Goal: Task Accomplishment & Management: Manage account settings

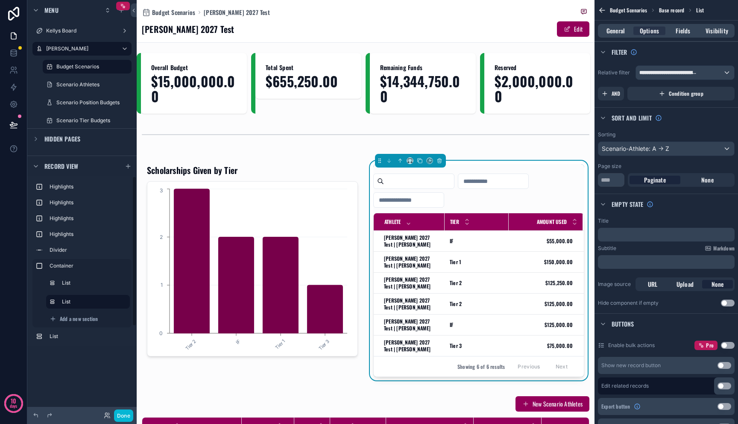
scroll to position [66, 0]
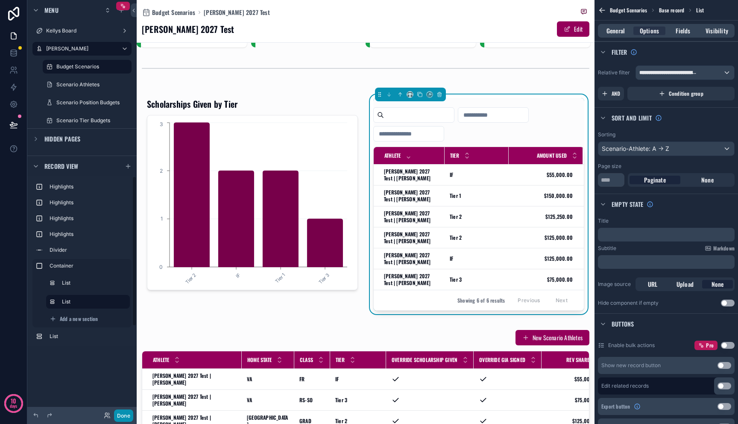
click at [117, 413] on button "Done" at bounding box center [123, 415] width 19 height 12
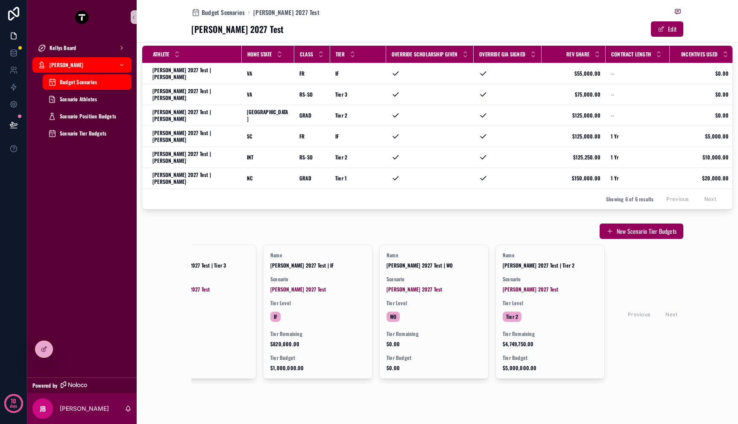
scroll to position [0, 0]
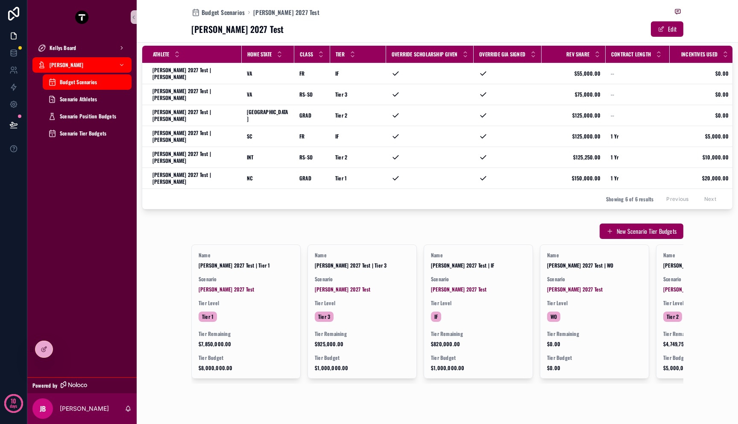
click at [258, 358] on div "Name Mitch 2027 Test | Tier 1 Scenario Mitch 2027 Test Tier Level Tier 1 Tier R…" at bounding box center [437, 313] width 492 height 139
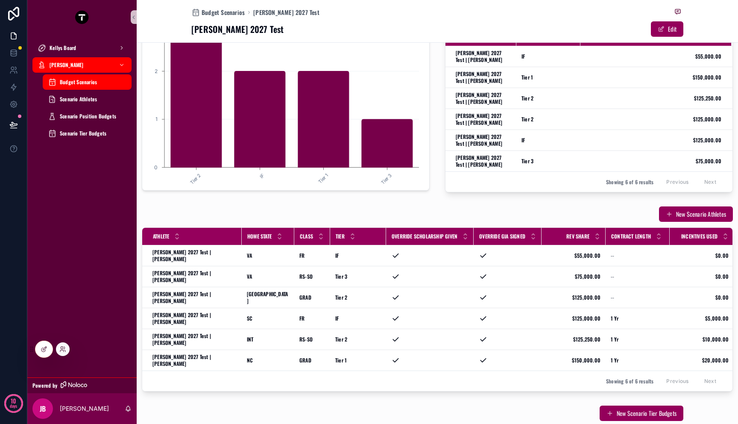
click at [37, 355] on div at bounding box center [44, 348] width 18 height 17
click at [41, 353] on div at bounding box center [43, 349] width 17 height 16
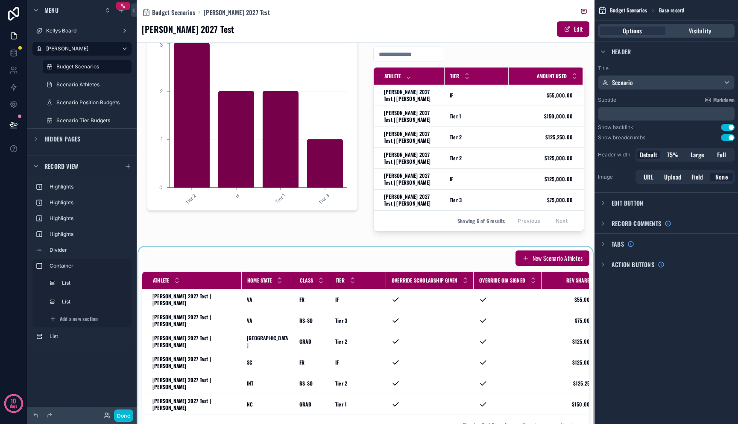
scroll to position [255, 0]
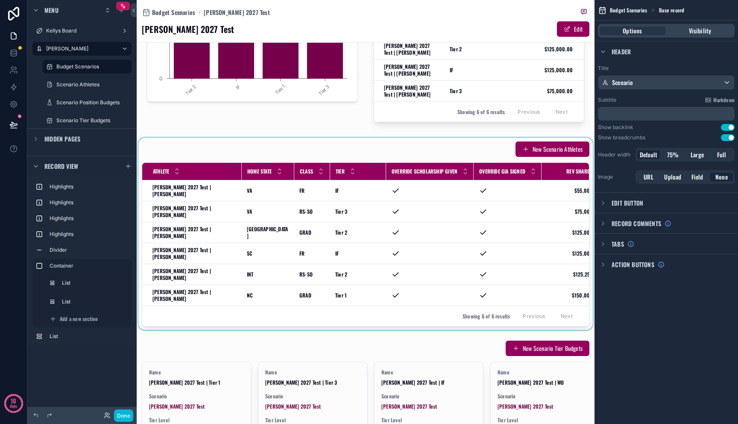
click at [450, 151] on div "scrollable content" at bounding box center [366, 234] width 458 height 192
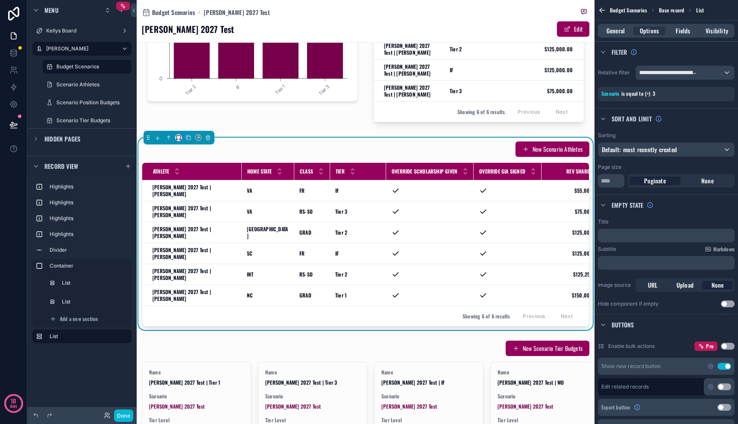
click at [175, 137] on button "scrollable content" at bounding box center [178, 137] width 7 height 7
click at [303, 149] on div "scrollable content" at bounding box center [369, 212] width 738 height 424
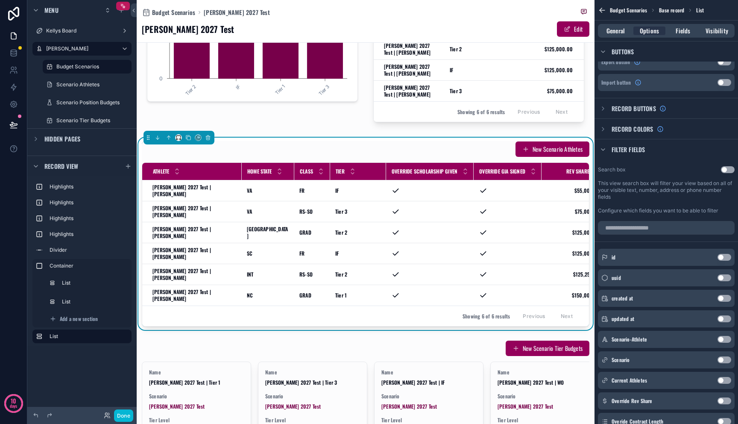
scroll to position [347, 0]
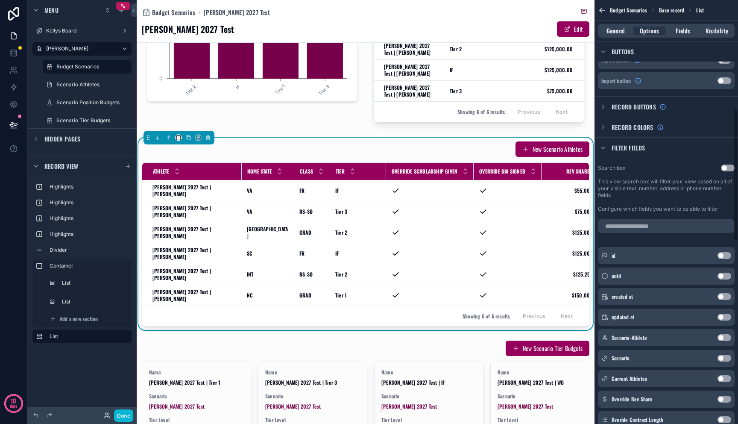
click at [731, 168] on button "Use setting" at bounding box center [728, 167] width 14 height 7
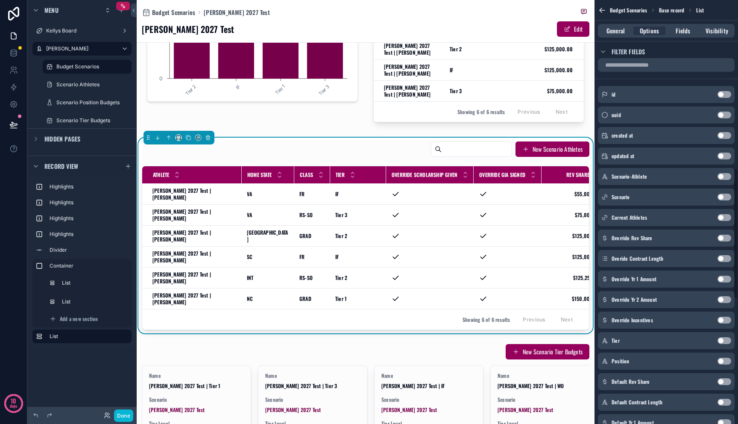
scroll to position [597, 0]
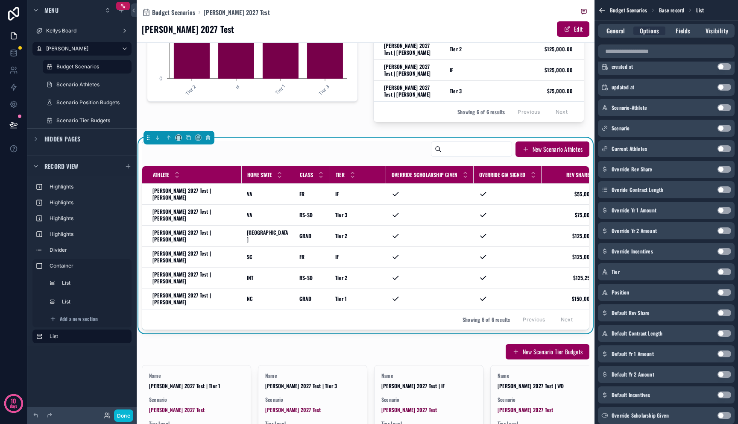
click at [721, 291] on button "Use setting" at bounding box center [725, 292] width 14 height 7
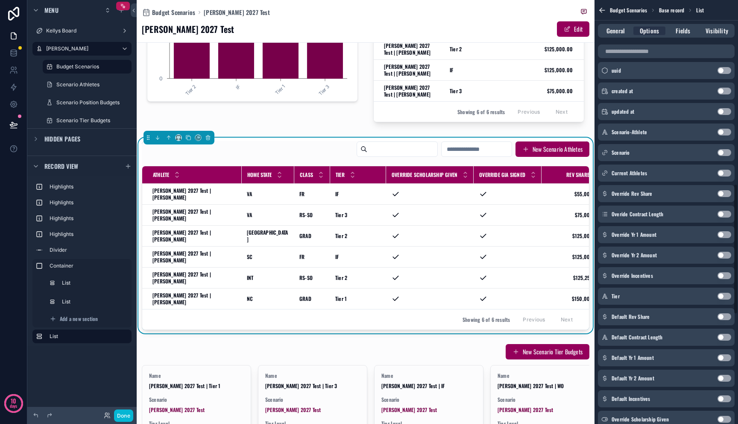
click at [721, 280] on div "Override Incentives Use setting" at bounding box center [666, 275] width 137 height 17
click at [722, 298] on button "Use setting" at bounding box center [725, 296] width 14 height 7
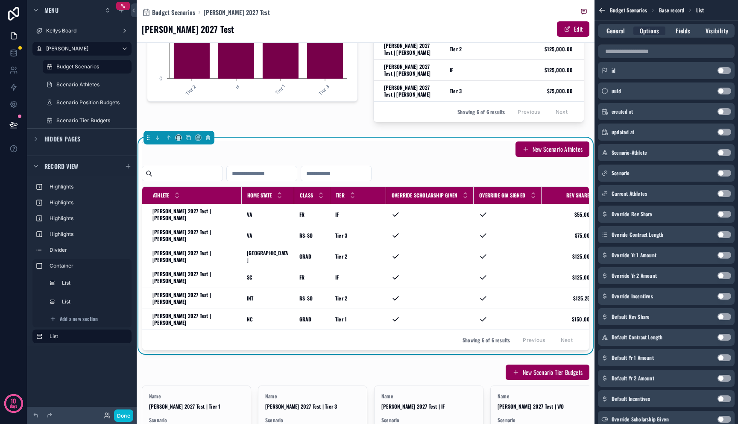
click at [352, 179] on input "scrollable content" at bounding box center [336, 173] width 70 height 12
click at [352, 176] on input "scrollable content" at bounding box center [336, 173] width 70 height 12
click at [121, 418] on button "Done" at bounding box center [123, 415] width 19 height 12
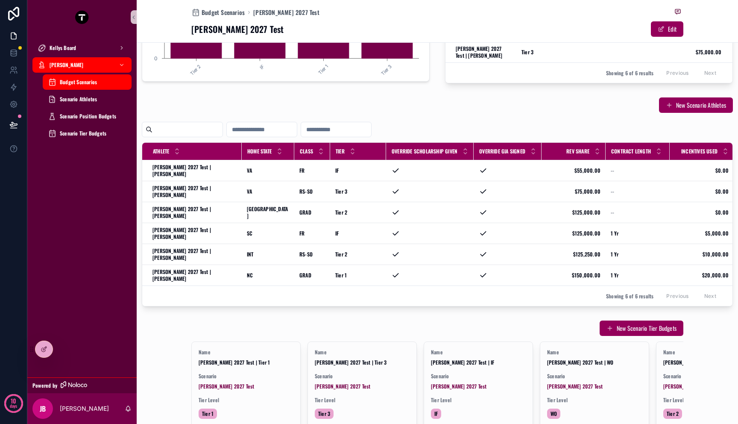
click at [268, 127] on input "scrollable content" at bounding box center [262, 129] width 70 height 12
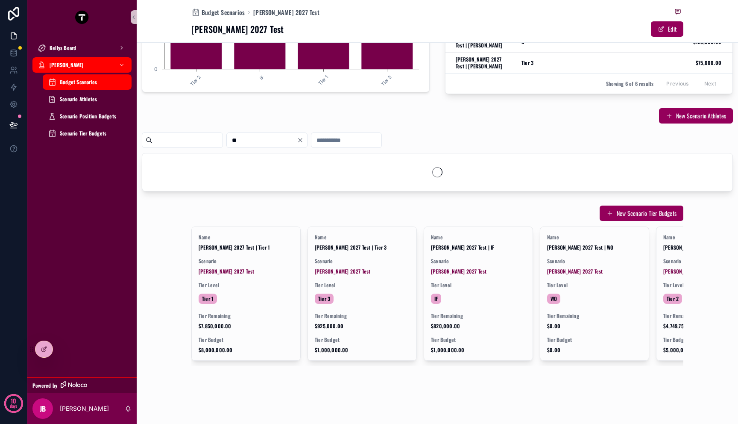
scroll to position [255, 0]
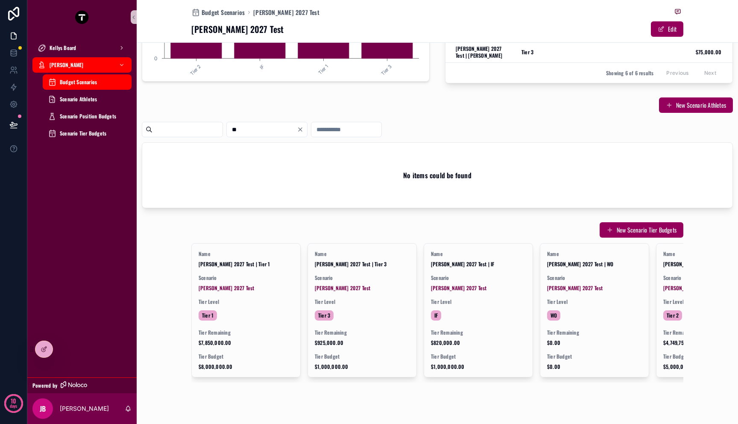
type input "*"
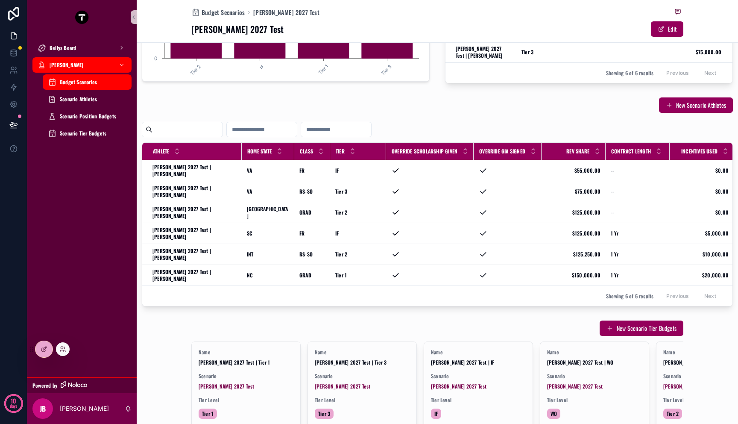
click at [30, 355] on div at bounding box center [40, 348] width 25 height 17
click at [40, 350] on div at bounding box center [43, 349] width 17 height 16
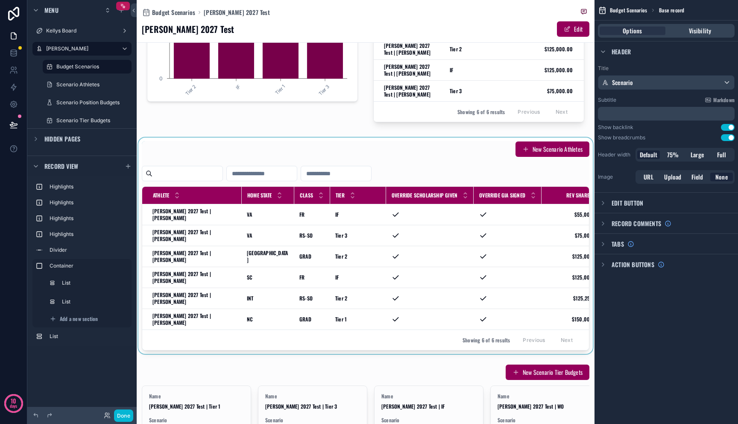
click at [414, 246] on div "scrollable content" at bounding box center [366, 246] width 458 height 216
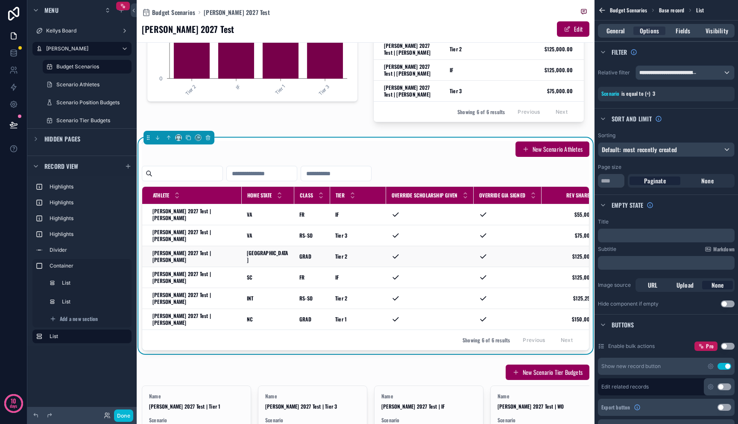
click at [415, 252] on div "scrollable content" at bounding box center [429, 256] width 77 height 9
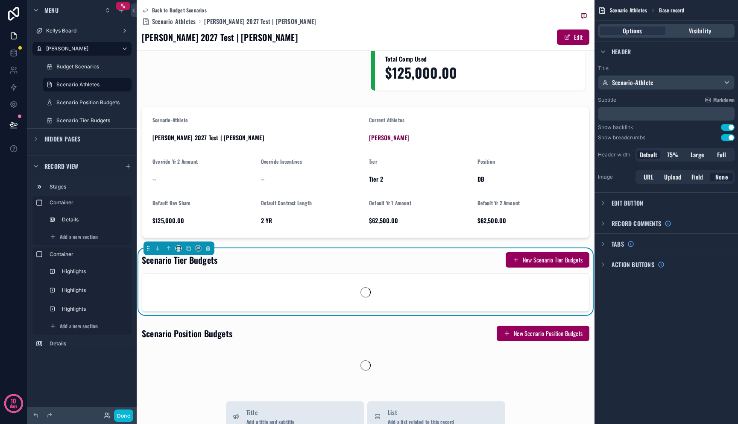
scroll to position [255, 0]
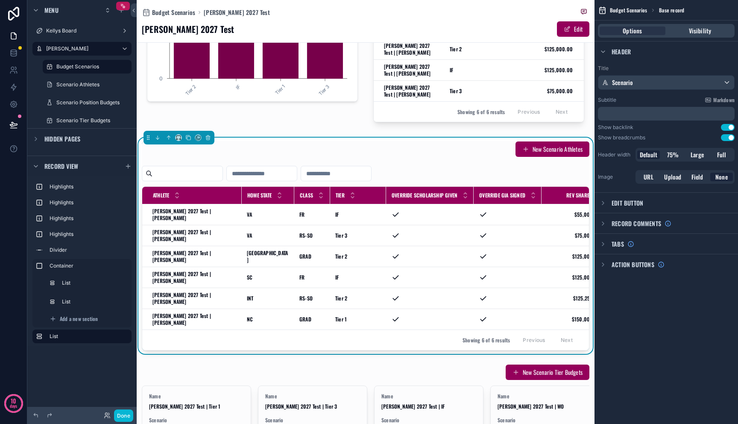
click at [416, 170] on div "scrollable content" at bounding box center [366, 173] width 448 height 15
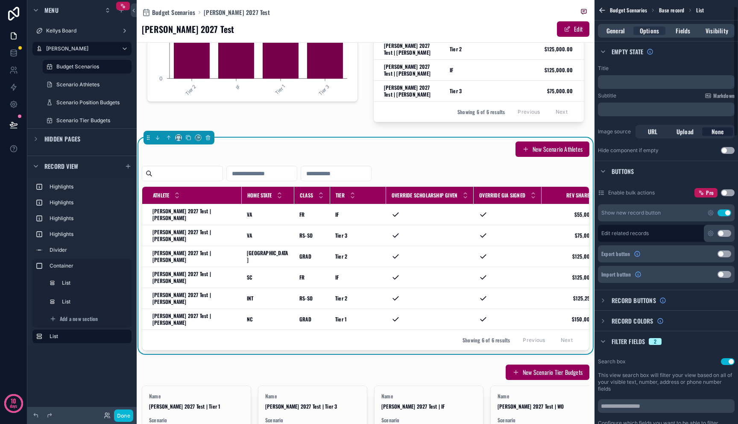
scroll to position [261, 0]
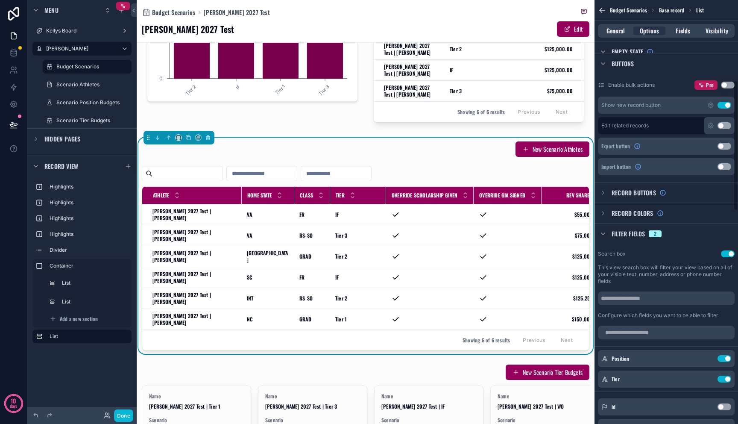
click at [680, 25] on div "General Options Fields Visibility" at bounding box center [666, 31] width 137 height 14
click at [680, 30] on span "Fields" at bounding box center [683, 30] width 15 height 9
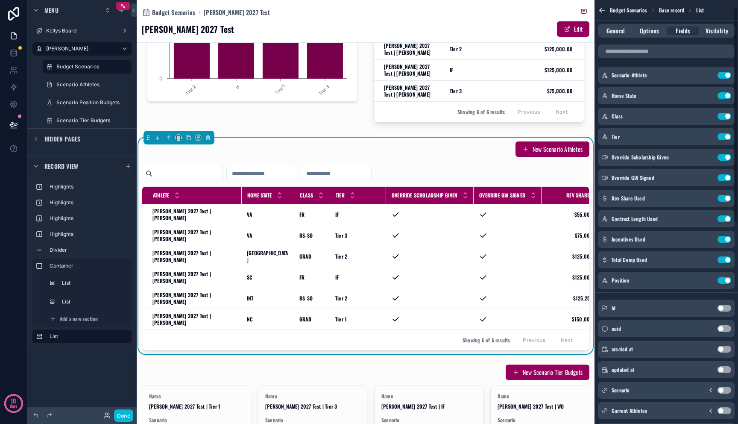
scroll to position [0, 0]
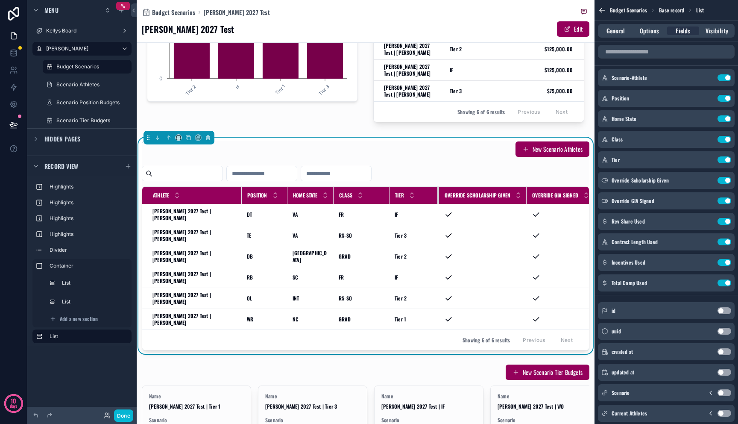
drag, startPoint x: 439, startPoint y: 193, endPoint x: 432, endPoint y: 196, distance: 7.6
click at [437, 196] on div "scrollable content" at bounding box center [438, 195] width 3 height 17
click at [709, 179] on icon "scrollable content" at bounding box center [707, 180] width 7 height 7
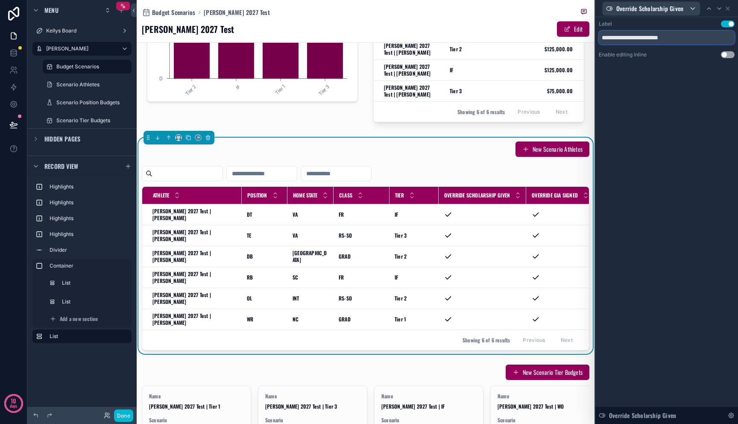
drag, startPoint x: 682, startPoint y: 38, endPoint x: 579, endPoint y: 38, distance: 103.4
click at [578, 36] on div "**********" at bounding box center [369, 212] width 738 height 424
type input "**********"
click at [503, 184] on div "New Scenario Athletes Athlete Position Home State Class Tier Scholarship Overri…" at bounding box center [366, 245] width 448 height 209
click at [729, 9] on icon at bounding box center [727, 8] width 7 height 7
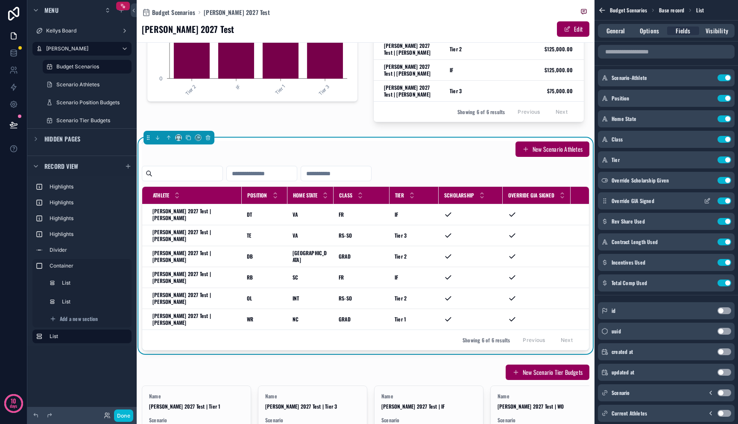
click at [709, 201] on icon "scrollable content" at bounding box center [707, 200] width 7 height 7
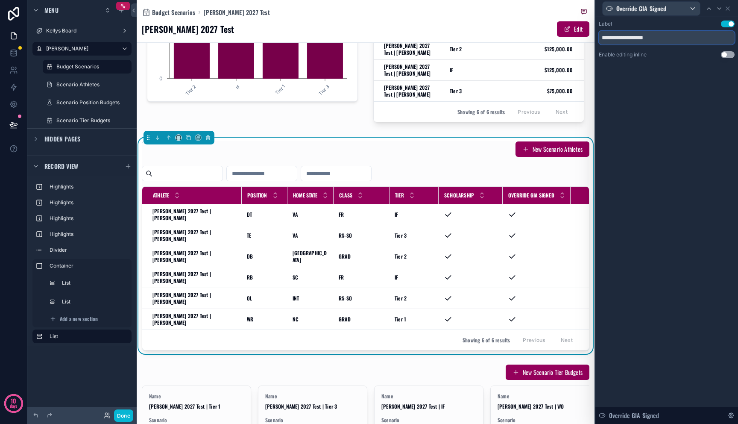
drag, startPoint x: 627, startPoint y: 35, endPoint x: 553, endPoint y: 37, distance: 73.9
click at [553, 37] on div "**********" at bounding box center [369, 212] width 738 height 424
drag, startPoint x: 654, startPoint y: 37, endPoint x: 613, endPoint y: 37, distance: 41.4
click at [613, 37] on input "**********" at bounding box center [667, 38] width 136 height 14
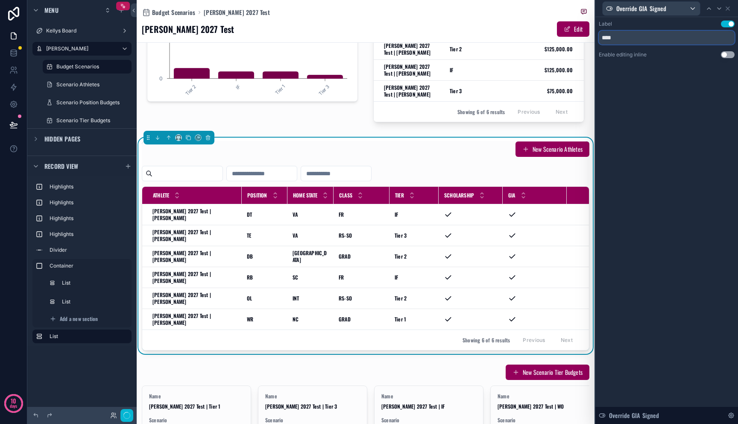
click at [604, 35] on input "***" at bounding box center [667, 38] width 136 height 14
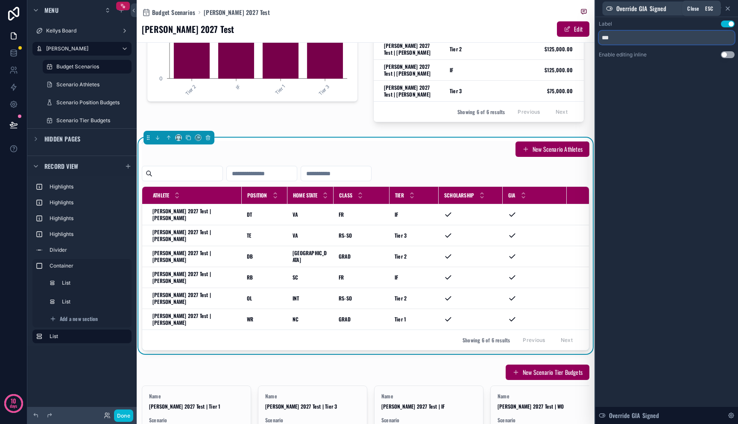
type input "***"
click at [729, 7] on icon at bounding box center [727, 8] width 3 height 3
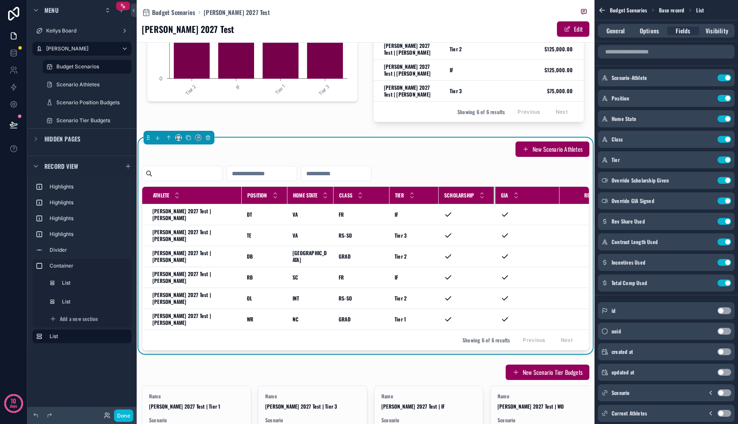
drag, startPoint x: 496, startPoint y: 196, endPoint x: 489, endPoint y: 198, distance: 7.6
click at [494, 198] on div "scrollable content" at bounding box center [495, 195] width 3 height 17
drag, startPoint x: 553, startPoint y: 194, endPoint x: 522, endPoint y: 199, distance: 30.7
click at [528, 199] on div "scrollable content" at bounding box center [529, 195] width 3 height 17
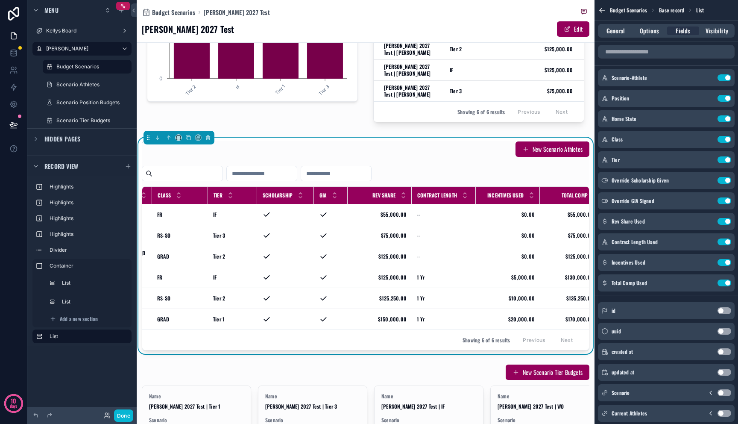
scroll to position [0, 183]
click at [402, 196] on tr "Athlete Position Home State Class Tier Scholarship GIA Rev Share Contract Lengt…" at bounding box center [281, 196] width 644 height 18
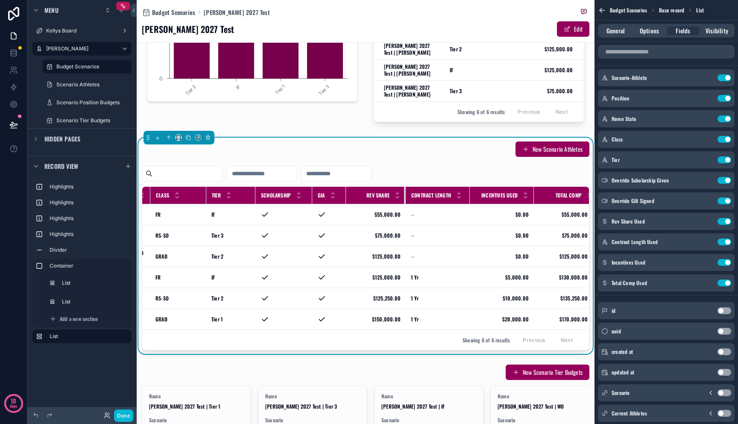
drag, startPoint x: 403, startPoint y: 195, endPoint x: 399, endPoint y: 196, distance: 4.5
click at [404, 196] on div "scrollable content" at bounding box center [405, 195] width 3 height 17
drag, startPoint x: 463, startPoint y: 193, endPoint x: 456, endPoint y: 196, distance: 7.1
click at [456, 196] on th "Contract Length" at bounding box center [437, 196] width 62 height 18
click at [707, 242] on icon "scrollable content" at bounding box center [708, 240] width 3 height 3
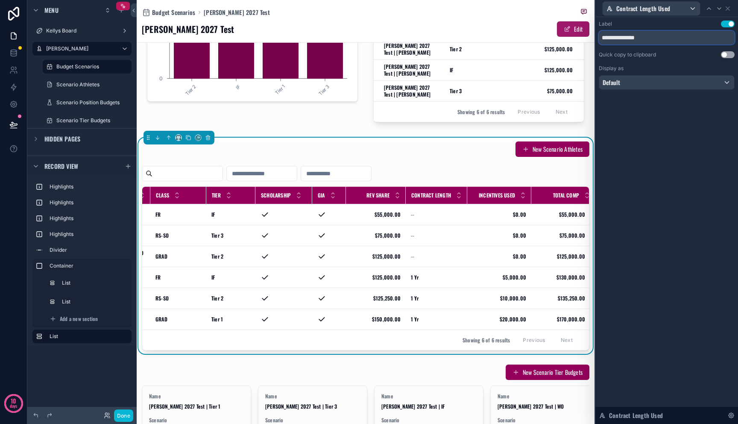
drag, startPoint x: 627, startPoint y: 35, endPoint x: 576, endPoint y: 36, distance: 51.3
click at [576, 36] on div "**********" at bounding box center [369, 212] width 738 height 424
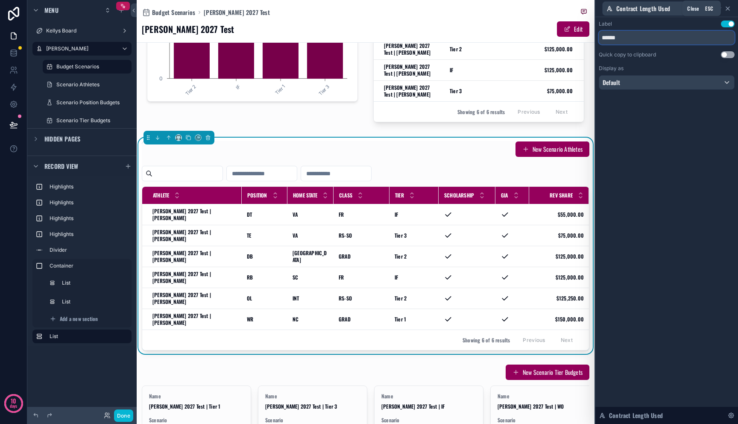
type input "******"
click at [730, 7] on icon at bounding box center [727, 8] width 7 height 7
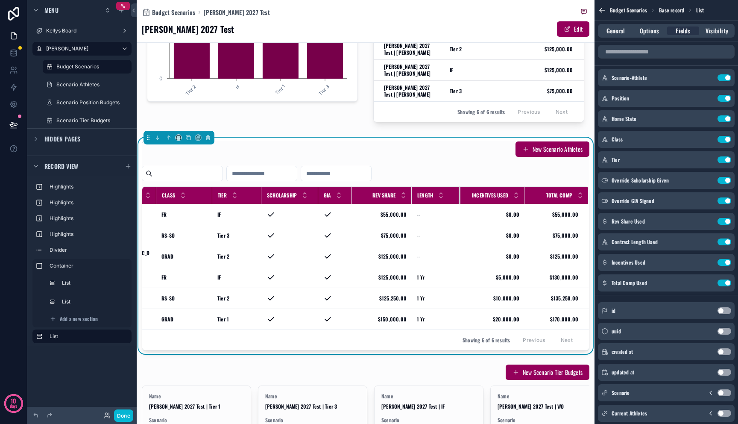
scroll to position [0, 176]
drag, startPoint x: 452, startPoint y: 198, endPoint x: 441, endPoint y: 199, distance: 11.1
click at [441, 199] on th "Length" at bounding box center [436, 196] width 47 height 18
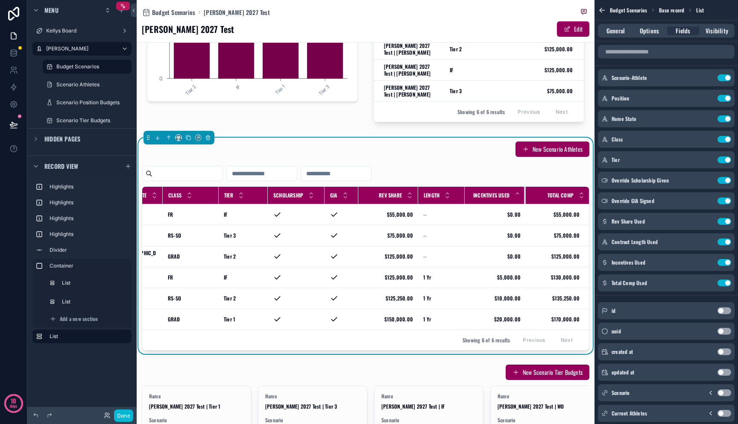
click at [514, 197] on th "Incentives Used" at bounding box center [495, 196] width 61 height 18
click at [119, 418] on button "Done" at bounding box center [123, 415] width 19 height 12
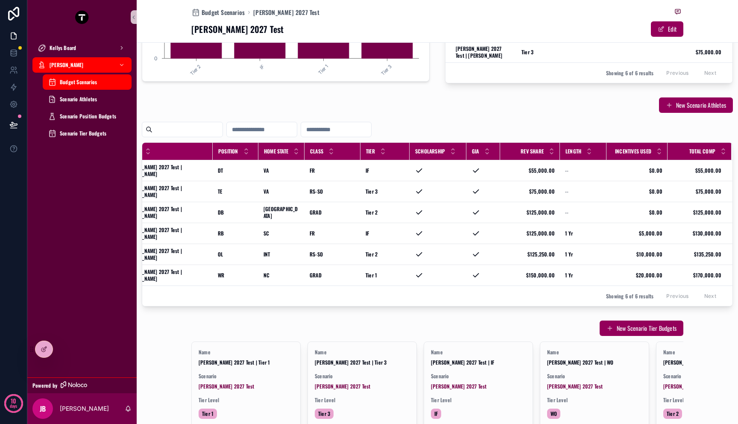
scroll to position [0, 0]
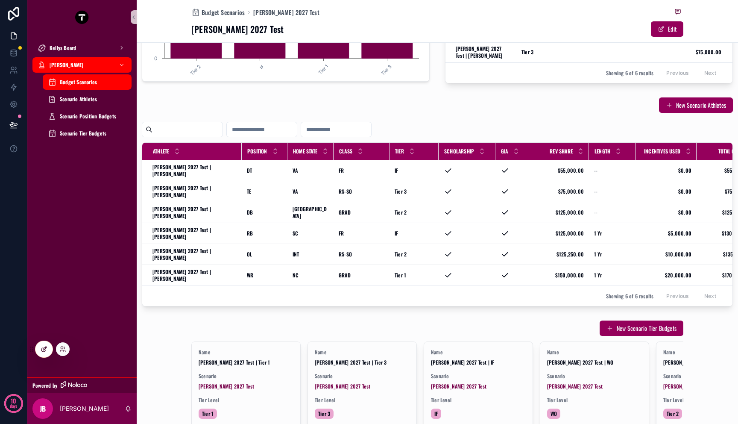
click at [39, 350] on div at bounding box center [43, 349] width 17 height 16
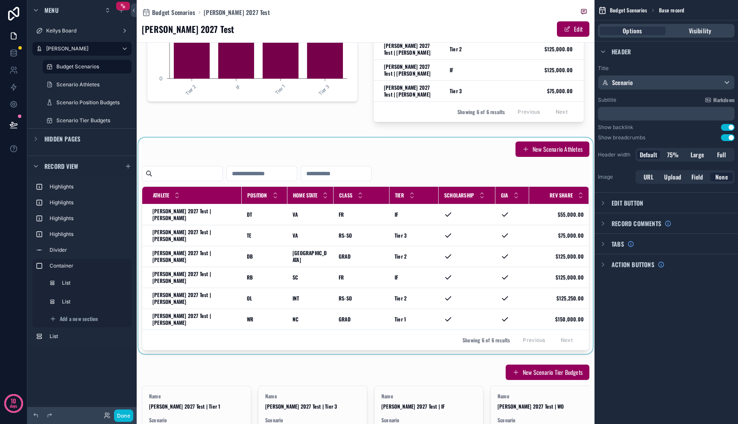
click at [499, 230] on div "scrollable content" at bounding box center [366, 246] width 458 height 216
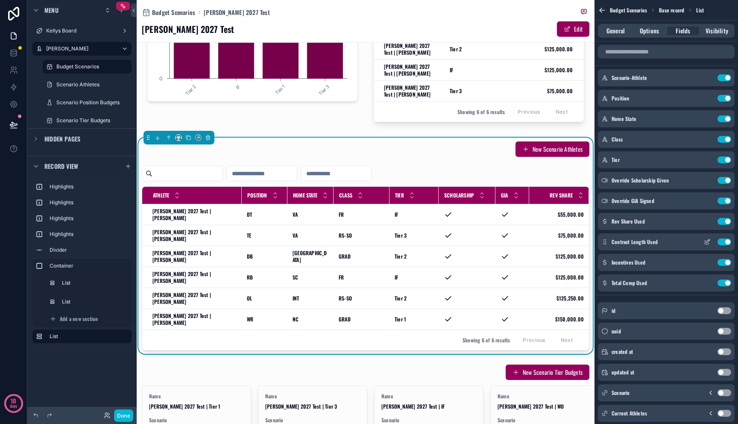
click at [724, 240] on button "Use setting" at bounding box center [725, 241] width 14 height 7
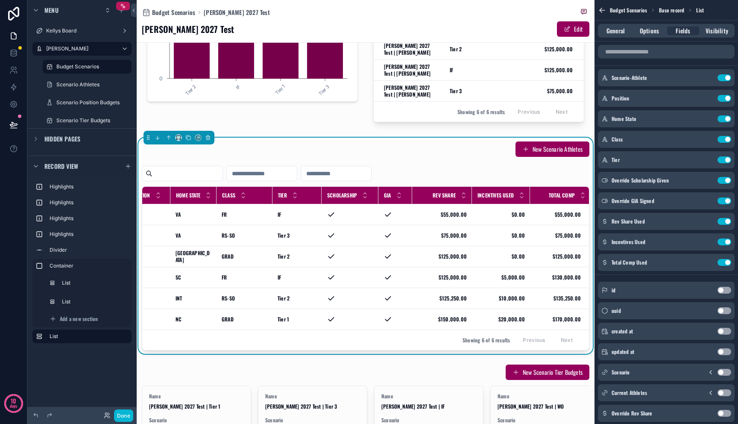
scroll to position [0, 121]
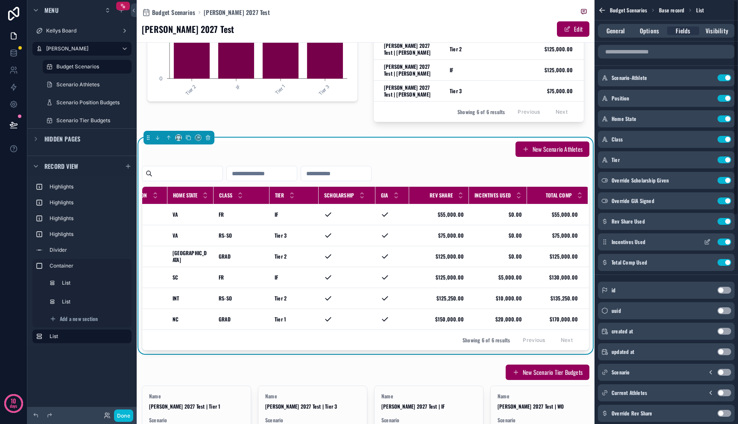
click at [711, 243] on button "scrollable content" at bounding box center [708, 241] width 14 height 7
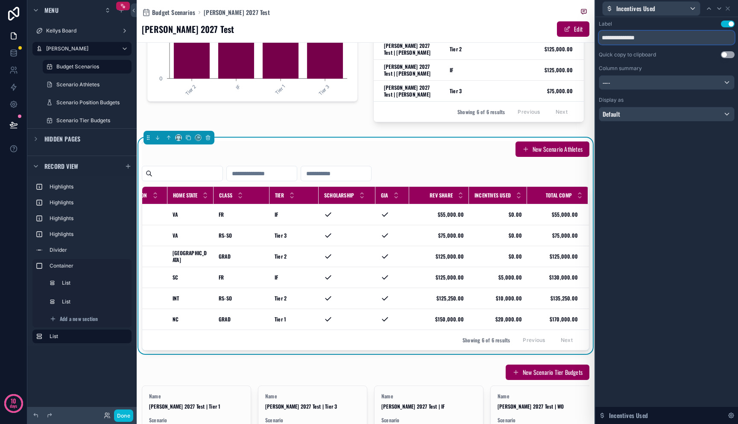
click at [680, 39] on input "**********" at bounding box center [667, 38] width 136 height 14
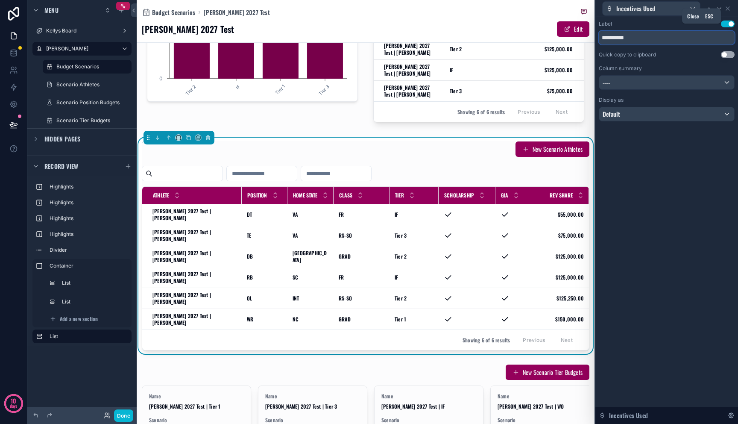
type input "**********"
click at [728, 11] on icon at bounding box center [727, 8] width 7 height 7
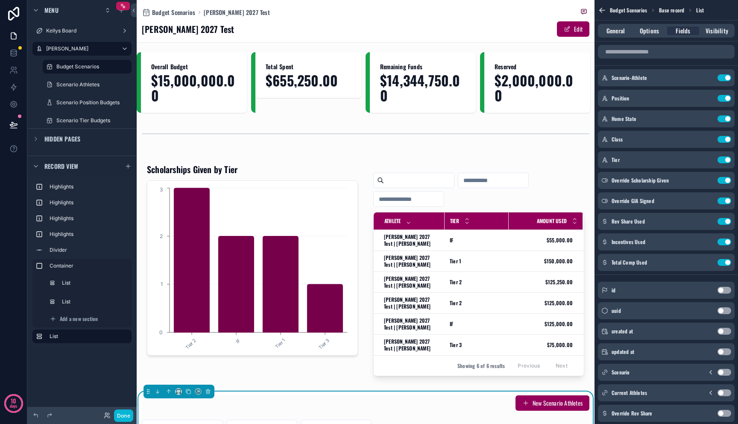
scroll to position [0, 0]
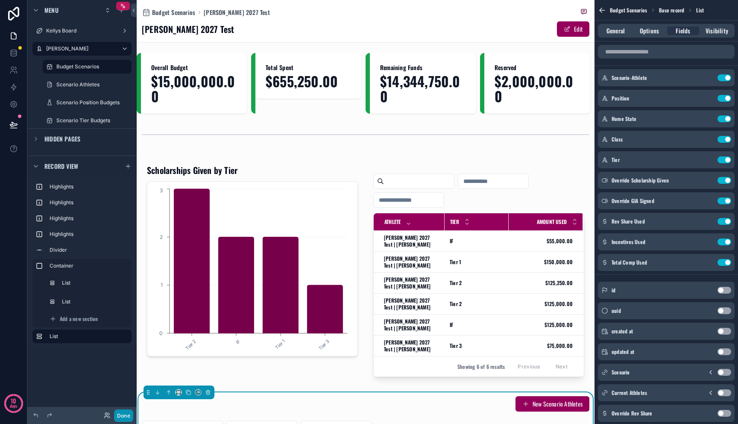
click at [126, 417] on button "Done" at bounding box center [123, 415] width 19 height 12
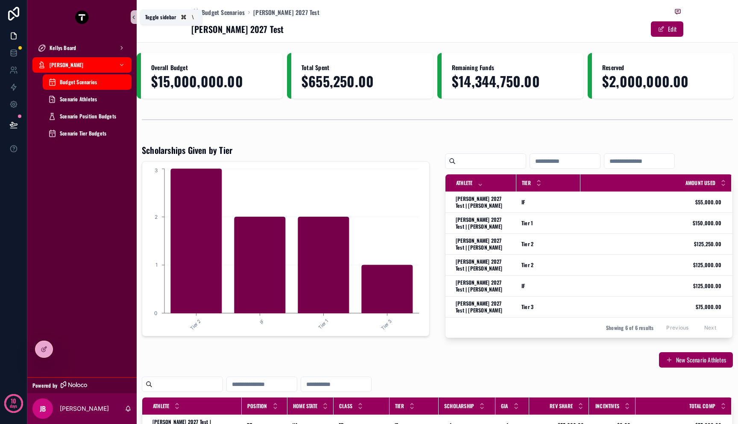
click at [132, 20] on icon "scrollable content" at bounding box center [134, 17] width 6 height 6
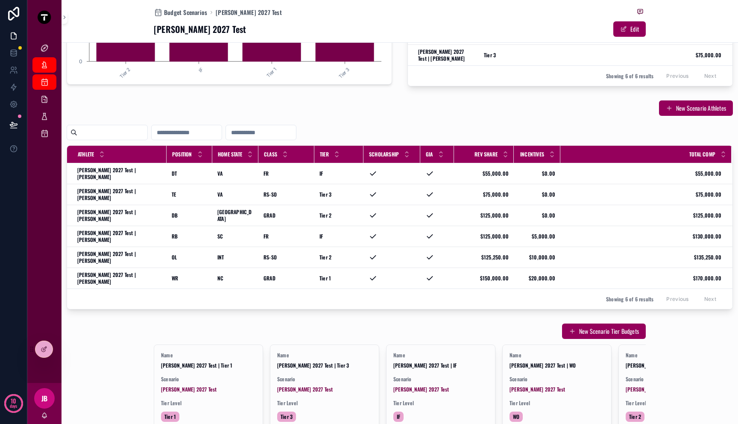
scroll to position [256, 0]
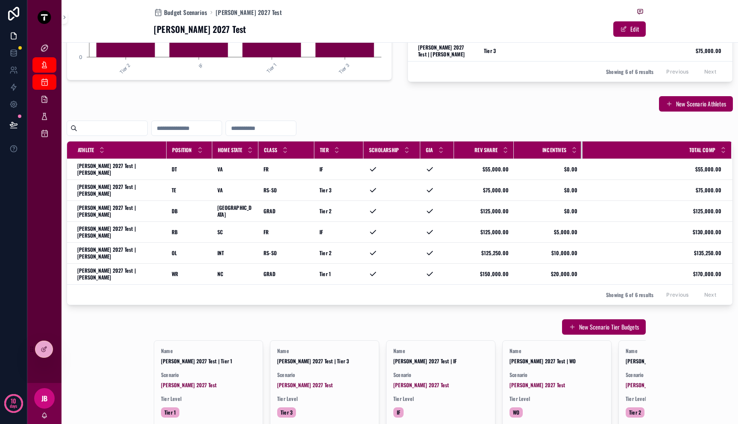
drag, startPoint x: 554, startPoint y: 150, endPoint x: 575, endPoint y: 153, distance: 22.0
click at [581, 153] on div "scrollable content" at bounding box center [582, 149] width 3 height 17
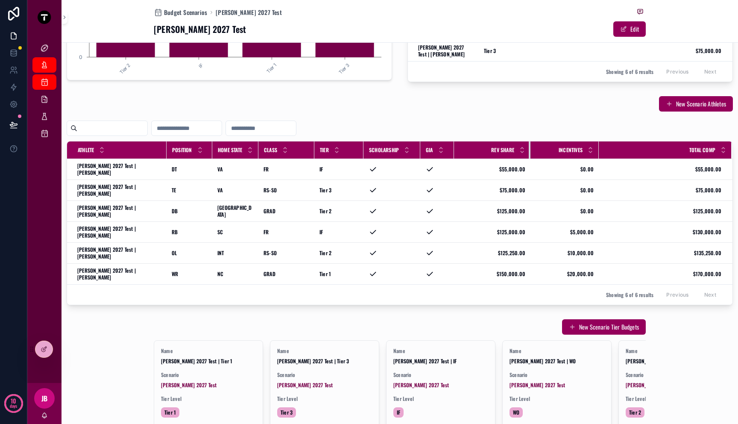
drag, startPoint x: 507, startPoint y: 150, endPoint x: 524, endPoint y: 150, distance: 16.7
click at [529, 150] on div "scrollable content" at bounding box center [530, 149] width 3 height 17
click at [491, 282] on div "Overall Budget $15,000,000.00 Total Spent $655,250.00 Remaining Funds $14,344,7…" at bounding box center [400, 140] width 677 height 686
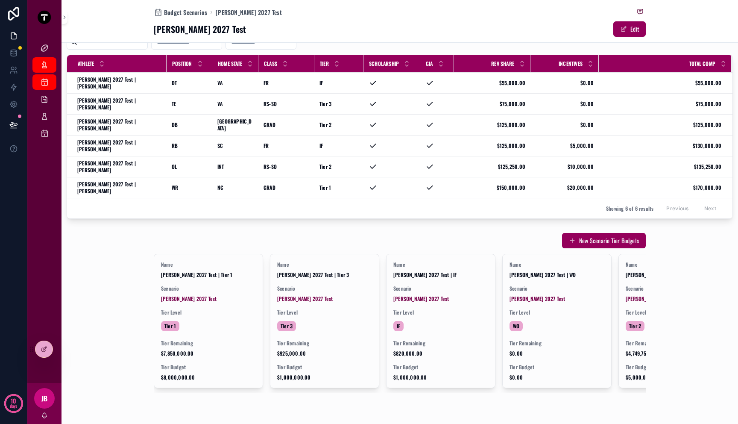
scroll to position [345, 0]
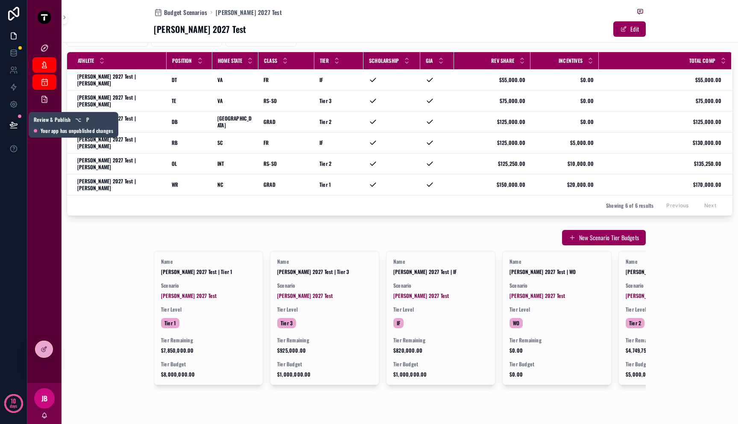
click at [13, 123] on icon at bounding box center [13, 124] width 9 height 9
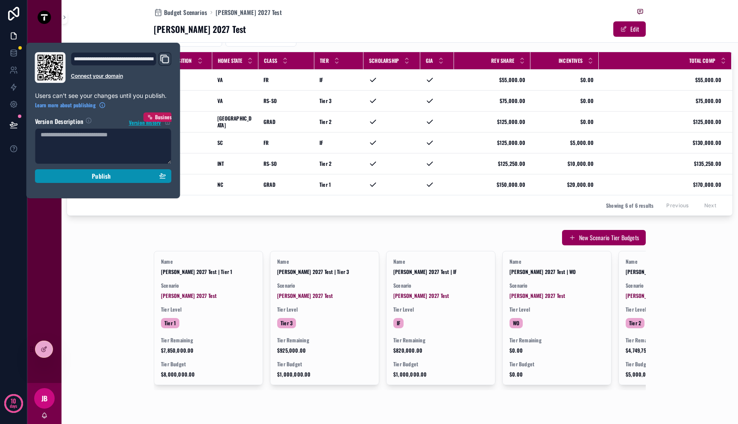
click at [70, 180] on button "Publish" at bounding box center [103, 176] width 137 height 14
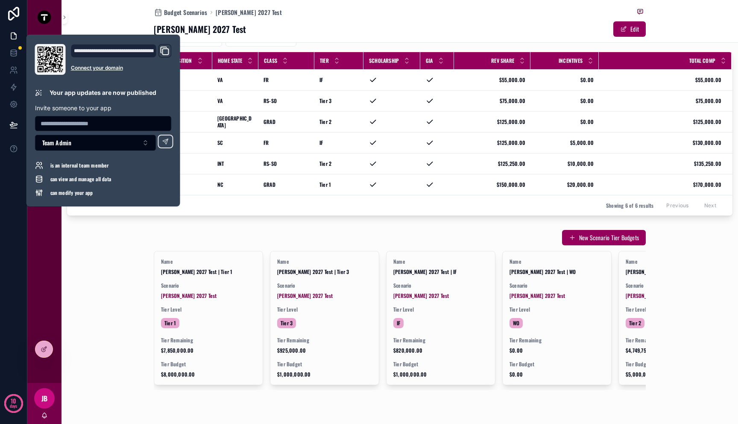
click at [125, 242] on div "New Scenario Tier Budgets Name Mitch 2027 Test | Tier 1 Scenario Mitch 2027 Tes…" at bounding box center [400, 309] width 677 height 167
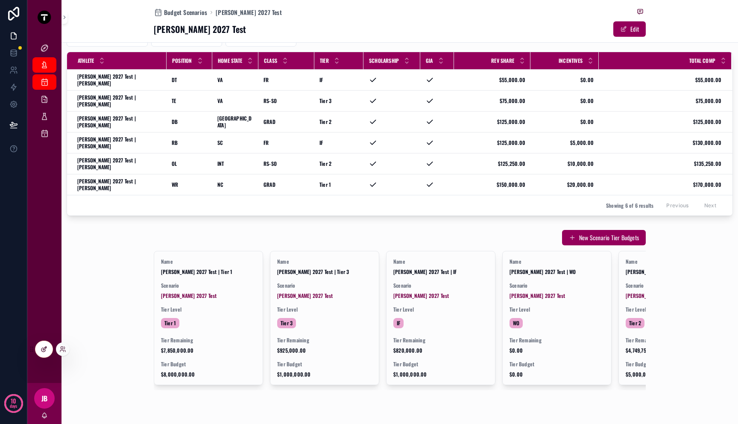
click at [46, 347] on icon at bounding box center [44, 349] width 7 height 7
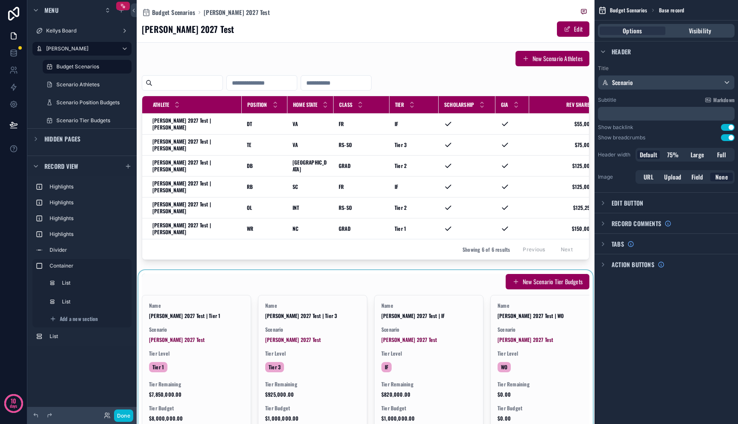
click at [276, 270] on div "scrollable content" at bounding box center [366, 353] width 458 height 167
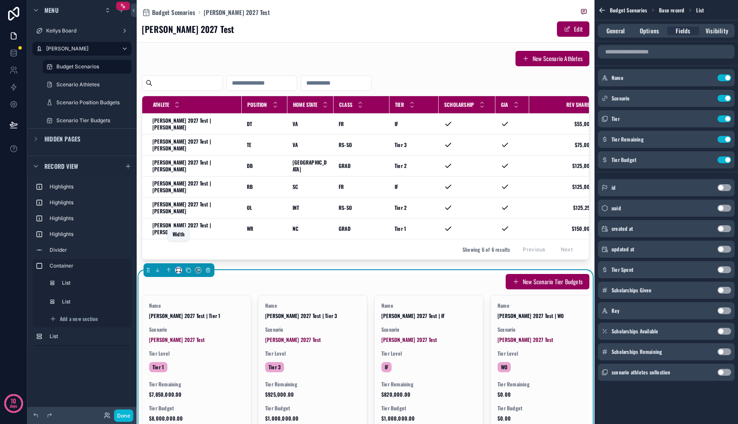
click at [179, 267] on icon "scrollable content" at bounding box center [179, 270] width 6 height 6
click at [191, 356] on span "Full width" at bounding box center [194, 359] width 25 height 10
click at [125, 419] on button "Done" at bounding box center [123, 415] width 19 height 12
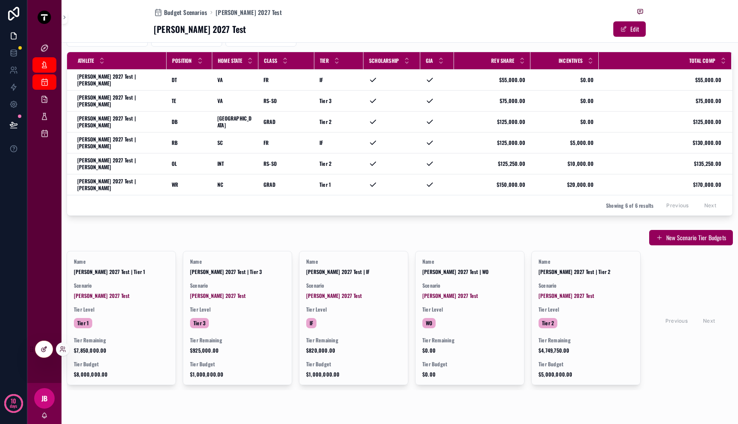
click at [44, 353] on div at bounding box center [43, 349] width 17 height 16
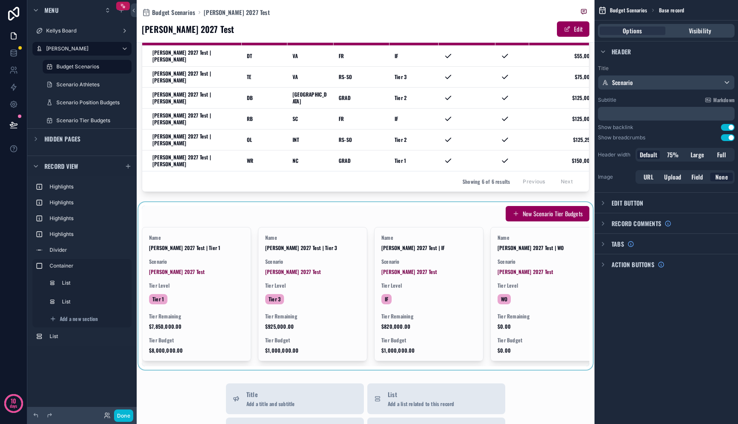
scroll to position [426, 0]
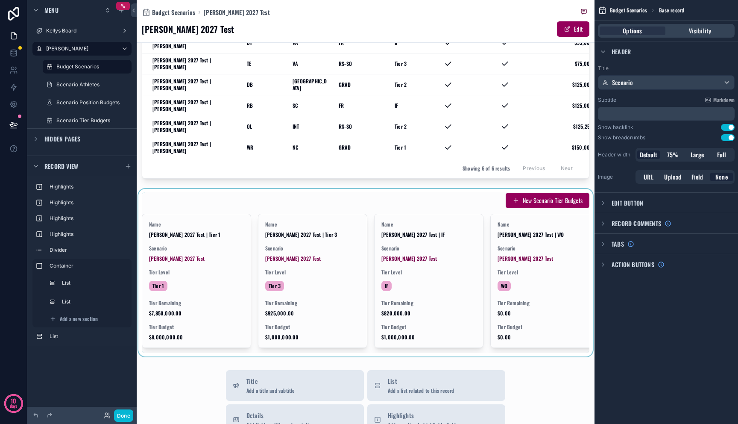
drag, startPoint x: 395, startPoint y: 334, endPoint x: 453, endPoint y: 331, distance: 57.7
click at [453, 331] on div "scrollable content" at bounding box center [366, 272] width 458 height 167
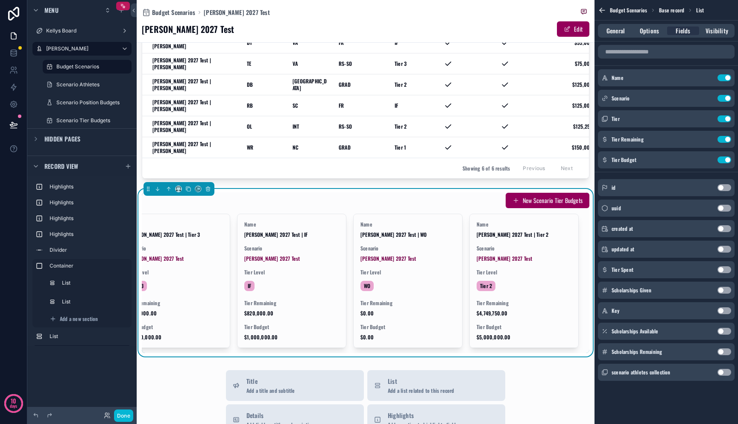
scroll to position [0, 0]
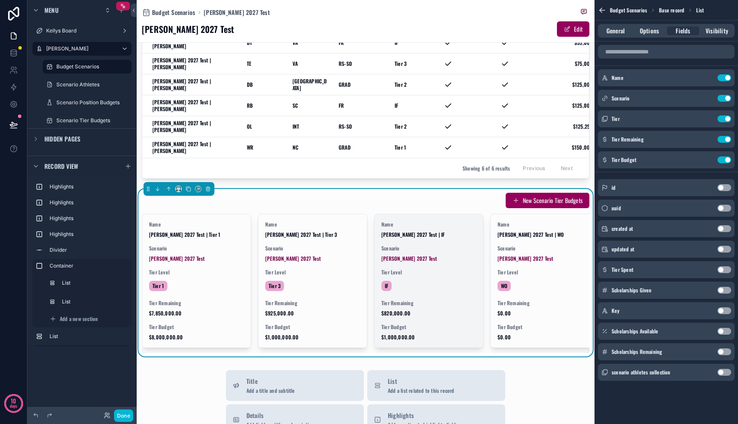
click at [423, 279] on div "IF" at bounding box center [428, 286] width 95 height 14
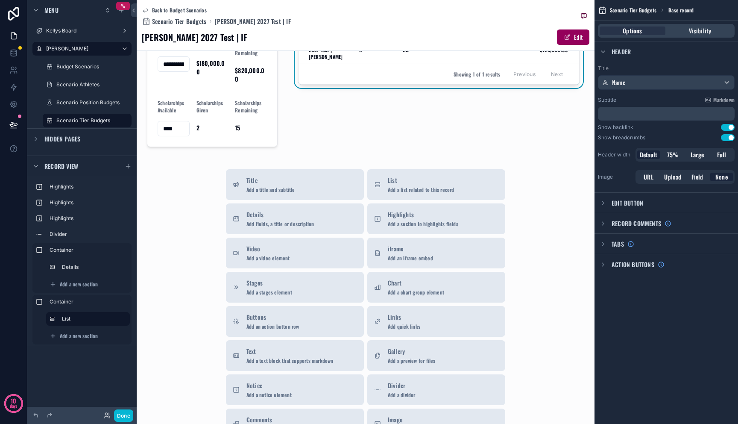
scroll to position [279, 0]
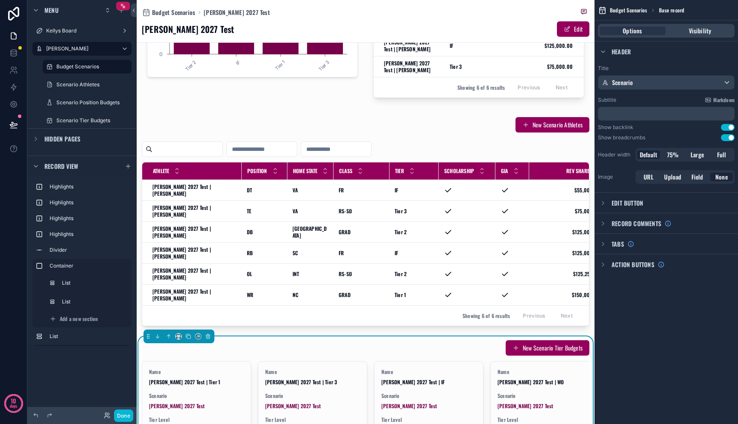
scroll to position [521, 0]
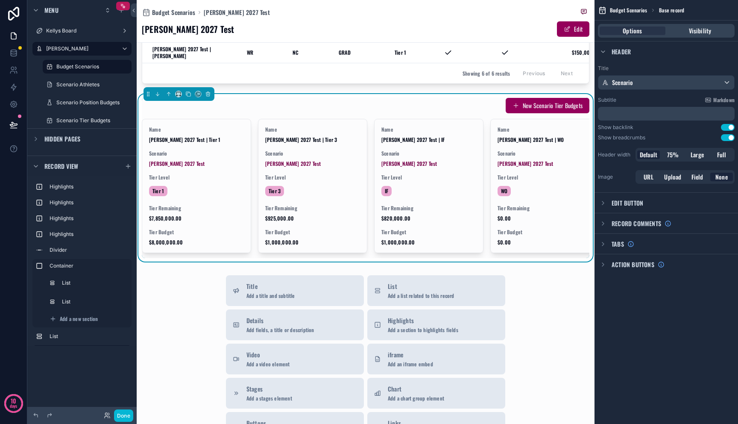
click at [367, 97] on div "New Scenario Tier Budgets" at bounding box center [366, 105] width 448 height 16
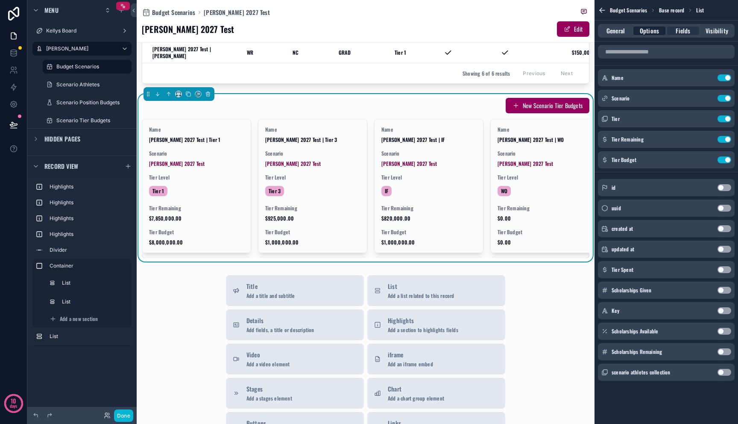
click at [645, 32] on span "Options" at bounding box center [649, 30] width 19 height 9
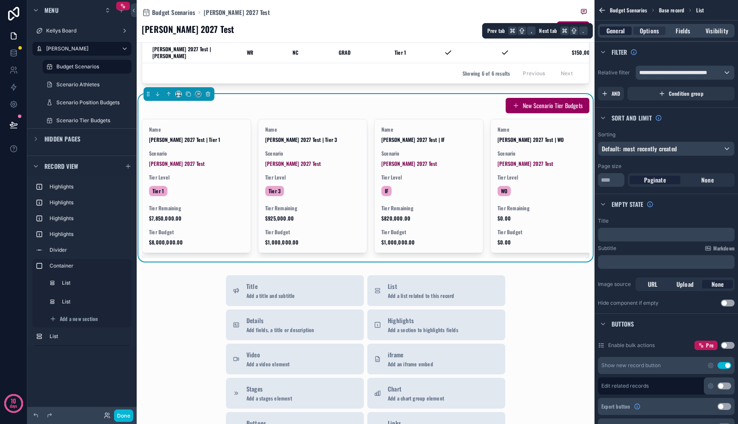
click at [616, 32] on span "General" at bounding box center [616, 30] width 18 height 9
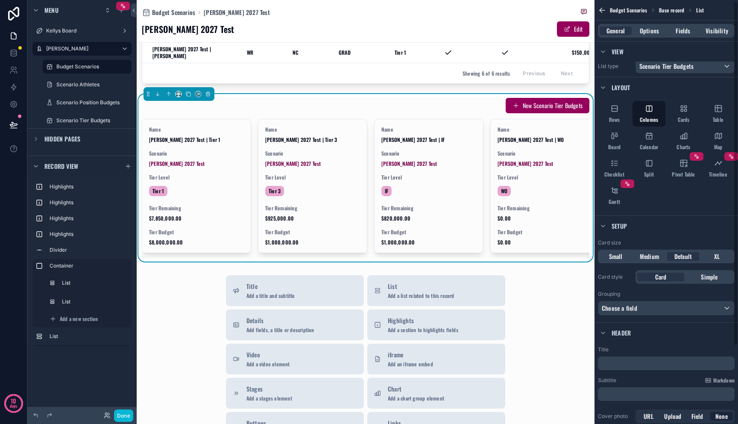
scroll to position [97, 0]
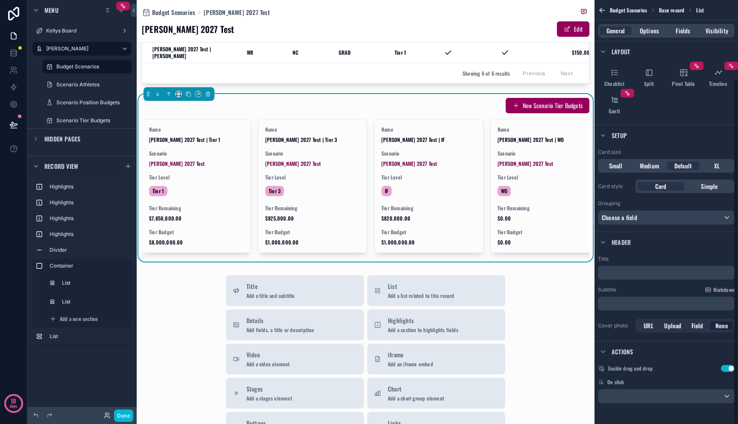
click at [639, 273] on p "﻿" at bounding box center [667, 272] width 132 height 9
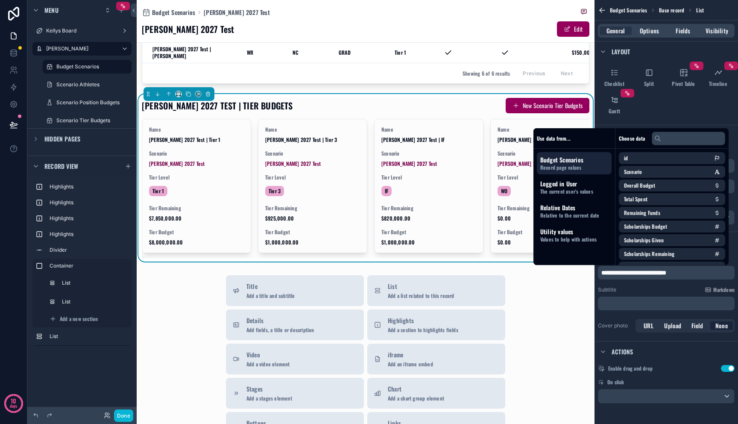
click at [569, 292] on div "Title Add a title and subtitle List Add a list related to this record Details A…" at bounding box center [366, 427] width 458 height 304
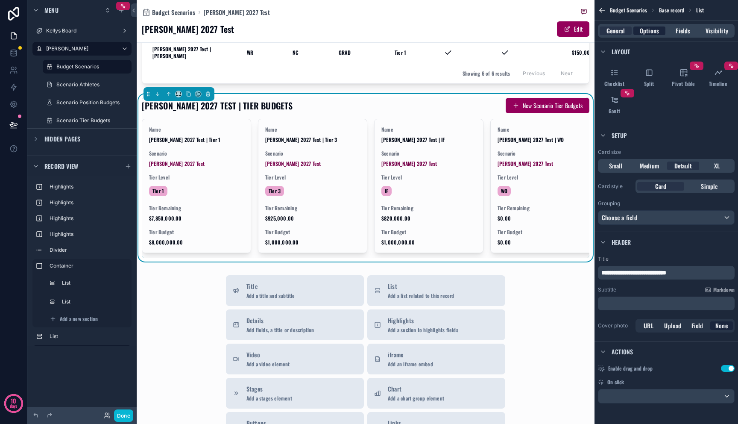
click at [656, 35] on span "Options" at bounding box center [649, 30] width 19 height 9
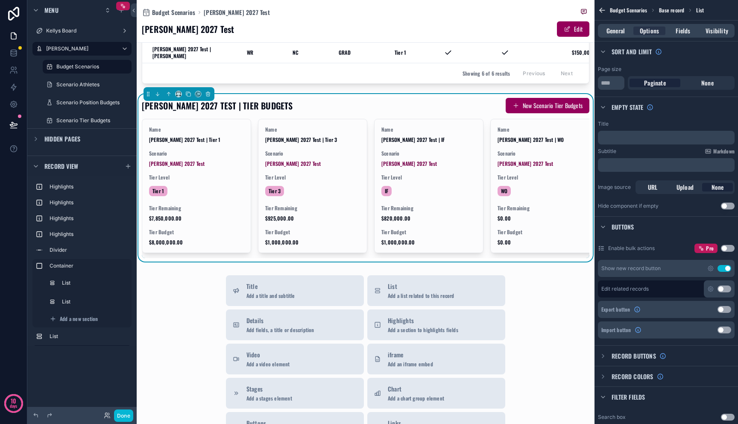
click at [728, 269] on button "Use setting" at bounding box center [725, 268] width 14 height 7
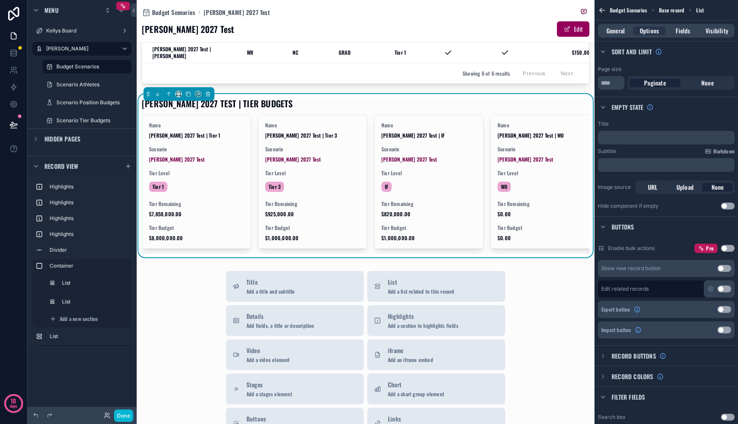
click at [199, 271] on div "Title Add a title and subtitle List Add a list related to this record Details A…" at bounding box center [366, 423] width 458 height 304
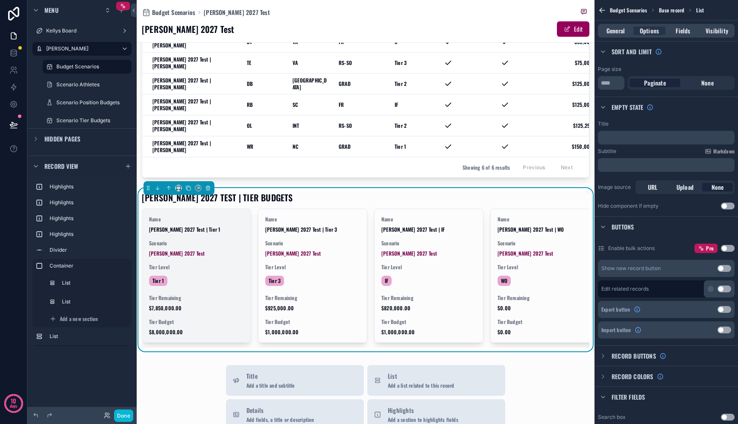
scroll to position [387, 0]
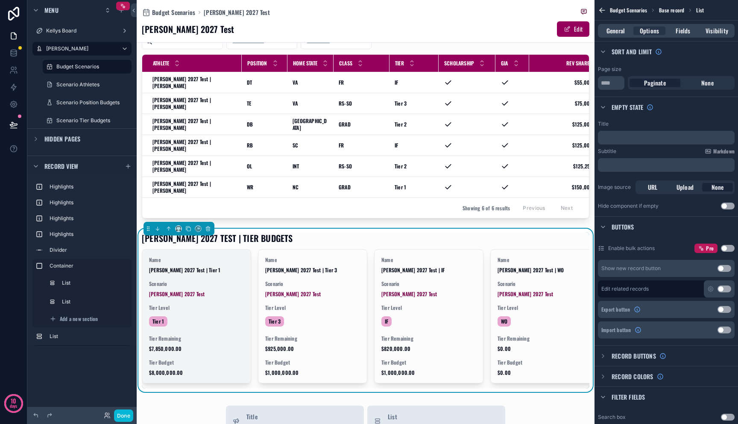
click at [208, 255] on div "Name Mitch 2027 Test | Tier 1 Scenario Mitch 2027 Test Tier Level Tier 1 Tier R…" at bounding box center [196, 315] width 108 height 133
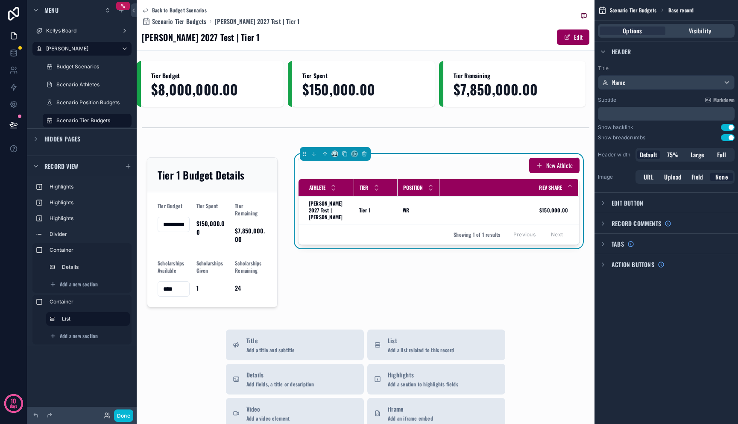
click at [183, 39] on h1 "Mitch 2027 Test | Tier 1" at bounding box center [201, 37] width 118 height 12
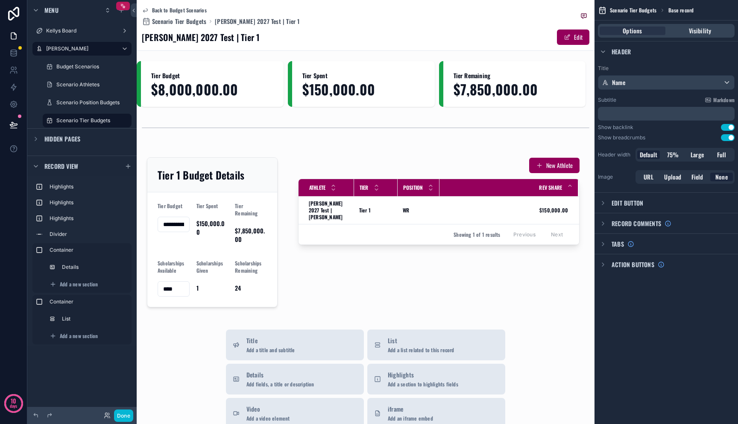
click at [244, 44] on div "Mitch 2027 Test | Tier 1 Edit" at bounding box center [366, 37] width 448 height 16
click at [182, 36] on h1 "Mitch 2027 Test | Tier 1" at bounding box center [201, 37] width 118 height 12
click at [636, 83] on div "Name" at bounding box center [666, 83] width 136 height 14
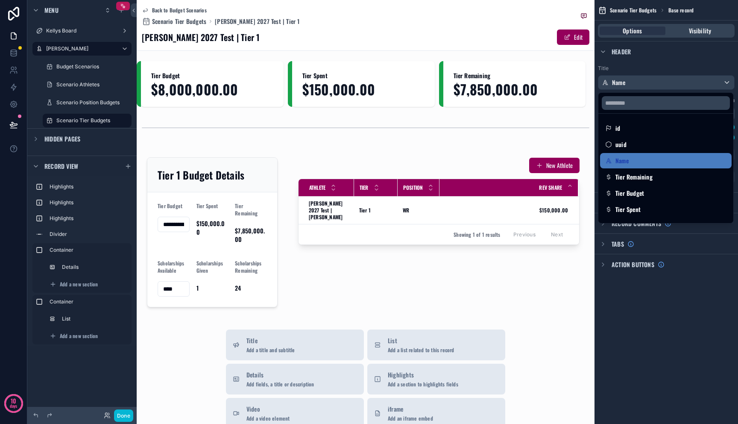
click at [636, 83] on div "scrollable content" at bounding box center [369, 212] width 738 height 424
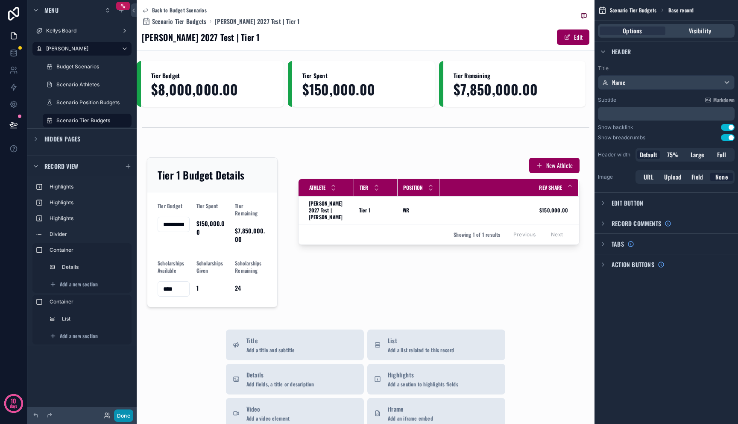
click at [118, 413] on button "Done" at bounding box center [123, 415] width 19 height 12
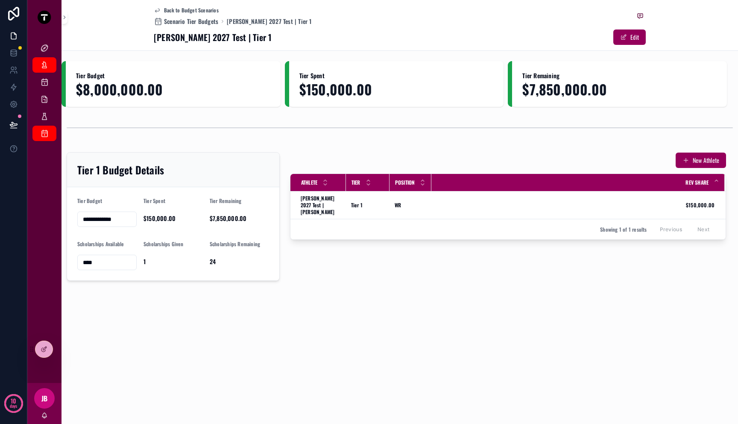
click at [91, 366] on div "**********" at bounding box center [400, 212] width 677 height 424
click at [202, 341] on div "**********" at bounding box center [400, 212] width 677 height 424
click at [42, 346] on icon at bounding box center [44, 349] width 7 height 7
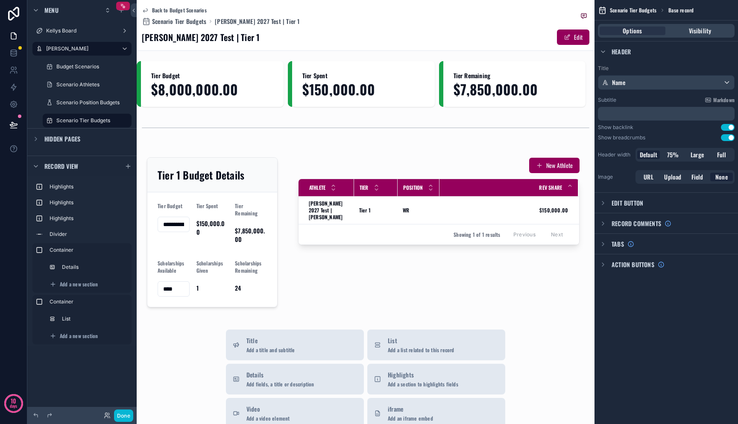
click at [418, 31] on div "Mitch 2027 Test | Tier 1 Edit" at bounding box center [366, 37] width 448 height 16
click at [701, 155] on span "Large" at bounding box center [697, 154] width 13 height 9
click at [129, 409] on button "Done" at bounding box center [123, 415] width 19 height 12
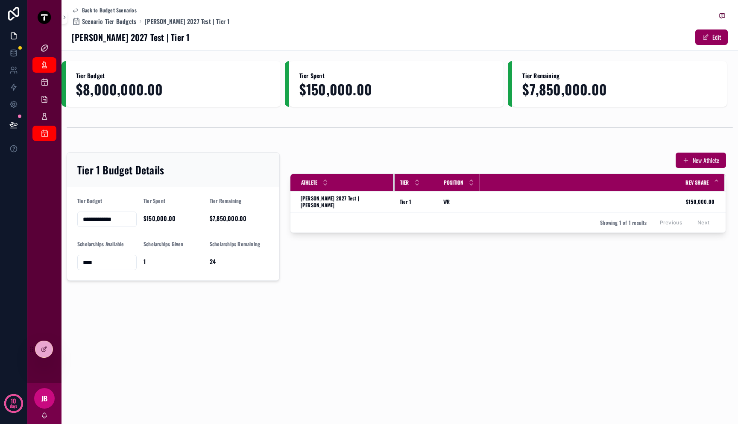
drag, startPoint x: 344, startPoint y: 181, endPoint x: 393, endPoint y: 179, distance: 48.7
click at [393, 179] on tr "Athlete Tier Position Rev Share" at bounding box center [507, 183] width 435 height 18
drag, startPoint x: 431, startPoint y: 184, endPoint x: 426, endPoint y: 186, distance: 5.2
click at [432, 186] on div "scrollable content" at bounding box center [433, 182] width 3 height 17
click at [476, 185] on div "scrollable content" at bounding box center [477, 182] width 3 height 17
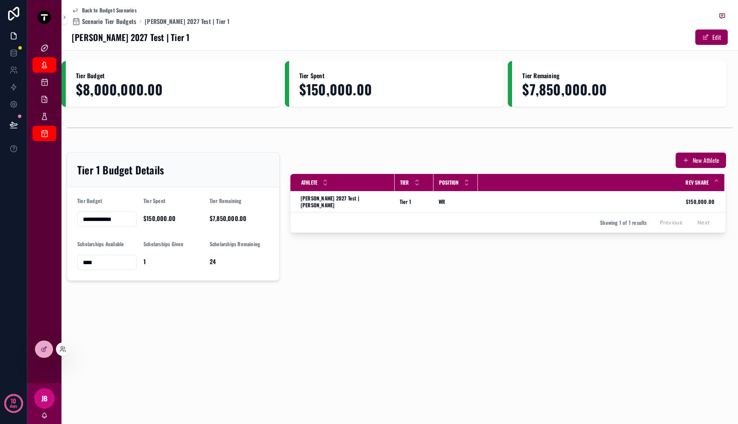
click at [34, 343] on div at bounding box center [40, 348] width 25 height 17
click at [39, 346] on div at bounding box center [43, 349] width 17 height 16
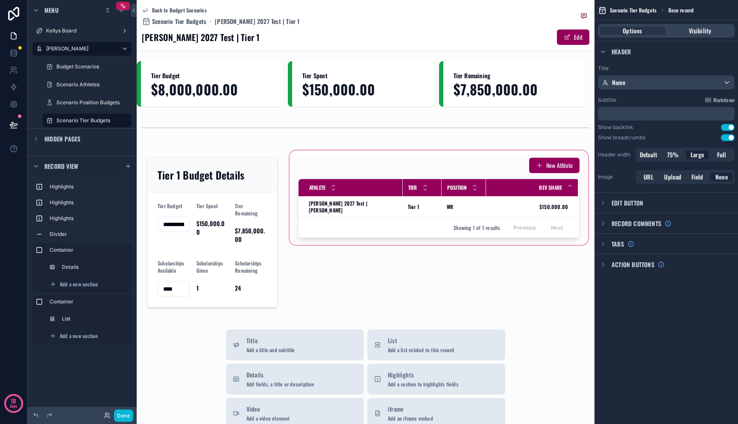
click at [496, 197] on div "scrollable content" at bounding box center [439, 232] width 302 height 167
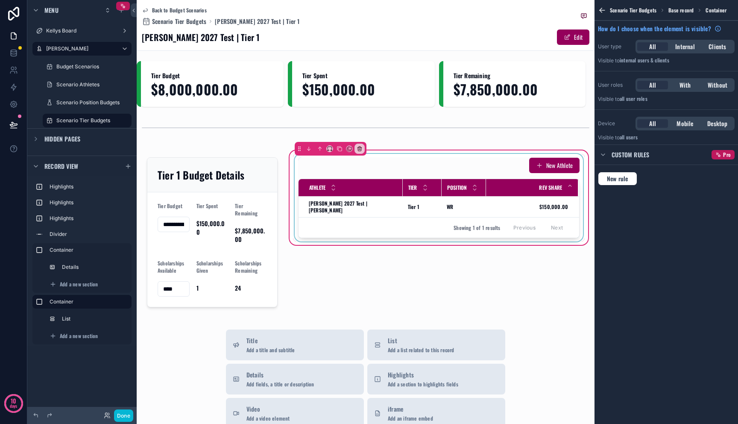
click at [501, 203] on div "scrollable content" at bounding box center [439, 198] width 292 height 88
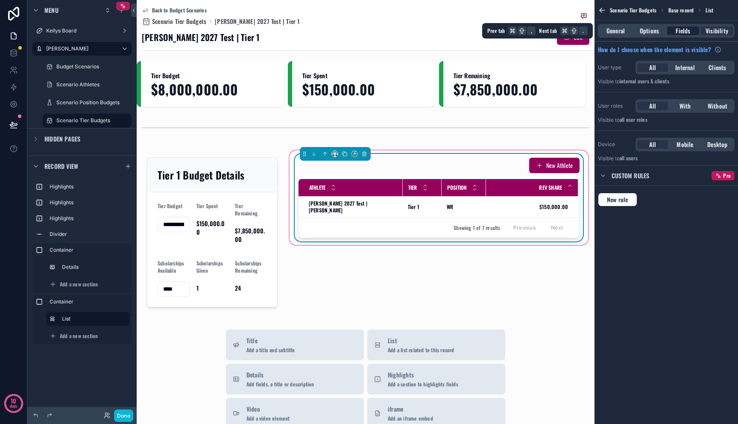
click at [681, 30] on span "Fields" at bounding box center [683, 30] width 15 height 9
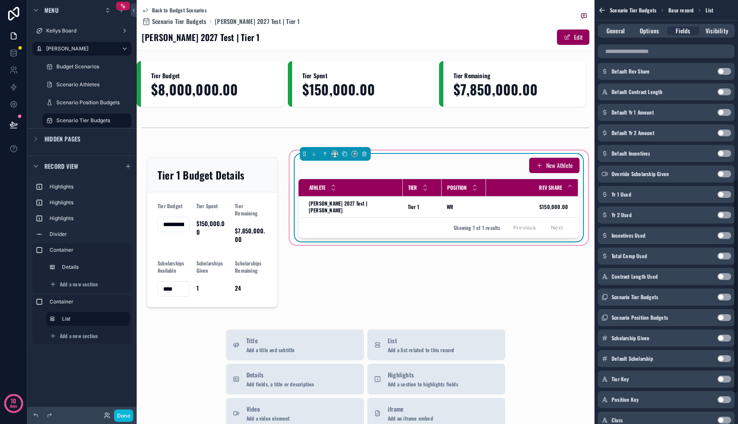
scroll to position [352, 0]
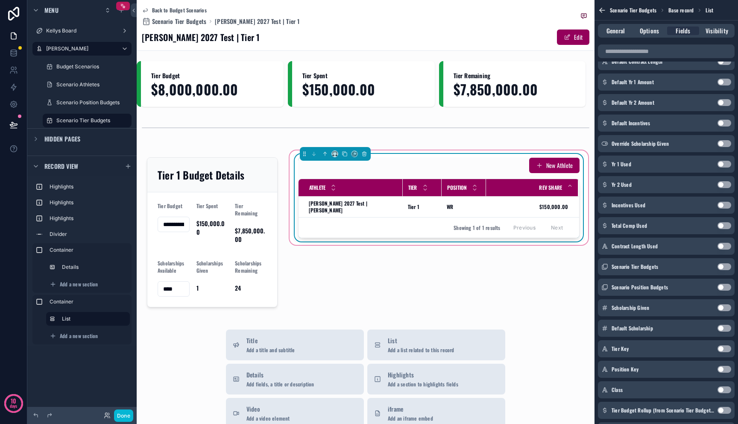
click at [726, 145] on button "Use setting" at bounding box center [725, 143] width 14 height 7
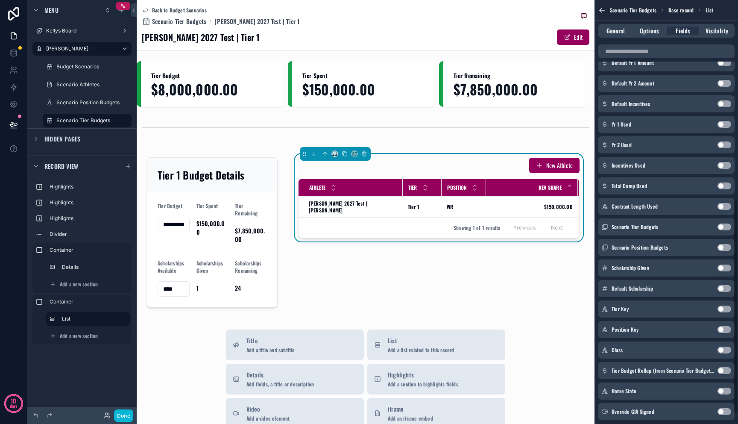
scroll to position [390, 0]
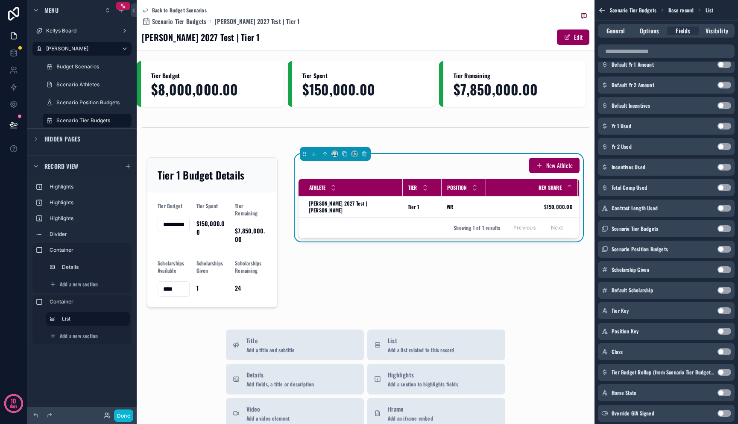
click at [724, 164] on button "Use setting" at bounding box center [725, 167] width 14 height 7
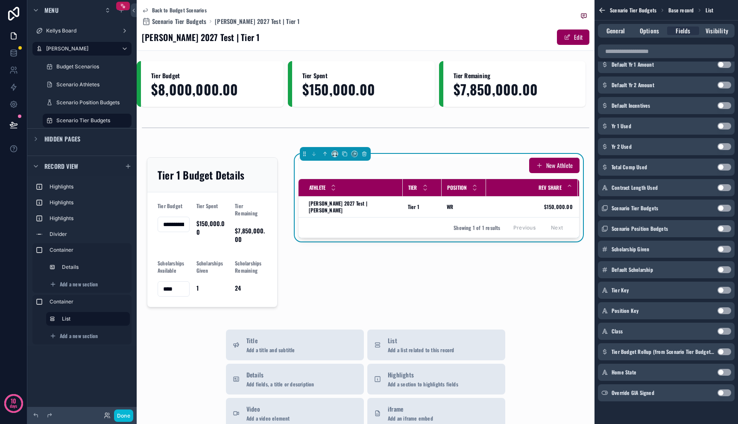
click at [724, 167] on button "Use setting" at bounding box center [725, 167] width 14 height 7
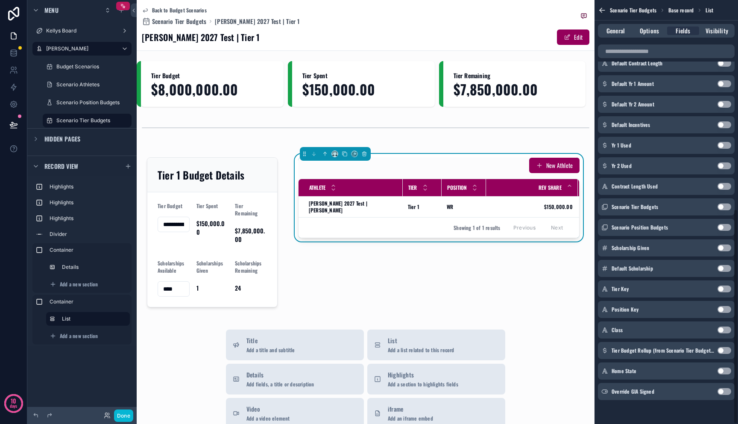
click at [722, 333] on div "Class Use setting" at bounding box center [666, 329] width 137 height 17
click at [722, 331] on button "Use setting" at bounding box center [725, 329] width 14 height 7
click at [727, 369] on button "Use setting" at bounding box center [725, 370] width 14 height 7
click at [725, 404] on div "Scenario-Athlete Use setting Tier Use setting Position Use setting Rev Share Us…" at bounding box center [667, 20] width 144 height 780
click at [724, 396] on div "Override GIA Signed Use setting" at bounding box center [666, 391] width 137 height 17
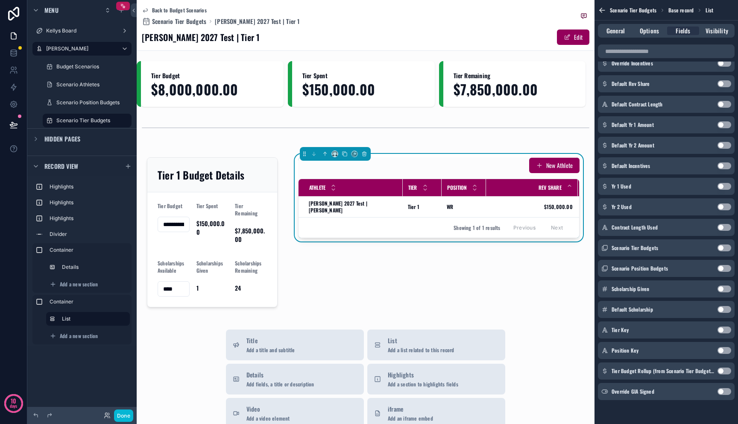
click at [724, 393] on button "Use setting" at bounding box center [725, 391] width 14 height 7
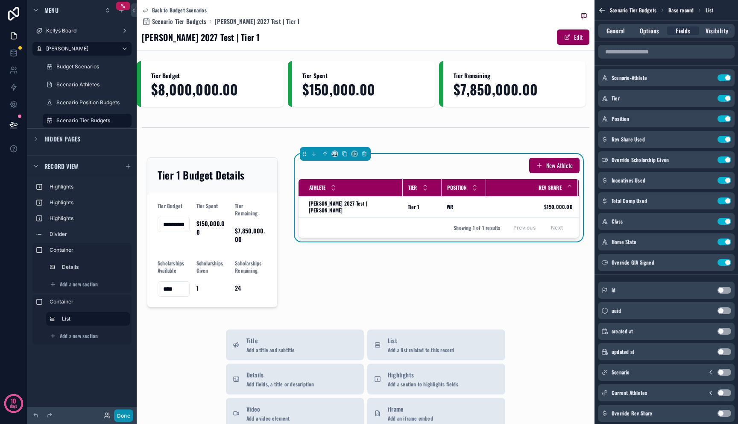
click at [126, 414] on button "Done" at bounding box center [123, 415] width 19 height 12
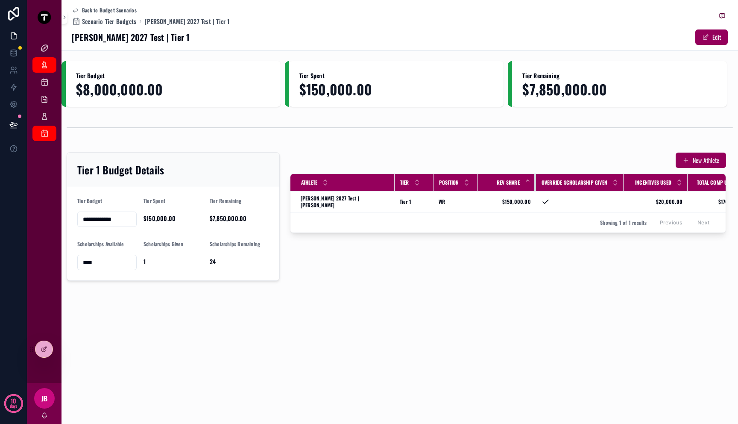
drag, startPoint x: 561, startPoint y: 178, endPoint x: 528, endPoint y: 182, distance: 33.6
click at [534, 182] on div "scrollable content" at bounding box center [535, 182] width 3 height 17
click at [50, 349] on div at bounding box center [43, 349] width 17 height 16
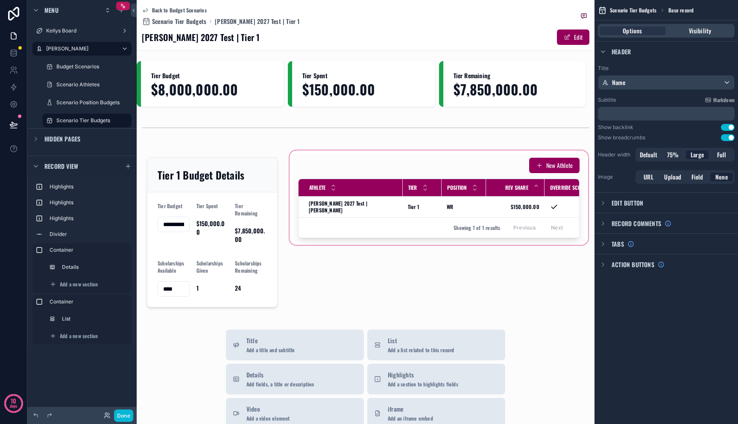
click at [512, 202] on div "scrollable content" at bounding box center [439, 232] width 302 height 167
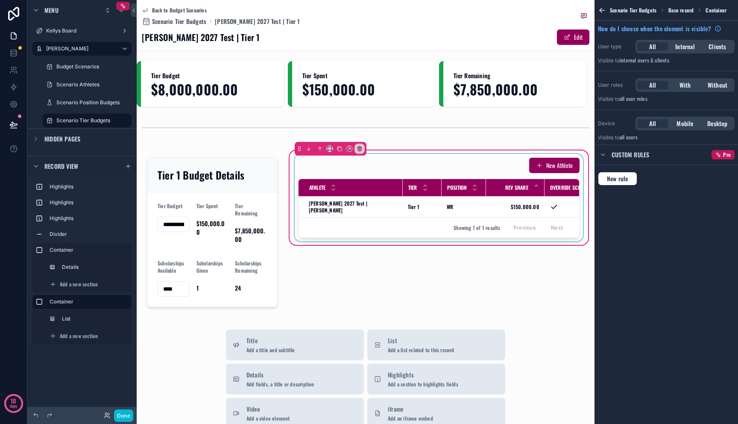
click at [513, 201] on div "scrollable content" at bounding box center [439, 198] width 292 height 88
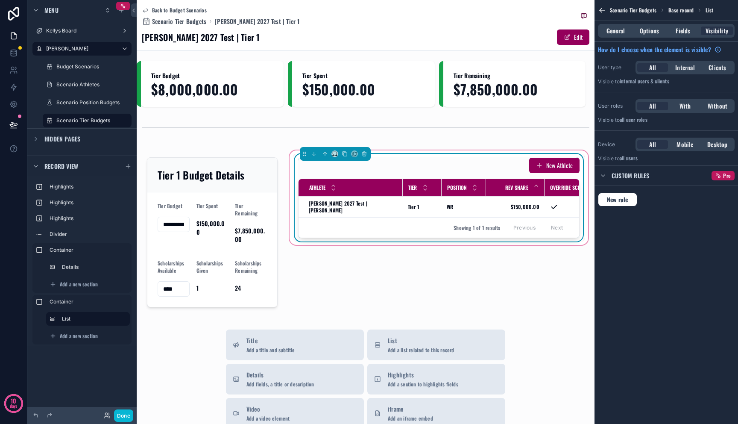
click at [680, 35] on div "General Options Fields Visibility" at bounding box center [666, 31] width 137 height 14
click at [680, 35] on span "Fields" at bounding box center [683, 30] width 15 height 9
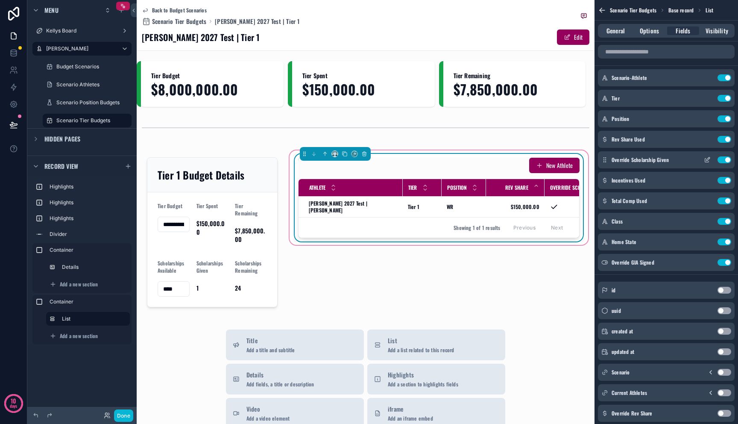
click at [709, 160] on icon "scrollable content" at bounding box center [707, 159] width 7 height 7
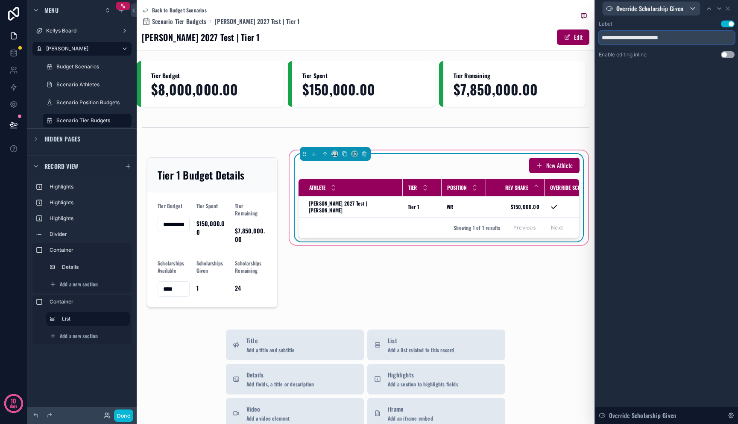
drag, startPoint x: 692, startPoint y: 36, endPoint x: 661, endPoint y: 36, distance: 30.8
click at [661, 36] on input "**********" at bounding box center [667, 38] width 136 height 14
drag, startPoint x: 627, startPoint y: 37, endPoint x: 547, endPoint y: 39, distance: 80.8
click at [547, 39] on div "**********" at bounding box center [369, 212] width 738 height 424
type input "**********"
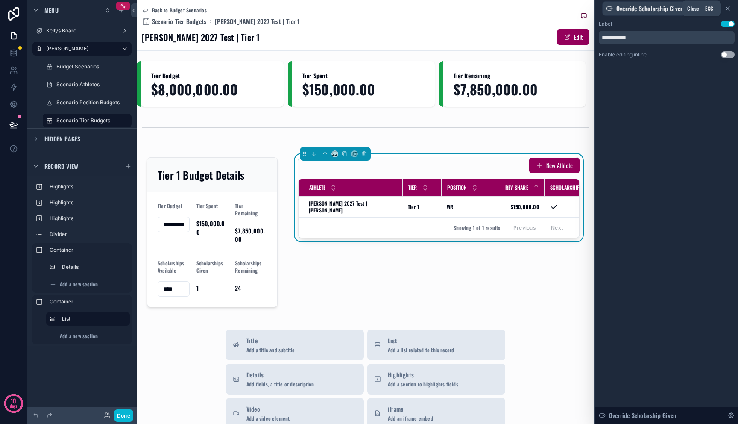
click at [728, 9] on icon at bounding box center [727, 8] width 3 height 3
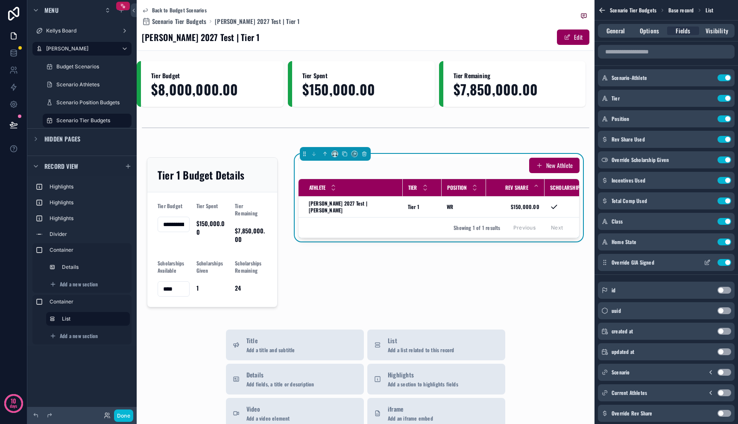
click at [708, 260] on icon "scrollable content" at bounding box center [707, 262] width 7 height 7
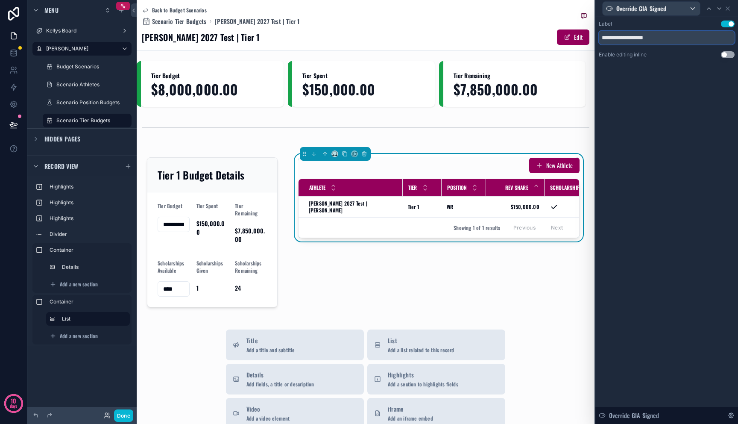
click at [630, 35] on input "**********" at bounding box center [667, 38] width 136 height 14
drag, startPoint x: 629, startPoint y: 36, endPoint x: 577, endPoint y: 30, distance: 52.5
click at [569, 28] on div "**********" at bounding box center [369, 212] width 738 height 424
drag, startPoint x: 665, startPoint y: 36, endPoint x: 619, endPoint y: 35, distance: 46.1
click at [619, 35] on input "**********" at bounding box center [667, 38] width 136 height 14
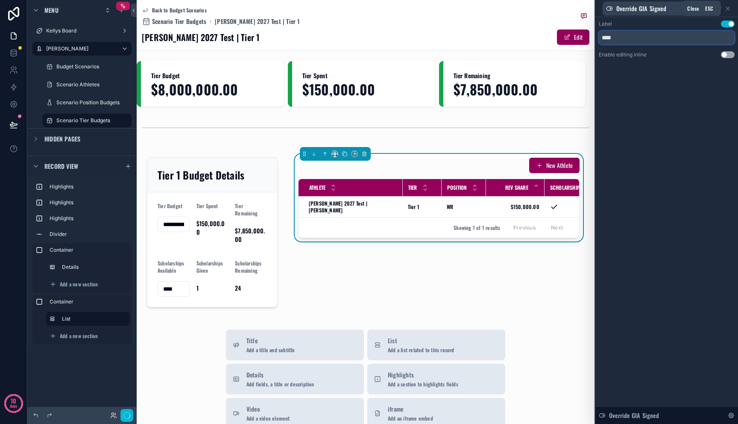
type input "***"
click at [728, 8] on icon at bounding box center [727, 8] width 3 height 3
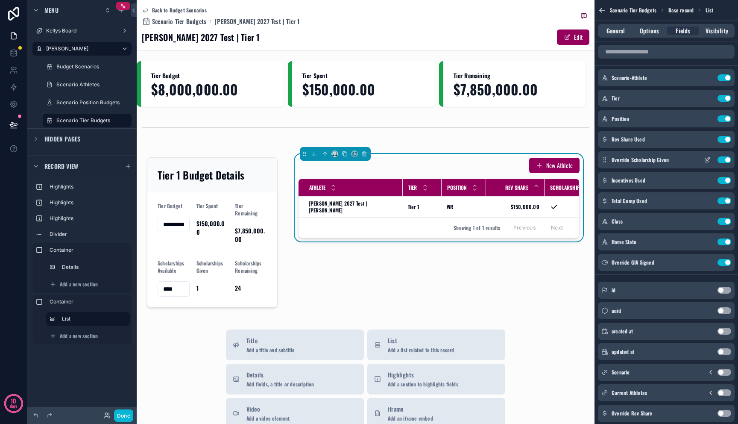
click at [722, 160] on button "Use setting" at bounding box center [725, 159] width 14 height 7
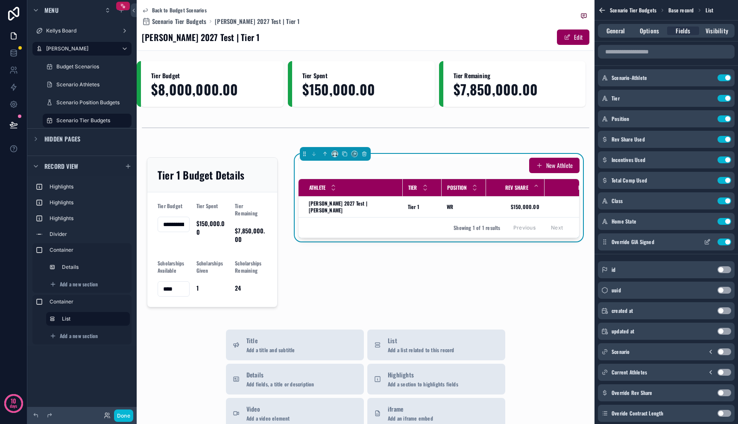
click at [724, 240] on button "Use setting" at bounding box center [725, 241] width 14 height 7
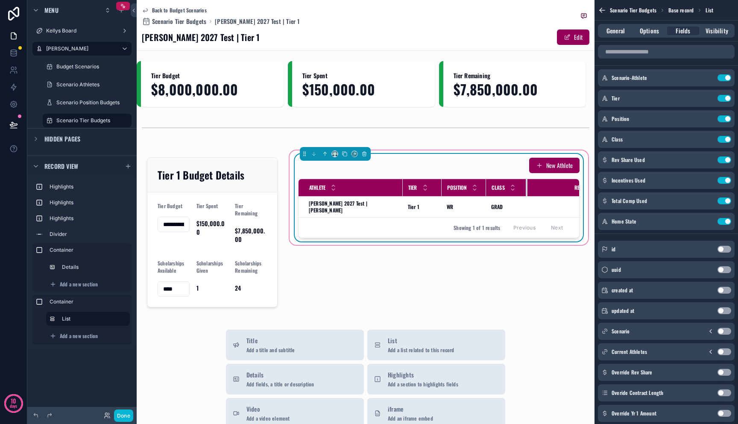
drag, startPoint x: 534, startPoint y: 188, endPoint x: 517, endPoint y: 192, distance: 17.6
click at [526, 192] on div "scrollable content" at bounding box center [527, 187] width 3 height 17
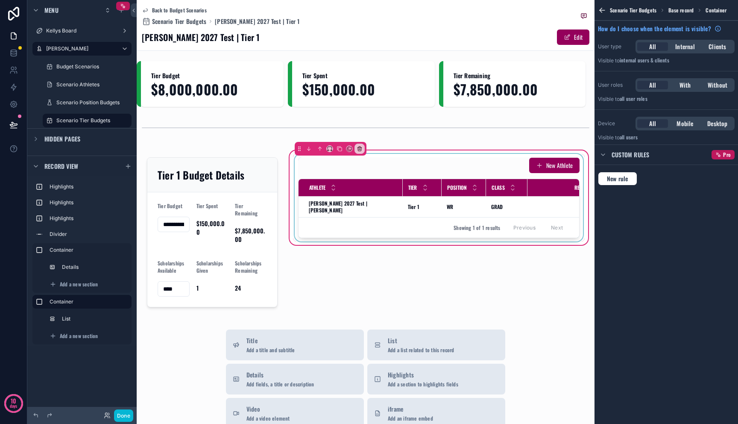
drag, startPoint x: 440, startPoint y: 235, endPoint x: 466, endPoint y: 235, distance: 26.1
click at [488, 236] on div "scrollable content" at bounding box center [439, 198] width 292 height 88
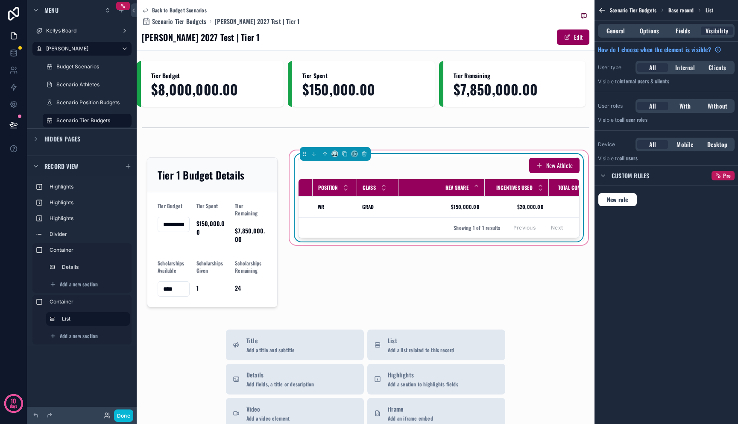
scroll to position [0, 130]
drag, startPoint x: 474, startPoint y: 188, endPoint x: 440, endPoint y: 191, distance: 33.9
click at [449, 191] on div "scrollable content" at bounding box center [450, 187] width 3 height 17
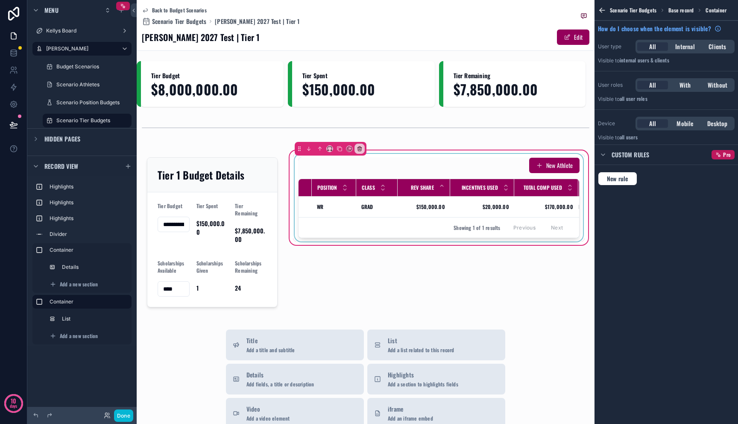
click at [471, 209] on div "scrollable content" at bounding box center [439, 198] width 292 height 88
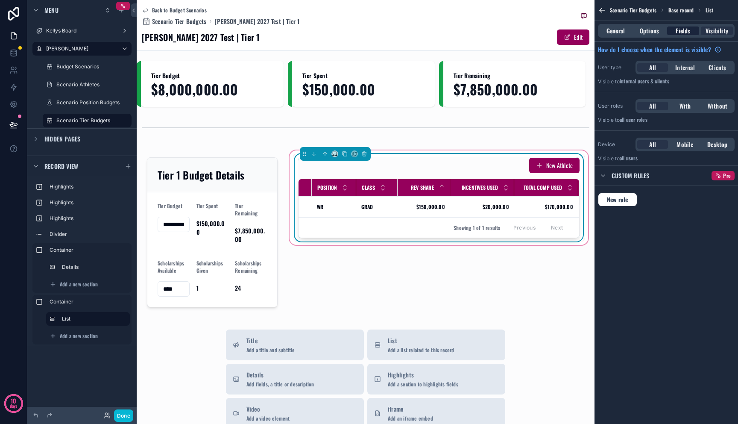
click at [688, 27] on span "Fields" at bounding box center [683, 30] width 15 height 9
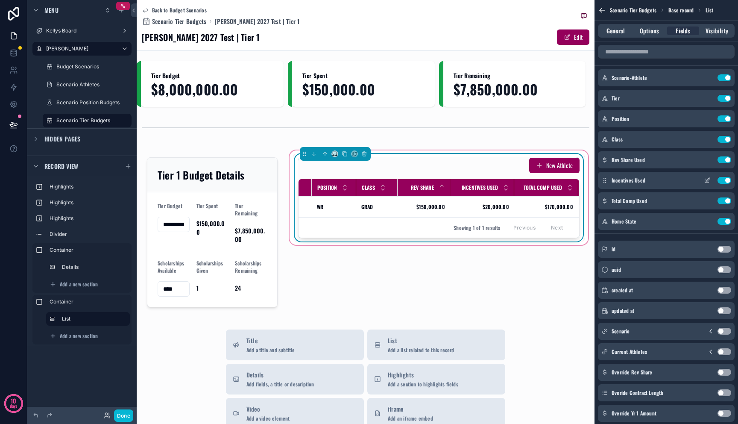
click at [707, 181] on icon "scrollable content" at bounding box center [708, 179] width 3 height 3
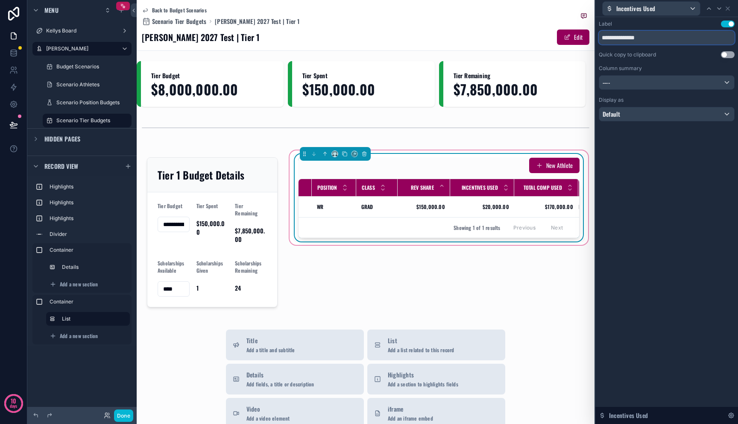
drag, startPoint x: 633, startPoint y: 40, endPoint x: 677, endPoint y: 42, distance: 44.0
click at [683, 42] on input "**********" at bounding box center [667, 38] width 136 height 14
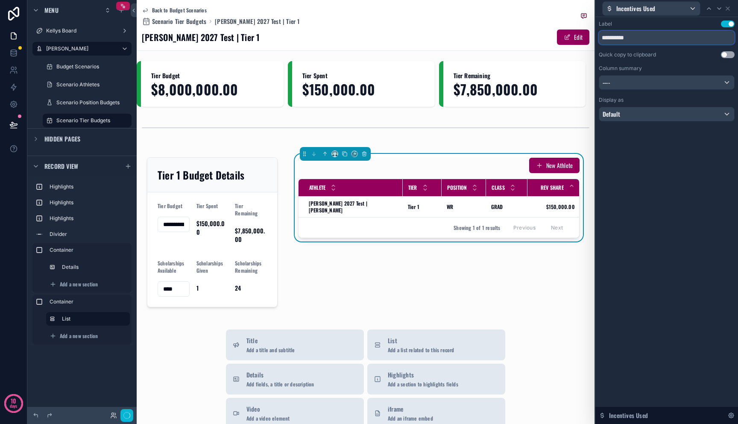
type input "**********"
click at [726, 8] on icon at bounding box center [727, 8] width 7 height 7
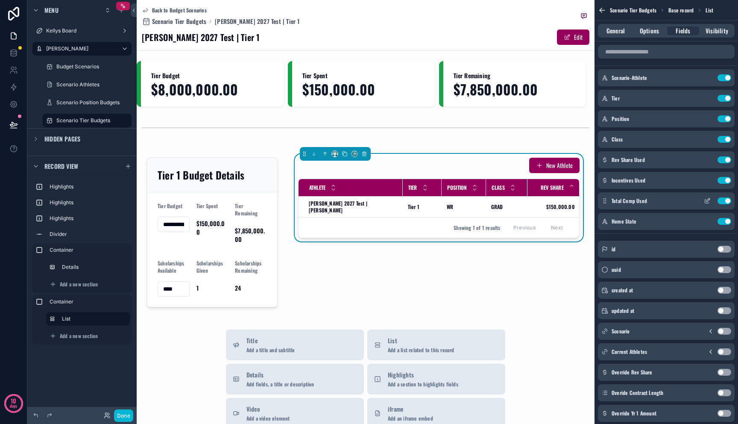
click at [709, 202] on icon "scrollable content" at bounding box center [707, 200] width 7 height 7
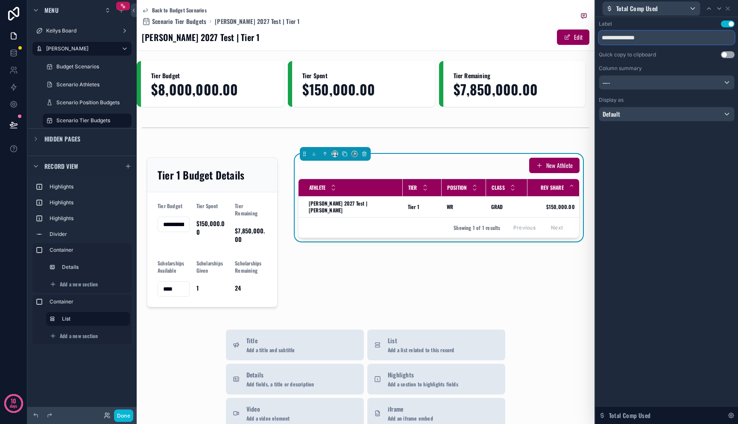
drag, startPoint x: 636, startPoint y: 36, endPoint x: 686, endPoint y: 43, distance: 50.0
click at [686, 43] on input "**********" at bounding box center [667, 38] width 136 height 14
type input "**********"
click at [727, 9] on icon at bounding box center [727, 8] width 3 height 3
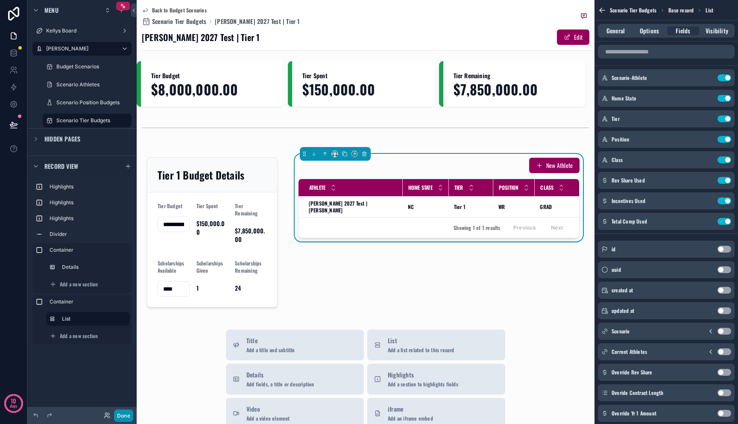
click at [116, 413] on button "Done" at bounding box center [123, 415] width 19 height 12
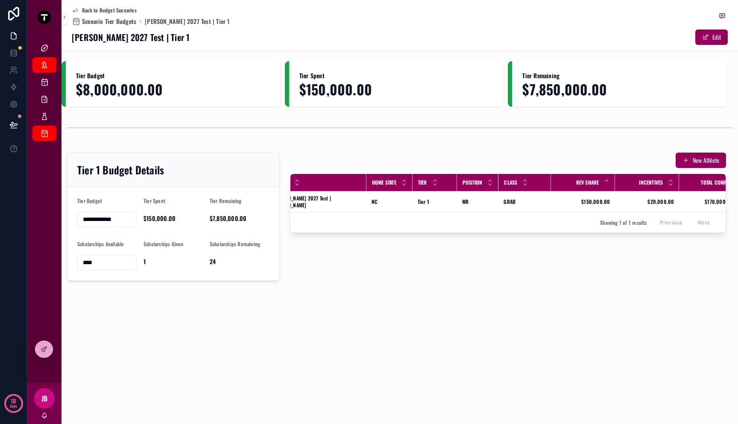
scroll to position [0, 0]
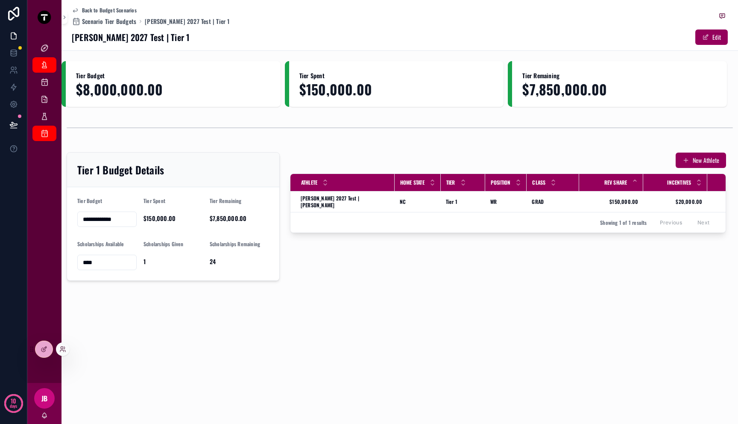
click at [28, 348] on icon at bounding box center [31, 349] width 7 height 7
click at [42, 348] on icon at bounding box center [43, 350] width 4 height 4
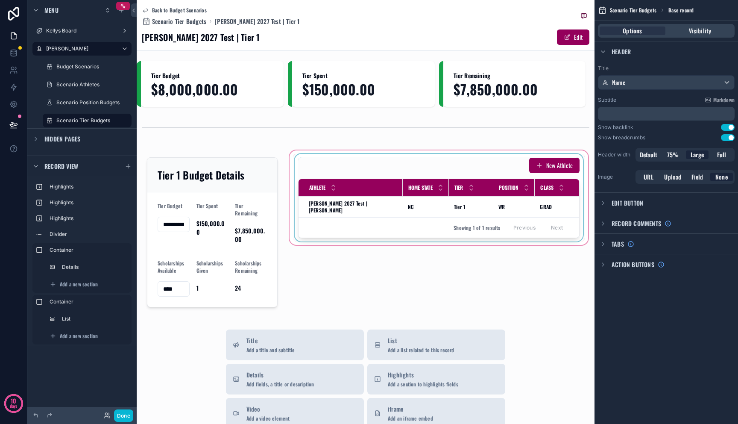
click at [449, 193] on div "Tier" at bounding box center [471, 187] width 44 height 16
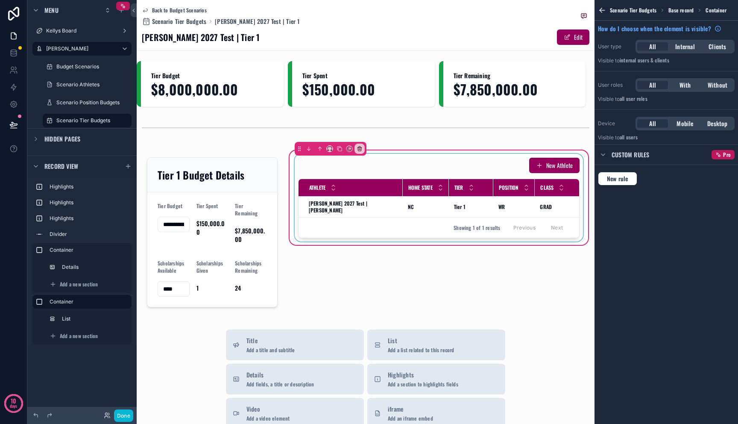
click at [448, 202] on div "scrollable content" at bounding box center [439, 198] width 292 height 88
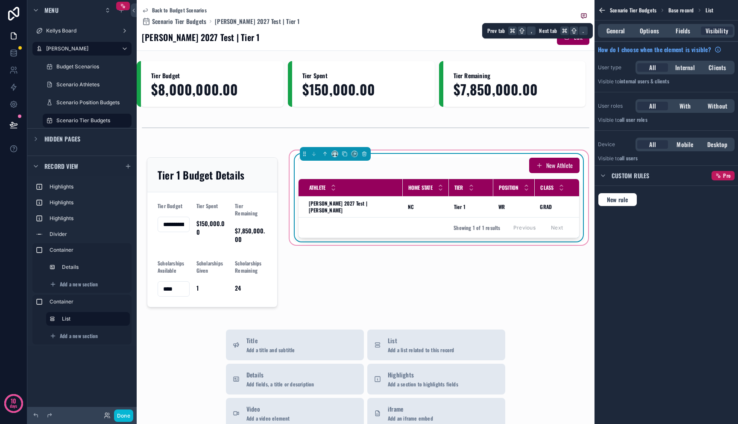
click at [683, 38] on div "General Options Fields Visibility" at bounding box center [667, 31] width 144 height 21
click at [684, 34] on span "Fields" at bounding box center [683, 30] width 15 height 9
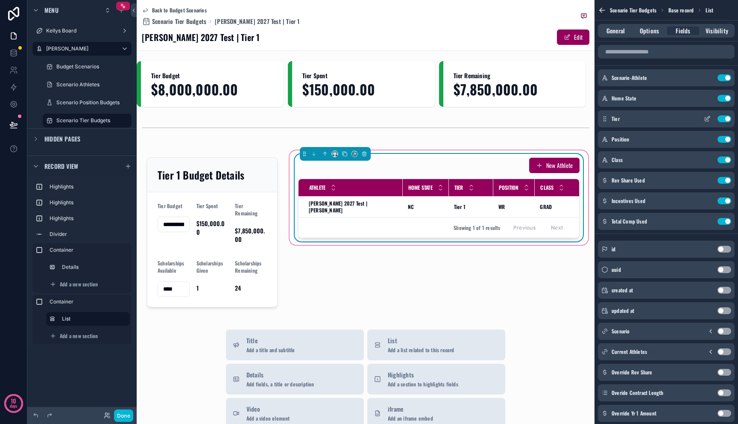
click at [724, 119] on button "Use setting" at bounding box center [725, 118] width 14 height 7
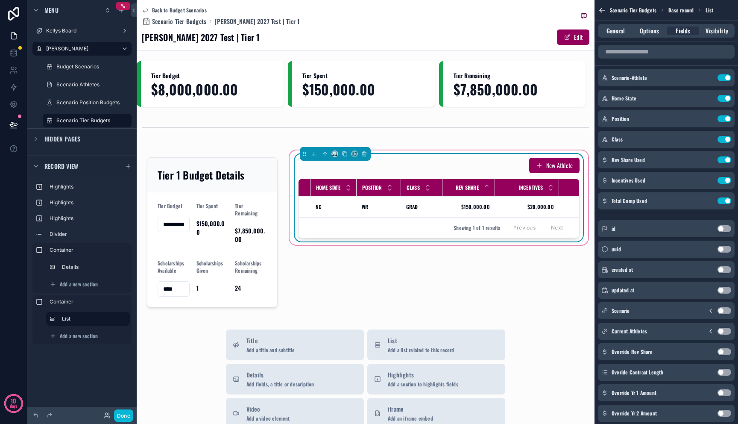
scroll to position [0, 135]
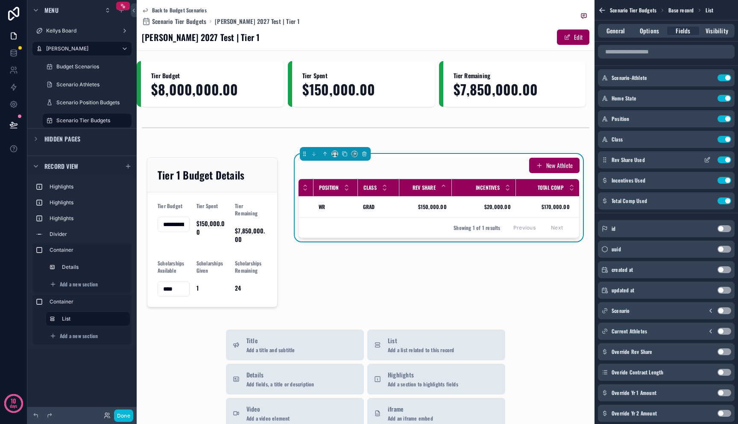
click at [705, 161] on icon "scrollable content" at bounding box center [707, 159] width 7 height 7
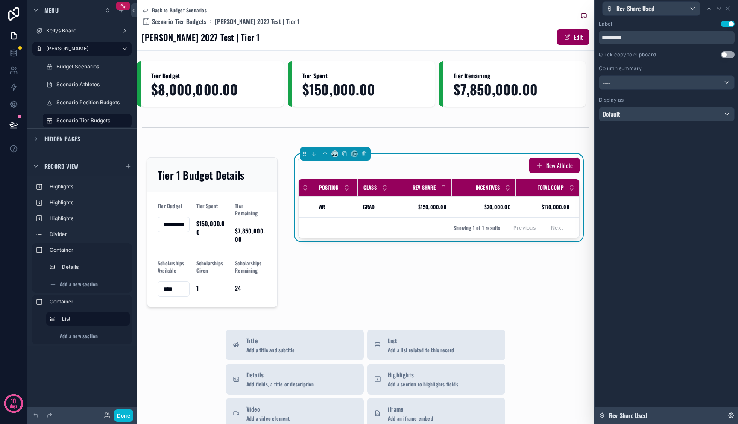
click at [671, 413] on div "Rev Share Used" at bounding box center [666, 415] width 143 height 17
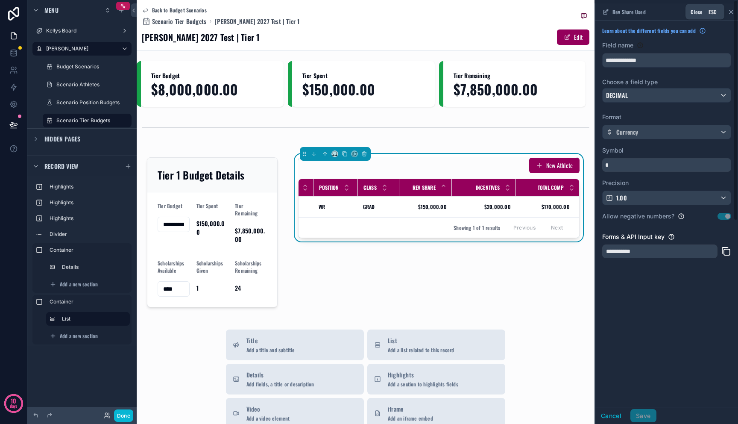
click at [732, 12] on icon "scrollable content" at bounding box center [731, 12] width 7 height 7
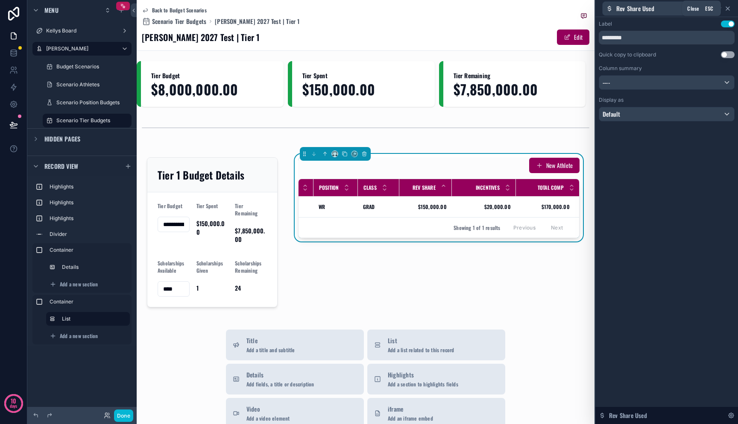
click at [729, 7] on icon at bounding box center [727, 8] width 3 height 3
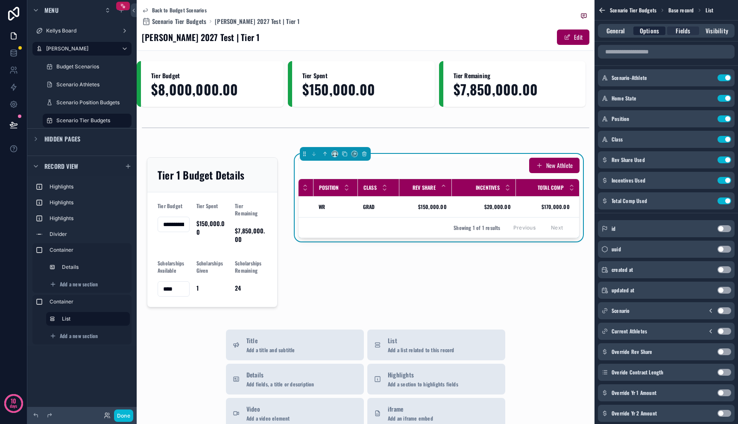
click at [656, 30] on span "Options" at bounding box center [649, 30] width 19 height 9
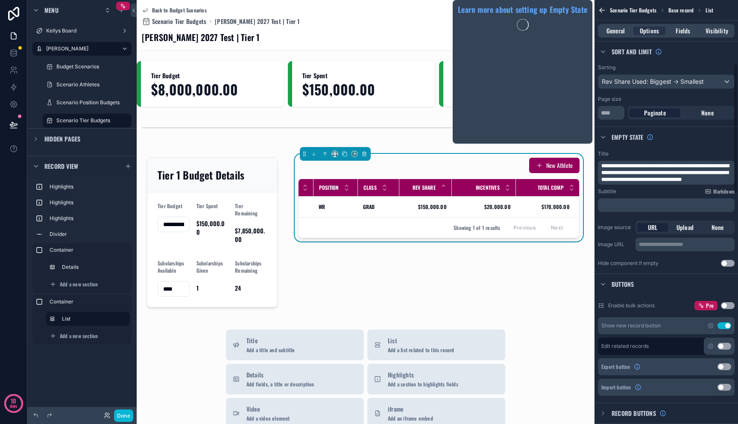
scroll to position [209, 0]
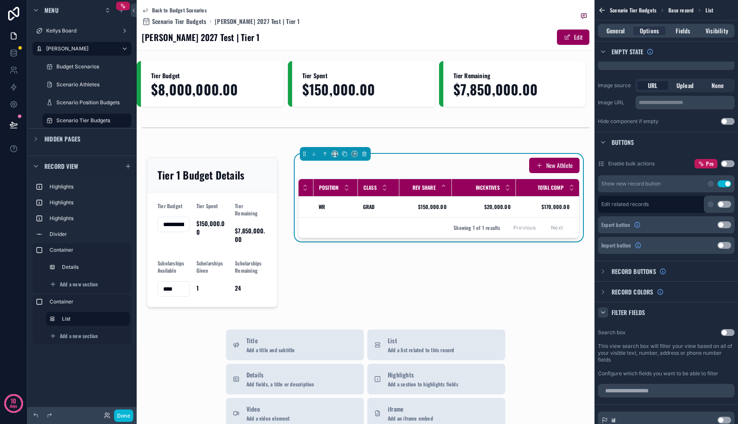
click at [605, 314] on icon "scrollable content" at bounding box center [603, 312] width 7 height 7
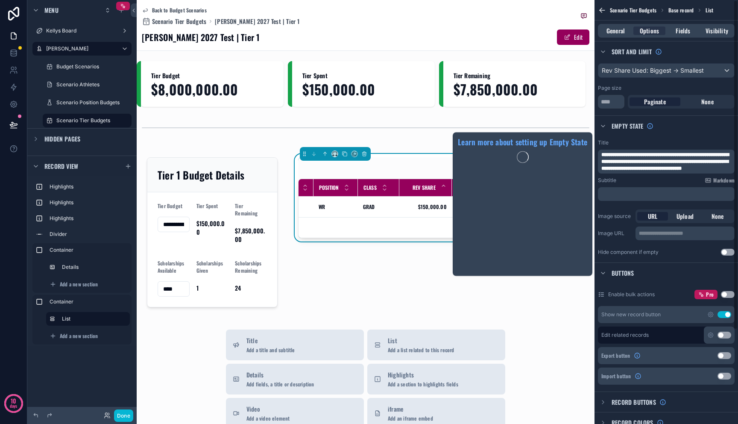
scroll to position [0, 0]
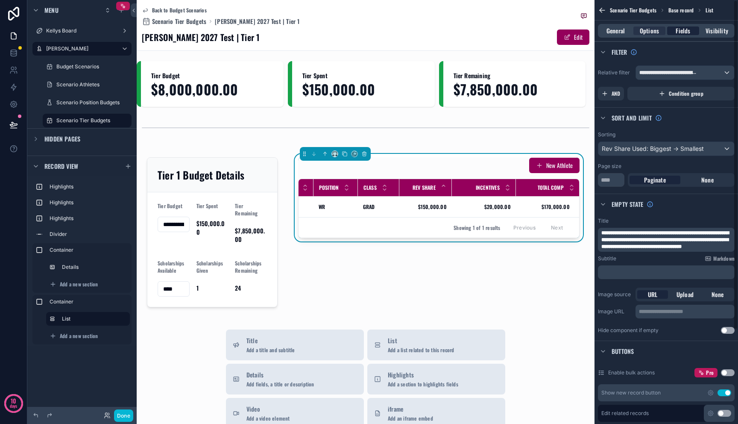
click at [689, 34] on span "Fields" at bounding box center [683, 30] width 15 height 9
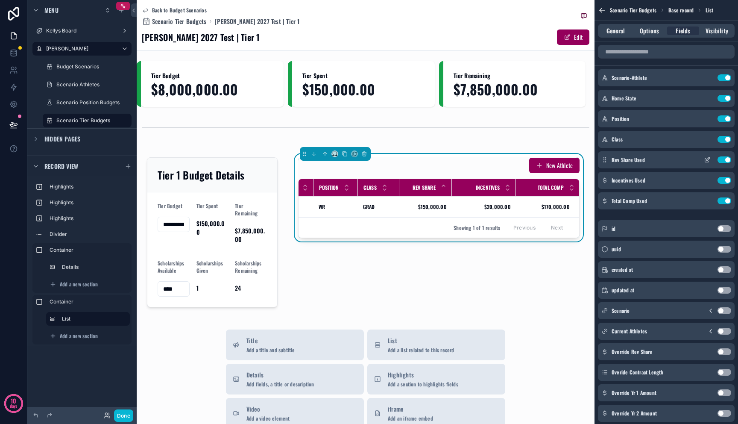
click at [707, 161] on icon "scrollable content" at bounding box center [707, 159] width 7 height 7
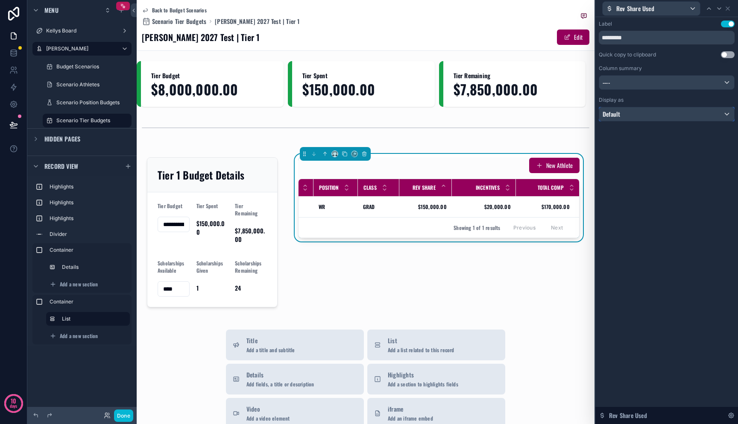
click at [661, 114] on div "Default" at bounding box center [666, 114] width 135 height 14
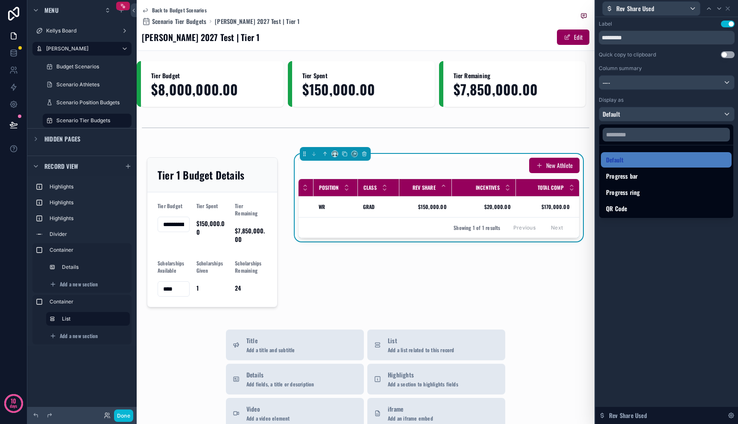
click at [652, 97] on div at bounding box center [666, 212] width 143 height 424
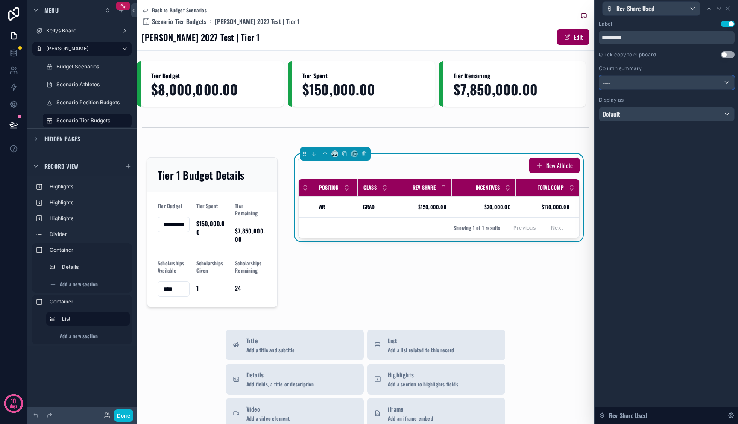
click at [651, 83] on div "----" at bounding box center [666, 83] width 135 height 14
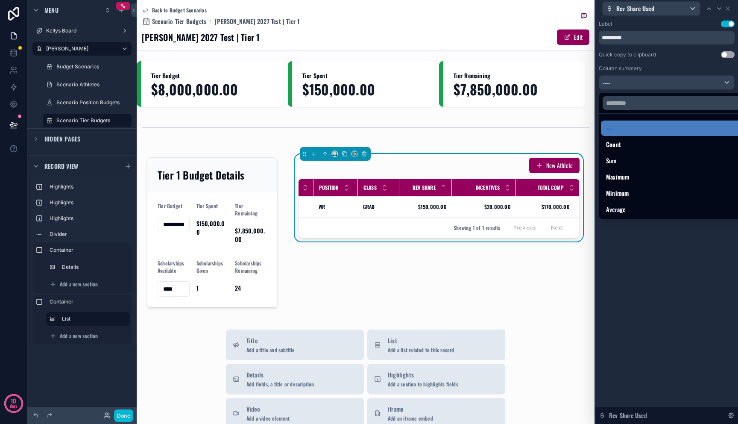
click at [651, 83] on div at bounding box center [666, 212] width 143 height 424
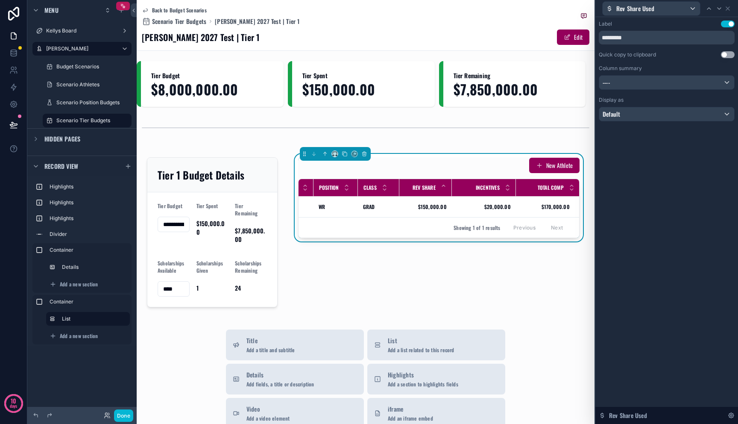
click at [727, 26] on button "Use setting" at bounding box center [728, 24] width 14 height 7
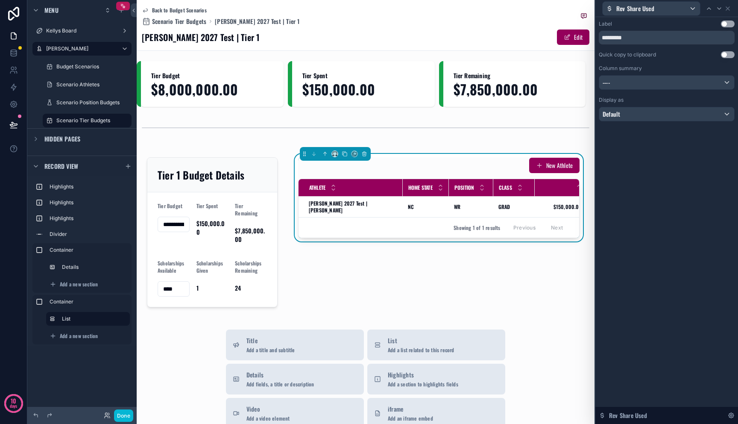
click at [727, 26] on button "Use setting" at bounding box center [728, 24] width 14 height 7
click at [730, 54] on button "Use setting" at bounding box center [728, 54] width 14 height 7
click at [630, 414] on span "Rev Share Used" at bounding box center [628, 415] width 38 height 9
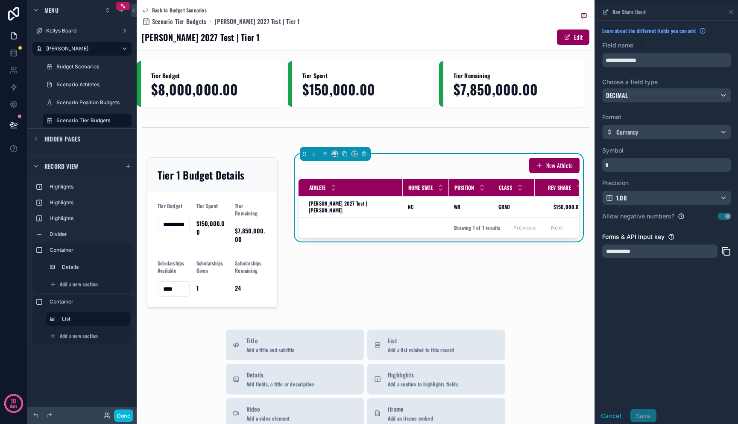
click at [617, 250] on div "**********" at bounding box center [659, 251] width 115 height 14
click at [729, 13] on icon "scrollable content" at bounding box center [731, 12] width 7 height 7
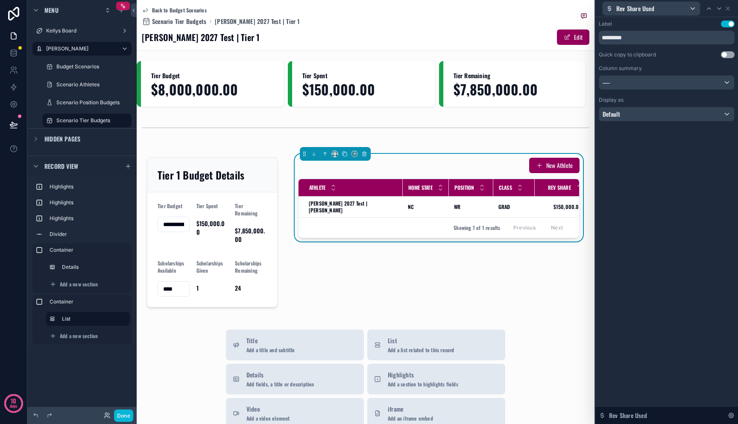
click at [731, 12] on div "Rev Share Used" at bounding box center [667, 8] width 136 height 17
click at [727, 11] on icon at bounding box center [727, 8] width 7 height 7
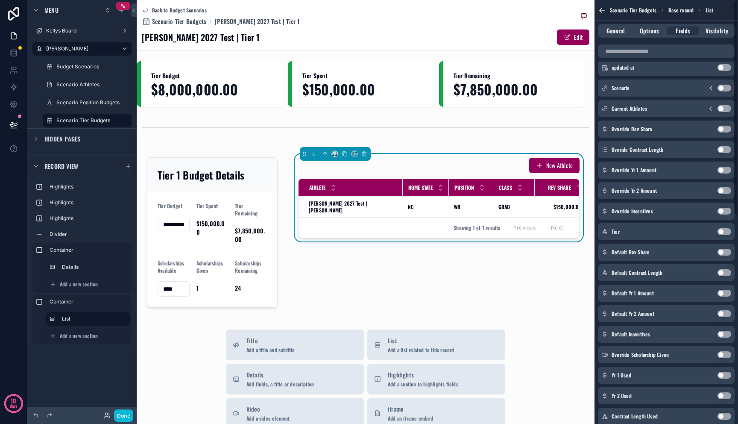
scroll to position [228, 0]
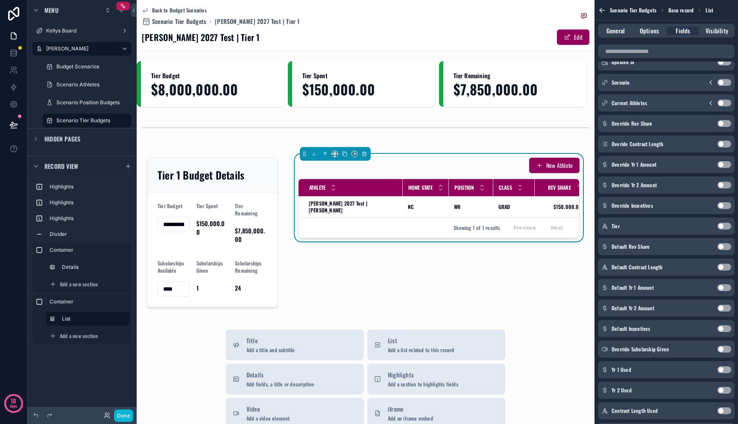
click at [701, 232] on div "Tier Use setting" at bounding box center [666, 225] width 137 height 17
click at [702, 228] on div "Tier Use setting" at bounding box center [666, 225] width 137 height 17
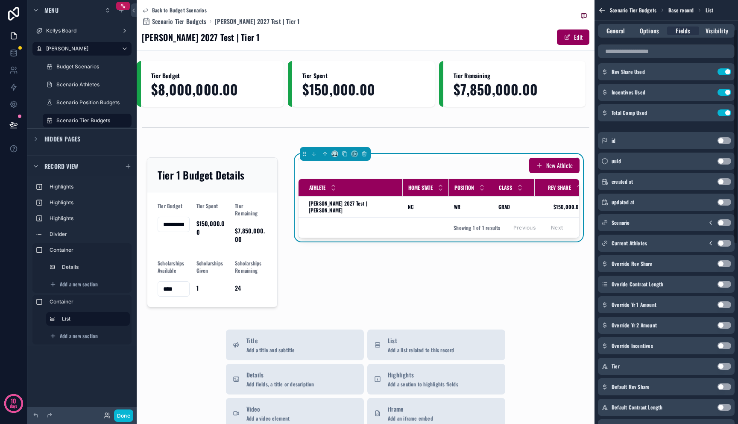
scroll to position [0, 0]
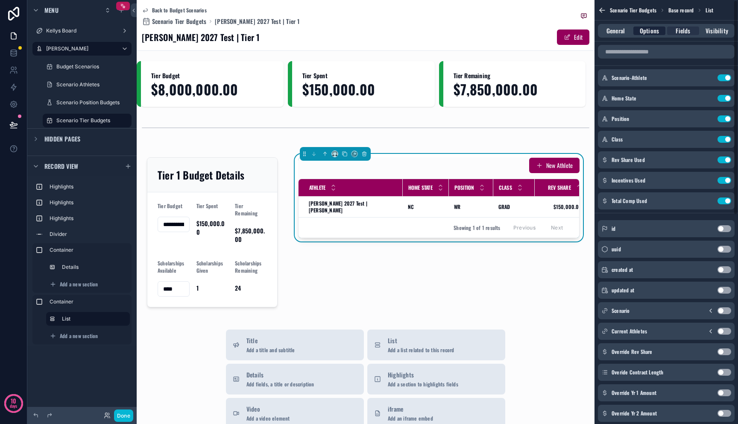
click at [656, 28] on span "Options" at bounding box center [649, 30] width 19 height 9
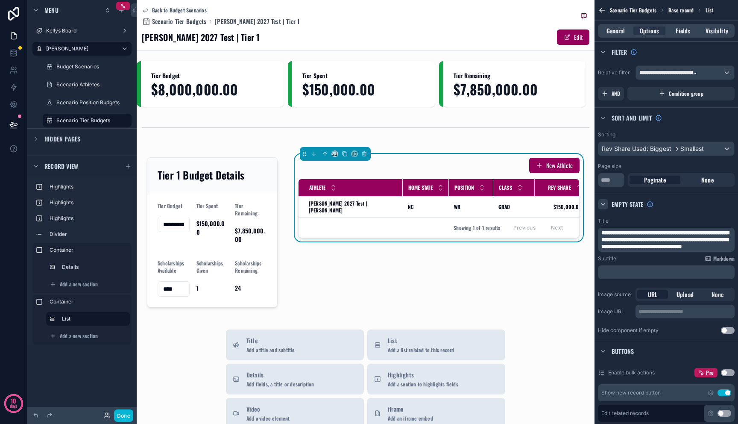
click at [604, 205] on icon "scrollable content" at bounding box center [603, 204] width 7 height 7
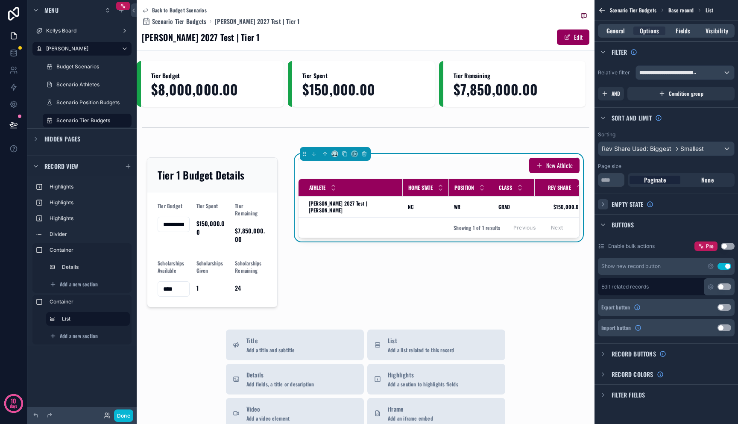
click at [726, 246] on button "Use setting" at bounding box center [728, 246] width 14 height 7
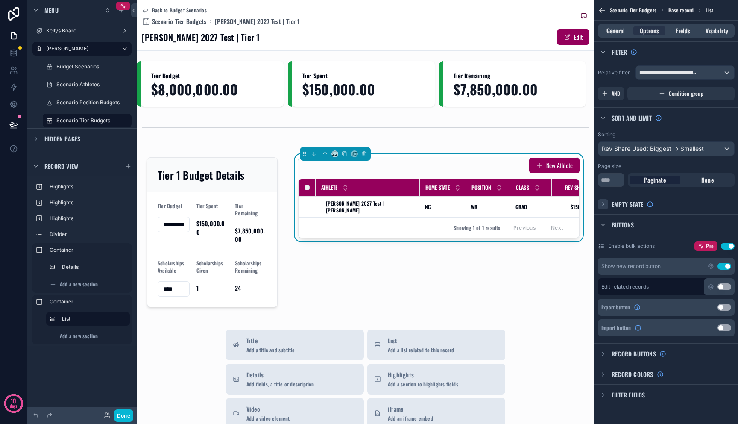
click at [726, 246] on button "Use setting" at bounding box center [728, 246] width 14 height 7
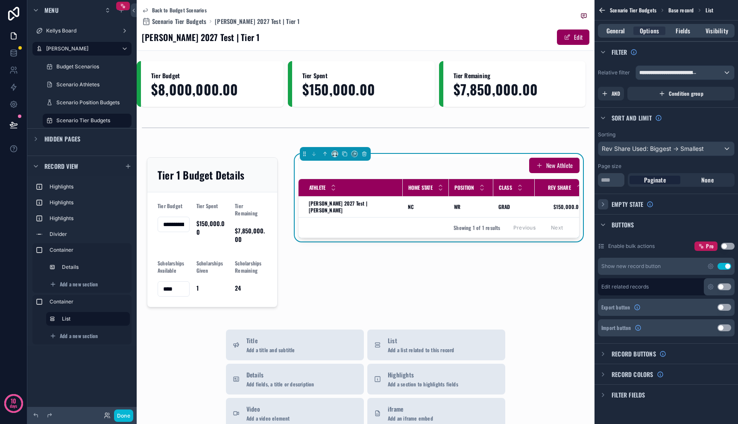
click at [722, 287] on button "Use setting" at bounding box center [725, 286] width 14 height 7
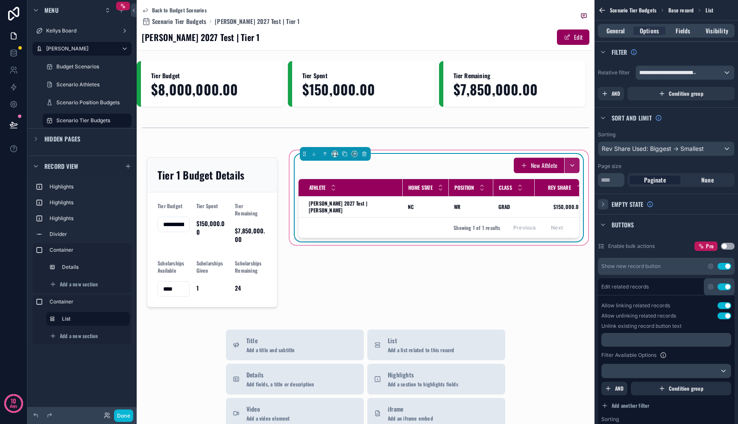
click at [569, 167] on button "scrollable content" at bounding box center [571, 165] width 15 height 15
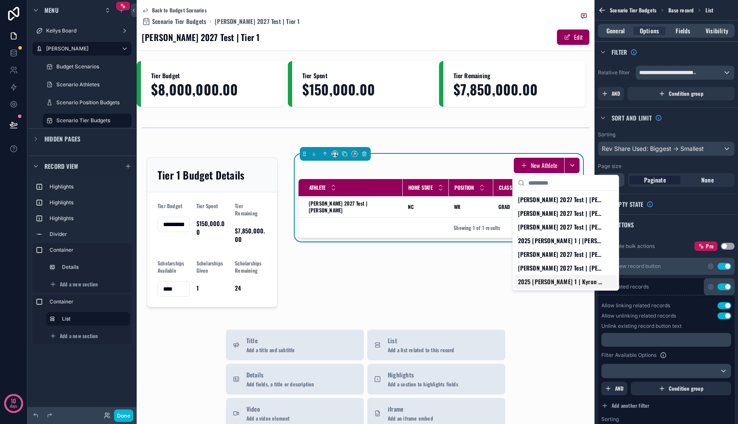
click at [565, 317] on div "**********" at bounding box center [366, 351] width 458 height 702
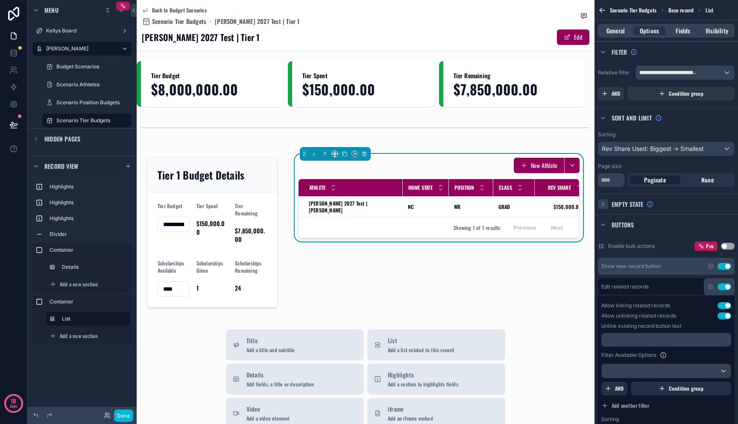
click at [725, 315] on button "Use setting" at bounding box center [725, 315] width 14 height 7
click at [725, 308] on button "Use setting" at bounding box center [725, 305] width 14 height 7
click at [724, 307] on button "Use setting" at bounding box center [725, 305] width 14 height 7
click at [725, 312] on button "Use setting" at bounding box center [725, 315] width 14 height 7
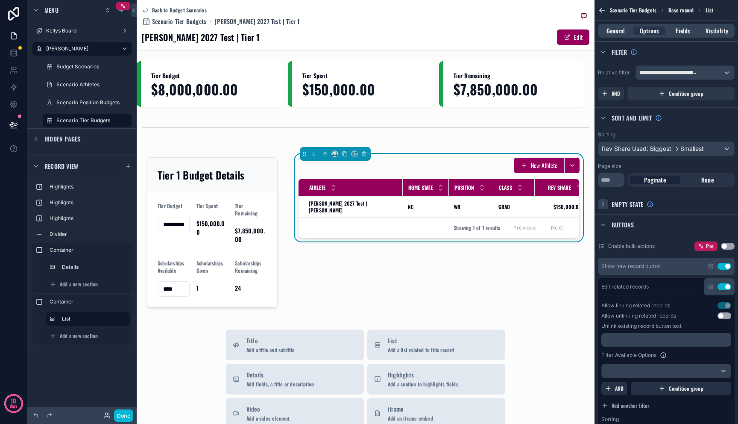
click at [725, 318] on button "Use setting" at bounding box center [725, 315] width 14 height 7
click at [725, 305] on button "Use setting" at bounding box center [725, 305] width 14 height 7
click at [722, 305] on button "Use setting" at bounding box center [725, 305] width 14 height 7
click at [708, 286] on icon "scrollable content" at bounding box center [710, 286] width 5 height 5
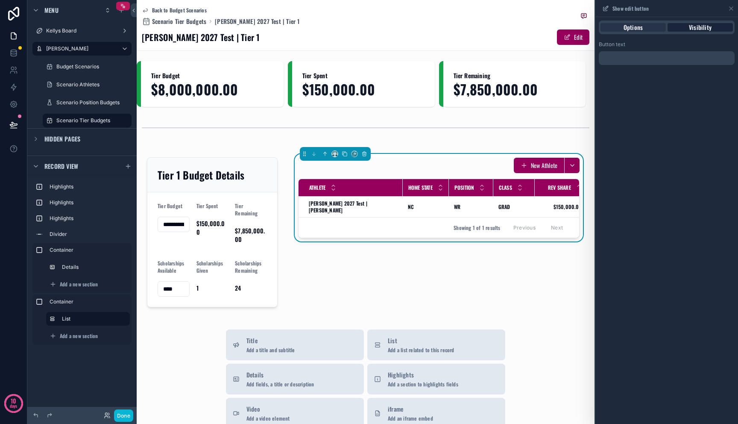
click at [700, 30] on span "Visibility" at bounding box center [700, 27] width 23 height 9
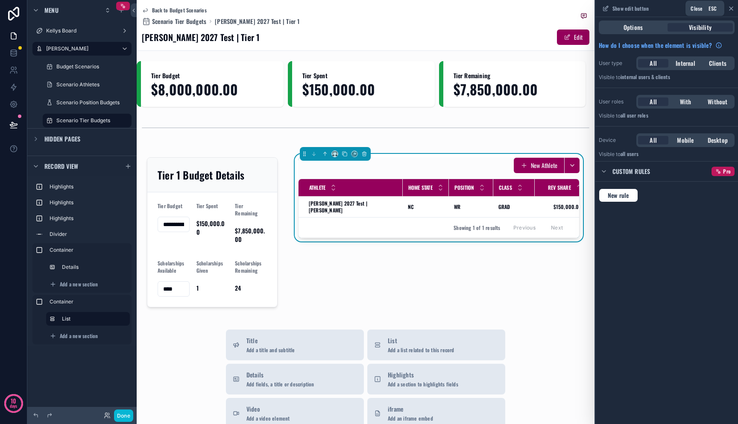
click at [732, 8] on icon at bounding box center [731, 8] width 3 height 3
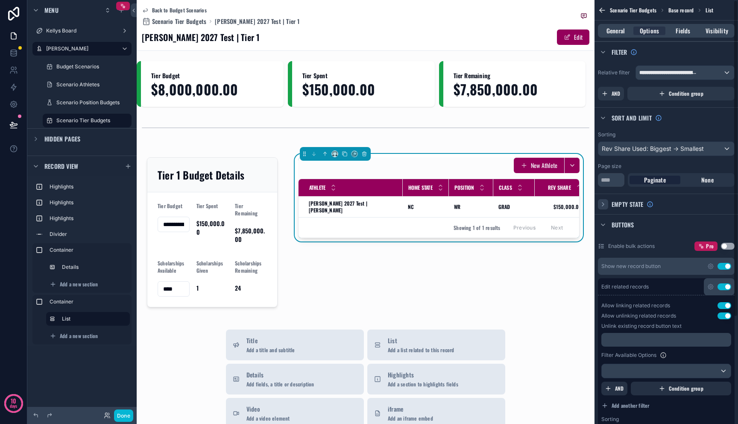
click at [725, 284] on button "Use setting" at bounding box center [725, 286] width 14 height 7
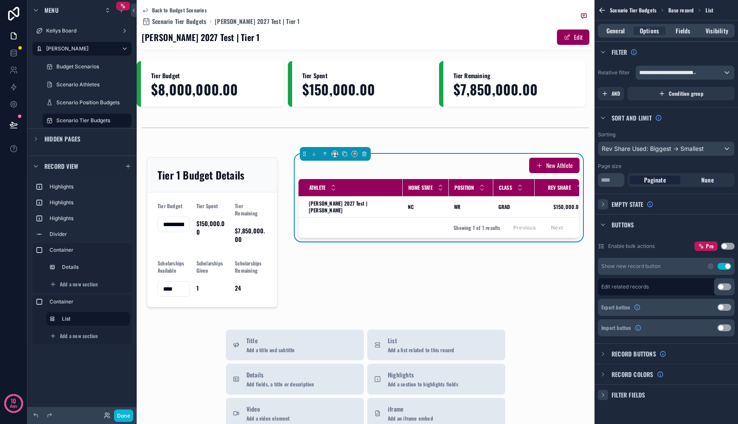
click at [607, 398] on div "scrollable content" at bounding box center [603, 395] width 10 height 10
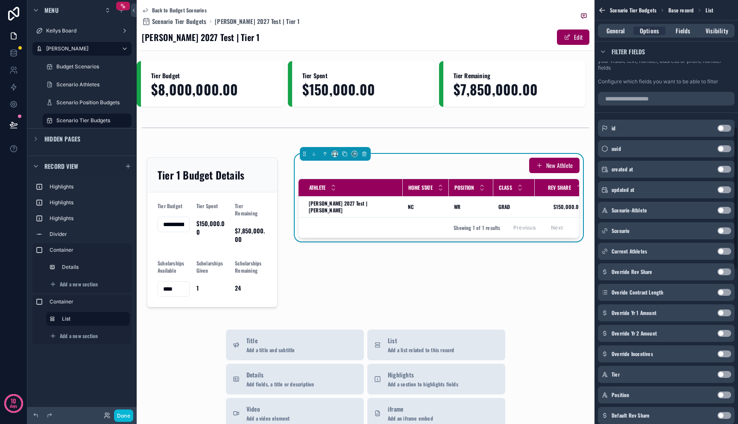
scroll to position [476, 0]
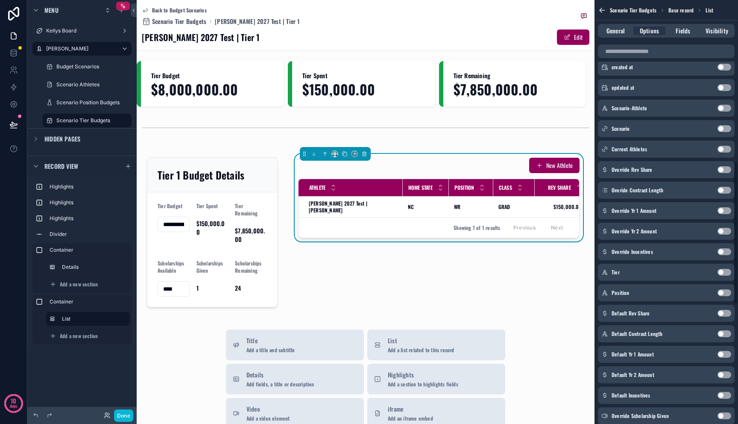
click at [725, 294] on button "Use setting" at bounding box center [725, 292] width 14 height 7
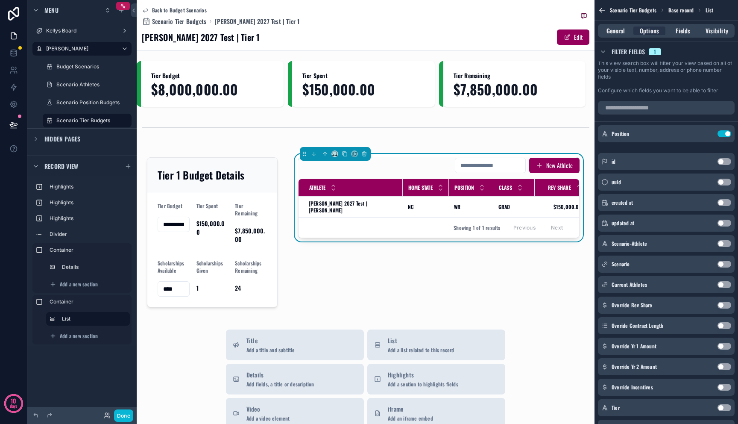
scroll to position [272, 0]
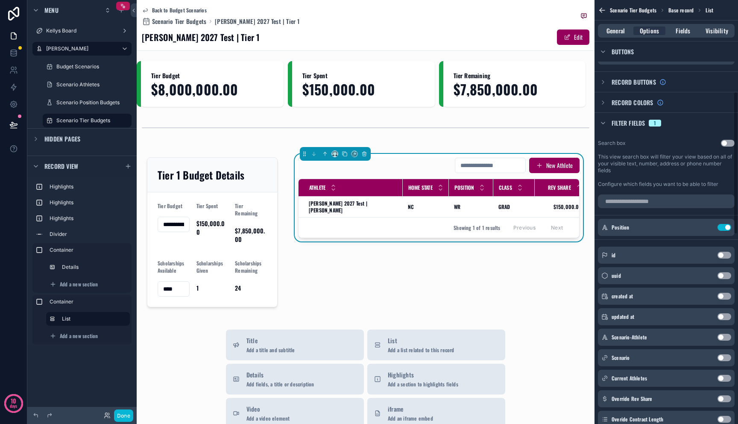
click at [731, 144] on button "Use setting" at bounding box center [728, 143] width 14 height 7
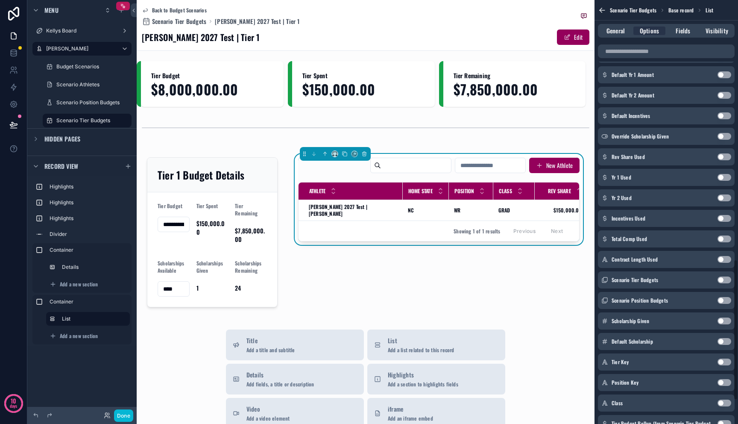
scroll to position [853, 0]
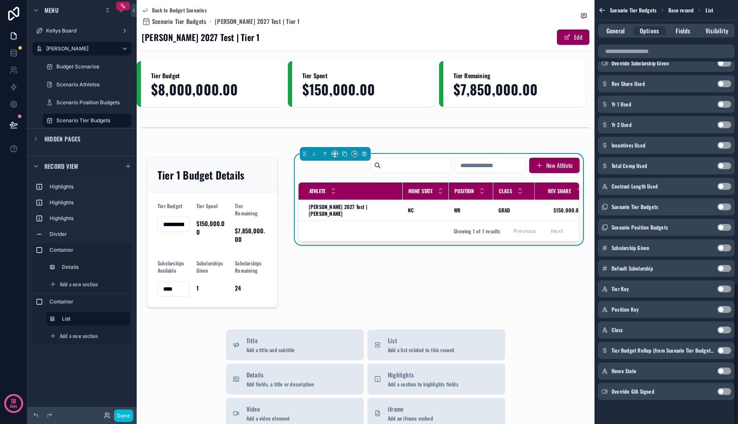
click at [722, 328] on button "Use setting" at bounding box center [725, 329] width 14 height 7
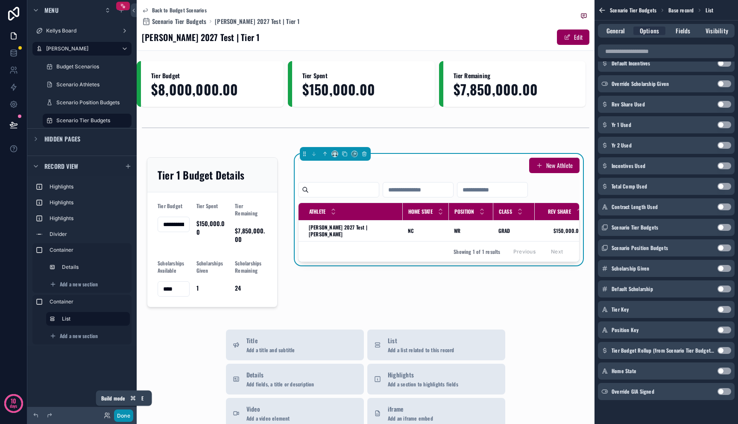
click at [124, 416] on button "Done" at bounding box center [123, 415] width 19 height 12
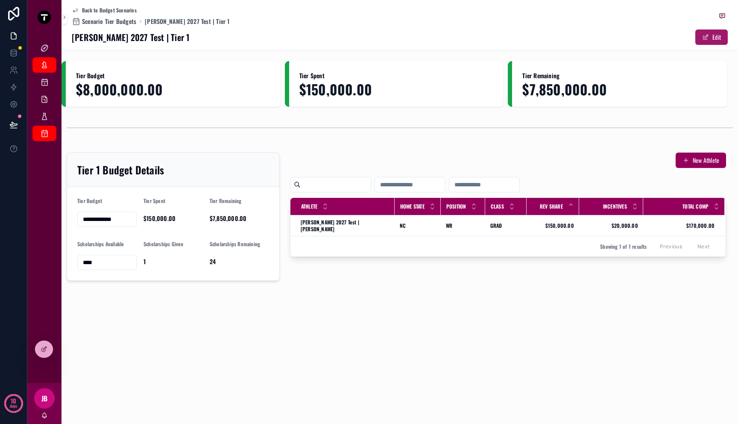
click at [712, 38] on button "Edit" at bounding box center [711, 36] width 32 height 15
click at [715, 32] on button "Done" at bounding box center [710, 36] width 36 height 15
click at [37, 351] on div at bounding box center [43, 349] width 17 height 16
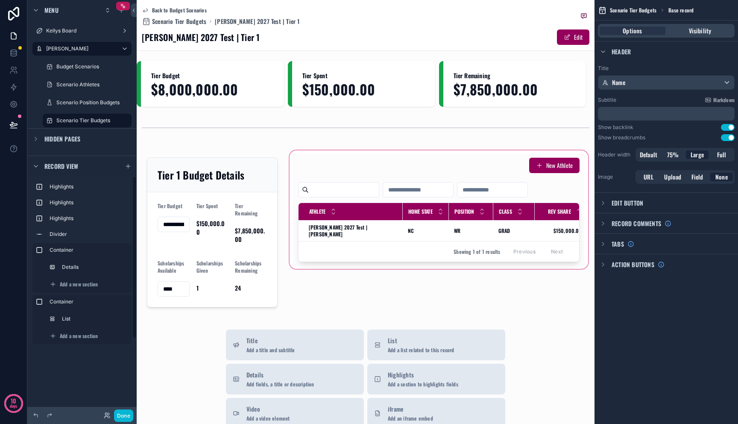
click at [346, 221] on div "scrollable content" at bounding box center [439, 232] width 302 height 167
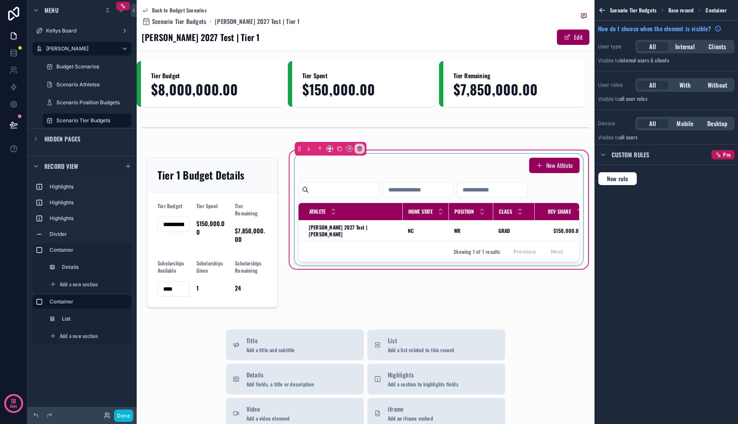
click at [392, 221] on div "scrollable content" at bounding box center [439, 209] width 292 height 111
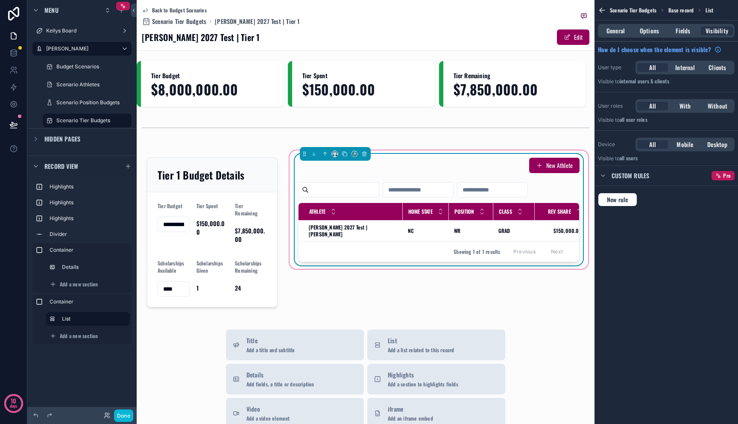
click at [392, 221] on td "Mitch 2027 Test | Donavon Greene Mitch 2027 Test | Donavon Greene" at bounding box center [351, 230] width 104 height 21
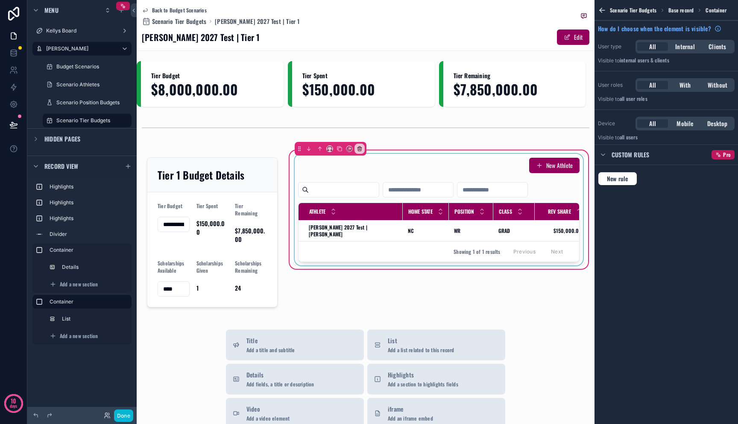
click at [521, 217] on div "Class" at bounding box center [514, 211] width 41 height 16
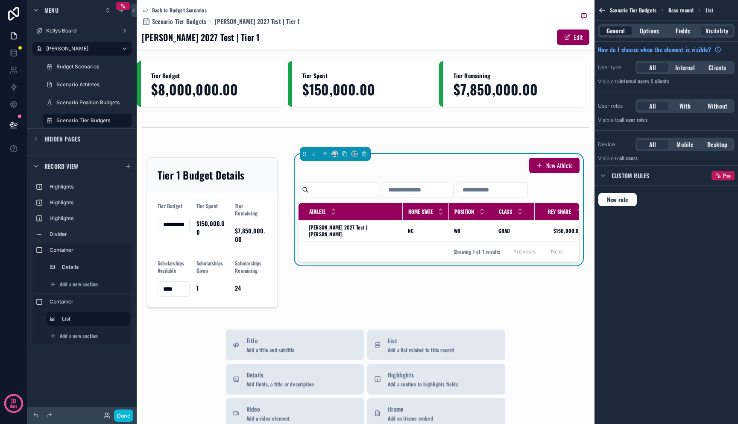
click at [613, 33] on span "General" at bounding box center [616, 30] width 18 height 9
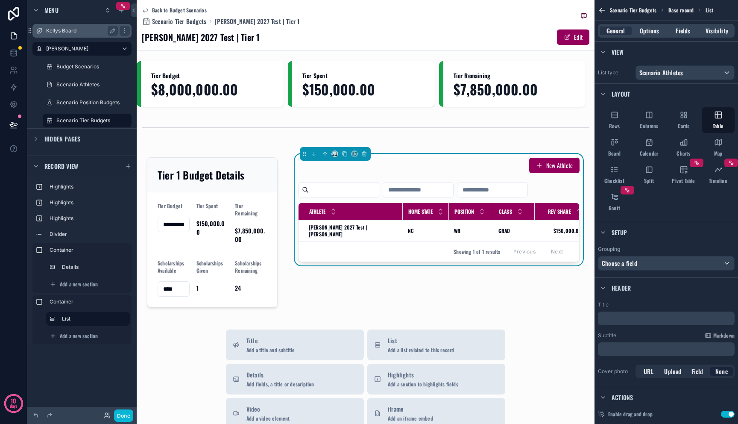
click at [92, 33] on label "Kellys Board" at bounding box center [80, 30] width 68 height 7
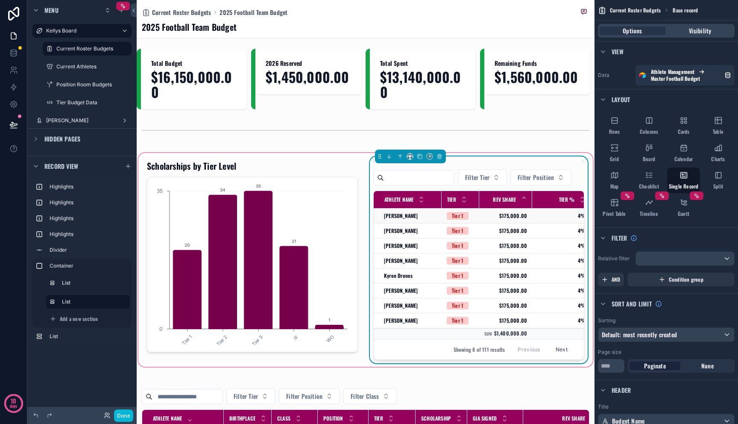
click at [509, 215] on span "$175,000.00" at bounding box center [505, 215] width 43 height 7
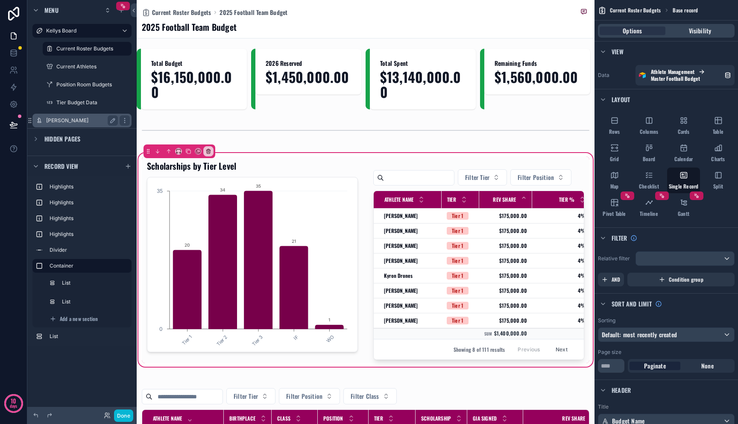
click at [75, 122] on label "[PERSON_NAME]" at bounding box center [80, 120] width 68 height 7
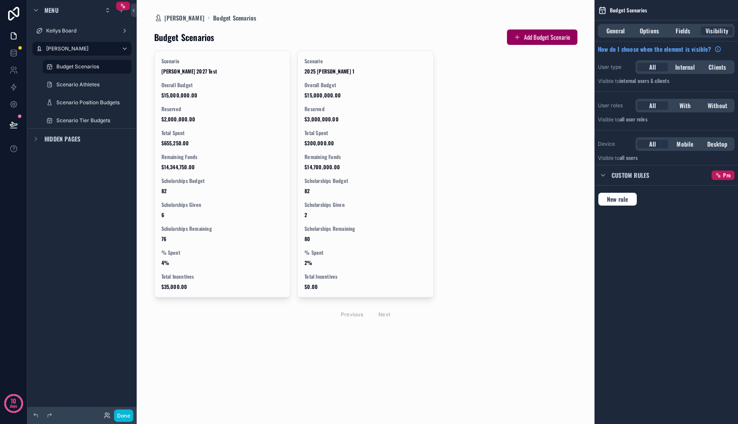
click at [223, 129] on div "scrollable content" at bounding box center [365, 176] width 437 height 352
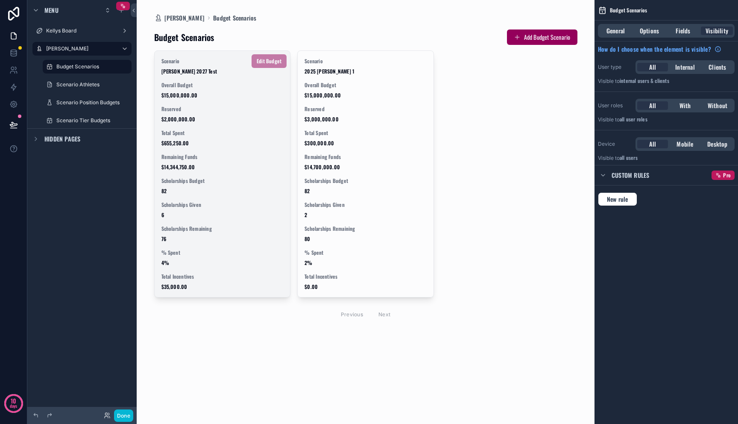
click at [222, 129] on div "Scenario Mitch 2027 Test Overall Budget $15,000,000.00 Reserved $2,000,000.00 T…" at bounding box center [223, 174] width 136 height 246
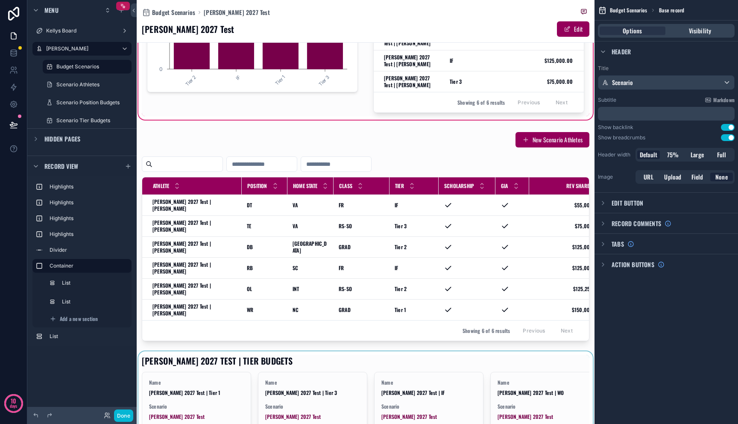
scroll to position [335, 0]
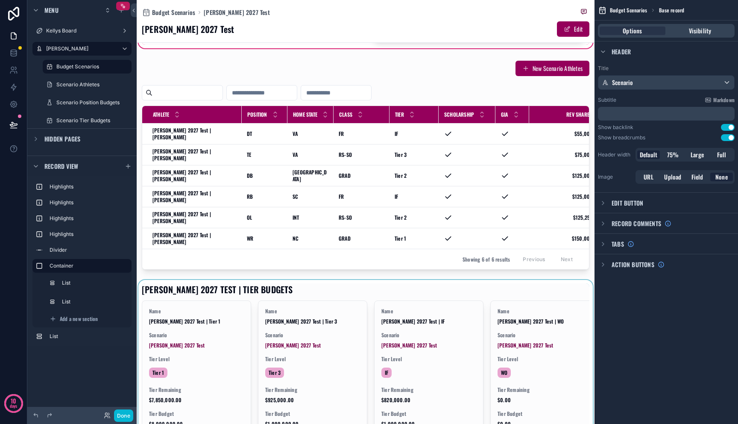
click at [190, 334] on div "scrollable content" at bounding box center [366, 361] width 458 height 163
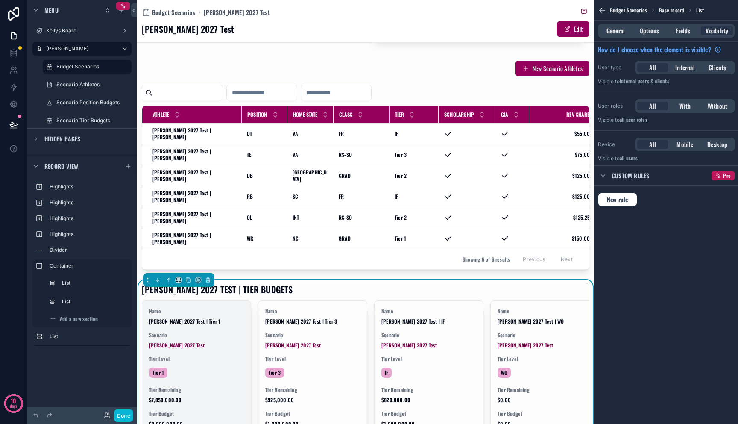
click at [200, 327] on div "Name Mitch 2027 Test | Tier 1 Scenario Mitch 2027 Test Tier Level Tier 1 Tier R…" at bounding box center [196, 367] width 108 height 133
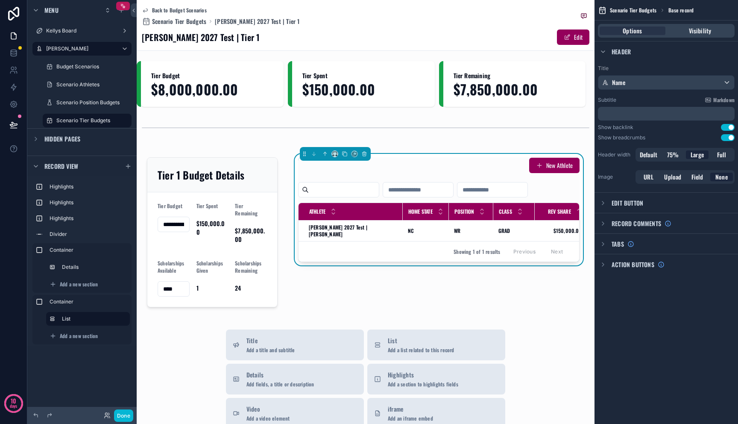
click at [343, 279] on div "New Athlete Athlete Home State Position Class Rev Share Incentives Total Comp M…" at bounding box center [439, 232] width 302 height 167
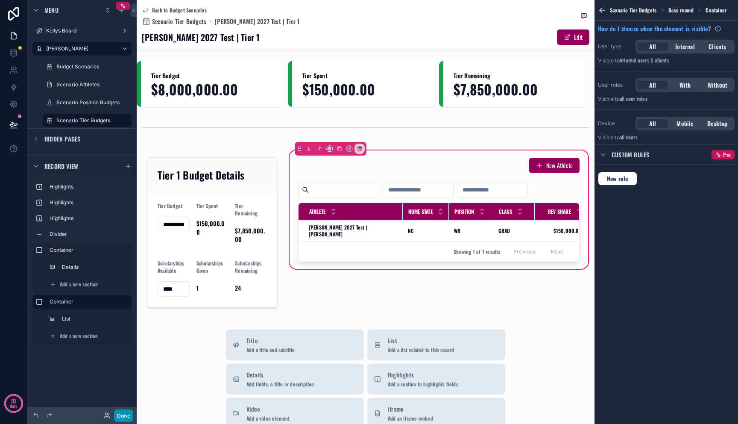
click at [127, 415] on button "Done" at bounding box center [123, 415] width 19 height 12
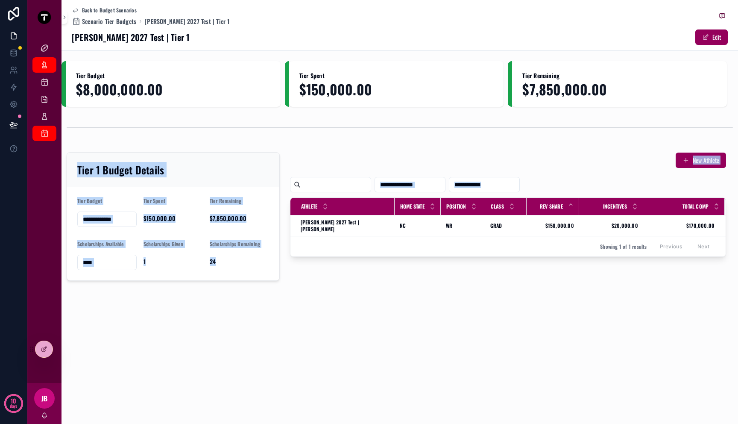
drag, startPoint x: 623, startPoint y: 143, endPoint x: 729, endPoint y: 194, distance: 117.9
click at [729, 194] on div "**********" at bounding box center [400, 172] width 677 height 223
click at [696, 180] on div "scrollable content" at bounding box center [508, 184] width 436 height 15
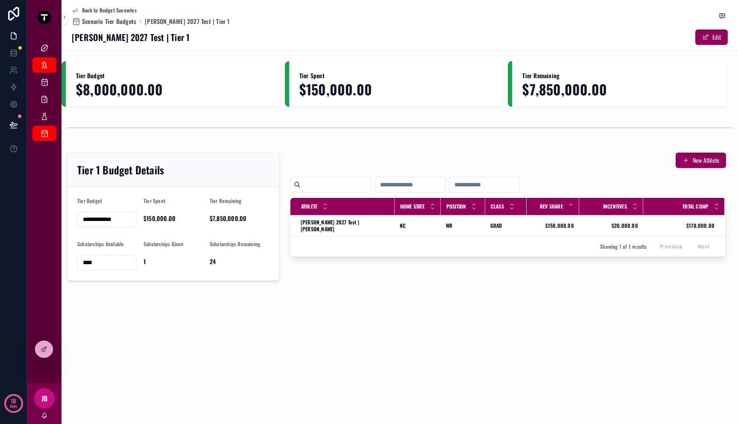
click at [612, 308] on div "**********" at bounding box center [400, 169] width 677 height 339
click at [729, 35] on div "Back to Budget Scenarios Scenario Tier Budgets Mitch 2027 Test | Tier 1 Mitch 2…" at bounding box center [400, 25] width 677 height 51
click at [722, 36] on button "Edit" at bounding box center [711, 36] width 32 height 15
click at [112, 211] on div "**********" at bounding box center [106, 211] width 59 height 29
click at [112, 215] on input "**********" at bounding box center [107, 219] width 59 height 12
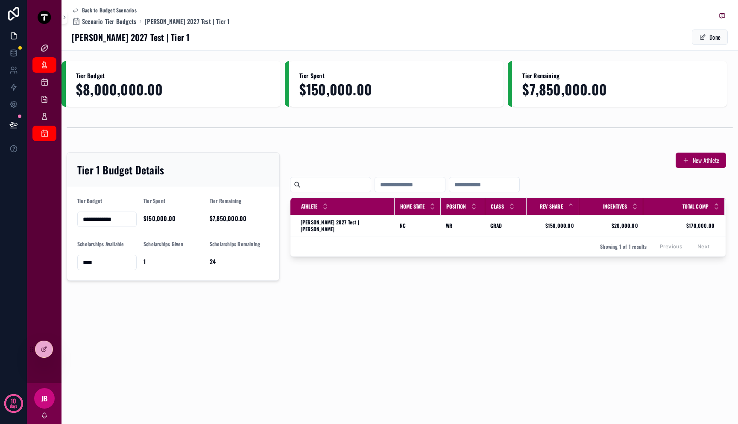
click at [117, 264] on input "****" at bounding box center [107, 262] width 59 height 12
click at [201, 246] on div "Scholarships Given" at bounding box center [173, 245] width 59 height 11
click at [227, 257] on div "24" at bounding box center [239, 262] width 59 height 14
click at [225, 212] on div "$7,850,000.00" at bounding box center [239, 218] width 59 height 14
drag, startPoint x: 179, startPoint y: 212, endPoint x: 186, endPoint y: 211, distance: 6.5
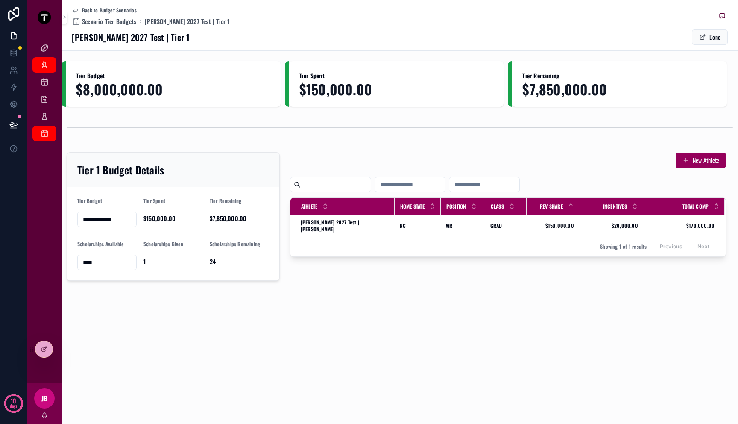
click at [181, 212] on div "$150,000.00" at bounding box center [173, 218] width 59 height 14
click at [342, 190] on input "scrollable content" at bounding box center [336, 185] width 70 height 12
click at [502, 222] on div "GRAD GRAD" at bounding box center [505, 225] width 31 height 7
click at [716, 42] on button "Done" at bounding box center [710, 36] width 36 height 15
click at [534, 141] on div "scrollable content" at bounding box center [400, 128] width 677 height 28
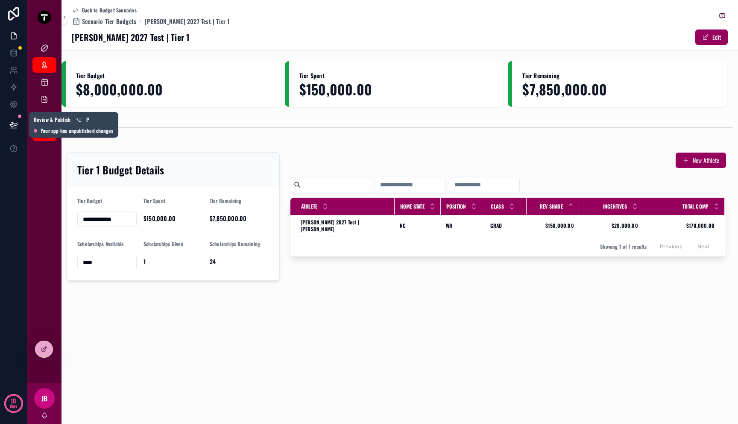
click at [6, 128] on button at bounding box center [13, 125] width 19 height 24
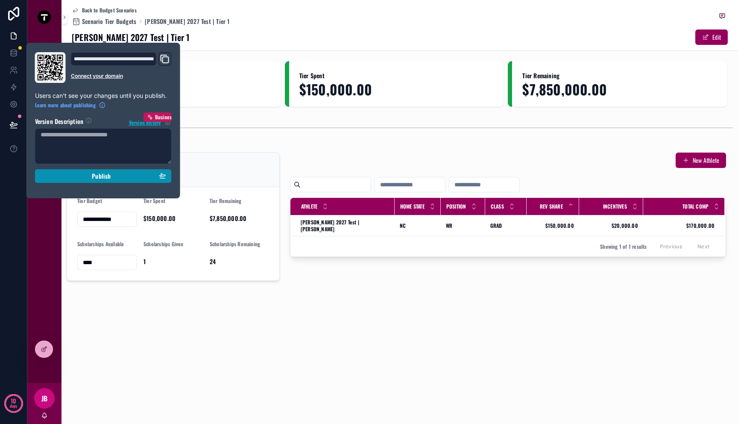
click at [85, 173] on div "Publish" at bounding box center [104, 176] width 126 height 8
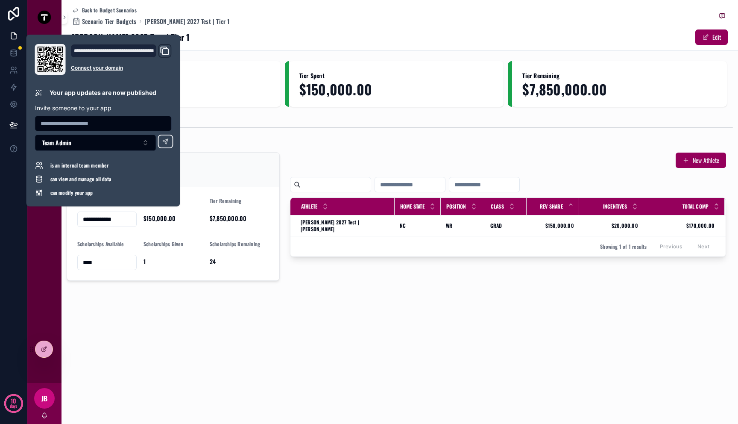
click at [168, 50] on icon "Domain and Custom Link" at bounding box center [166, 52] width 6 height 6
click at [337, 367] on div "**********" at bounding box center [400, 212] width 677 height 424
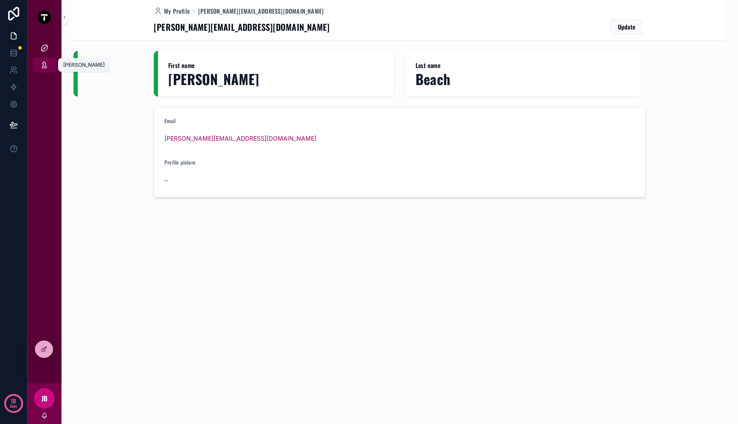
click at [46, 70] on div "[PERSON_NAME]" at bounding box center [45, 65] width 14 height 14
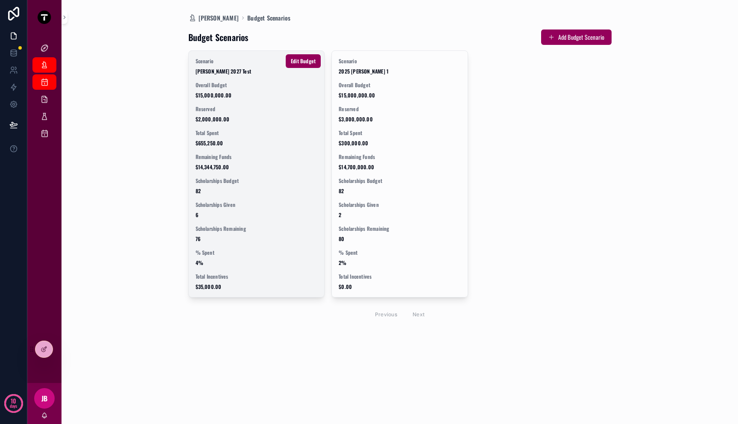
click at [234, 108] on span "Reserved" at bounding box center [257, 109] width 122 height 7
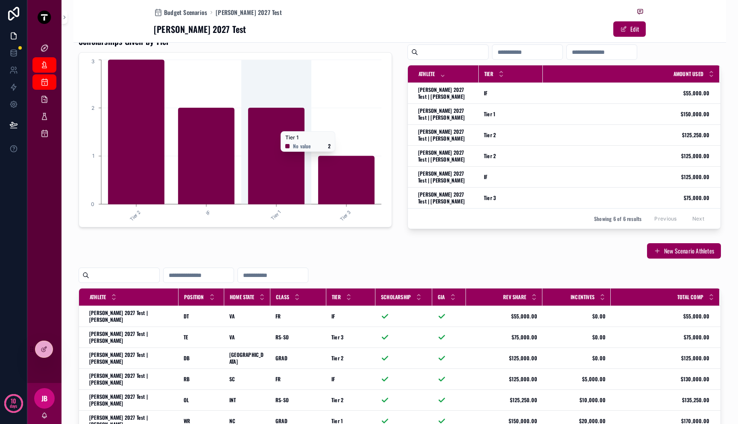
scroll to position [341, 0]
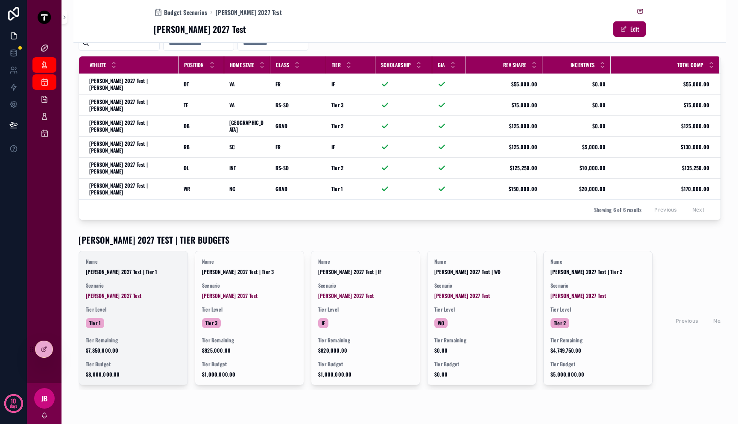
click at [119, 251] on div "Name [PERSON_NAME] 2027 Test | Tier 1 Scenario [PERSON_NAME] 2027 Test Tier Lev…" at bounding box center [133, 317] width 108 height 133
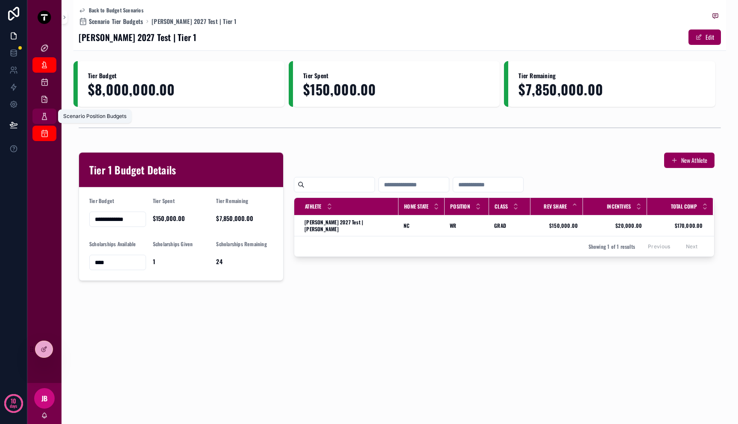
click at [43, 117] on icon "scrollable content" at bounding box center [44, 116] width 9 height 9
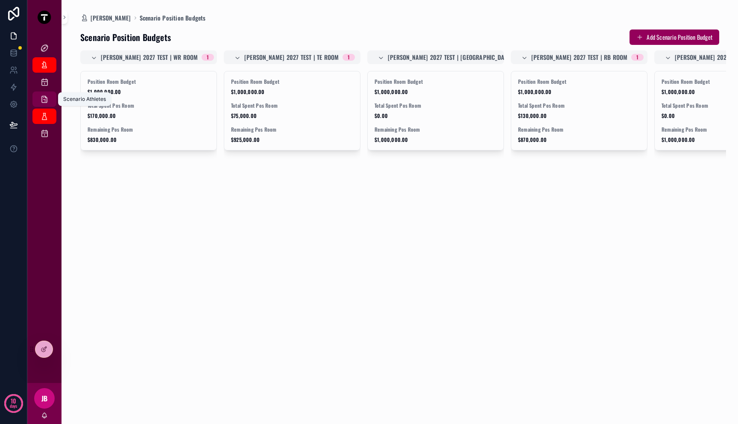
click at [45, 100] on icon "scrollable content" at bounding box center [44, 99] width 9 height 9
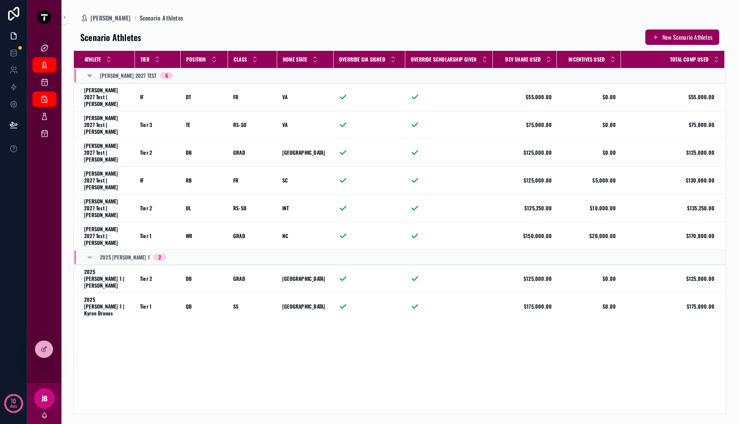
click at [90, 75] on icon "scrollable content" at bounding box center [89, 75] width 7 height 7
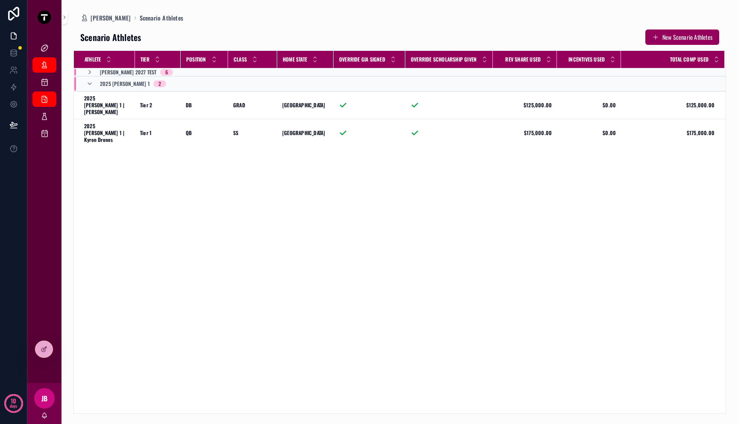
click at [90, 75] on icon "scrollable content" at bounding box center [89, 72] width 7 height 7
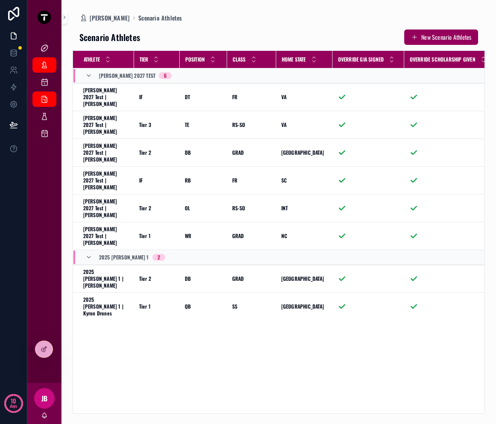
click at [359, 312] on div "Athlete Tier Position Class Home State Override GIA Signed Override Scholarship…" at bounding box center [279, 232] width 412 height 362
click at [145, 293] on div "Athlete Tier Position Class Home State Override GIA Signed Override Scholarship…" at bounding box center [279, 232] width 412 height 362
drag, startPoint x: 95, startPoint y: 215, endPoint x: 140, endPoint y: 216, distance: 44.4
click at [140, 250] on div "2025 FB - Mitch 1 2" at bounding box center [125, 257] width 80 height 14
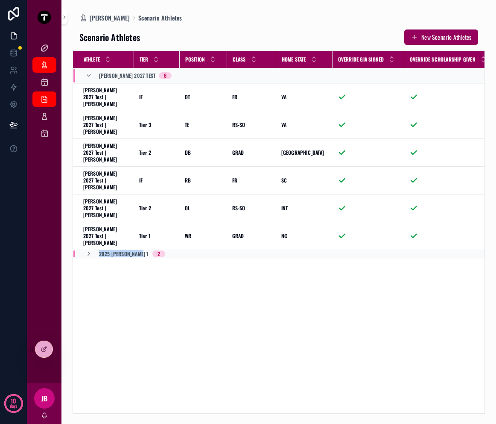
drag, startPoint x: 97, startPoint y: 213, endPoint x: 137, endPoint y: 215, distance: 39.8
click at [137, 250] on div "2025 FB - Mitch 1 2" at bounding box center [125, 253] width 80 height 7
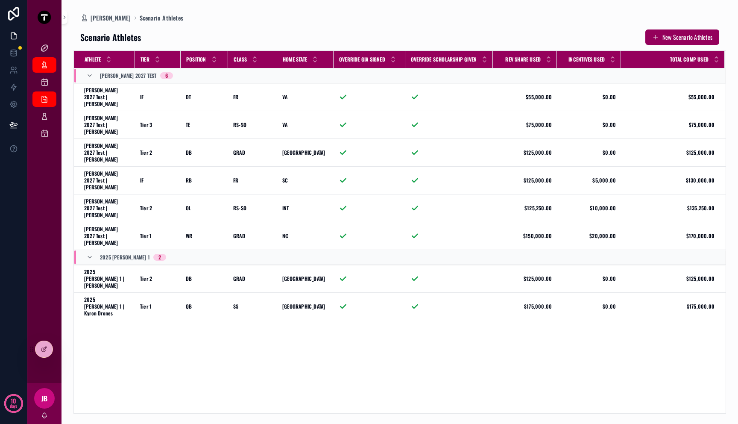
click at [513, 331] on div "Athlete Tier Position Class Home State Override GIA Signed Override Scholarship…" at bounding box center [400, 232] width 652 height 362
click at [90, 254] on icon "scrollable content" at bounding box center [89, 257] width 7 height 7
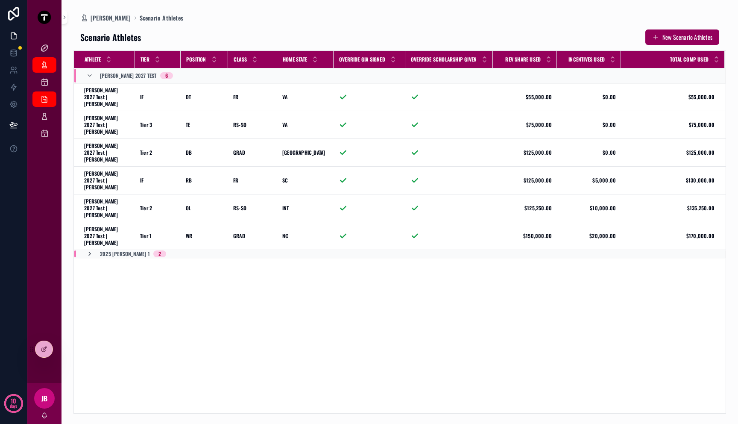
click at [90, 250] on icon "scrollable content" at bounding box center [89, 253] width 7 height 7
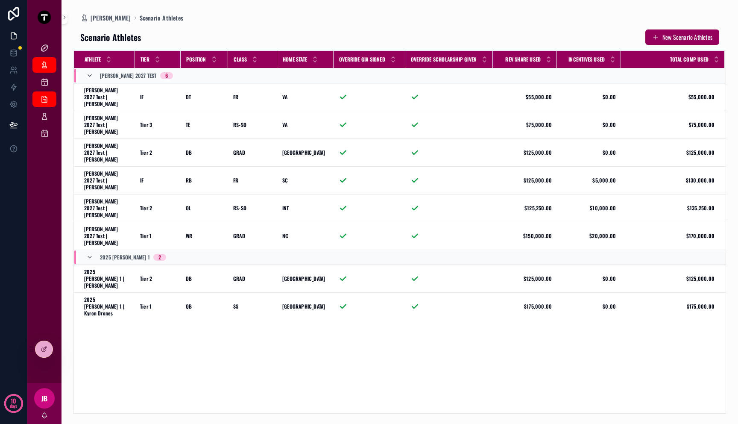
click at [90, 76] on icon "scrollable content" at bounding box center [89, 75] width 7 height 7
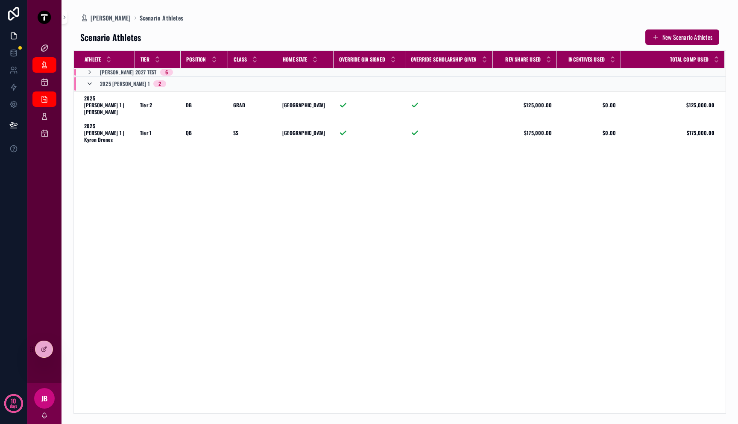
click at [89, 81] on icon "scrollable content" at bounding box center [89, 83] width 7 height 7
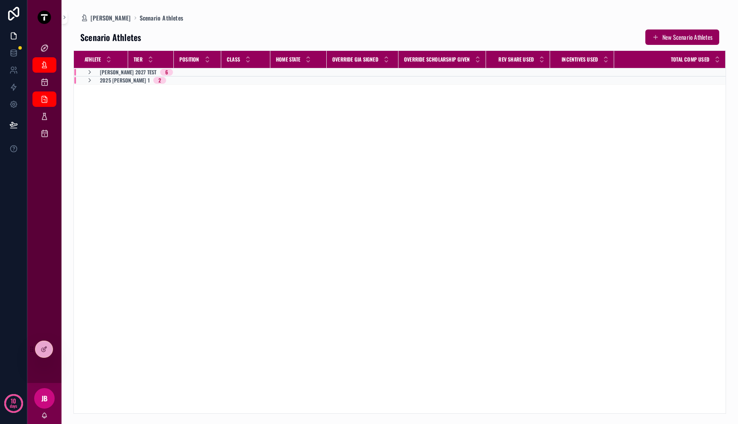
click at [119, 101] on div "Athlete Tier Position Class Home State Override GIA Signed Override Scholarship…" at bounding box center [400, 232] width 652 height 362
click at [92, 72] on icon "scrollable content" at bounding box center [89, 72] width 7 height 7
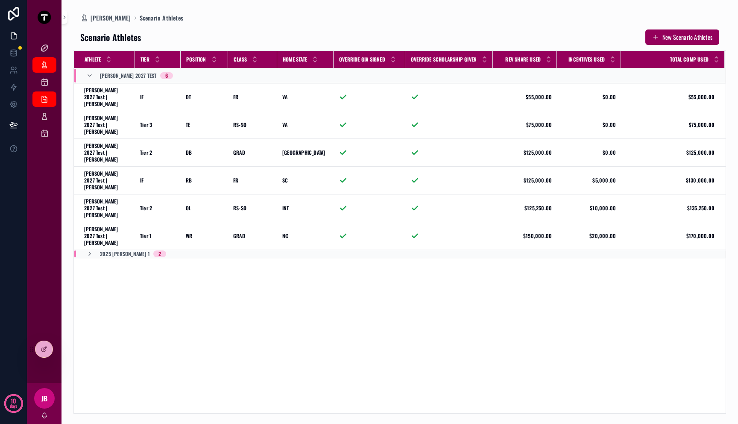
click at [159, 217] on div "Athlete Tier Position Class Home State Override GIA Signed Override Scholarship…" at bounding box center [400, 232] width 652 height 362
click at [89, 250] on icon "scrollable content" at bounding box center [89, 253] width 7 height 7
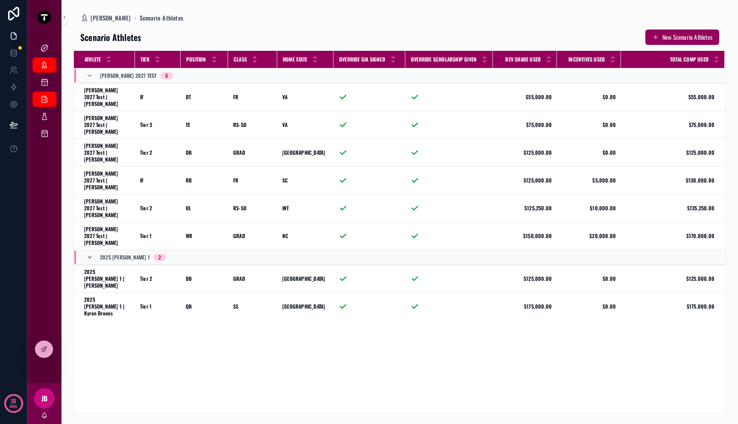
click at [90, 254] on icon "scrollable content" at bounding box center [89, 257] width 7 height 7
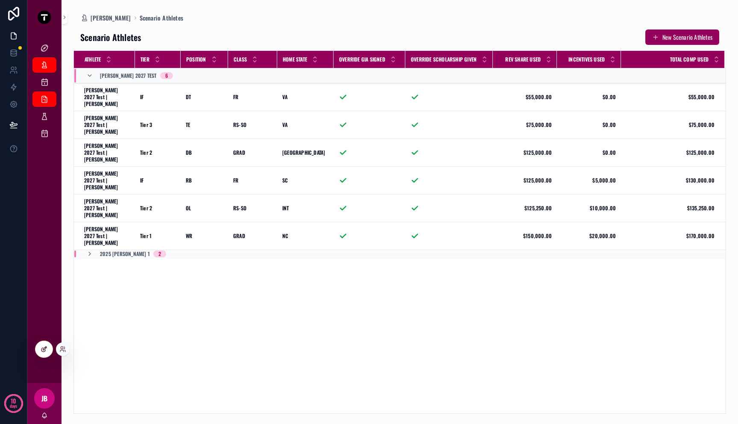
click at [47, 346] on icon at bounding box center [44, 349] width 7 height 7
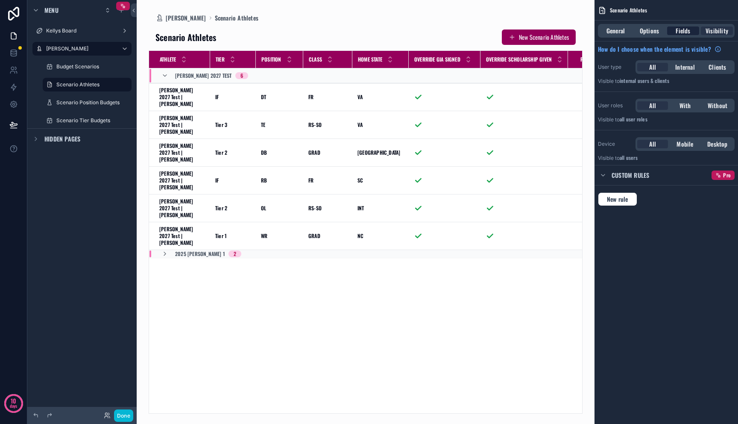
click at [679, 28] on span "Fields" at bounding box center [683, 30] width 15 height 9
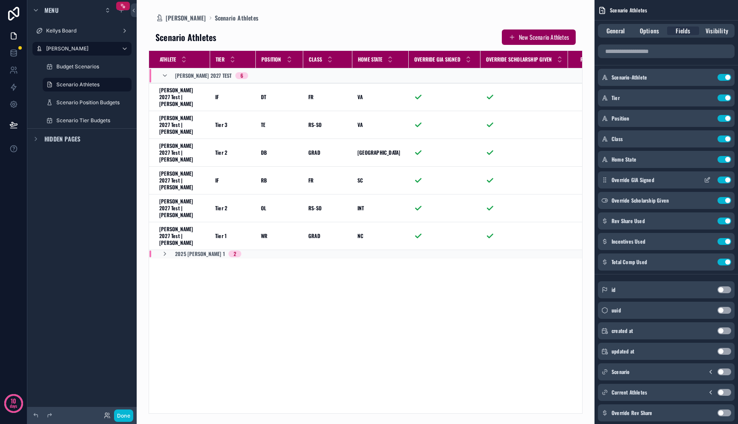
click at [707, 179] on icon "scrollable content" at bounding box center [708, 178] width 3 height 3
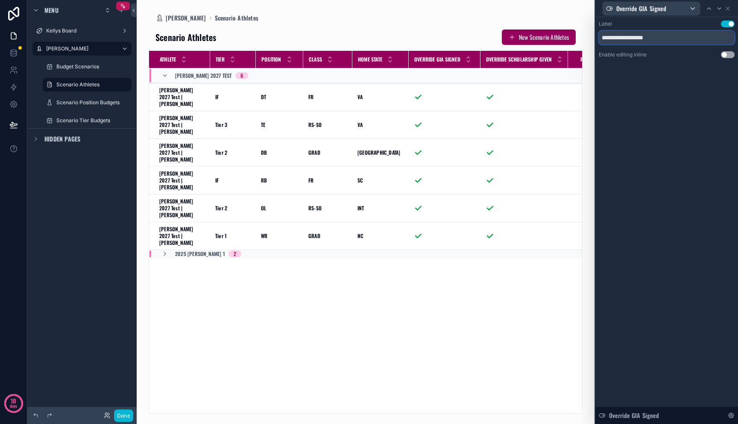
drag, startPoint x: 628, startPoint y: 36, endPoint x: 553, endPoint y: 35, distance: 74.8
click at [553, 35] on div "**********" at bounding box center [369, 212] width 738 height 424
click at [615, 37] on input "**********" at bounding box center [667, 38] width 136 height 14
click at [603, 35] on input "****" at bounding box center [667, 38] width 136 height 14
type input "***"
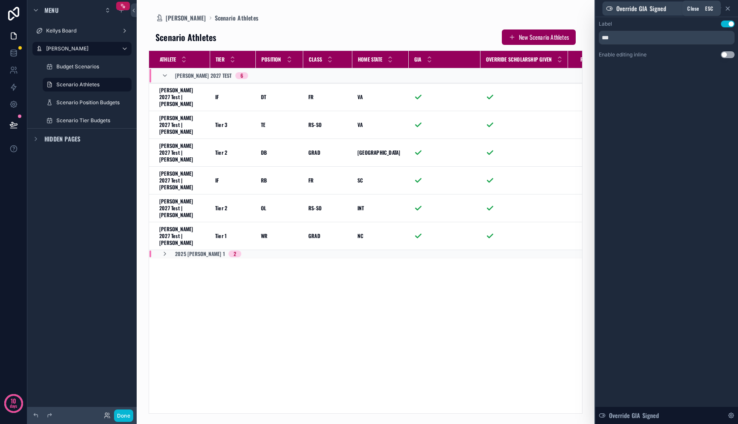
click at [728, 9] on icon at bounding box center [727, 8] width 7 height 7
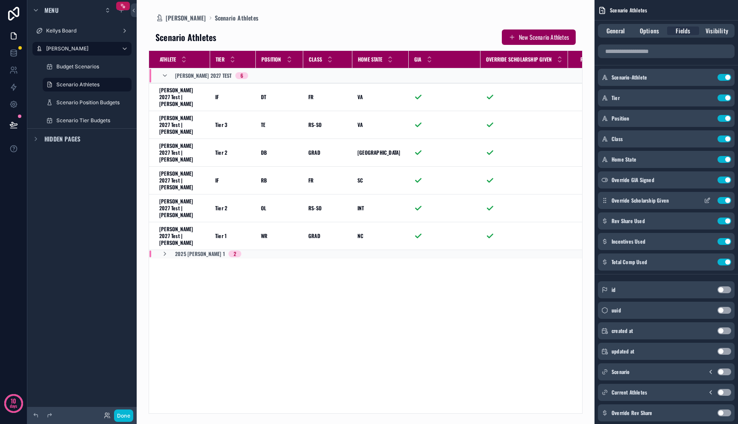
click at [707, 203] on div "Override Scholarship Given Use setting" at bounding box center [666, 200] width 137 height 17
click at [708, 198] on icon "scrollable content" at bounding box center [708, 199] width 3 height 3
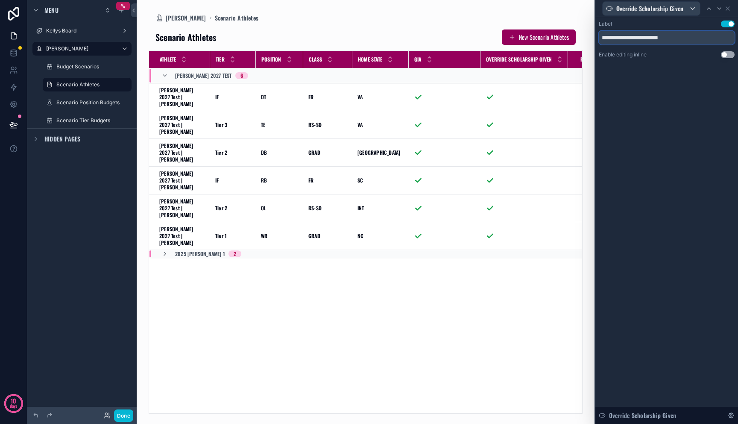
drag, startPoint x: 681, startPoint y: 37, endPoint x: 665, endPoint y: 35, distance: 16.3
click at [665, 35] on input "**********" at bounding box center [667, 38] width 136 height 14
drag, startPoint x: 629, startPoint y: 36, endPoint x: 586, endPoint y: 32, distance: 42.9
click at [586, 32] on div "**********" at bounding box center [369, 212] width 738 height 424
type input "**********"
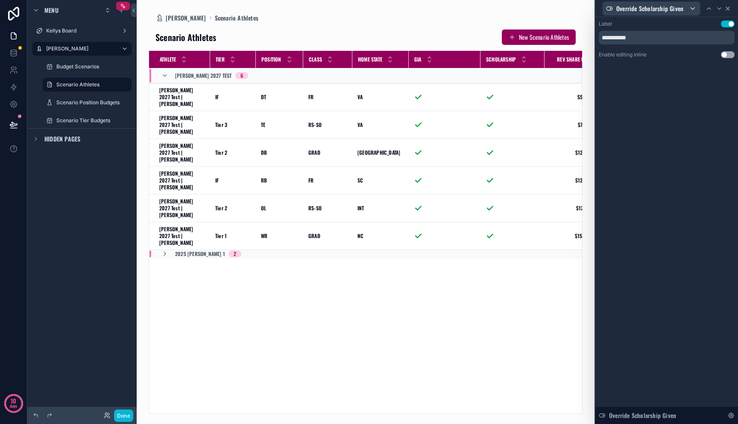
click at [727, 12] on icon at bounding box center [727, 8] width 7 height 7
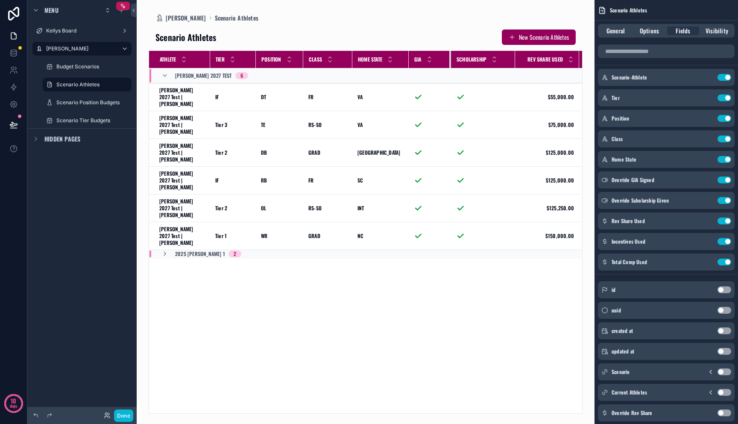
drag, startPoint x: 479, startPoint y: 62, endPoint x: 449, endPoint y: 67, distance: 29.9
click at [449, 67] on div "scrollable content" at bounding box center [450, 59] width 3 height 17
click at [706, 221] on icon "scrollable content" at bounding box center [707, 220] width 7 height 7
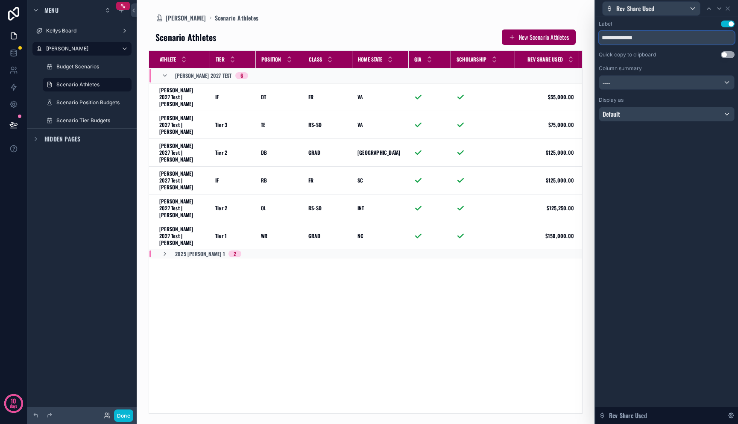
drag, startPoint x: 633, startPoint y: 36, endPoint x: 708, endPoint y: 39, distance: 74.8
click at [708, 39] on input "**********" at bounding box center [667, 38] width 136 height 14
type input "*********"
click at [730, 9] on icon at bounding box center [727, 8] width 7 height 7
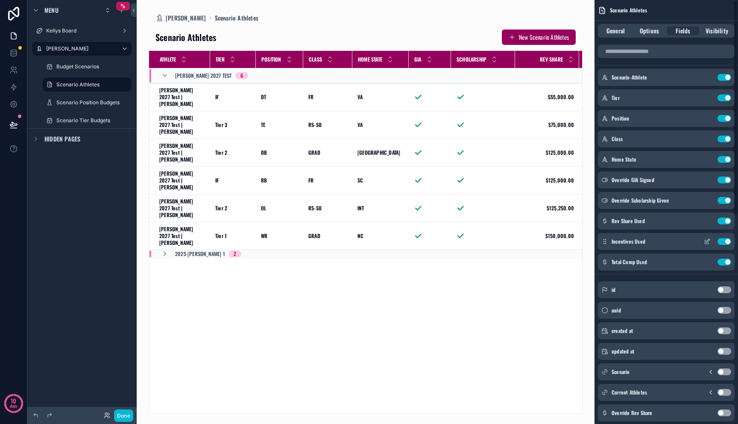
click at [708, 240] on icon "scrollable content" at bounding box center [707, 241] width 7 height 7
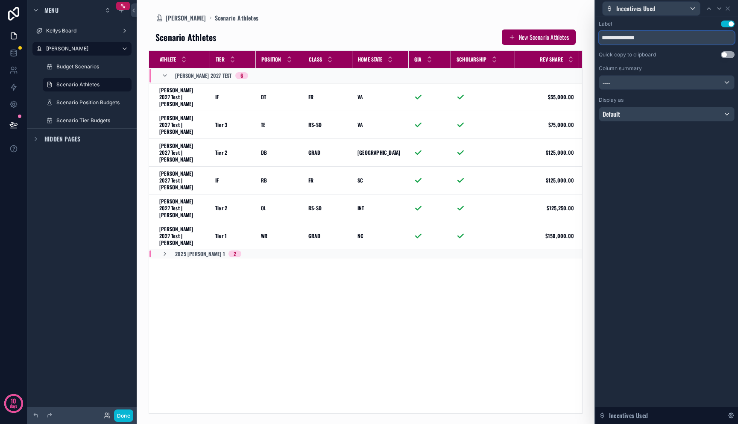
drag, startPoint x: 632, startPoint y: 36, endPoint x: 654, endPoint y: 41, distance: 21.8
click at [654, 40] on input "**********" at bounding box center [667, 38] width 136 height 14
type input "**********"
click at [730, 8] on icon at bounding box center [727, 8] width 7 height 7
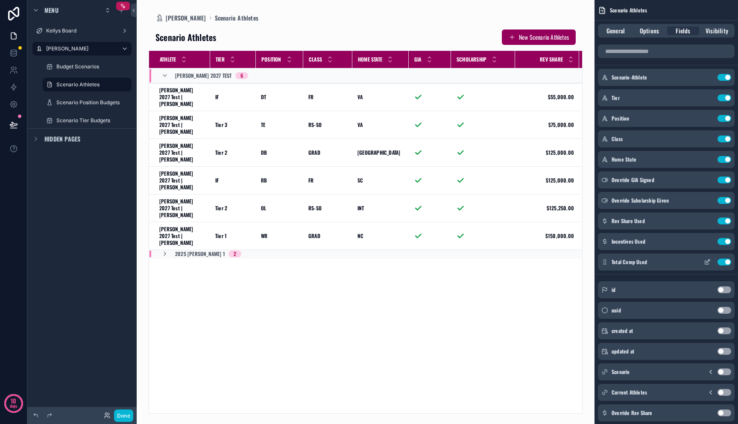
click at [707, 261] on icon "scrollable content" at bounding box center [707, 261] width 7 height 7
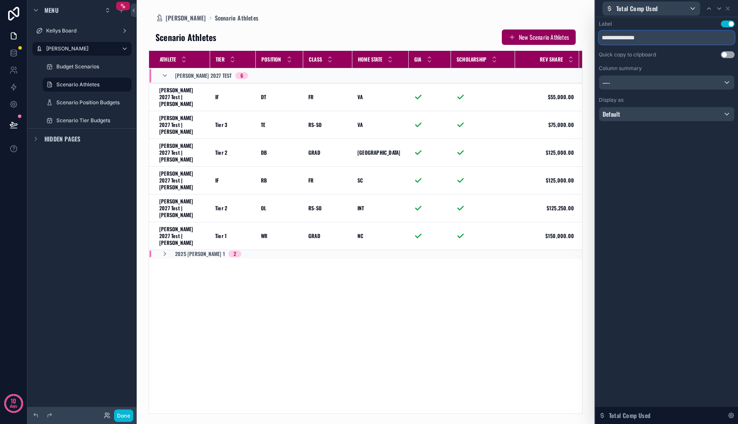
drag, startPoint x: 634, startPoint y: 37, endPoint x: 699, endPoint y: 43, distance: 65.2
click at [699, 43] on input "**********" at bounding box center [667, 38] width 136 height 14
type input "**********"
click at [728, 8] on icon at bounding box center [727, 8] width 3 height 3
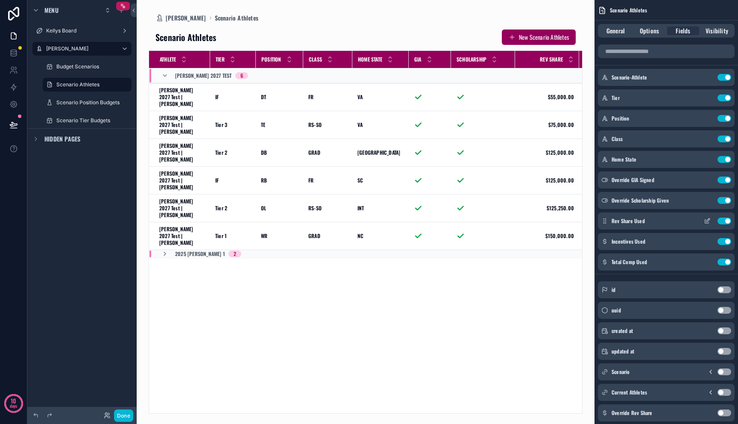
click at [707, 220] on icon "scrollable content" at bounding box center [707, 220] width 7 height 7
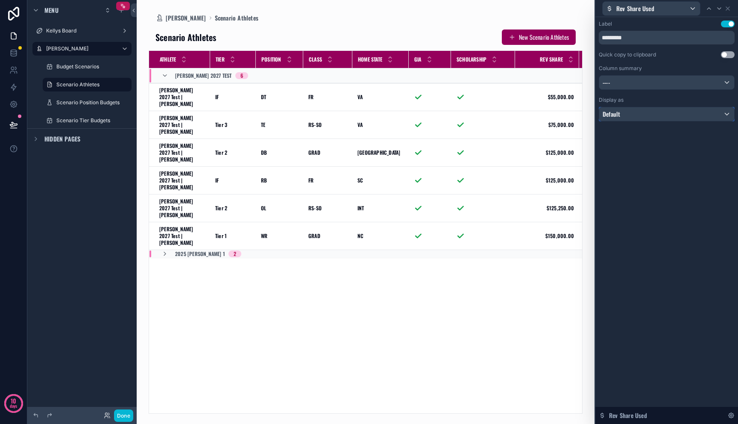
click at [652, 116] on div "Default" at bounding box center [666, 114] width 135 height 14
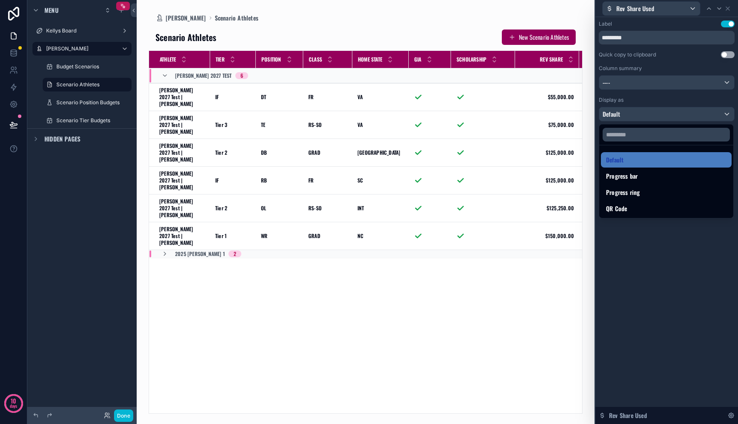
click at [668, 254] on div at bounding box center [666, 212] width 143 height 424
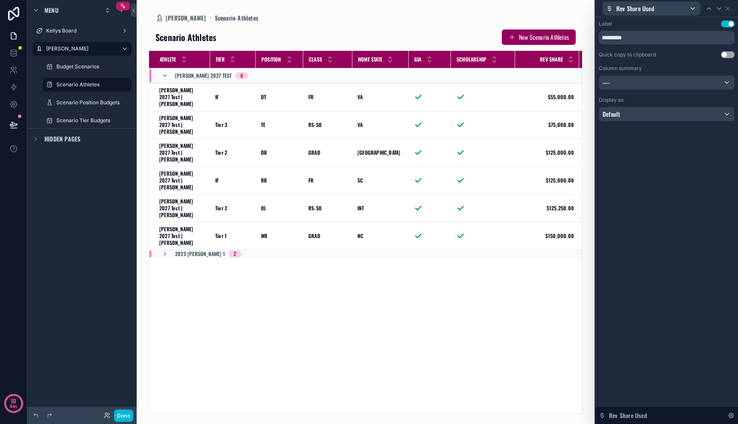
click at [651, 420] on div "Rev Share Used" at bounding box center [666, 415] width 143 height 17
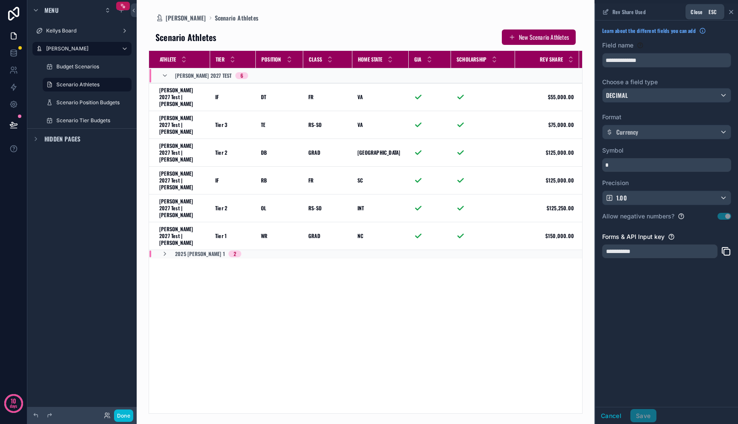
click at [733, 9] on icon "scrollable content" at bounding box center [731, 12] width 7 height 7
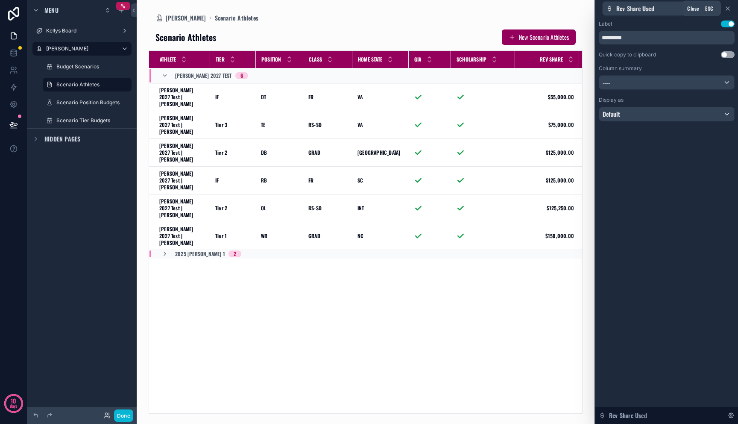
click at [730, 9] on icon at bounding box center [727, 8] width 7 height 7
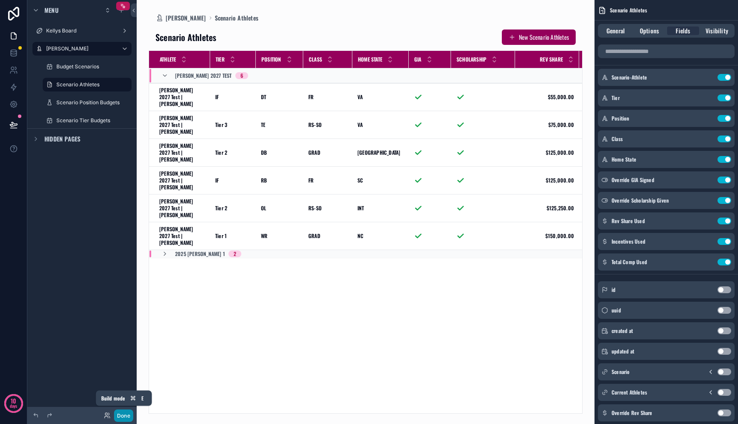
click at [119, 413] on button "Done" at bounding box center [123, 415] width 19 height 12
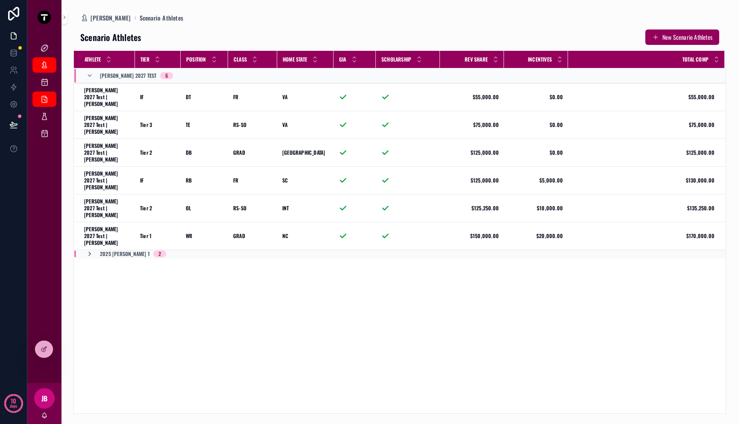
click at [90, 250] on icon "scrollable content" at bounding box center [89, 253] width 7 height 7
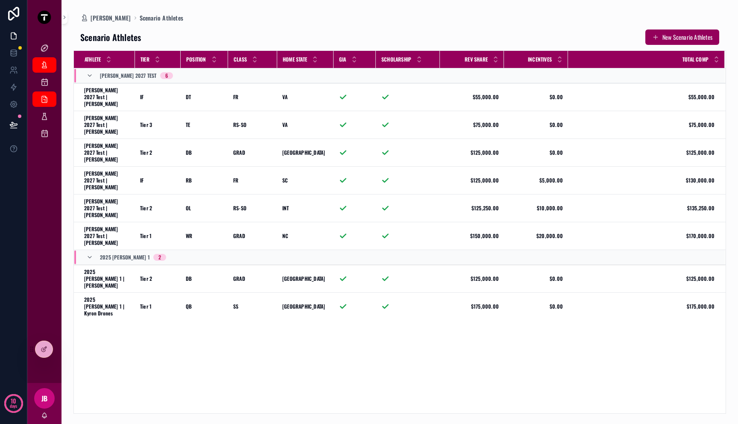
click at [90, 254] on icon "scrollable content" at bounding box center [89, 257] width 7 height 7
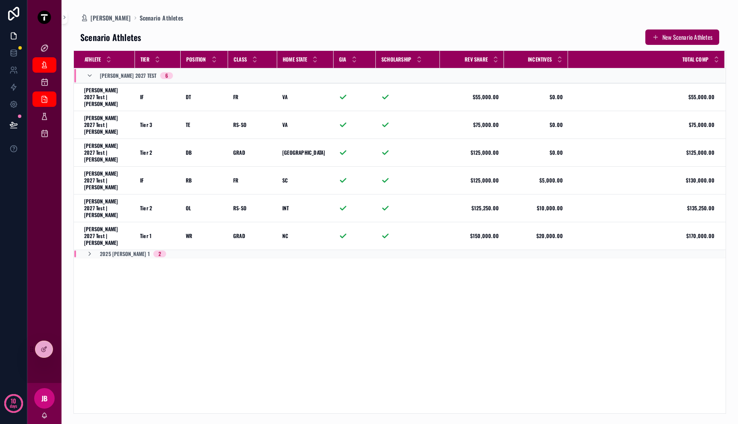
click at [85, 74] on div "Mitch 2027 Test 6" at bounding box center [129, 76] width 107 height 14
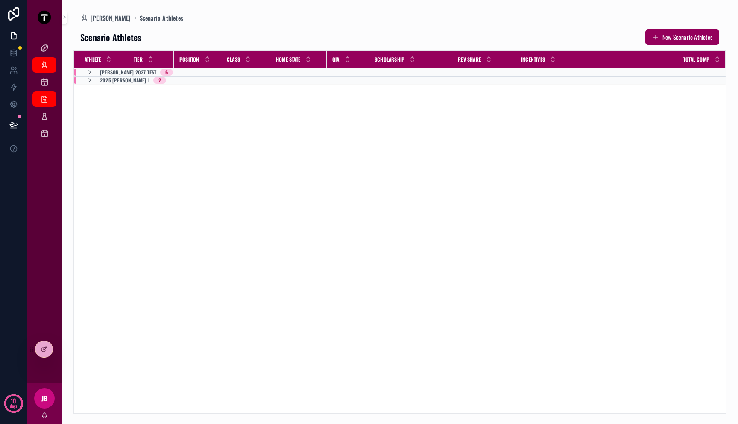
click at [85, 74] on div "Mitch 2027 Test 6" at bounding box center [129, 72] width 107 height 7
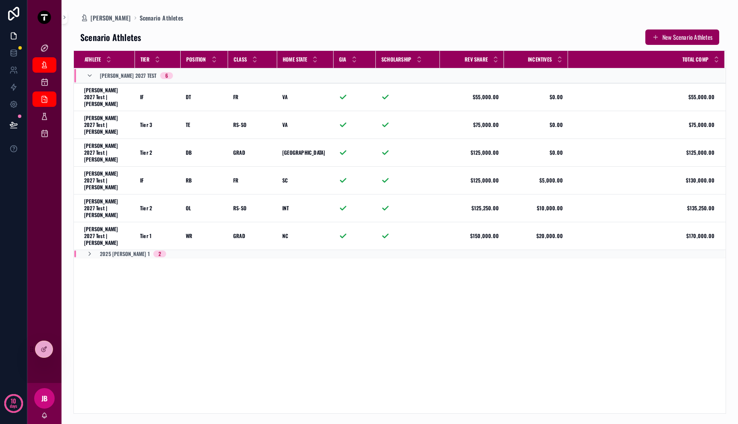
click at [565, 60] on div "Incentives" at bounding box center [535, 59] width 63 height 16
drag, startPoint x: 568, startPoint y: 60, endPoint x: 560, endPoint y: 64, distance: 8.6
click at [560, 64] on div "scrollable content" at bounding box center [560, 59] width 3 height 17
click at [44, 49] on icon "scrollable content" at bounding box center [44, 48] width 9 height 9
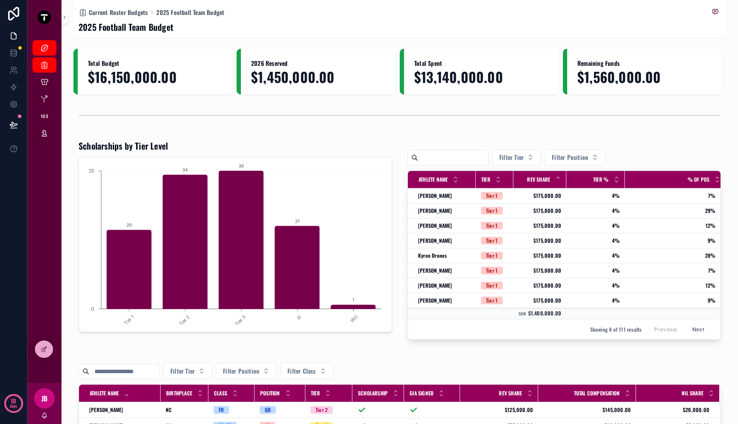
click at [444, 73] on span "$13,140,000.00" at bounding box center [481, 76] width 134 height 15
click at [50, 64] on div "Current Roster Budgets" at bounding box center [45, 65] width 14 height 14
click at [199, 11] on span "2025 Football Team Budget" at bounding box center [190, 12] width 68 height 9
click at [49, 79] on div "Current Athletes" at bounding box center [45, 82] width 14 height 14
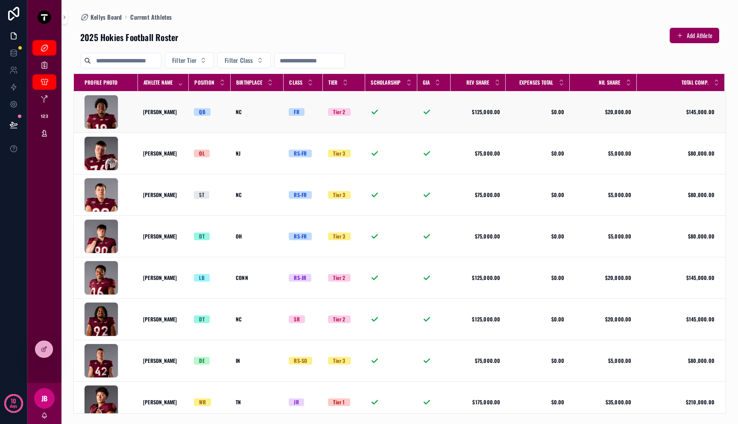
click at [224, 121] on td "QB" at bounding box center [210, 111] width 42 height 41
click at [224, 115] on div "QB" at bounding box center [210, 112] width 32 height 8
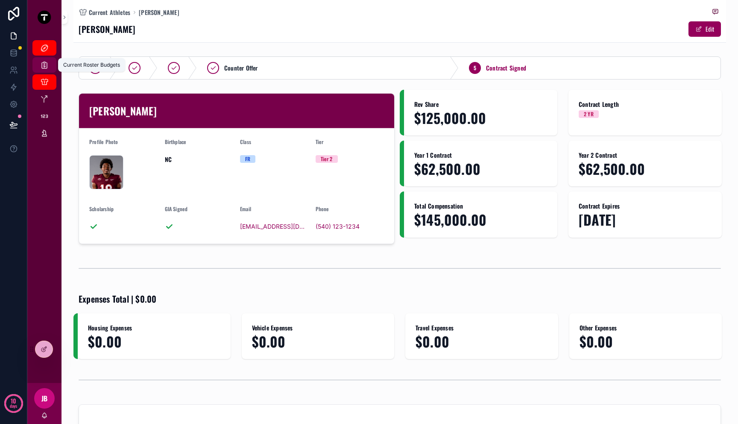
click at [44, 66] on icon "scrollable content" at bounding box center [44, 65] width 9 height 9
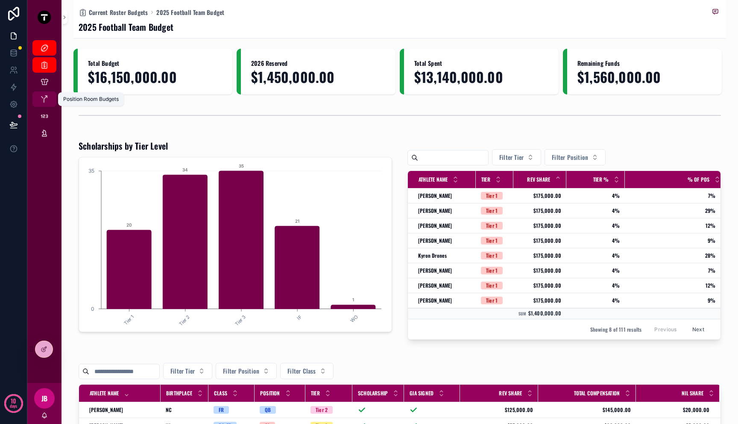
click at [44, 96] on icon "scrollable content" at bounding box center [44, 99] width 9 height 9
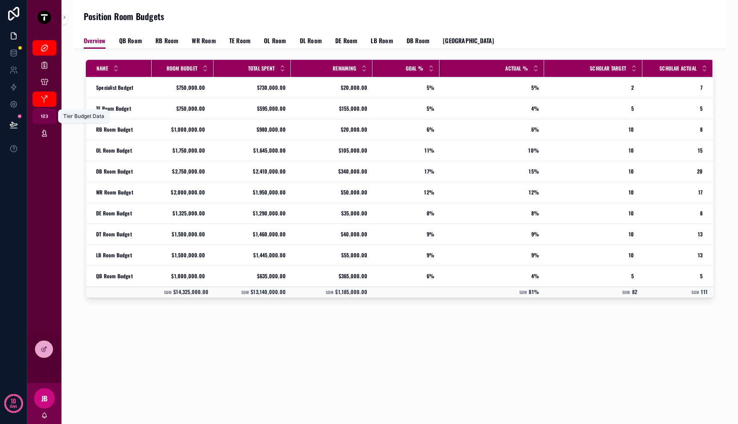
click at [44, 116] on icon "scrollable content" at bounding box center [44, 116] width 9 height 9
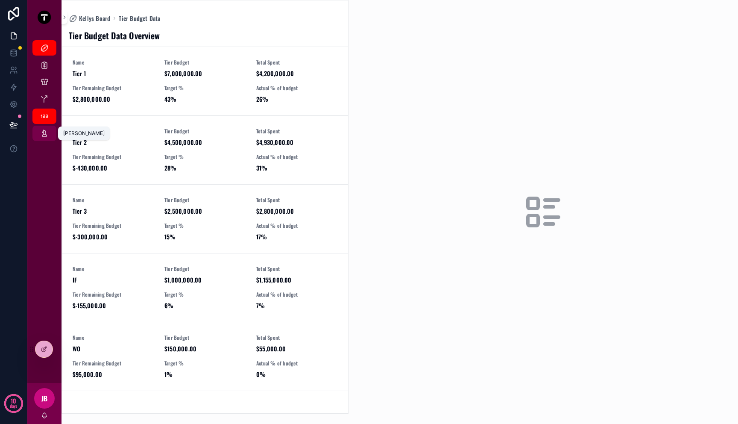
click at [44, 131] on icon "scrollable content" at bounding box center [44, 133] width 9 height 9
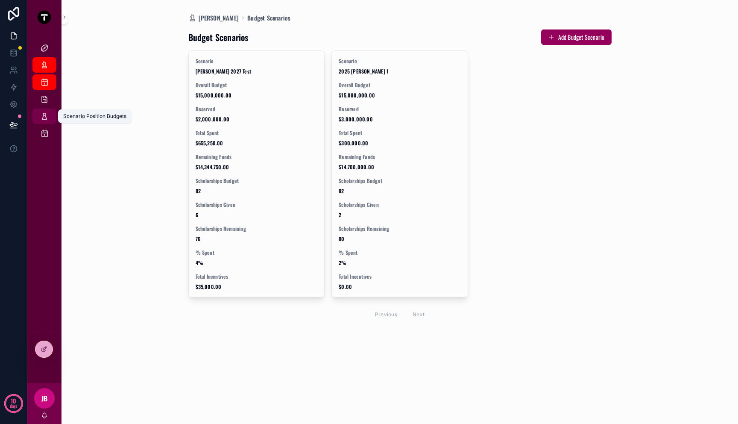
click at [48, 115] on icon "scrollable content" at bounding box center [44, 116] width 9 height 9
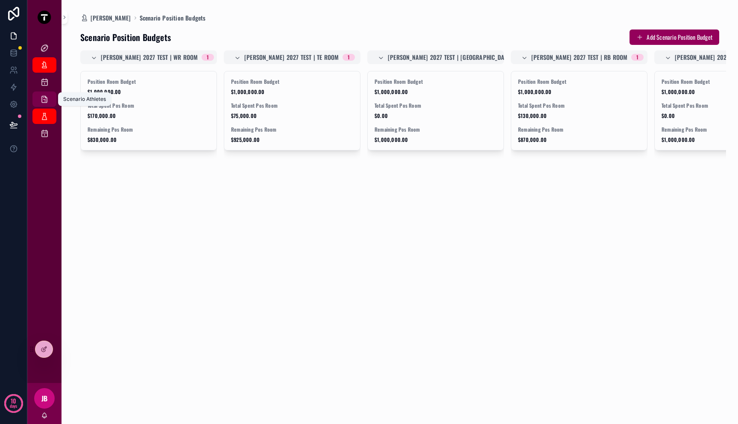
click at [48, 106] on div "Scenario Athletes" at bounding box center [45, 99] width 14 height 14
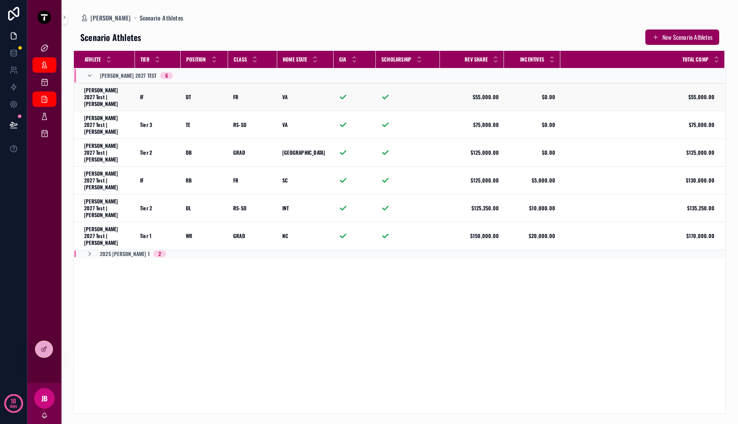
click at [125, 93] on span "[PERSON_NAME] 2027 Test | [PERSON_NAME]" at bounding box center [107, 97] width 46 height 21
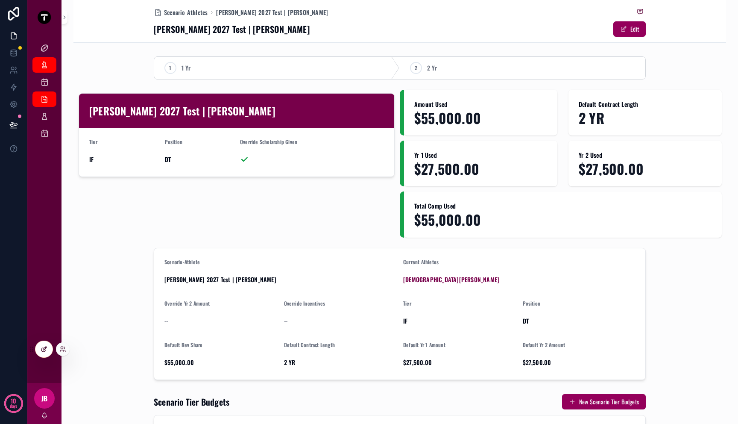
click at [48, 353] on div at bounding box center [43, 349] width 17 height 16
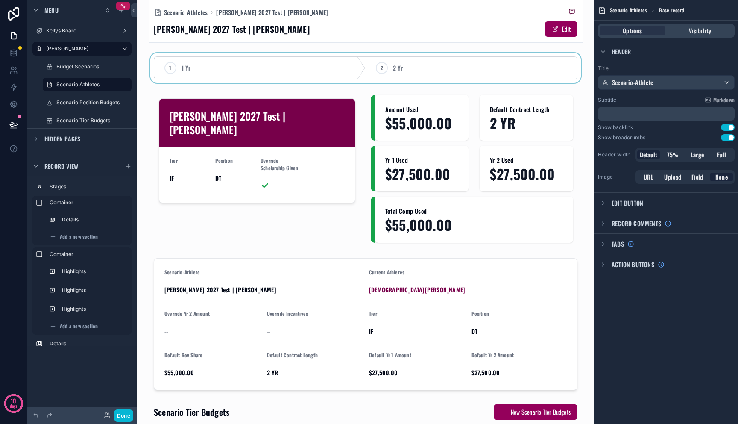
click at [359, 73] on div "scrollable content" at bounding box center [366, 68] width 434 height 30
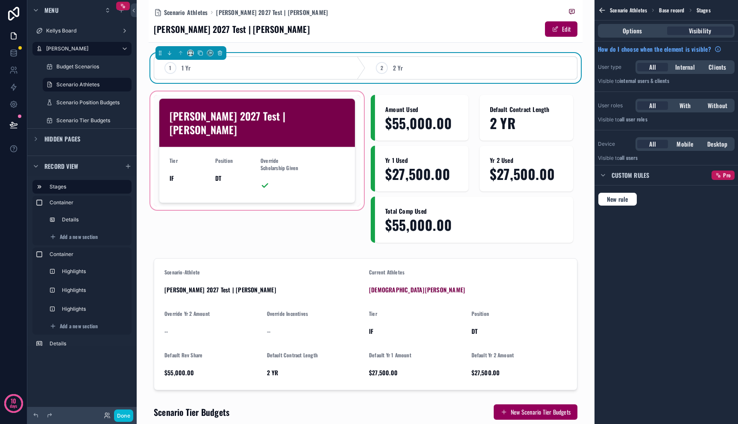
click at [318, 173] on div "scrollable content" at bounding box center [257, 169] width 217 height 158
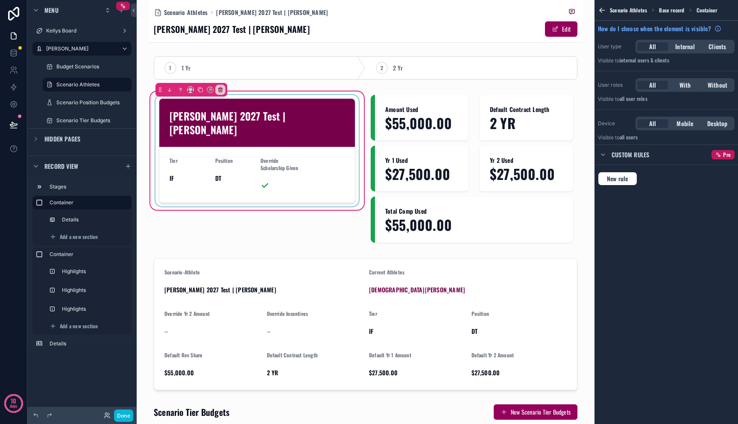
click at [304, 151] on div "scrollable content" at bounding box center [257, 150] width 207 height 111
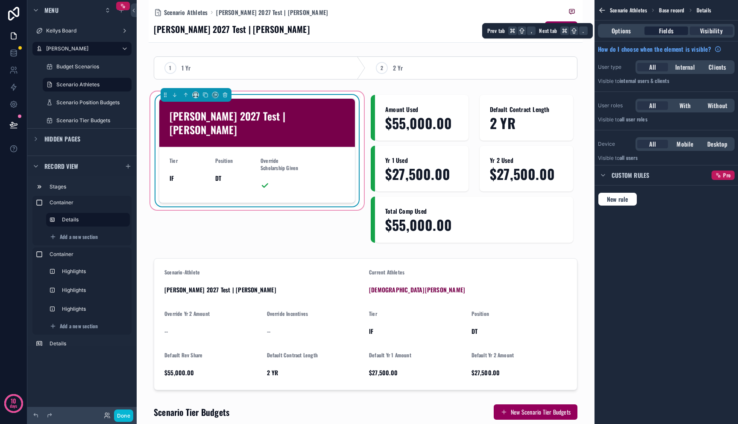
click at [659, 34] on div "Fields" at bounding box center [666, 30] width 43 height 9
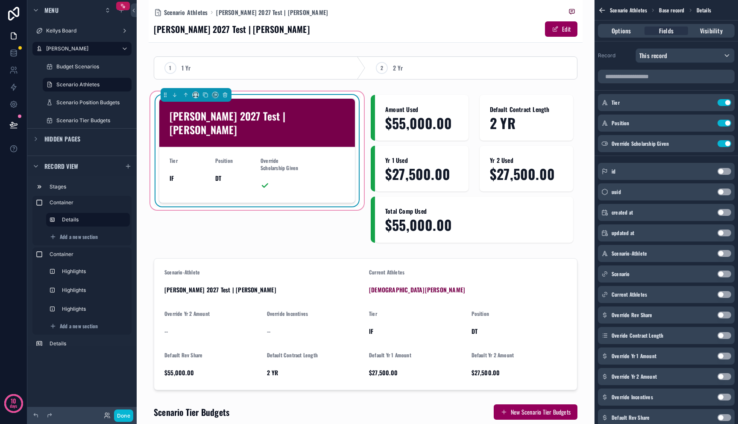
scroll to position [477, 0]
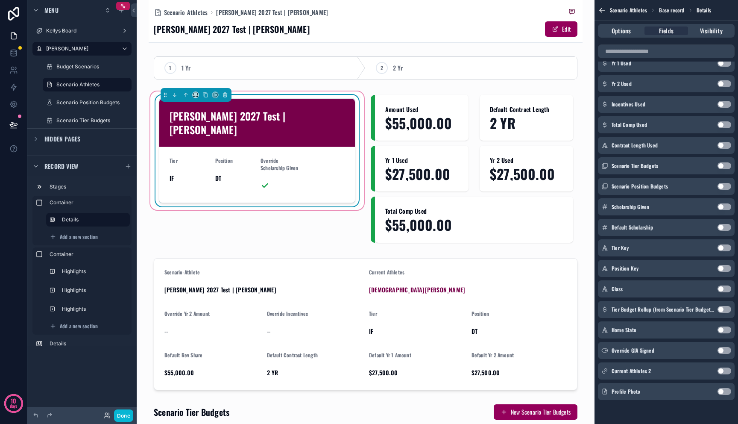
click at [721, 390] on button "Use setting" at bounding box center [725, 391] width 14 height 7
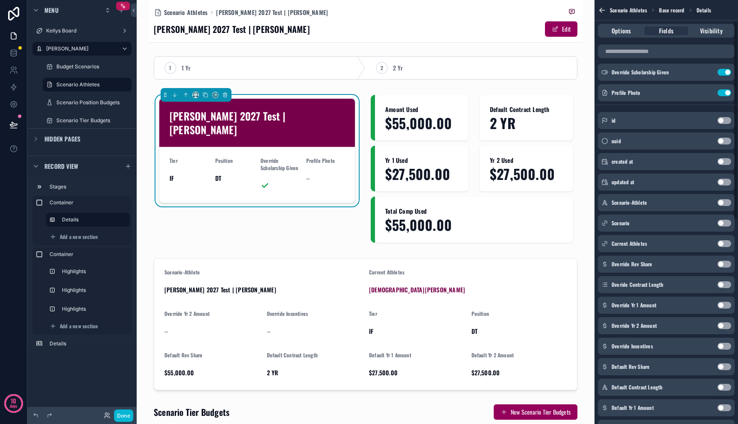
scroll to position [0, 0]
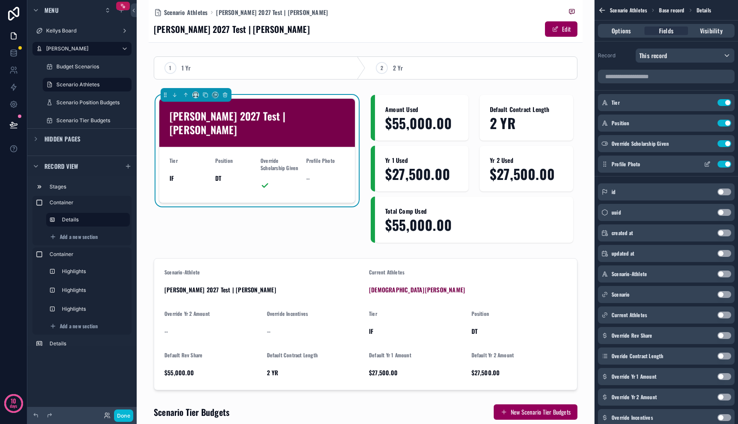
click at [705, 165] on icon "scrollable content" at bounding box center [707, 164] width 7 height 7
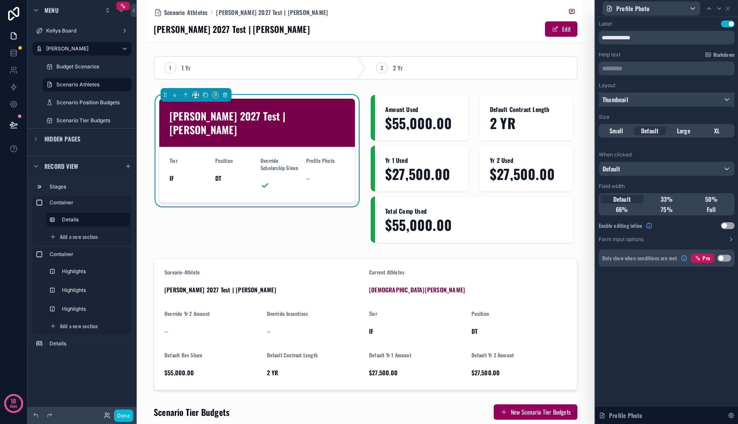
click at [679, 97] on div "Thumbnail" at bounding box center [666, 100] width 135 height 14
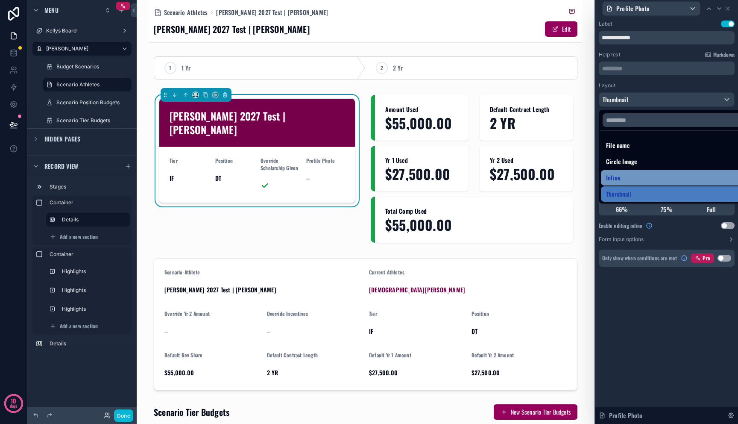
click at [640, 174] on div "Inline" at bounding box center [676, 178] width 141 height 10
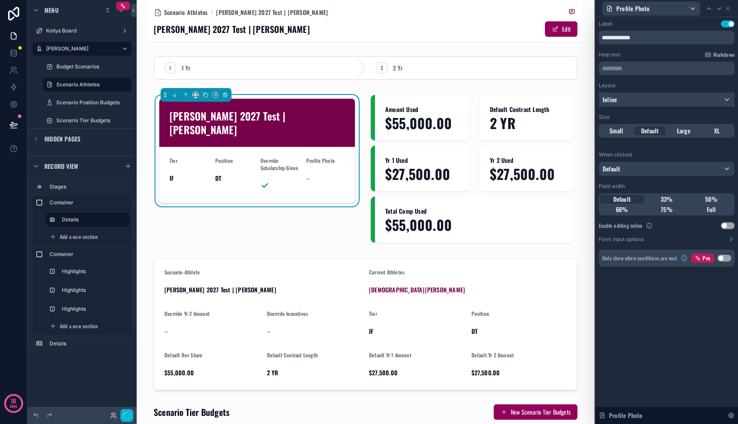
click at [645, 99] on div "Inline" at bounding box center [666, 100] width 135 height 14
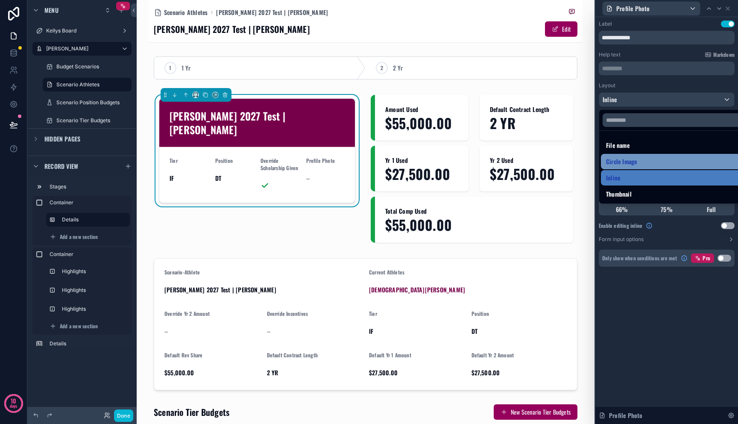
click at [636, 166] on span "Circle Image" at bounding box center [621, 161] width 31 height 10
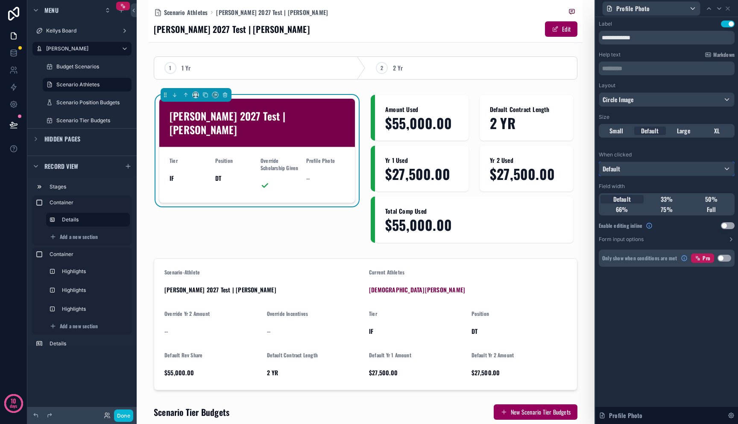
click at [661, 167] on div "Default" at bounding box center [666, 169] width 135 height 14
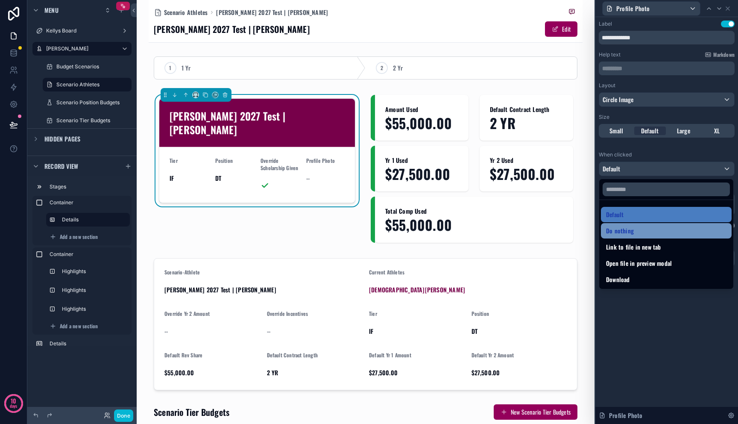
click at [645, 232] on div "Do nothing" at bounding box center [666, 231] width 120 height 10
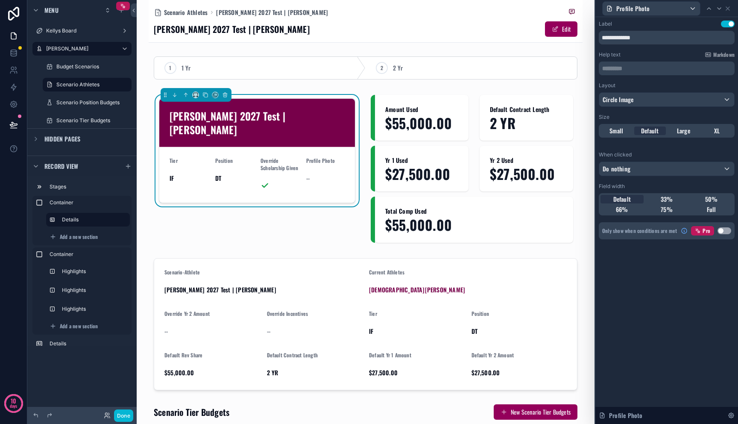
click at [647, 252] on div "**********" at bounding box center [666, 138] width 143 height 243
click at [667, 198] on span "33%" at bounding box center [667, 199] width 12 height 9
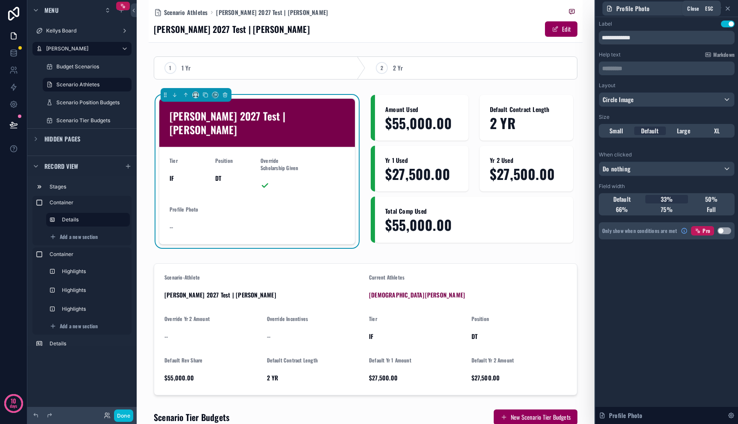
click at [729, 8] on icon at bounding box center [727, 8] width 7 height 7
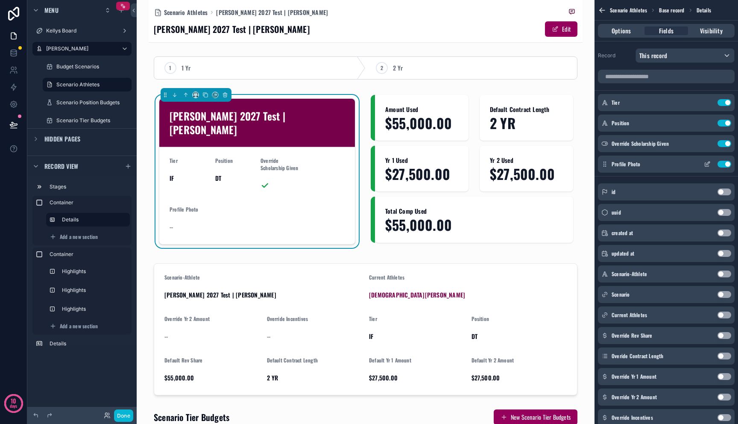
click at [708, 165] on icon "scrollable content" at bounding box center [707, 164] width 7 height 7
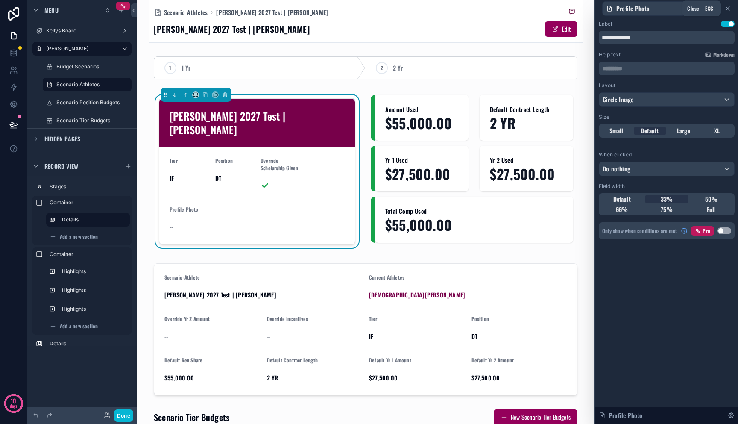
click at [726, 7] on icon at bounding box center [727, 8] width 7 height 7
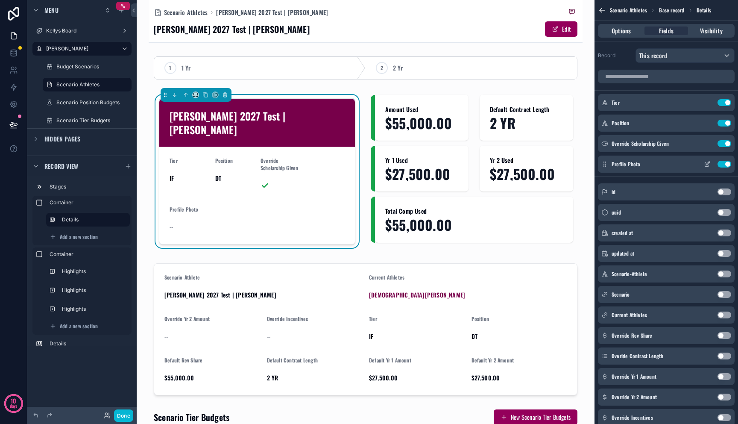
click at [706, 164] on icon "scrollable content" at bounding box center [707, 164] width 7 height 7
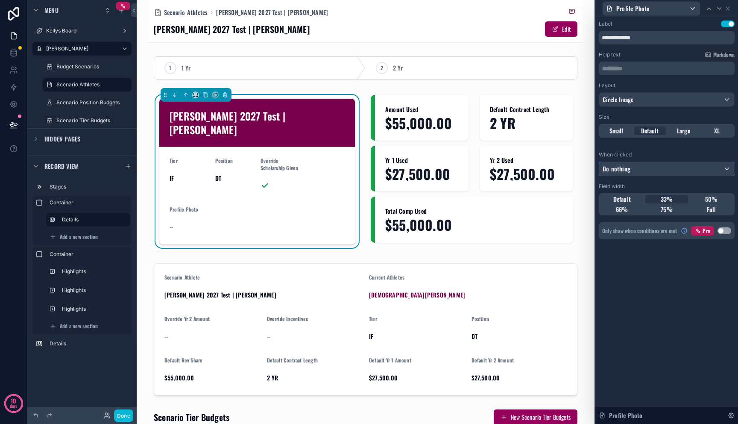
click at [703, 170] on div "Do nothing" at bounding box center [666, 169] width 135 height 14
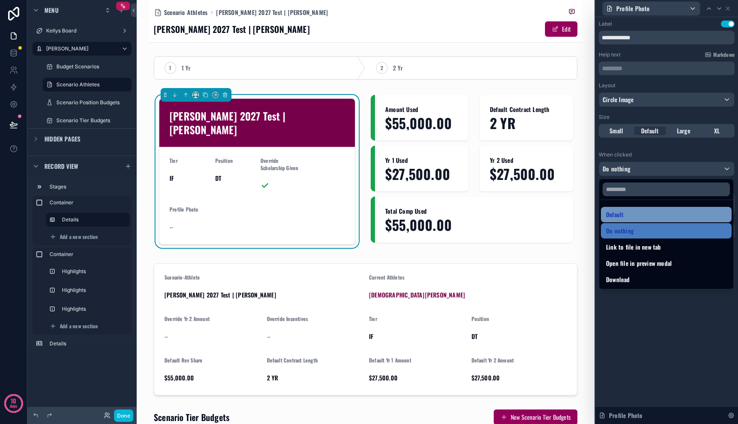
click at [668, 217] on div "Default" at bounding box center [666, 214] width 120 height 10
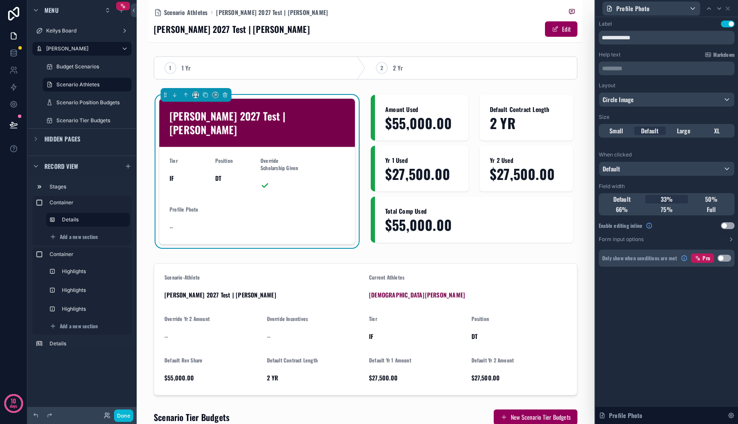
click at [728, 226] on button "Use setting" at bounding box center [728, 225] width 14 height 7
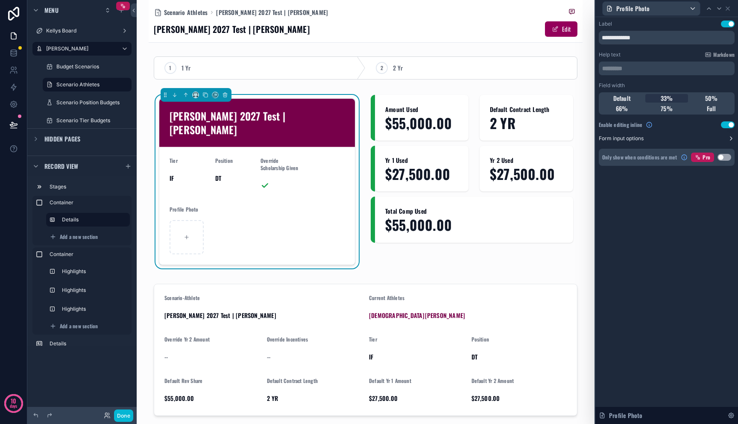
click at [660, 138] on button "Form input options" at bounding box center [667, 138] width 136 height 7
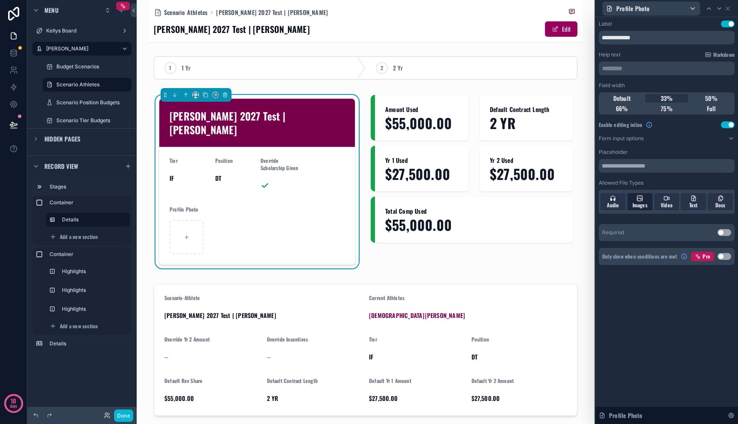
click at [640, 206] on span "Images" at bounding box center [640, 205] width 15 height 7
click at [620, 206] on div "Audio" at bounding box center [613, 201] width 25 height 17
click at [663, 205] on span "Video" at bounding box center [667, 205] width 12 height 7
click at [700, 210] on div "Text" at bounding box center [693, 201] width 25 height 17
click at [720, 205] on span "Docs" at bounding box center [720, 205] width 10 height 7
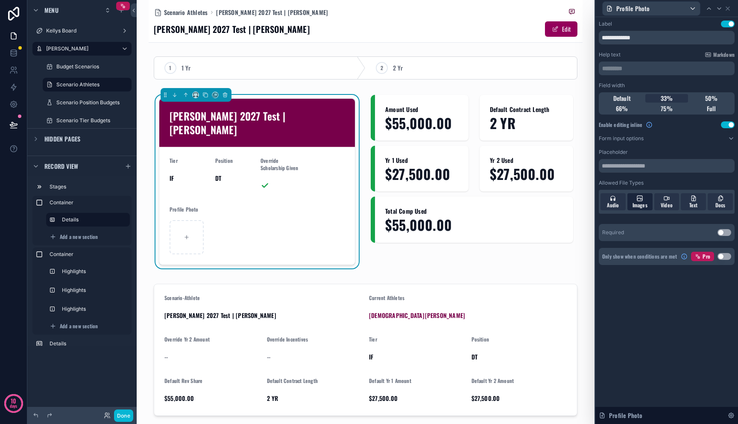
click at [639, 204] on span "Images" at bounding box center [640, 205] width 15 height 7
click at [642, 205] on span "Images" at bounding box center [640, 205] width 15 height 7
click at [616, 202] on span "Audio" at bounding box center [613, 205] width 12 height 7
click at [656, 202] on div "Video" at bounding box center [666, 201] width 25 height 17
click at [693, 211] on div "Audio Images Video Text Docs" at bounding box center [667, 202] width 136 height 24
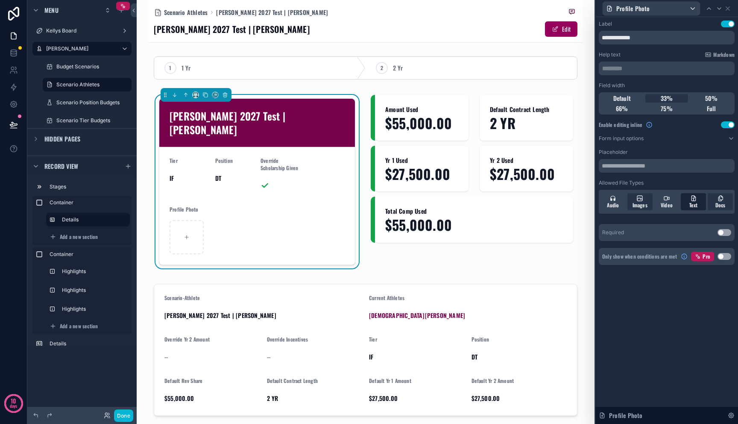
click at [696, 208] on span "Text" at bounding box center [693, 205] width 9 height 7
click at [721, 206] on span "Docs" at bounding box center [720, 205] width 10 height 7
click at [659, 167] on input "text" at bounding box center [667, 166] width 136 height 14
click at [729, 9] on icon at bounding box center [727, 8] width 7 height 7
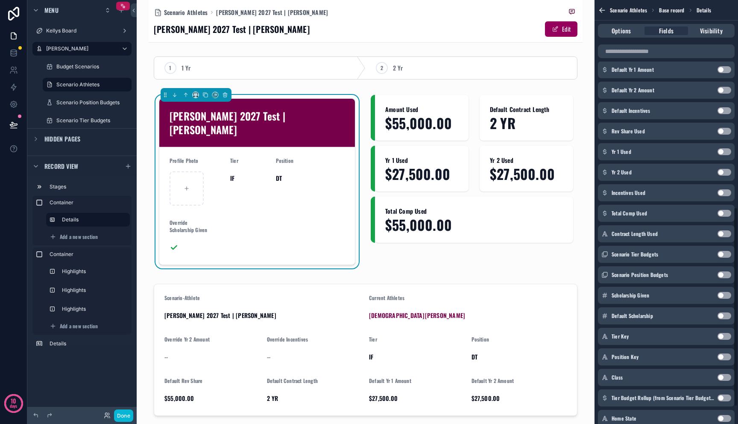
scroll to position [477, 0]
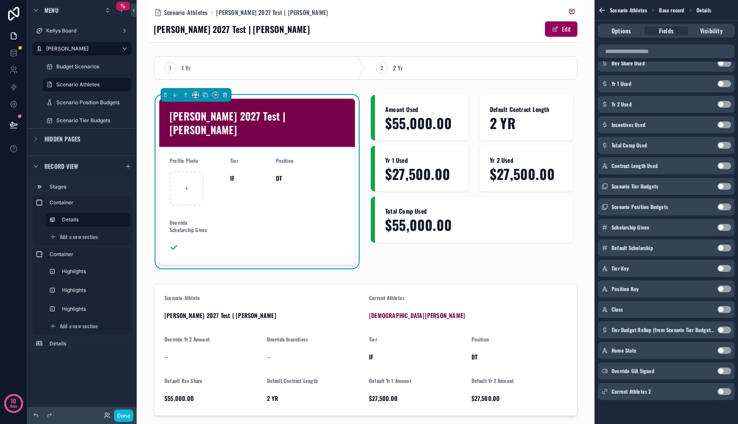
click at [723, 308] on button "Use setting" at bounding box center [725, 309] width 14 height 7
click at [725, 350] on button "Use setting" at bounding box center [725, 350] width 14 height 7
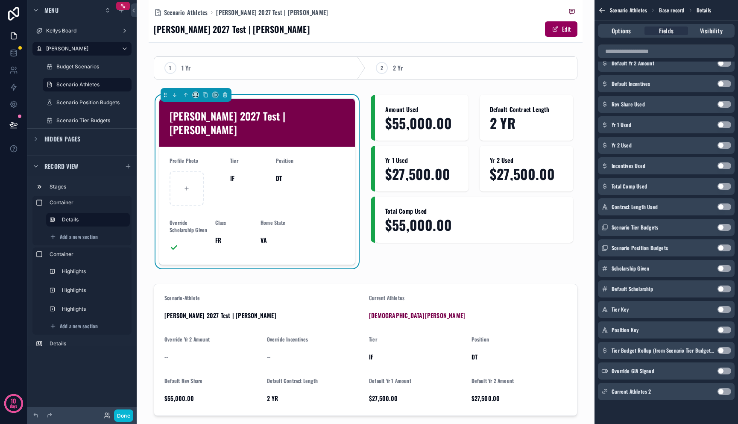
click at [726, 375] on div "Override GIA Signed Use setting" at bounding box center [666, 370] width 137 height 17
click at [722, 369] on button "Use setting" at bounding box center [725, 370] width 14 height 7
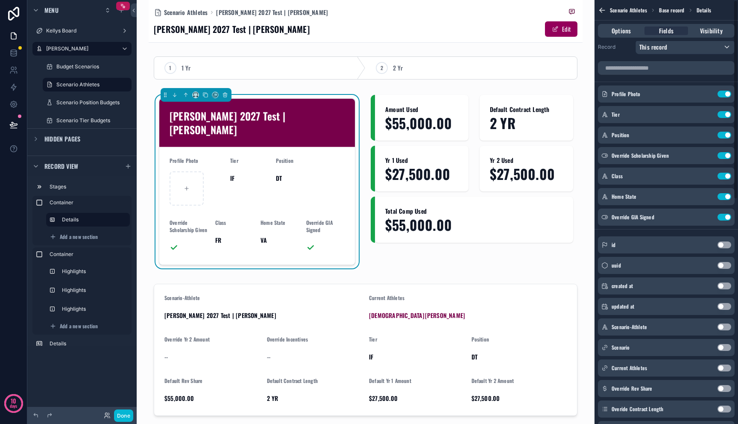
scroll to position [0, 0]
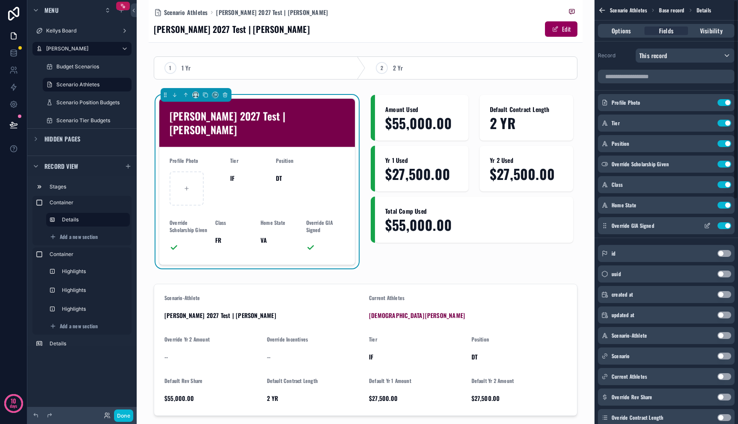
click at [706, 226] on icon "scrollable content" at bounding box center [707, 225] width 7 height 7
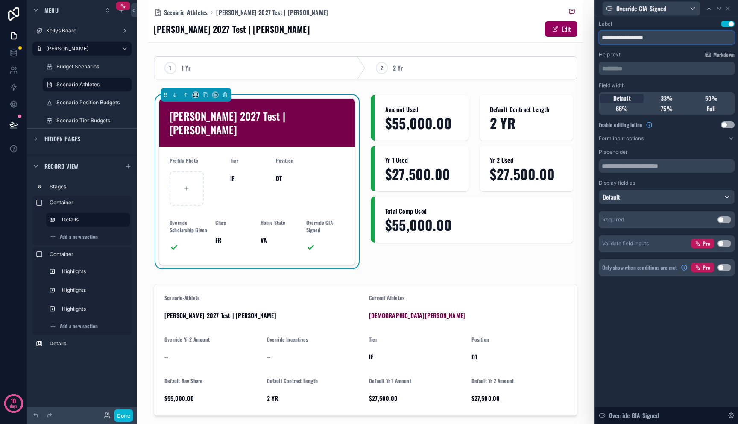
drag, startPoint x: 652, startPoint y: 37, endPoint x: 645, endPoint y: 37, distance: 6.8
click at [645, 37] on input "**********" at bounding box center [667, 38] width 136 height 14
drag, startPoint x: 628, startPoint y: 36, endPoint x: 569, endPoint y: 38, distance: 59.4
click at [570, 38] on div "**********" at bounding box center [369, 212] width 738 height 424
type input "***"
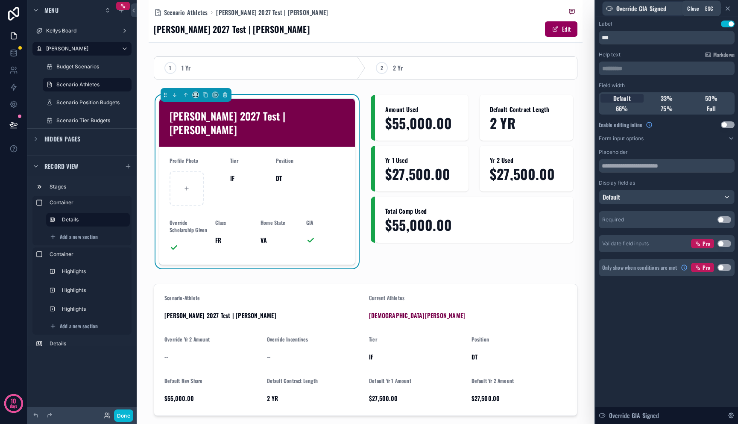
click at [729, 7] on icon at bounding box center [727, 8] width 7 height 7
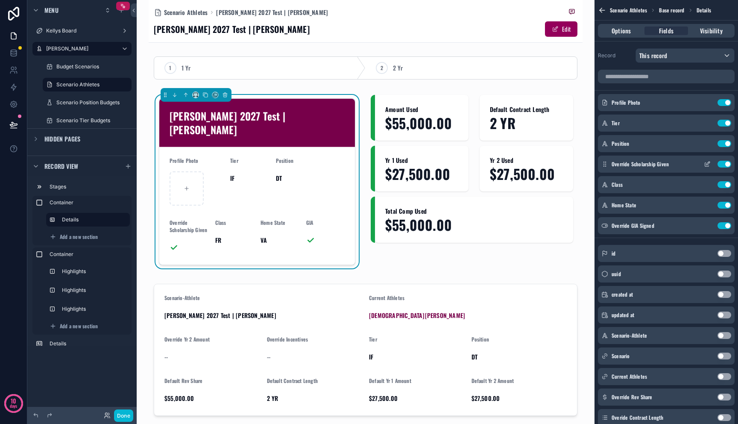
click at [707, 164] on icon "scrollable content" at bounding box center [707, 164] width 7 height 7
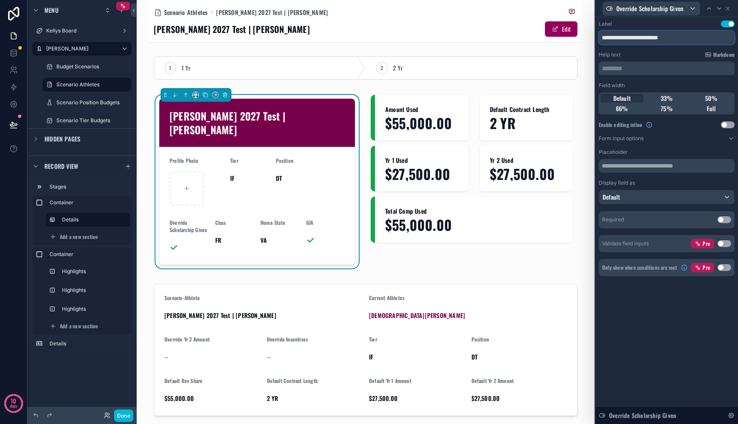
drag, startPoint x: 627, startPoint y: 36, endPoint x: 582, endPoint y: 35, distance: 44.9
click at [582, 35] on div "**********" at bounding box center [369, 212] width 738 height 424
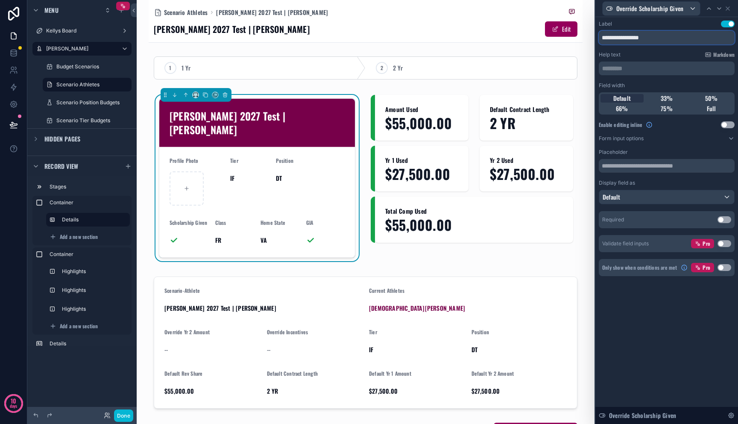
drag, startPoint x: 689, startPoint y: 32, endPoint x: 636, endPoint y: 35, distance: 53.5
click at [635, 35] on input "**********" at bounding box center [667, 38] width 136 height 14
click at [649, 36] on input "**********" at bounding box center [667, 38] width 136 height 14
click at [637, 37] on input "**********" at bounding box center [667, 38] width 136 height 14
type input "**********"
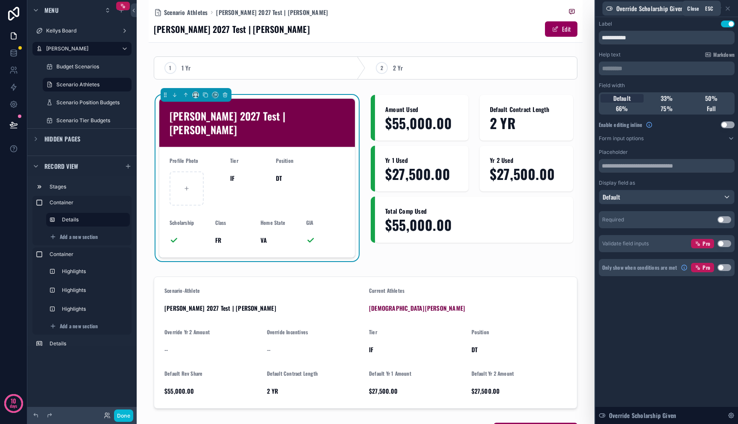
click at [727, 9] on icon at bounding box center [727, 8] width 7 height 7
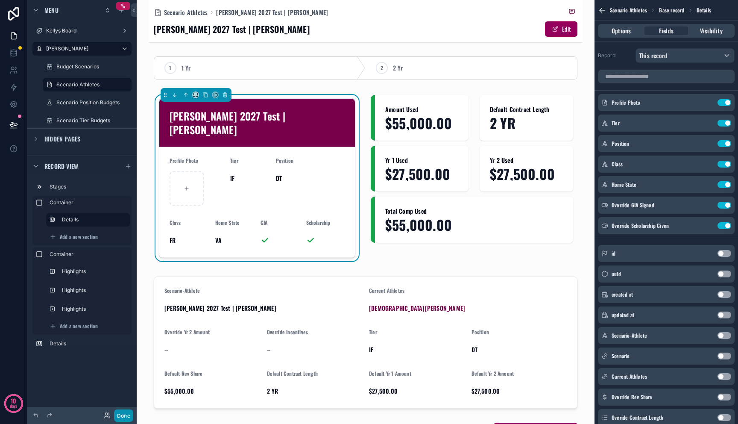
click at [118, 414] on button "Done" at bounding box center [123, 415] width 19 height 12
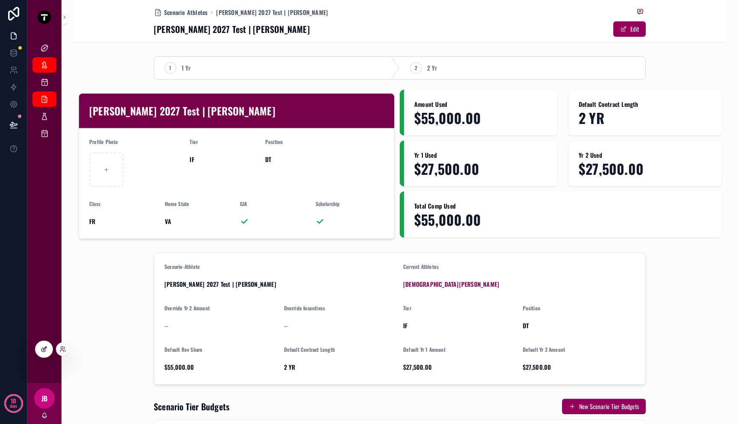
click at [37, 349] on div at bounding box center [43, 349] width 17 height 16
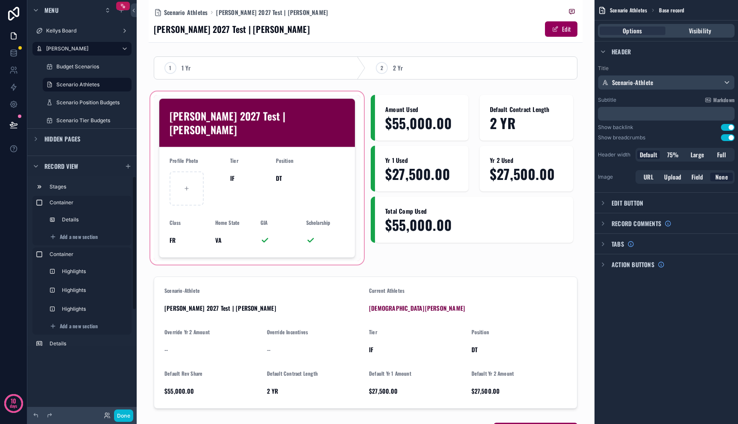
click at [198, 153] on div "scrollable content" at bounding box center [257, 178] width 217 height 176
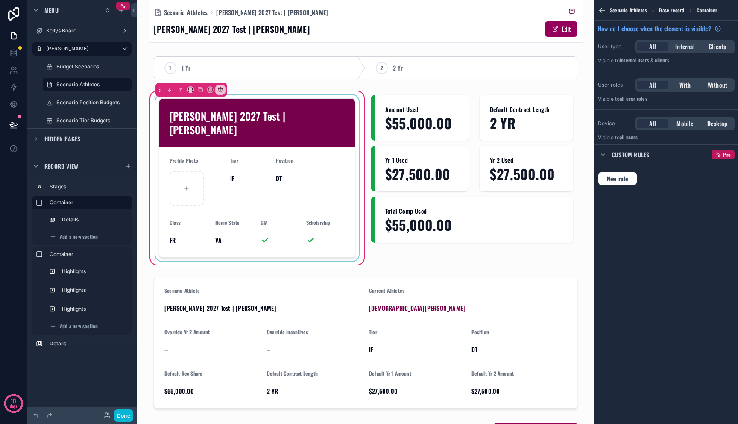
click at [199, 155] on div "scrollable content" at bounding box center [257, 178] width 207 height 166
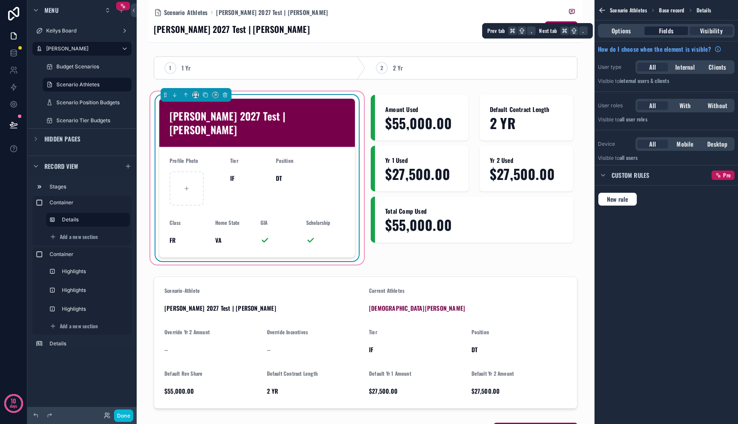
click at [674, 27] on div "Fields" at bounding box center [666, 30] width 43 height 9
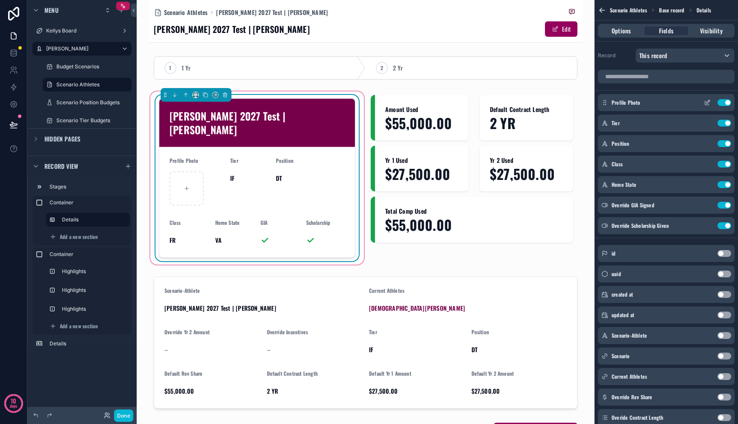
click at [706, 101] on icon "scrollable content" at bounding box center [707, 102] width 7 height 7
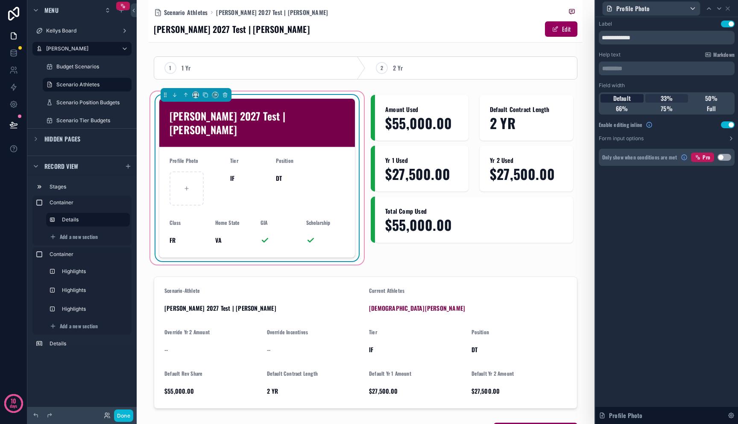
click at [630, 99] on span "Default" at bounding box center [622, 98] width 18 height 9
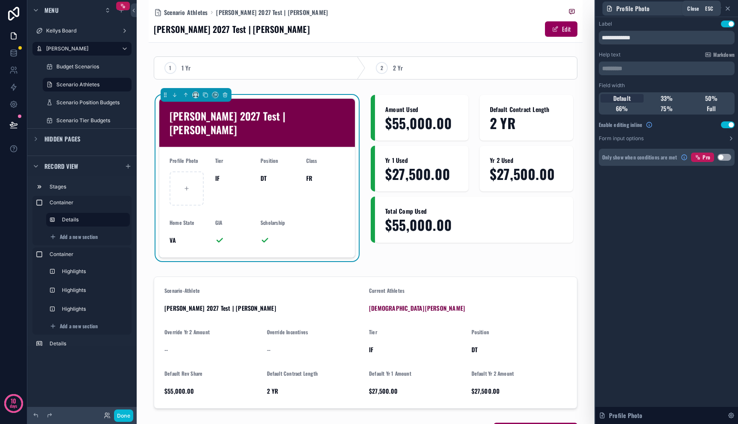
click at [728, 9] on icon at bounding box center [727, 8] width 7 height 7
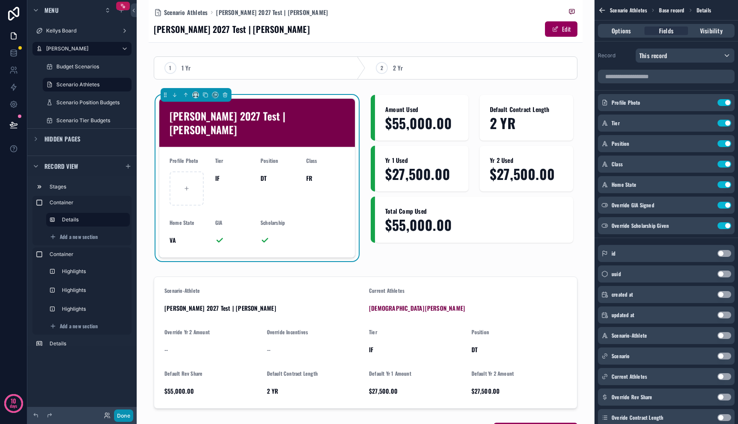
click at [125, 414] on button "Done" at bounding box center [123, 415] width 19 height 12
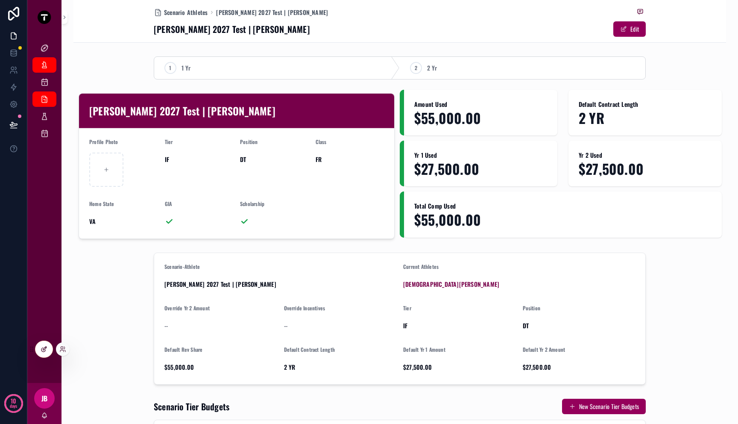
click at [50, 346] on div at bounding box center [43, 349] width 17 height 16
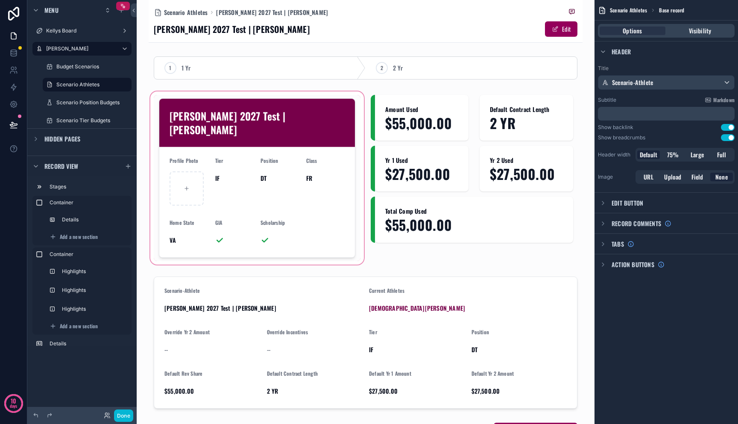
click at [266, 187] on div "scrollable content" at bounding box center [257, 178] width 217 height 176
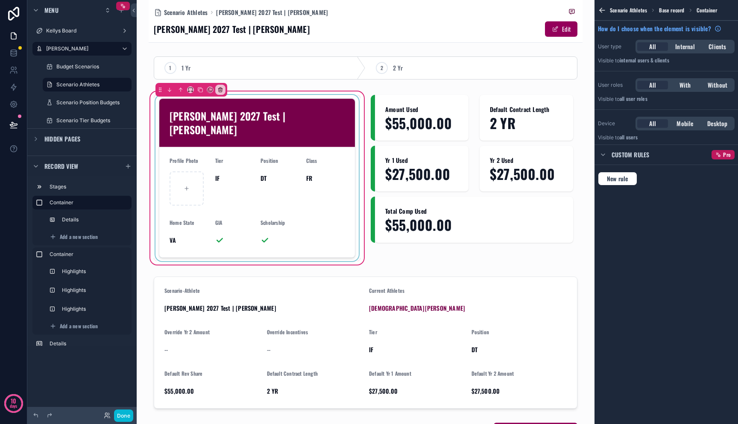
click at [267, 178] on div "scrollable content" at bounding box center [257, 178] width 207 height 166
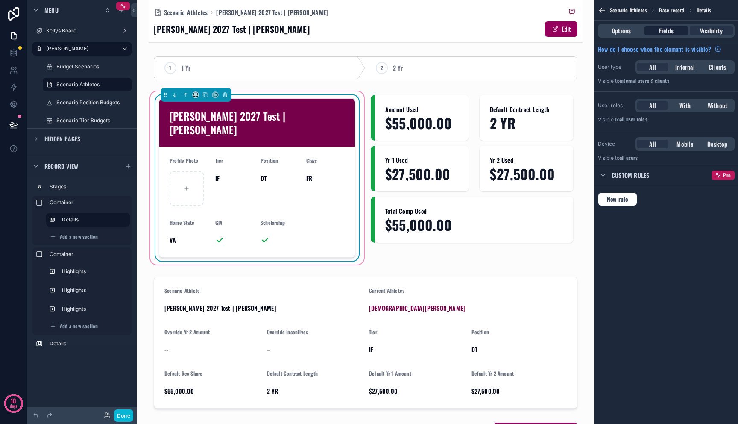
click at [668, 27] on span "Fields" at bounding box center [666, 30] width 15 height 9
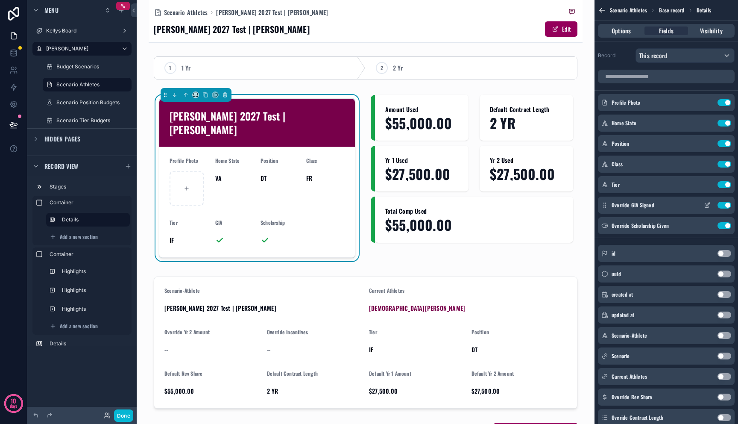
click at [605, 207] on icon "scrollable content" at bounding box center [605, 207] width 0 height 0
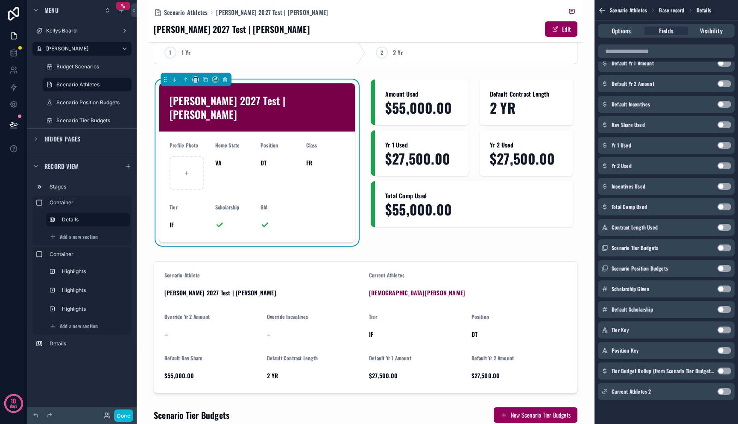
scroll to position [17, 0]
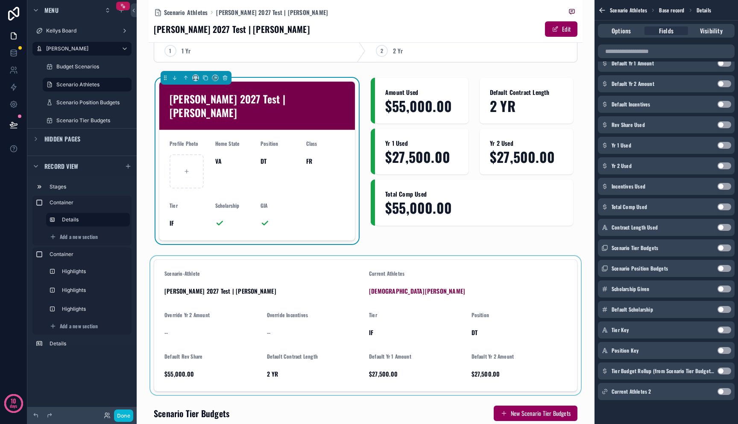
click at [381, 280] on div "scrollable content" at bounding box center [366, 325] width 434 height 139
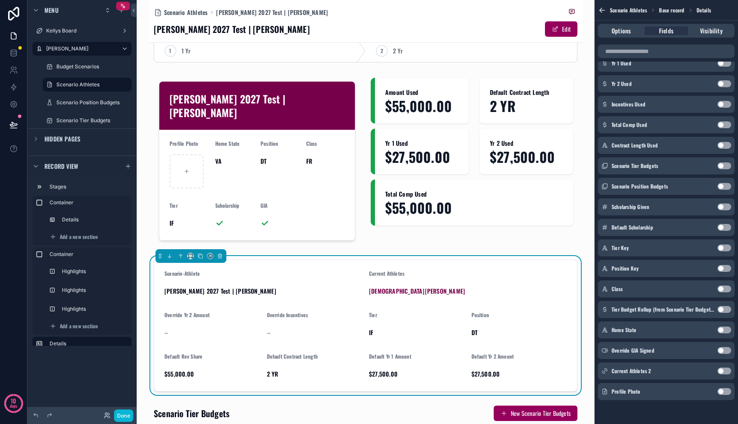
click at [315, 287] on span "[PERSON_NAME] 2027 Test | [PERSON_NAME]" at bounding box center [263, 291] width 198 height 9
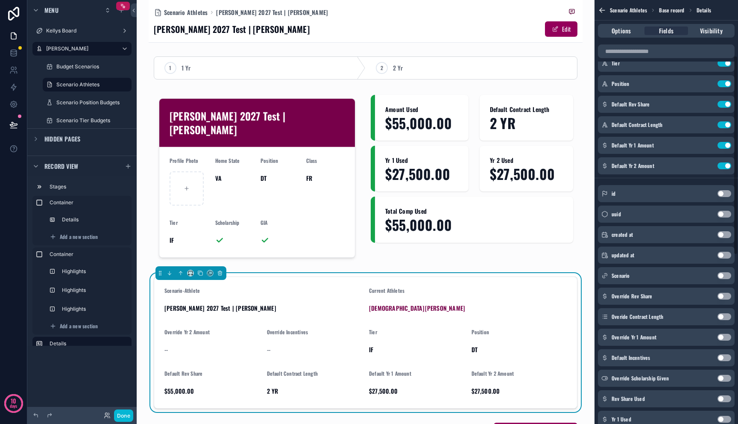
scroll to position [136, 0]
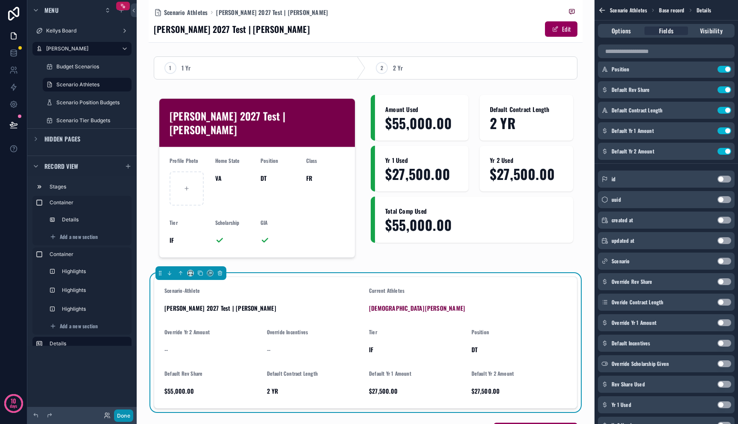
click at [123, 413] on button "Done" at bounding box center [123, 415] width 19 height 12
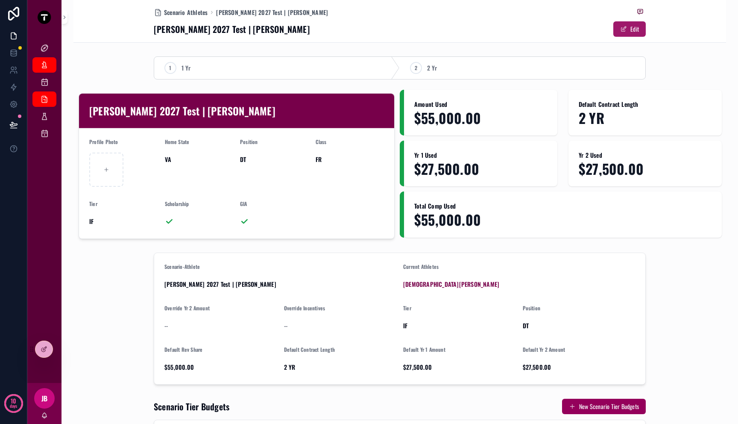
click at [623, 27] on span "scrollable content" at bounding box center [623, 29] width 7 height 7
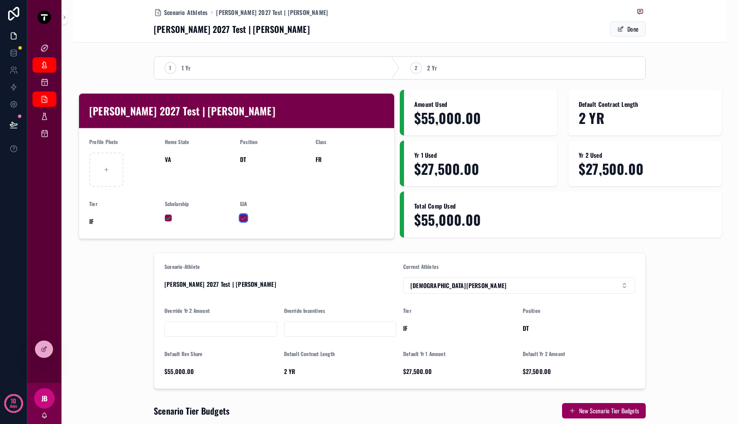
click at [241, 220] on button "scrollable content" at bounding box center [243, 217] width 7 height 7
click at [241, 218] on button "scrollable content" at bounding box center [243, 217] width 7 height 7
click at [317, 205] on form "Profile Photo Home State VA Position DT Class FR Tier IF Scholarship GIA" at bounding box center [236, 183] width 315 height 110
click at [192, 232] on form "Profile Photo Home State VA Position DT Class FR Tier IF Scholarship GIA" at bounding box center [236, 183] width 315 height 110
click at [192, 211] on div "Scholarship" at bounding box center [199, 205] width 69 height 11
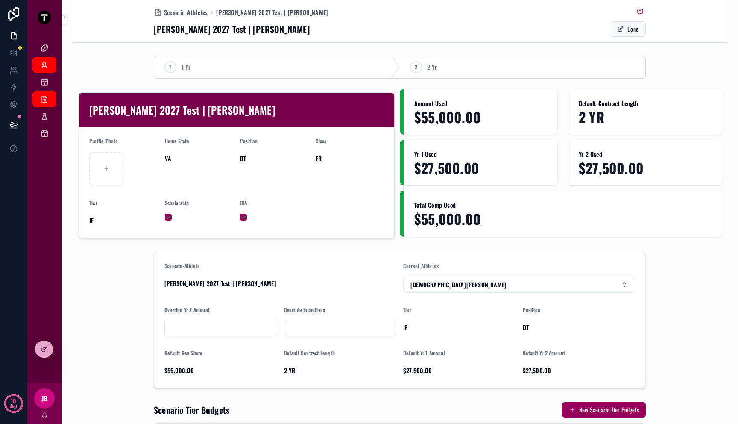
scroll to position [2, 0]
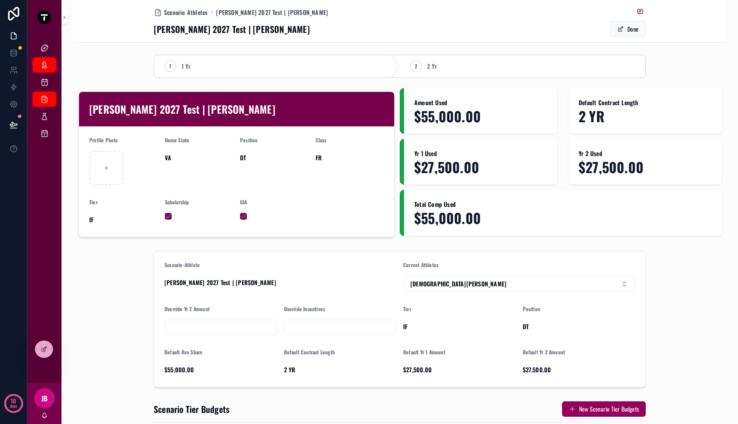
click at [241, 160] on span "DT" at bounding box center [274, 157] width 69 height 9
click at [159, 153] on form "Profile Photo Home State VA Position DT Class FR Tier IF Scholarship GIA" at bounding box center [236, 181] width 315 height 110
click at [165, 155] on span "VA" at bounding box center [199, 157] width 69 height 9
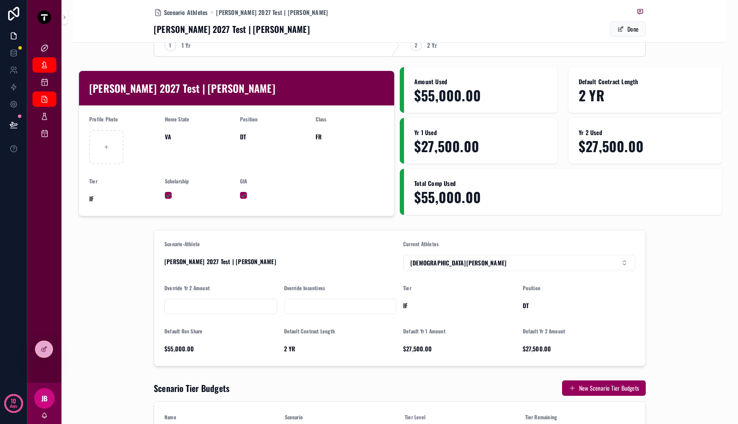
scroll to position [23, 0]
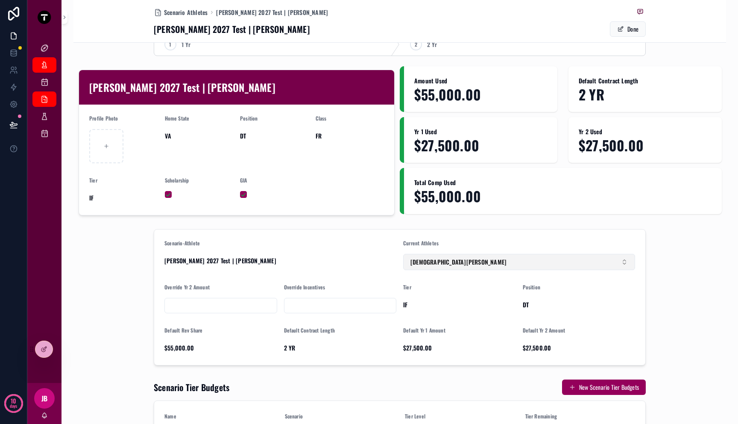
click at [435, 255] on button "[DEMOGRAPHIC_DATA][PERSON_NAME]" at bounding box center [519, 262] width 232 height 16
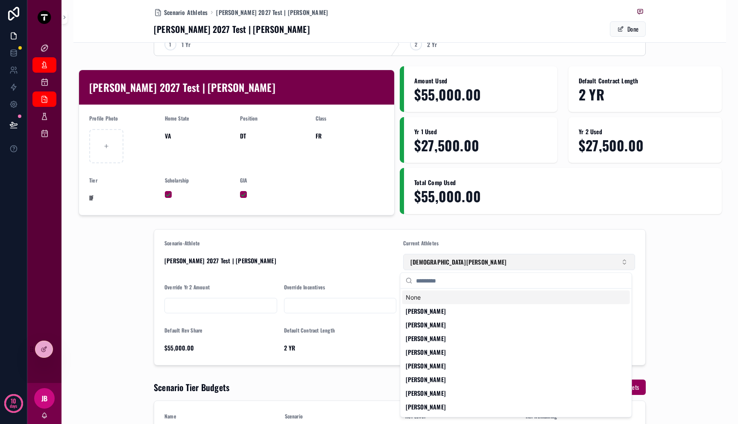
click at [436, 257] on button "[DEMOGRAPHIC_DATA][PERSON_NAME]" at bounding box center [519, 262] width 232 height 16
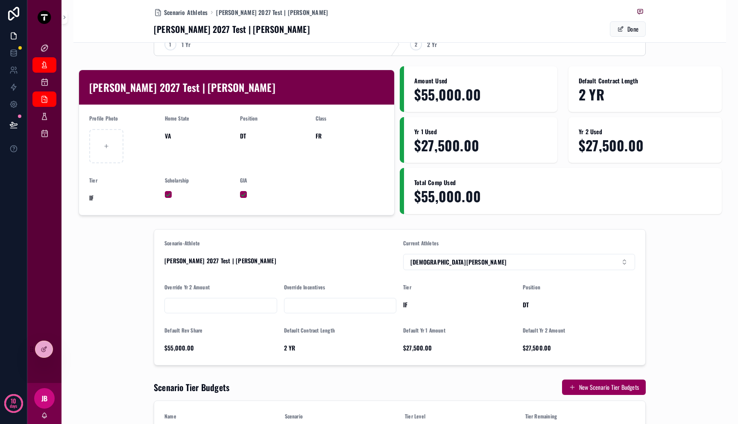
click at [360, 262] on span "[PERSON_NAME] 2027 Test | [PERSON_NAME]" at bounding box center [280, 260] width 232 height 9
click at [352, 302] on input "scrollable content" at bounding box center [340, 305] width 112 height 12
click at [248, 311] on input "scrollable content" at bounding box center [221, 305] width 112 height 12
click at [322, 277] on form "Scenario-Athlete Mitch 2027 Test | Christian Evans Current Athletes Christian E…" at bounding box center [399, 296] width 491 height 135
click at [425, 351] on span "$27,500.00" at bounding box center [459, 347] width 113 height 9
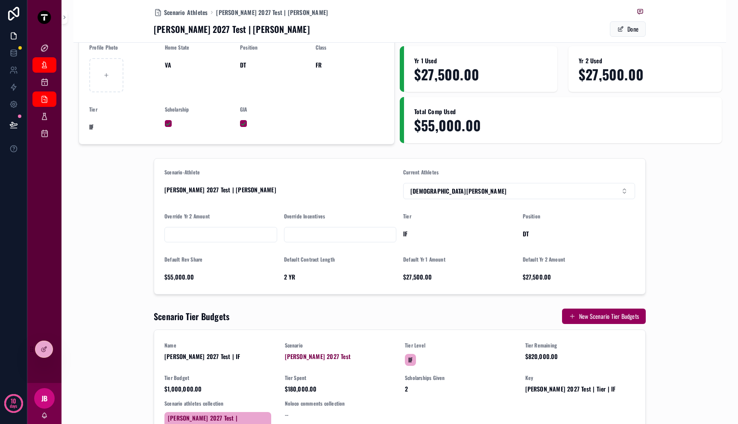
scroll to position [0, 0]
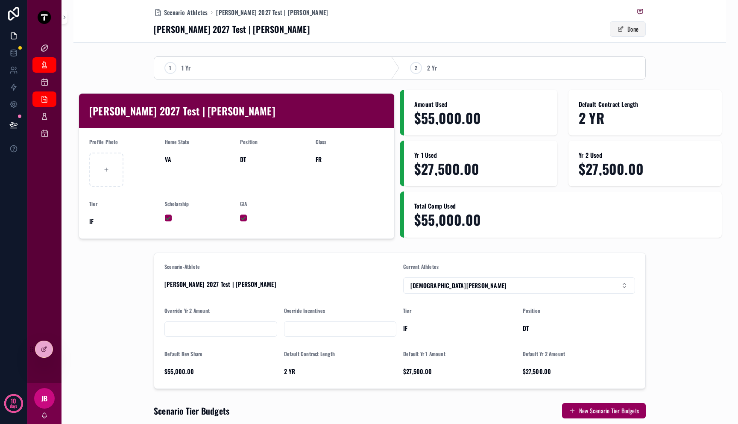
click at [622, 30] on button "Done" at bounding box center [628, 28] width 36 height 15
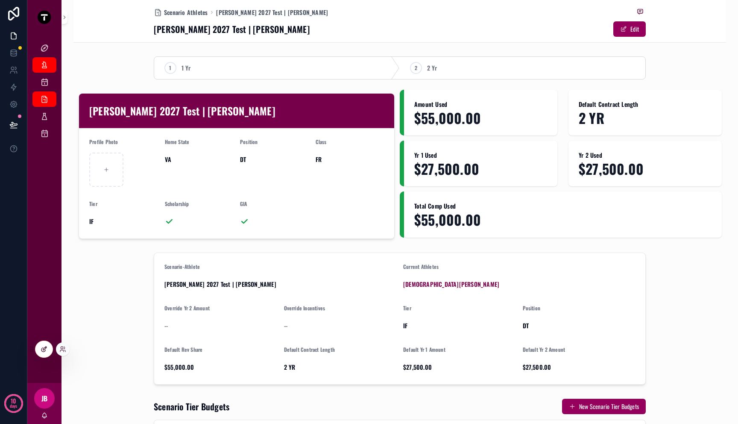
click at [46, 346] on icon at bounding box center [44, 349] width 7 height 7
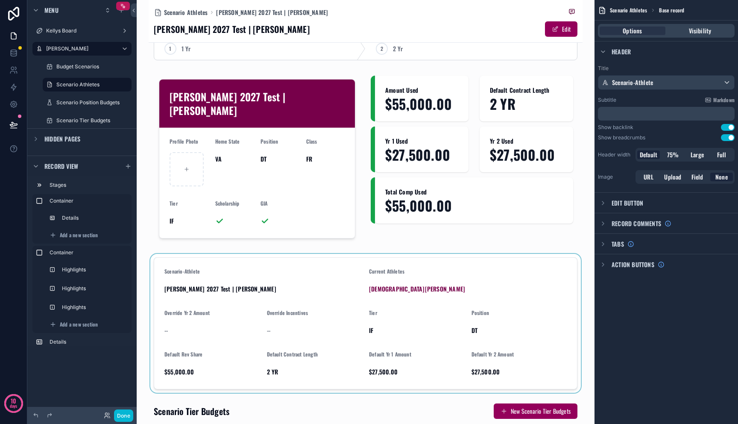
scroll to position [20, 0]
click at [290, 310] on div "scrollable content" at bounding box center [366, 322] width 434 height 139
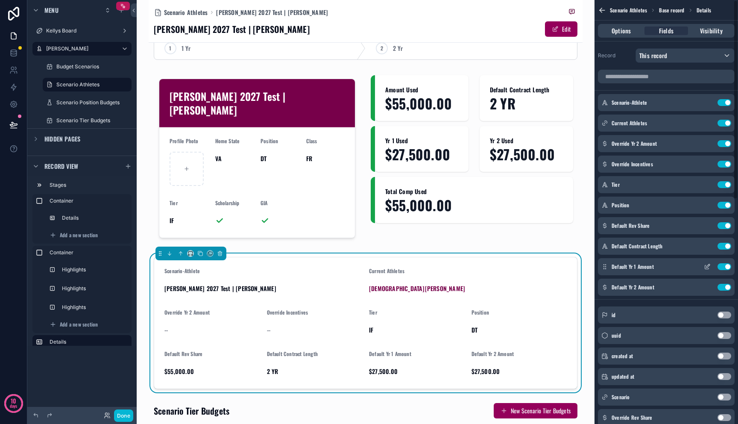
click at [729, 268] on button "Use setting" at bounding box center [725, 266] width 14 height 7
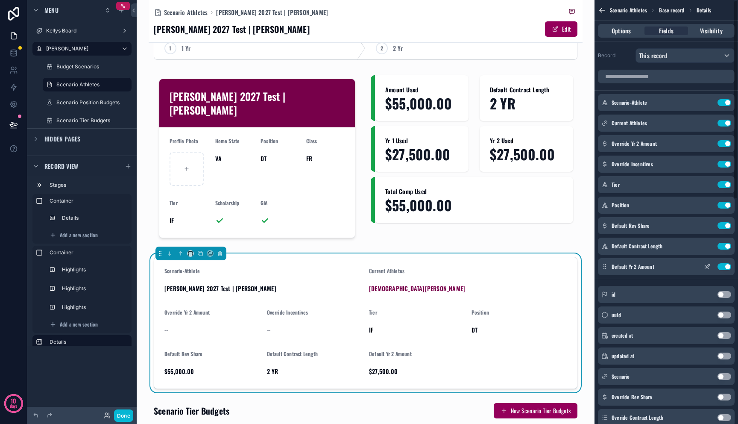
click at [726, 270] on div "Default Yr 2 Amount Use setting" at bounding box center [666, 266] width 137 height 17
click at [724, 264] on button "Use setting" at bounding box center [725, 266] width 14 height 7
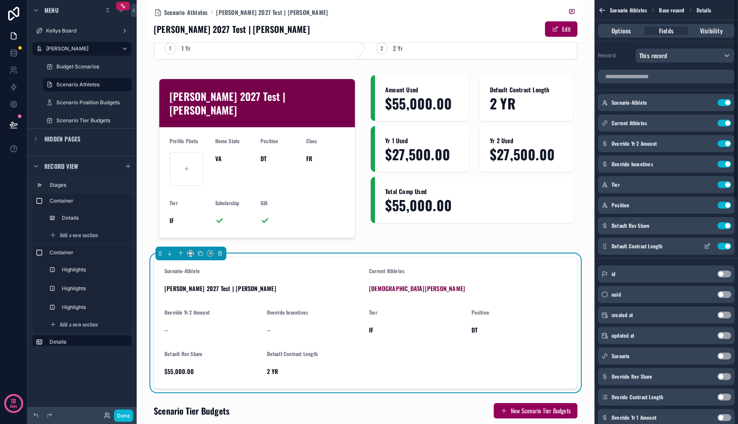
click at [722, 248] on button "Use setting" at bounding box center [725, 246] width 14 height 7
click at [724, 223] on button "Use setting" at bounding box center [725, 225] width 14 height 7
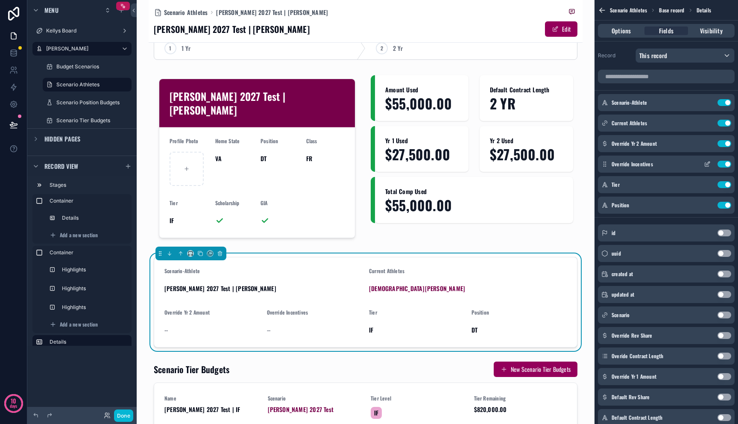
click at [721, 162] on button "Use setting" at bounding box center [725, 164] width 14 height 7
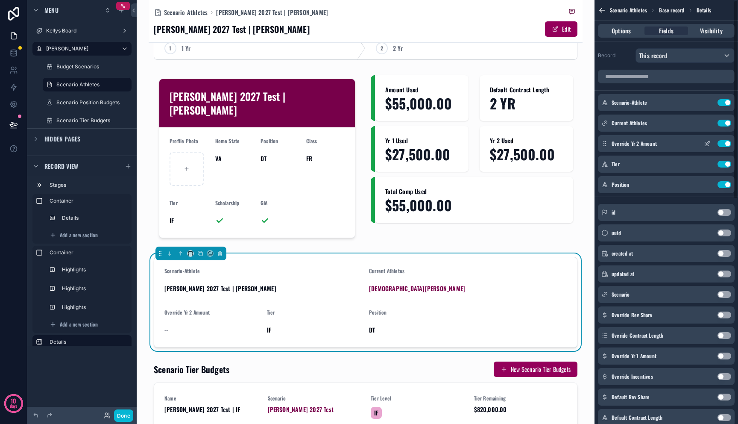
click at [721, 143] on button "Use setting" at bounding box center [725, 143] width 14 height 7
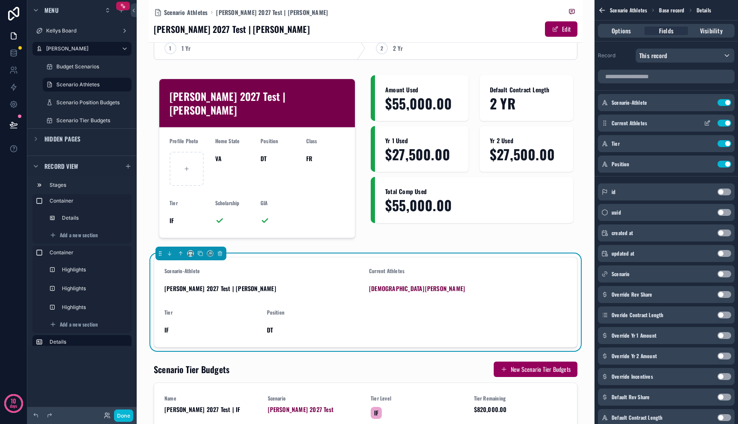
click at [725, 121] on button "Use setting" at bounding box center [725, 123] width 14 height 7
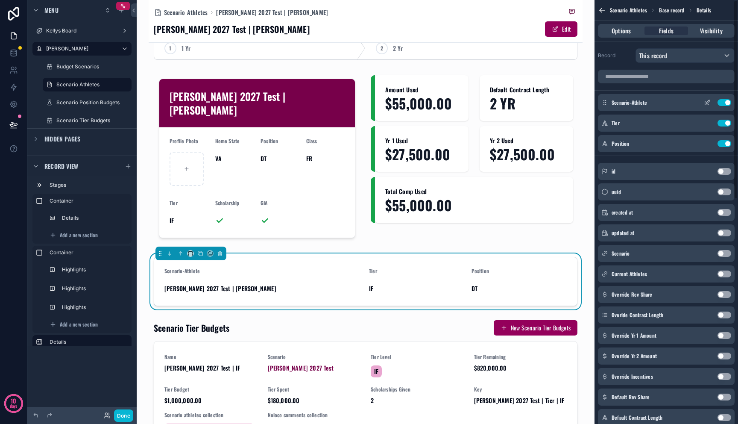
click at [725, 106] on button "Use setting" at bounding box center [725, 102] width 14 height 7
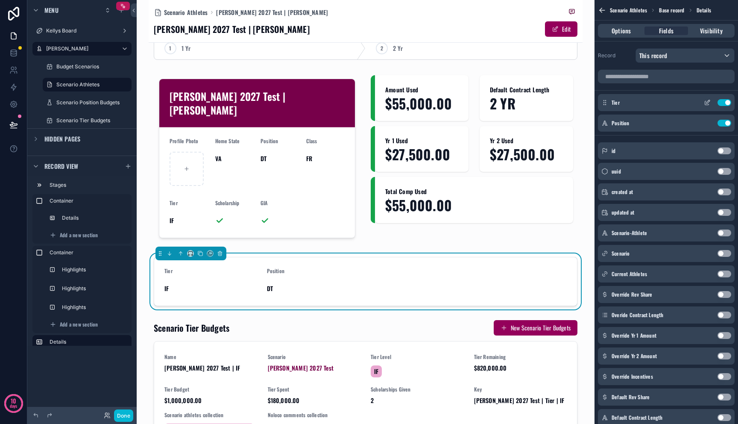
click at [722, 101] on button "Use setting" at bounding box center [725, 102] width 14 height 7
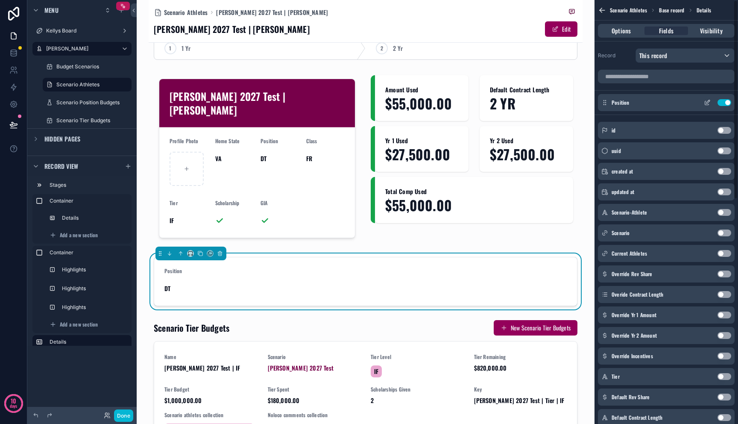
click at [723, 99] on div "Position Use setting" at bounding box center [666, 102] width 137 height 17
click at [723, 102] on button "Use setting" at bounding box center [725, 102] width 14 height 7
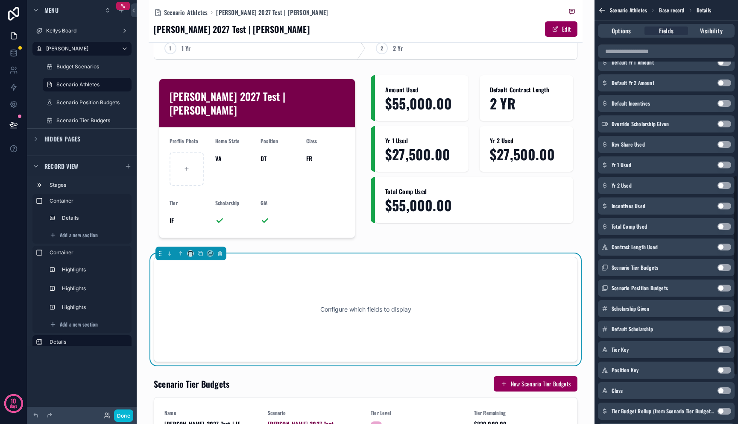
scroll to position [370, 0]
click at [727, 165] on button "Use setting" at bounding box center [725, 166] width 14 height 7
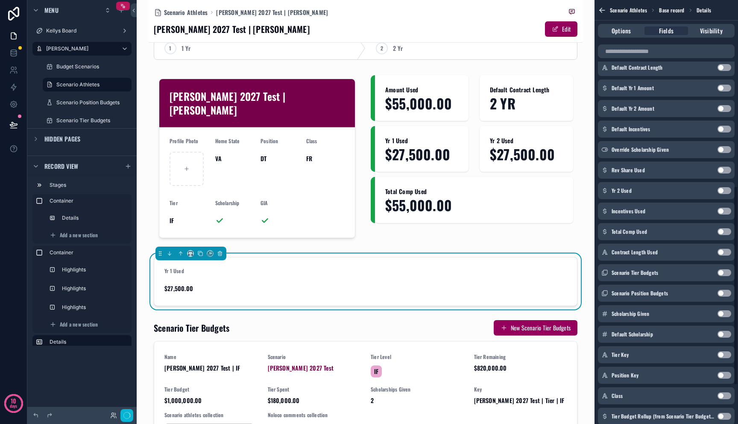
scroll to position [395, 0]
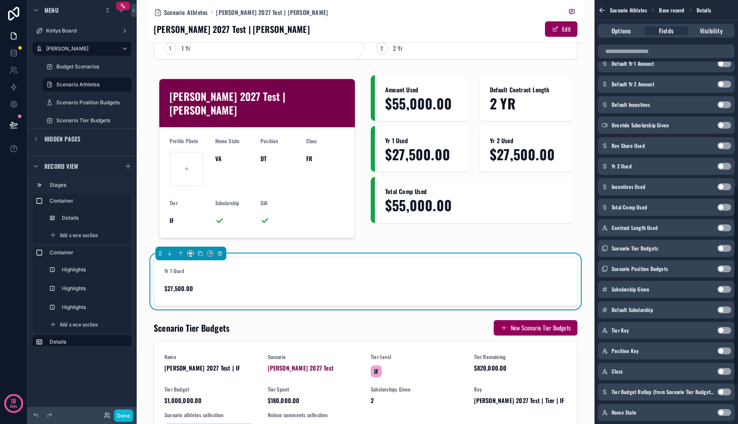
click at [727, 182] on div "Incentives Used Use setting" at bounding box center [666, 186] width 137 height 17
click at [726, 185] on button "Use setting" at bounding box center [725, 186] width 14 height 7
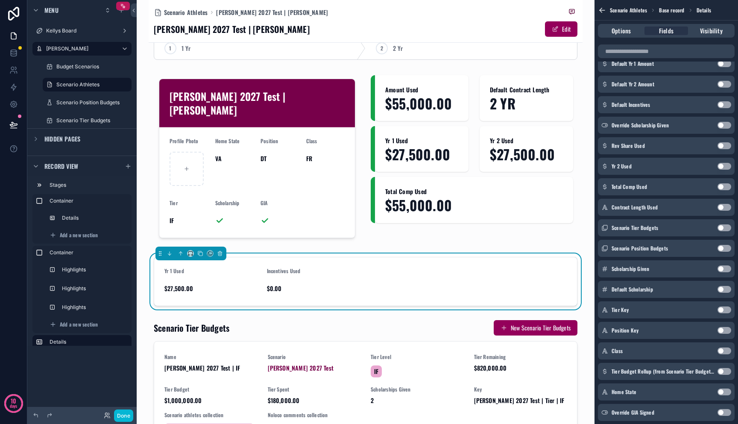
click at [726, 167] on button "Use setting" at bounding box center [725, 166] width 14 height 7
click at [723, 164] on button "Use setting" at bounding box center [725, 166] width 14 height 7
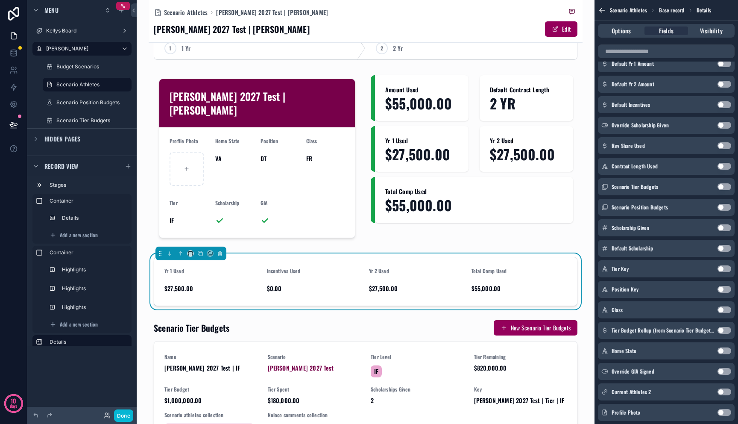
click at [723, 163] on button "Use setting" at bounding box center [725, 166] width 14 height 7
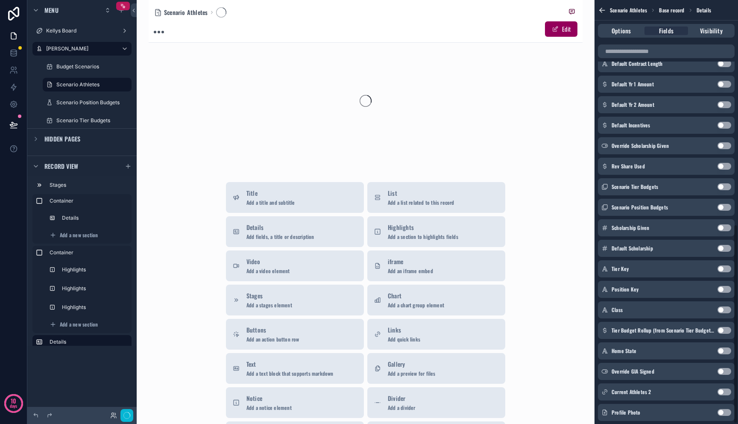
scroll to position [477, 0]
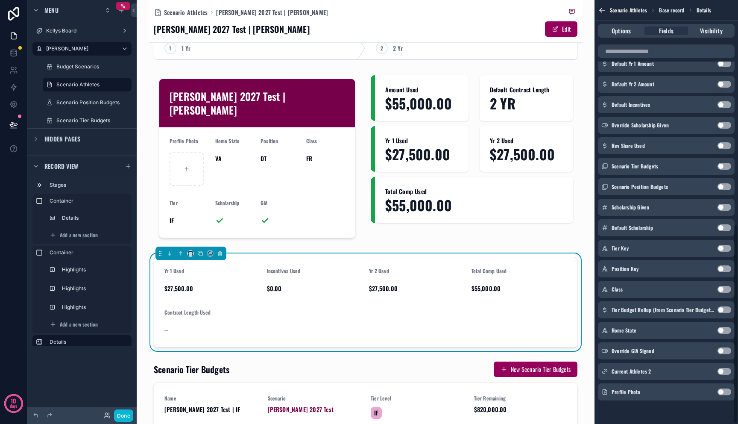
click at [723, 143] on button "Use setting" at bounding box center [725, 145] width 14 height 7
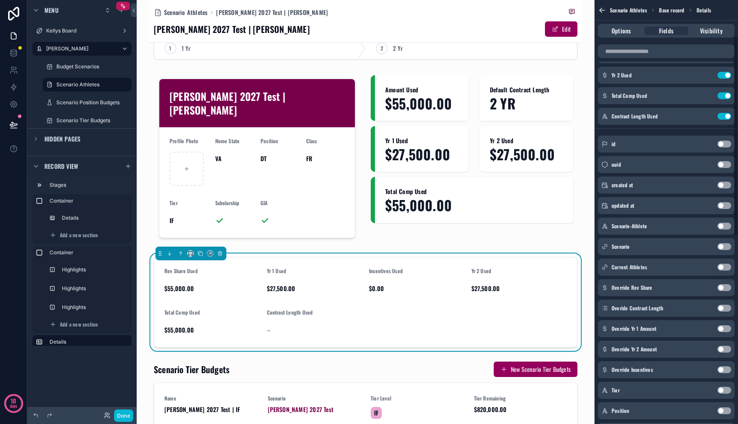
scroll to position [0, 0]
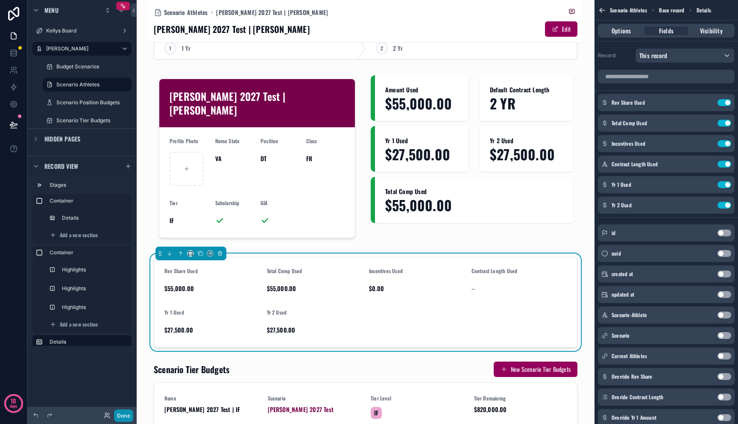
click at [126, 416] on button "Done" at bounding box center [123, 415] width 19 height 12
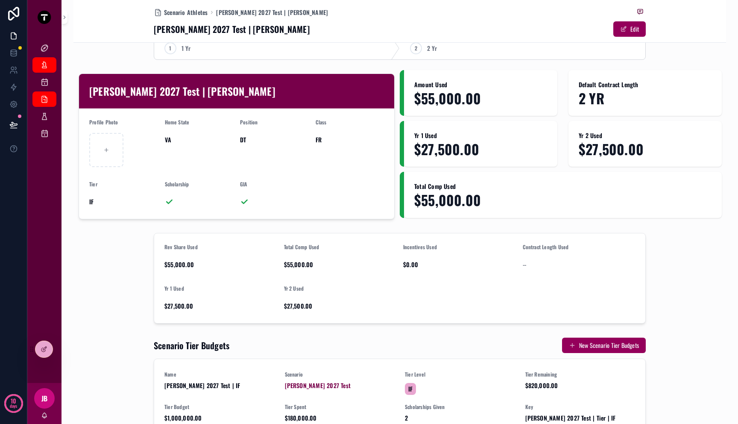
click at [564, 255] on div "Contract Length Used --" at bounding box center [579, 257] width 113 height 28
click at [639, 29] on button "Edit" at bounding box center [629, 28] width 32 height 15
drag, startPoint x: 538, startPoint y: 252, endPoint x: 531, endPoint y: 281, distance: 30.0
click at [538, 253] on div "Contract Length Used" at bounding box center [579, 248] width 113 height 11
click at [528, 265] on div "--" at bounding box center [579, 264] width 113 height 9
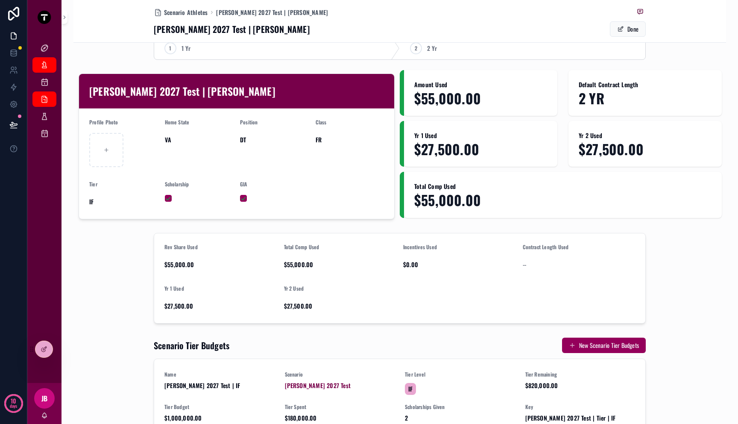
click at [523, 264] on span "--" at bounding box center [524, 264] width 3 height 9
click at [518, 264] on form "Rev Share Used $55,000.00 Total Comp Used $55,000.00 Incentives Used $0.00 Cont…" at bounding box center [399, 278] width 491 height 90
click at [403, 262] on span "$0.00" at bounding box center [459, 264] width 113 height 9
drag, startPoint x: 246, startPoint y: 270, endPoint x: 262, endPoint y: 266, distance: 16.8
click at [248, 270] on div "$55,000.00" at bounding box center [220, 265] width 113 height 14
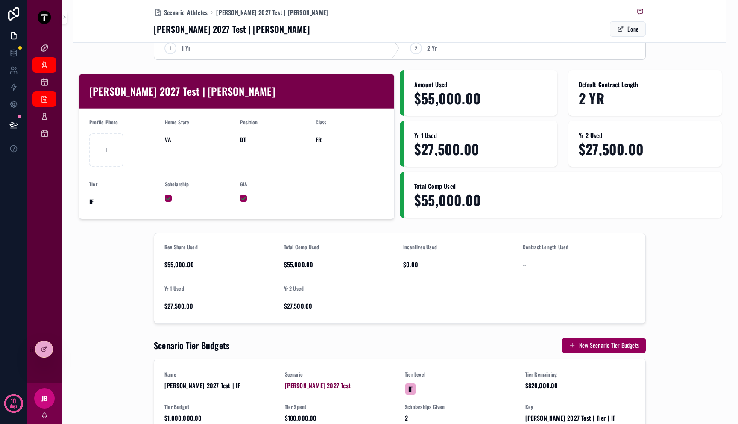
click at [295, 265] on span "$55,000.00" at bounding box center [340, 264] width 113 height 9
click at [176, 261] on span "$55,000.00" at bounding box center [220, 264] width 113 height 9
click at [47, 353] on div at bounding box center [43, 349] width 17 height 16
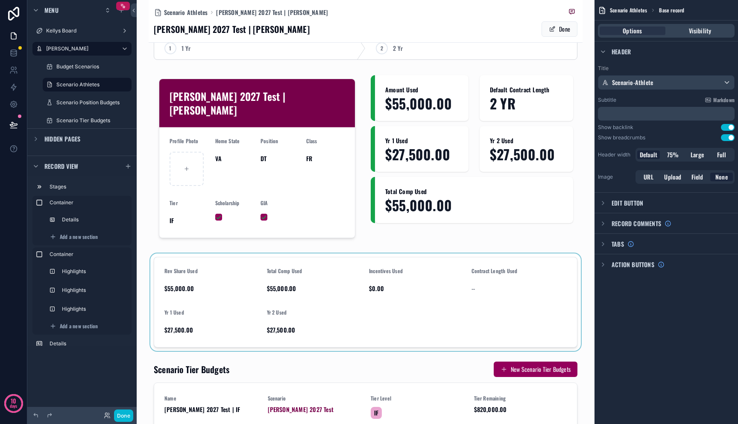
click at [349, 286] on div "scrollable content" at bounding box center [366, 301] width 434 height 97
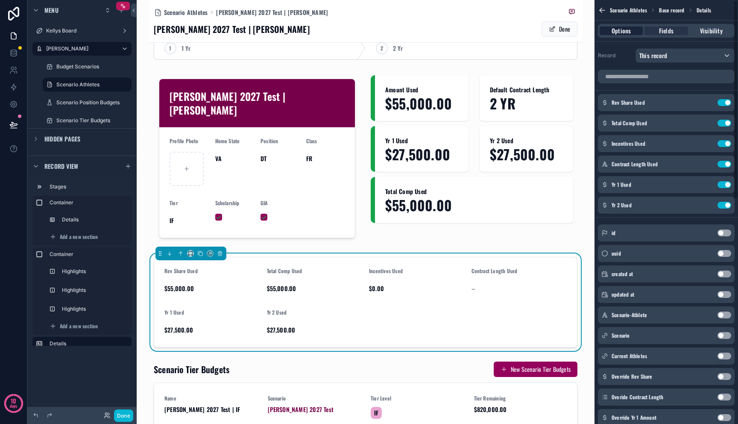
click at [627, 35] on div "Options Fields Visibility" at bounding box center [666, 31] width 137 height 14
click at [627, 29] on span "Options" at bounding box center [621, 30] width 19 height 9
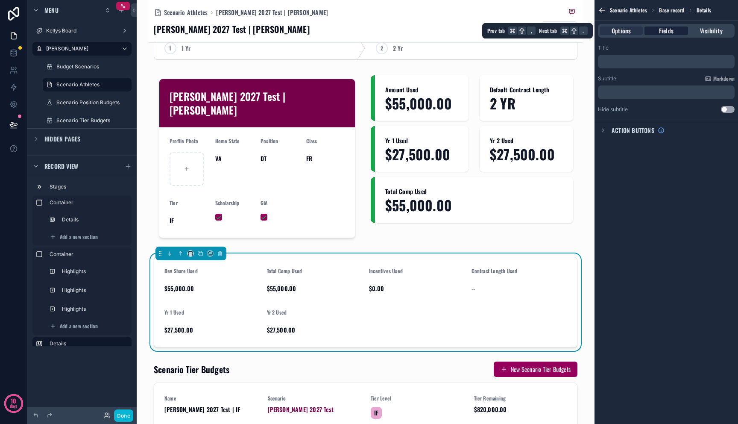
click at [665, 28] on span "Fields" at bounding box center [666, 30] width 15 height 9
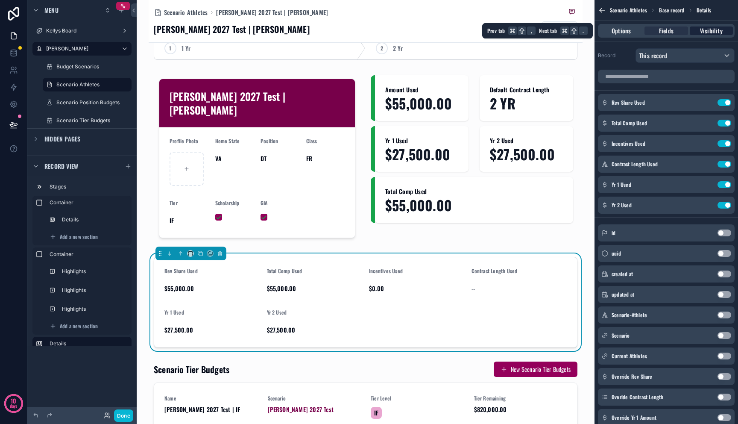
click at [709, 29] on span "Visibility" at bounding box center [711, 30] width 23 height 9
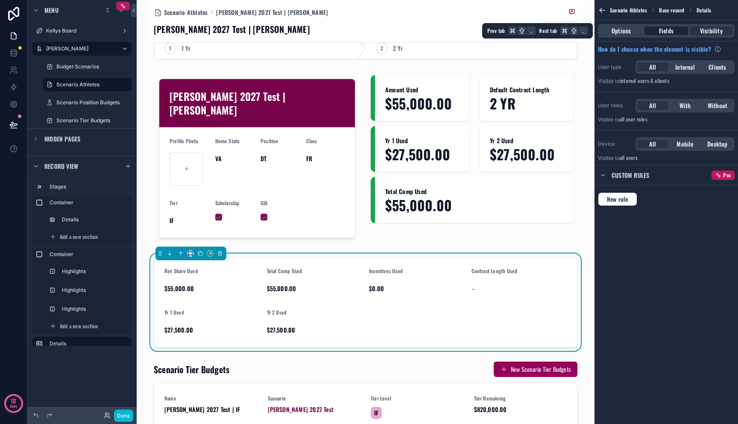
click at [674, 31] on div "Fields" at bounding box center [666, 30] width 43 height 9
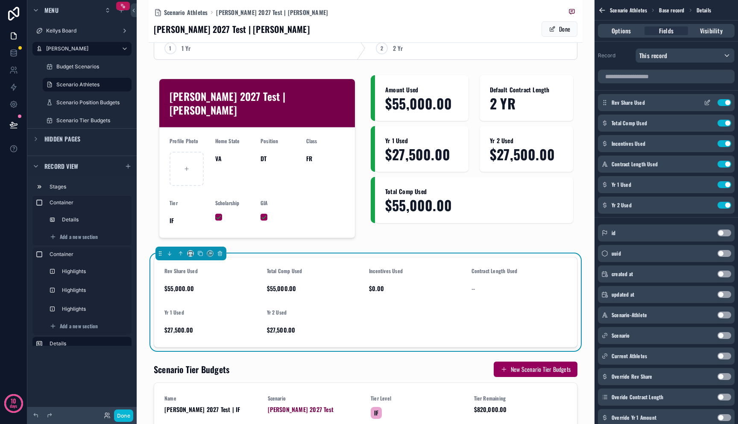
click at [704, 103] on icon "scrollable content" at bounding box center [707, 102] width 7 height 7
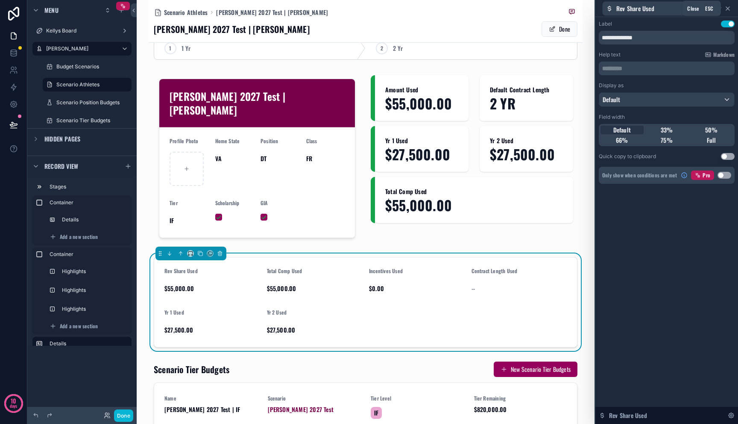
click at [729, 9] on icon at bounding box center [727, 8] width 7 height 7
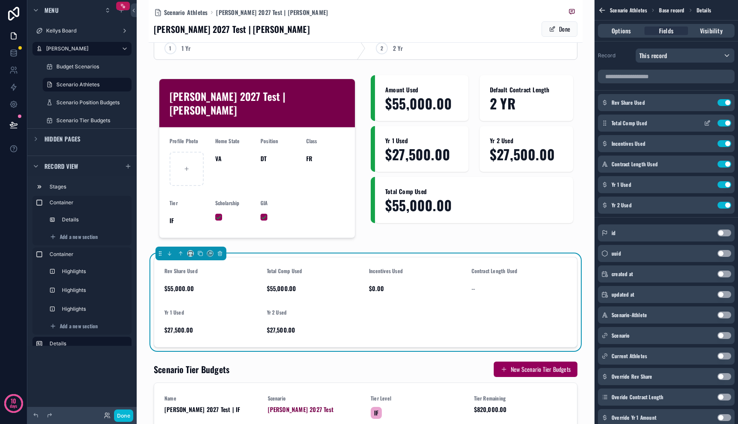
click at [707, 124] on icon "scrollable content" at bounding box center [707, 123] width 7 height 7
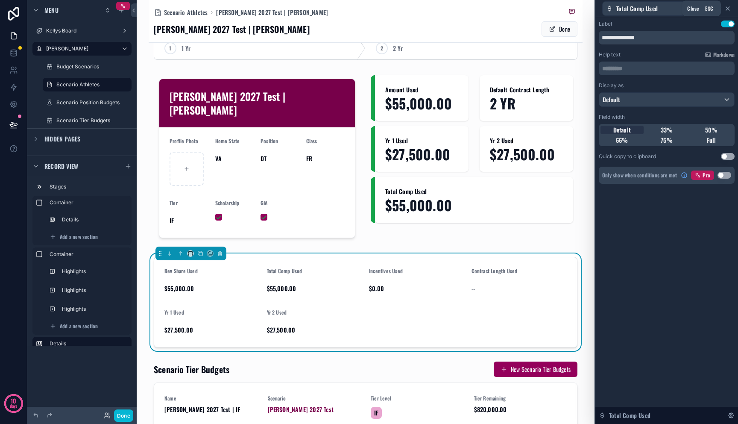
click at [730, 10] on icon at bounding box center [727, 8] width 7 height 7
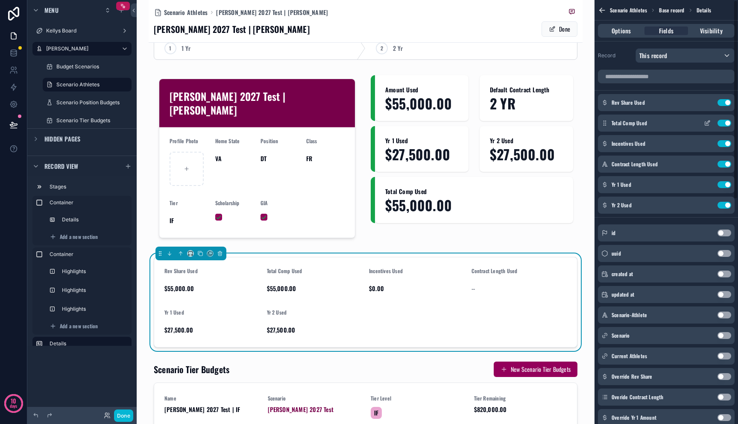
click at [726, 105] on button "Use setting" at bounding box center [725, 102] width 14 height 7
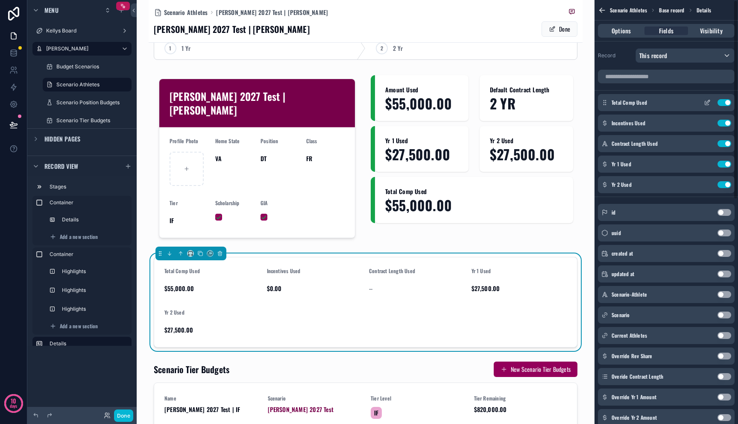
click at [726, 105] on button "Use setting" at bounding box center [725, 102] width 14 height 7
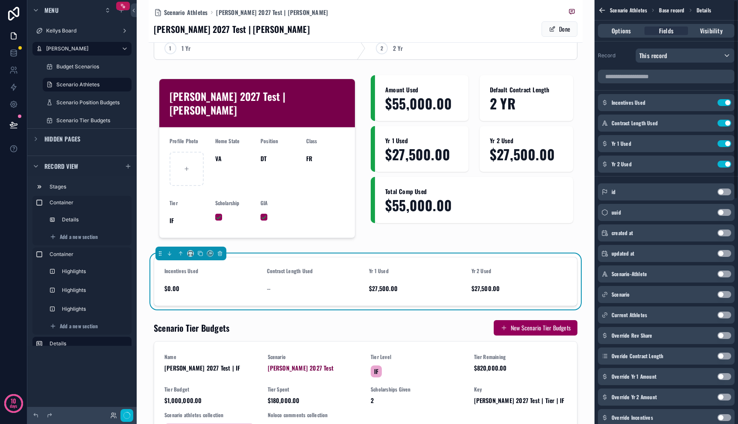
click at [726, 105] on button "Use setting" at bounding box center [725, 102] width 14 height 7
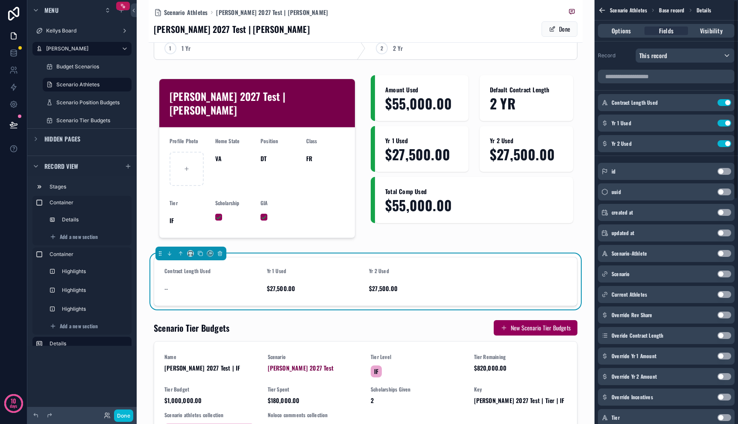
click at [726, 105] on button "Use setting" at bounding box center [725, 102] width 14 height 7
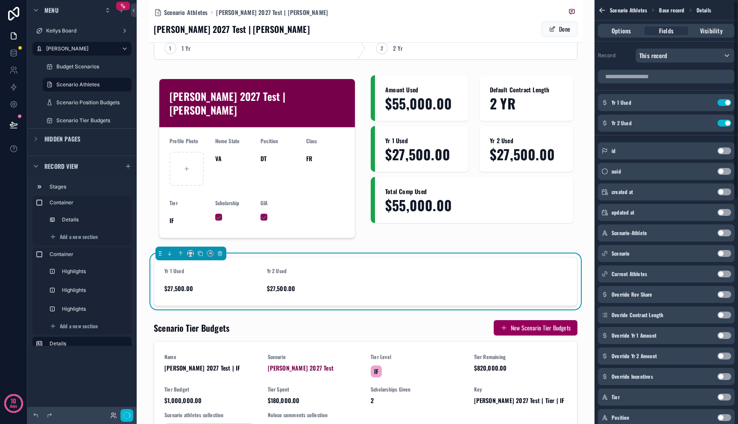
click at [726, 105] on button "Use setting" at bounding box center [725, 102] width 14 height 7
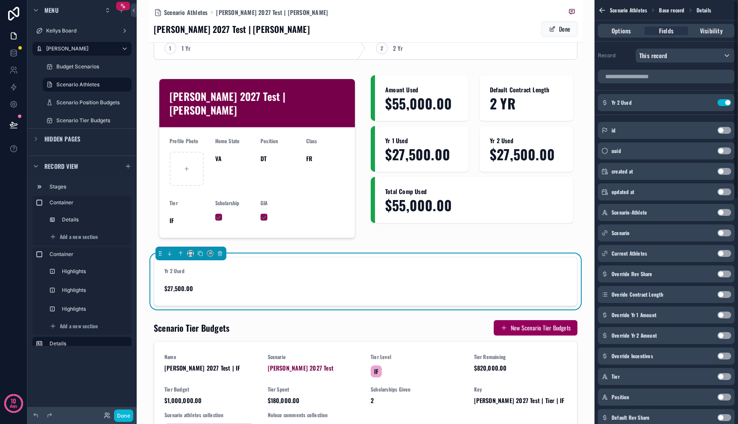
click at [726, 105] on button "Use setting" at bounding box center [725, 102] width 14 height 7
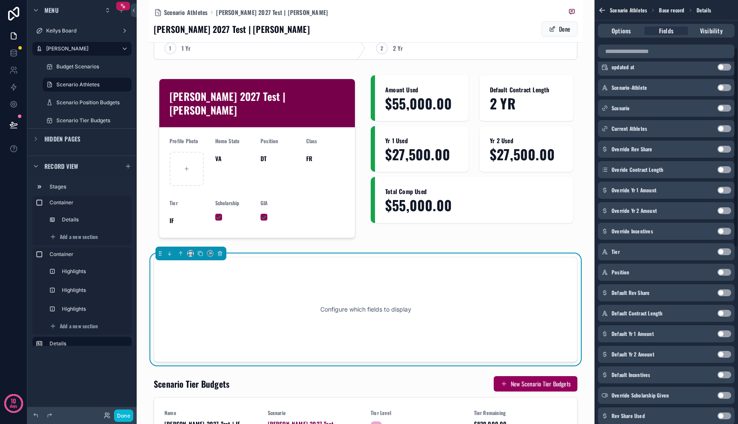
scroll to position [99, 0]
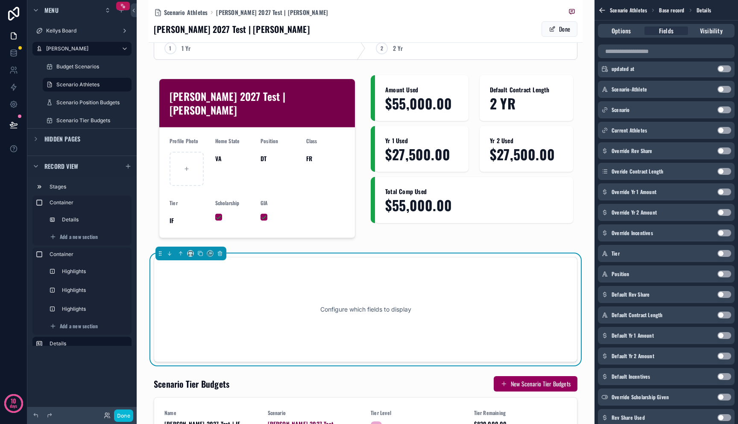
click at [721, 153] on button "Use setting" at bounding box center [725, 150] width 14 height 7
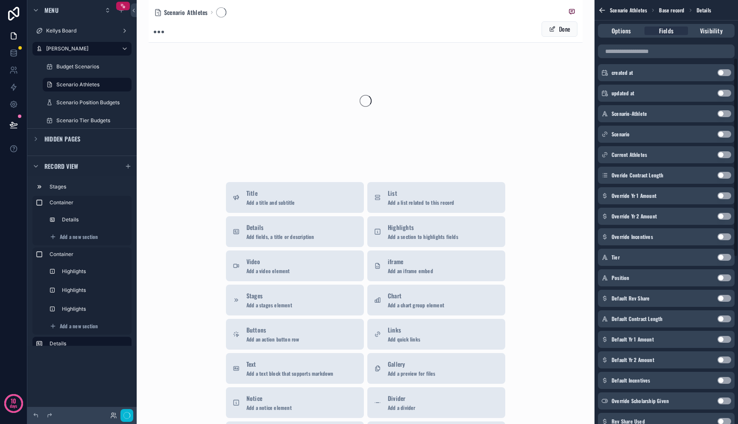
scroll to position [123, 0]
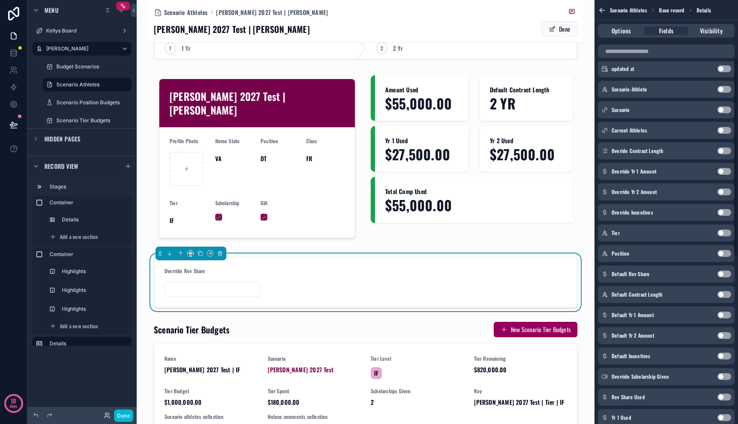
click at [721, 153] on button "Use setting" at bounding box center [725, 150] width 14 height 7
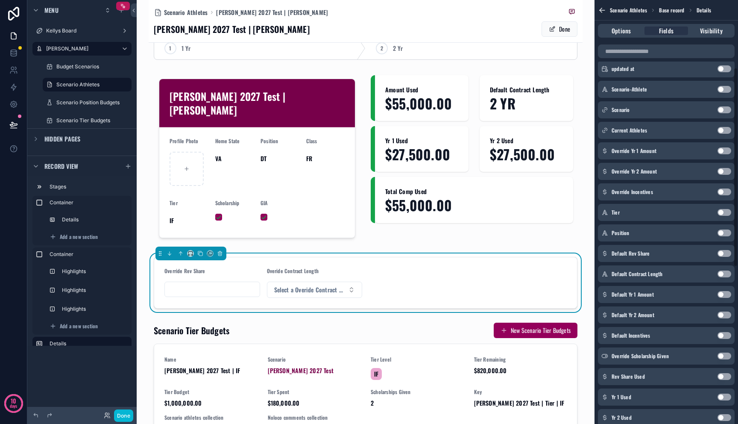
click at [721, 153] on button "Use setting" at bounding box center [725, 150] width 14 height 7
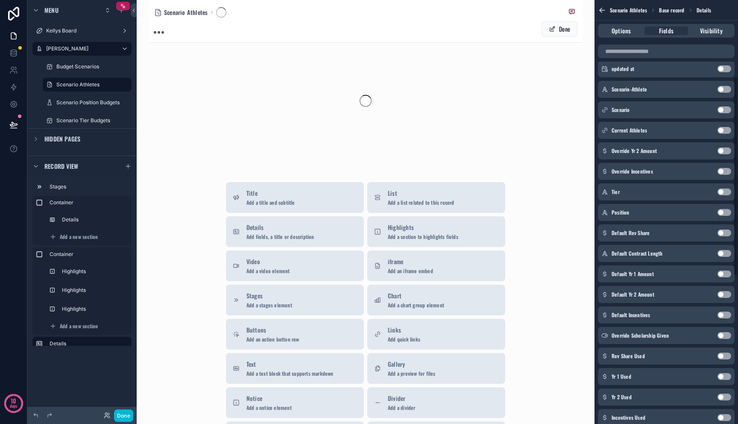
click at [721, 153] on button "Use setting" at bounding box center [725, 150] width 14 height 7
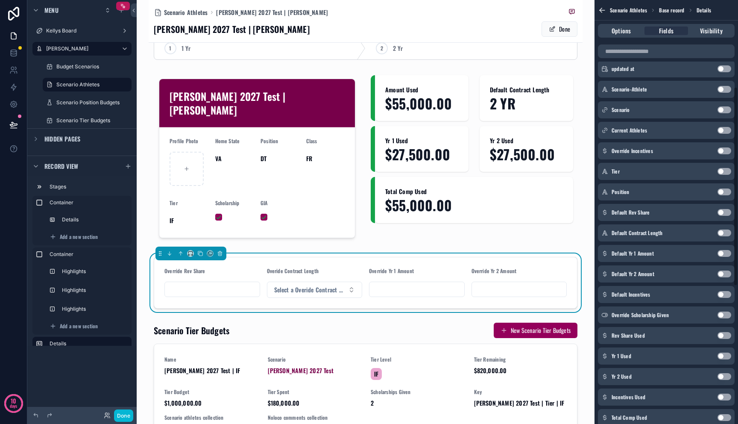
click at [721, 153] on button "Use setting" at bounding box center [725, 150] width 14 height 7
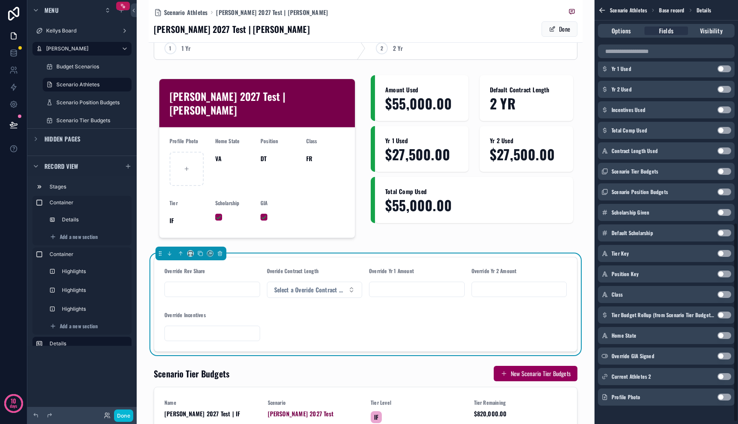
scroll to position [477, 0]
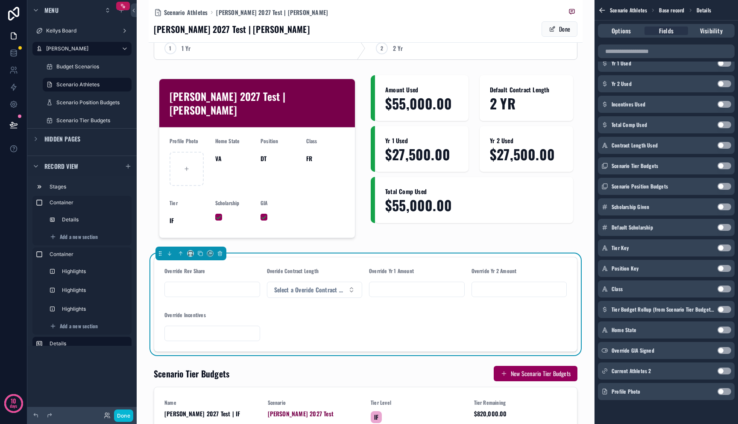
click at [723, 351] on button "Use setting" at bounding box center [725, 350] width 14 height 7
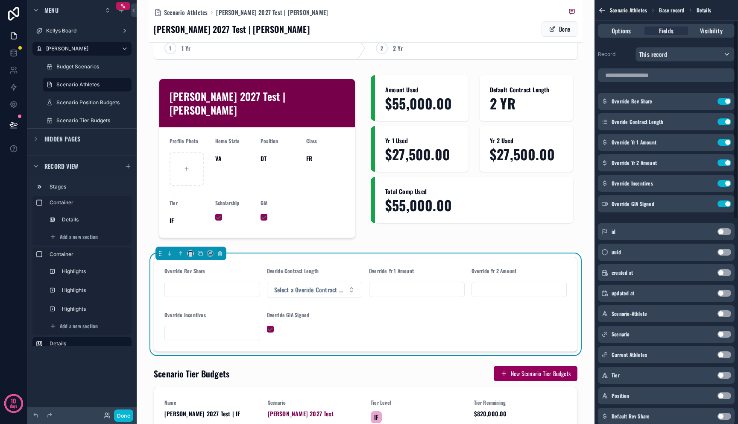
scroll to position [0, 0]
click at [727, 204] on button "Use setting" at bounding box center [725, 205] width 14 height 7
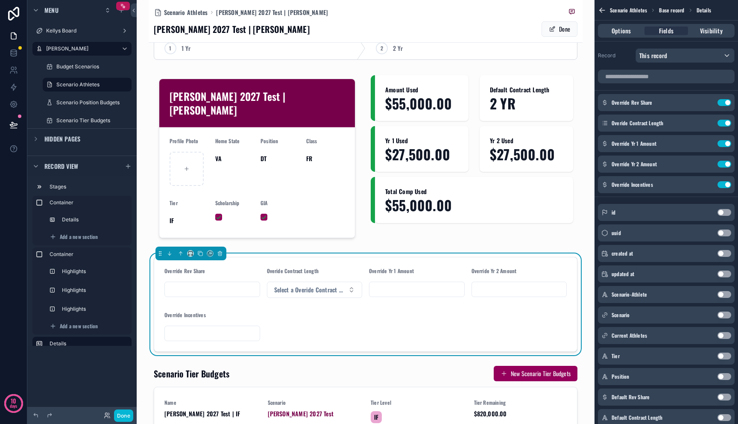
click at [428, 285] on form "Override Rev Share Overide Contract Length Select a Overide Contract Length Ove…" at bounding box center [365, 304] width 423 height 94
click at [428, 283] on input "scrollable content" at bounding box center [416, 289] width 95 height 12
click at [323, 324] on form "Override Rev Share Overide Contract Length Select a Overide Contract Length Ove…" at bounding box center [365, 304] width 423 height 94
click at [213, 283] on input "scrollable content" at bounding box center [212, 289] width 95 height 12
click at [373, 304] on form "Override Rev Share Overide Contract Length Select a Overide Contract Length Ove…" at bounding box center [365, 304] width 423 height 94
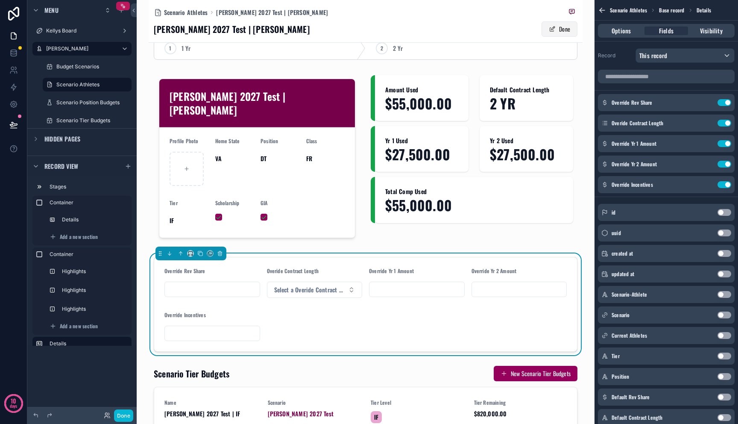
click at [551, 26] on button "Done" at bounding box center [560, 28] width 36 height 15
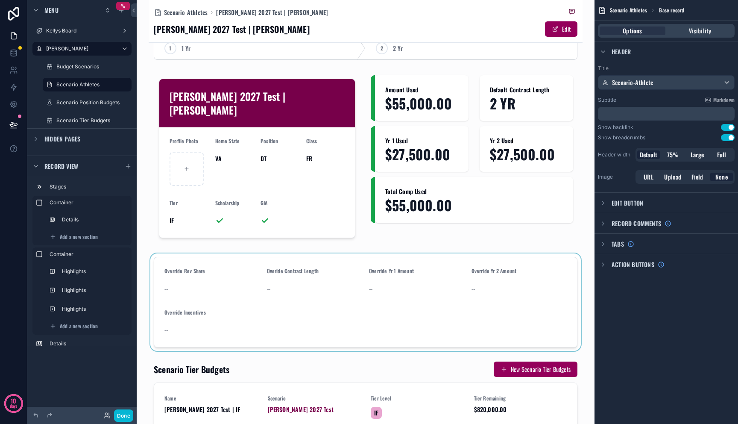
click at [202, 278] on div "scrollable content" at bounding box center [366, 301] width 434 height 97
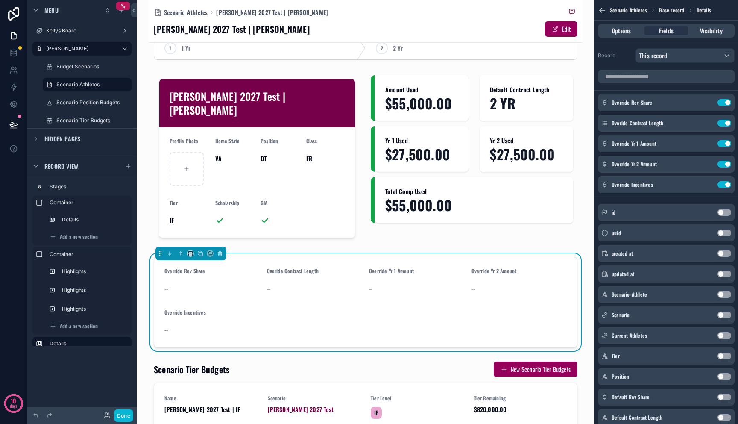
click at [173, 284] on div "--" at bounding box center [212, 288] width 96 height 9
click at [126, 414] on button "Done" at bounding box center [123, 415] width 19 height 12
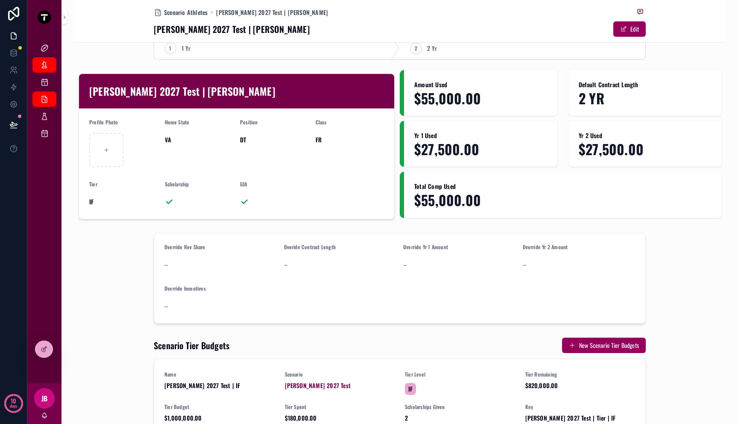
click at [178, 265] on div "--" at bounding box center [220, 264] width 113 height 9
click at [628, 32] on button "Edit" at bounding box center [629, 28] width 32 height 15
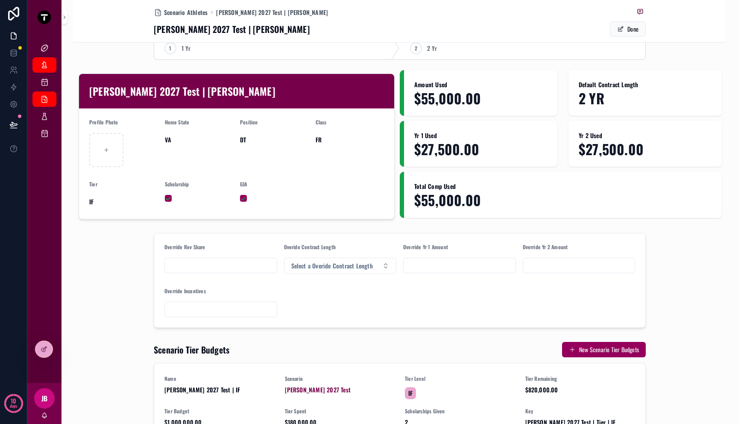
click at [233, 266] on input "scrollable content" at bounding box center [221, 265] width 112 height 12
type input "**********"
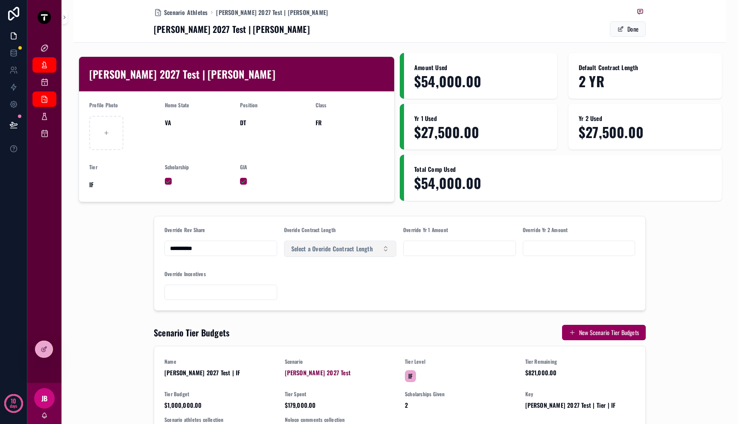
click at [336, 246] on span "Select a Overide Contract Length" at bounding box center [332, 248] width 82 height 9
click at [315, 298] on div "2 Yr" at bounding box center [337, 296] width 108 height 13
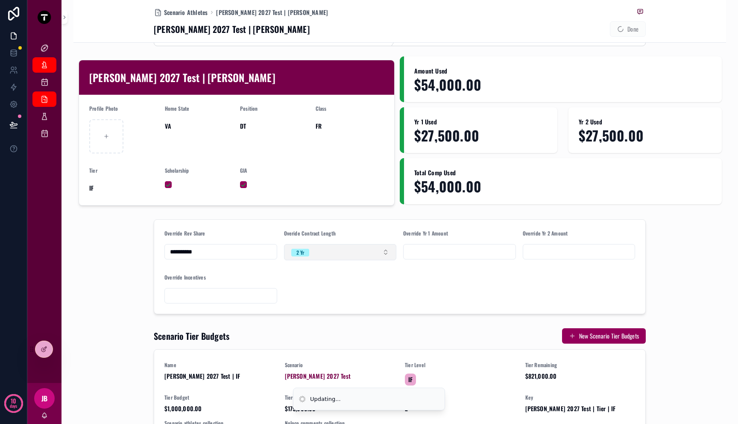
scroll to position [22, 0]
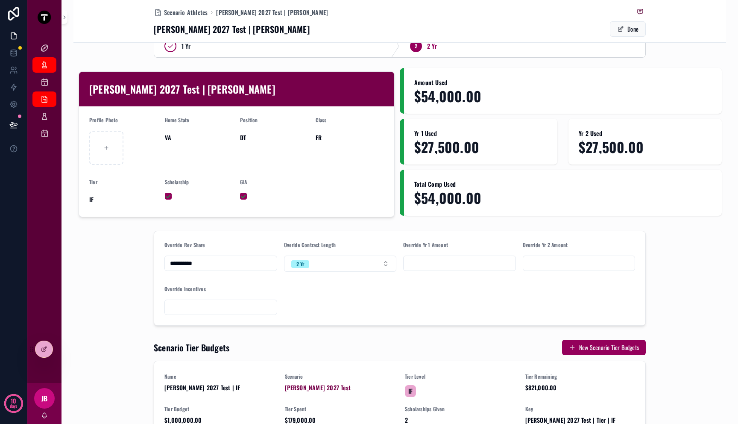
click at [450, 264] on input "scrollable content" at bounding box center [460, 263] width 112 height 12
type input "**********"
type input "*****"
click at [498, 203] on span "$54,000.00" at bounding box center [562, 197] width 297 height 15
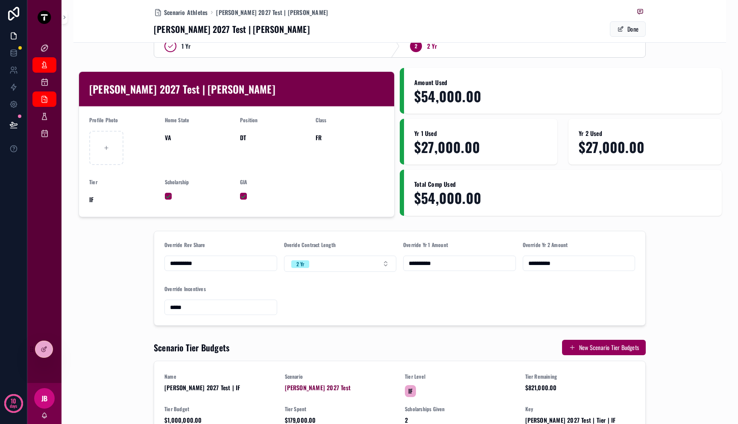
click at [498, 203] on span "$54,000.00" at bounding box center [562, 197] width 297 height 15
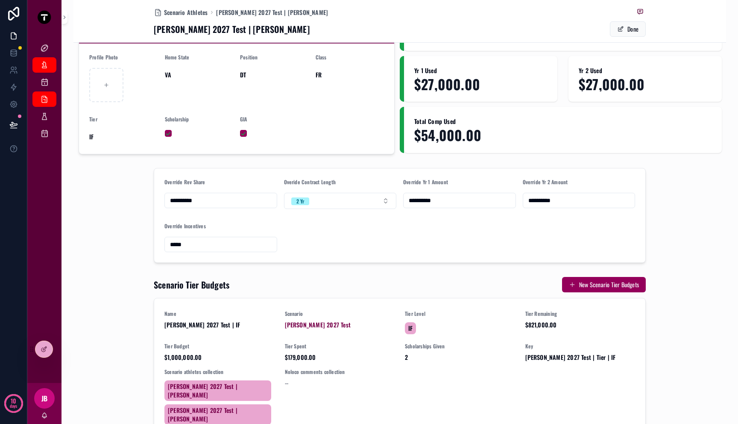
scroll to position [86, 0]
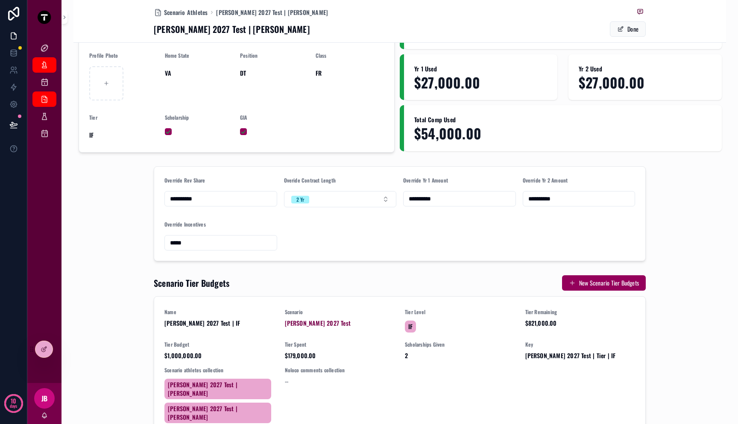
click at [378, 266] on div "**********" at bounding box center [399, 363] width 653 height 793
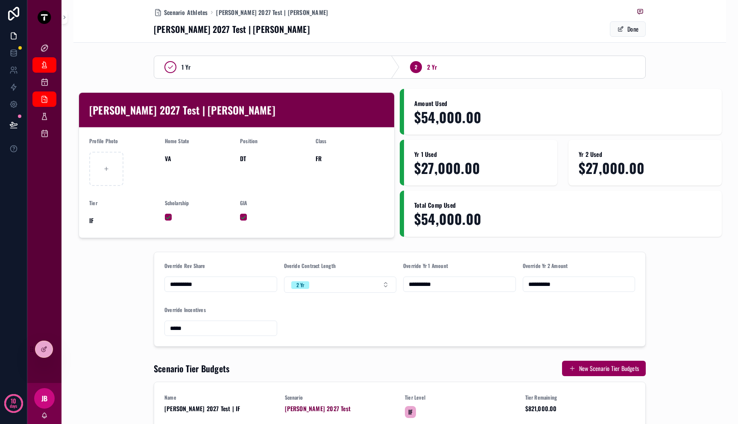
scroll to position [0, 0]
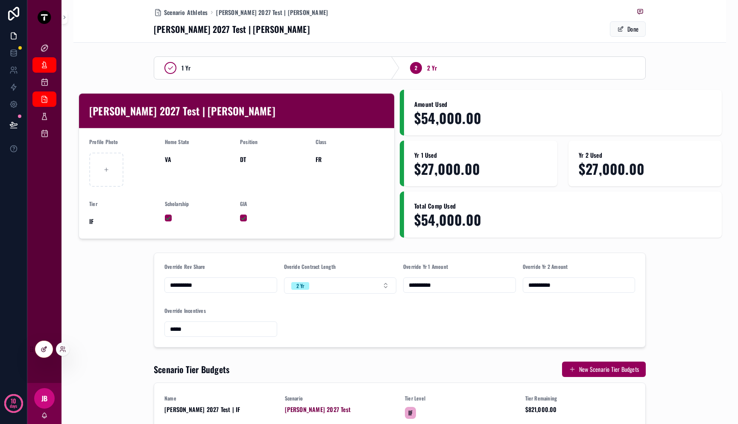
click at [47, 350] on icon at bounding box center [44, 349] width 7 height 7
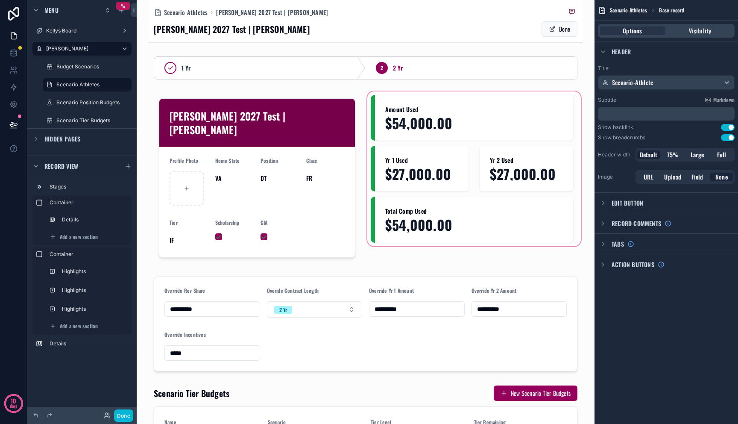
click at [401, 116] on div "scrollable content" at bounding box center [474, 178] width 217 height 176
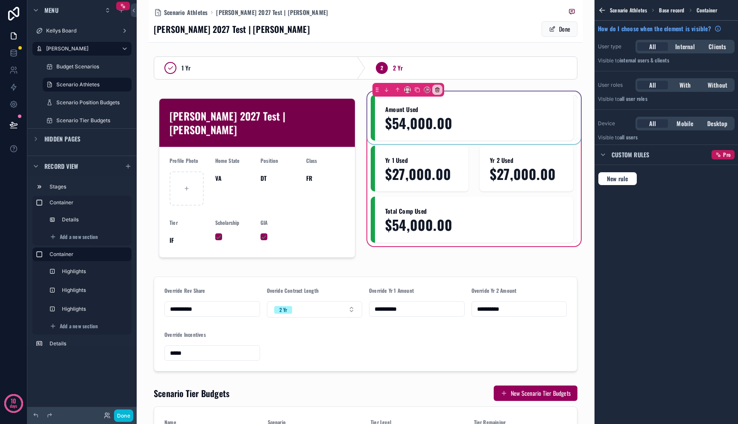
click at [433, 117] on div "scrollable content" at bounding box center [474, 118] width 207 height 46
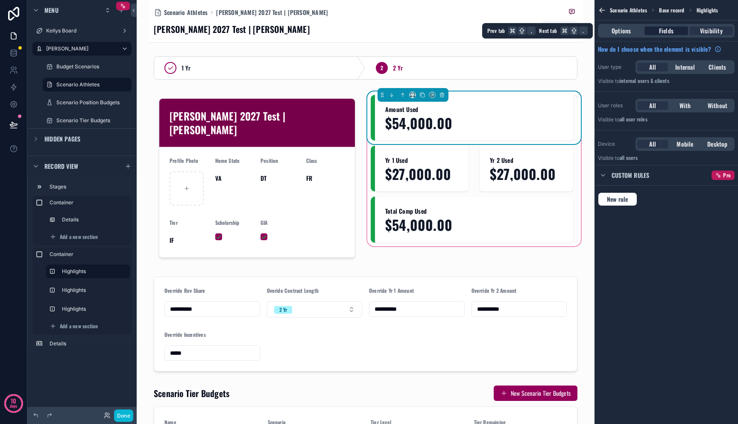
click at [673, 32] on span "Fields" at bounding box center [666, 30] width 15 height 9
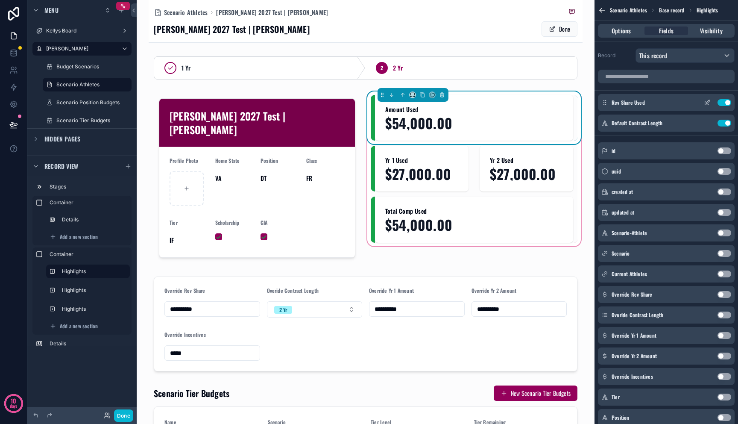
click at [708, 103] on icon "scrollable content" at bounding box center [708, 101] width 3 height 3
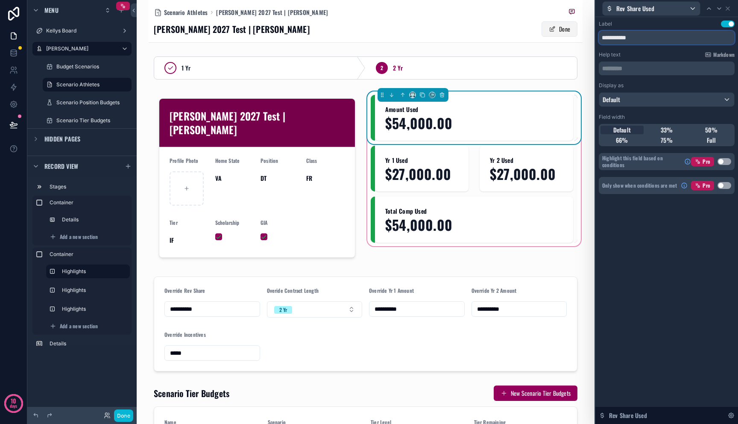
drag, startPoint x: 641, startPoint y: 35, endPoint x: 568, endPoint y: 32, distance: 73.1
click at [572, 32] on div "**********" at bounding box center [369, 212] width 738 height 424
type input "*********"
click at [728, 7] on icon at bounding box center [727, 8] width 3 height 3
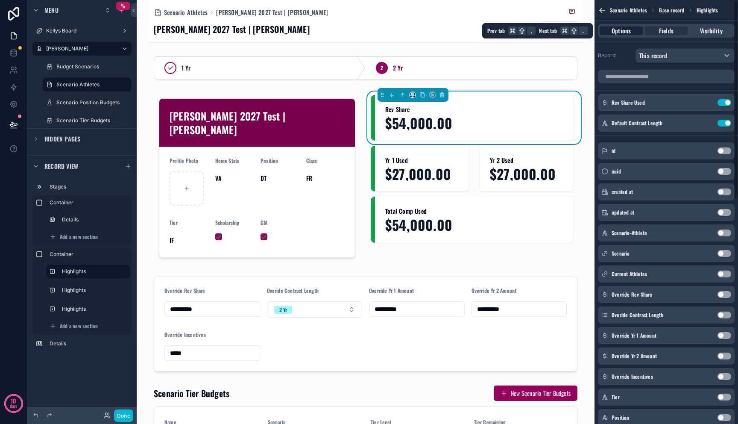
click at [631, 32] on div "Options" at bounding box center [621, 30] width 43 height 9
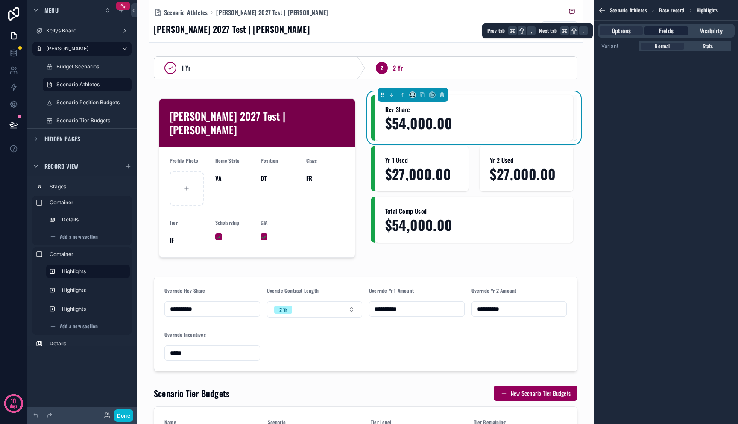
click at [663, 30] on span "Fields" at bounding box center [666, 30] width 15 height 9
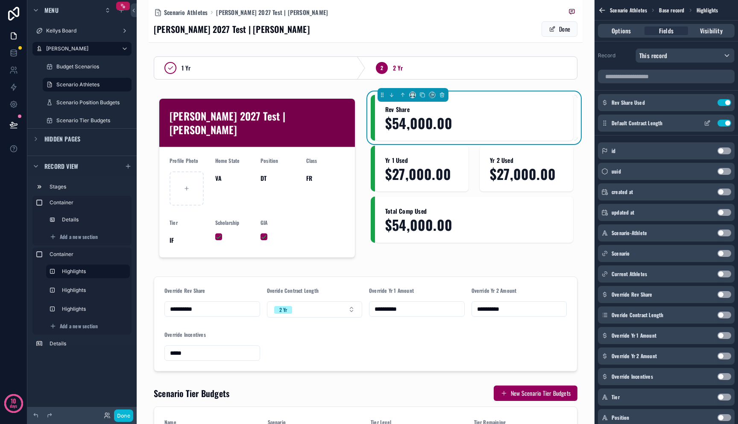
click at [723, 123] on button "Use setting" at bounding box center [725, 123] width 14 height 7
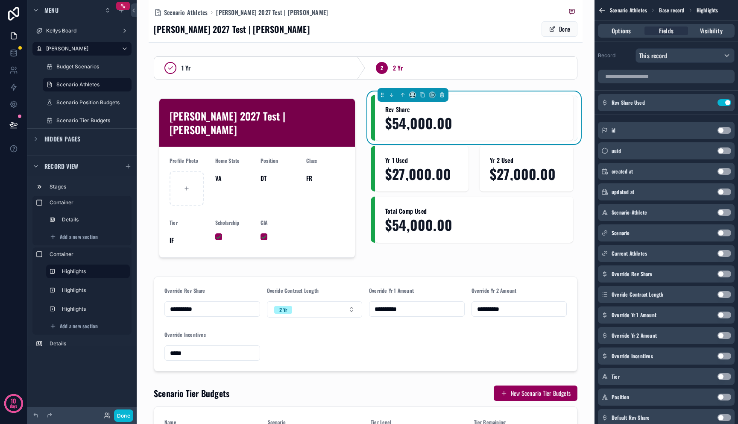
click at [725, 294] on button "Use setting" at bounding box center [725, 294] width 14 height 7
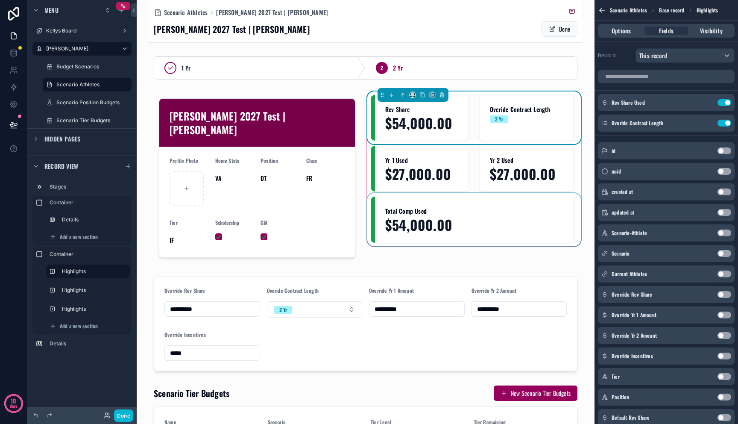
click at [542, 228] on div "scrollable content" at bounding box center [474, 219] width 207 height 46
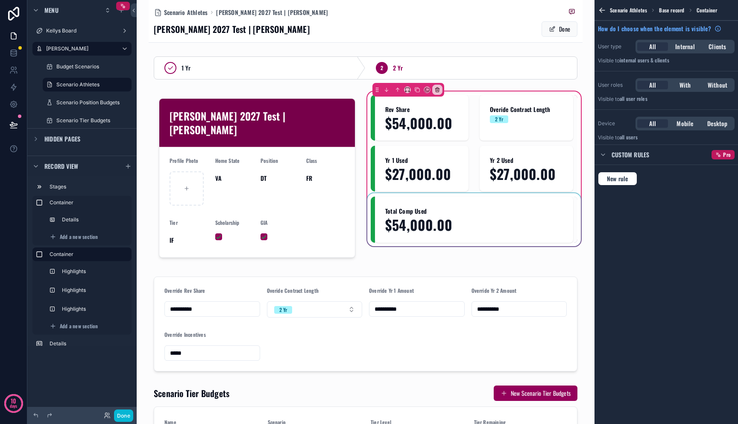
click at [541, 221] on div "scrollable content" at bounding box center [474, 219] width 207 height 46
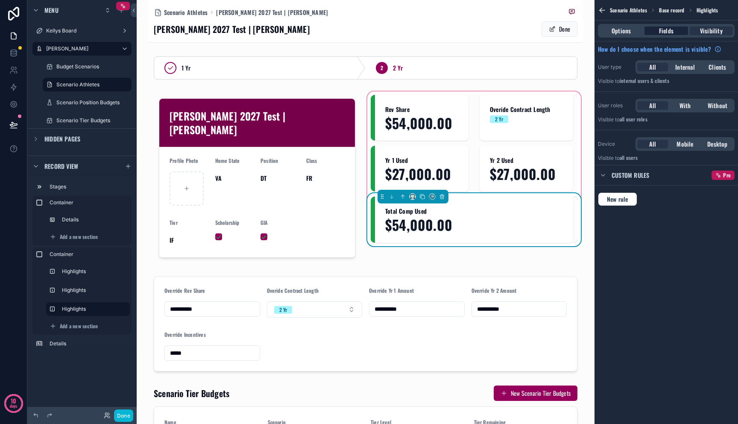
click at [665, 27] on span "Fields" at bounding box center [666, 30] width 15 height 9
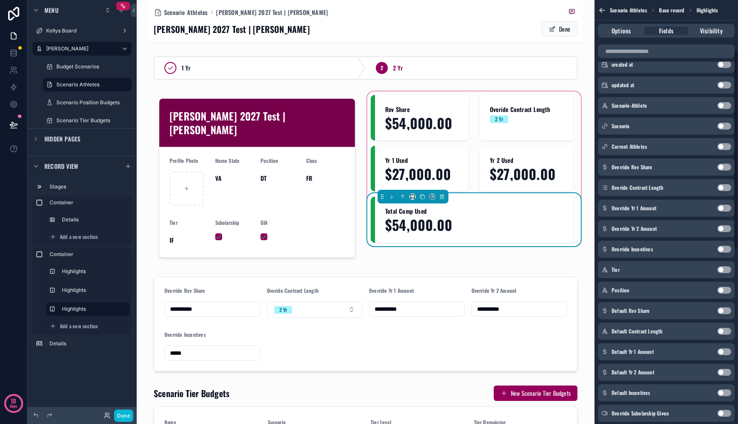
scroll to position [111, 0]
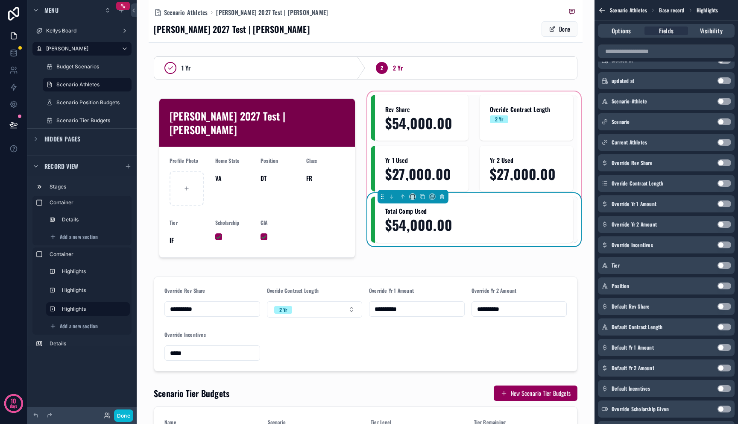
click at [722, 243] on button "Use setting" at bounding box center [725, 244] width 14 height 7
click at [581, 249] on div "**********" at bounding box center [366, 212] width 458 height 424
click at [578, 179] on div "**********" at bounding box center [366, 212] width 458 height 424
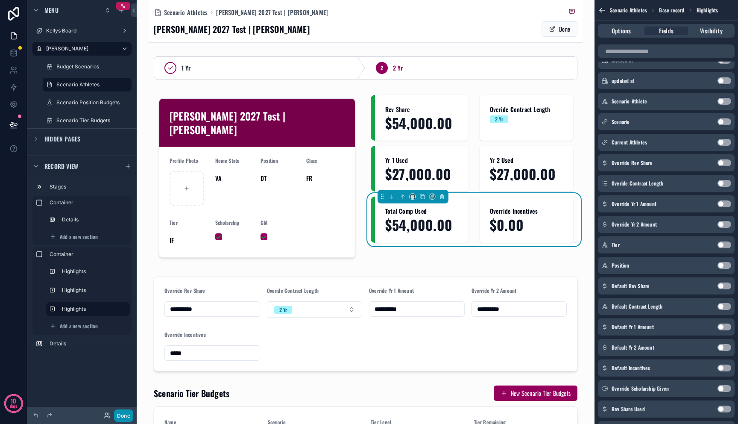
click at [119, 416] on button "Done" at bounding box center [123, 415] width 19 height 12
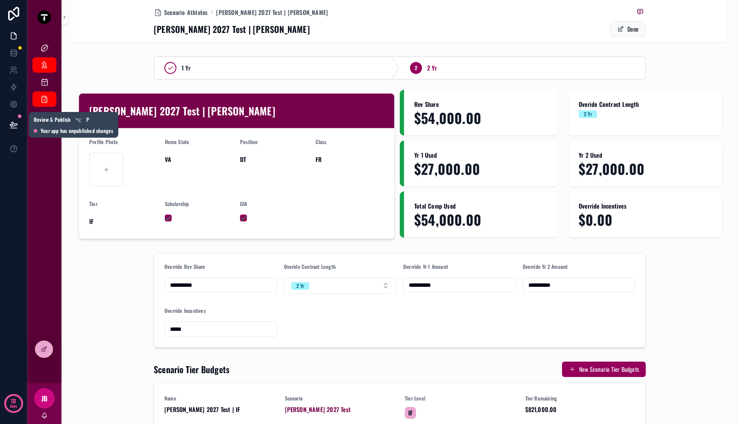
click at [12, 125] on icon at bounding box center [13, 124] width 7 height 4
click at [9, 122] on icon at bounding box center [13, 124] width 9 height 9
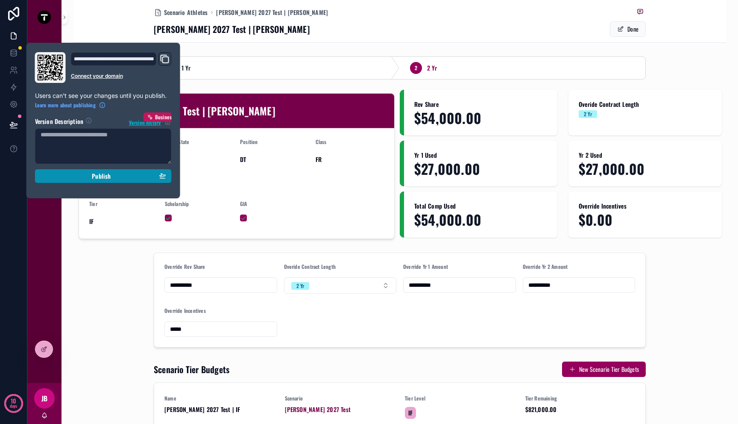
click at [68, 174] on div "Publish" at bounding box center [104, 176] width 126 height 8
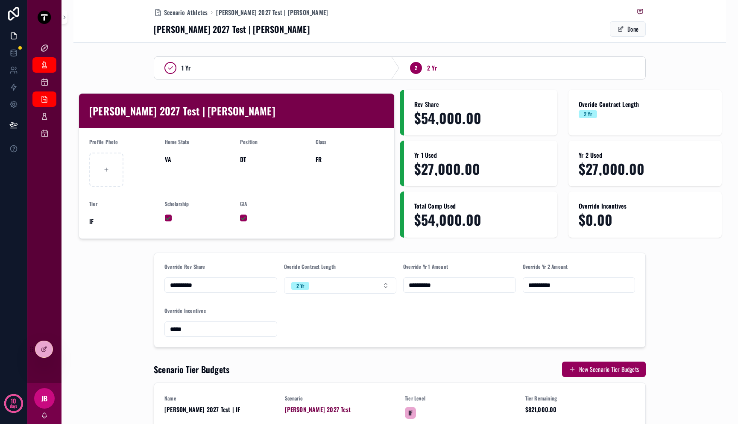
click at [122, 268] on div "**********" at bounding box center [399, 300] width 653 height 102
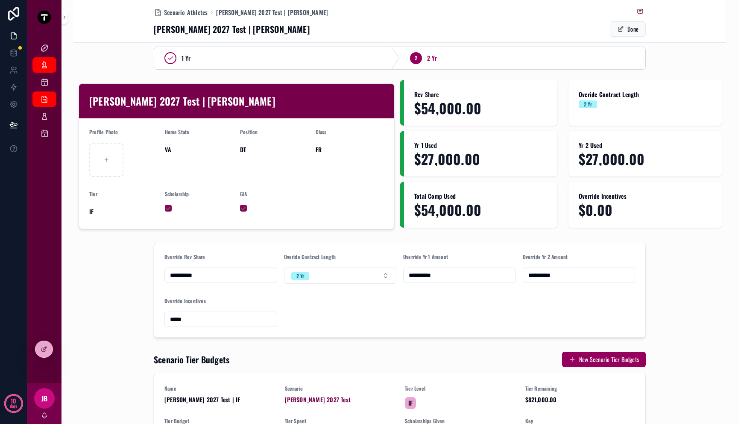
scroll to position [15, 0]
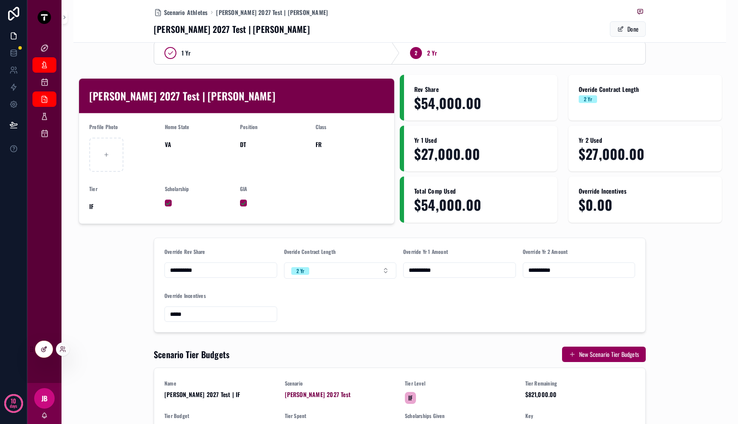
click at [42, 347] on icon at bounding box center [44, 349] width 7 height 7
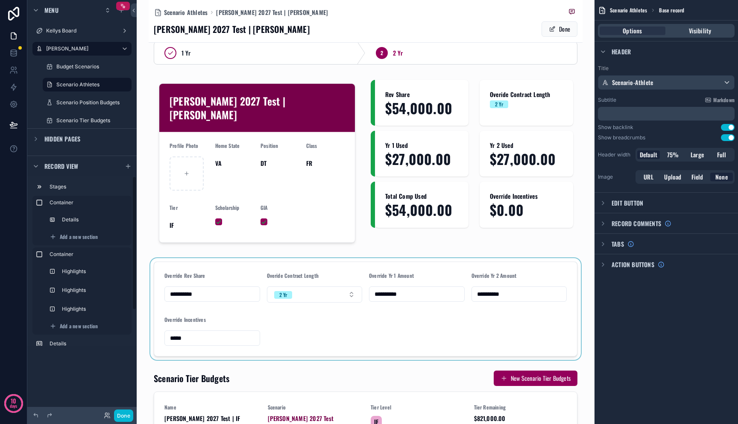
click at [223, 259] on div "scrollable content" at bounding box center [366, 309] width 434 height 102
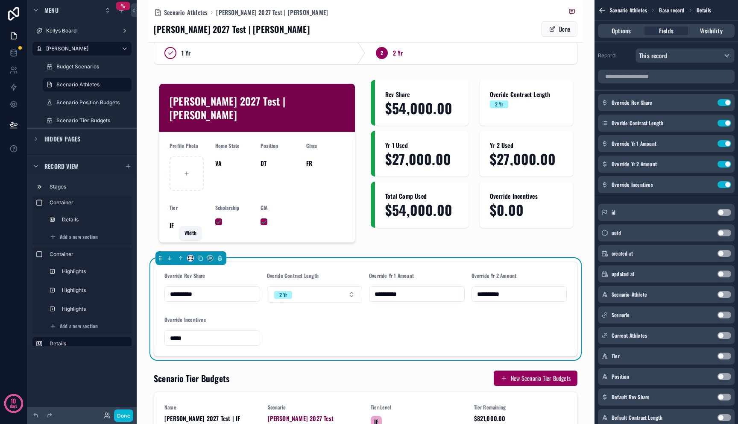
click at [192, 259] on icon "scrollable content" at bounding box center [192, 260] width 1 height 2
click at [202, 356] on span "Full width" at bounding box center [206, 358] width 25 height 10
click at [115, 416] on button "Done" at bounding box center [123, 415] width 19 height 12
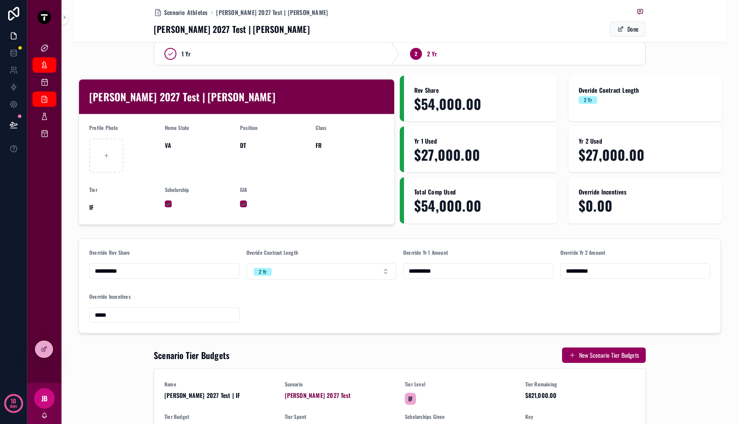
scroll to position [0, 0]
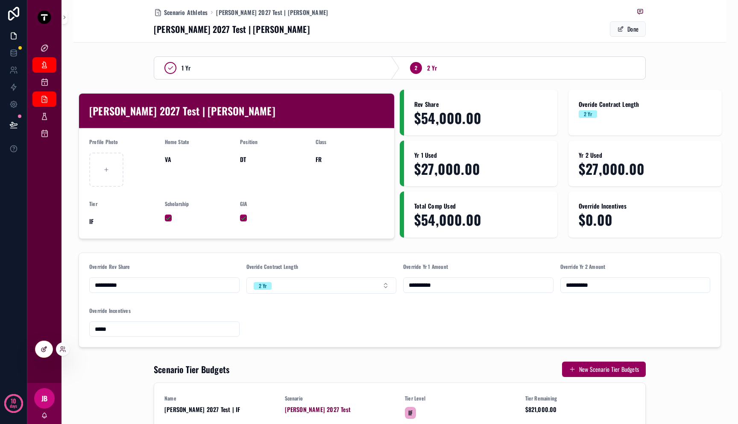
click at [47, 345] on div at bounding box center [43, 349] width 17 height 16
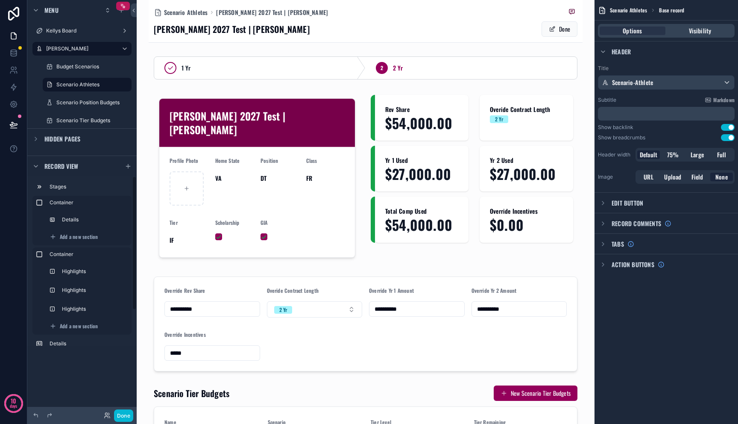
scroll to position [244, 0]
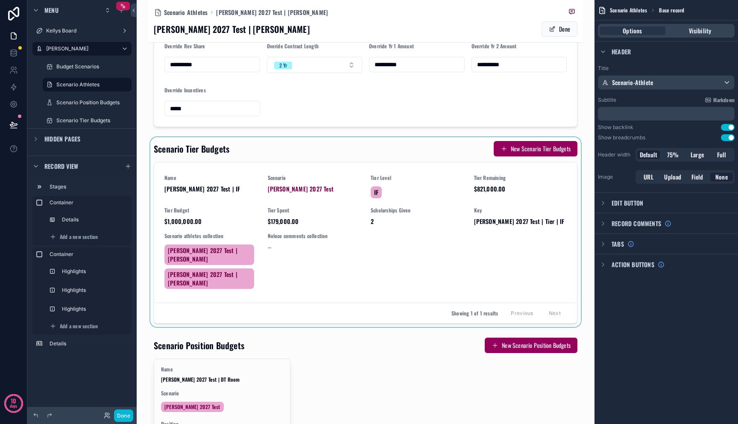
click at [302, 222] on div "scrollable content" at bounding box center [366, 232] width 434 height 190
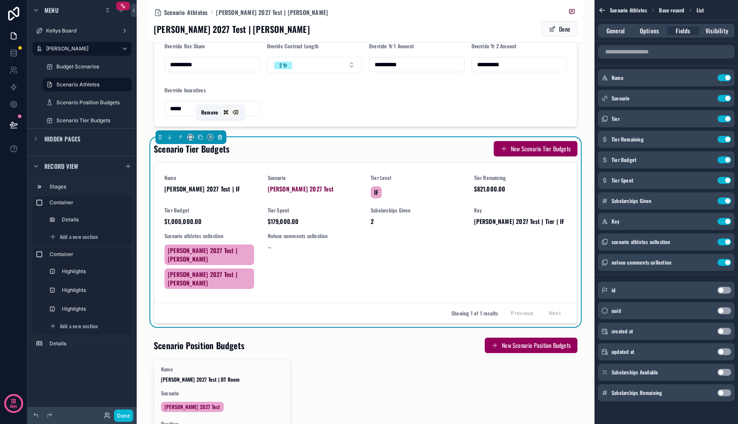
click at [223, 134] on icon "scrollable content" at bounding box center [220, 137] width 6 height 6
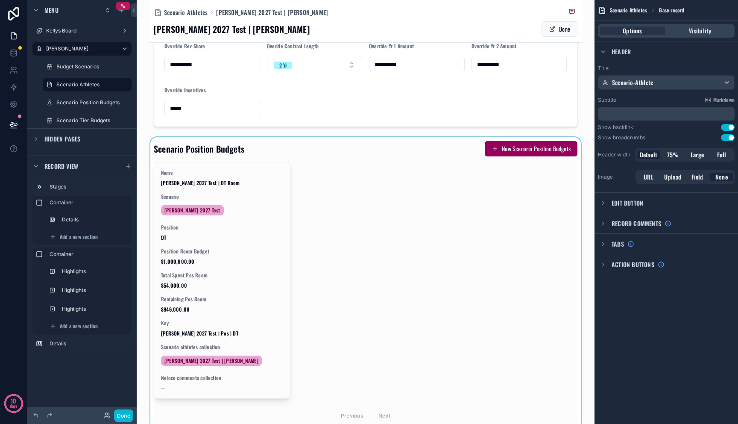
click at [255, 143] on div "scrollable content" at bounding box center [366, 283] width 434 height 292
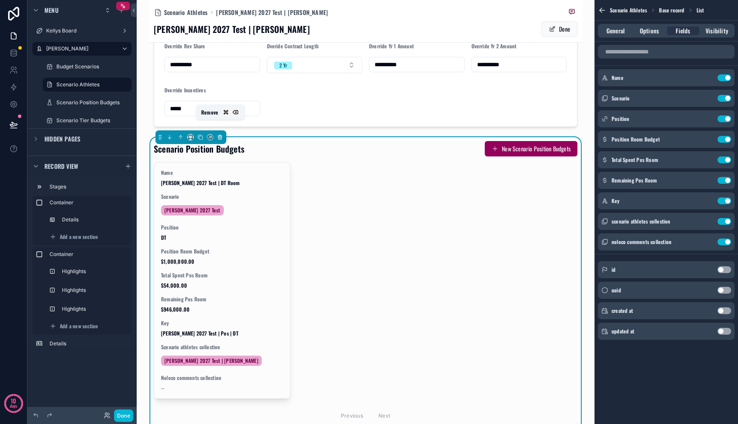
click at [220, 134] on icon "scrollable content" at bounding box center [220, 137] width 6 height 6
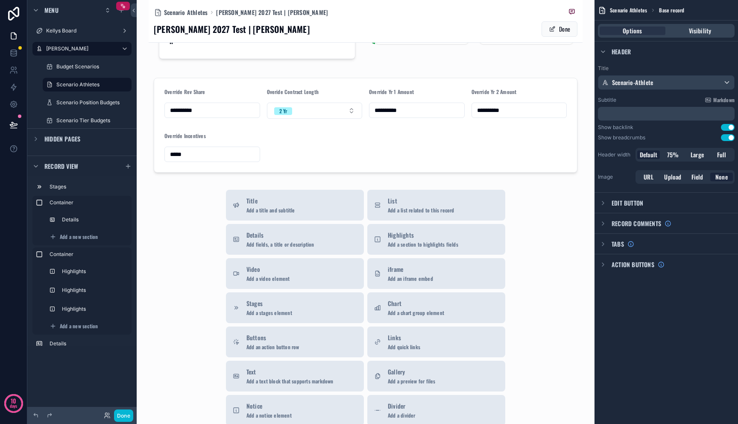
scroll to position [324, 0]
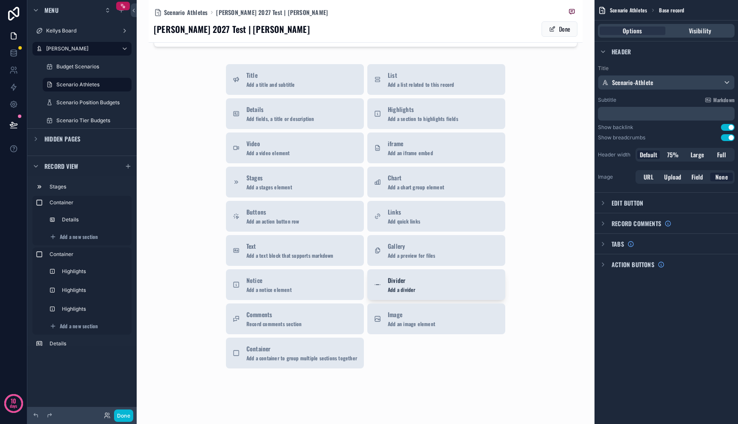
click at [388, 286] on span "Add a divider" at bounding box center [402, 289] width 28 height 7
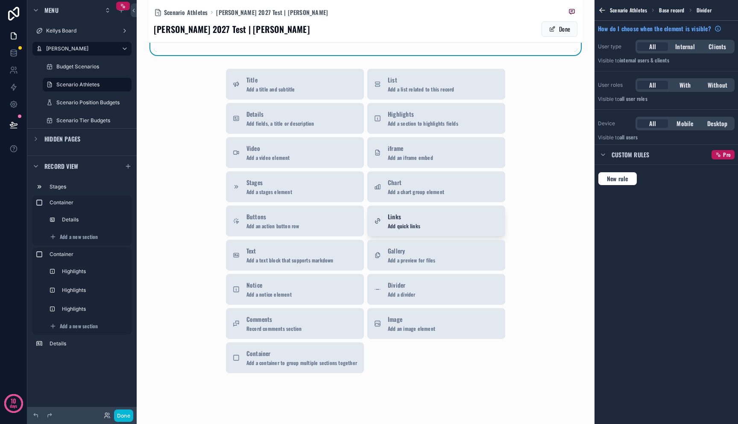
scroll to position [359, 0]
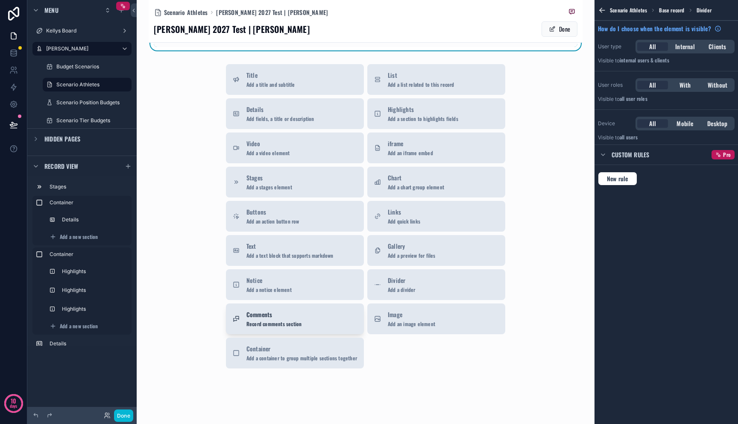
click at [327, 310] on div "Comments Record comments section" at bounding box center [295, 318] width 124 height 17
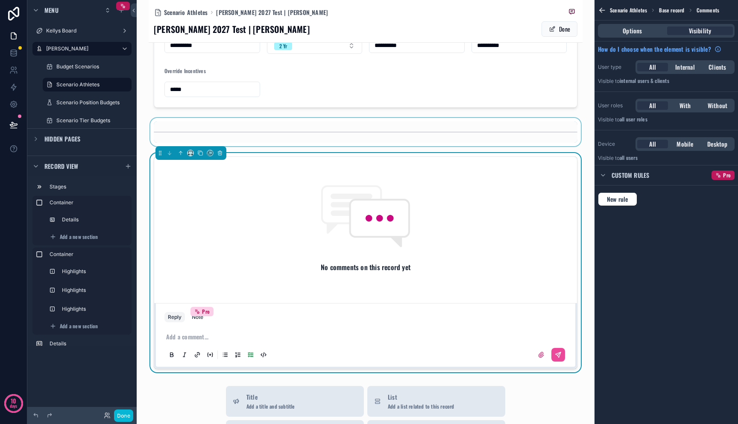
scroll to position [162, 0]
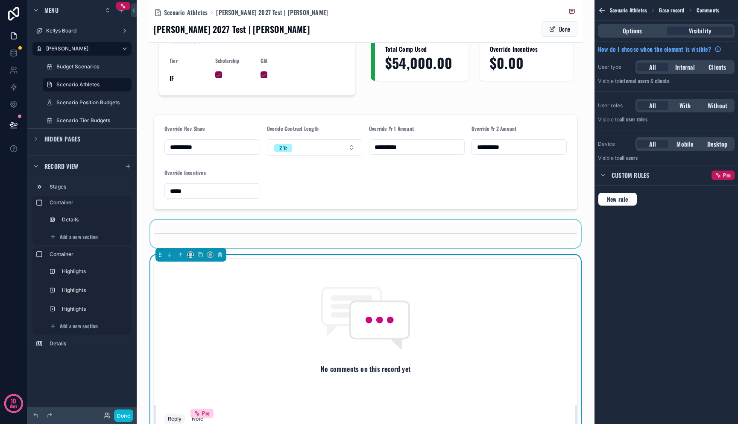
click at [222, 221] on div "scrollable content" at bounding box center [366, 234] width 434 height 28
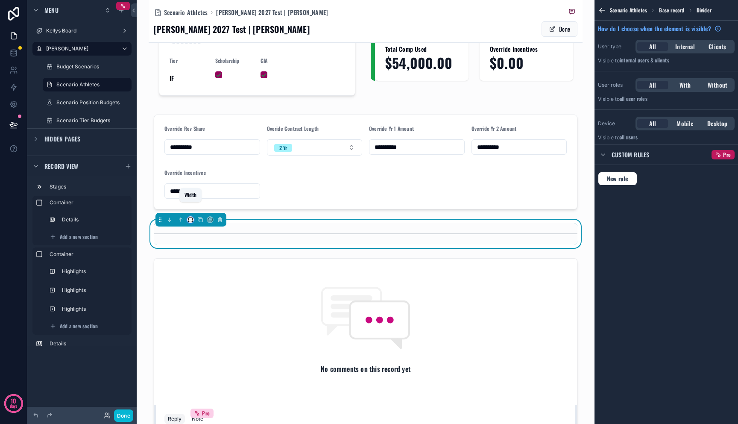
click at [189, 217] on icon "scrollable content" at bounding box center [191, 220] width 6 height 6
click at [197, 315] on span "Full width" at bounding box center [206, 320] width 25 height 10
click at [199, 292] on div "scrollable content" at bounding box center [366, 364] width 434 height 219
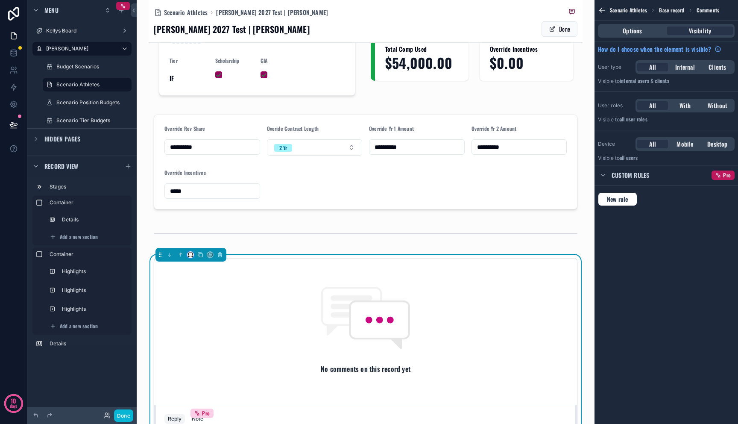
click at [192, 251] on button "scrollable content" at bounding box center [190, 254] width 7 height 7
click at [201, 352] on span "Full width" at bounding box center [206, 355] width 25 height 10
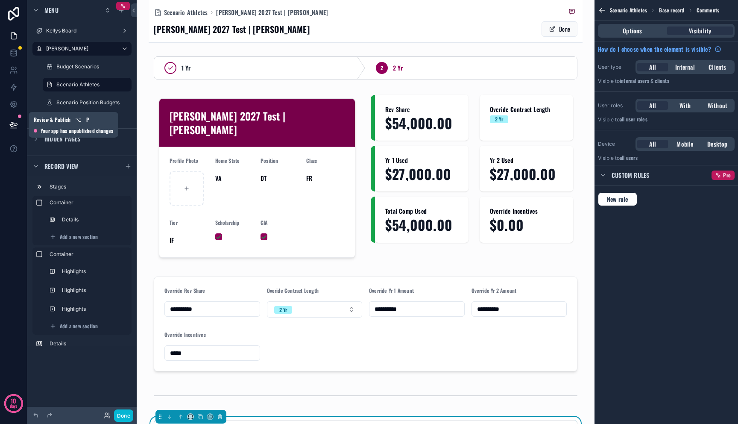
click at [12, 121] on icon at bounding box center [13, 124] width 9 height 9
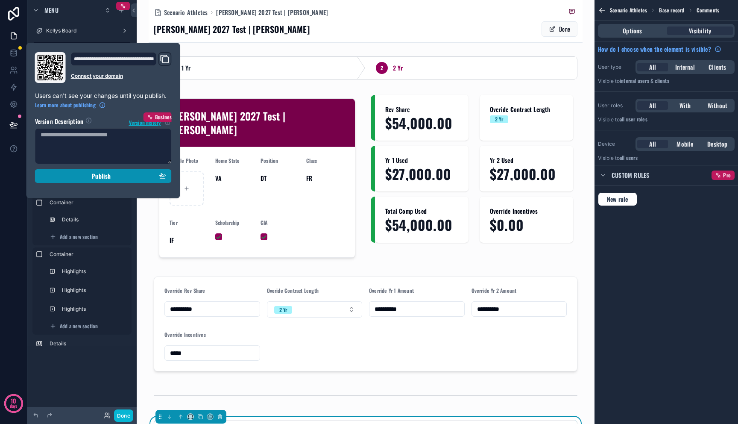
click at [68, 174] on div "Publish" at bounding box center [104, 176] width 126 height 8
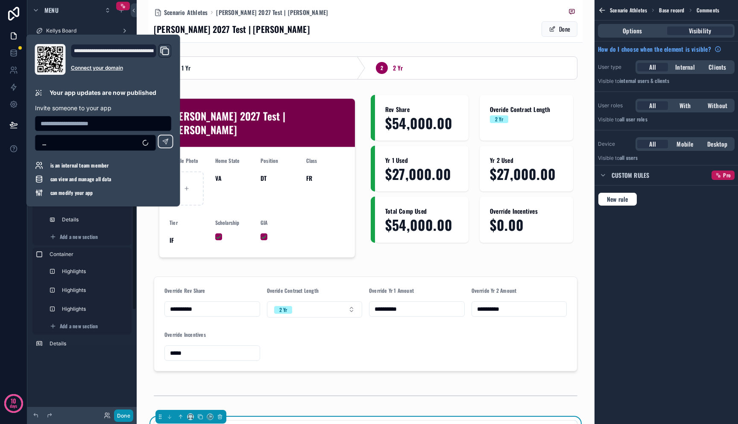
click at [122, 414] on button "Done" at bounding box center [123, 415] width 19 height 12
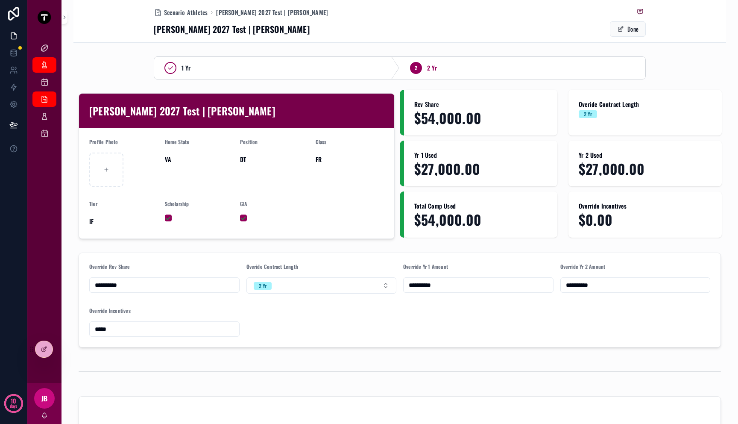
click at [43, 360] on div "Kellys Board Mitch Dashboard Budget Scenarios Scenario Athletes Scenario Positi…" at bounding box center [44, 208] width 34 height 349
click at [43, 356] on div at bounding box center [43, 349] width 17 height 16
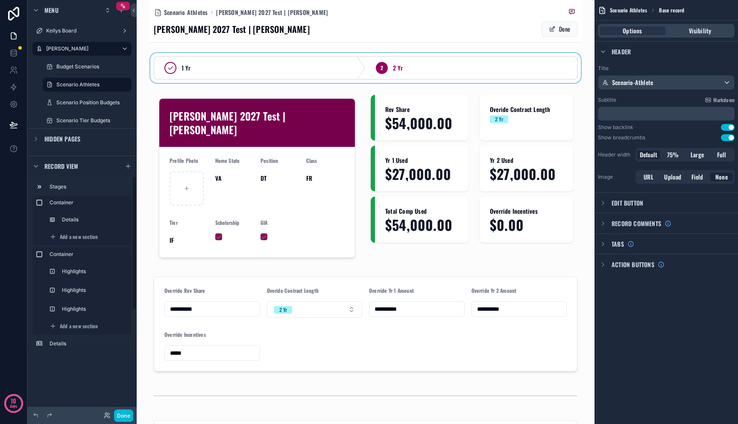
click at [232, 74] on div "scrollable content" at bounding box center [366, 68] width 434 height 30
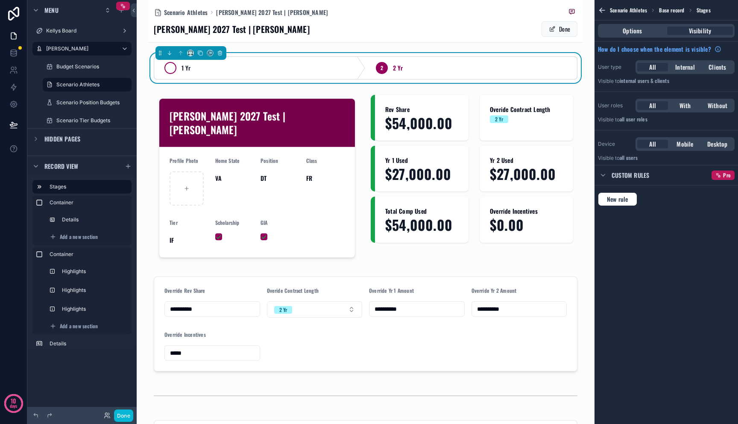
click at [232, 71] on div "1 Yr" at bounding box center [259, 68] width 211 height 22
click at [417, 75] on div "2 2 Yr" at bounding box center [471, 68] width 211 height 22
click at [360, 80] on div "1 Yr 2 2 Yr" at bounding box center [366, 68] width 434 height 30
click at [627, 36] on div "Options Visibility" at bounding box center [666, 31] width 137 height 14
click at [629, 34] on span "Options" at bounding box center [632, 30] width 19 height 9
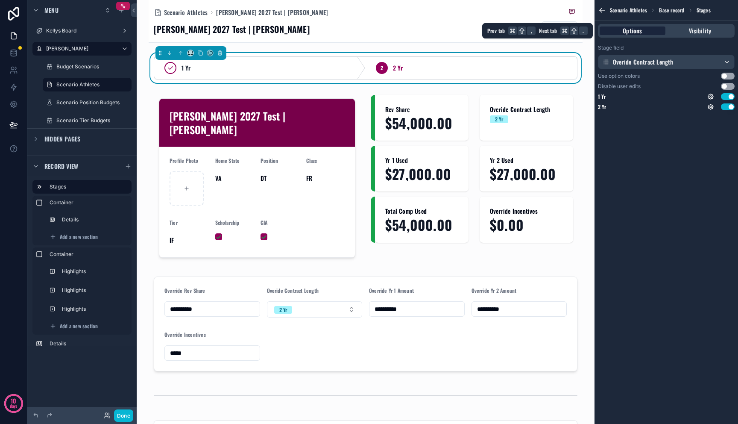
click at [652, 33] on div "Options" at bounding box center [633, 30] width 66 height 9
click at [653, 59] on div "Overide Contract Length" at bounding box center [638, 62] width 72 height 9
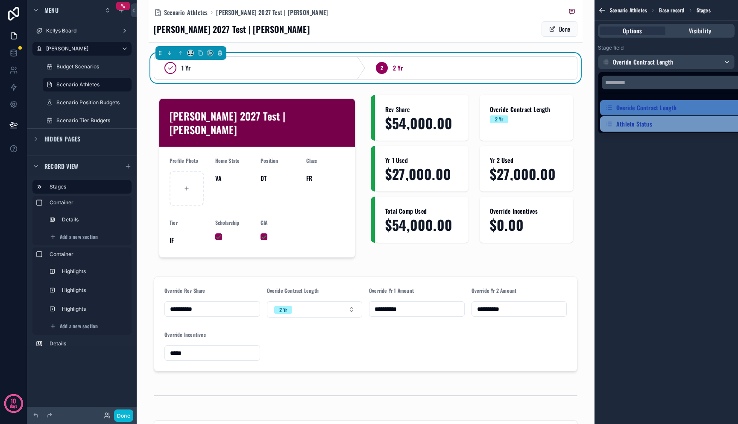
click at [645, 131] on div "Athlete Status" at bounding box center [676, 123] width 152 height 15
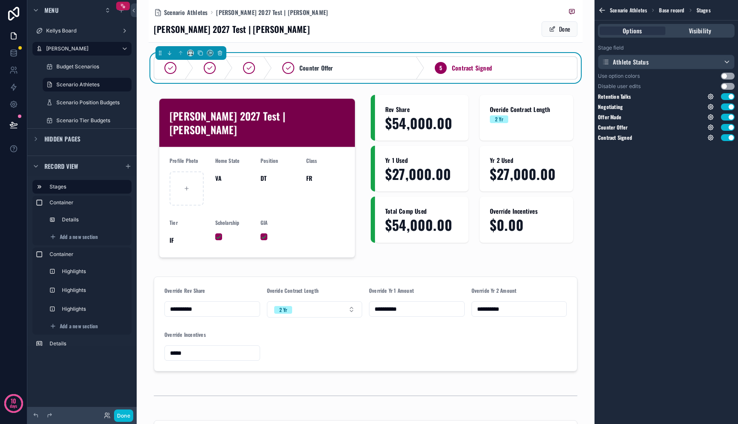
click at [727, 77] on button "Use setting" at bounding box center [728, 76] width 14 height 7
click at [725, 85] on button "Use setting" at bounding box center [728, 86] width 14 height 7
click at [566, 31] on button "Done" at bounding box center [560, 28] width 36 height 15
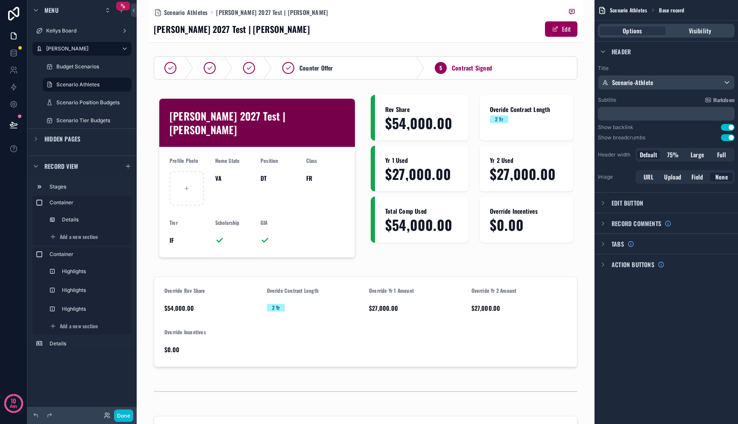
click at [577, 37] on div "Scenario Athletes Mitch 2027 Test | Christian Evans Mitch 2027 Test | Christian…" at bounding box center [366, 212] width 458 height 424
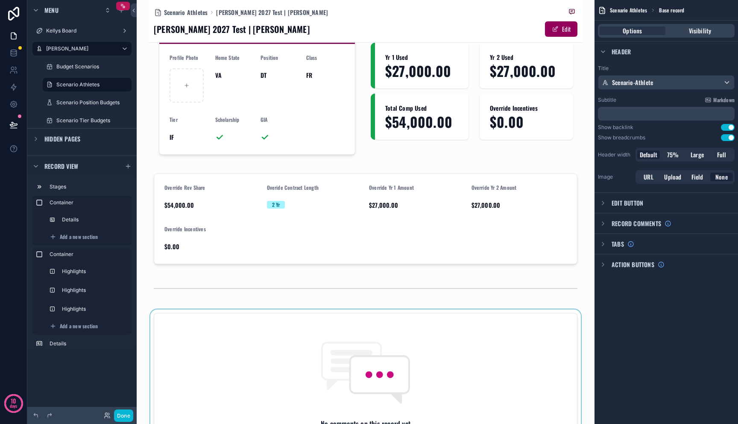
scroll to position [246, 0]
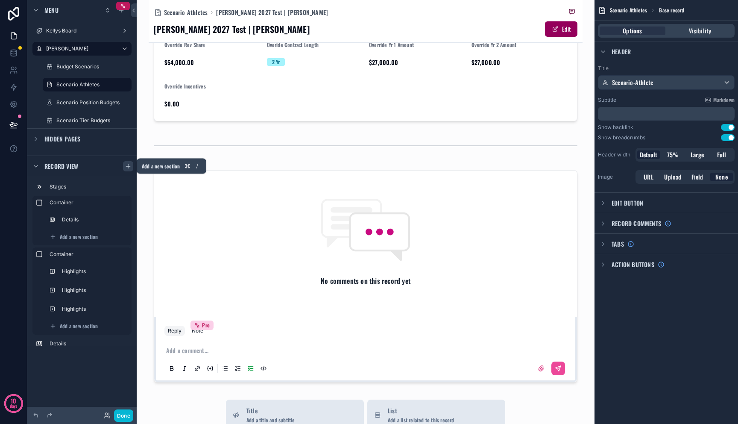
click at [131, 166] on icon "scrollable content" at bounding box center [128, 166] width 7 height 7
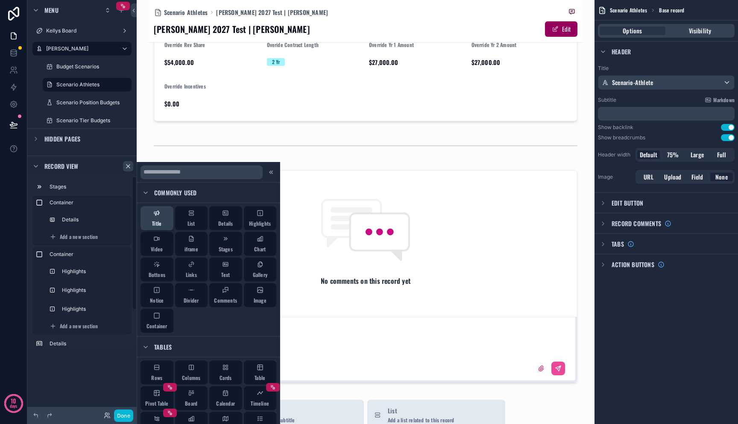
click at [159, 222] on span "Title" at bounding box center [156, 223] width 9 height 7
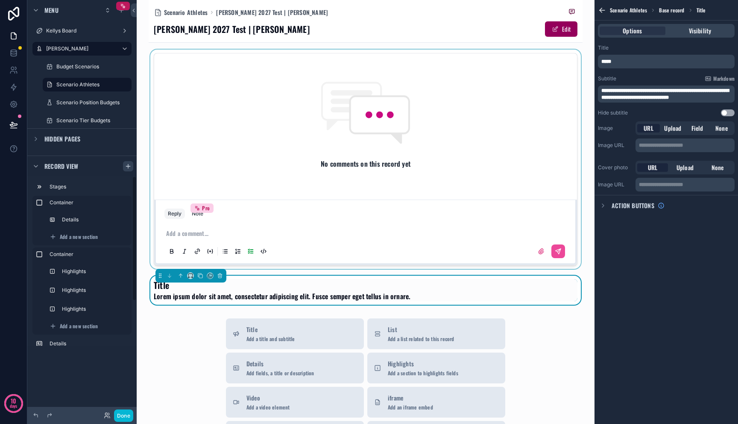
scroll to position [328, 0]
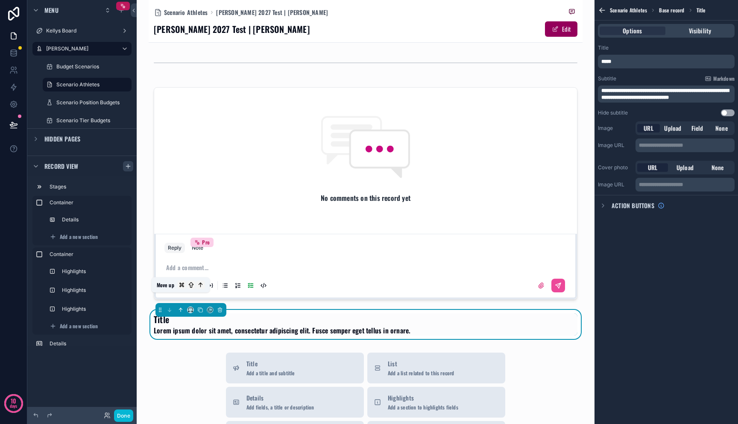
click at [181, 308] on icon "scrollable content" at bounding box center [182, 309] width 2 height 2
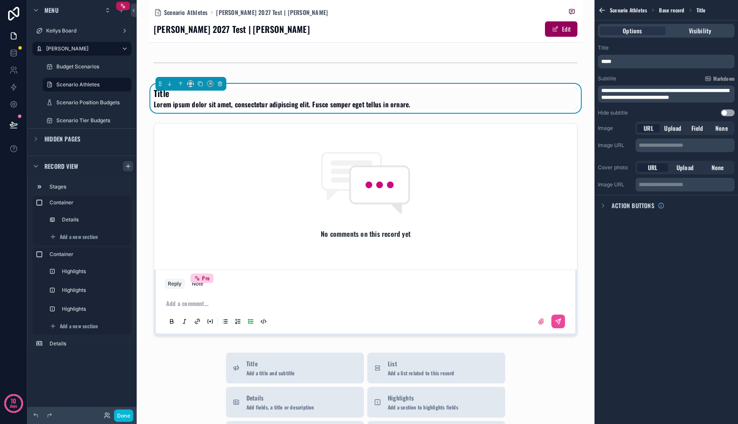
click at [624, 64] on p "*****" at bounding box center [667, 61] width 132 height 7
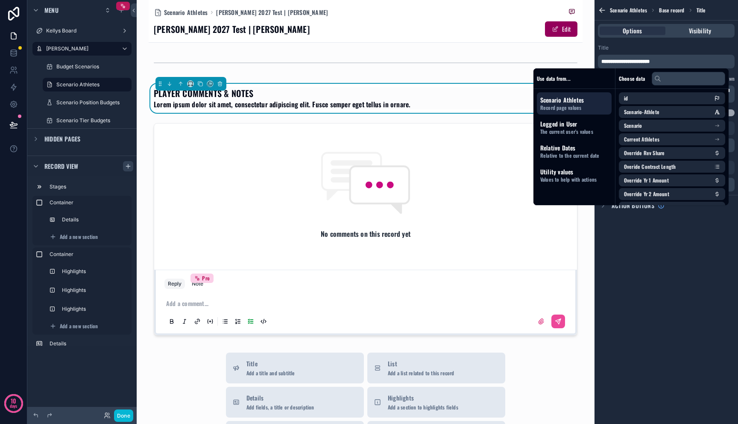
click at [485, 88] on div "PLAYER COMMENTS & NOTES Lorem ipsum dolor sit amet, consectetur adipiscing elit…" at bounding box center [366, 98] width 424 height 22
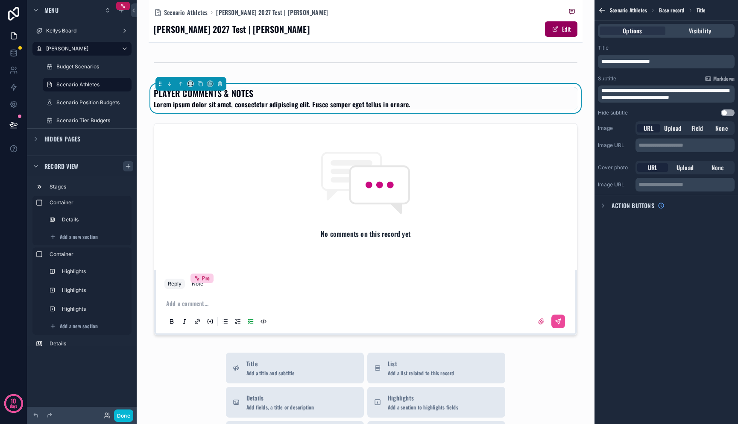
click at [416, 93] on div "PLAYER COMMENTS & NOTES Lorem ipsum dolor sit amet, consectetur adipiscing elit…" at bounding box center [366, 98] width 424 height 22
click at [627, 103] on div "**********" at bounding box center [667, 80] width 144 height 79
click at [627, 102] on div "**********" at bounding box center [667, 80] width 144 height 79
click at [627, 94] on span "**********" at bounding box center [665, 94] width 128 height 12
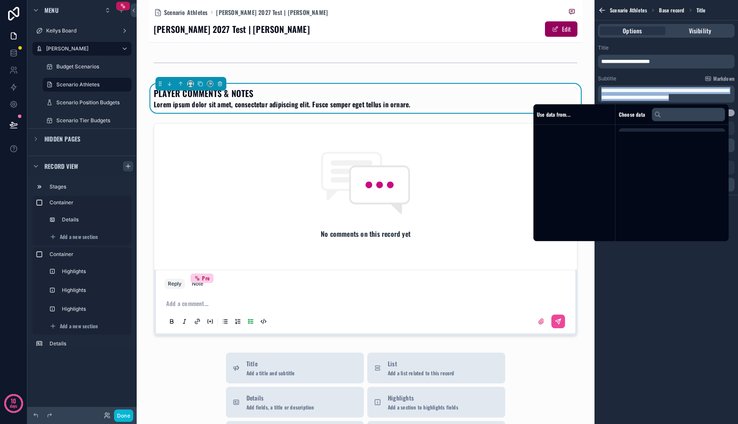
click at [627, 94] on span "**********" at bounding box center [665, 94] width 128 height 12
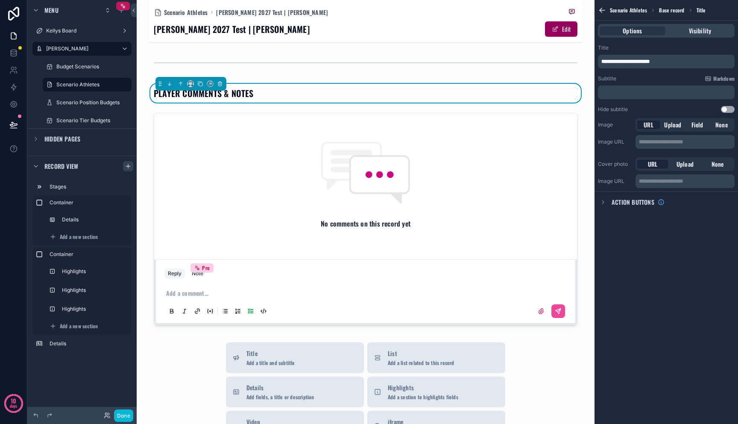
click at [254, 87] on div "PLAYER COMMENTS & NOTES" at bounding box center [366, 93] width 424 height 12
click at [191, 81] on icon "scrollable content" at bounding box center [191, 84] width 6 height 6
click at [200, 183] on span "Full width" at bounding box center [206, 184] width 25 height 10
click at [129, 416] on button "Done" at bounding box center [123, 415] width 19 height 12
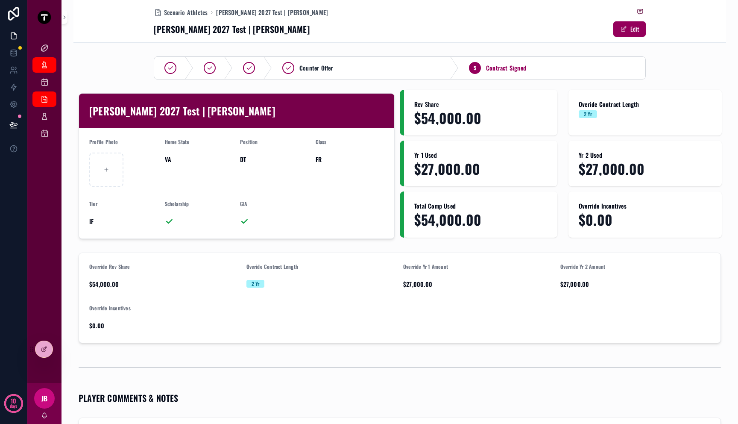
scroll to position [0, 0]
click at [97, 284] on span "$54,000.00" at bounding box center [164, 284] width 150 height 9
click at [620, 28] on span "scrollable content" at bounding box center [623, 29] width 7 height 7
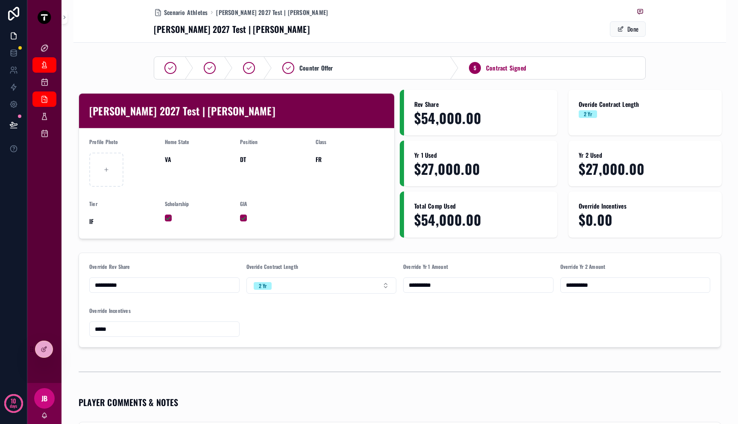
click at [402, 349] on div "**********" at bounding box center [399, 300] width 653 height 102
click at [47, 358] on div "Kellys Board Mitch Dashboard Budget Scenarios Scenario Athletes Scenario Positi…" at bounding box center [44, 208] width 34 height 349
click at [47, 344] on div at bounding box center [43, 349] width 17 height 16
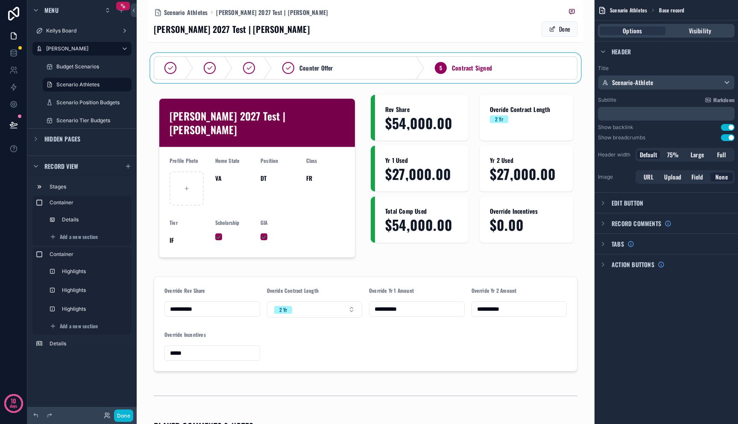
click at [165, 62] on div "scrollable content" at bounding box center [366, 68] width 434 height 30
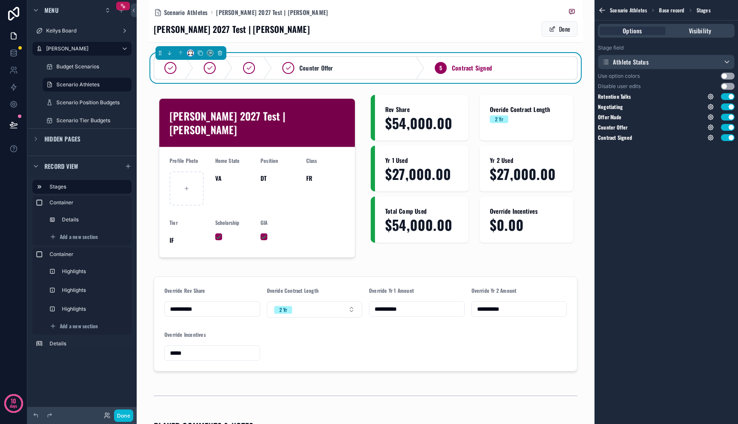
click at [193, 53] on button "scrollable content" at bounding box center [190, 53] width 7 height 7
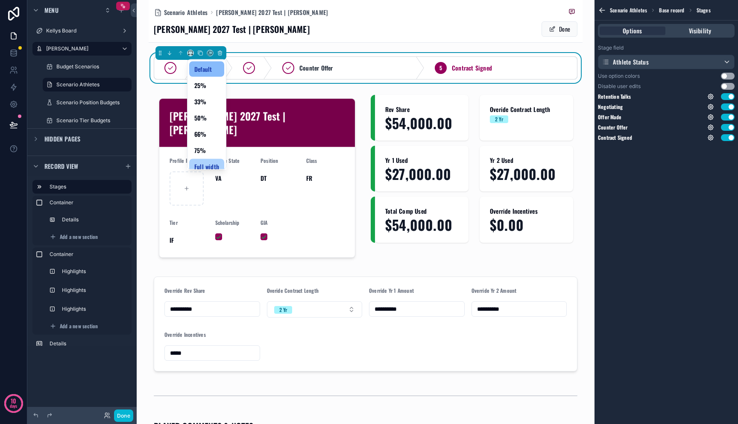
click at [203, 160] on div "Full width" at bounding box center [206, 166] width 35 height 15
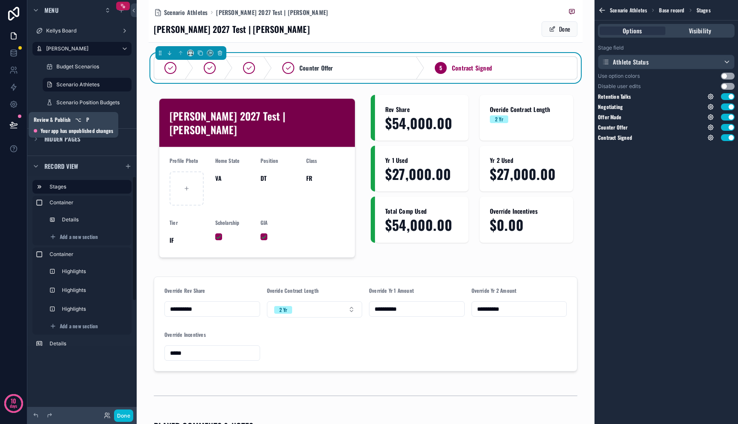
click at [9, 125] on icon at bounding box center [13, 124] width 9 height 9
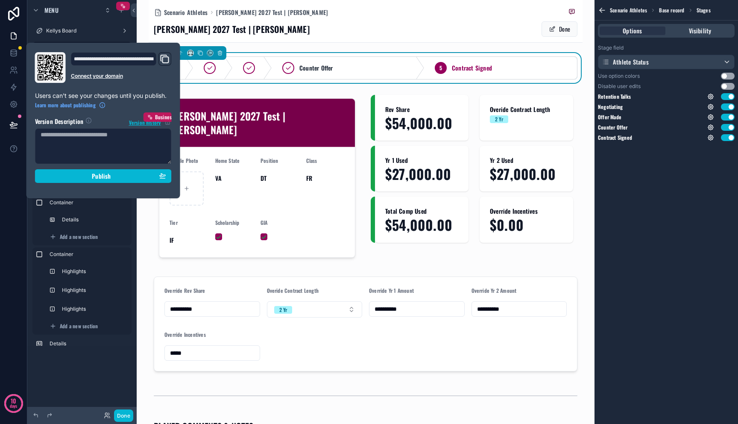
click at [50, 166] on section "Version Description Version history Business Publish" at bounding box center [103, 147] width 137 height 71
click at [50, 168] on section "Version Description Version history Business Publish" at bounding box center [103, 147] width 137 height 71
click at [51, 168] on section "Version Description Version history Business Publish" at bounding box center [103, 147] width 137 height 71
click at [51, 175] on div "Publish" at bounding box center [104, 176] width 126 height 8
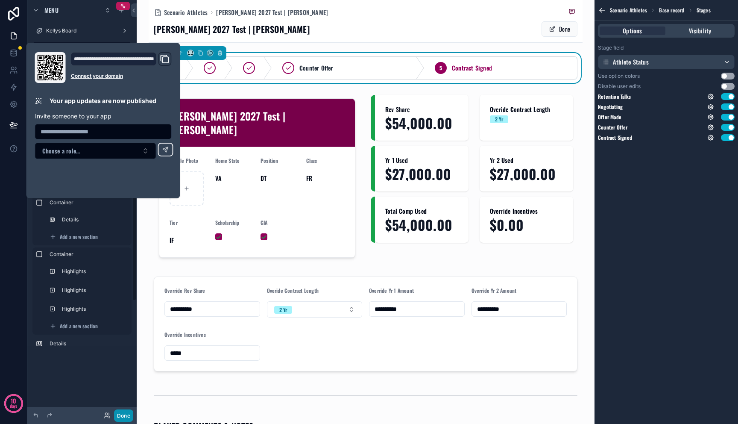
click at [129, 414] on button "Done" at bounding box center [123, 415] width 19 height 12
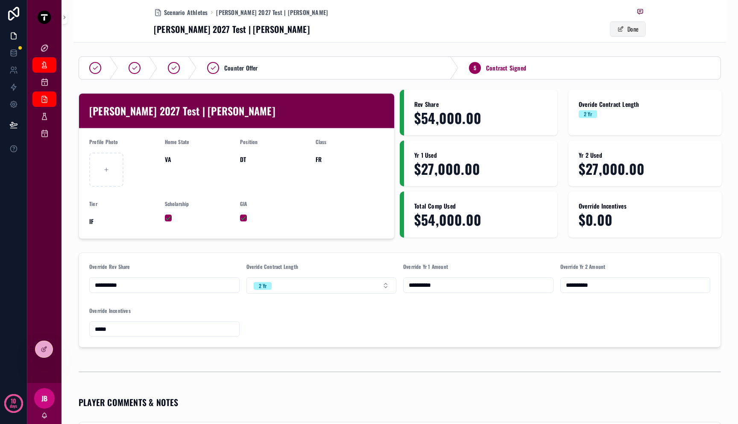
click at [634, 26] on button "Done" at bounding box center [628, 28] width 36 height 15
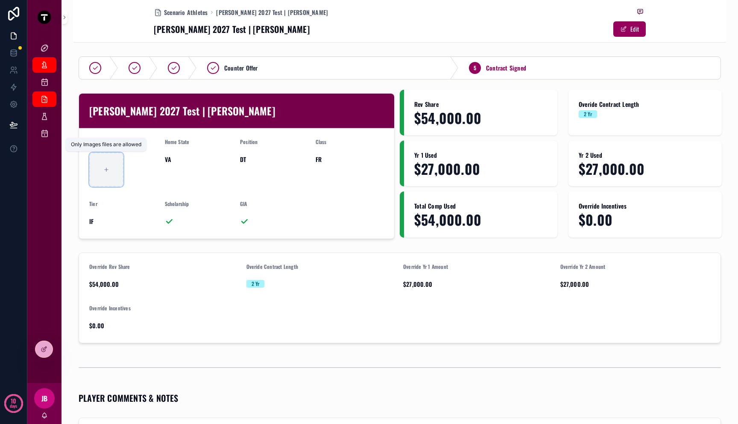
click at [111, 164] on div "scrollable content" at bounding box center [106, 169] width 34 height 34
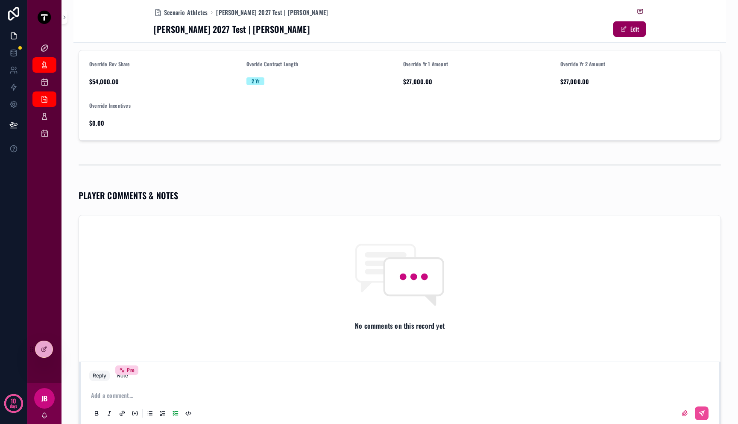
scroll to position [156, 0]
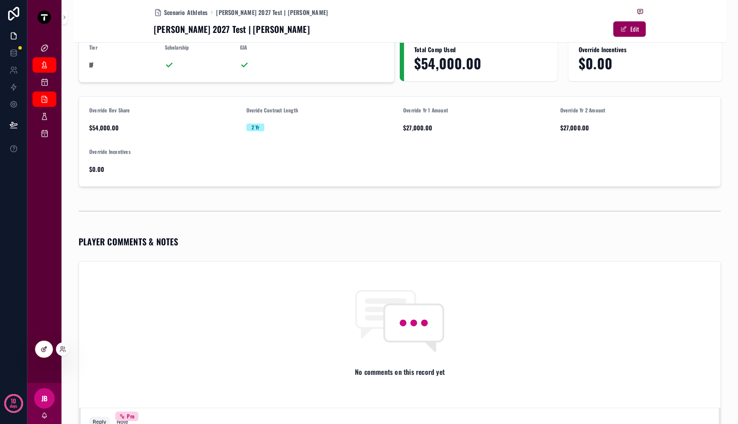
click at [44, 351] on icon at bounding box center [44, 349] width 7 height 7
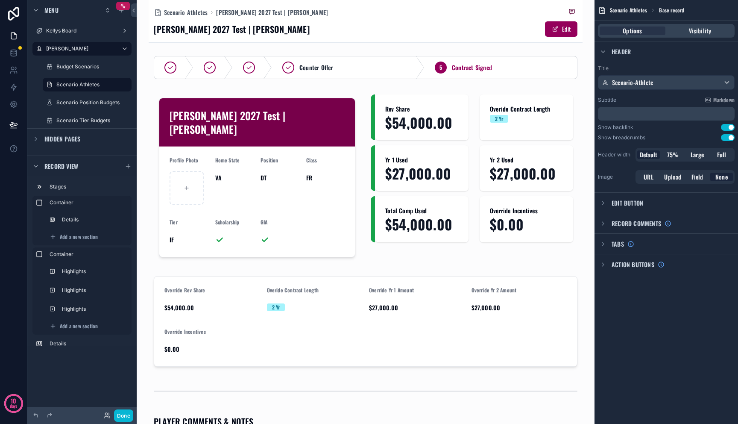
scroll to position [0, 0]
click at [185, 13] on span "Scenario Athletes" at bounding box center [186, 12] width 44 height 9
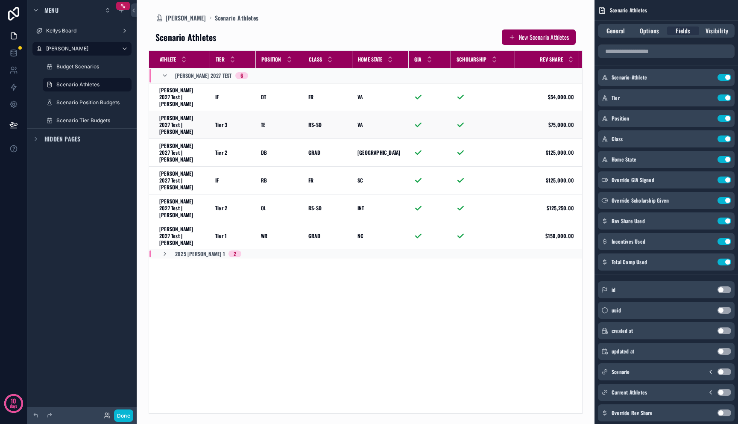
click at [214, 118] on td "Tier 3 Tier 3" at bounding box center [233, 125] width 46 height 28
click at [225, 121] on span "Tier 3" at bounding box center [221, 124] width 12 height 7
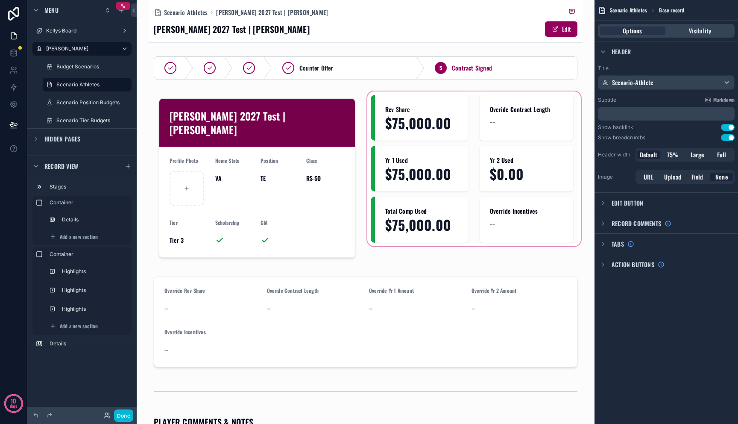
click at [524, 126] on div "scrollable content" at bounding box center [474, 178] width 217 height 176
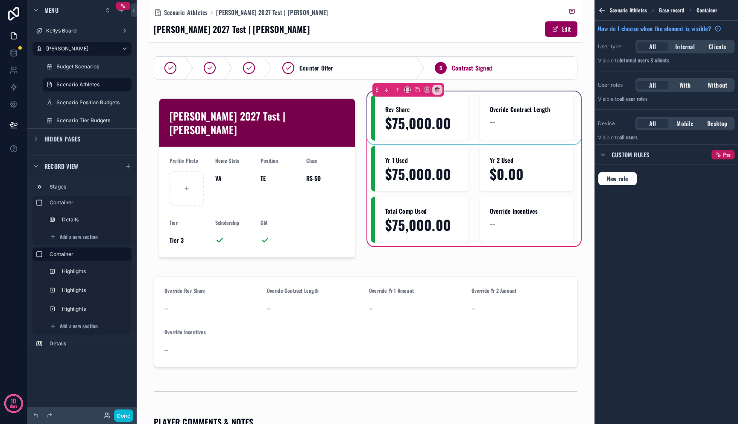
click at [524, 123] on div "scrollable content" at bounding box center [474, 118] width 207 height 46
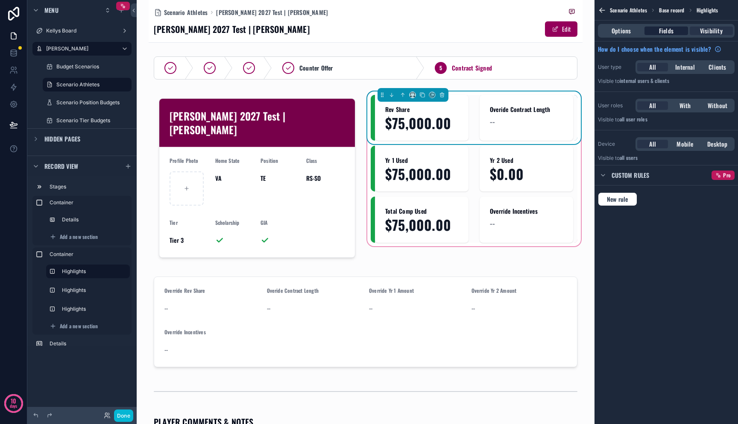
click at [677, 33] on div "Fields" at bounding box center [666, 30] width 43 height 9
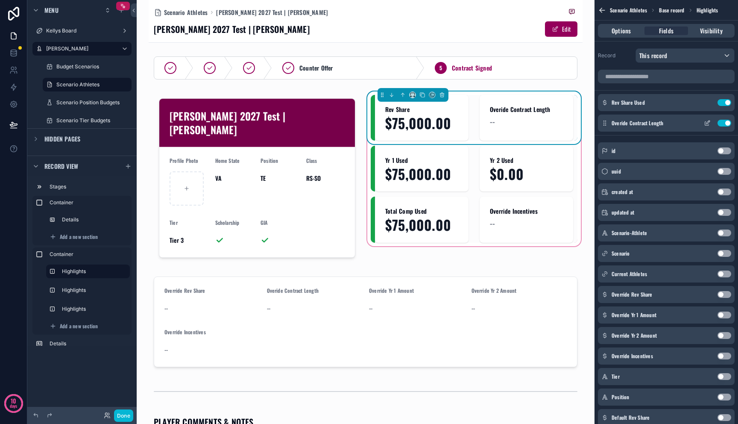
click at [709, 125] on icon "scrollable content" at bounding box center [707, 124] width 4 height 4
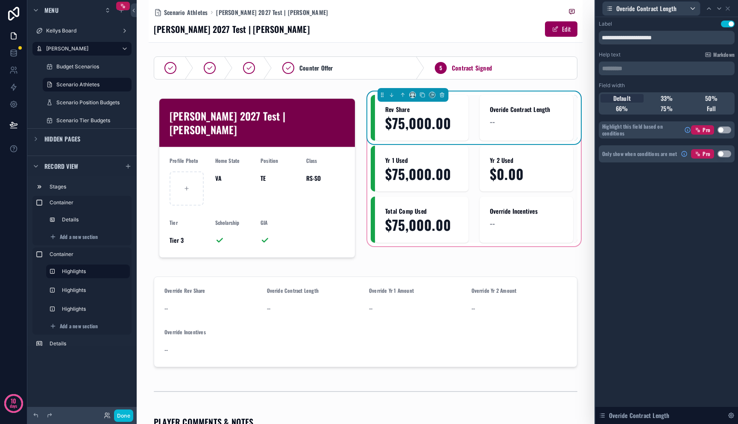
click at [724, 155] on button "Use setting" at bounding box center [725, 153] width 14 height 7
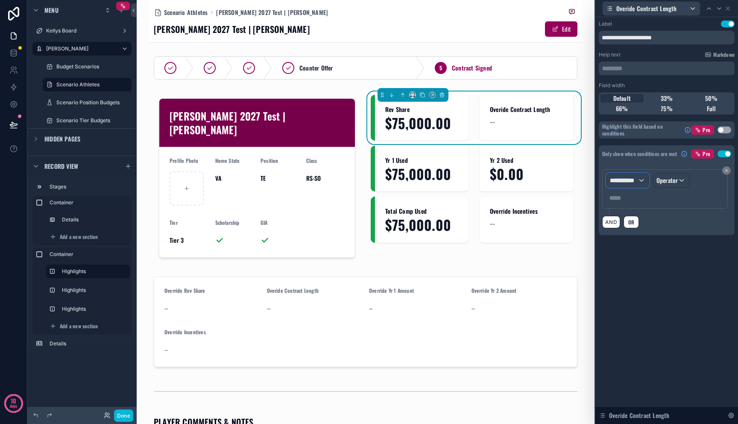
click at [632, 186] on div "**********" at bounding box center [628, 180] width 42 height 14
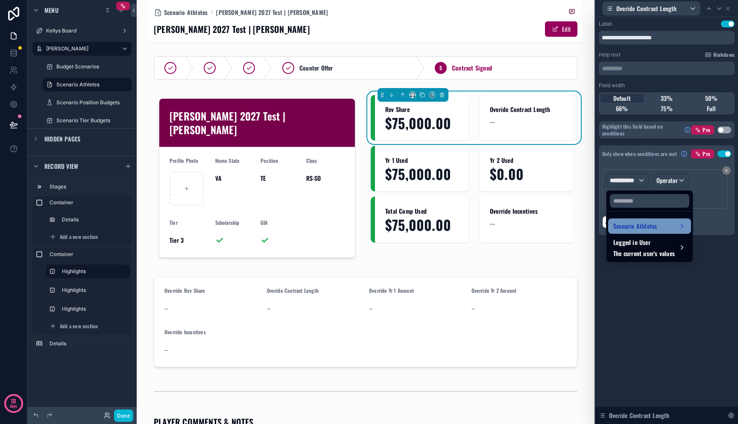
click at [634, 226] on span "Scenario Athletes" at bounding box center [635, 226] width 44 height 10
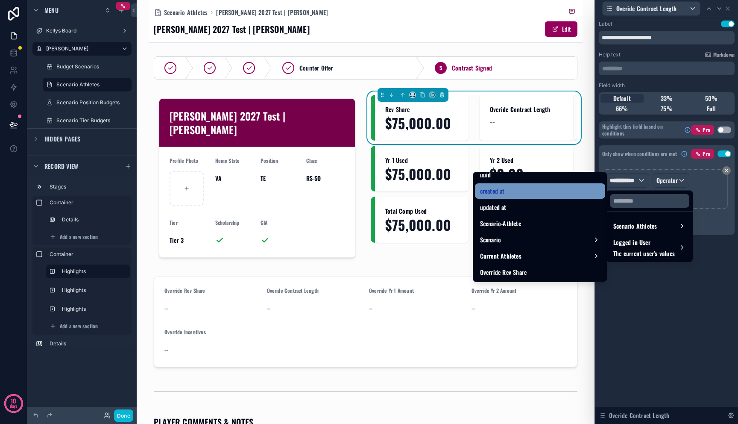
scroll to position [127, 0]
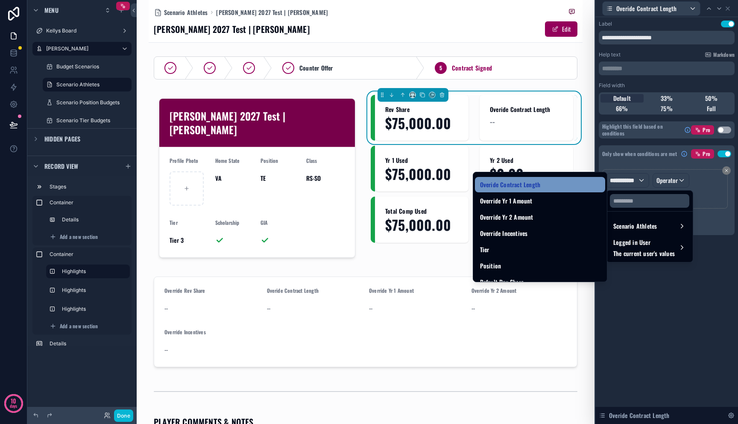
click at [543, 186] on div "Overide Contract Length" at bounding box center [540, 184] width 120 height 10
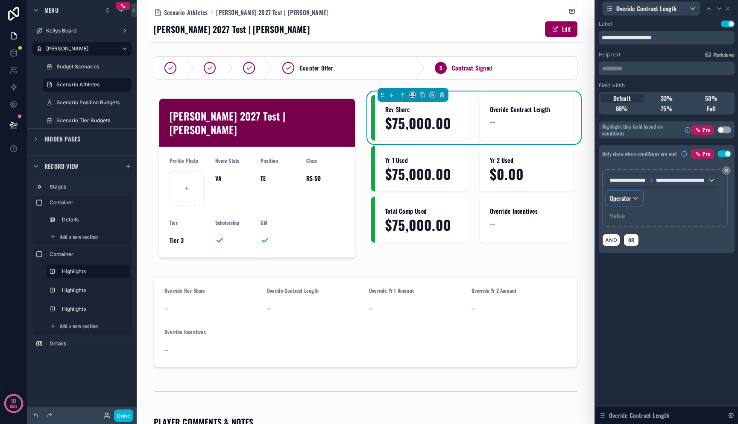
click at [636, 198] on div "Operator" at bounding box center [625, 198] width 36 height 14
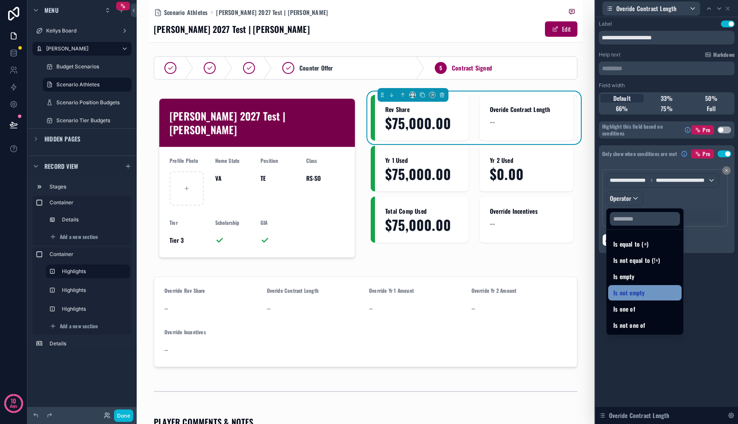
click at [636, 292] on span "Is not empty" at bounding box center [628, 292] width 31 height 10
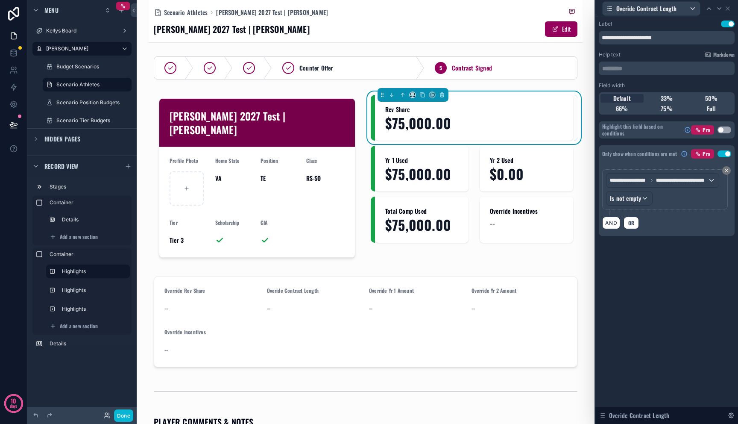
click at [674, 82] on div "Field width" at bounding box center [667, 85] width 136 height 7
drag, startPoint x: 627, startPoint y: 35, endPoint x: 563, endPoint y: 38, distance: 63.7
click at [563, 38] on div "**********" at bounding box center [369, 212] width 738 height 424
type input "**********"
click at [731, 9] on icon at bounding box center [727, 8] width 7 height 7
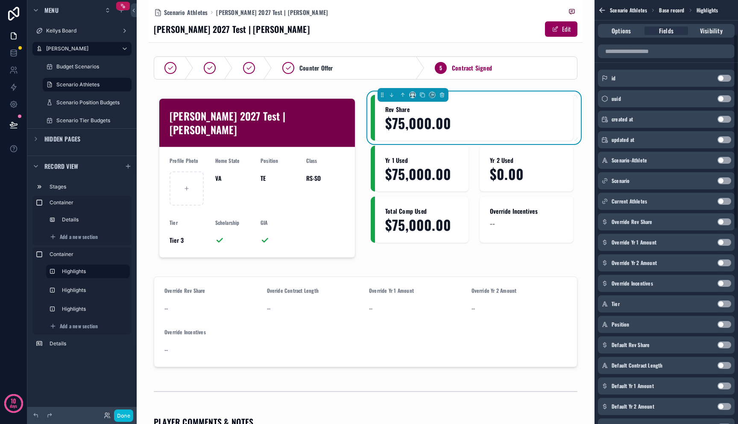
scroll to position [76, 0]
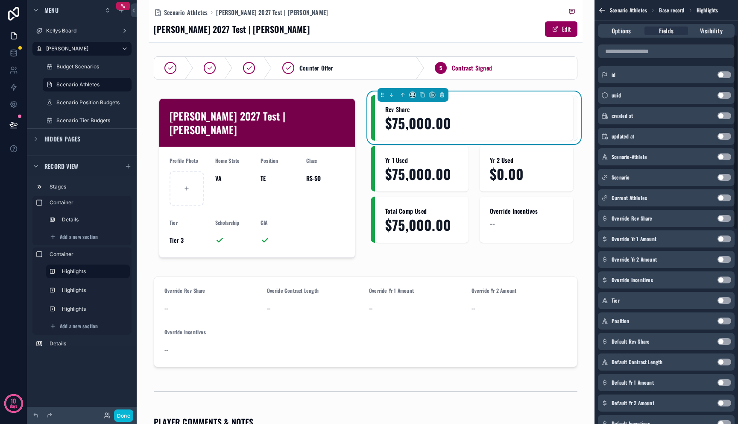
click at [723, 362] on button "Use setting" at bounding box center [725, 361] width 14 height 7
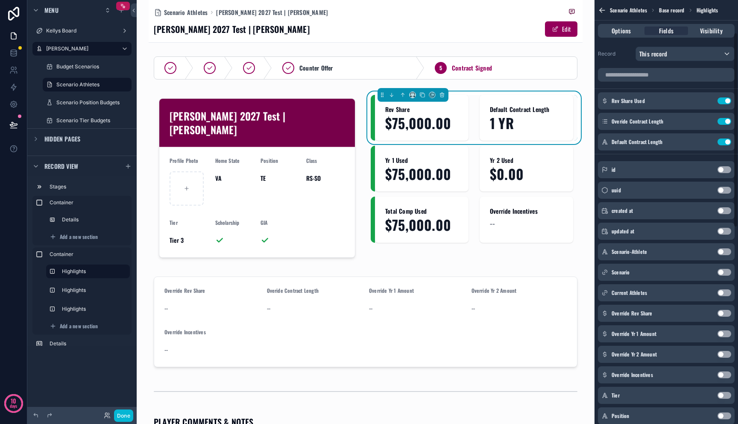
scroll to position [0, 0]
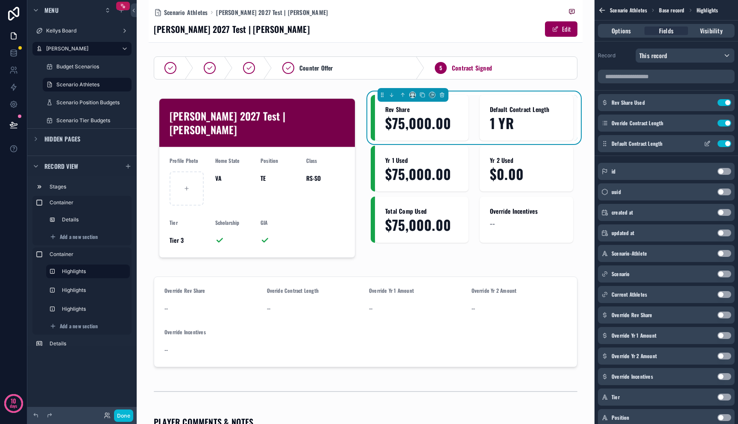
click at [707, 143] on icon "scrollable content" at bounding box center [708, 142] width 3 height 3
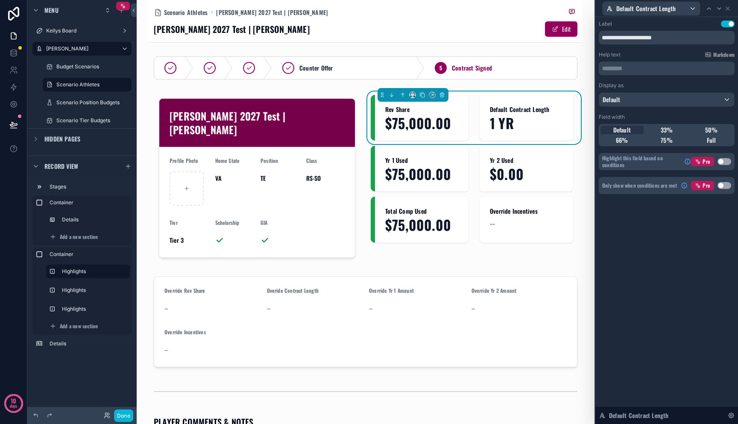
click at [727, 185] on button "Use setting" at bounding box center [725, 185] width 14 height 7
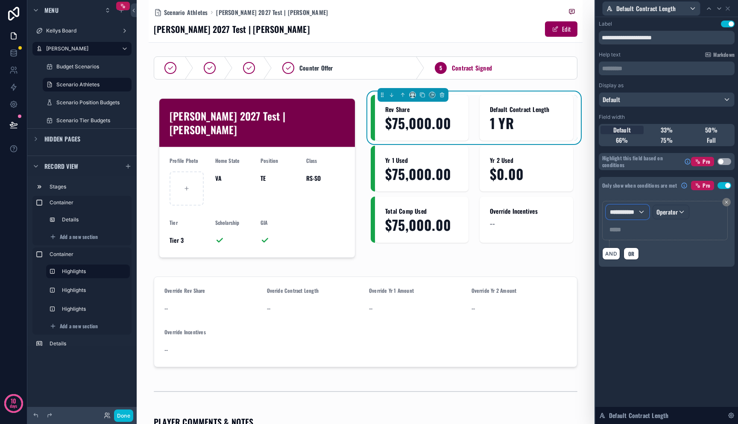
click at [632, 212] on span "**********" at bounding box center [624, 212] width 28 height 9
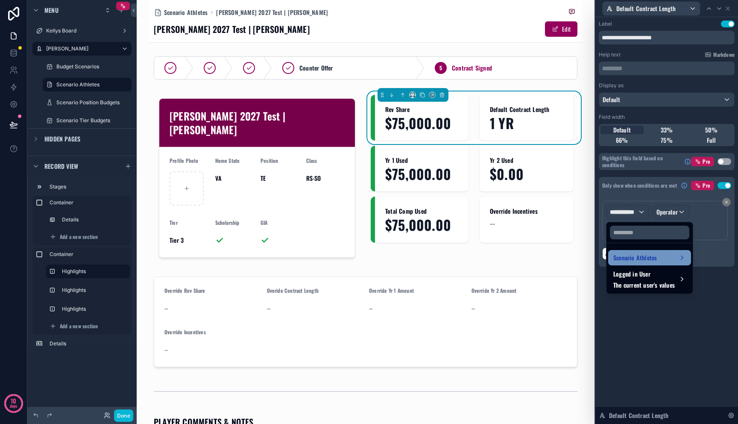
click at [642, 256] on span "Scenario Athletes" at bounding box center [635, 257] width 44 height 10
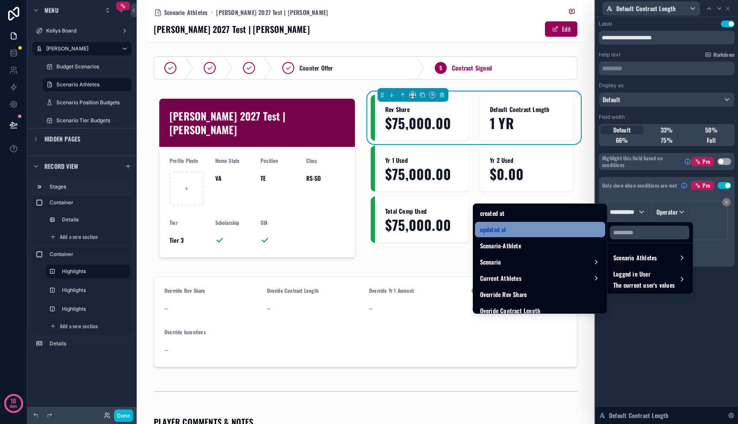
scroll to position [117, 0]
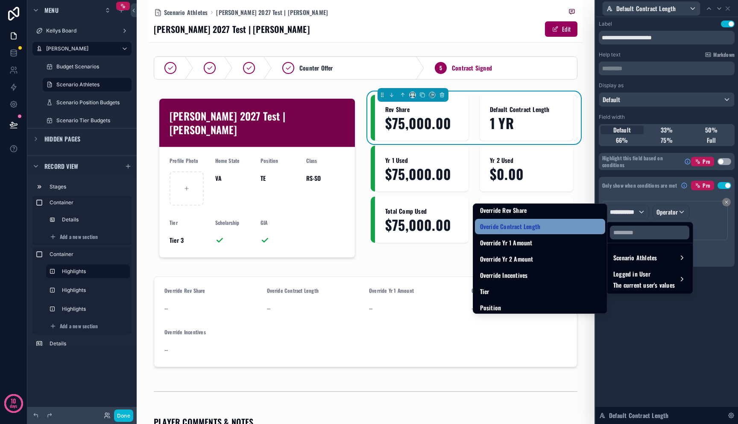
click at [551, 226] on div "Overide Contract Length" at bounding box center [540, 226] width 120 height 10
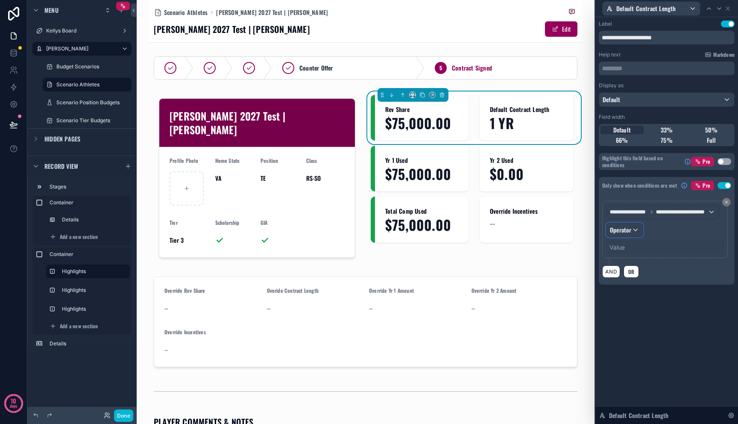
click at [634, 232] on div "Operator" at bounding box center [625, 230] width 36 height 14
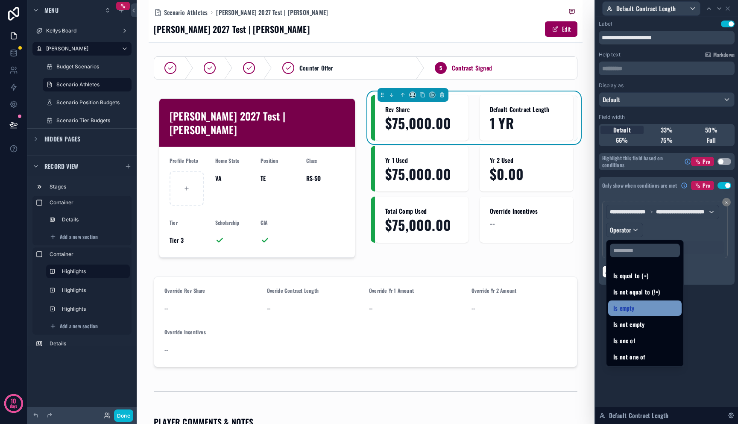
click at [638, 308] on div "Is empty" at bounding box center [644, 308] width 63 height 10
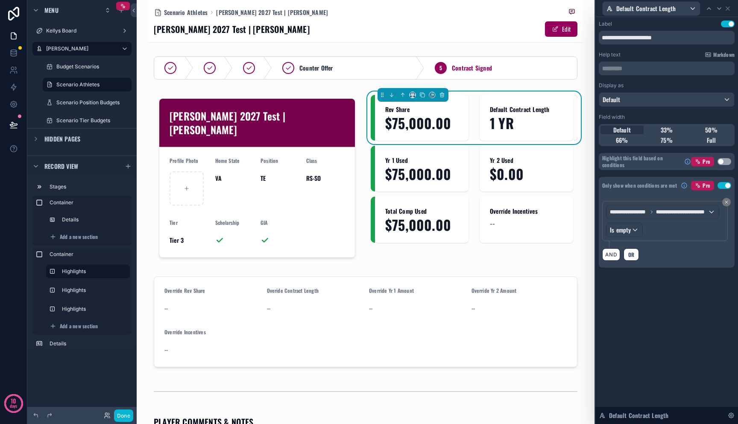
click at [677, 285] on div "**********" at bounding box center [666, 152] width 143 height 271
drag, startPoint x: 624, startPoint y: 36, endPoint x: 537, endPoint y: 38, distance: 87.2
click at [537, 38] on div "**********" at bounding box center [369, 212] width 738 height 424
type input "**********"
click at [710, 288] on div "**********" at bounding box center [666, 220] width 143 height 407
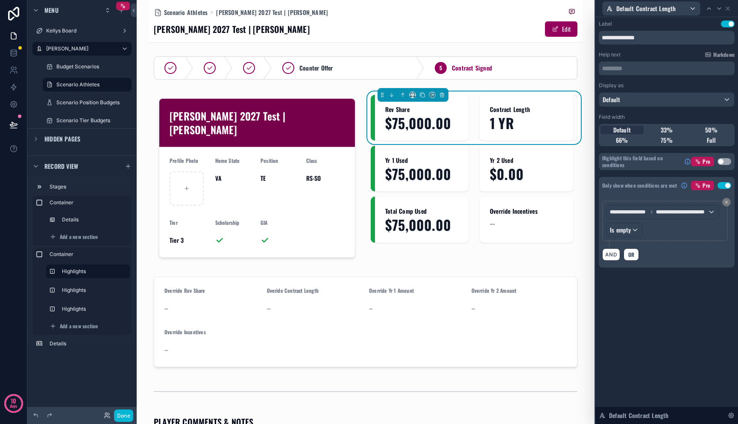
click at [724, 308] on div "**********" at bounding box center [666, 220] width 143 height 407
click at [431, 163] on div "scrollable content" at bounding box center [474, 169] width 207 height 46
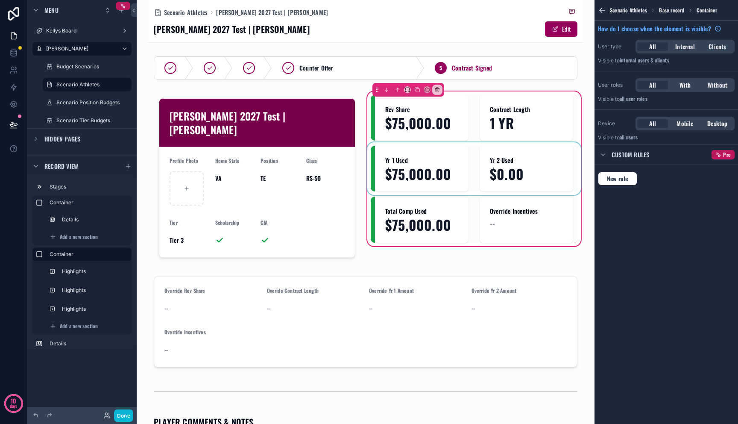
click at [431, 171] on div "scrollable content" at bounding box center [474, 169] width 207 height 46
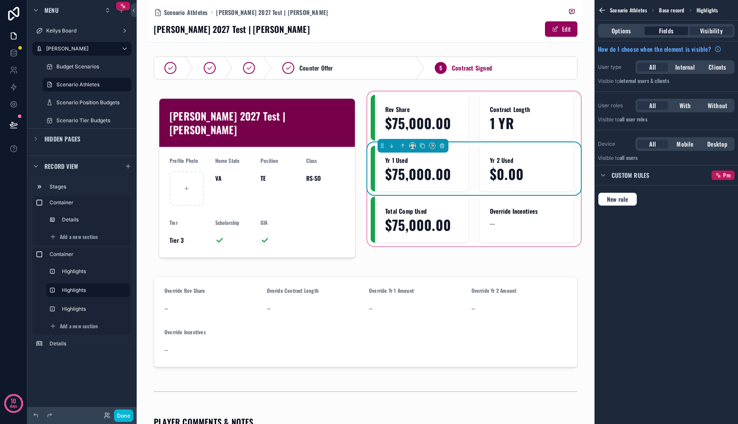
click at [668, 30] on span "Fields" at bounding box center [666, 30] width 15 height 9
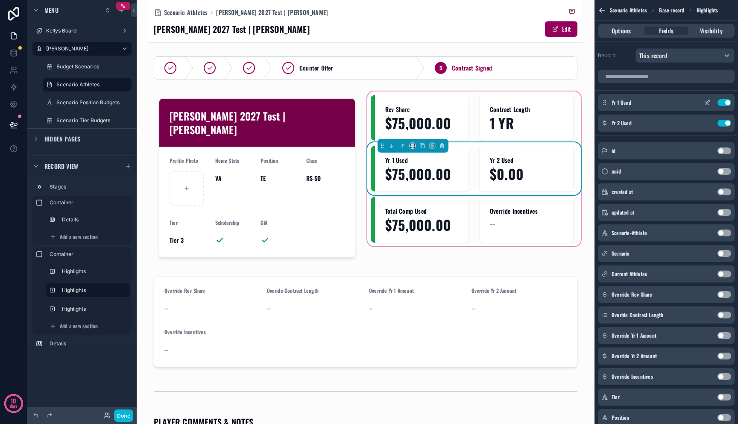
click at [705, 102] on icon "scrollable content" at bounding box center [707, 102] width 7 height 7
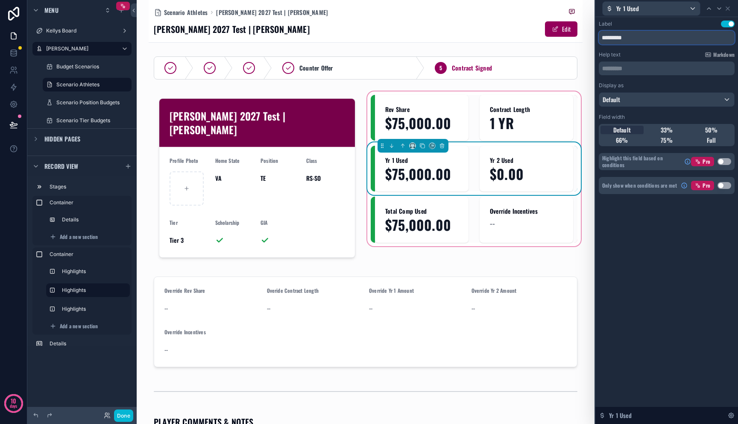
drag, startPoint x: 614, startPoint y: 36, endPoint x: 671, endPoint y: 39, distance: 56.9
click at [670, 38] on input "*********" at bounding box center [667, 38] width 136 height 14
type input "****"
click at [728, 10] on icon at bounding box center [727, 8] width 7 height 7
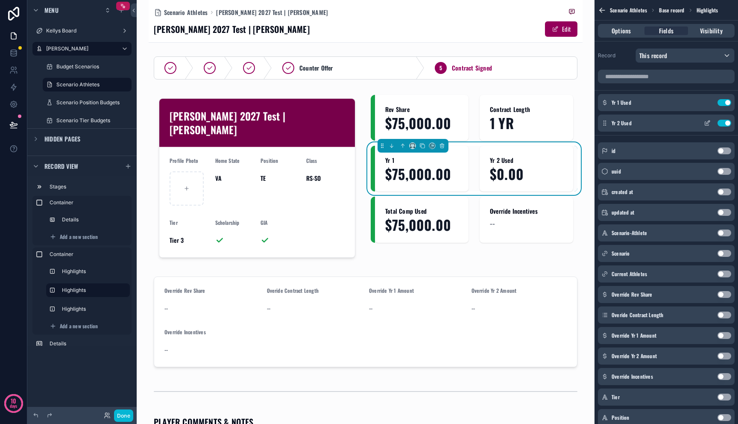
click at [709, 122] on icon "scrollable content" at bounding box center [708, 121] width 3 height 3
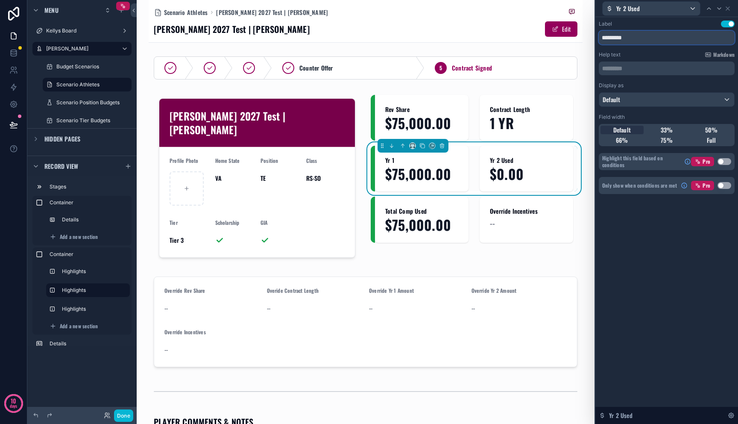
drag, startPoint x: 626, startPoint y: 35, endPoint x: 657, endPoint y: 35, distance: 30.3
click at [657, 35] on input "*********" at bounding box center [667, 38] width 136 height 14
type input "****"
drag, startPoint x: 731, startPoint y: 11, endPoint x: 726, endPoint y: 6, distance: 7.2
click at [726, 6] on icon at bounding box center [727, 8] width 7 height 7
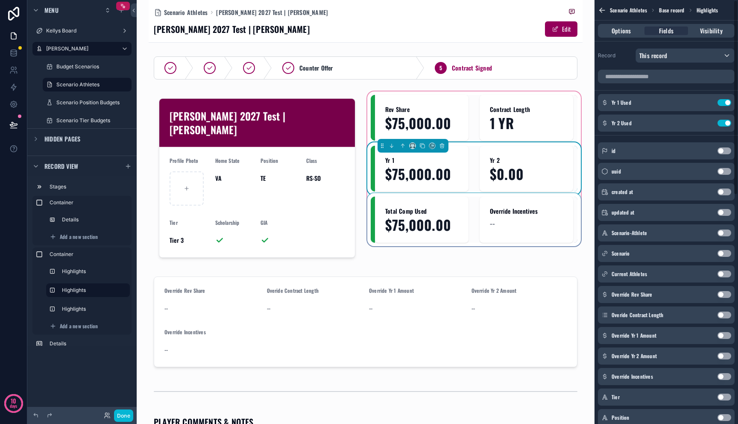
click at [426, 231] on div "scrollable content" at bounding box center [474, 219] width 207 height 46
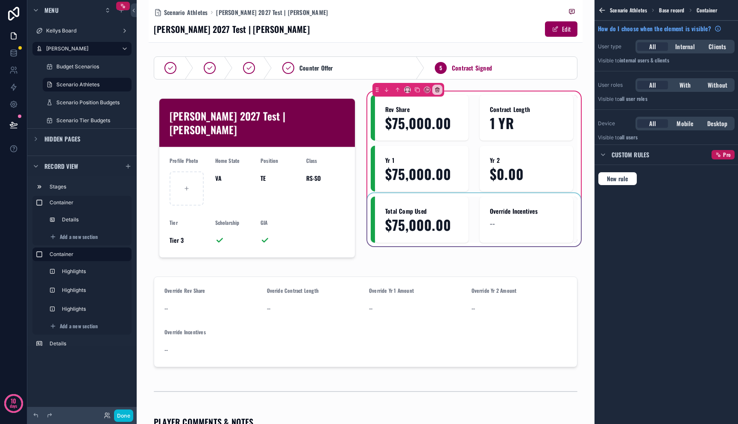
click at [451, 200] on div "scrollable content" at bounding box center [474, 219] width 207 height 46
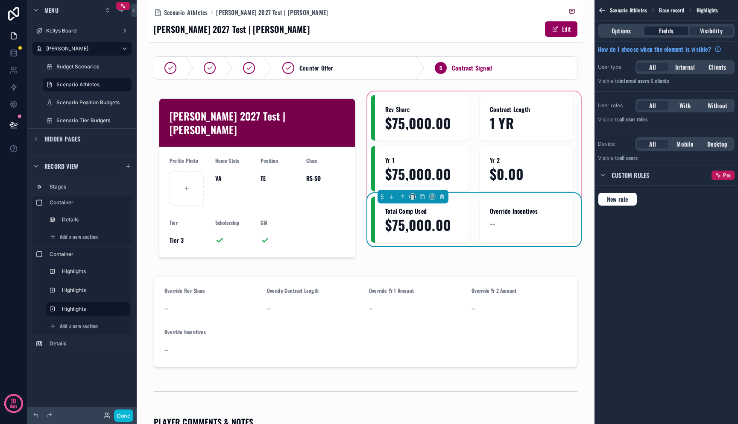
click at [671, 31] on span "Fields" at bounding box center [666, 30] width 15 height 9
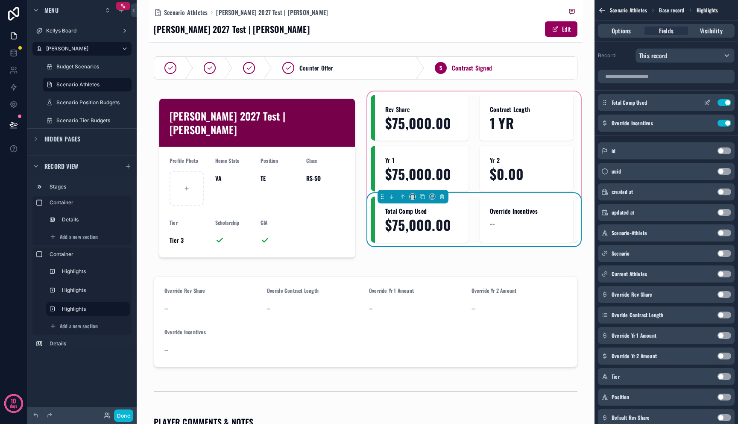
click at [707, 101] on icon "scrollable content" at bounding box center [708, 101] width 3 height 3
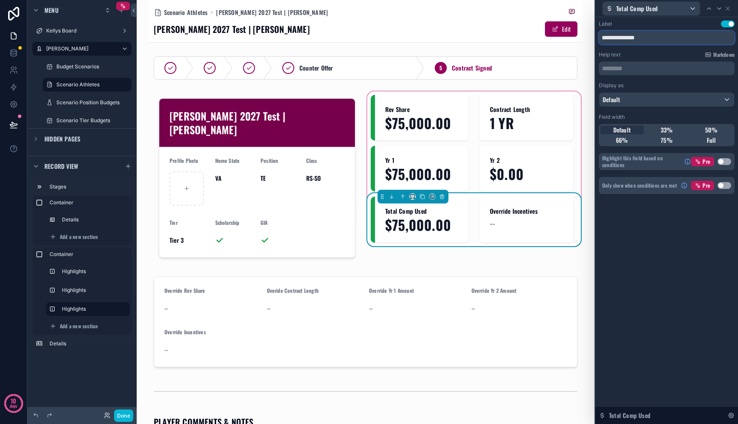
drag, startPoint x: 636, startPoint y: 36, endPoint x: 700, endPoint y: 36, distance: 64.1
click at [700, 36] on input "**********" at bounding box center [667, 38] width 136 height 14
type input "**********"
click at [727, 8] on icon at bounding box center [727, 8] width 3 height 3
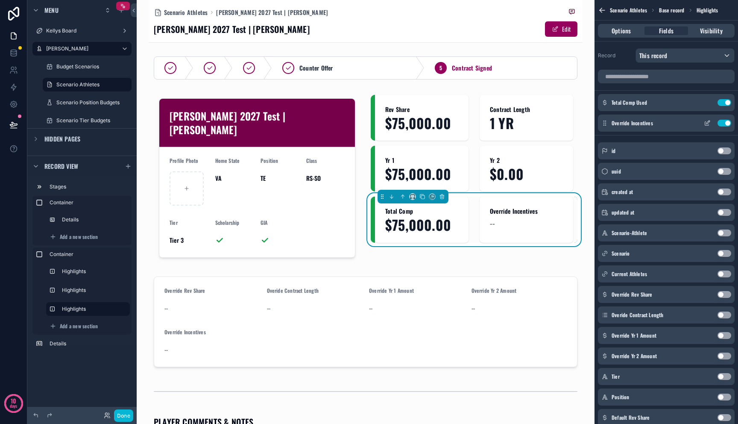
click at [703, 122] on button "scrollable content" at bounding box center [708, 123] width 14 height 7
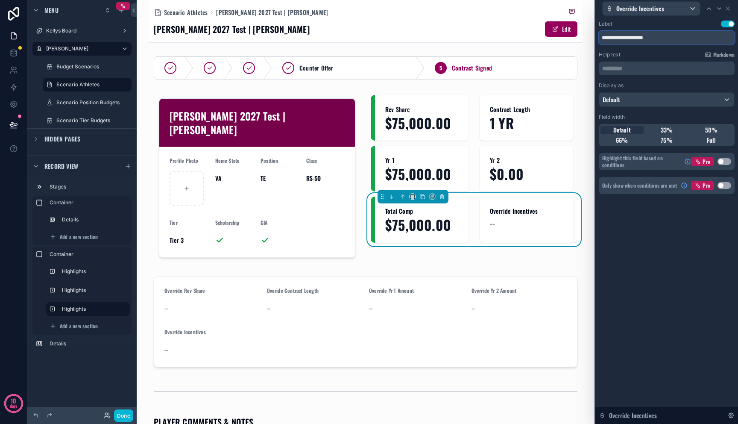
drag, startPoint x: 629, startPoint y: 38, endPoint x: 575, endPoint y: 38, distance: 54.7
click at [574, 38] on div "**********" at bounding box center [369, 212] width 738 height 424
type input "**********"
click at [727, 186] on button "Use setting" at bounding box center [725, 185] width 14 height 7
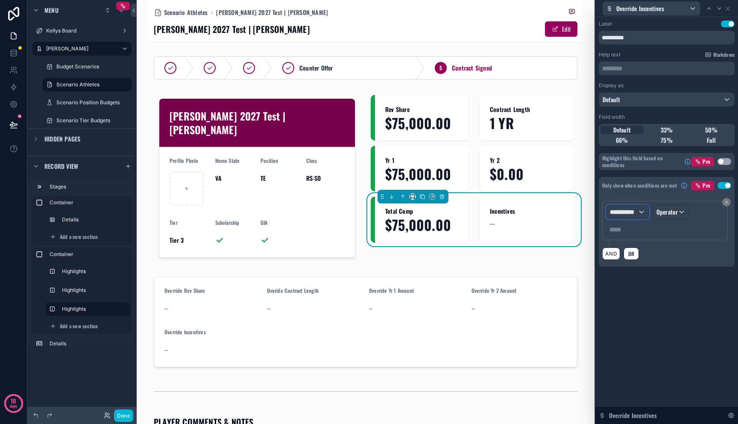
click at [635, 214] on span "**********" at bounding box center [624, 212] width 28 height 9
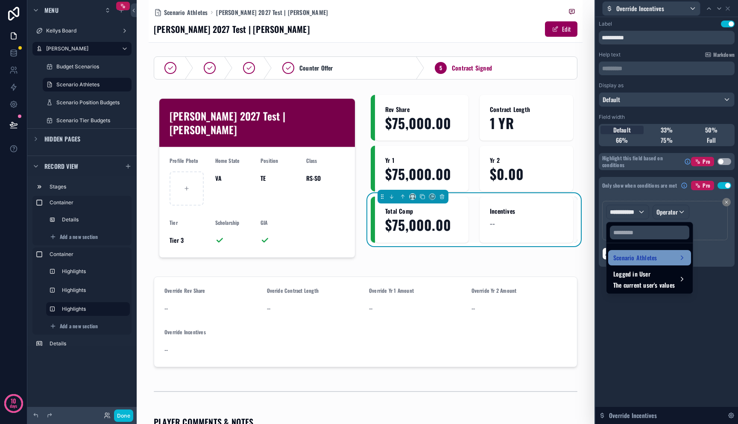
click at [639, 257] on span "Scenario Athletes" at bounding box center [635, 257] width 44 height 10
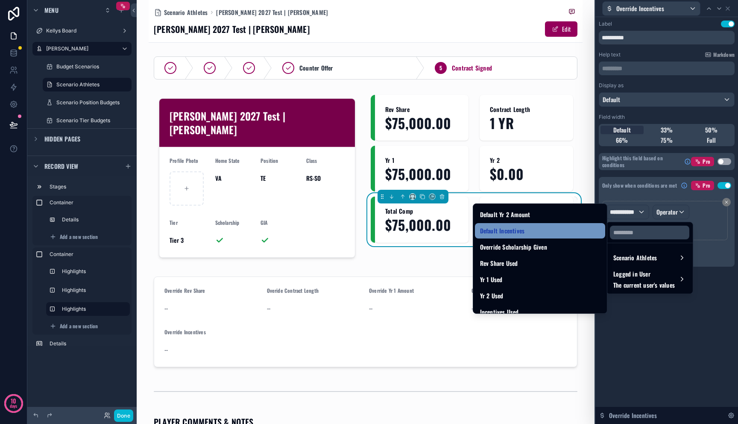
scroll to position [536, 0]
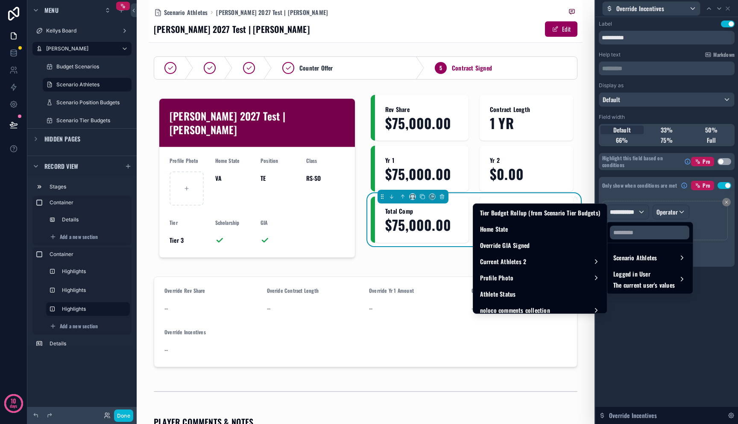
click at [679, 328] on div at bounding box center [666, 212] width 143 height 424
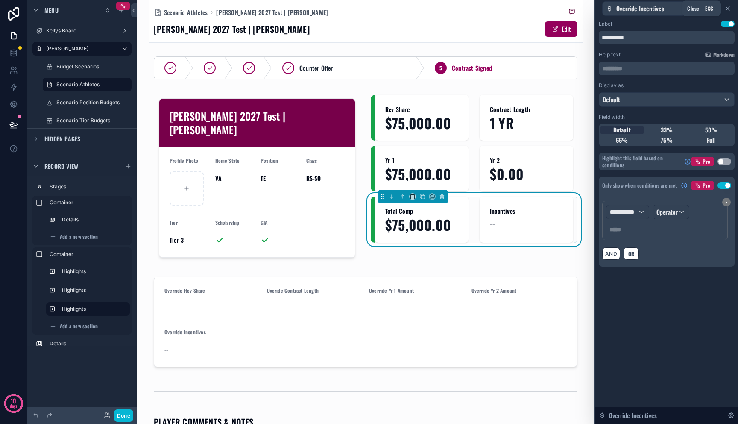
click at [728, 7] on icon at bounding box center [727, 8] width 7 height 7
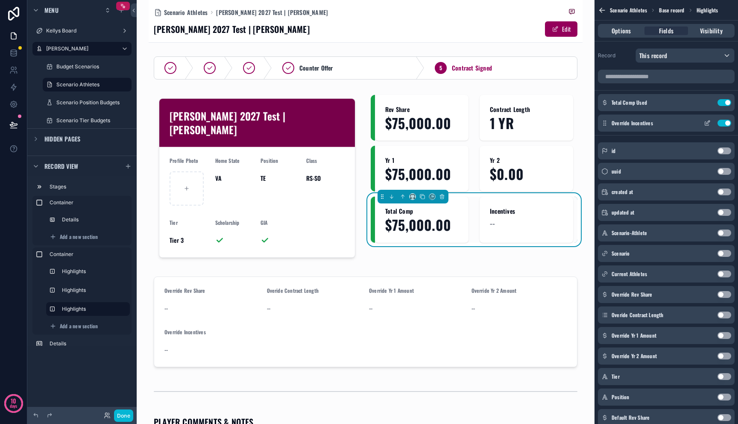
click at [727, 125] on button "Use setting" at bounding box center [725, 123] width 14 height 7
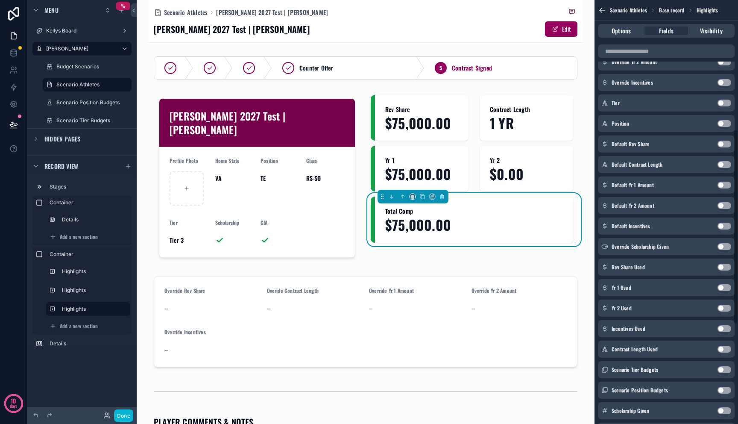
scroll to position [359, 0]
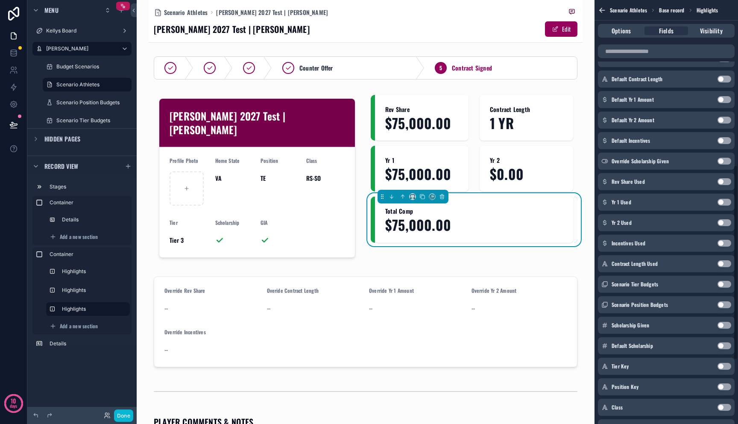
click at [721, 243] on button "Use setting" at bounding box center [725, 243] width 14 height 7
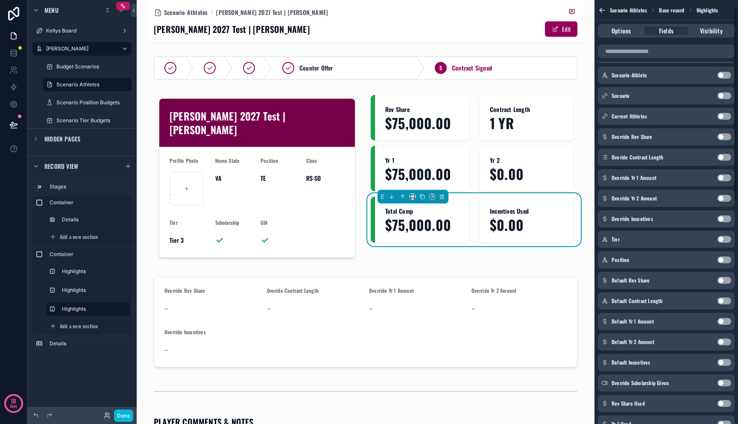
scroll to position [0, 0]
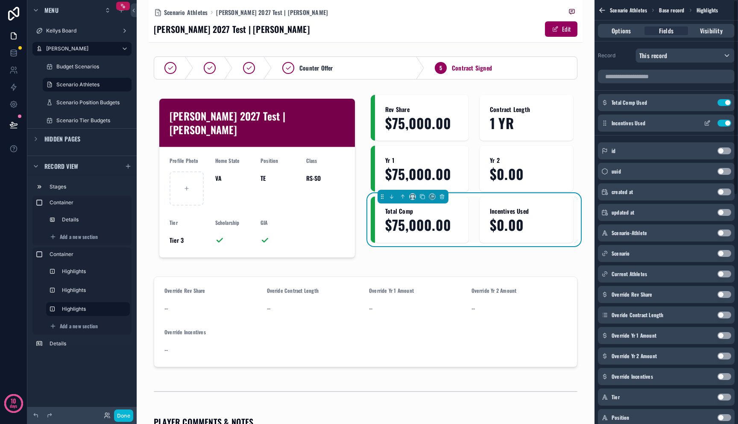
click at [709, 121] on icon "scrollable content" at bounding box center [708, 121] width 3 height 3
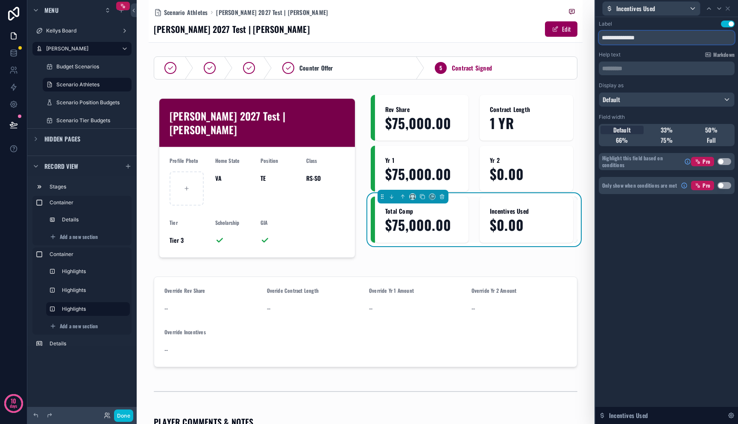
drag, startPoint x: 630, startPoint y: 35, endPoint x: 682, endPoint y: 34, distance: 51.3
click at [682, 34] on input "**********" at bounding box center [667, 38] width 136 height 14
type input "**********"
click at [730, 8] on icon at bounding box center [727, 8] width 7 height 7
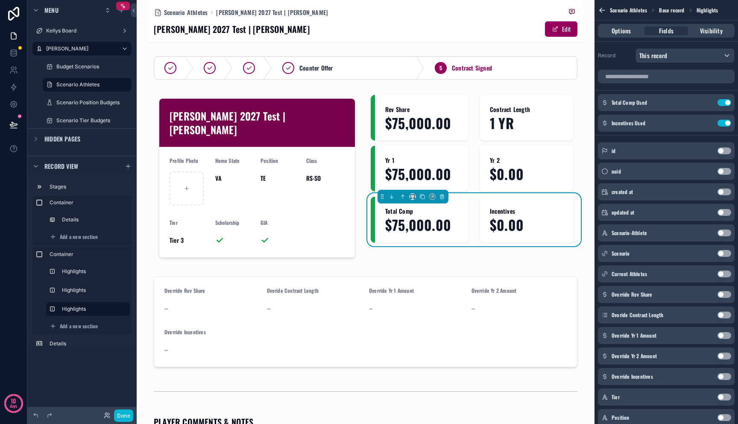
click at [580, 141] on div "Scenario Athletes Mitch 2027 Test | Zeke Wimbush Mitch 2027 Test | Zeke Wimbush…" at bounding box center [366, 212] width 458 height 424
click at [15, 126] on icon at bounding box center [13, 124] width 9 height 9
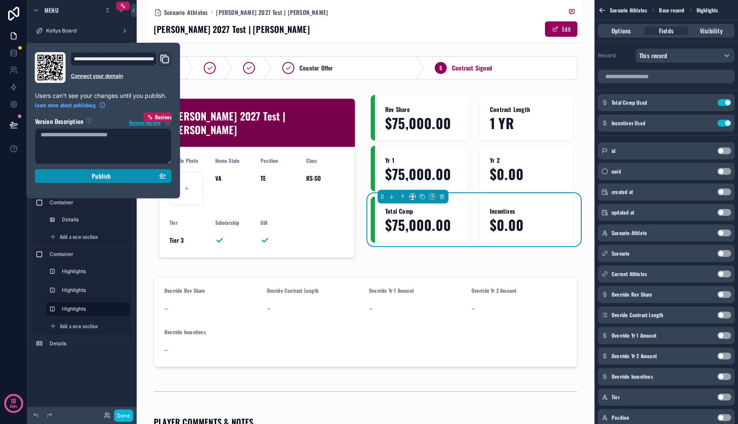
click at [66, 172] on div "Publish" at bounding box center [104, 176] width 126 height 8
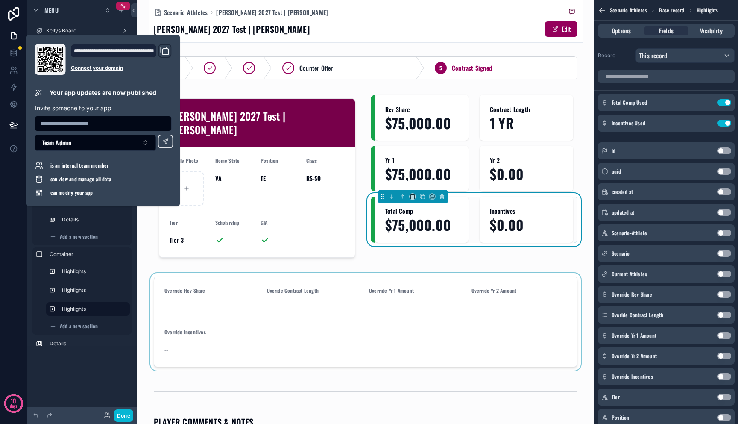
click at [317, 290] on div "scrollable content" at bounding box center [366, 321] width 434 height 97
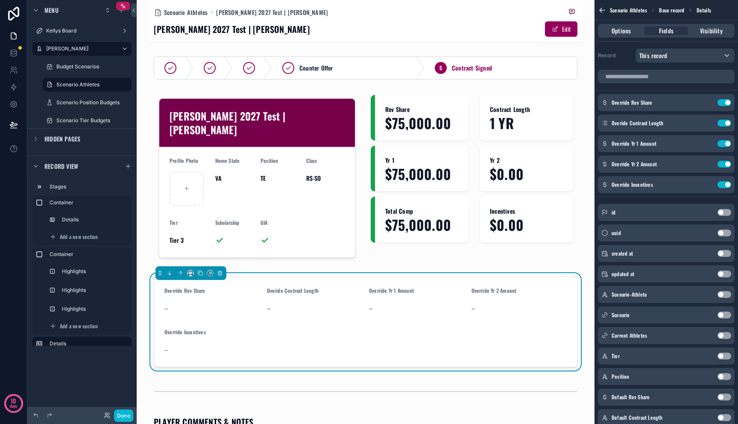
click at [271, 304] on div "--" at bounding box center [315, 308] width 96 height 9
click at [272, 287] on div "Overide Contract Length --" at bounding box center [315, 301] width 96 height 28
click at [709, 103] on icon "scrollable content" at bounding box center [707, 102] width 7 height 7
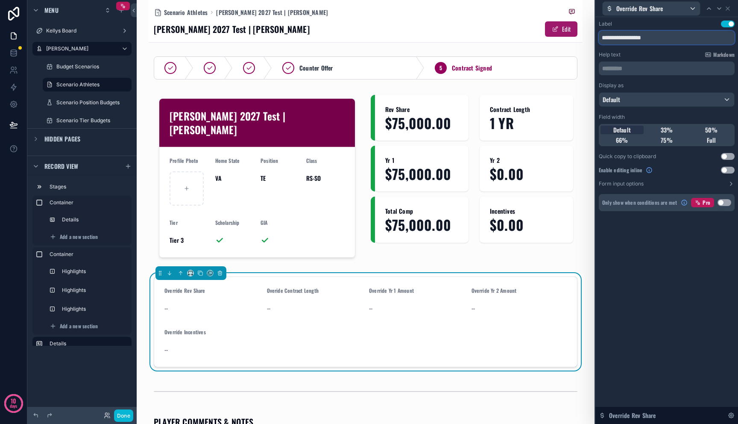
drag, startPoint x: 628, startPoint y: 37, endPoint x: 561, endPoint y: 35, distance: 67.1
click at [561, 35] on div "**********" at bounding box center [369, 212] width 738 height 424
type input "**********"
click at [728, 6] on icon at bounding box center [727, 8] width 7 height 7
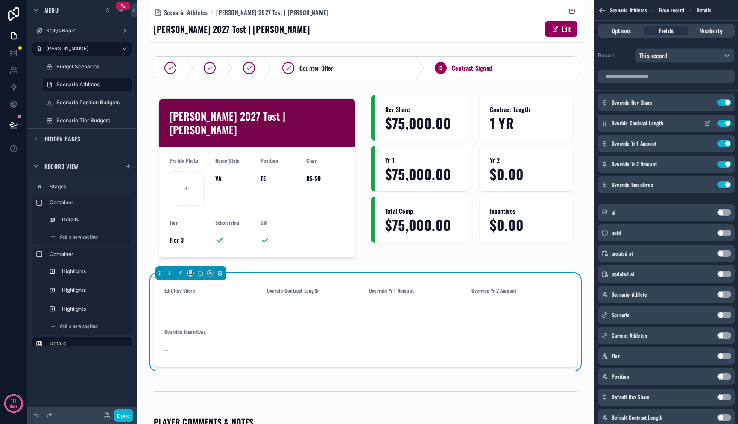
click at [708, 123] on icon "scrollable content" at bounding box center [707, 123] width 7 height 7
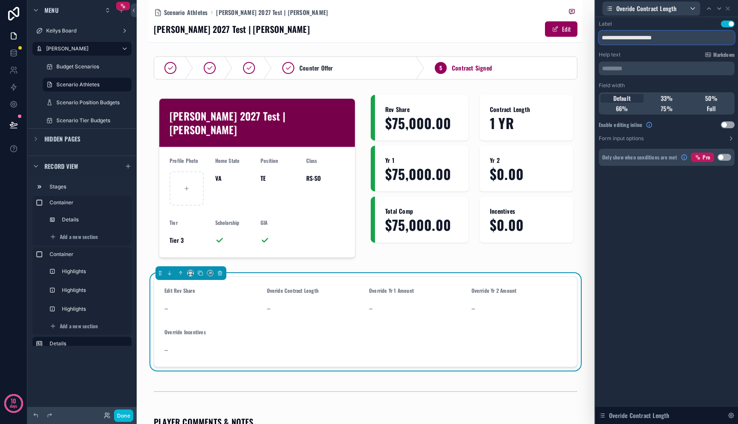
drag, startPoint x: 625, startPoint y: 35, endPoint x: 589, endPoint y: 32, distance: 36.4
click at [589, 32] on div "**********" at bounding box center [369, 212] width 738 height 424
type input "**********"
click at [730, 8] on icon at bounding box center [727, 8] width 7 height 7
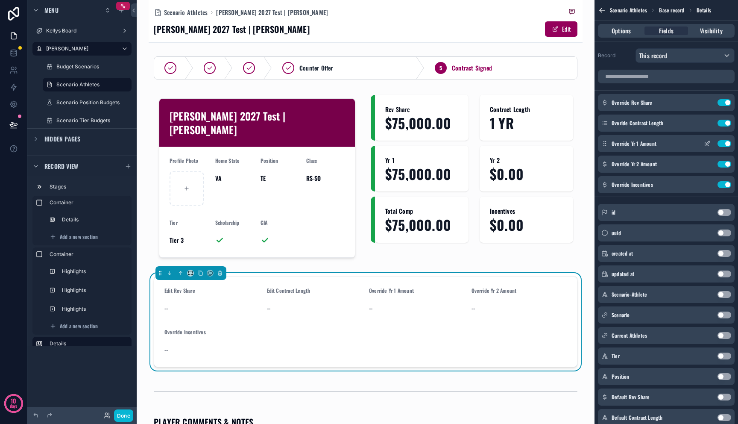
click at [709, 144] on icon "scrollable content" at bounding box center [707, 143] width 7 height 7
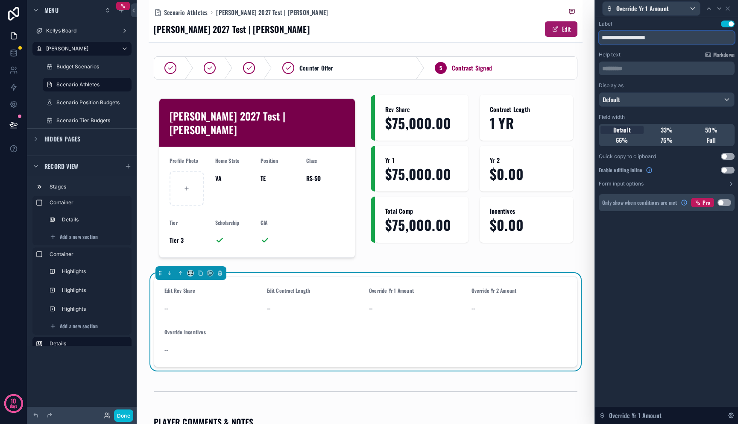
drag, startPoint x: 627, startPoint y: 34, endPoint x: 567, endPoint y: 22, distance: 61.0
click at [567, 22] on div "**********" at bounding box center [369, 212] width 738 height 424
type input "**********"
click at [726, 12] on icon at bounding box center [727, 8] width 7 height 7
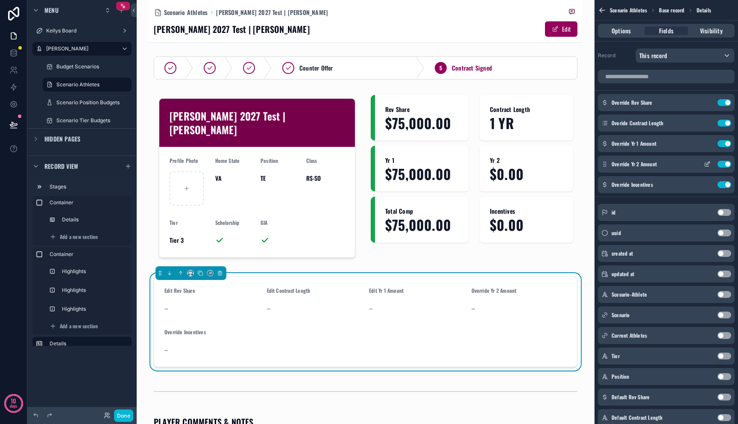
click at [709, 164] on icon "scrollable content" at bounding box center [707, 164] width 7 height 7
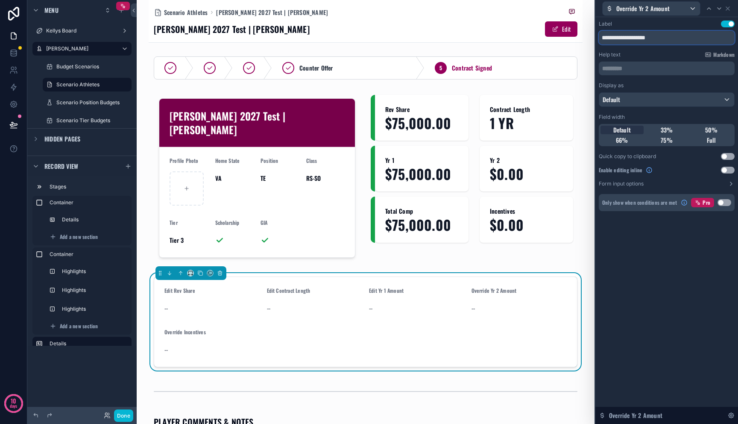
drag, startPoint x: 627, startPoint y: 36, endPoint x: 585, endPoint y: 32, distance: 42.5
click at [585, 32] on div "**********" at bounding box center [369, 212] width 738 height 424
drag, startPoint x: 629, startPoint y: 37, endPoint x: 576, endPoint y: 36, distance: 53.0
click at [583, 35] on div "**********" at bounding box center [369, 212] width 738 height 424
type input "**********"
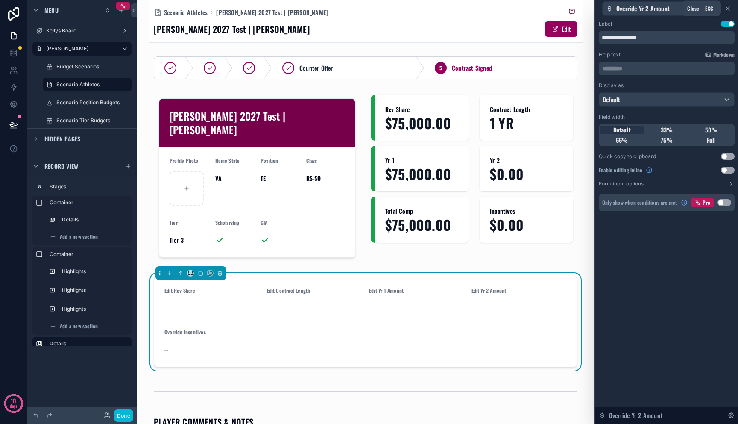
click at [728, 6] on icon at bounding box center [727, 8] width 7 height 7
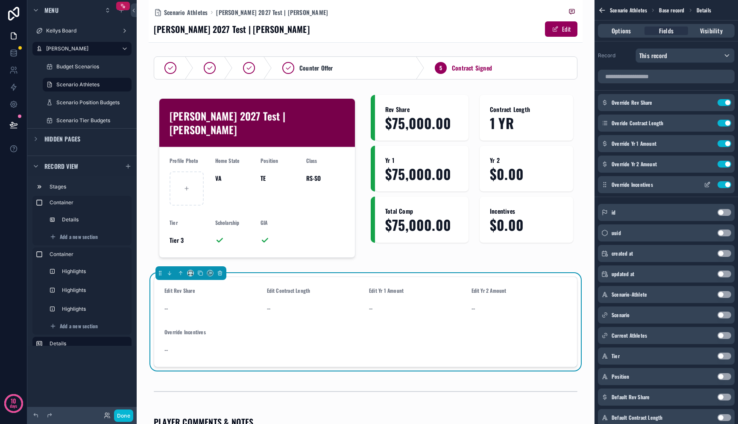
click at [707, 184] on icon "scrollable content" at bounding box center [708, 183] width 3 height 3
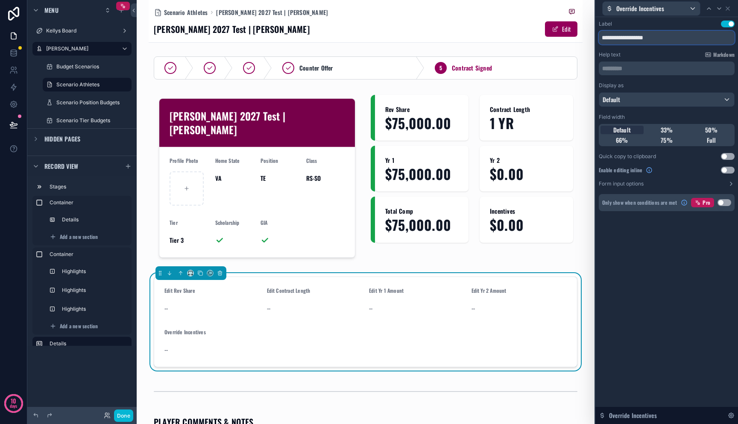
drag, startPoint x: 628, startPoint y: 37, endPoint x: 582, endPoint y: 34, distance: 46.2
click at [582, 34] on div "**********" at bounding box center [369, 212] width 738 height 424
click at [672, 37] on input "**********" at bounding box center [667, 38] width 136 height 14
type input "**********"
click at [730, 3] on div "Override Incentives" at bounding box center [667, 8] width 136 height 17
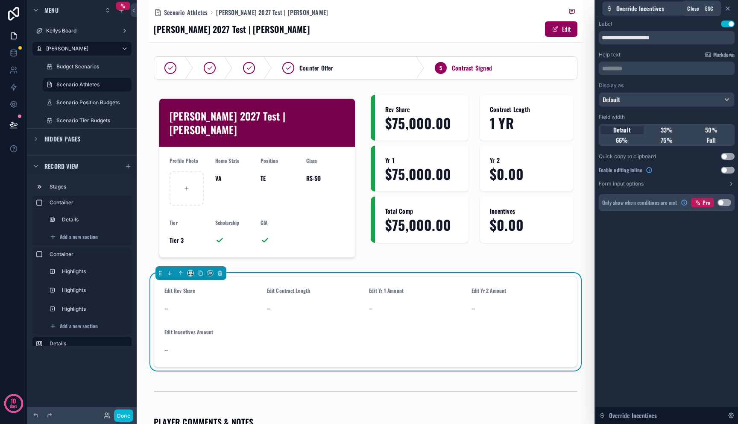
click at [730, 7] on icon at bounding box center [727, 8] width 7 height 7
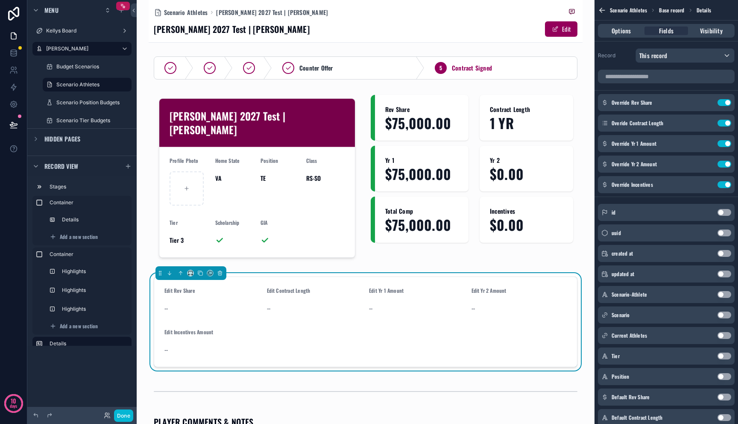
click at [331, 304] on div "--" at bounding box center [315, 308] width 96 height 9
click at [15, 125] on icon at bounding box center [13, 124] width 9 height 9
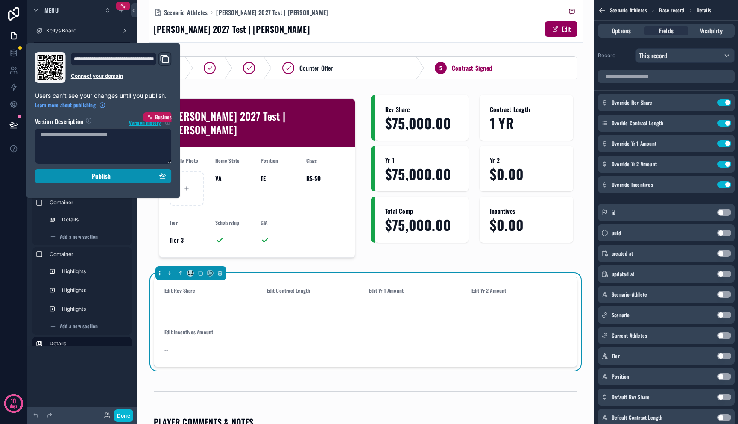
click at [65, 177] on div "Publish" at bounding box center [104, 176] width 126 height 8
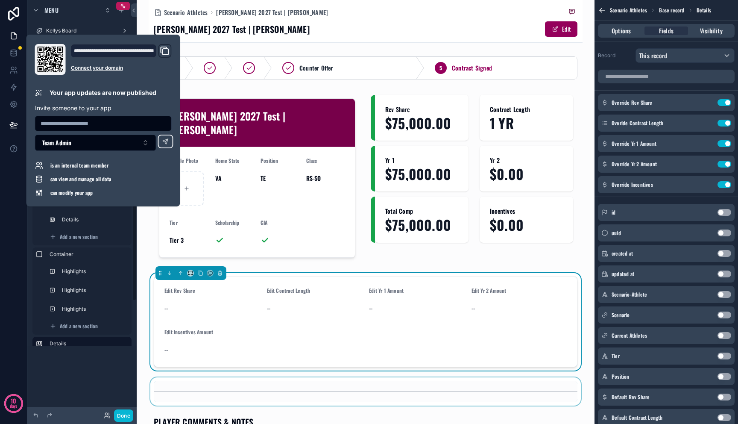
click at [278, 377] on div "scrollable content" at bounding box center [366, 391] width 434 height 28
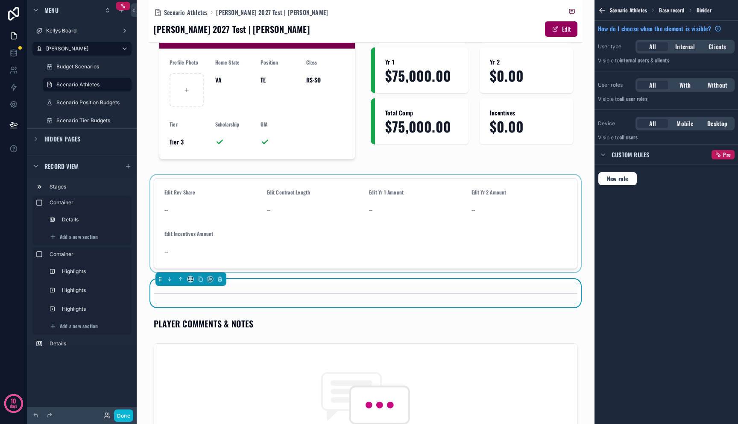
scroll to position [95, 0]
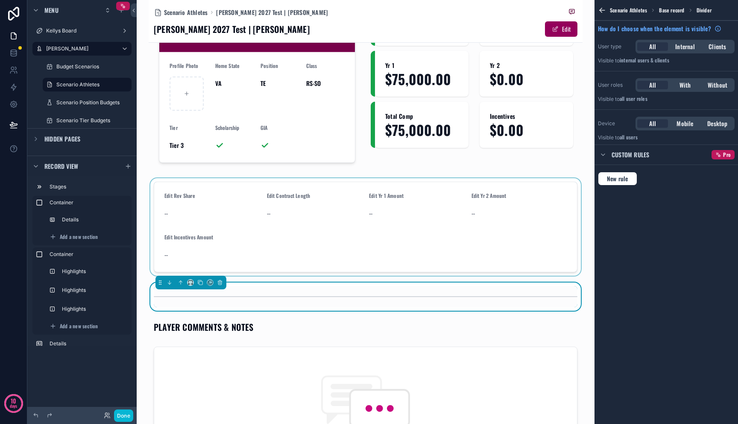
click at [172, 197] on div "scrollable content" at bounding box center [366, 226] width 434 height 97
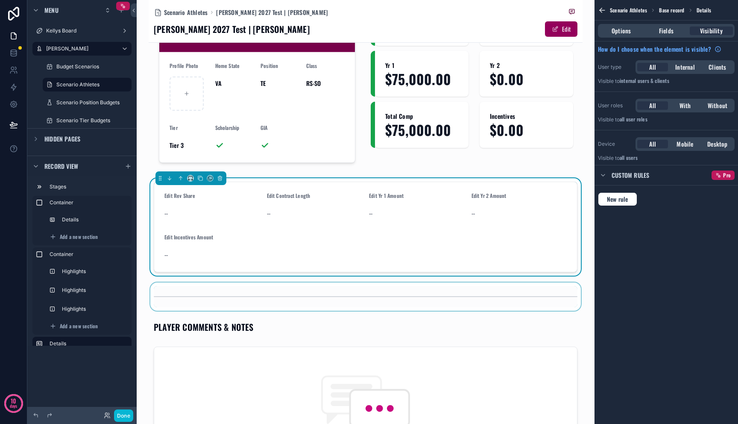
scroll to position [0, 0]
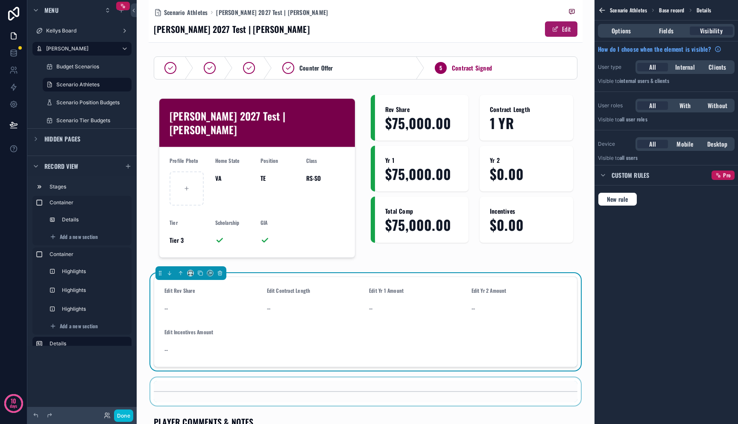
click at [557, 34] on button "Edit" at bounding box center [561, 28] width 32 height 15
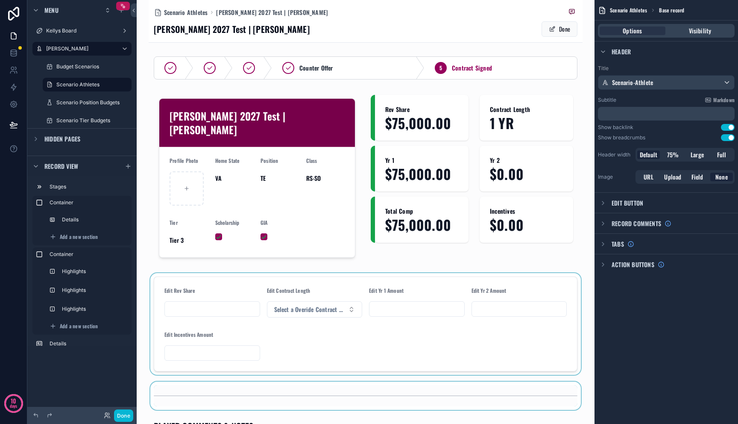
click at [169, 290] on div "scrollable content" at bounding box center [366, 324] width 434 height 102
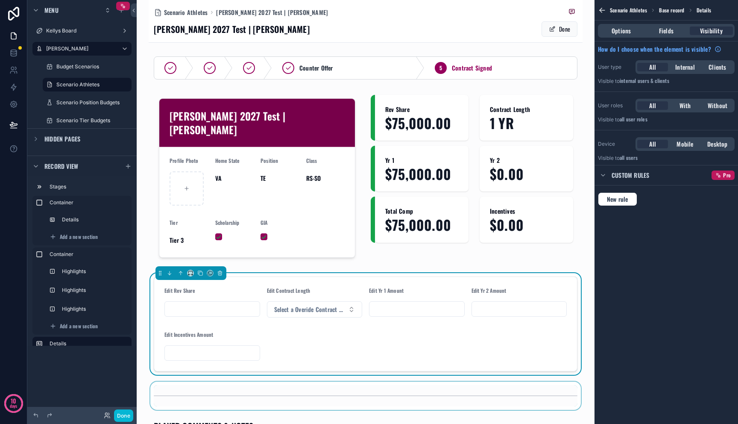
click at [188, 303] on input "scrollable content" at bounding box center [212, 309] width 95 height 12
click at [366, 308] on form "Edit Rev Share Edit Contract Length Select a Overide Contract Length Edit Yr 1 …" at bounding box center [365, 324] width 423 height 94
click at [410, 303] on input "scrollable content" at bounding box center [416, 309] width 95 height 12
click at [506, 303] on input "scrollable content" at bounding box center [519, 309] width 95 height 12
click at [455, 323] on form "Edit Rev Share Edit Contract Length Select a Overide Contract Length Edit Yr 1 …" at bounding box center [365, 324] width 423 height 94
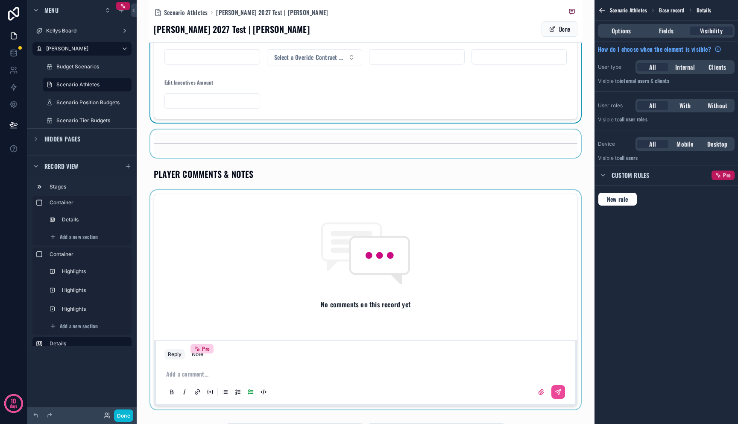
click at [417, 317] on div "scrollable content" at bounding box center [366, 299] width 434 height 219
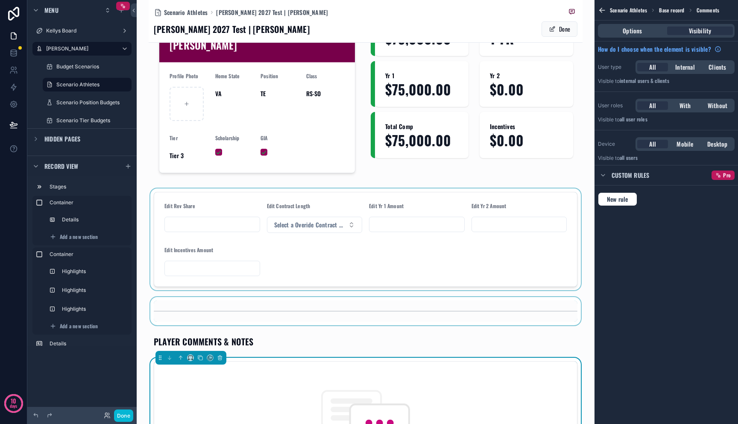
scroll to position [4, 0]
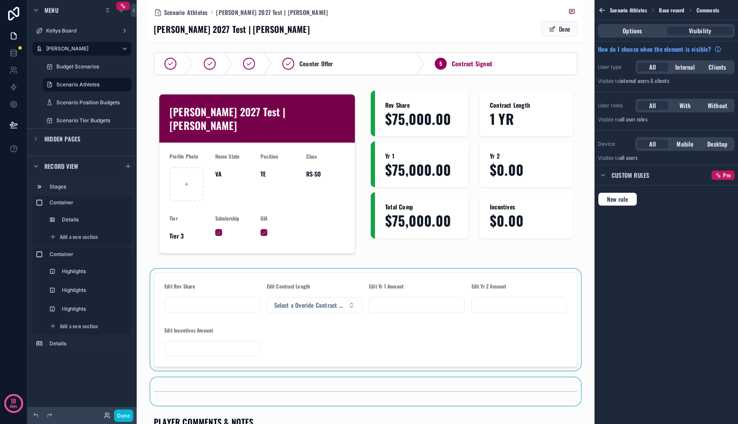
click at [394, 356] on div "scrollable content" at bounding box center [366, 320] width 434 height 102
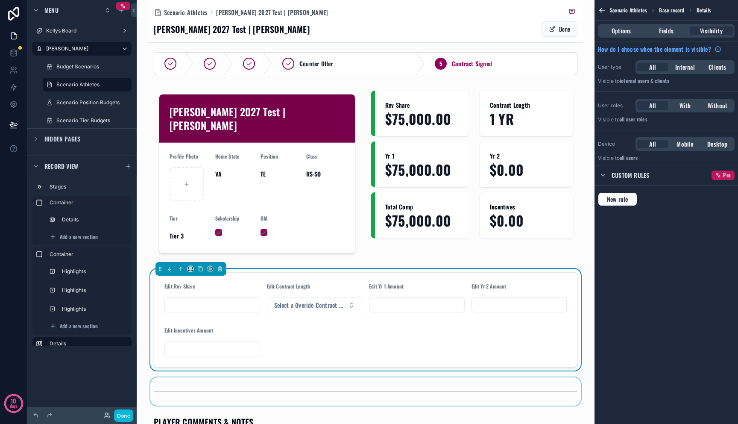
click at [394, 377] on div "scrollable content" at bounding box center [366, 391] width 434 height 28
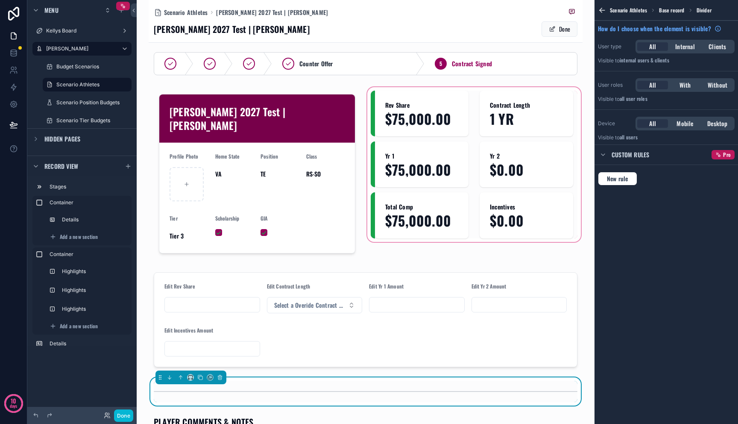
scroll to position [97, 0]
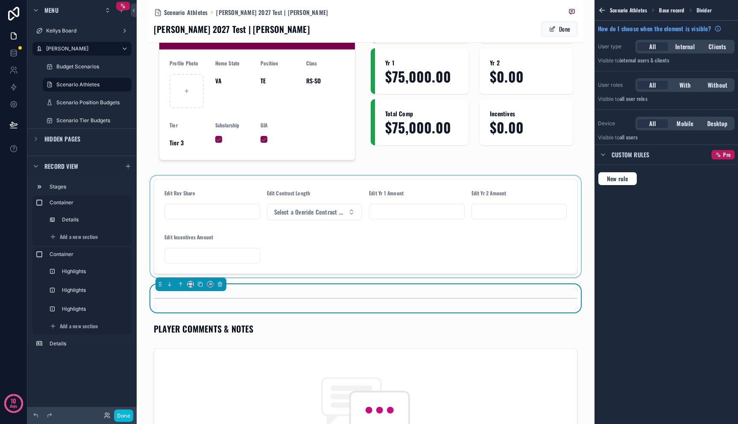
click at [372, 228] on div "scrollable content" at bounding box center [366, 227] width 434 height 102
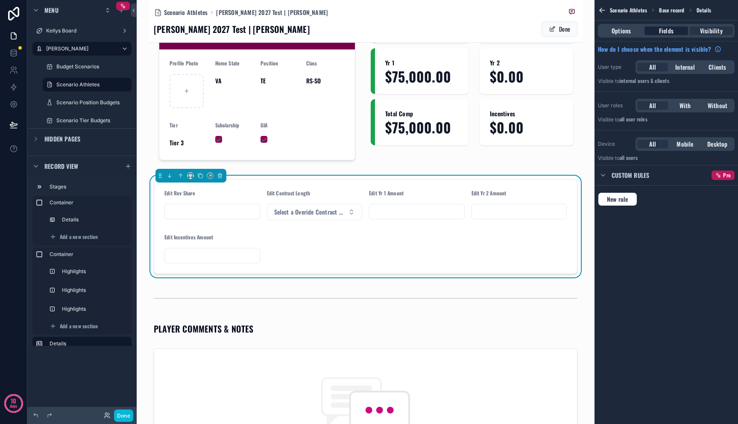
click at [671, 26] on span "Fields" at bounding box center [666, 30] width 15 height 9
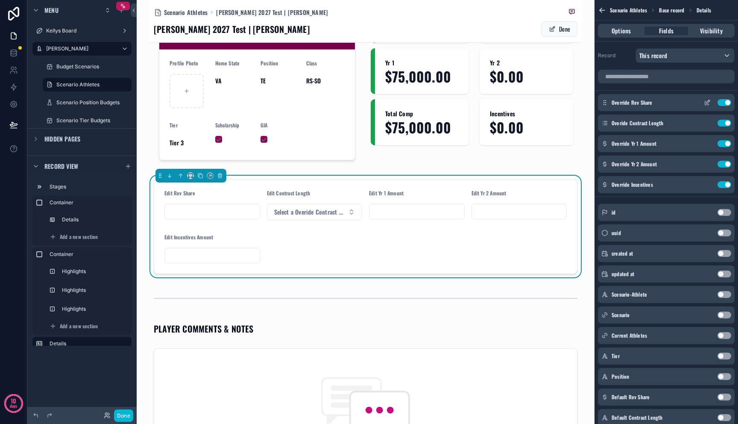
click at [708, 101] on icon "scrollable content" at bounding box center [708, 101] width 3 height 3
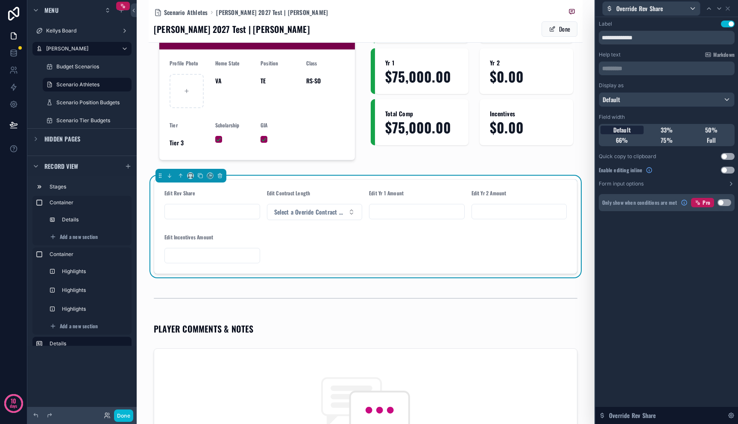
click at [622, 127] on span "Default" at bounding box center [622, 130] width 18 height 9
click at [670, 129] on span "33%" at bounding box center [667, 130] width 12 height 9
click at [623, 131] on span "Default" at bounding box center [622, 130] width 18 height 9
click at [131, 414] on button "Done" at bounding box center [123, 415] width 19 height 12
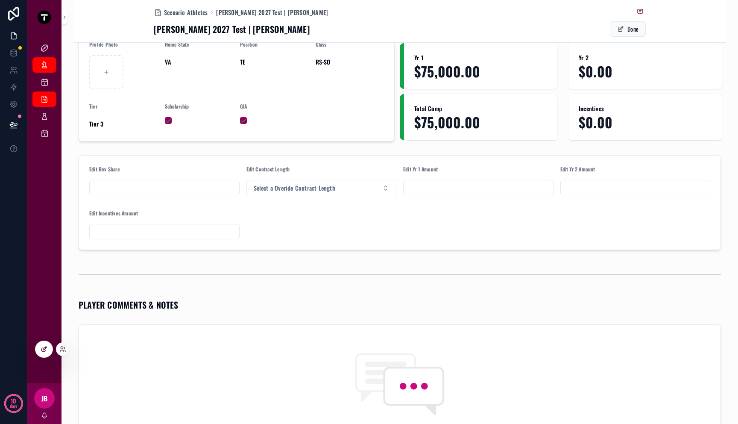
click at [50, 347] on div at bounding box center [43, 349] width 17 height 16
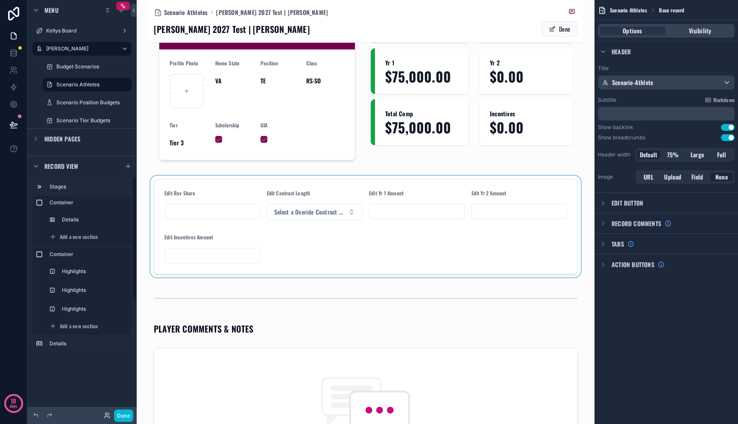
click at [337, 208] on div "scrollable content" at bounding box center [366, 227] width 434 height 102
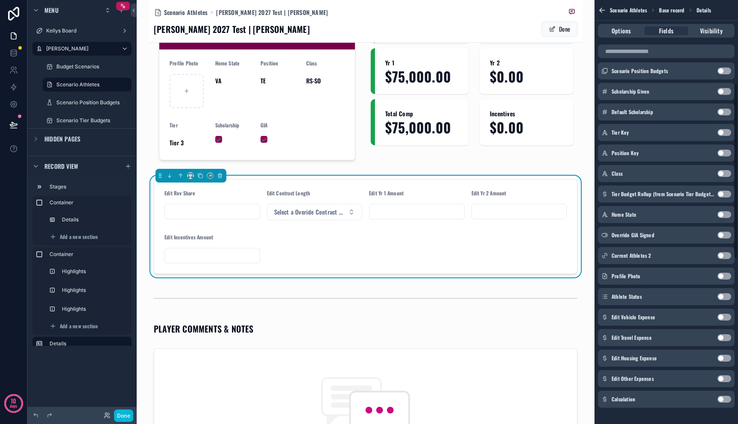
scroll to position [600, 0]
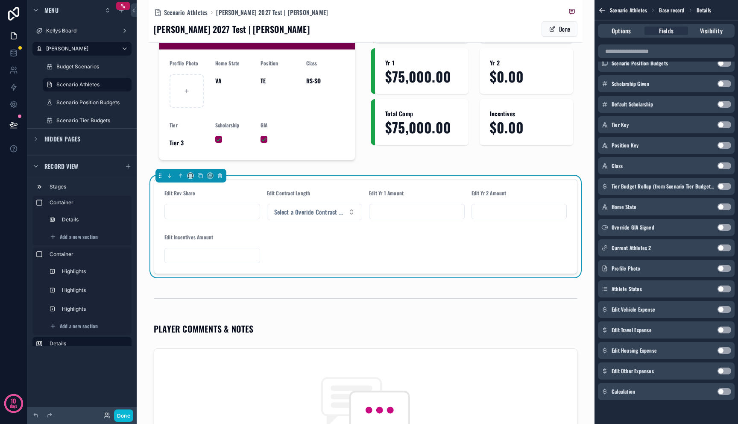
click at [725, 308] on button "Use setting" at bounding box center [725, 309] width 14 height 7
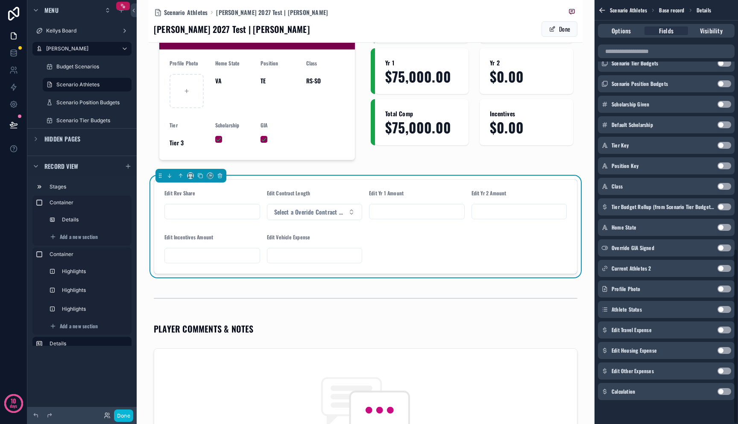
click at [725, 330] on button "Use setting" at bounding box center [725, 329] width 14 height 7
click at [723, 352] on button "Use setting" at bounding box center [725, 350] width 14 height 7
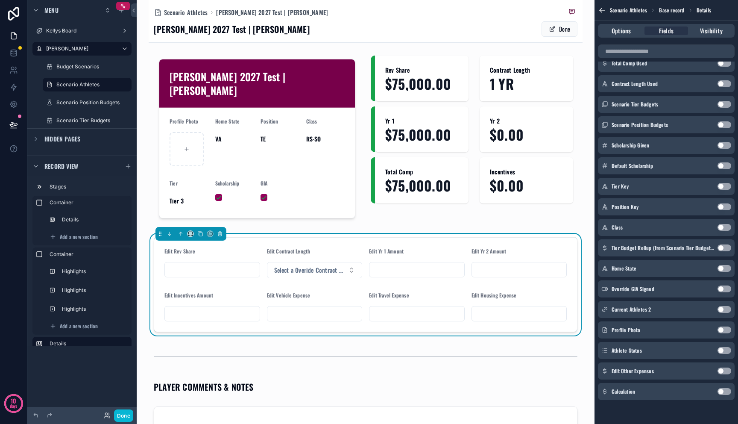
scroll to position [102, 0]
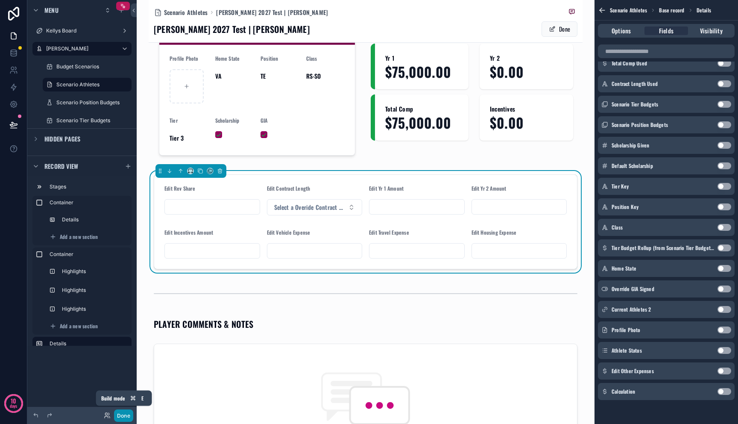
click at [123, 417] on button "Done" at bounding box center [123, 415] width 19 height 12
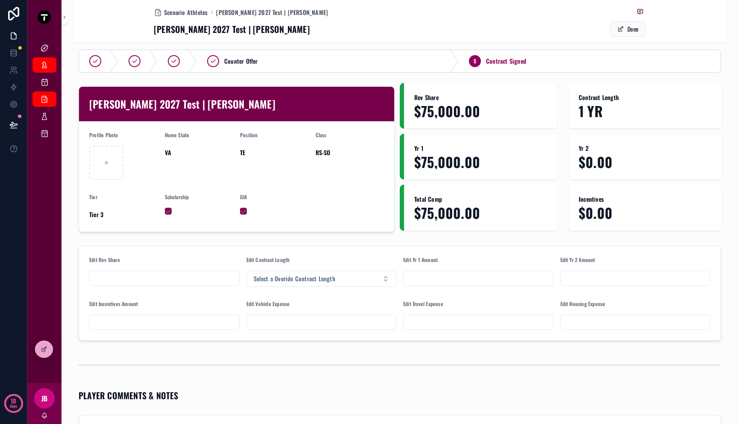
scroll to position [6, 0]
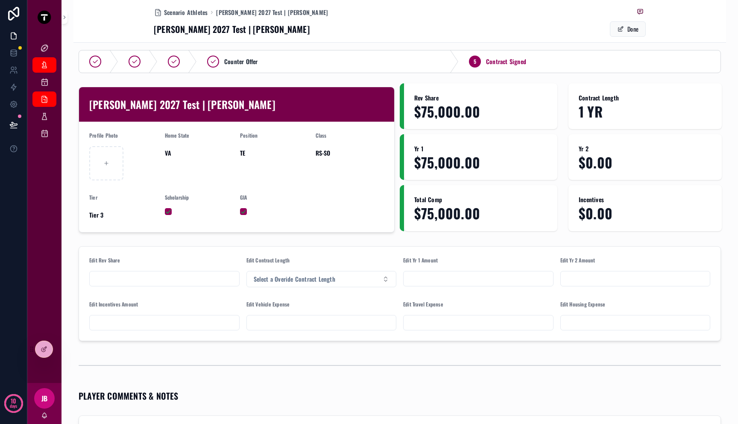
click at [206, 275] on input "scrollable content" at bounding box center [165, 279] width 150 height 12
click at [435, 282] on input "scrollable content" at bounding box center [479, 279] width 150 height 12
click at [584, 282] on input "scrollable content" at bounding box center [636, 279] width 150 height 12
click at [582, 319] on input "scrollable content" at bounding box center [636, 323] width 150 height 12
click at [493, 322] on input "scrollable content" at bounding box center [479, 323] width 150 height 12
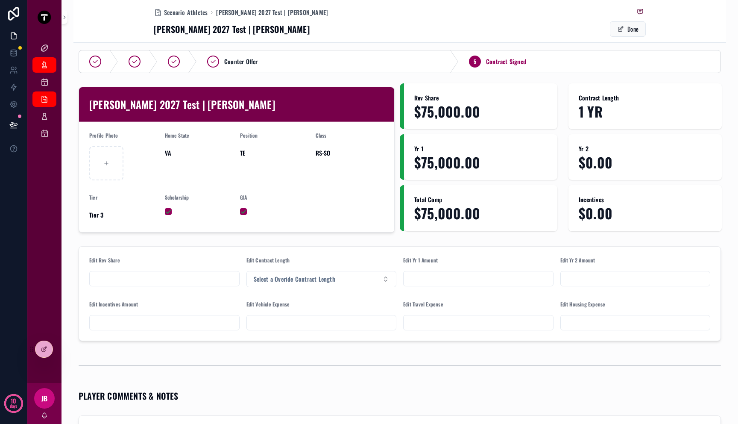
click at [361, 322] on input "scrollable content" at bounding box center [322, 323] width 150 height 12
click at [448, 357] on div "scrollable content" at bounding box center [400, 365] width 642 height 21
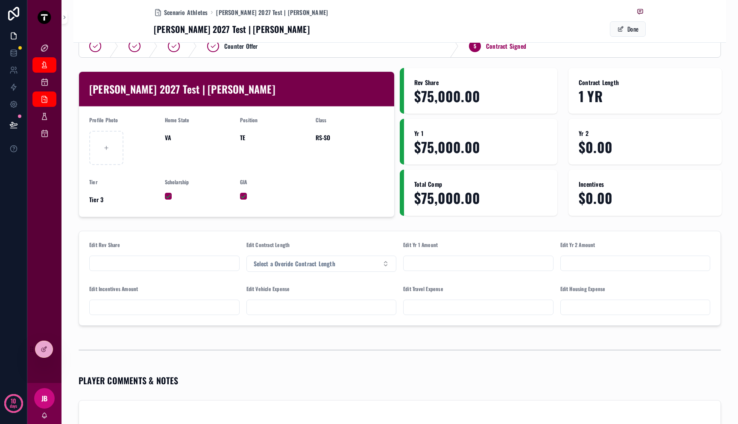
scroll to position [20, 0]
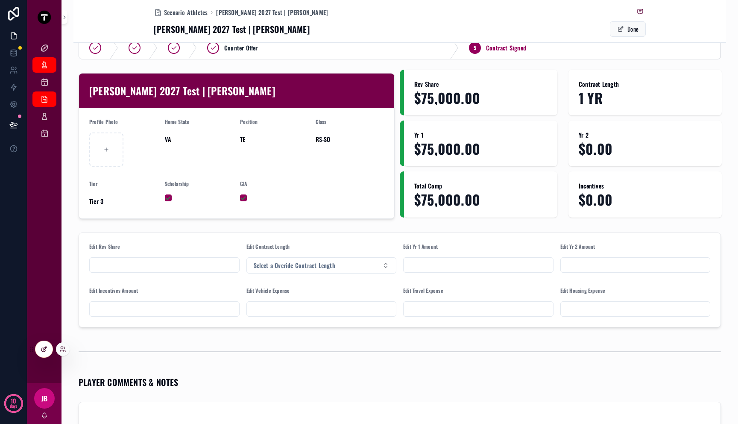
click at [44, 352] on div at bounding box center [43, 349] width 17 height 16
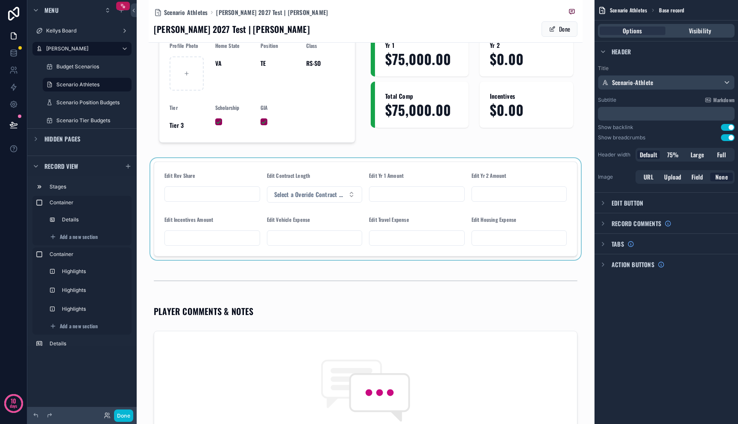
scroll to position [115, 0]
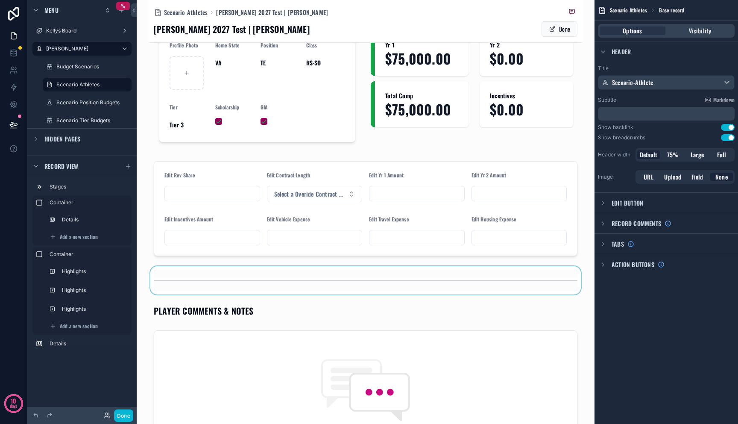
click at [193, 266] on div "scrollable content" at bounding box center [366, 280] width 434 height 28
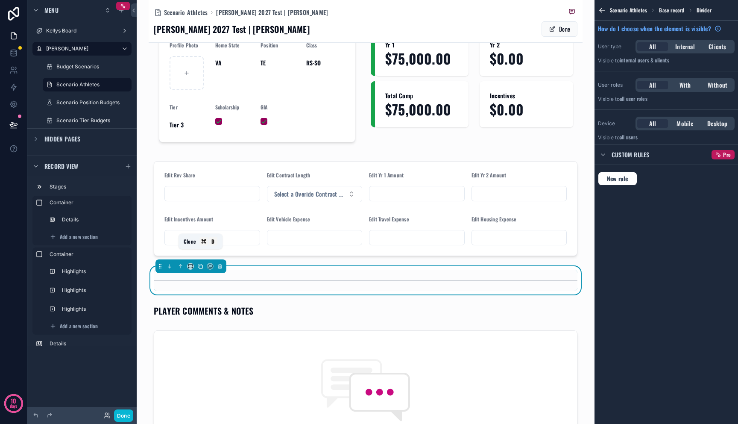
click at [197, 263] on icon "scrollable content" at bounding box center [200, 266] width 6 height 6
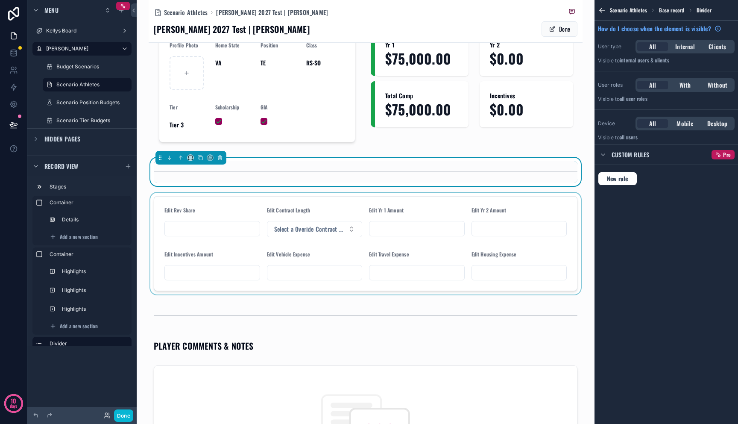
click at [255, 280] on div "scrollable content" at bounding box center [366, 244] width 434 height 102
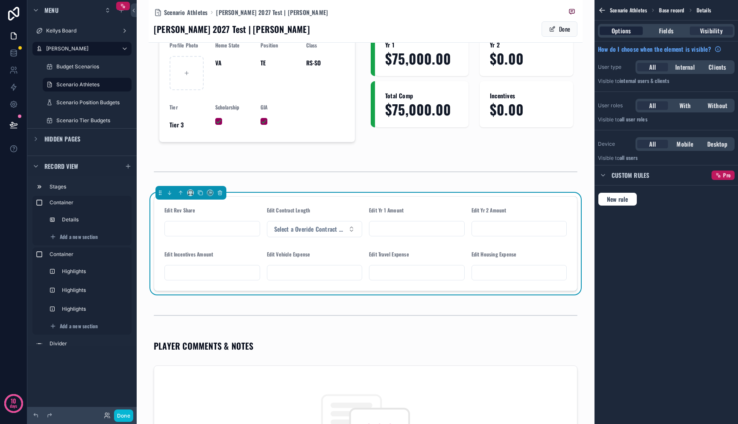
click at [630, 31] on span "Options" at bounding box center [621, 30] width 19 height 9
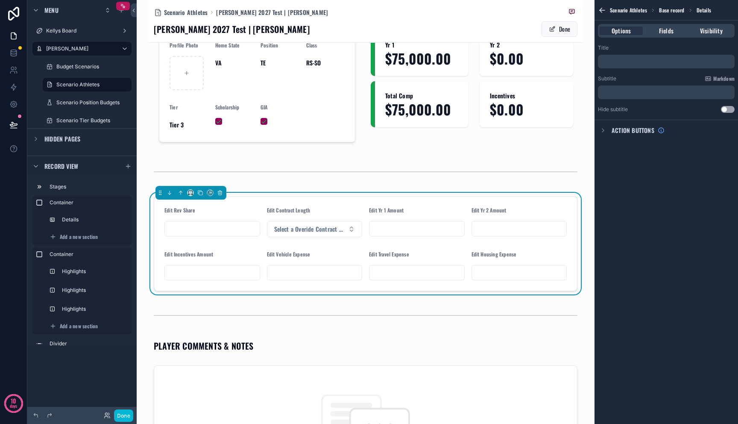
click at [651, 67] on div "﻿" at bounding box center [666, 62] width 137 height 14
click at [651, 62] on p "﻿" at bounding box center [667, 61] width 132 height 7
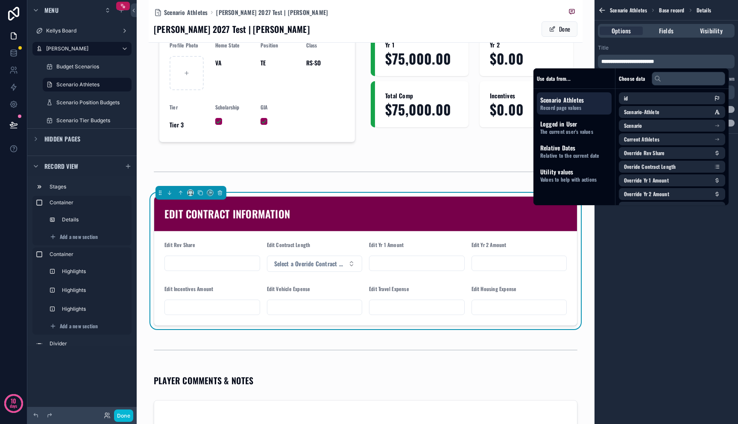
click at [522, 319] on div "Counter Offer 5 Contract Signed Mitch 2027 Test | Zeke Wimbush Profile Photo Ho…" at bounding box center [366, 277] width 434 height 678
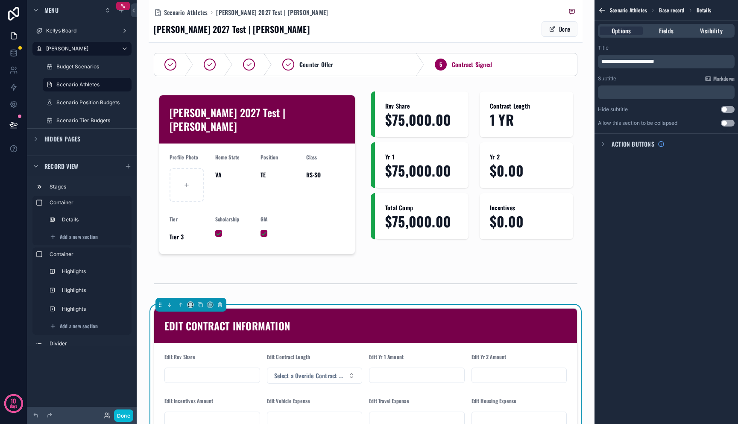
scroll to position [0, 0]
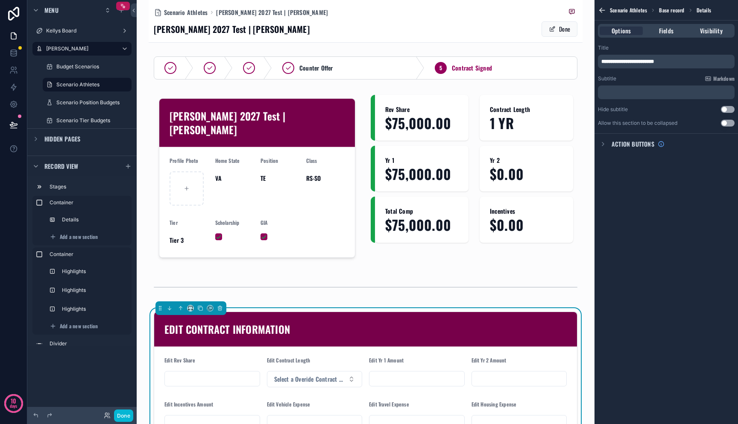
click at [473, 308] on div "EDIT CONTRACT INFORMATION Edit Rev Share Edit Contract Length Select a Overide …" at bounding box center [366, 376] width 434 height 136
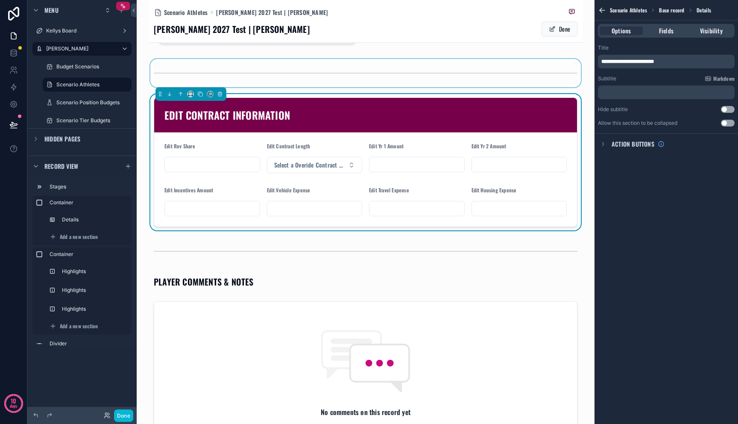
scroll to position [215, 0]
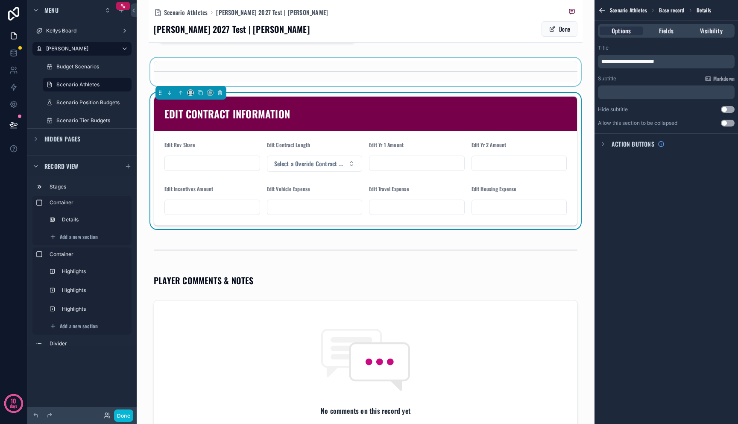
click at [473, 277] on div "Counter Offer 5 Contract Signed Mitch 2027 Test | Zeke Wimbush Profile Photo Ho…" at bounding box center [366, 177] width 434 height 678
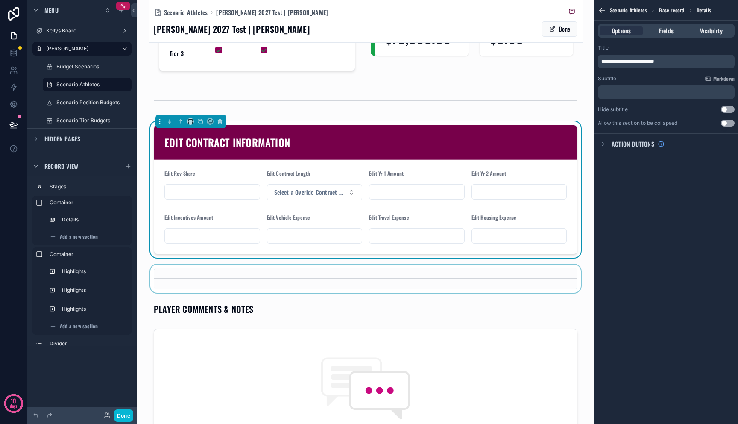
scroll to position [185, 0]
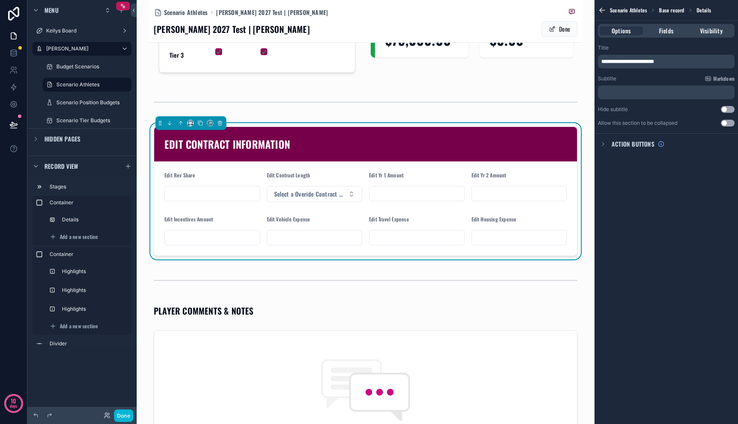
click at [466, 217] on form "Edit Rev Share Edit Contract Length Select a Overide Contract Length Edit Yr 1 …" at bounding box center [365, 208] width 423 height 94
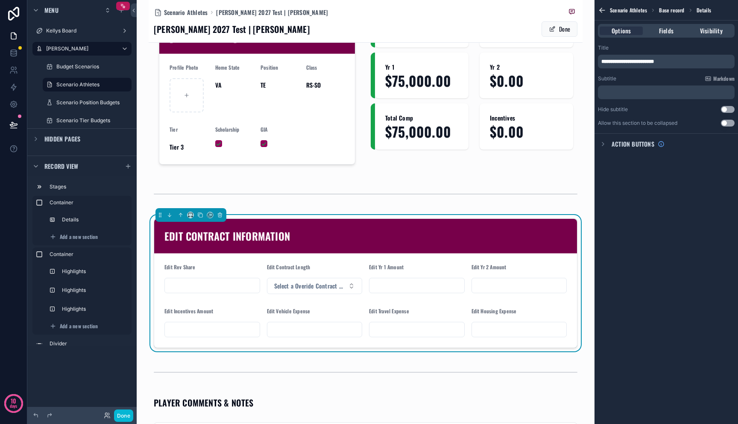
scroll to position [97, 0]
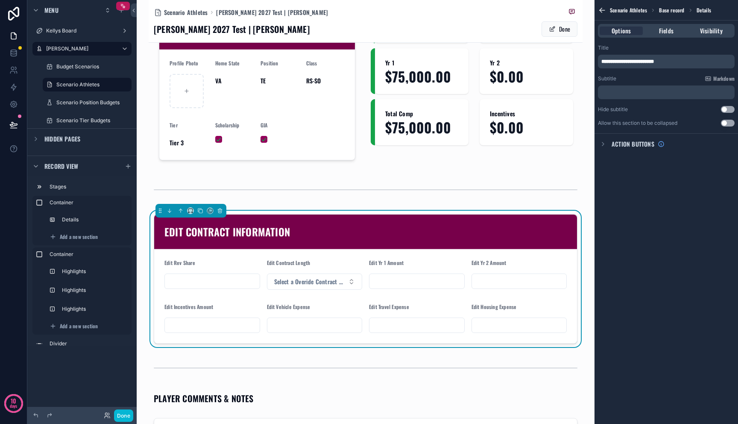
click at [246, 283] on form "Edit Rev Share Edit Contract Length Select a Overide Contract Length Edit Yr 1 …" at bounding box center [365, 296] width 423 height 94
click at [673, 28] on span "Fields" at bounding box center [666, 30] width 15 height 9
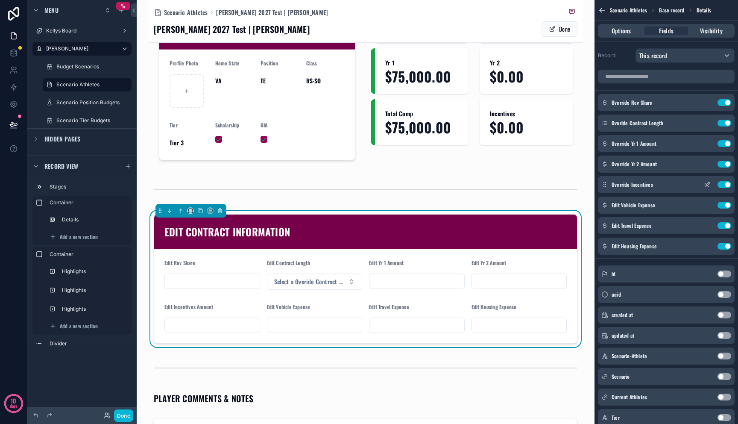
click at [728, 185] on button "Use setting" at bounding box center [725, 184] width 14 height 7
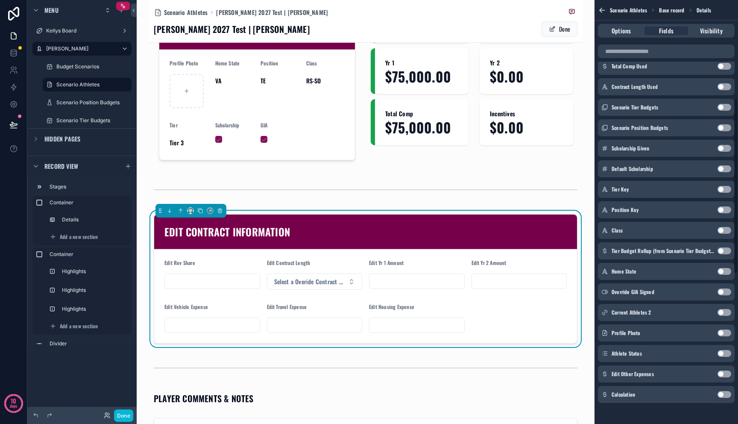
scroll to position [600, 0]
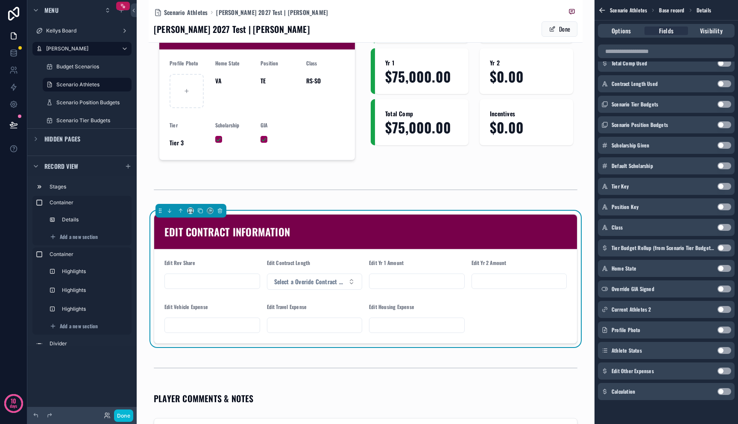
click at [723, 371] on button "Use setting" at bounding box center [725, 370] width 14 height 7
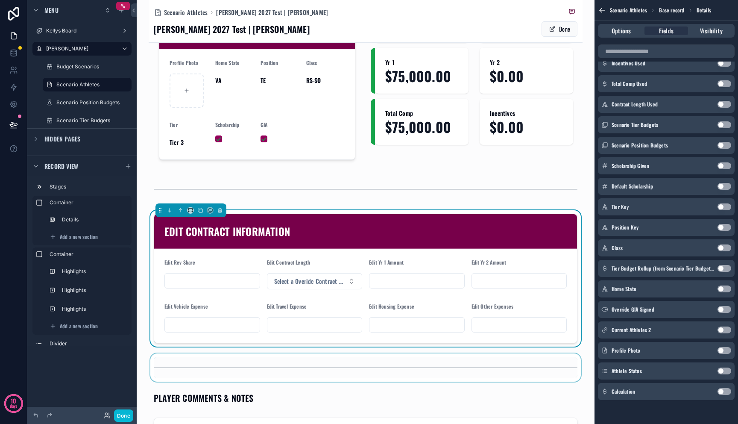
scroll to position [80, 0]
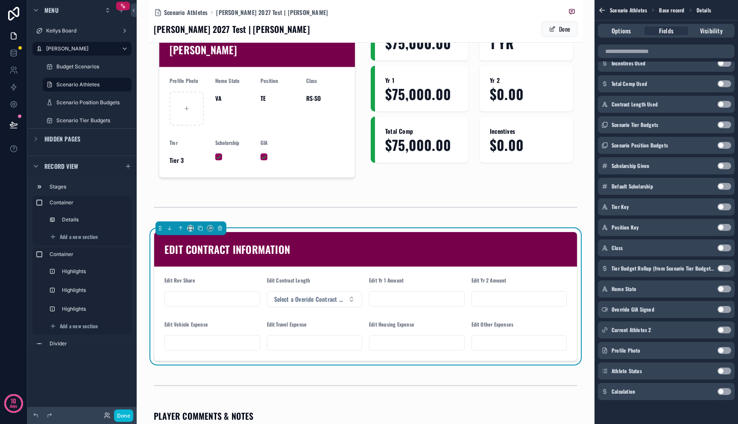
click at [258, 267] on form "Edit Rev Share Edit Contract Length Select a Overide Contract Length Edit Yr 1 …" at bounding box center [365, 314] width 423 height 94
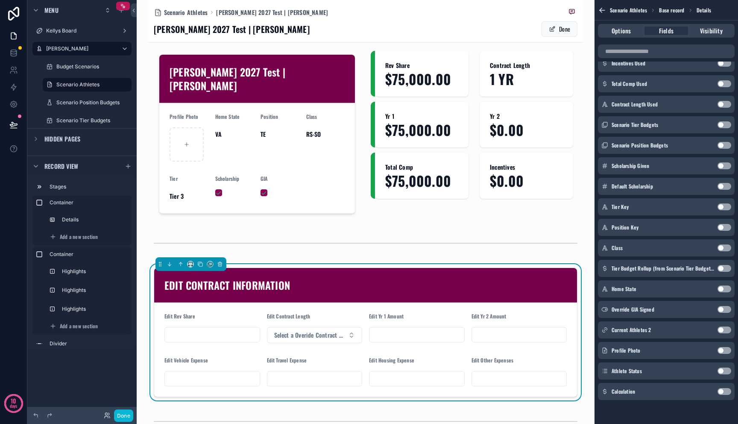
scroll to position [17, 0]
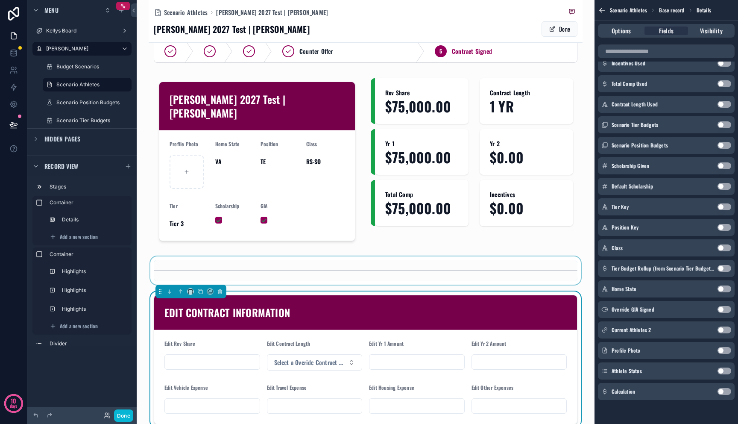
click at [258, 256] on div "scrollable content" at bounding box center [366, 270] width 434 height 28
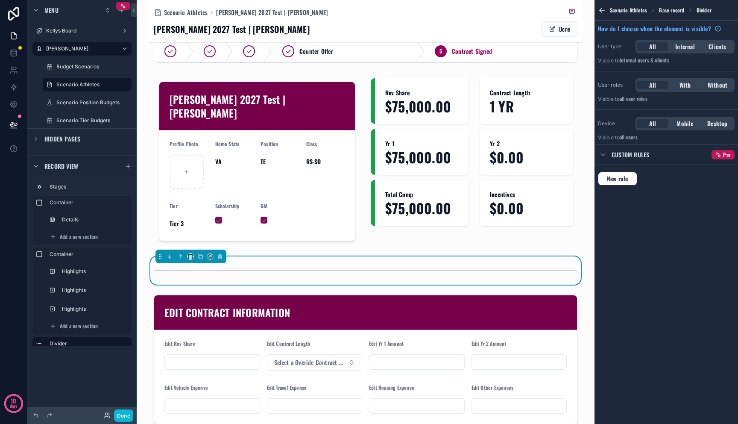
scroll to position [0, 0]
click at [72, 28] on label "Kellys Board" at bounding box center [80, 30] width 68 height 7
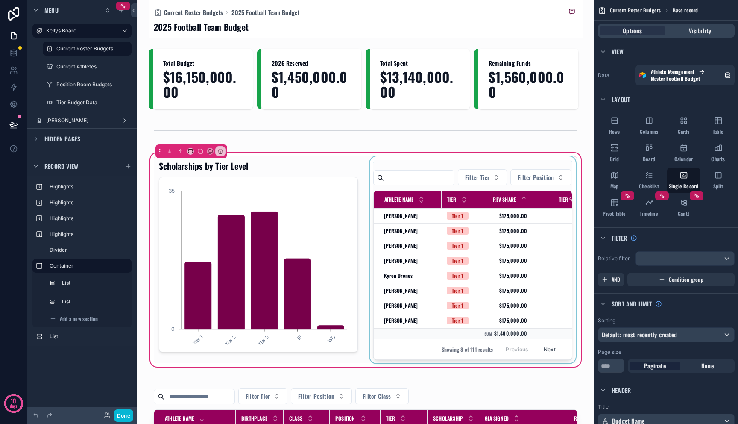
click at [407, 235] on div "scrollable content" at bounding box center [472, 259] width 209 height 207
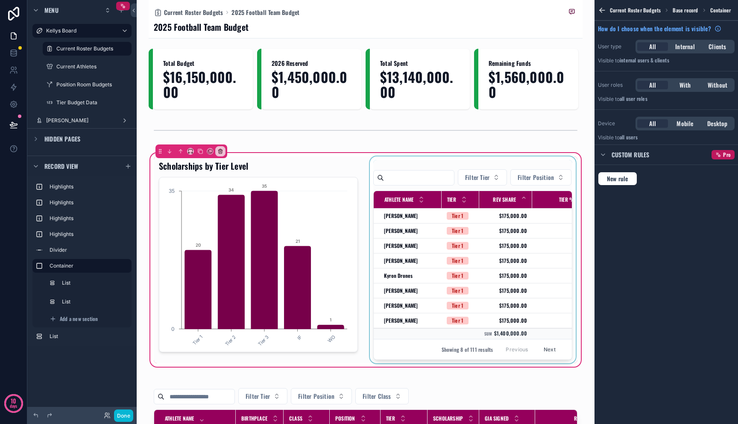
click at [404, 253] on div "scrollable content" at bounding box center [472, 259] width 209 height 207
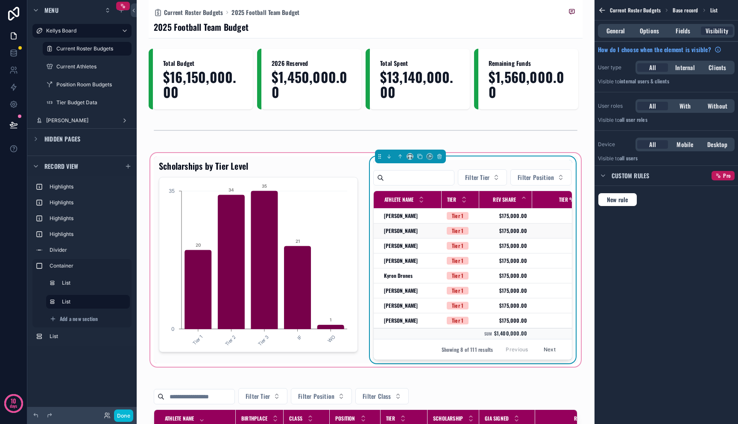
click at [402, 234] on span "[PERSON_NAME]" at bounding box center [401, 230] width 34 height 7
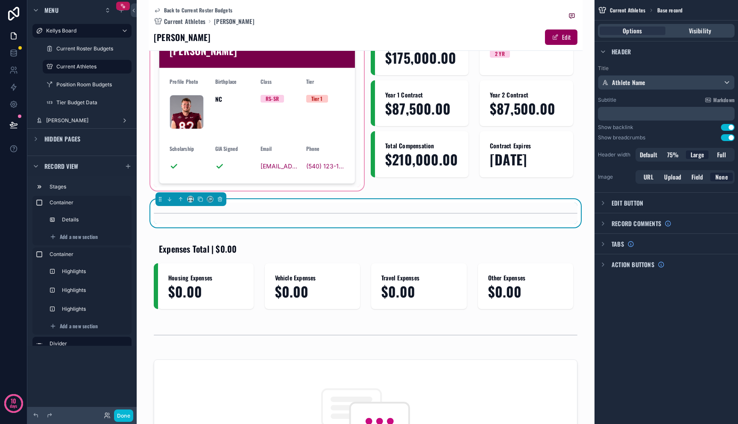
scroll to position [78, 0]
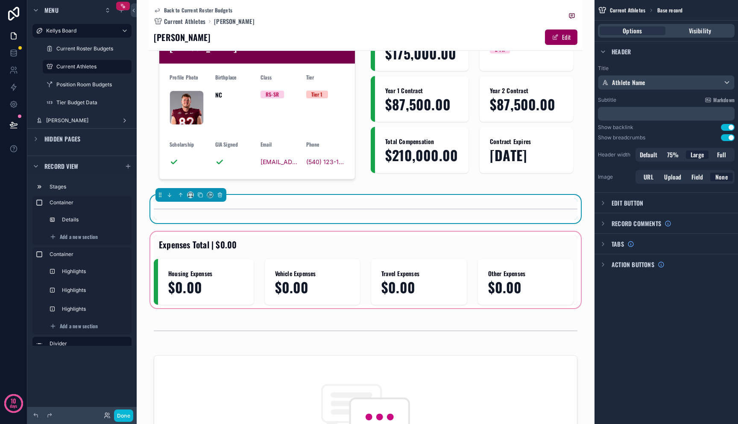
click at [206, 261] on div "scrollable content" at bounding box center [366, 270] width 434 height 80
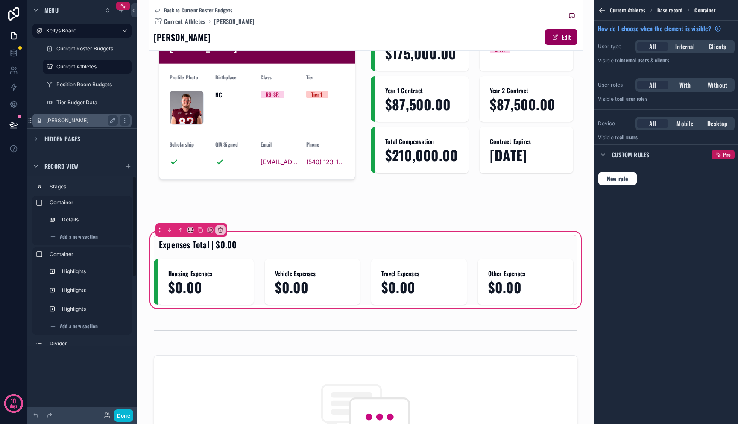
click at [88, 123] on label "[PERSON_NAME]" at bounding box center [80, 120] width 68 height 7
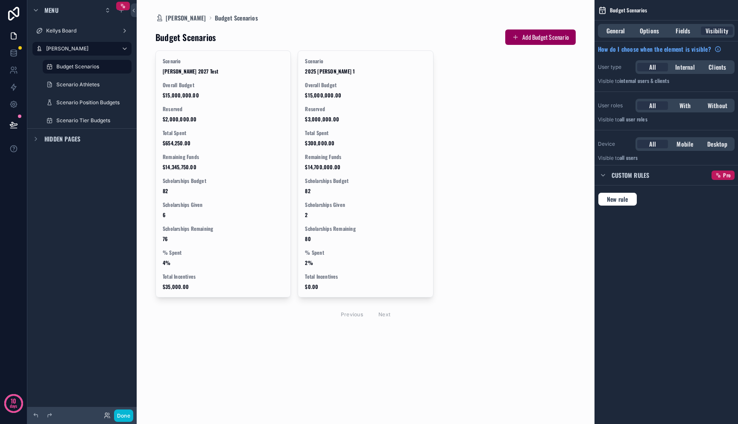
click at [227, 114] on div "scrollable content" at bounding box center [366, 176] width 434 height 352
click at [227, 114] on div "Reserved $2,000,000.00" at bounding box center [223, 114] width 121 height 17
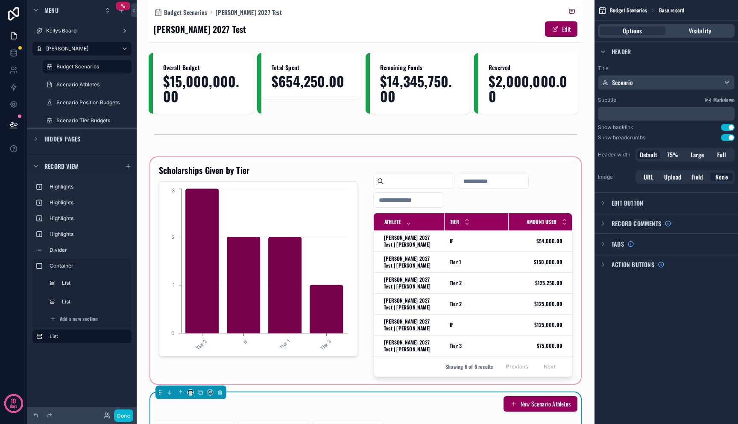
click at [395, 235] on div "scrollable content" at bounding box center [366, 270] width 434 height 230
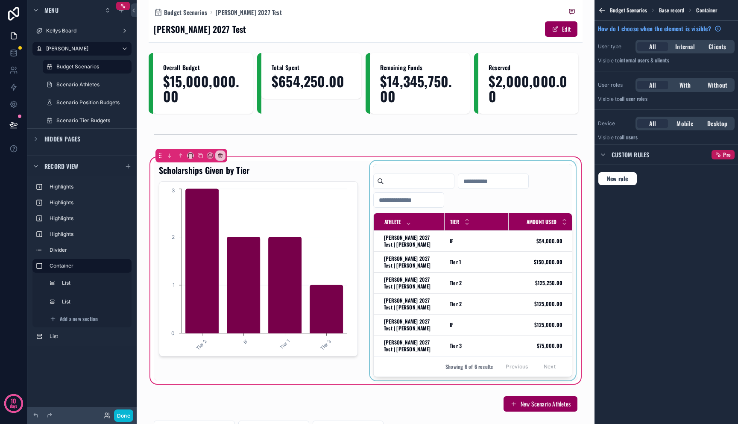
click at [412, 243] on div "scrollable content" at bounding box center [472, 271] width 209 height 220
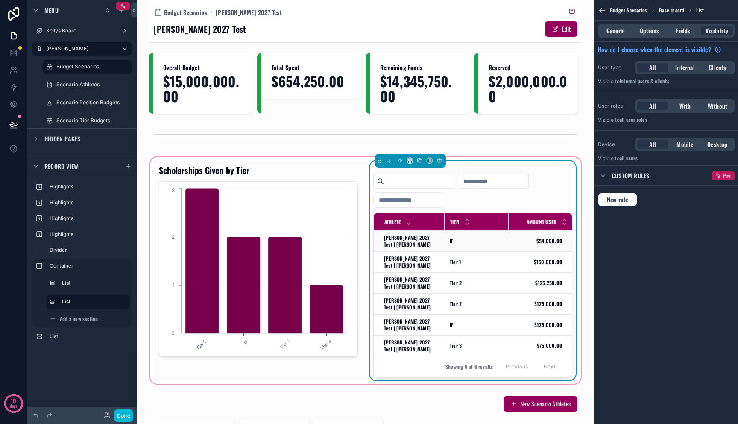
click at [412, 246] on span "[PERSON_NAME] 2027 Test | [PERSON_NAME]" at bounding box center [412, 241] width 56 height 14
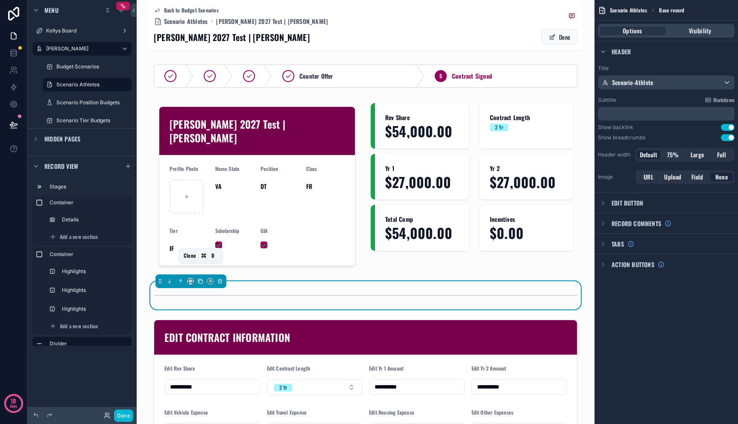
click at [203, 278] on icon "scrollable content" at bounding box center [200, 281] width 6 height 6
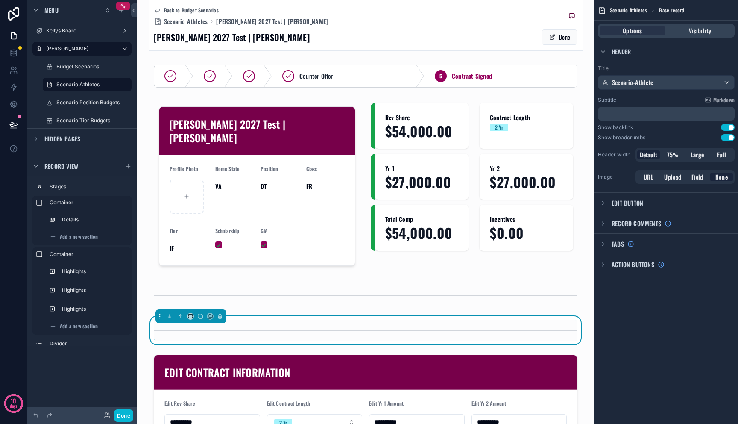
click at [96, 369] on div "Menu Kellys Board Mitch Dashboard Budget Scenarios Scenario Athletes Scenario P…" at bounding box center [81, 206] width 109 height 413
click at [96, 340] on label "Divider" at bounding box center [87, 343] width 75 height 7
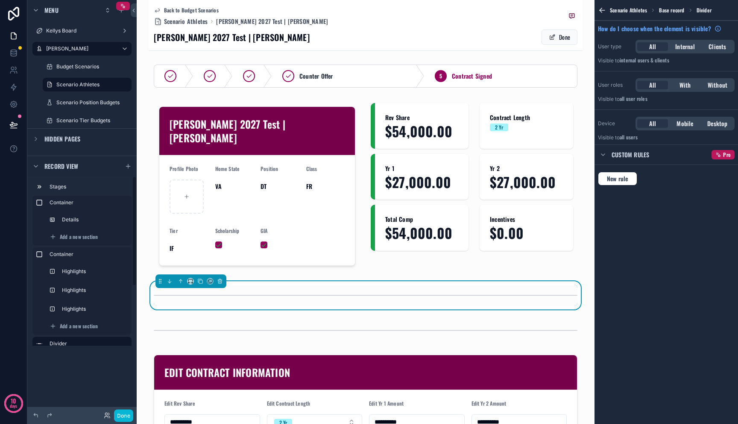
click at [99, 356] on div "Menu Kellys Board Mitch Dashboard Budget Scenarios Scenario Athletes Scenario P…" at bounding box center [81, 206] width 109 height 413
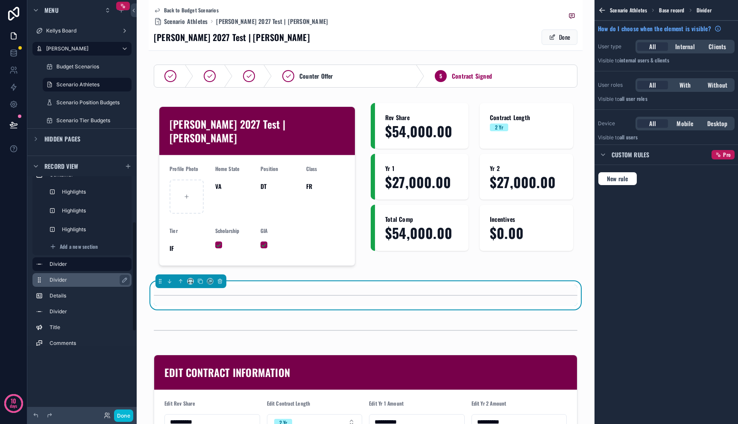
scroll to position [70, 0]
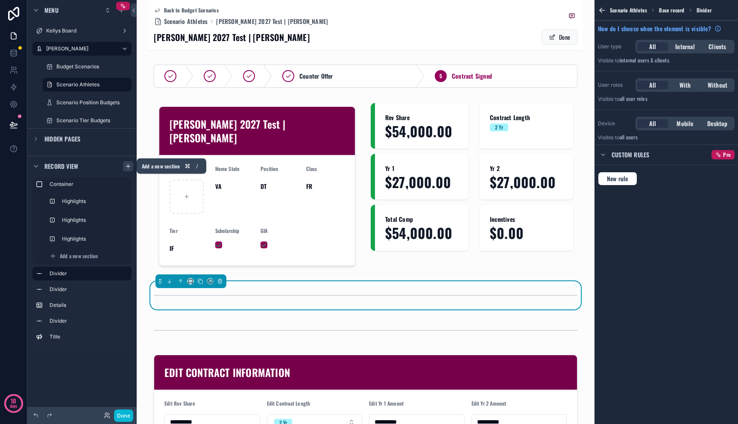
click at [127, 166] on icon "scrollable content" at bounding box center [128, 166] width 4 height 0
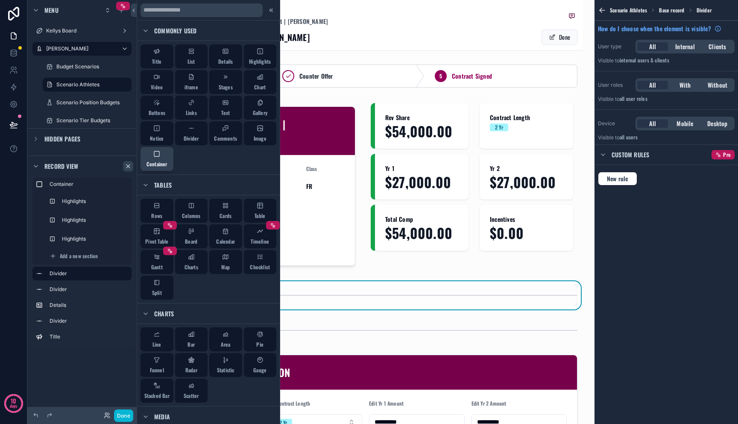
click at [166, 161] on span "Container" at bounding box center [157, 164] width 21 height 7
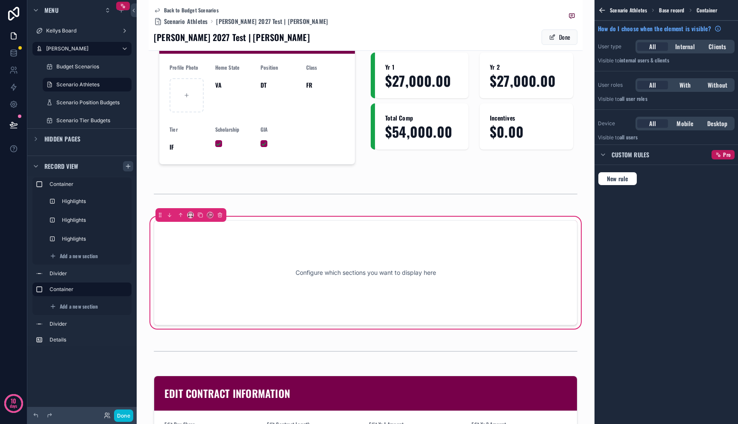
scroll to position [103, 0]
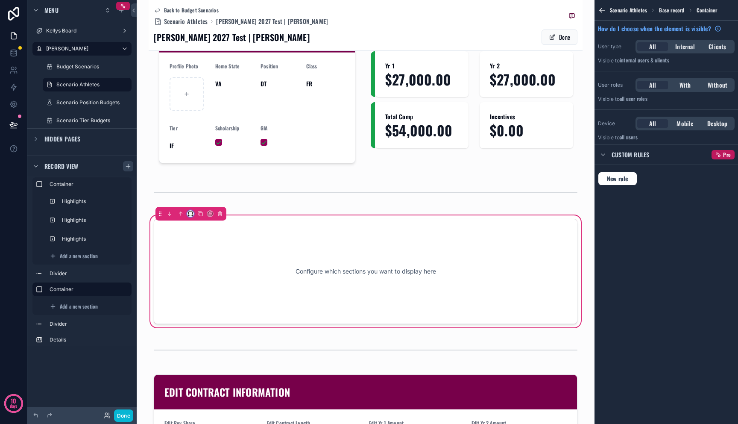
click at [191, 210] on button "scrollable content" at bounding box center [190, 213] width 7 height 7
click at [204, 314] on span "Full width" at bounding box center [206, 313] width 25 height 10
click at [267, 266] on div "Configure which sections you want to display here" at bounding box center [366, 271] width 396 height 77
click at [114, 307] on div "Add a new section" at bounding box center [88, 306] width 84 height 14
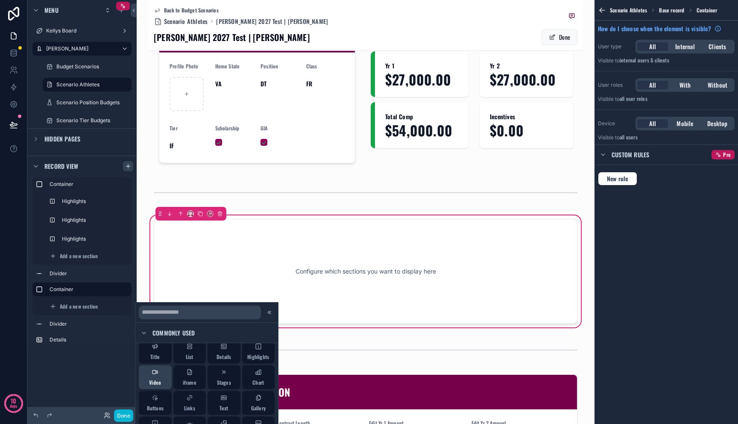
scroll to position [19, 0]
click at [244, 348] on button "Highlights" at bounding box center [258, 340] width 33 height 24
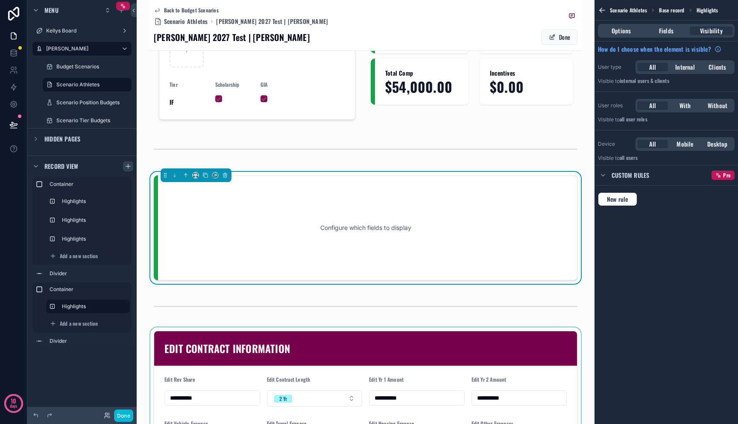
scroll to position [149, 0]
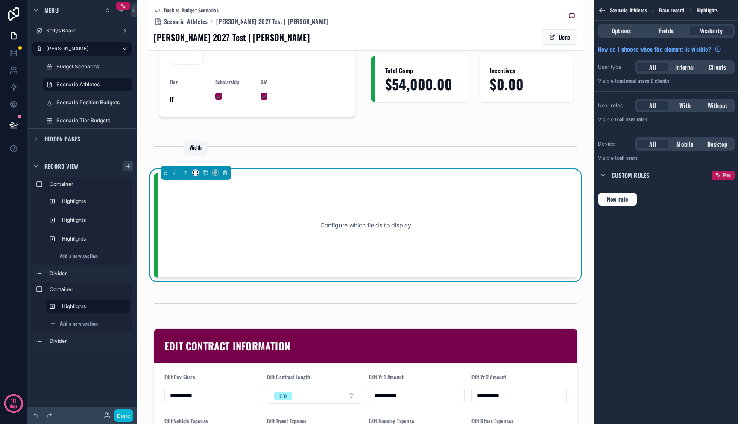
click at [197, 173] on icon "scrollable content" at bounding box center [197, 174] width 1 height 2
click at [202, 194] on span "25%" at bounding box center [205, 191] width 12 height 10
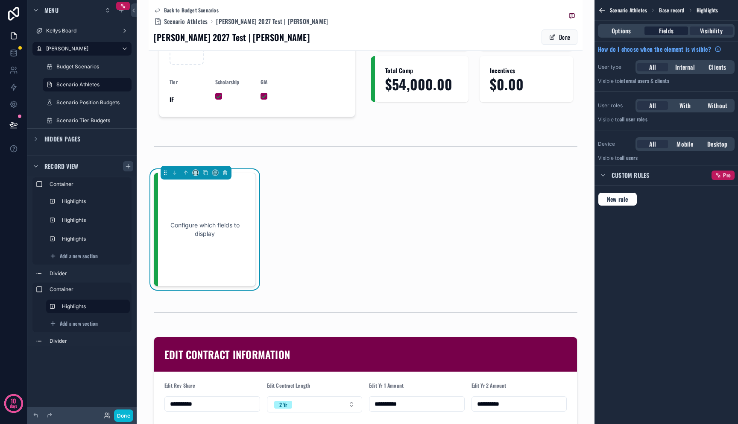
click at [674, 35] on div "Fields" at bounding box center [666, 30] width 43 height 9
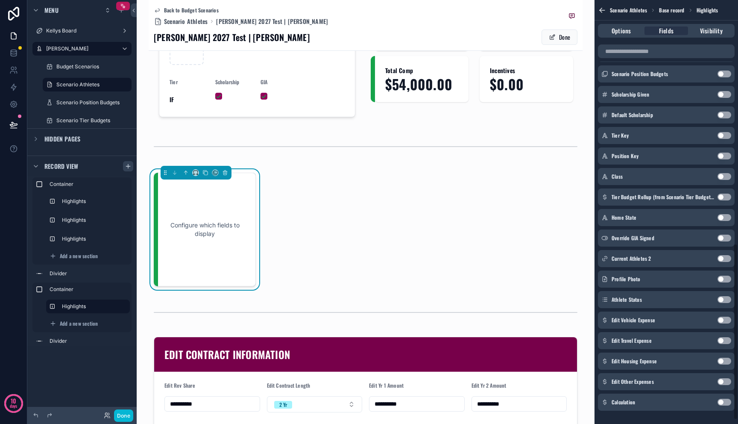
scroll to position [596, 0]
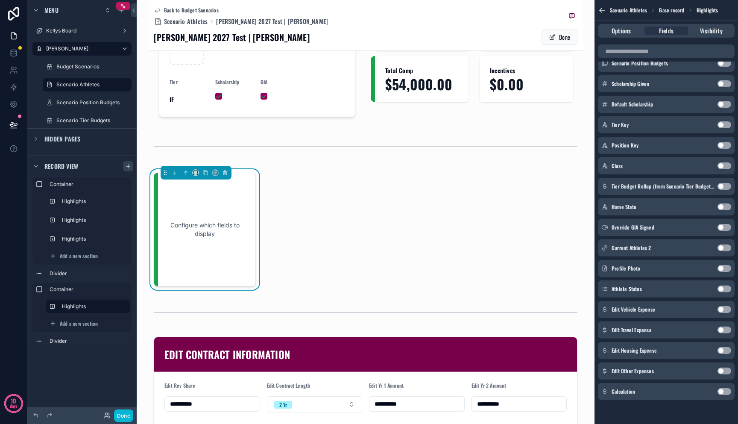
click at [724, 310] on button "Use setting" at bounding box center [725, 309] width 14 height 7
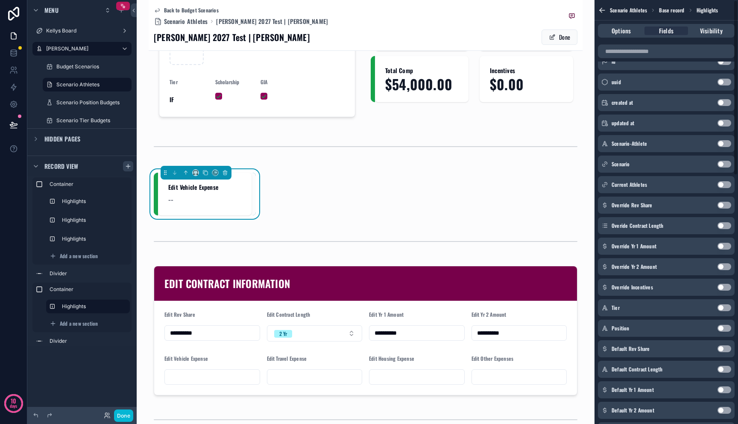
scroll to position [0, 0]
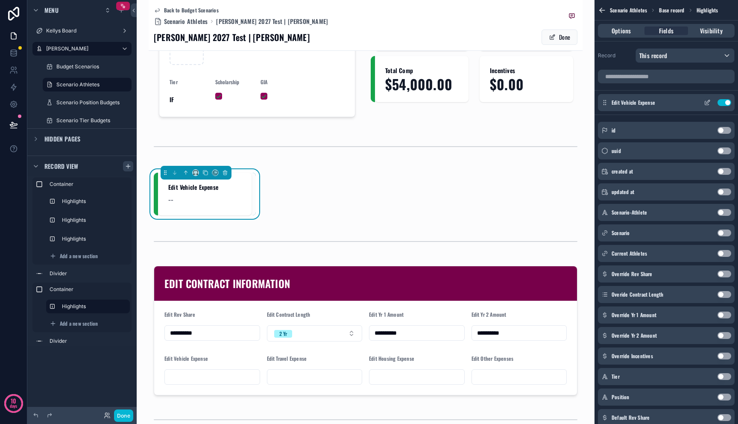
click at [709, 102] on icon "scrollable content" at bounding box center [708, 101] width 3 height 3
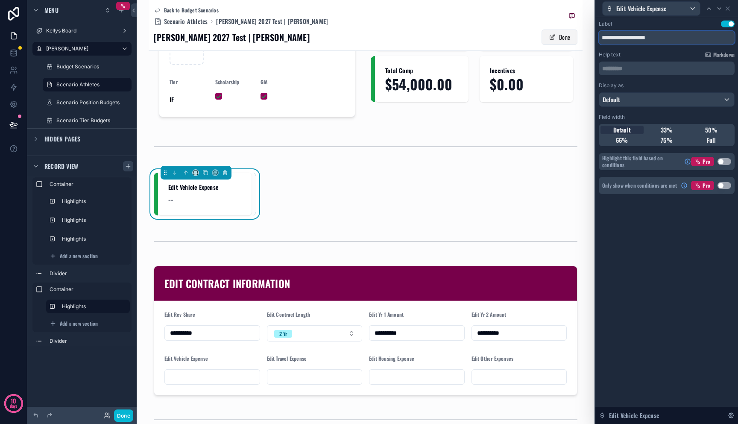
drag, startPoint x: 614, startPoint y: 37, endPoint x: 566, endPoint y: 41, distance: 48.5
click at [566, 41] on div "**********" at bounding box center [369, 212] width 738 height 424
type input "**********"
click at [457, 183] on div "Vehicle Expense --" at bounding box center [366, 194] width 424 height 43
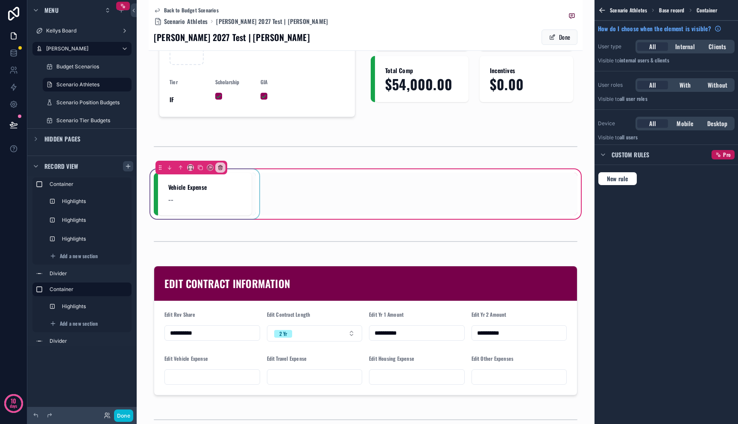
click at [238, 182] on div "scrollable content" at bounding box center [205, 194] width 102 height 43
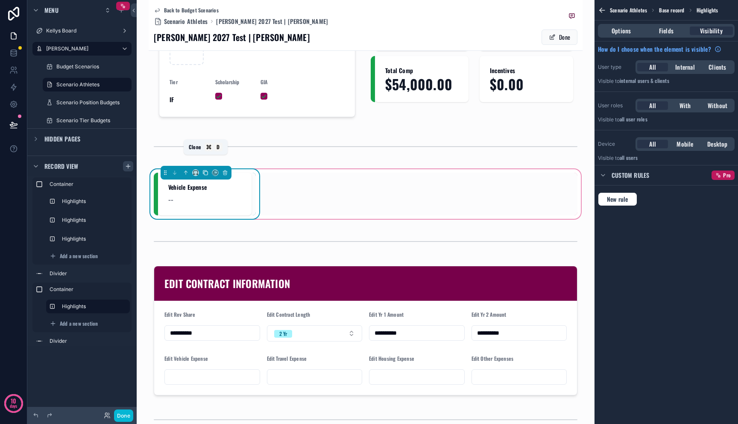
click at [206, 170] on icon "scrollable content" at bounding box center [205, 173] width 6 height 6
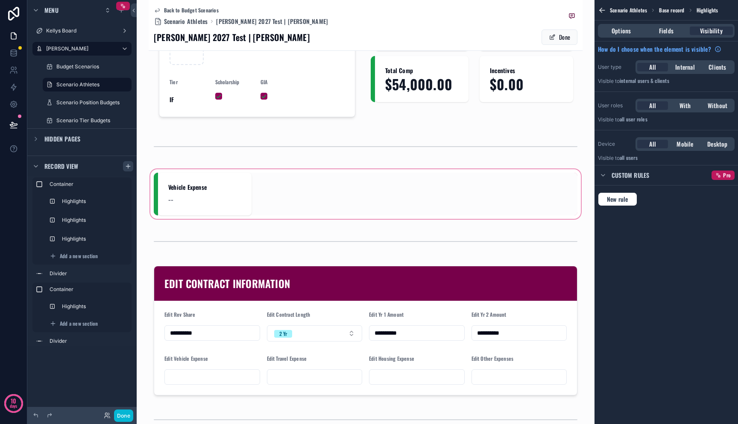
click at [223, 186] on div "scrollable content" at bounding box center [366, 193] width 434 height 53
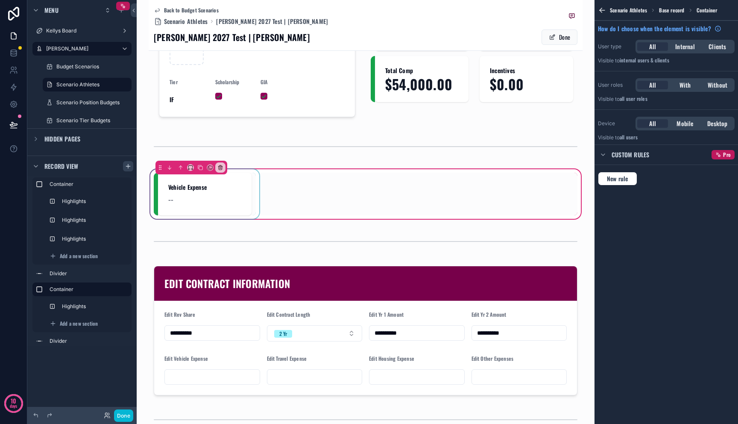
click at [223, 185] on div "scrollable content" at bounding box center [205, 194] width 102 height 43
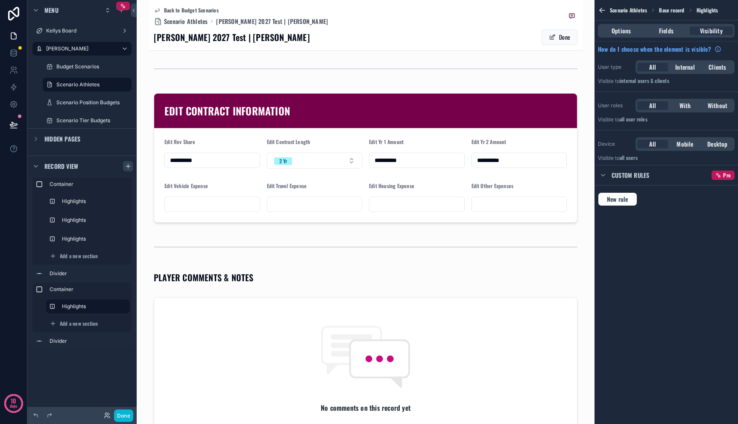
scroll to position [551, 0]
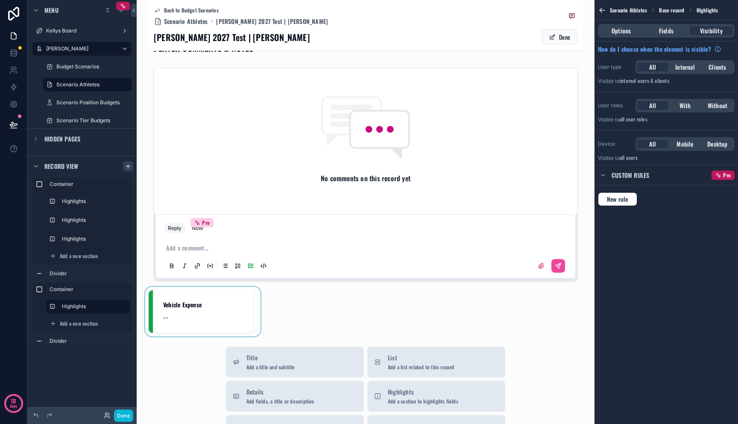
click at [232, 296] on div "scrollable content" at bounding box center [203, 311] width 108 height 43
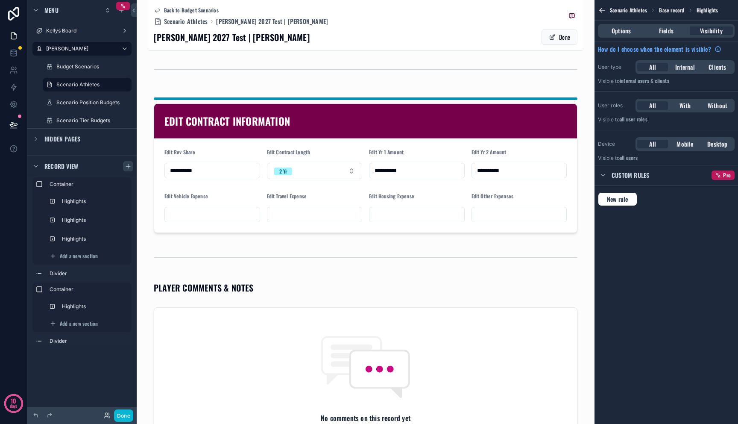
scroll to position [87, 0]
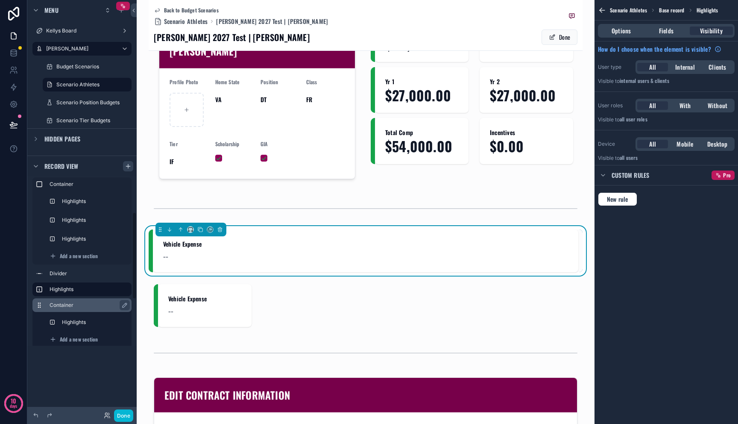
click at [69, 306] on label "Container" at bounding box center [87, 305] width 75 height 7
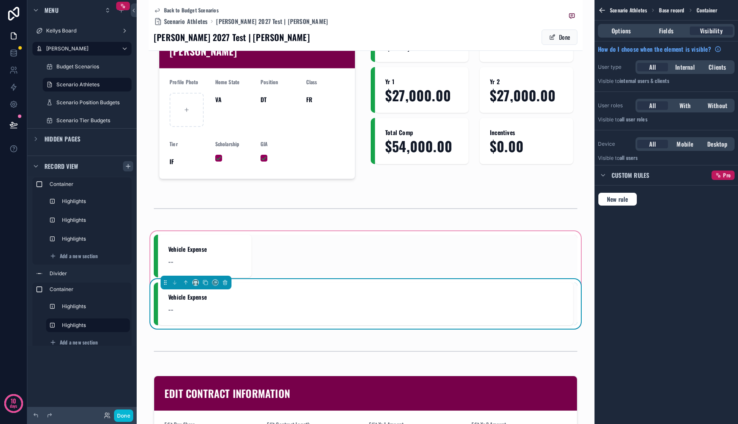
click at [186, 293] on div "Vehicle Expense --" at bounding box center [365, 304] width 395 height 22
click at [206, 293] on span "Vehicle Expense" at bounding box center [365, 297] width 395 height 9
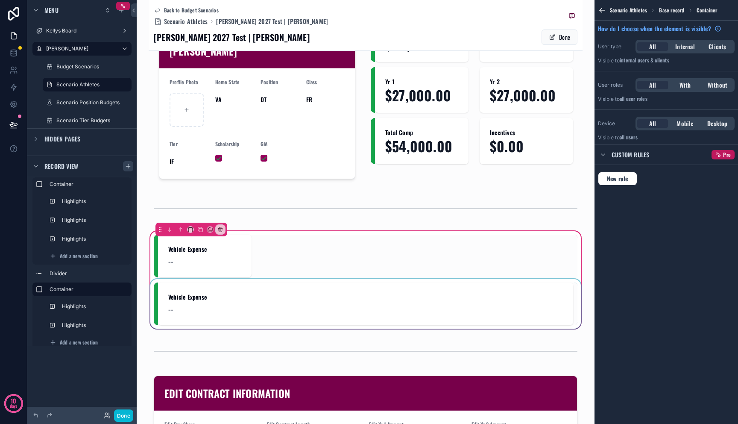
click at [201, 301] on div "scrollable content" at bounding box center [366, 303] width 424 height 43
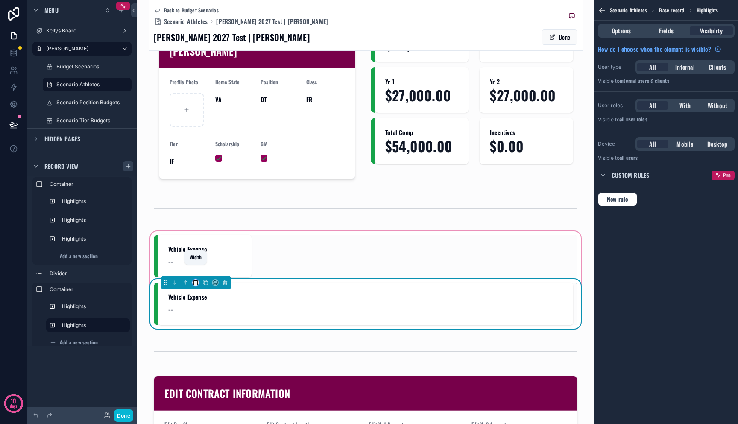
click at [194, 279] on icon "scrollable content" at bounding box center [196, 282] width 6 height 6
click at [205, 299] on span "25%" at bounding box center [205, 301] width 12 height 10
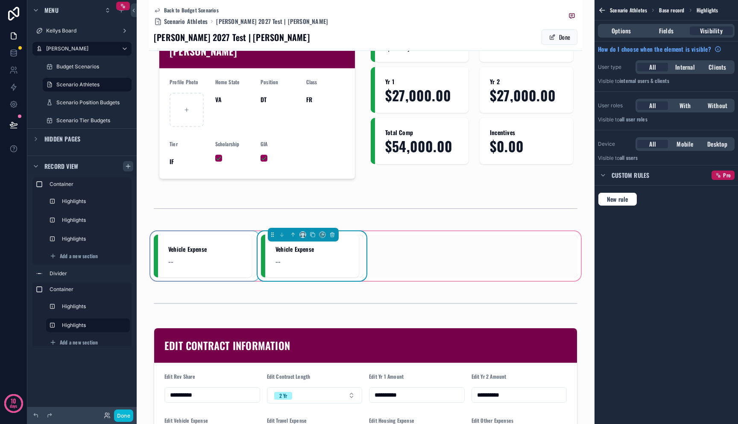
click at [208, 252] on div "scrollable content" at bounding box center [205, 256] width 102 height 43
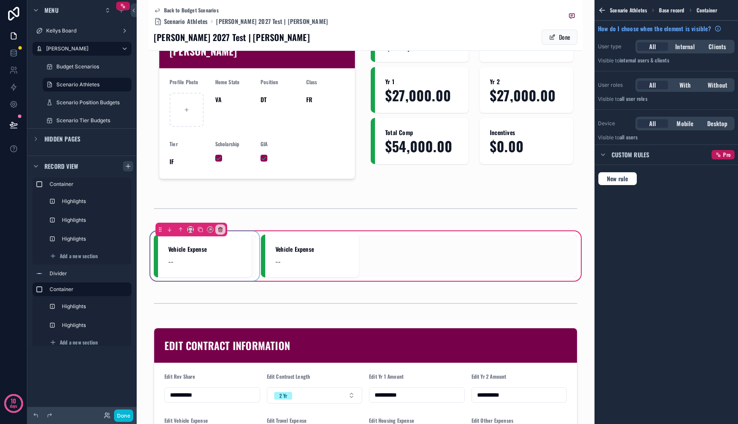
click at [200, 251] on div "scrollable content" at bounding box center [205, 256] width 102 height 43
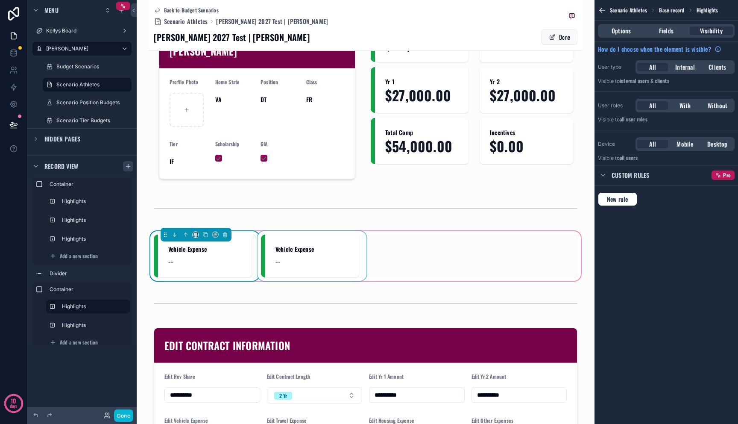
click at [301, 240] on div "scrollable content" at bounding box center [312, 256] width 102 height 43
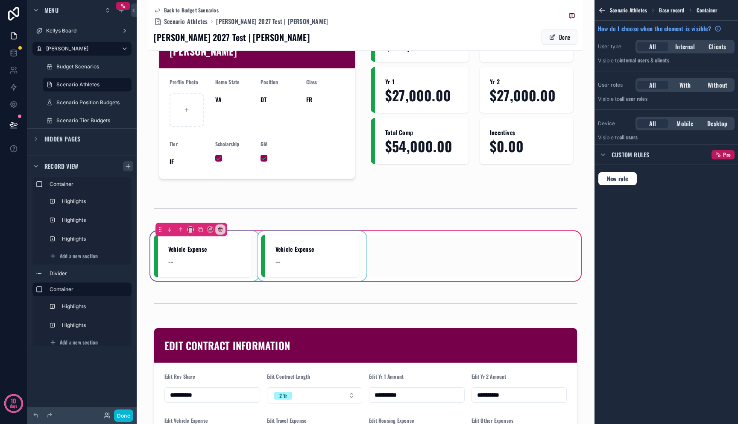
click at [314, 237] on div "scrollable content" at bounding box center [312, 256] width 102 height 43
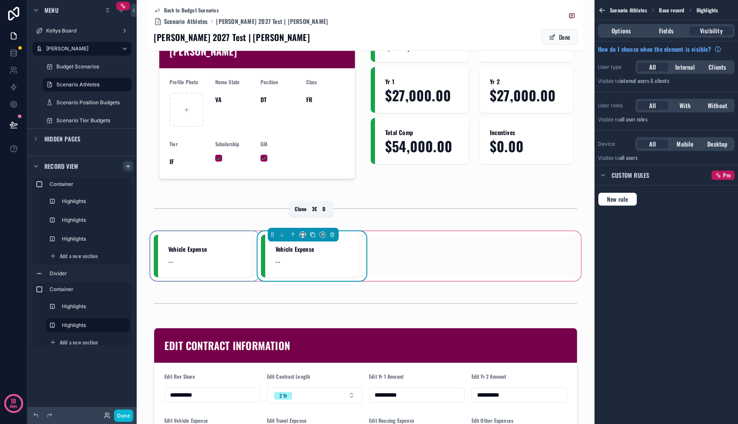
click at [312, 232] on icon "scrollable content" at bounding box center [313, 235] width 6 height 6
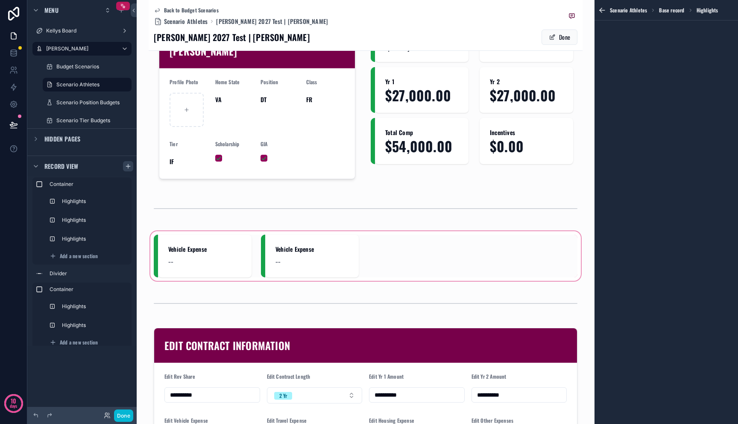
click at [290, 246] on div "scrollable content" at bounding box center [366, 255] width 434 height 53
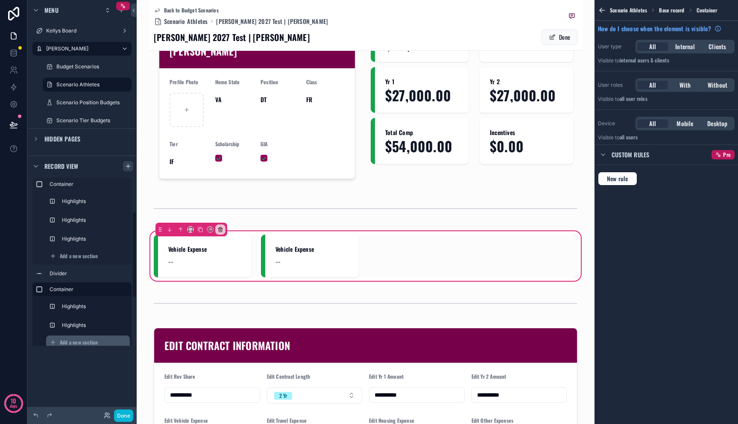
click at [90, 344] on span "Add a new section" at bounding box center [79, 342] width 38 height 7
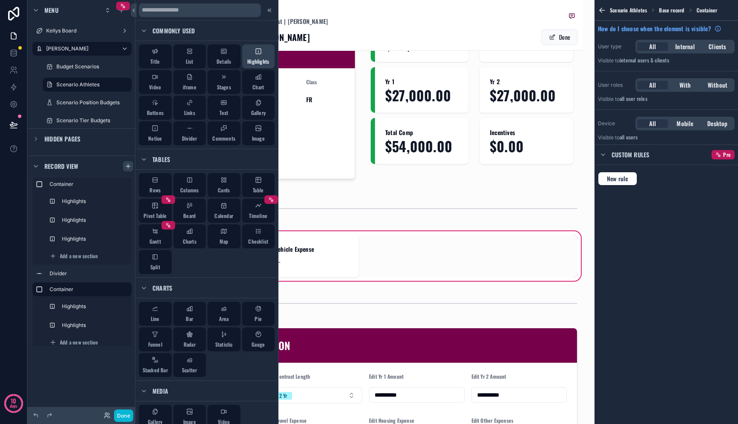
click at [251, 61] on span "Highlights" at bounding box center [258, 61] width 22 height 7
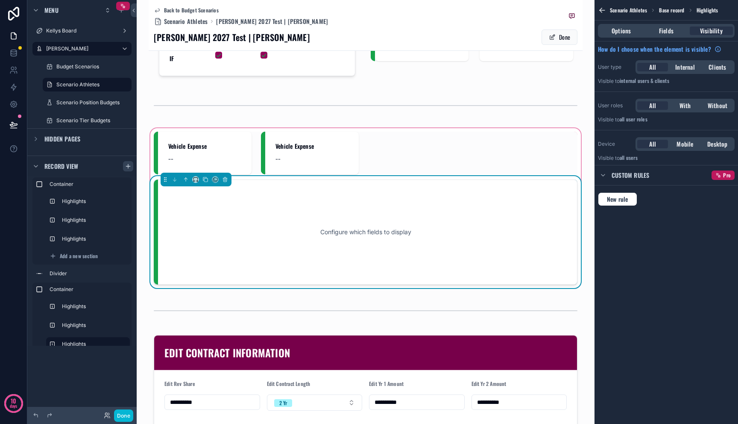
scroll to position [196, 0]
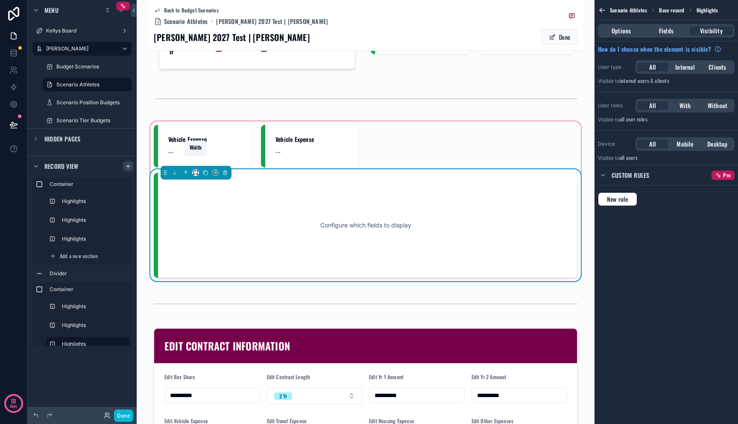
click at [197, 170] on icon "scrollable content" at bounding box center [195, 171] width 4 height 2
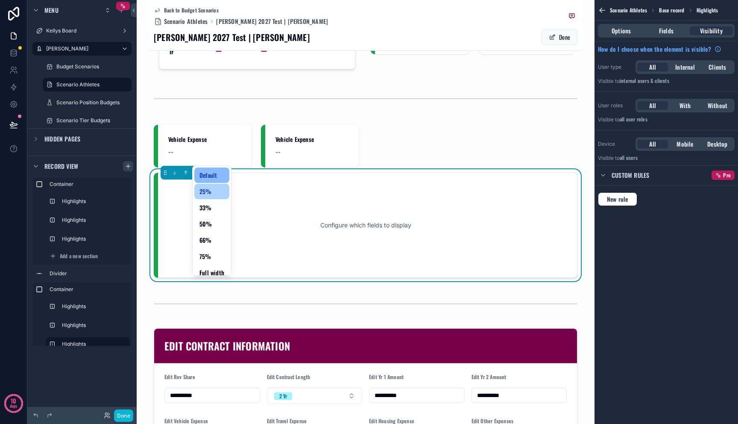
click at [206, 192] on span "25%" at bounding box center [205, 191] width 12 height 10
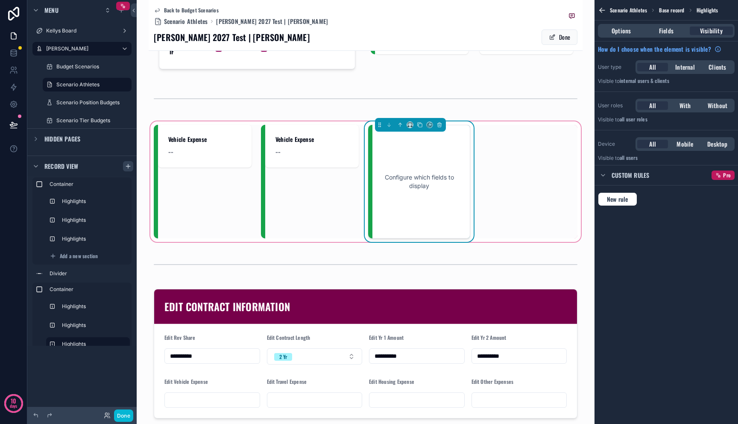
click at [412, 139] on div "Configure which fields to display" at bounding box center [419, 181] width 74 height 85
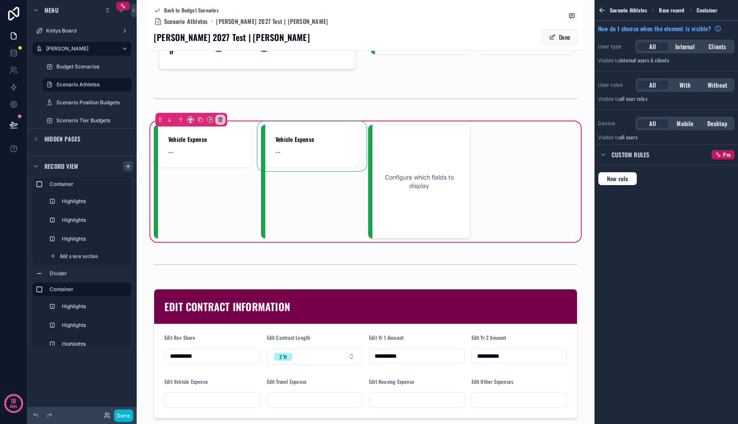
click at [314, 140] on div "scrollable content" at bounding box center [312, 182] width 102 height 114
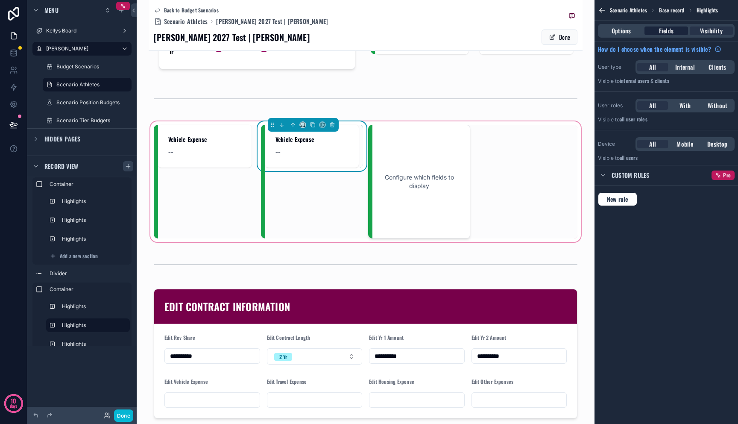
click at [674, 32] on div "Fields" at bounding box center [666, 30] width 43 height 9
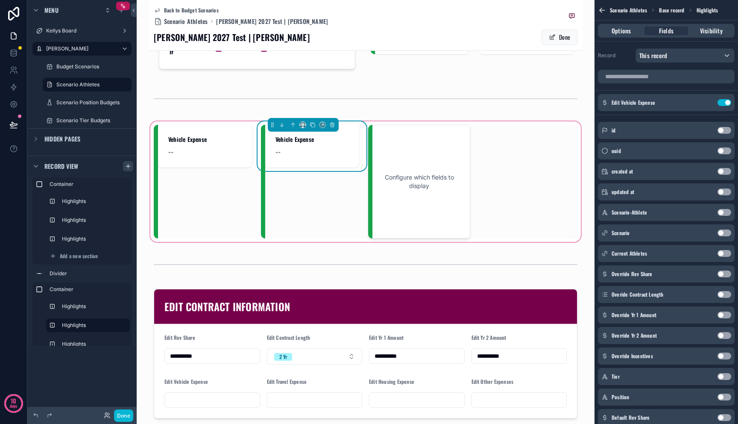
click at [729, 103] on button "Use setting" at bounding box center [725, 102] width 14 height 7
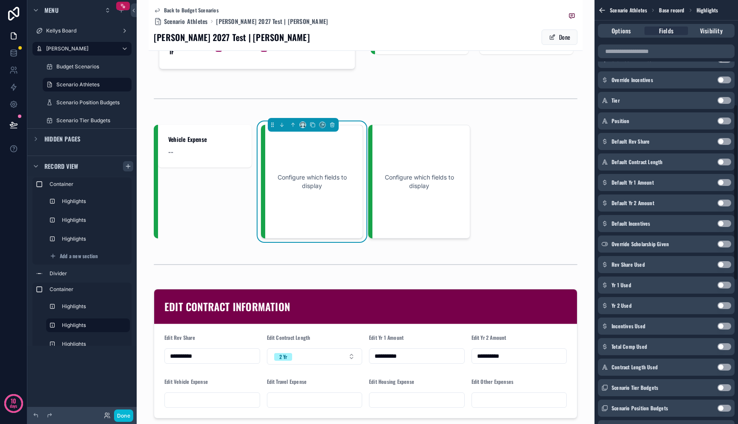
scroll to position [596, 0]
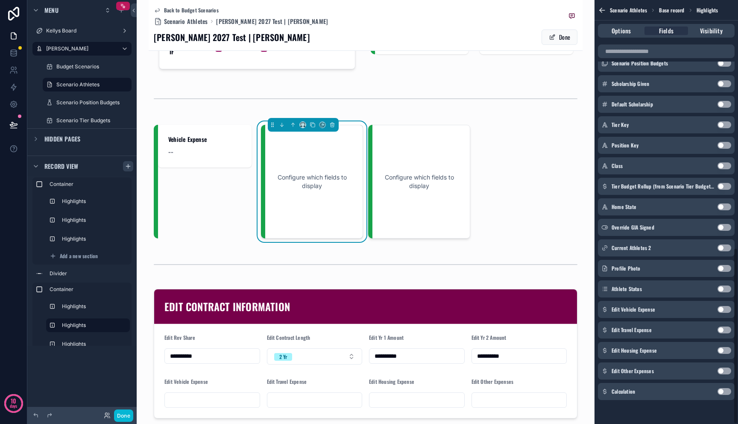
click at [725, 330] on button "Use setting" at bounding box center [725, 329] width 14 height 7
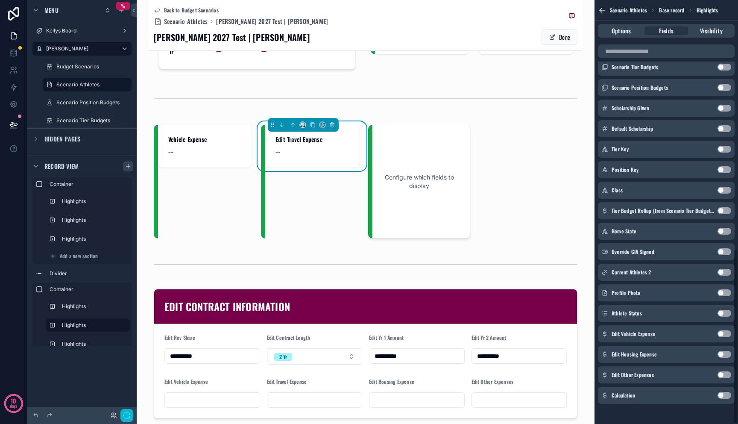
scroll to position [600, 0]
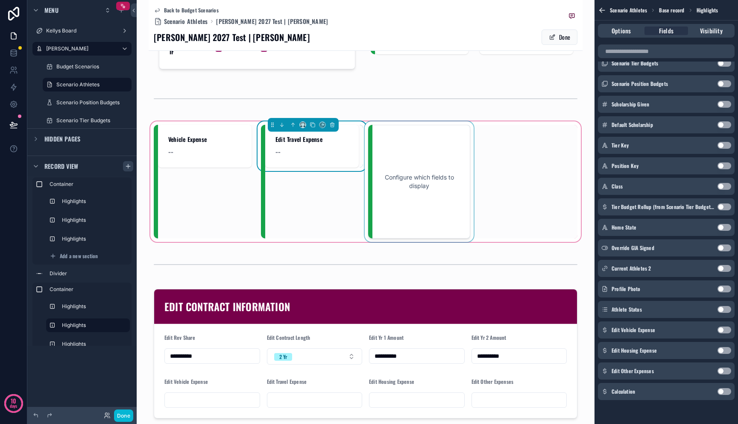
click at [421, 163] on div "scrollable content" at bounding box center [419, 182] width 102 height 114
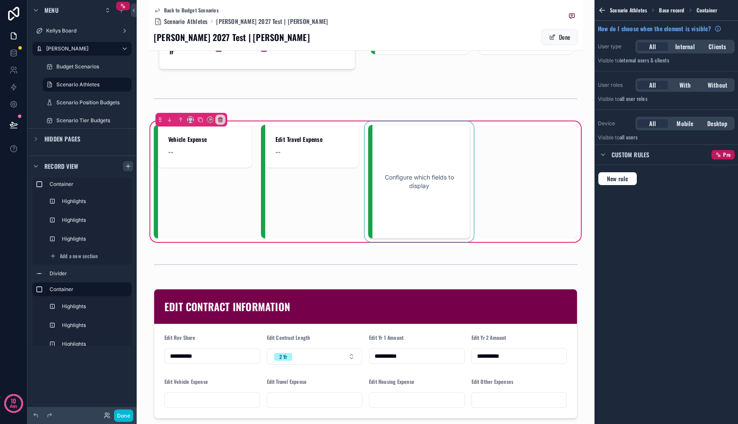
scroll to position [0, 0]
click at [412, 152] on div "scrollable content" at bounding box center [419, 182] width 102 height 114
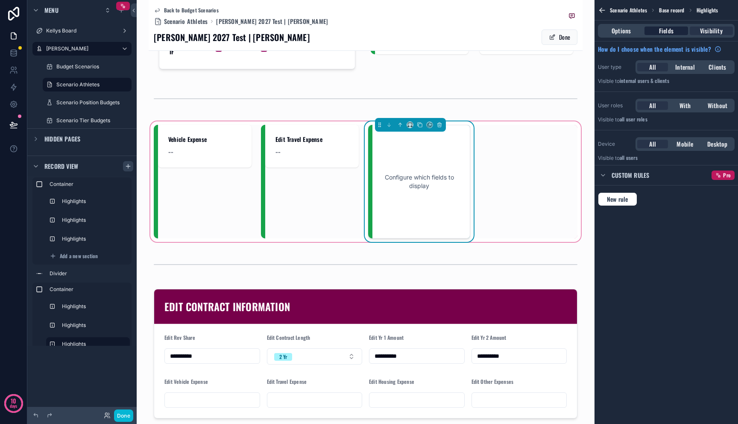
click at [666, 32] on span "Fields" at bounding box center [666, 30] width 15 height 9
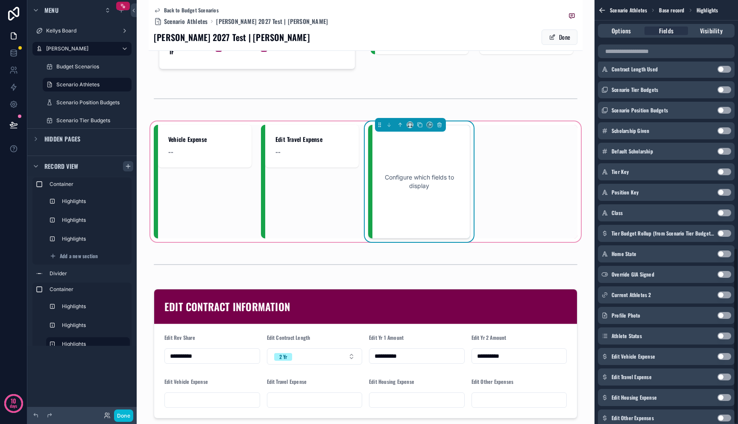
scroll to position [596, 0]
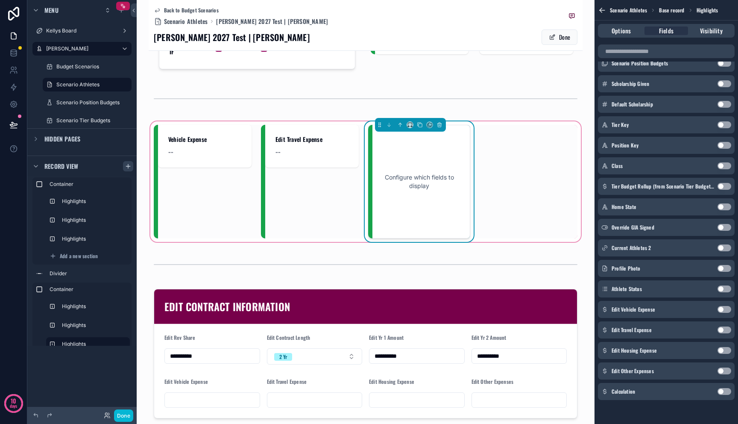
click at [722, 350] on button "Use setting" at bounding box center [725, 350] width 14 height 7
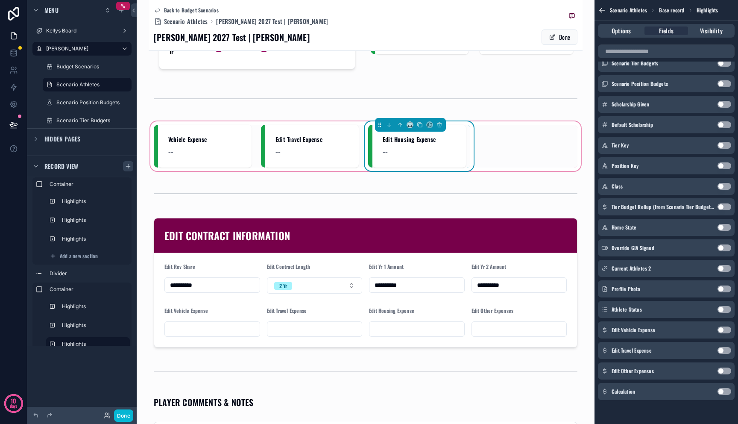
click at [425, 145] on div "--" at bounding box center [419, 151] width 73 height 12
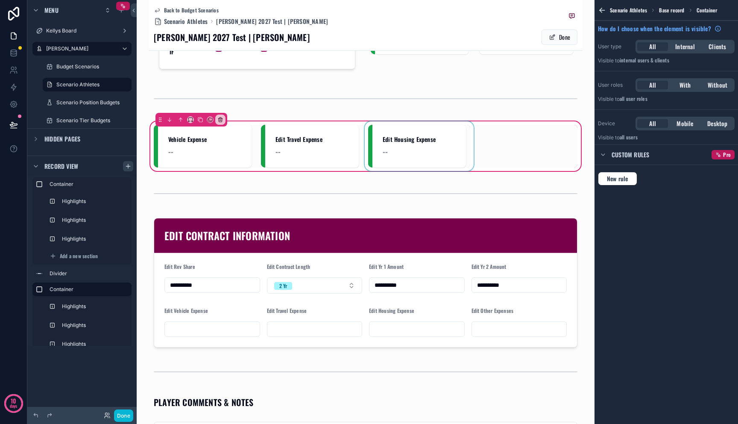
scroll to position [0, 0]
click at [354, 133] on div "scrollable content" at bounding box center [312, 146] width 102 height 43
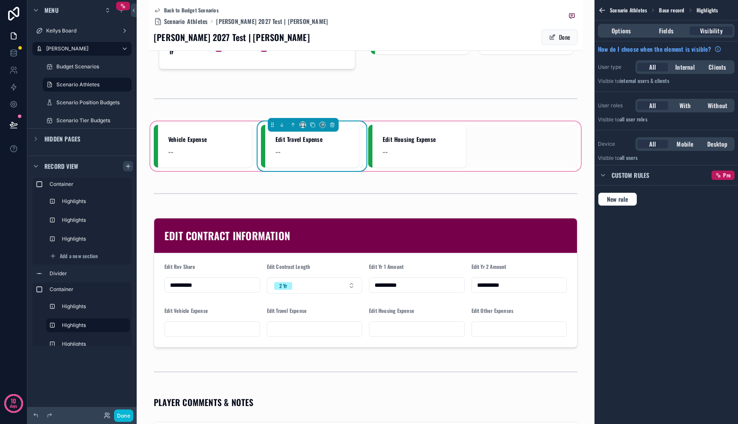
click at [505, 125] on div "Vehicle Expense -- Edit Travel Expense -- Edit Housing Expense --" at bounding box center [366, 146] width 424 height 43
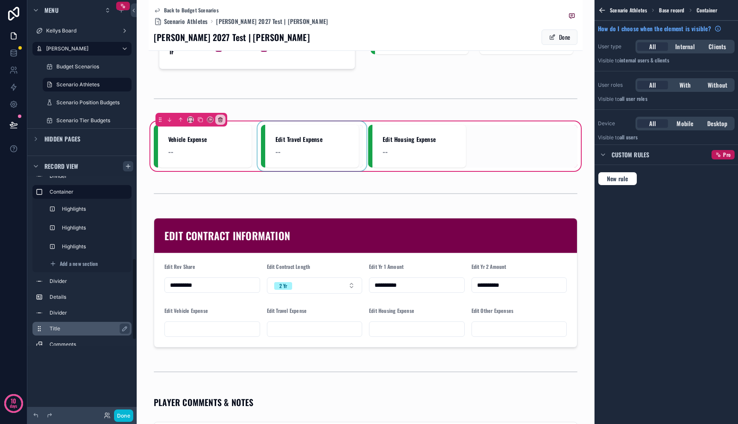
scroll to position [170, 0]
click at [119, 261] on div "Add a new section" at bounding box center [88, 262] width 84 height 14
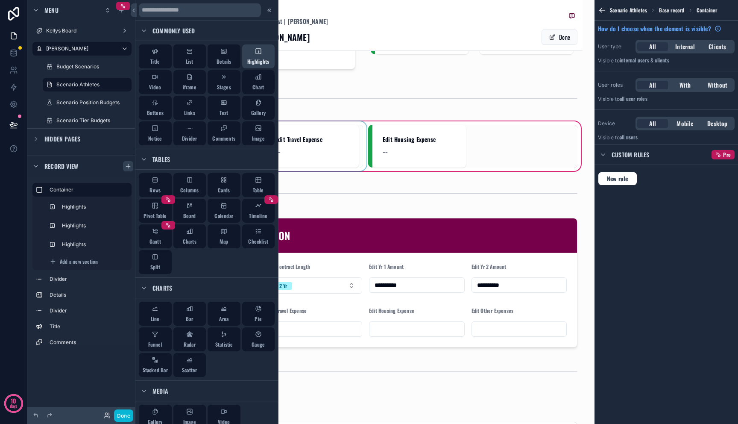
click at [261, 56] on div "Highlights" at bounding box center [258, 56] width 22 height 17
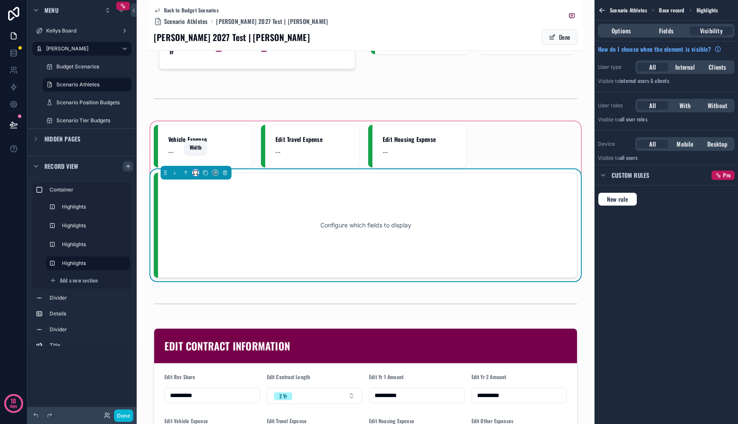
click at [193, 170] on icon "scrollable content" at bounding box center [196, 173] width 6 height 6
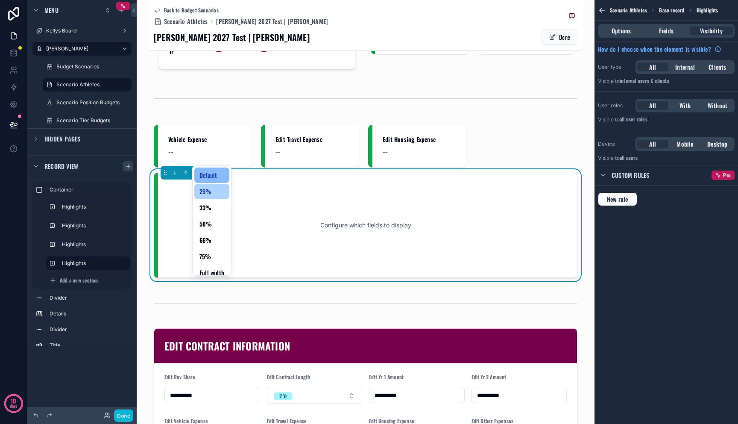
click at [200, 190] on span "25%" at bounding box center [205, 191] width 12 height 10
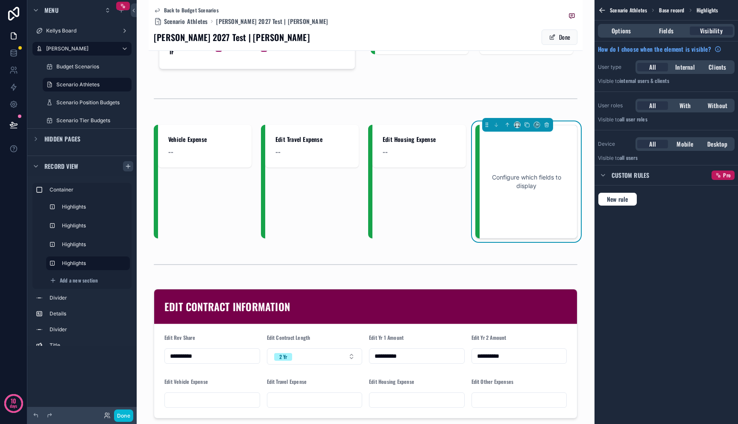
click at [668, 23] on div "Options Fields Visibility" at bounding box center [667, 31] width 144 height 21
click at [668, 27] on span "Fields" at bounding box center [666, 30] width 15 height 9
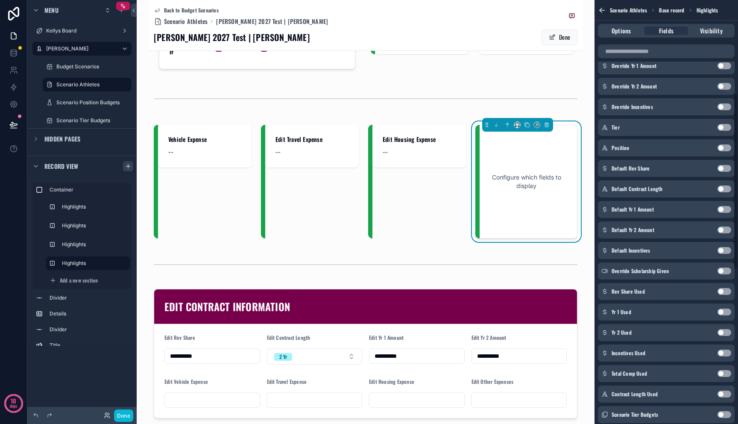
scroll to position [596, 0]
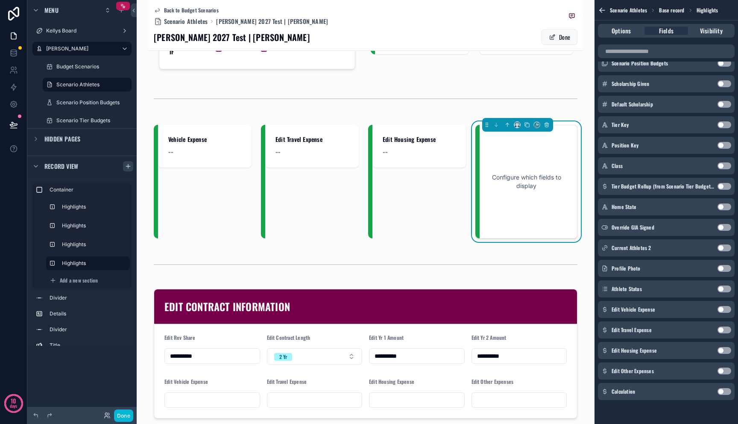
click at [723, 370] on button "Use setting" at bounding box center [725, 370] width 14 height 7
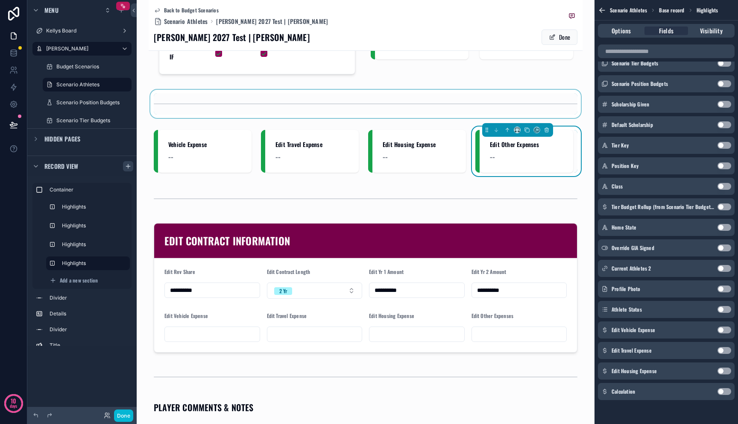
scroll to position [126, 0]
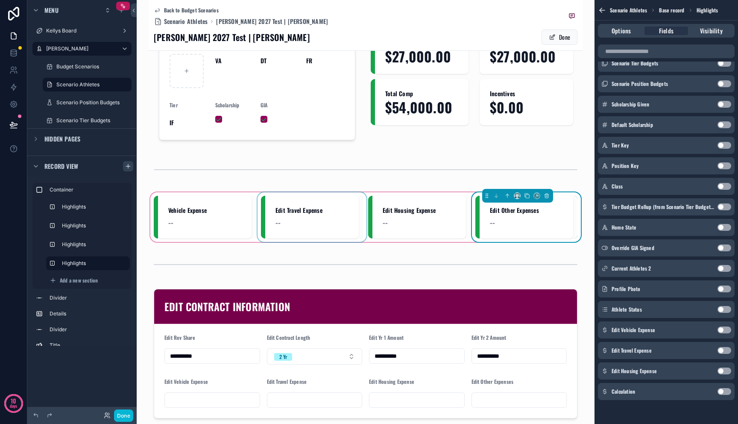
click at [270, 196] on div "scrollable content" at bounding box center [312, 217] width 102 height 43
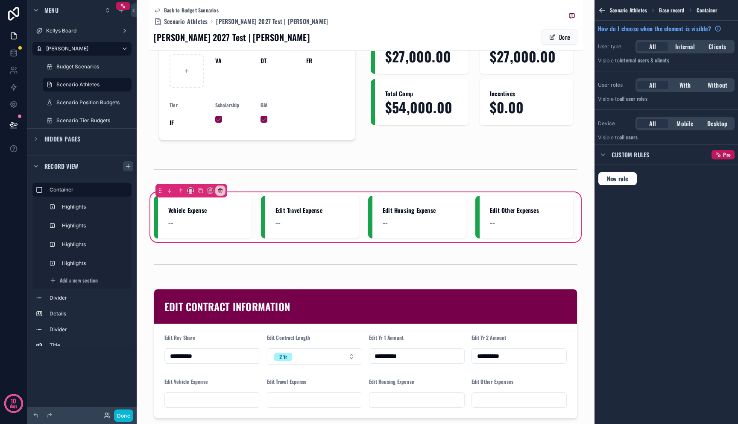
click at [265, 173] on div "**********" at bounding box center [366, 322] width 434 height 773
click at [265, 191] on div "Vehicle Expense -- Edit Travel Expense -- Edit Housing Expense -- Edit Other Ex…" at bounding box center [366, 217] width 434 height 53
click at [244, 171] on div "**********" at bounding box center [366, 322] width 434 height 773
click at [95, 196] on div "scrollable content" at bounding box center [88, 197] width 84 height 2
click at [92, 188] on label "Container" at bounding box center [87, 189] width 75 height 7
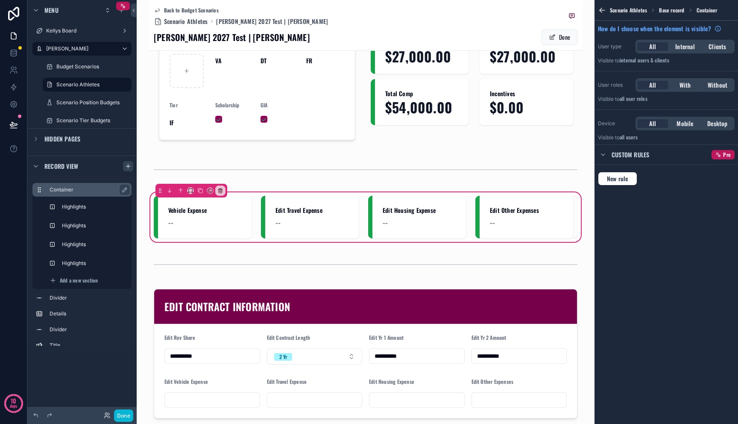
click at [89, 189] on label "Container" at bounding box center [87, 189] width 75 height 7
click at [125, 166] on icon "scrollable content" at bounding box center [128, 166] width 7 height 7
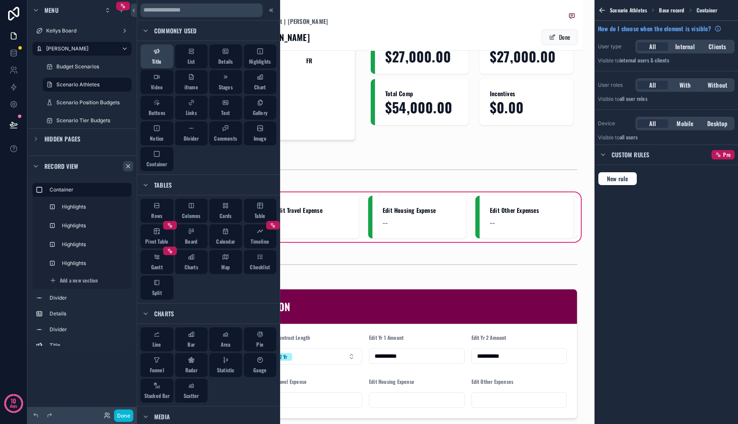
click at [167, 62] on button "Title" at bounding box center [157, 56] width 33 height 24
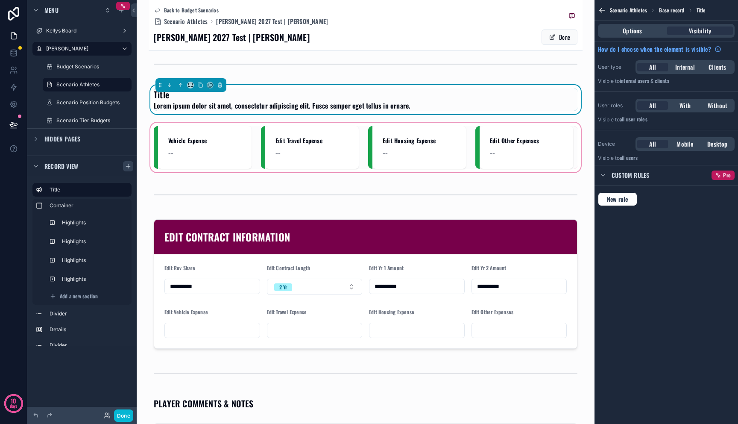
scroll to position [136, 0]
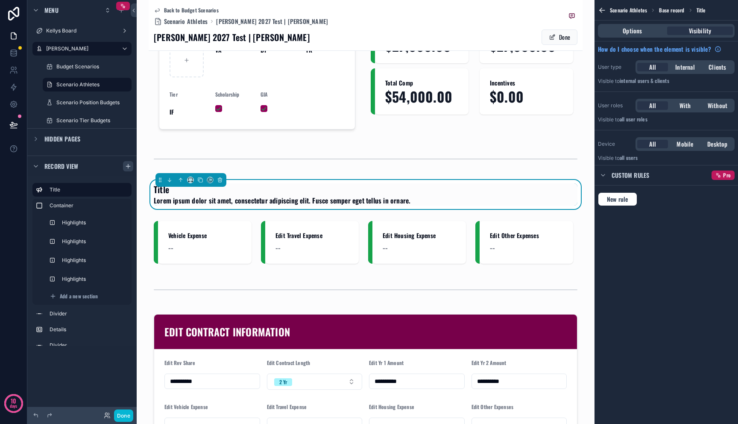
click at [168, 183] on h1 "Title" at bounding box center [282, 189] width 257 height 12
click at [637, 31] on span "Options" at bounding box center [632, 30] width 19 height 9
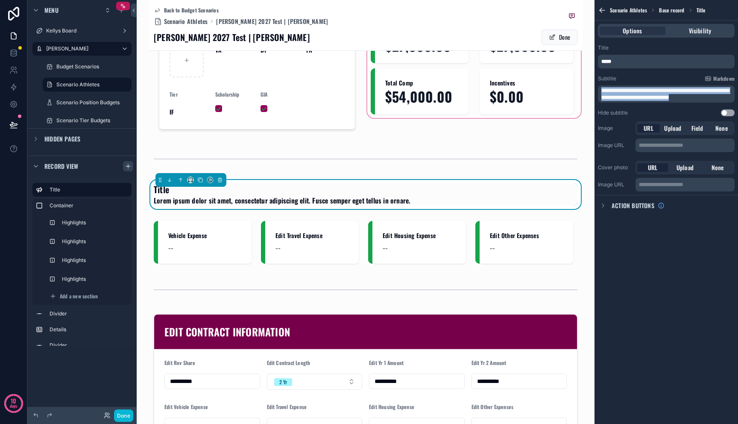
drag, startPoint x: 698, startPoint y: 100, endPoint x: 555, endPoint y: 76, distance: 144.2
click at [555, 76] on div "**********" at bounding box center [437, 212] width 601 height 424
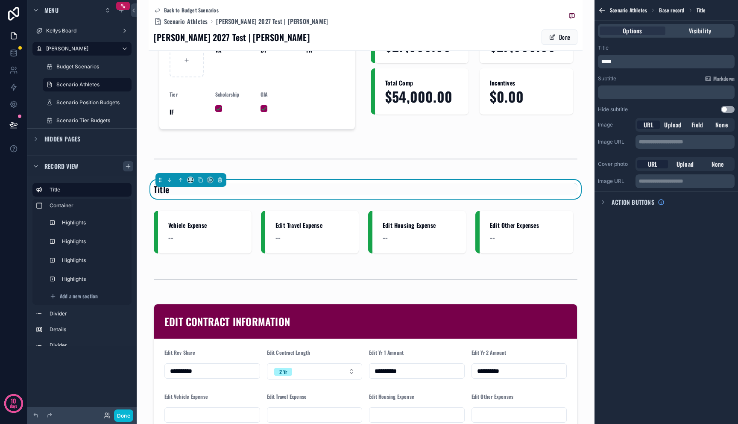
click at [629, 54] on div "Title *****" at bounding box center [666, 56] width 137 height 24
click at [629, 57] on div "*****" at bounding box center [666, 62] width 137 height 14
click at [627, 60] on p "*****" at bounding box center [667, 61] width 132 height 7
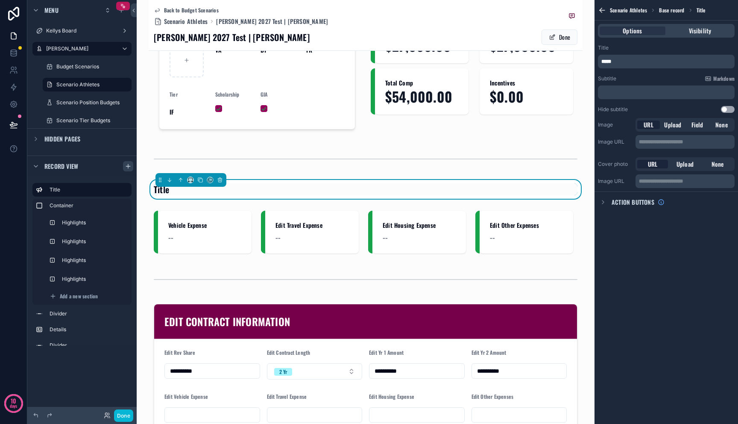
click at [627, 60] on p "*****" at bounding box center [667, 61] width 132 height 7
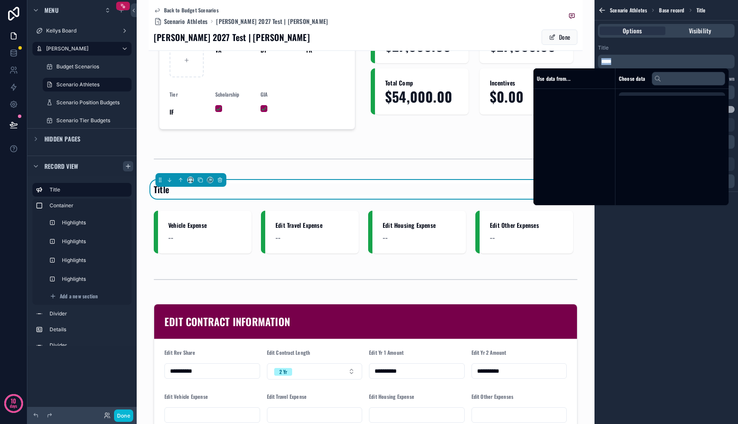
click at [627, 60] on p "*****" at bounding box center [667, 61] width 132 height 7
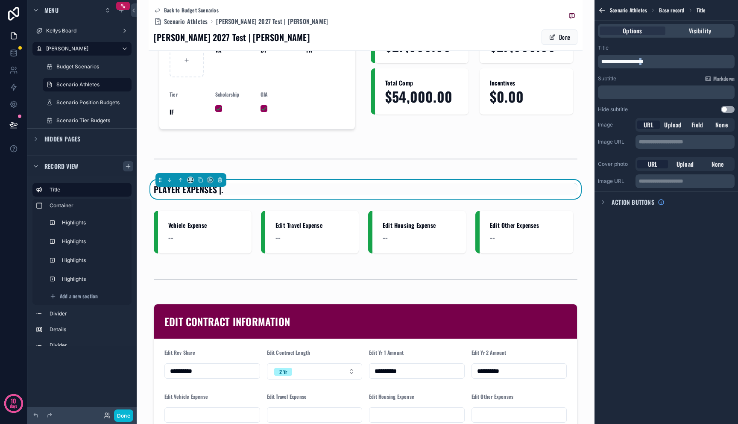
click at [643, 61] on span "**********" at bounding box center [622, 61] width 42 height 5
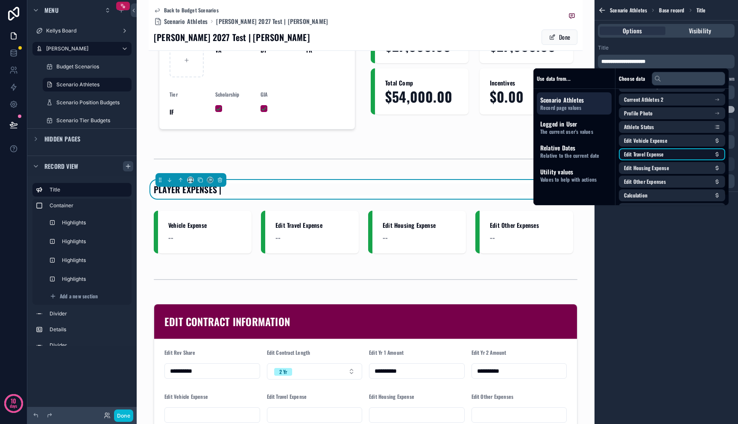
scroll to position [452, 0]
click at [657, 180] on span "Edit Other Expenses" at bounding box center [645, 179] width 42 height 7
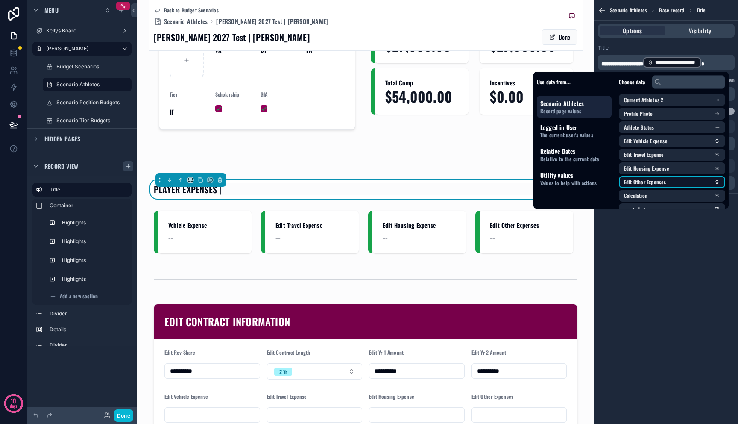
scroll to position [454, 0]
click at [664, 195] on li "Calculation" at bounding box center [672, 195] width 106 height 12
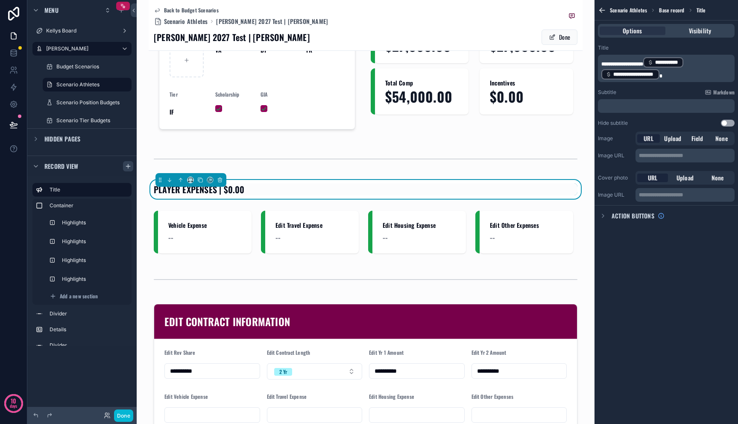
click at [642, 73] on span "**********" at bounding box center [634, 74] width 42 height 7
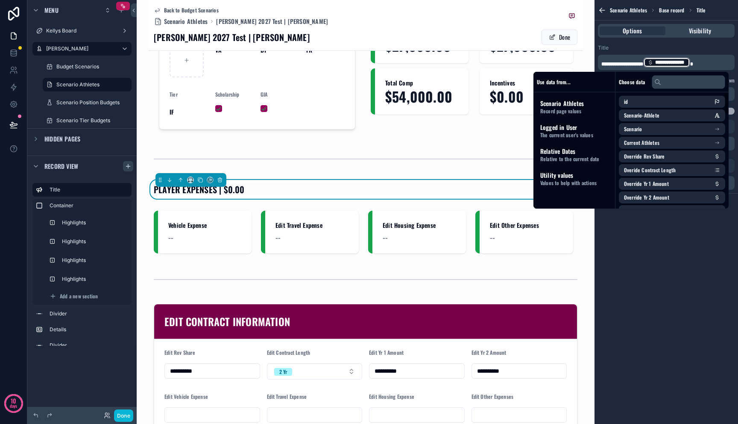
click at [673, 235] on div "**********" at bounding box center [667, 212] width 144 height 424
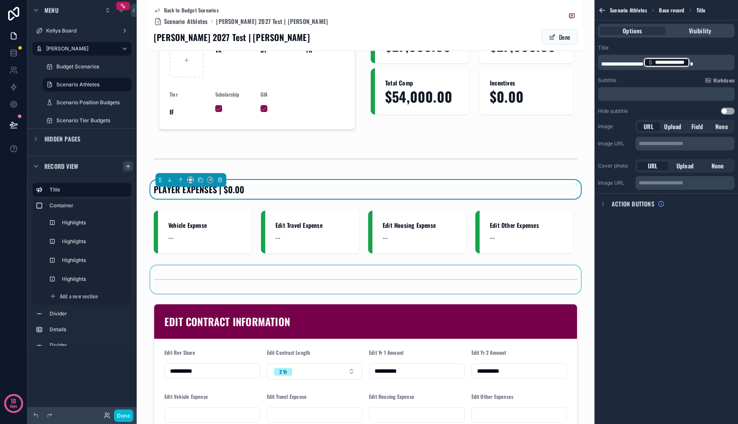
click at [442, 265] on div "scrollable content" at bounding box center [366, 279] width 434 height 28
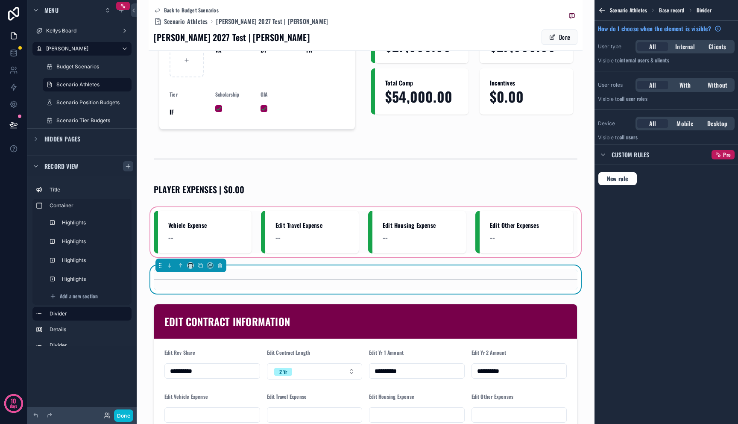
click at [442, 236] on div "scrollable content" at bounding box center [366, 231] width 434 height 53
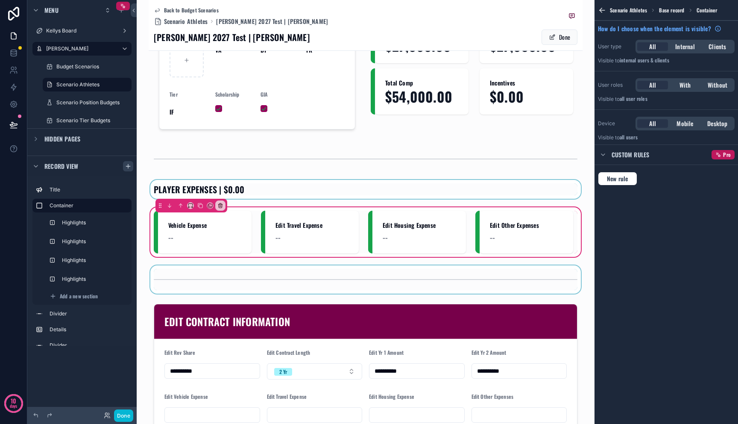
click at [419, 180] on div "scrollable content" at bounding box center [366, 189] width 434 height 19
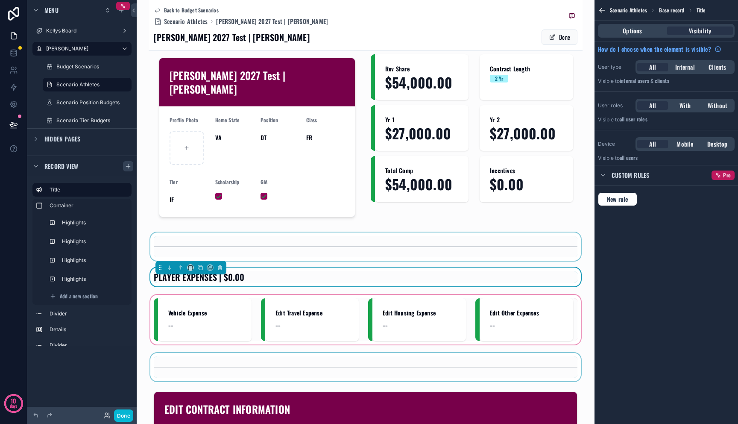
scroll to position [48, 0]
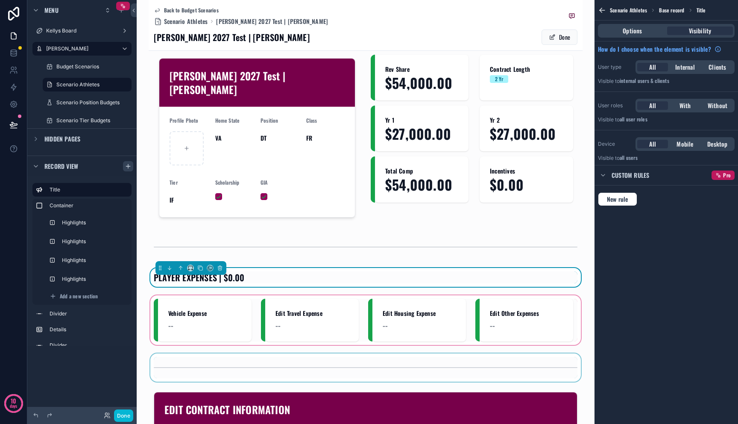
click at [276, 271] on div "PLAYER EXPENSES | $0.00" at bounding box center [366, 277] width 424 height 12
click at [189, 265] on icon "scrollable content" at bounding box center [191, 268] width 6 height 6
click at [323, 243] on div "scrollable content" at bounding box center [369, 212] width 738 height 424
click at [117, 414] on button "Done" at bounding box center [123, 415] width 19 height 12
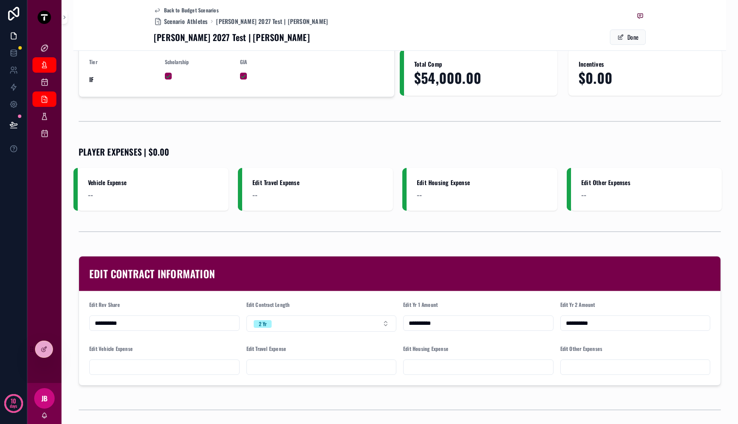
scroll to position [152, 0]
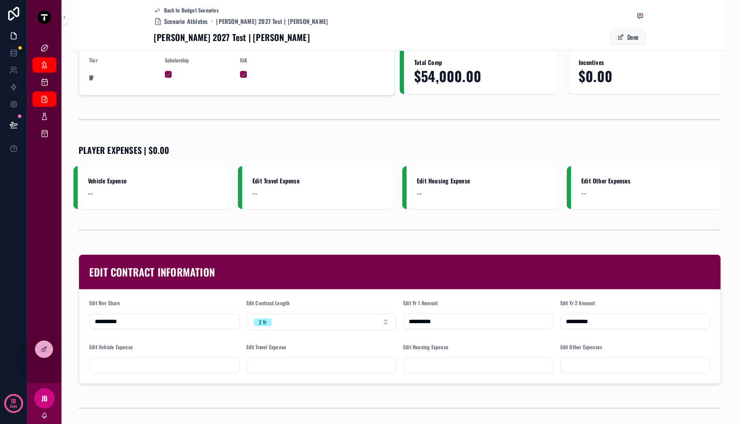
click at [188, 368] on input "scrollable content" at bounding box center [165, 365] width 150 height 12
click at [311, 358] on div "scrollable content" at bounding box center [321, 365] width 150 height 15
click at [361, 363] on input "scrollable content" at bounding box center [322, 365] width 150 height 12
click at [422, 360] on input "scrollable content" at bounding box center [479, 365] width 150 height 12
click at [570, 359] on div "scrollable content" at bounding box center [635, 365] width 150 height 15
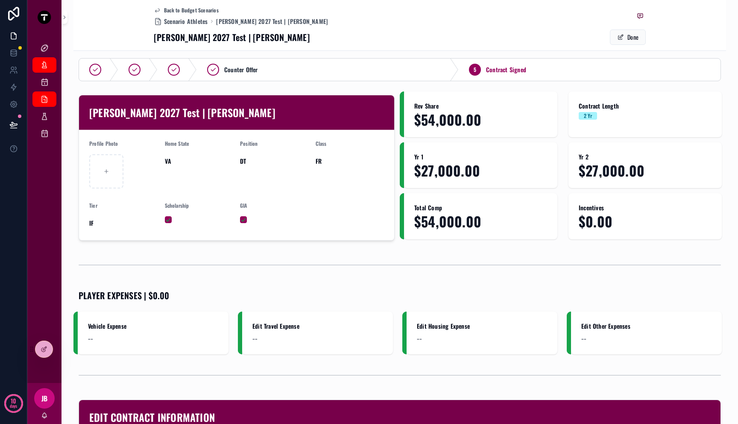
scroll to position [0, 0]
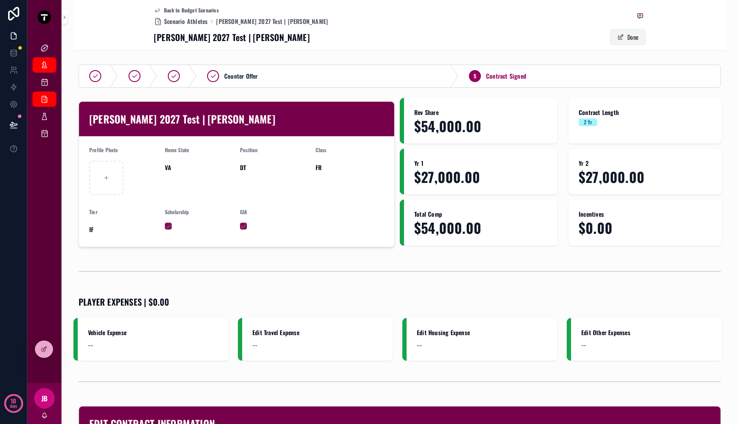
click at [636, 40] on button "Done" at bounding box center [628, 36] width 36 height 15
click at [626, 39] on button "Edit" at bounding box center [629, 36] width 32 height 15
click at [626, 33] on button "Done" at bounding box center [628, 36] width 36 height 15
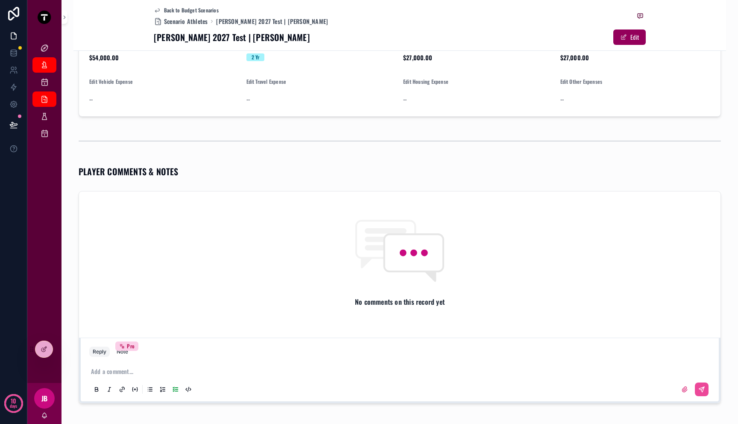
scroll to position [303, 0]
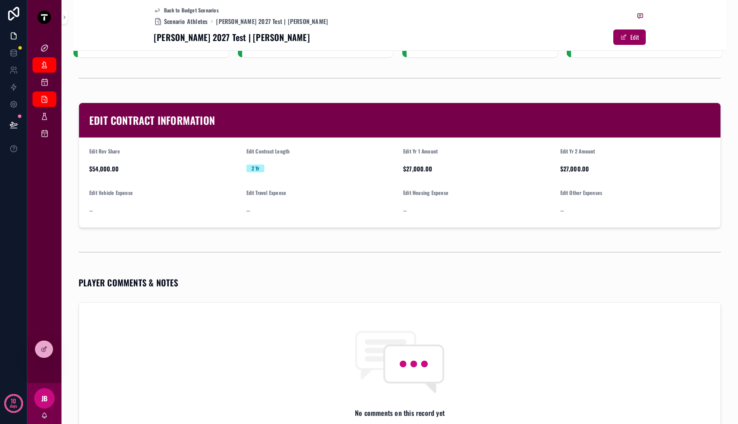
click at [103, 177] on form "Edit Rev Share $54,000.00 Edit Contract Length 2 Yr Edit Yr 1 Amount $27,000.00…" at bounding box center [400, 183] width 642 height 90
click at [105, 170] on span "$54,000.00" at bounding box center [164, 168] width 150 height 9
click at [106, 210] on div "--" at bounding box center [164, 210] width 150 height 9
click at [617, 32] on button "Edit" at bounding box center [629, 36] width 32 height 15
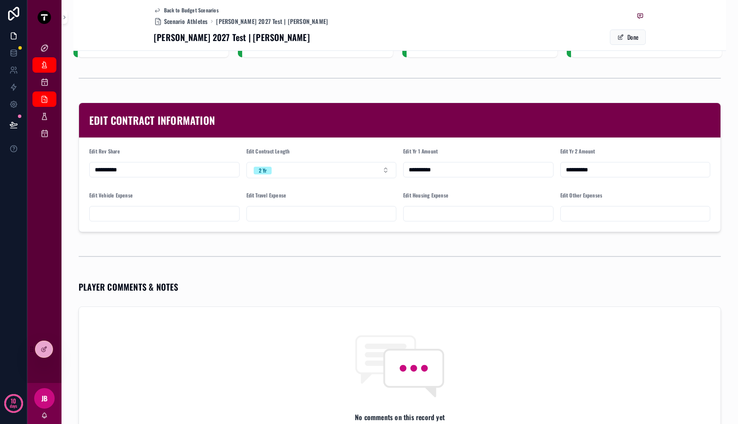
click at [436, 211] on input "scrollable content" at bounding box center [479, 214] width 150 height 12
click at [366, 182] on form "**********" at bounding box center [400, 185] width 642 height 94
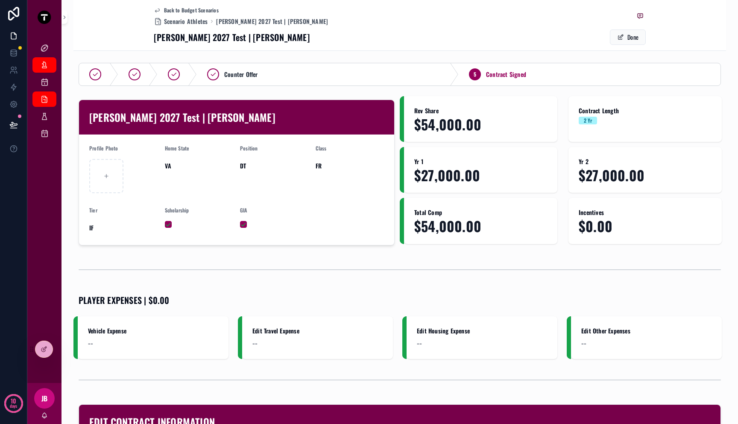
scroll to position [0, 0]
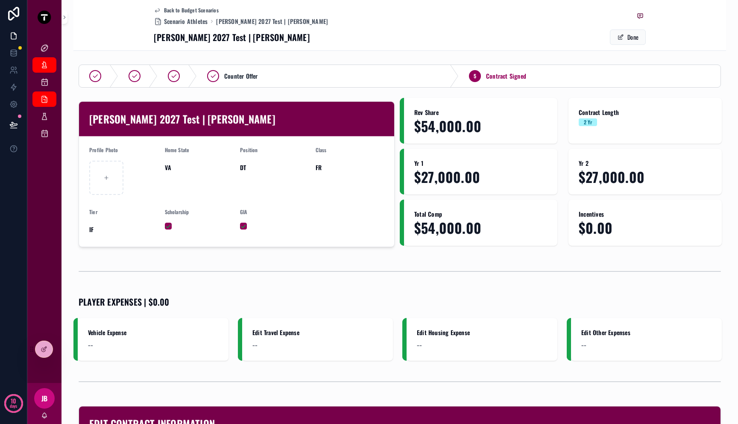
click at [400, 250] on div "Rev Share $54,000.00 Contract Length 2 Yr Yr 1 $27,000.00 Yr 2 $27,000.00 Total…" at bounding box center [563, 174] width 326 height 152
click at [628, 33] on button "Done" at bounding box center [628, 36] width 36 height 15
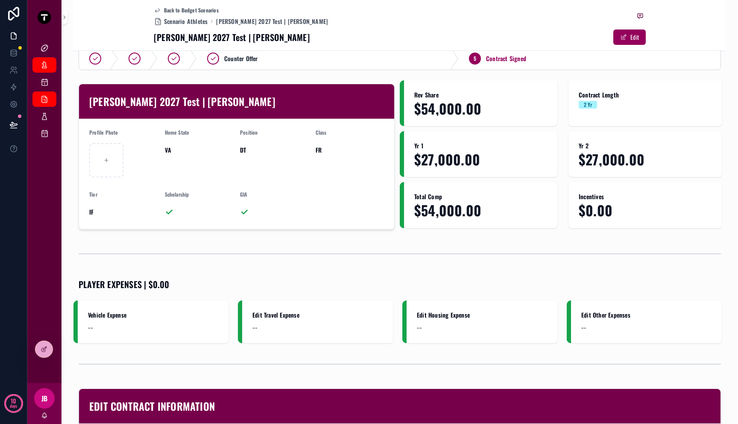
scroll to position [174, 0]
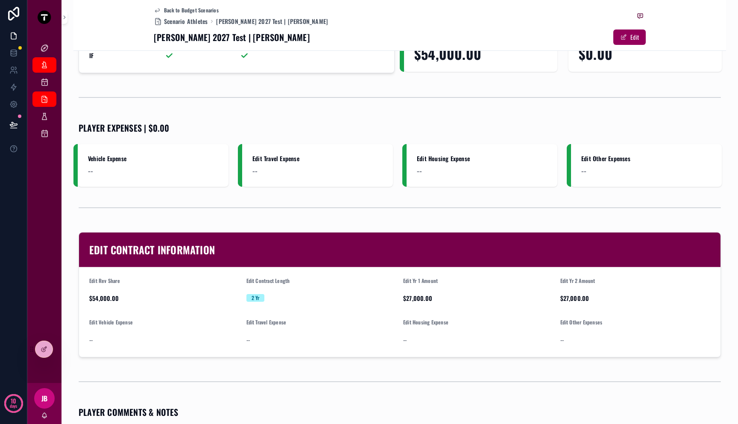
click at [281, 295] on div "2 Yr" at bounding box center [321, 298] width 150 height 8
click at [41, 349] on icon at bounding box center [43, 350] width 4 height 4
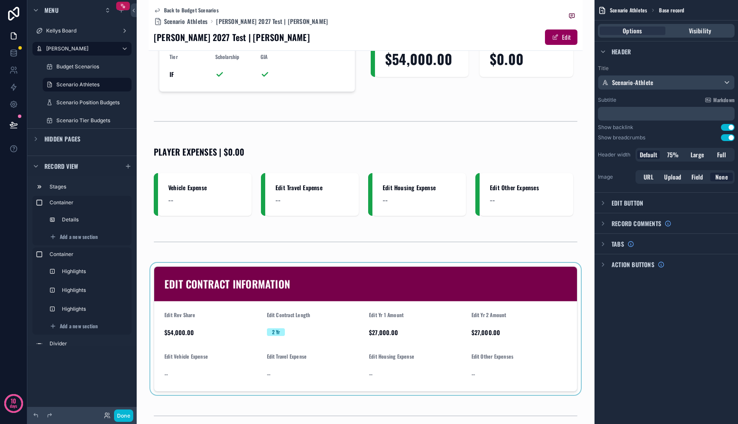
click at [165, 358] on div "scrollable content" at bounding box center [366, 329] width 434 height 132
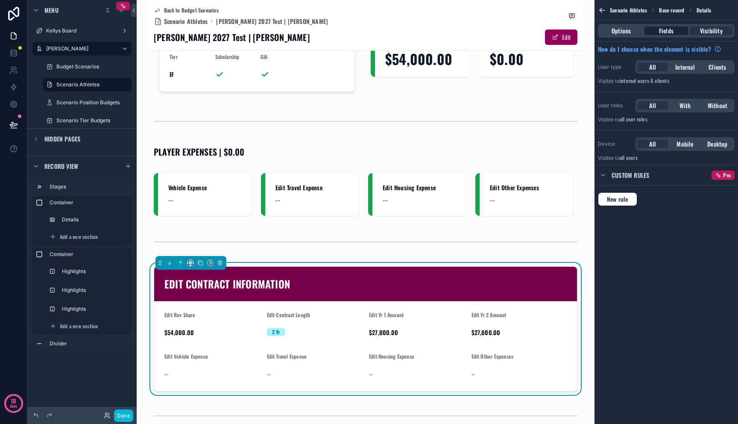
click at [667, 30] on span "Fields" at bounding box center [666, 30] width 15 height 9
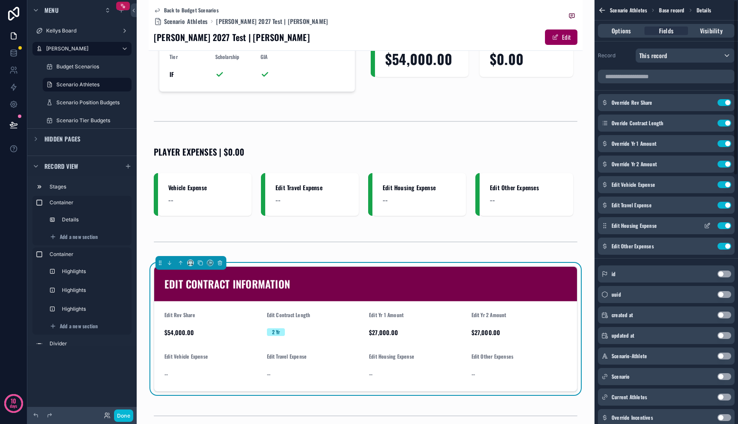
click at [709, 222] on icon "scrollable content" at bounding box center [707, 225] width 7 height 7
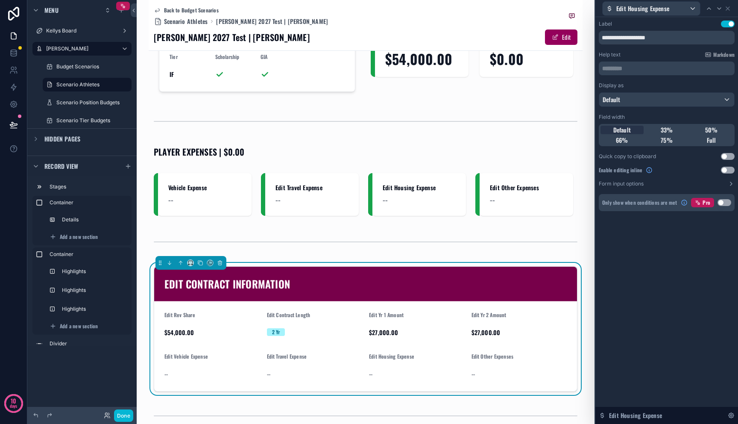
click at [727, 169] on button "Use setting" at bounding box center [728, 170] width 14 height 7
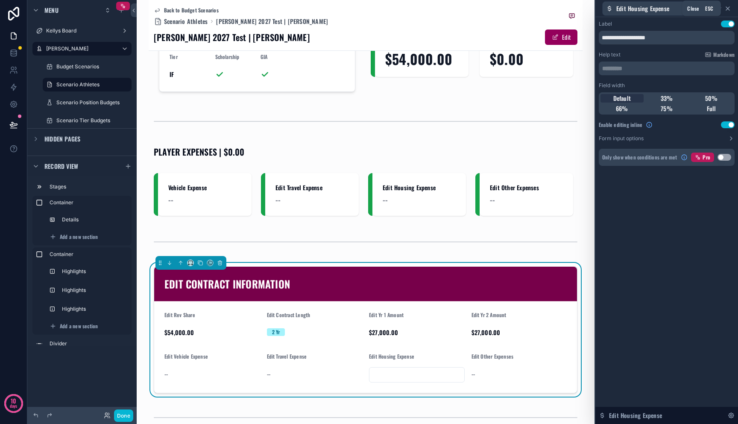
click at [728, 8] on icon at bounding box center [727, 8] width 3 height 3
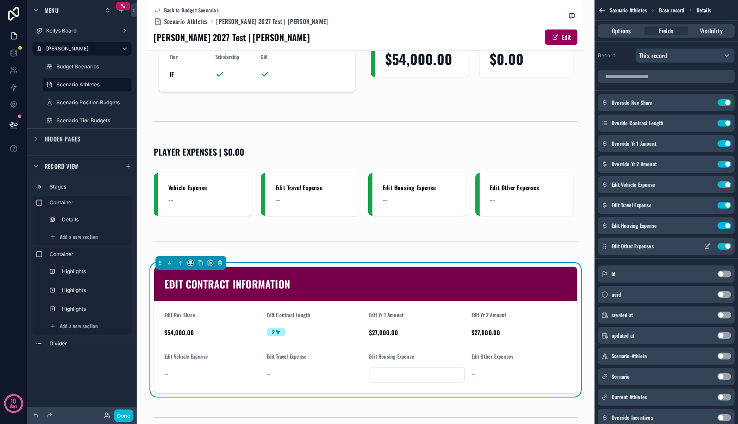
click at [707, 247] on icon "scrollable content" at bounding box center [707, 246] width 7 height 7
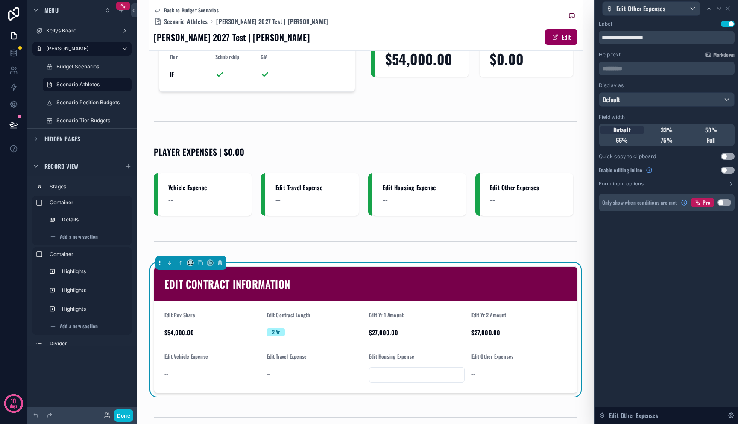
click at [728, 173] on button "Use setting" at bounding box center [728, 170] width 14 height 7
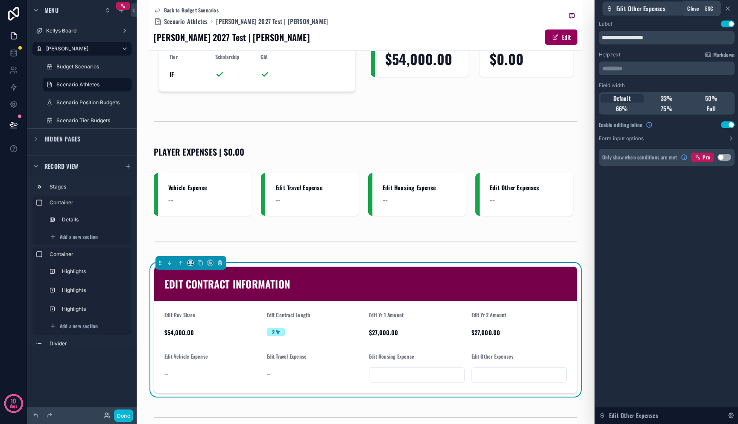
click at [726, 7] on icon at bounding box center [727, 8] width 7 height 7
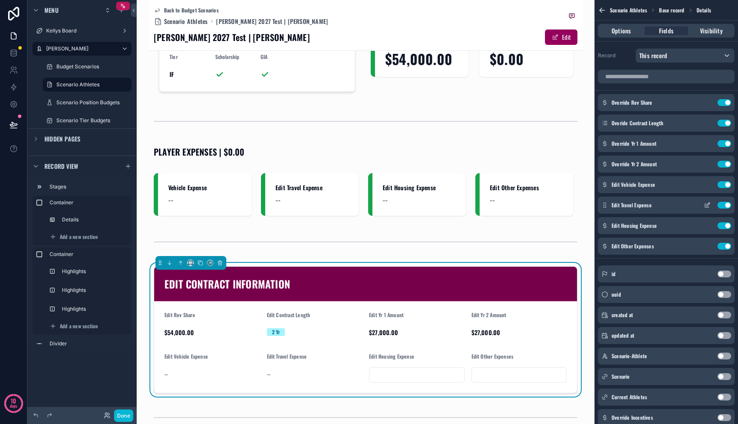
click at [703, 205] on button "scrollable content" at bounding box center [708, 205] width 14 height 7
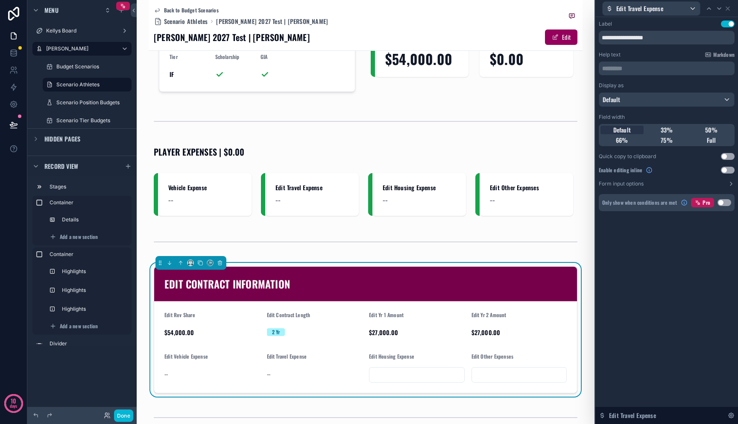
click at [725, 170] on button "Use setting" at bounding box center [728, 170] width 14 height 7
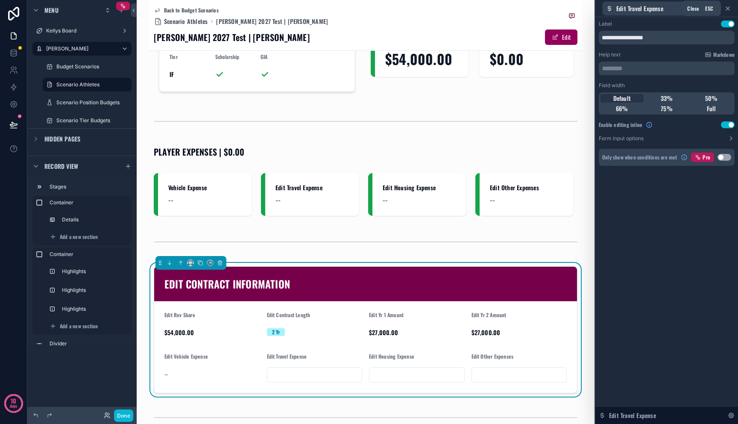
click at [730, 7] on icon at bounding box center [727, 8] width 3 height 3
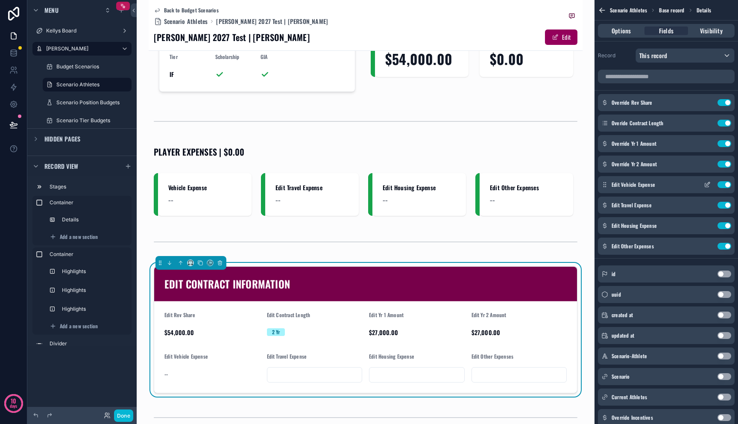
click at [708, 186] on icon "scrollable content" at bounding box center [707, 184] width 7 height 7
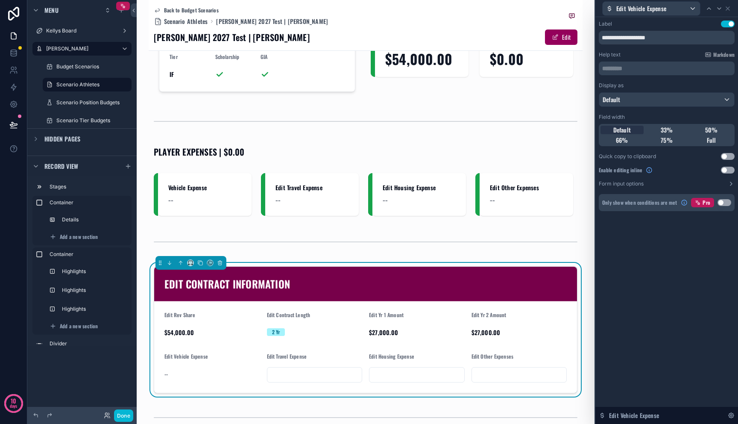
click at [727, 170] on button "Use setting" at bounding box center [728, 170] width 14 height 7
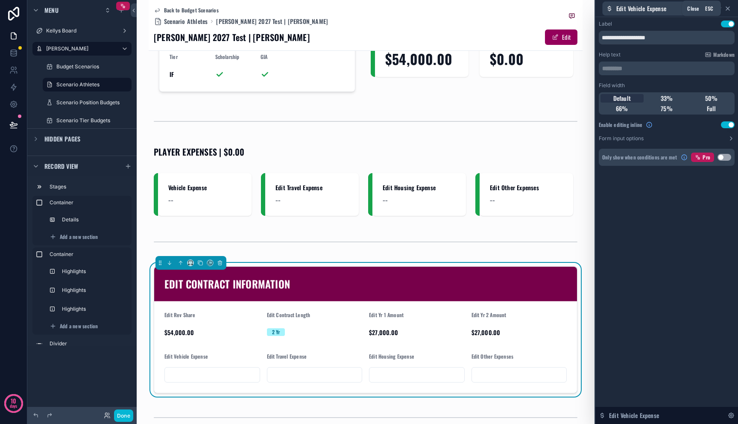
click at [727, 9] on icon at bounding box center [727, 8] width 7 height 7
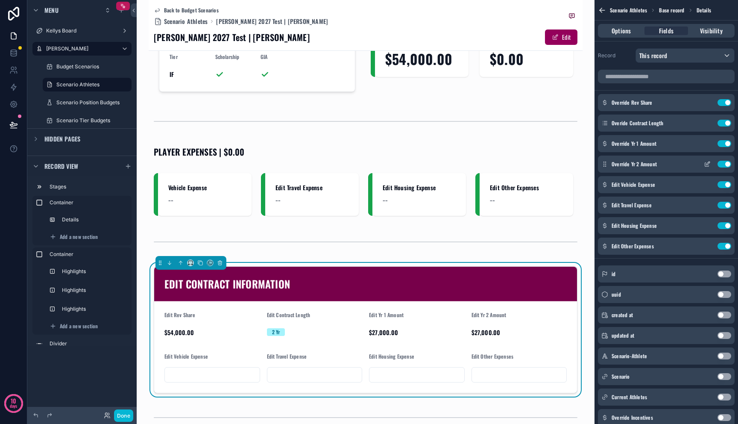
click at [707, 165] on icon "scrollable content" at bounding box center [708, 162] width 3 height 3
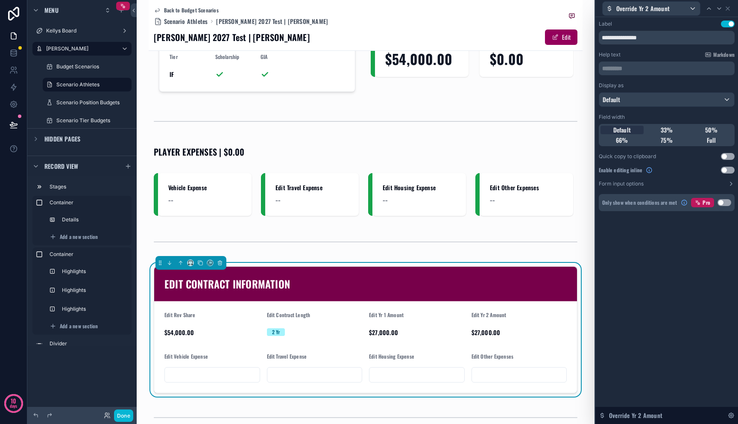
click at [724, 171] on button "Use setting" at bounding box center [728, 170] width 14 height 7
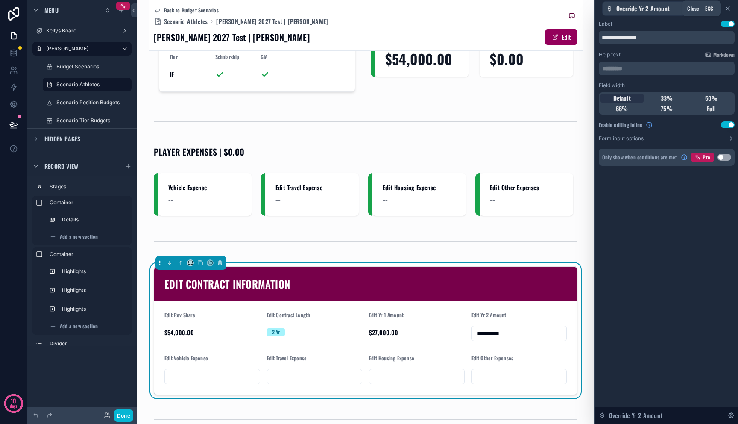
click at [728, 7] on icon at bounding box center [727, 8] width 7 height 7
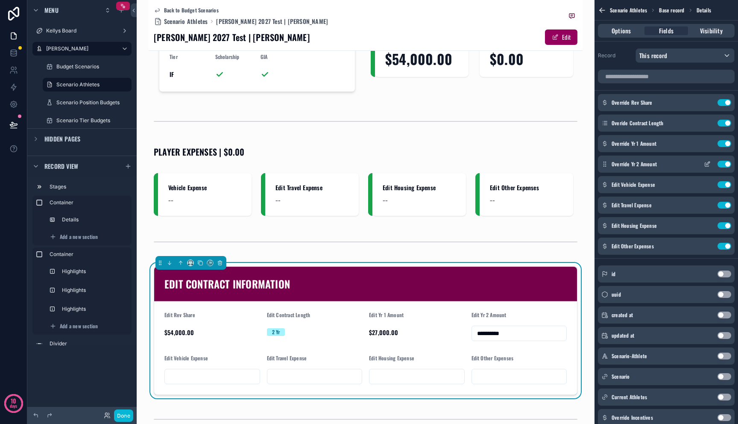
click at [708, 164] on icon "scrollable content" at bounding box center [708, 162] width 3 height 3
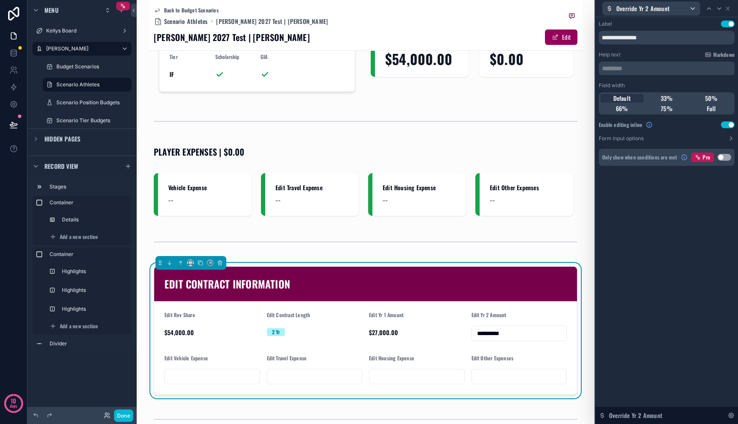
click at [726, 125] on button "Use setting" at bounding box center [728, 124] width 14 height 7
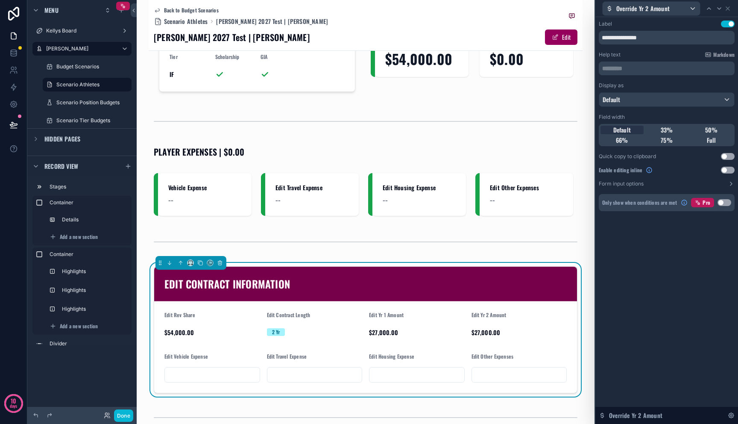
click at [727, 171] on button "Use setting" at bounding box center [728, 170] width 14 height 7
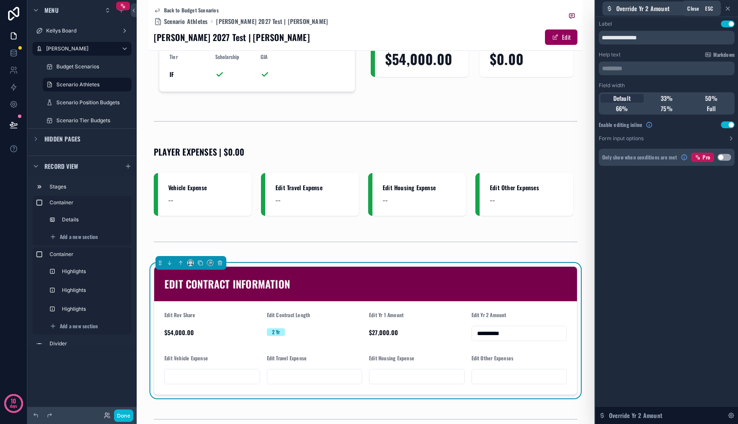
click at [730, 7] on icon at bounding box center [727, 8] width 7 height 7
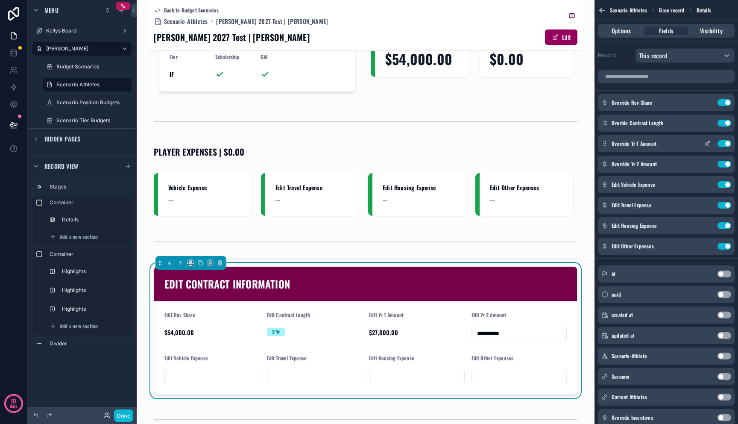
click at [707, 143] on icon "scrollable content" at bounding box center [708, 142] width 3 height 3
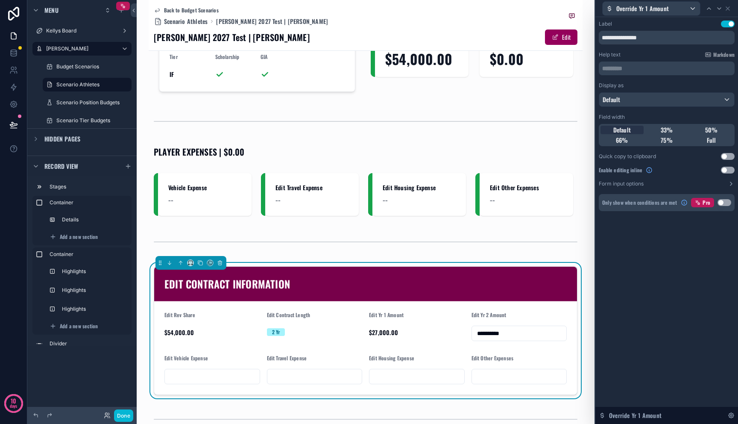
click at [724, 168] on button "Use setting" at bounding box center [728, 170] width 14 height 7
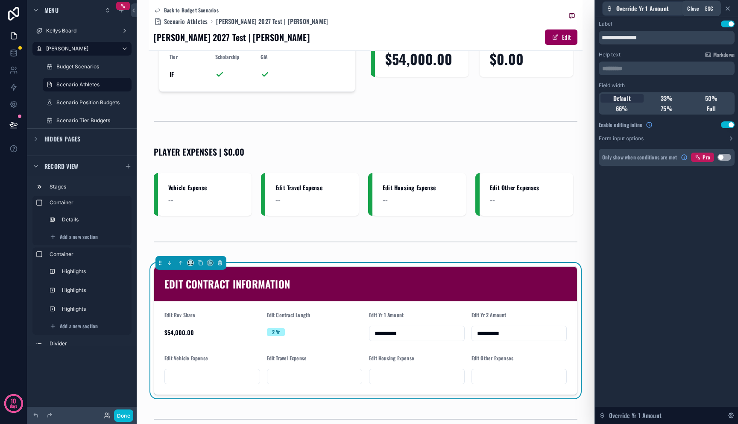
click at [727, 7] on icon at bounding box center [727, 8] width 7 height 7
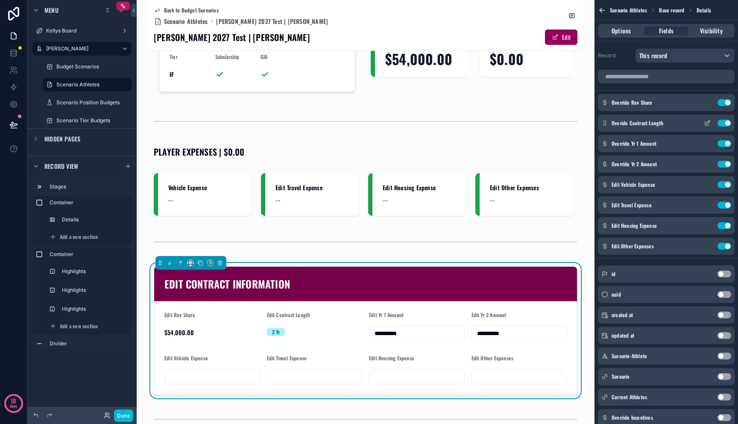
click at [707, 121] on icon "scrollable content" at bounding box center [707, 123] width 7 height 7
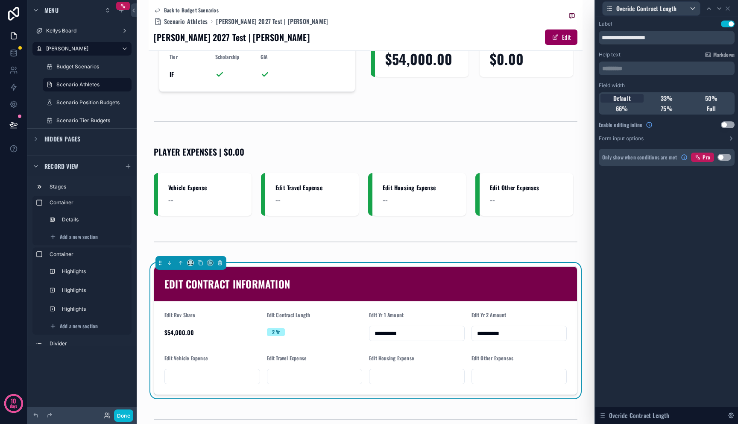
click at [723, 125] on button "Use setting" at bounding box center [728, 124] width 14 height 7
click at [728, 5] on icon at bounding box center [727, 8] width 7 height 7
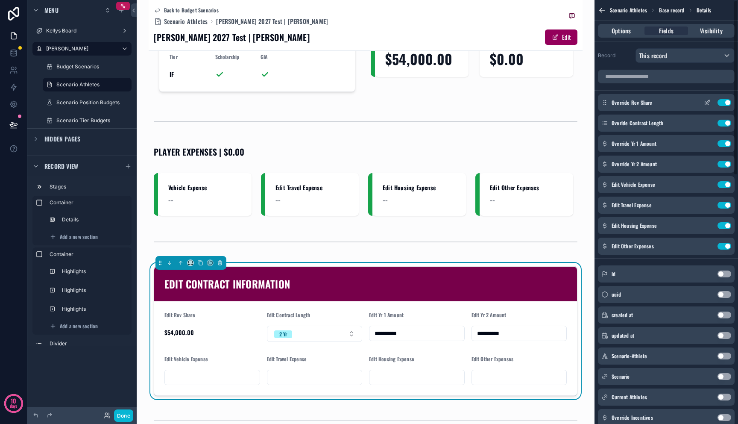
click at [708, 104] on icon "scrollable content" at bounding box center [707, 103] width 4 height 4
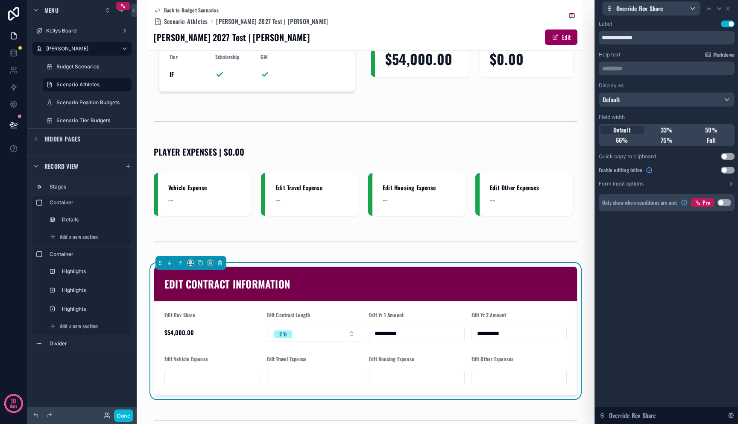
click at [728, 171] on button "Use setting" at bounding box center [728, 170] width 14 height 7
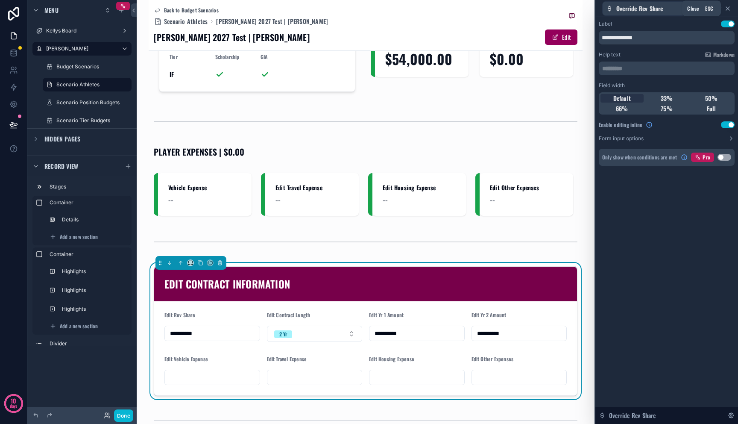
click at [727, 7] on icon at bounding box center [727, 8] width 7 height 7
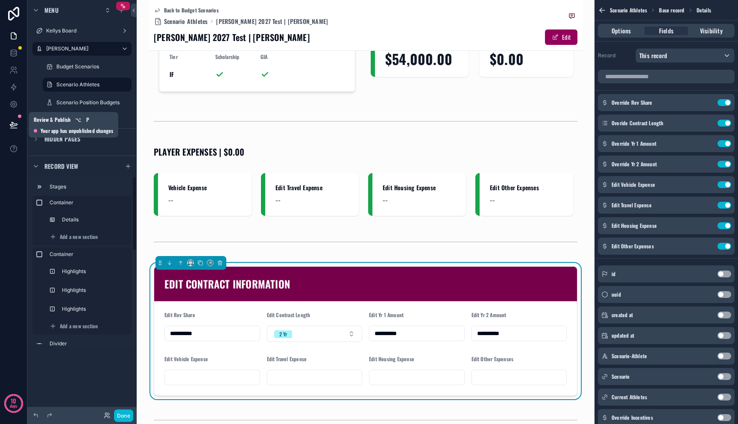
click at [9, 123] on icon at bounding box center [13, 124] width 9 height 9
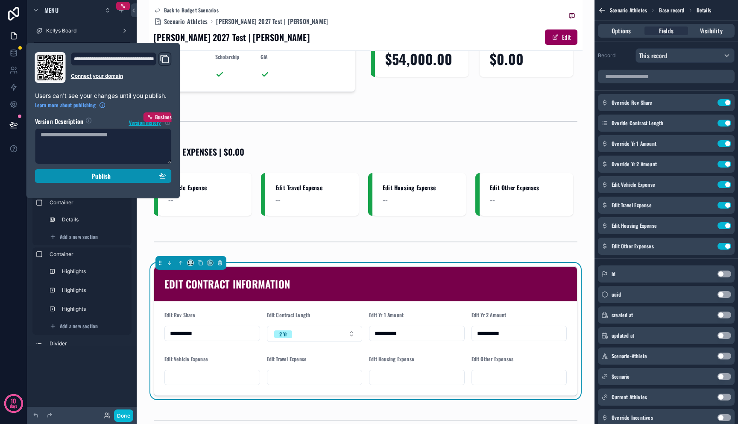
click at [78, 173] on div "Publish" at bounding box center [104, 176] width 126 height 8
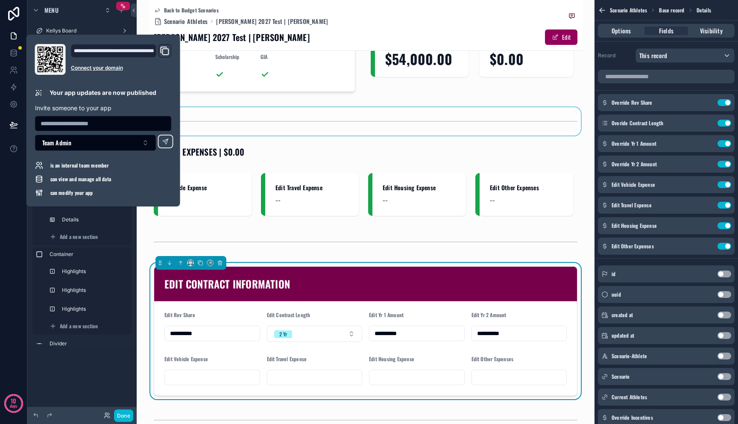
click at [333, 107] on div "scrollable content" at bounding box center [366, 121] width 434 height 28
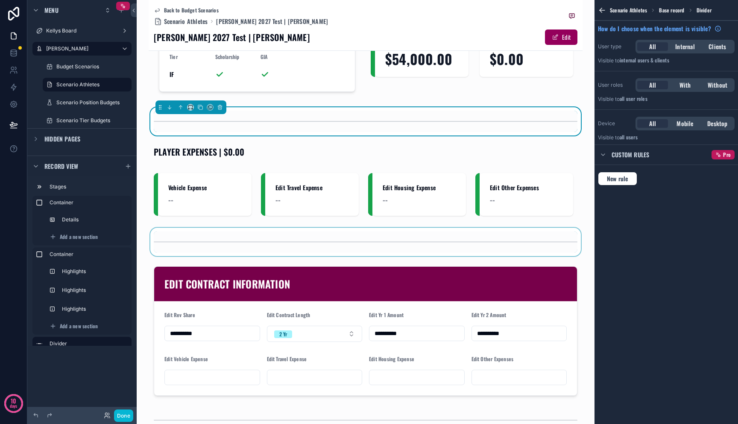
click at [332, 237] on div "scrollable content" at bounding box center [366, 242] width 434 height 28
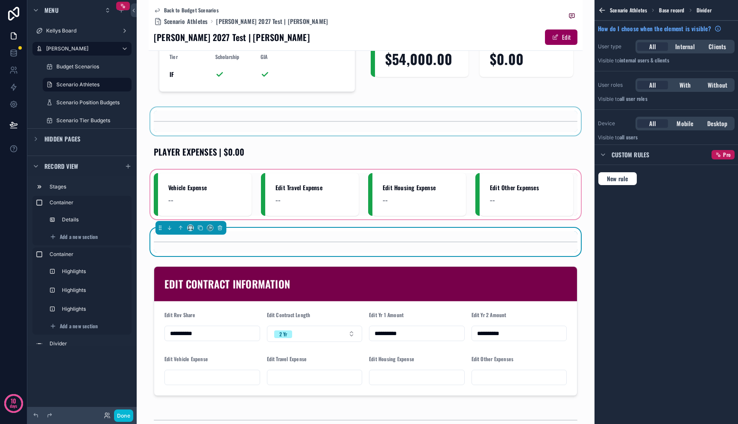
click at [341, 168] on div "scrollable content" at bounding box center [366, 194] width 434 height 53
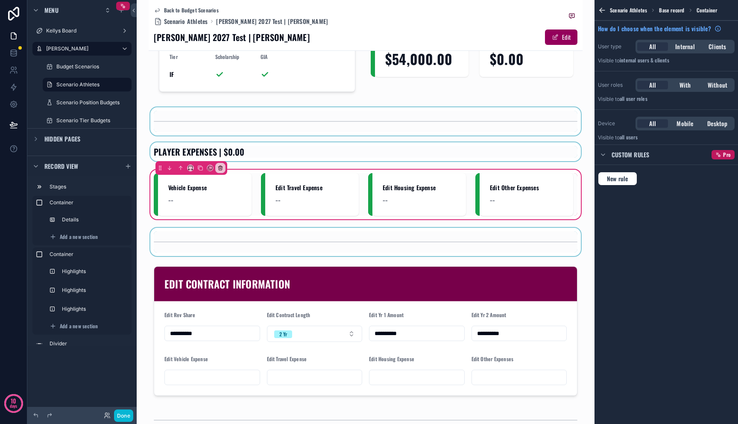
click at [343, 142] on div "scrollable content" at bounding box center [366, 151] width 434 height 19
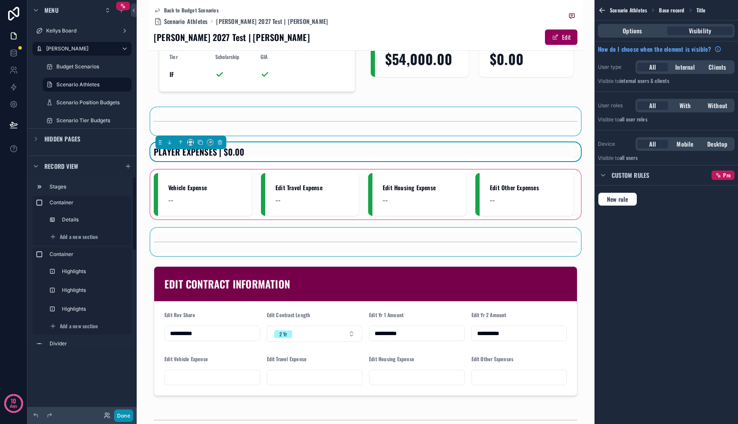
click at [128, 414] on button "Done" at bounding box center [123, 415] width 19 height 12
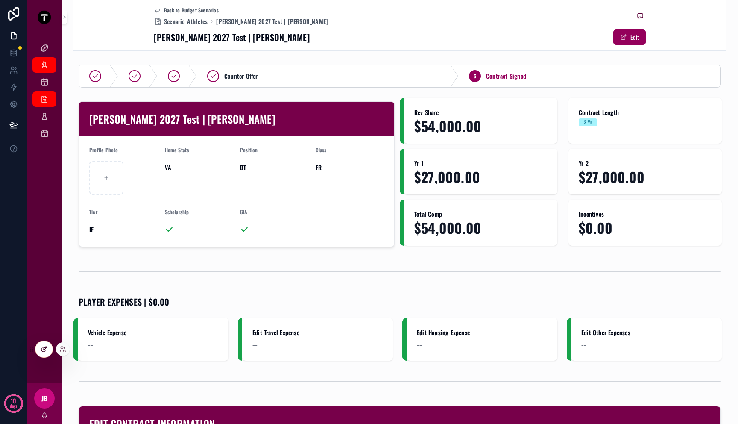
click at [42, 351] on icon at bounding box center [44, 349] width 7 height 7
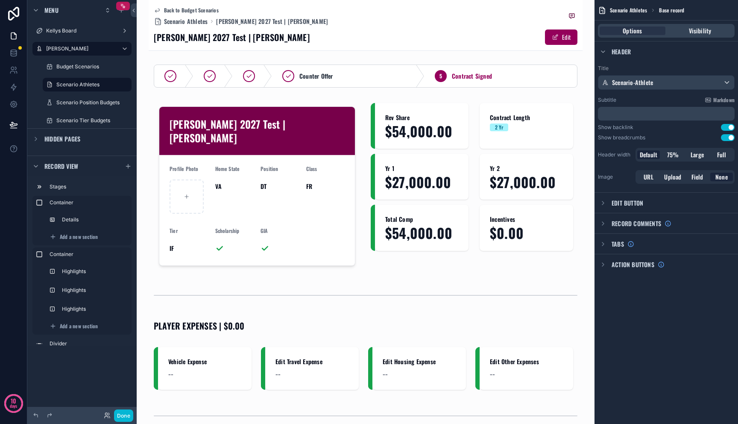
click at [358, 21] on div "Back to Budget Scenarios Scenario Athletes Mitch 2027 Test | Christian Evans" at bounding box center [366, 16] width 424 height 19
click at [701, 156] on span "Large" at bounding box center [697, 154] width 13 height 9
click at [118, 412] on button "Done" at bounding box center [123, 415] width 19 height 12
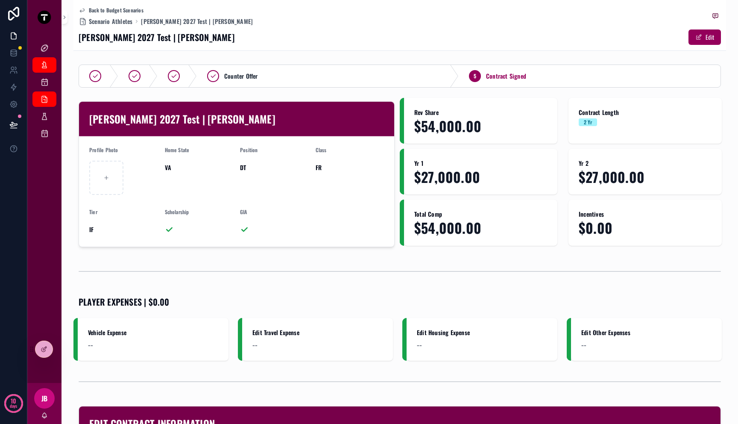
click at [90, 229] on span "IF" at bounding box center [123, 229] width 69 height 9
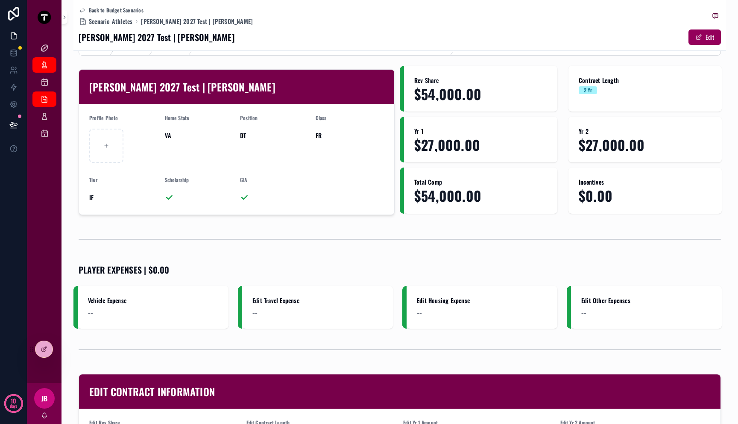
scroll to position [217, 0]
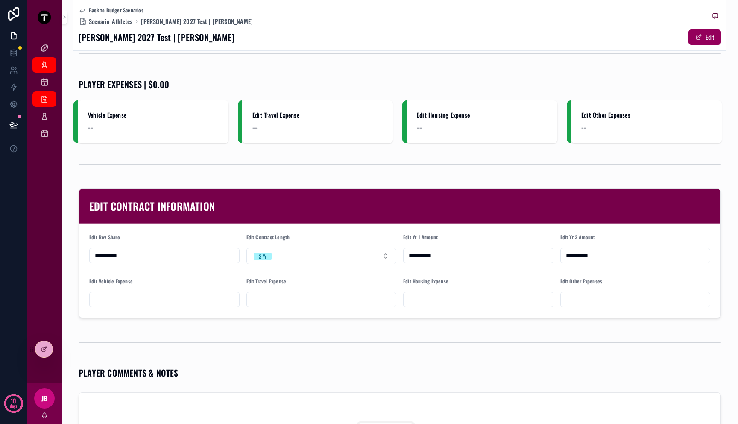
click at [144, 122] on div "--" at bounding box center [153, 127] width 130 height 12
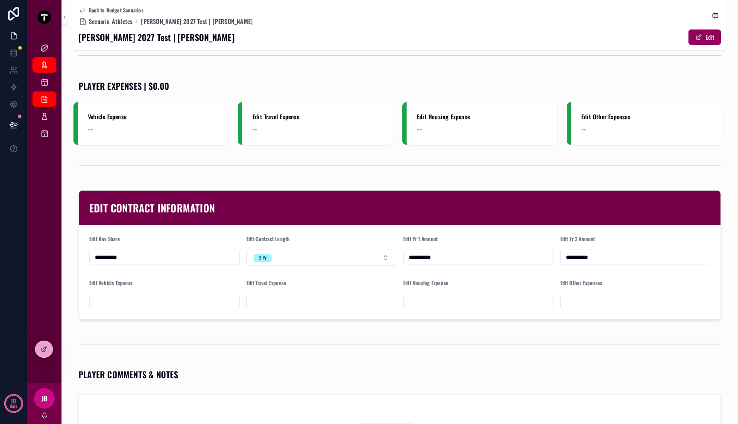
scroll to position [214, 0]
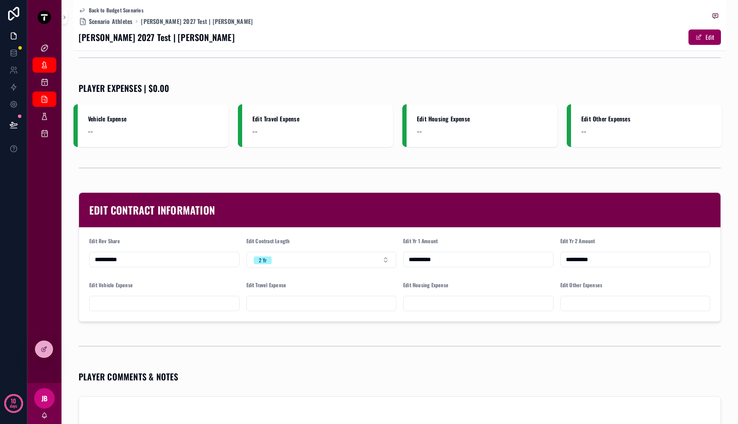
click at [162, 304] on input "scrollable content" at bounding box center [165, 303] width 150 height 12
type input "*****"
click at [299, 309] on input "scrollable content" at bounding box center [322, 303] width 150 height 12
type input "*****"
click at [454, 303] on input "scrollable content" at bounding box center [479, 303] width 150 height 12
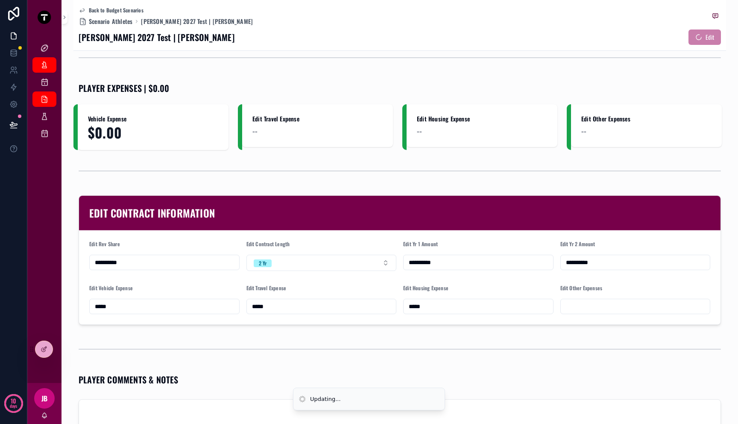
type input "*****"
click at [607, 308] on input "scrollable content" at bounding box center [636, 306] width 150 height 12
type input "*****"
click at [593, 343] on div "scrollable content" at bounding box center [400, 348] width 642 height 21
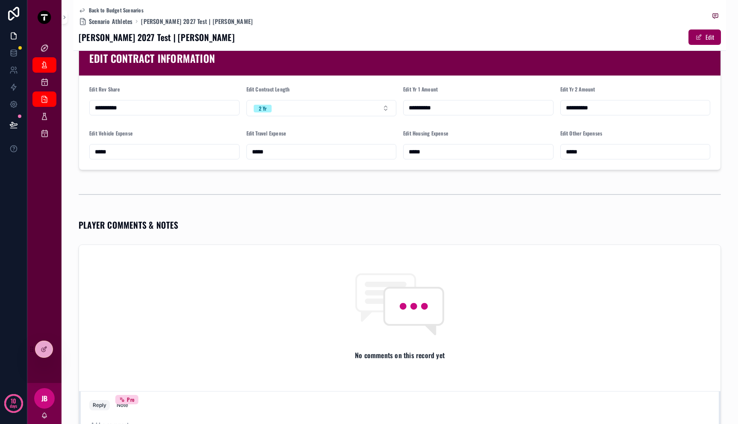
scroll to position [261, 0]
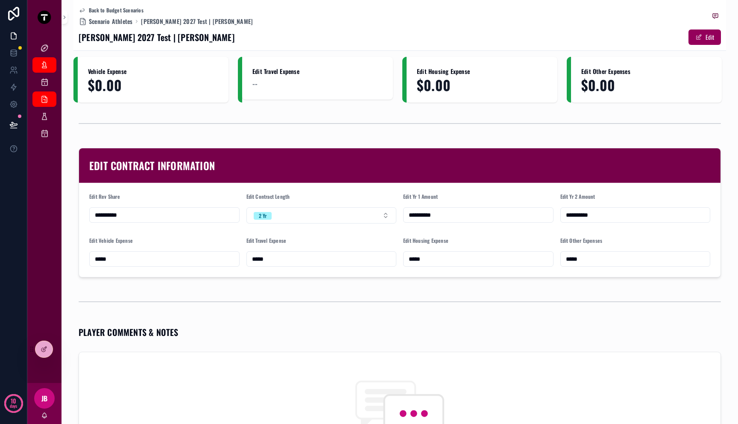
click at [282, 263] on input "*****" at bounding box center [322, 259] width 150 height 12
drag, startPoint x: 208, startPoint y: 252, endPoint x: 199, endPoint y: 252, distance: 9.0
click at [199, 252] on form "**********" at bounding box center [400, 230] width 642 height 94
type input "*****"
click at [263, 293] on div "scrollable content" at bounding box center [400, 301] width 642 height 21
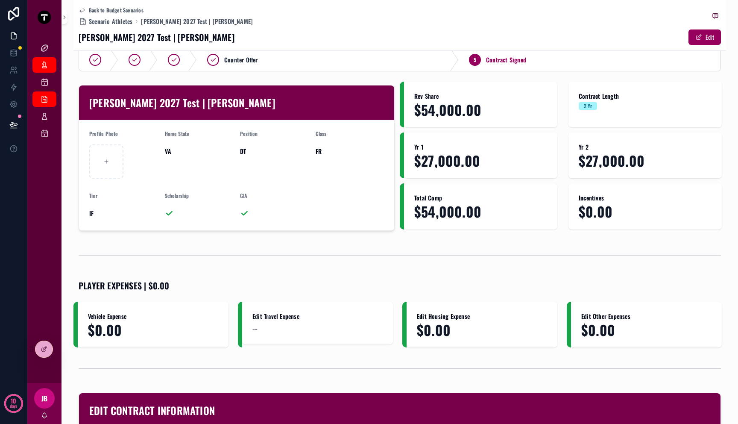
scroll to position [132, 0]
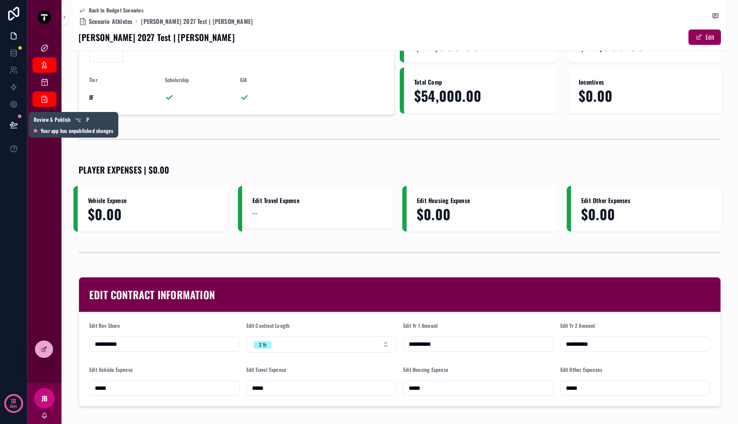
click at [15, 126] on icon at bounding box center [13, 124] width 9 height 9
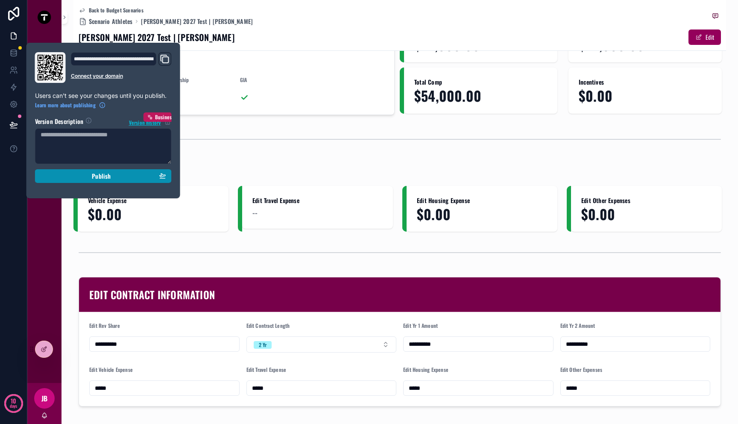
click at [81, 176] on div "Publish" at bounding box center [104, 176] width 126 height 8
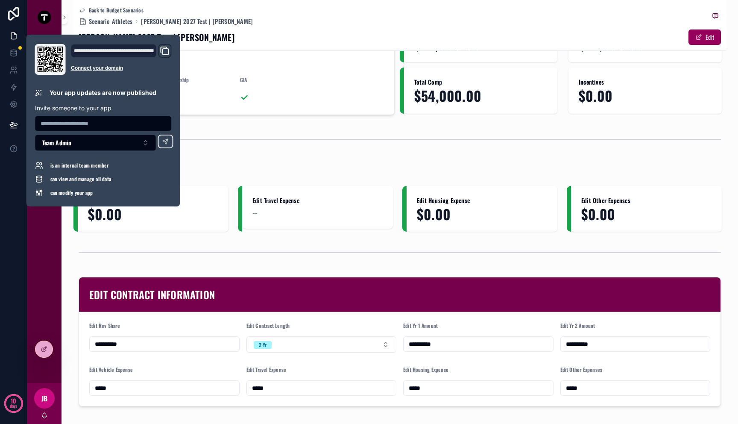
click at [166, 53] on icon "Domain and Custom Link" at bounding box center [165, 51] width 10 height 10
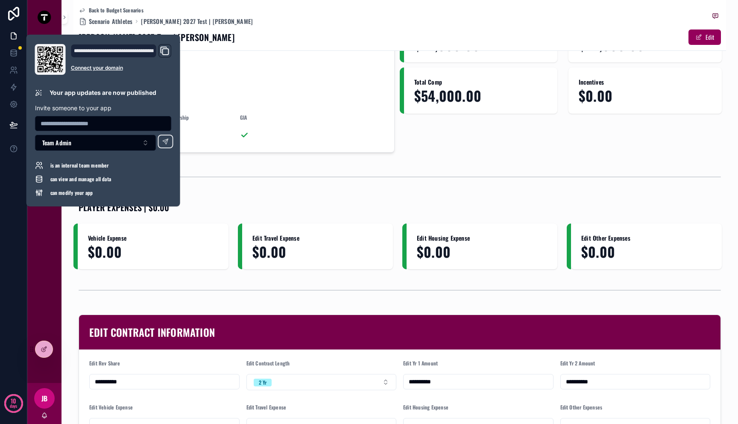
click at [480, 97] on span "$54,000.00" at bounding box center [480, 95] width 133 height 15
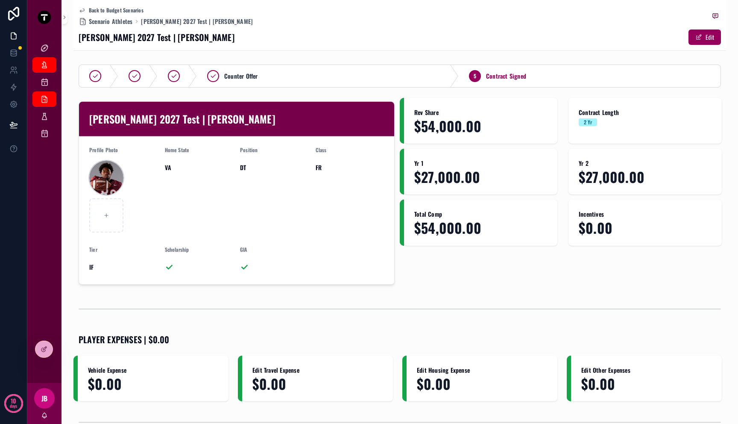
click at [106, 171] on div "scrollable content" at bounding box center [106, 178] width 34 height 34
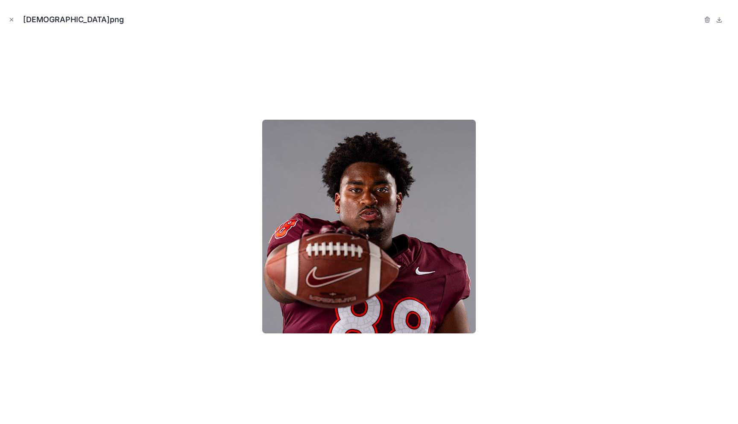
click at [106, 171] on div at bounding box center [369, 226] width 724 height 381
click at [15, 19] on button "Close modal" at bounding box center [11, 19] width 9 height 9
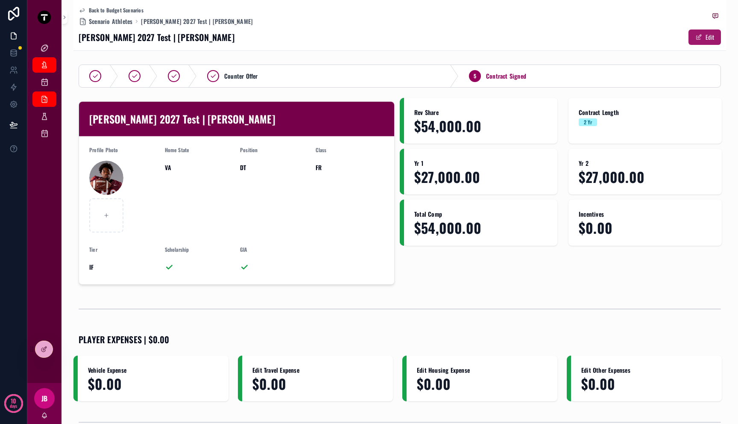
click at [700, 35] on button "Edit" at bounding box center [705, 36] width 32 height 15
click at [700, 35] on button "Done" at bounding box center [703, 36] width 36 height 15
click at [41, 349] on icon at bounding box center [44, 349] width 7 height 7
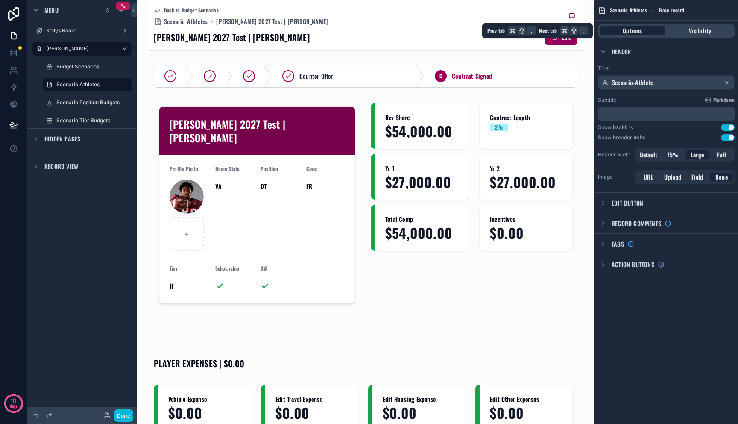
click at [661, 30] on div "Options" at bounding box center [633, 30] width 66 height 9
click at [683, 30] on div "Visibility" at bounding box center [700, 30] width 66 height 9
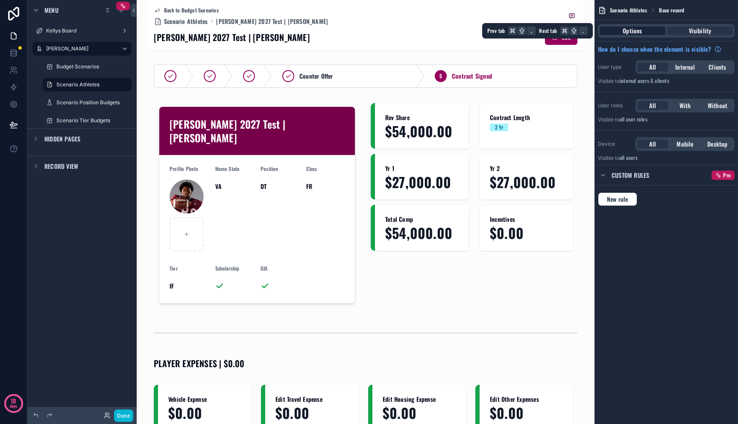
click at [645, 31] on div "Options" at bounding box center [633, 30] width 66 height 9
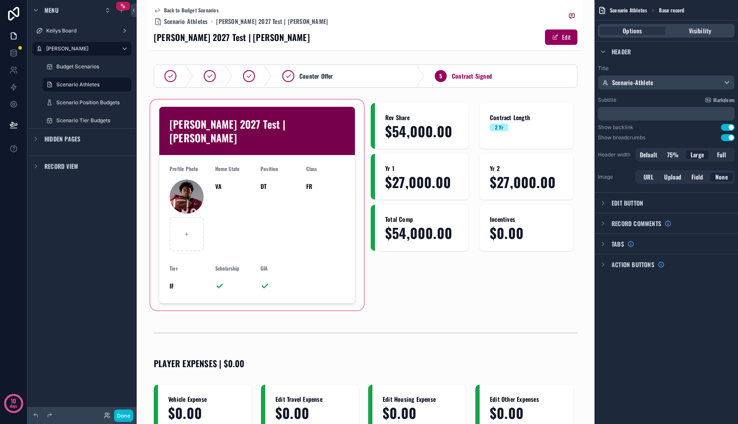
click at [303, 196] on div "scrollable content" at bounding box center [257, 205] width 217 height 214
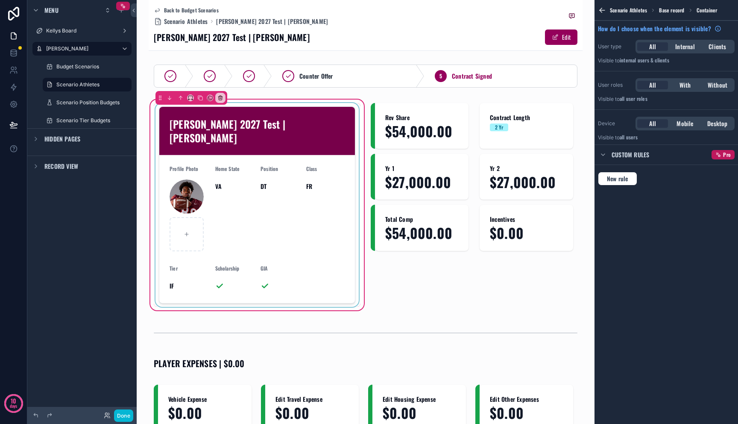
click at [292, 195] on div "scrollable content" at bounding box center [257, 205] width 207 height 204
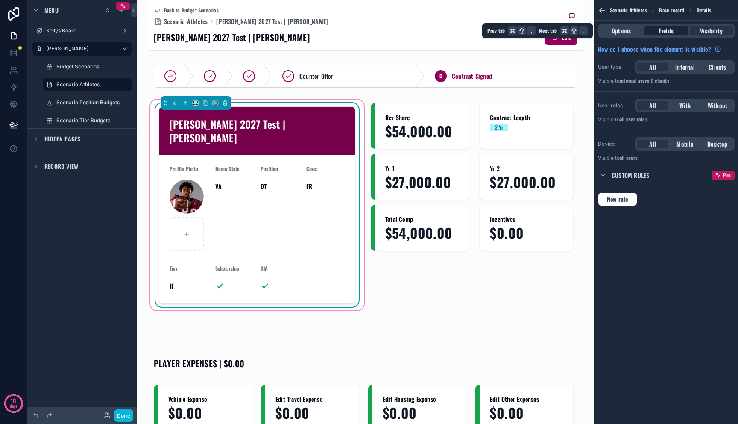
click at [659, 27] on span "Fields" at bounding box center [666, 30] width 15 height 9
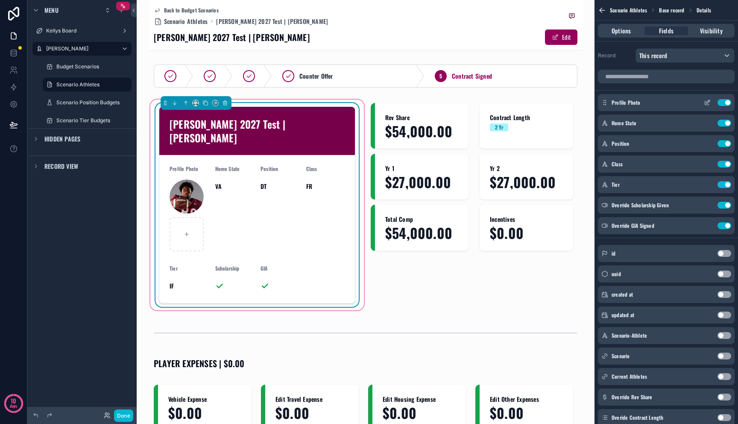
click at [706, 104] on icon "scrollable content" at bounding box center [707, 102] width 7 height 7
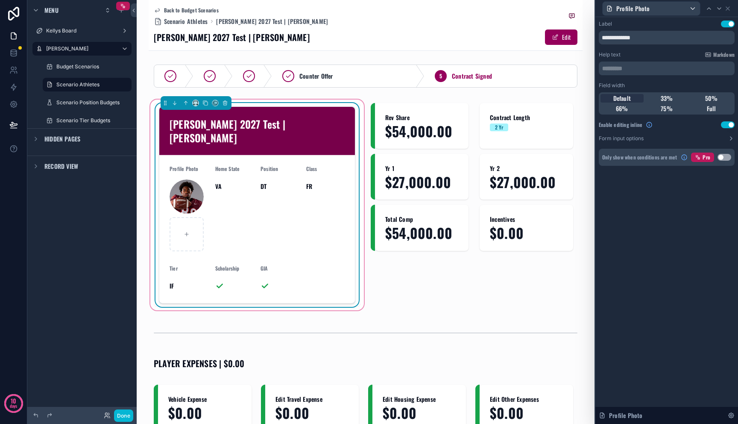
click at [725, 126] on button "Use setting" at bounding box center [728, 124] width 14 height 7
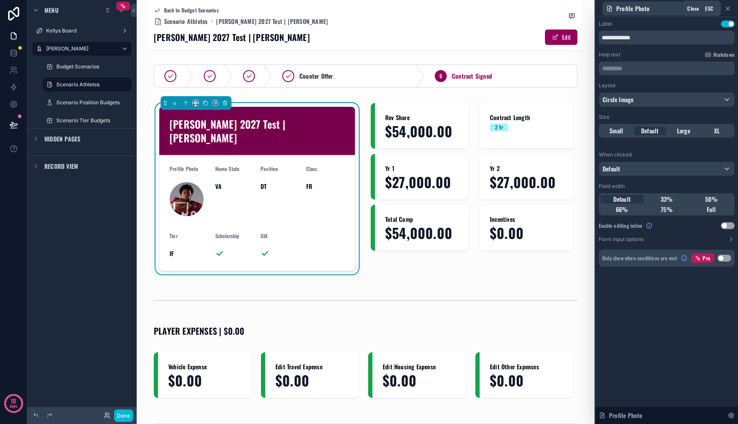
click at [730, 7] on icon at bounding box center [727, 8] width 7 height 7
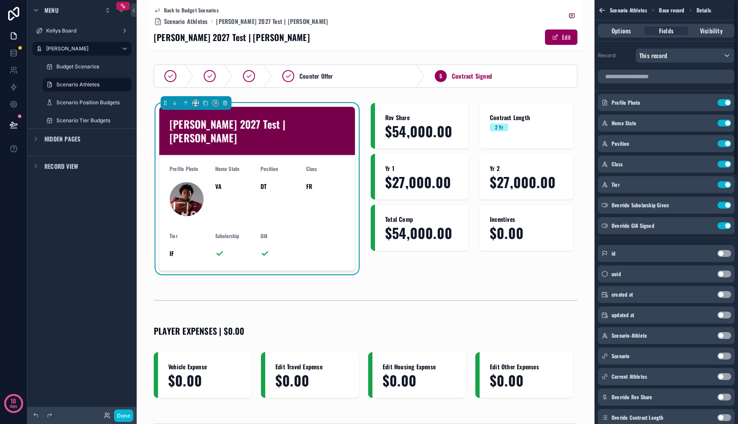
click at [602, 9] on icon "scrollable content" at bounding box center [602, 10] width 9 height 9
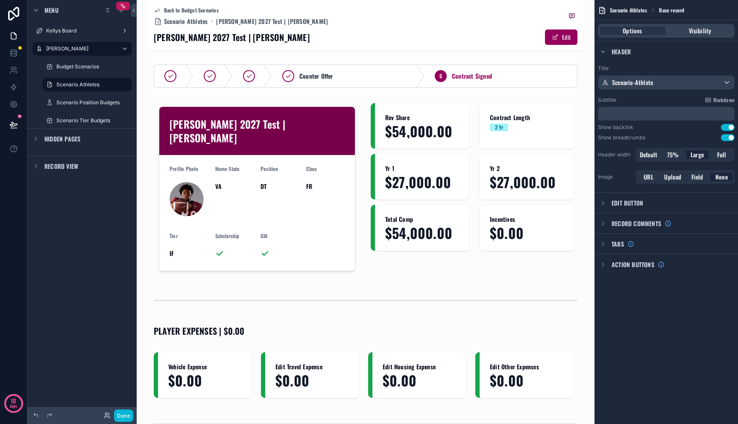
click at [550, 3] on div "Back to Budget Scenarios Scenario Athletes Mitch 2027 Test | Christian Evans Mi…" at bounding box center [366, 25] width 424 height 50
click at [124, 416] on button "Done" at bounding box center [123, 415] width 19 height 12
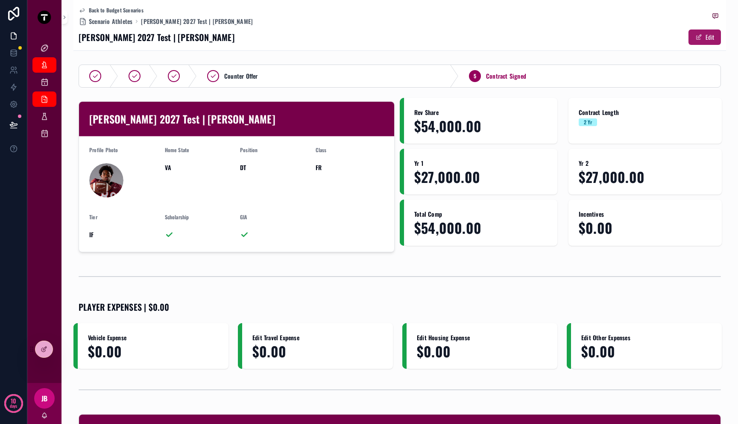
click at [698, 34] on button "Edit" at bounding box center [705, 36] width 32 height 15
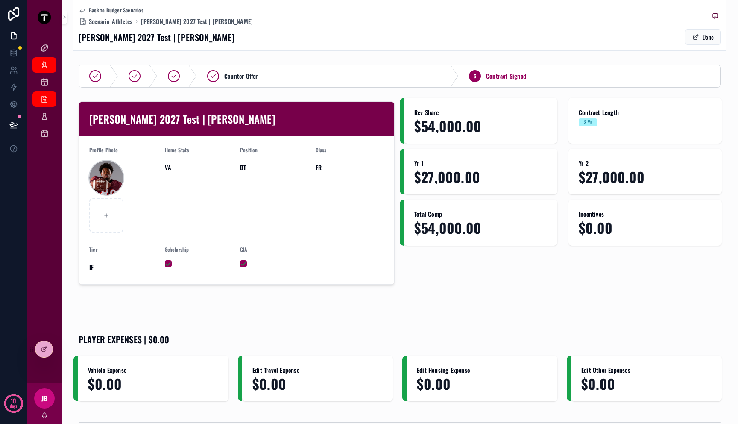
click at [112, 180] on div "scrollable content" at bounding box center [106, 178] width 34 height 34
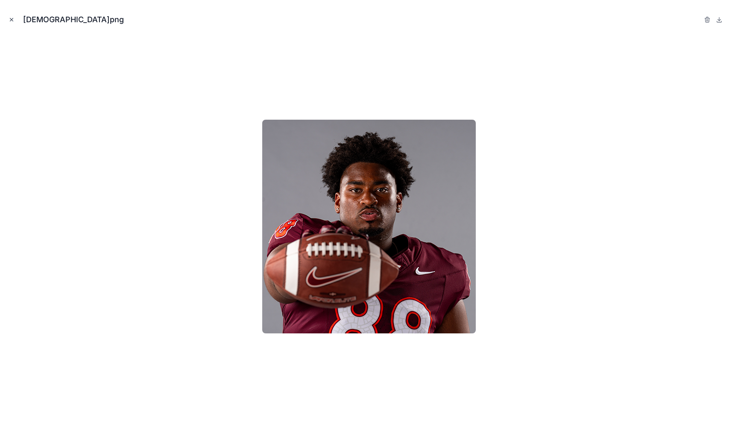
click at [13, 19] on icon "Close modal" at bounding box center [12, 20] width 6 height 6
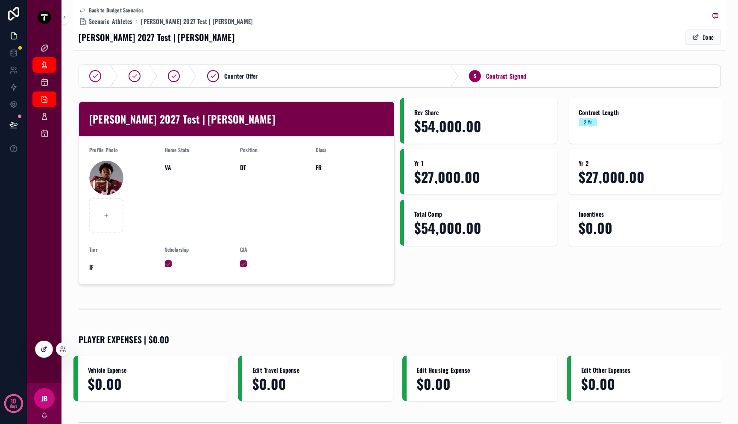
click at [38, 345] on div at bounding box center [43, 349] width 17 height 16
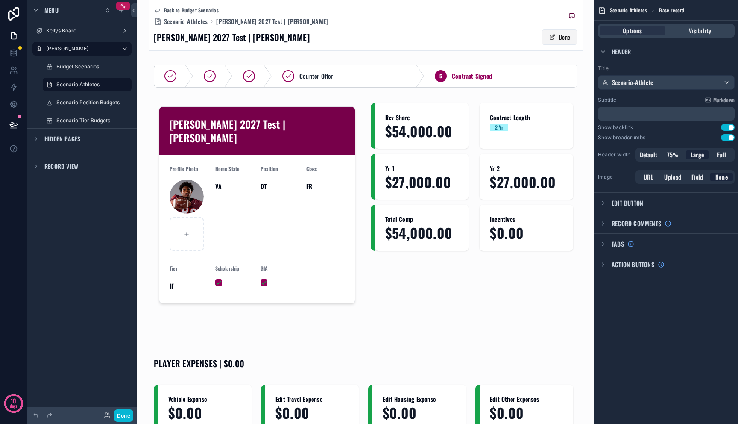
click at [549, 34] on span "scrollable content" at bounding box center [552, 37] width 7 height 7
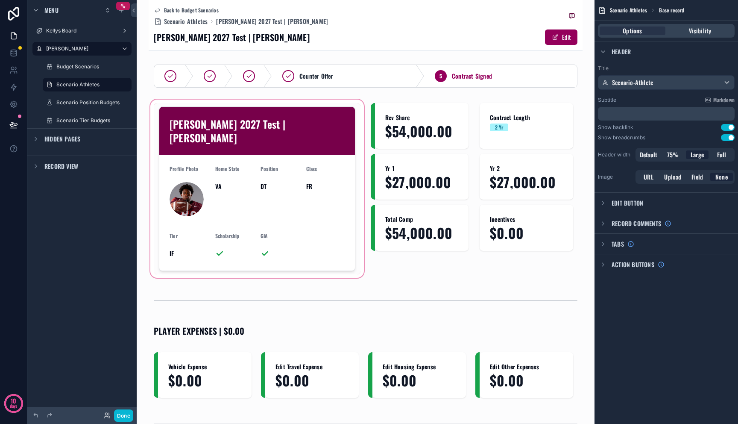
click at [192, 174] on div "scrollable content" at bounding box center [257, 189] width 217 height 182
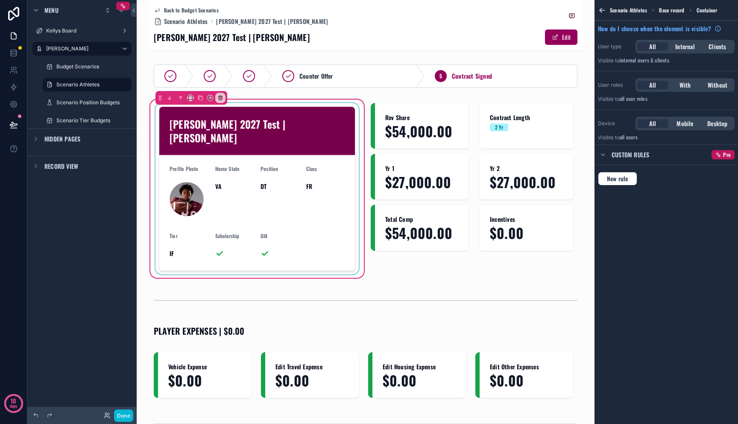
click at [192, 176] on div "scrollable content" at bounding box center [257, 188] width 207 height 171
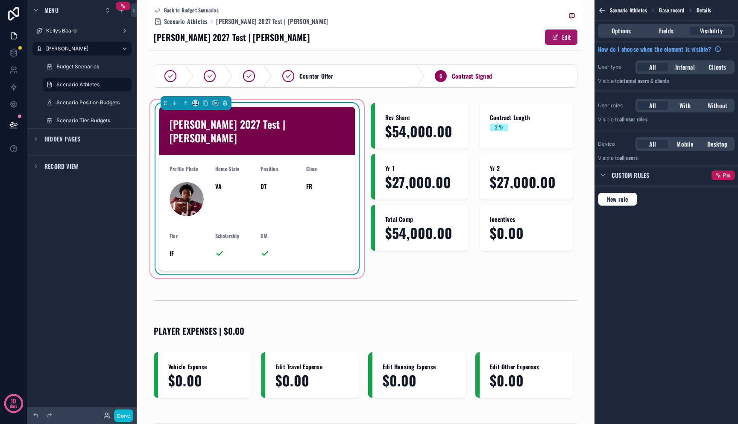
click at [557, 35] on button "Edit" at bounding box center [561, 36] width 32 height 15
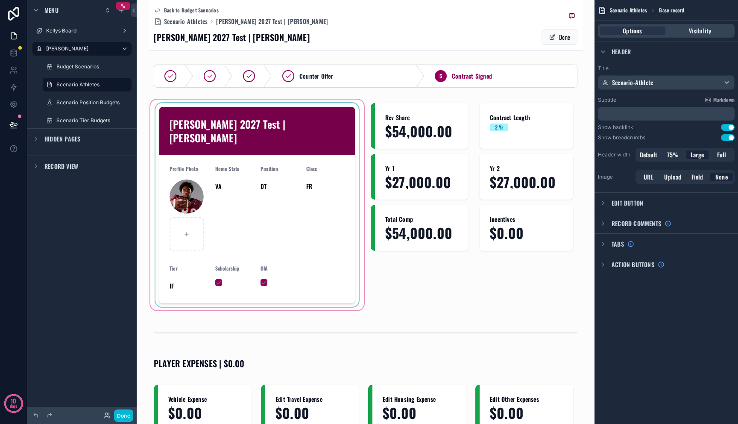
click at [187, 188] on div "scrollable content" at bounding box center [257, 205] width 217 height 214
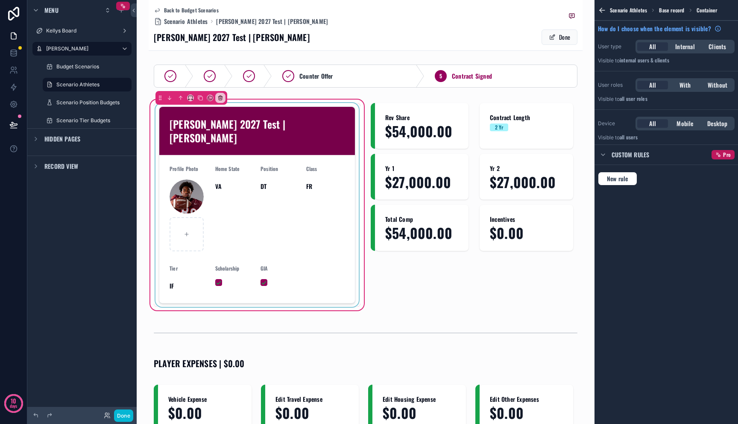
click at [206, 188] on div "scrollable content" at bounding box center [257, 205] width 207 height 204
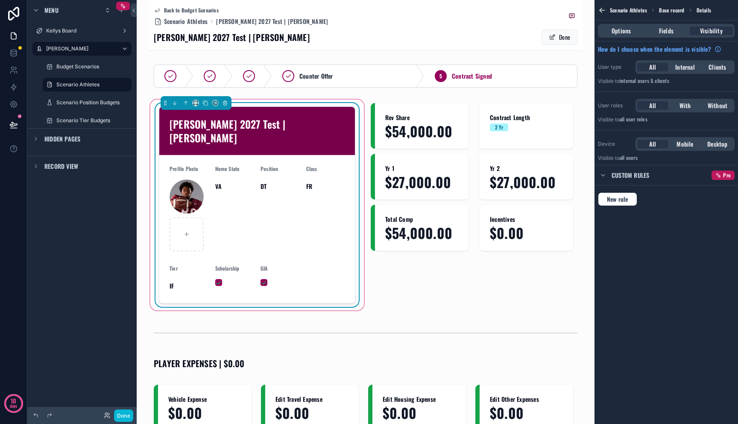
click at [205, 190] on div "scrollable content" at bounding box center [189, 215] width 39 height 72
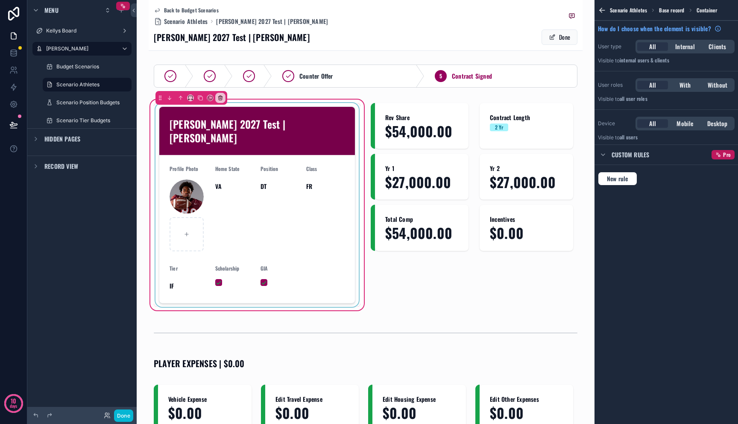
click at [205, 190] on div "scrollable content" at bounding box center [257, 205] width 207 height 204
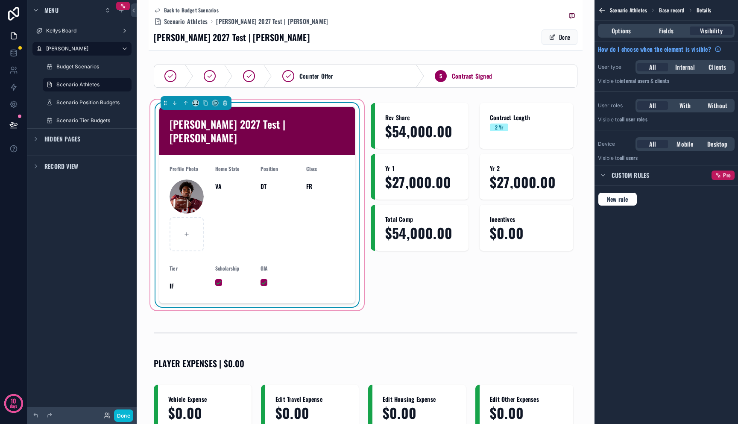
click at [205, 190] on div "scrollable content" at bounding box center [189, 215] width 39 height 72
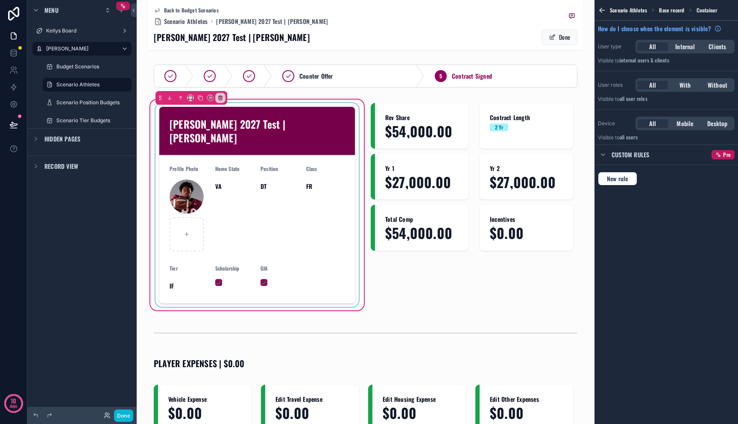
click at [205, 190] on div "scrollable content" at bounding box center [257, 205] width 207 height 204
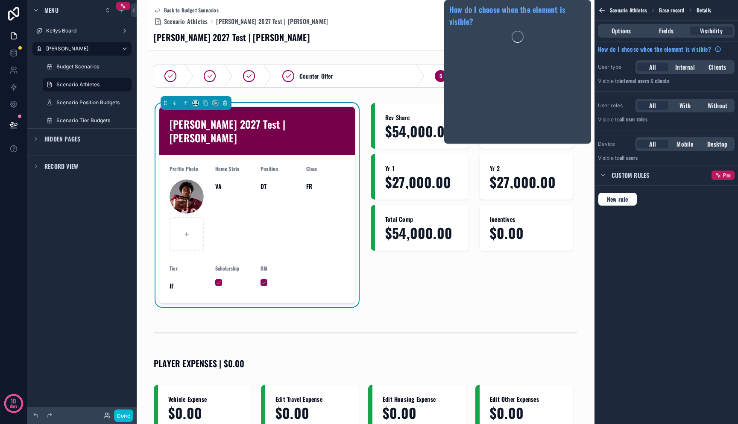
click at [665, 35] on div "Options Fields Visibility" at bounding box center [666, 31] width 137 height 14
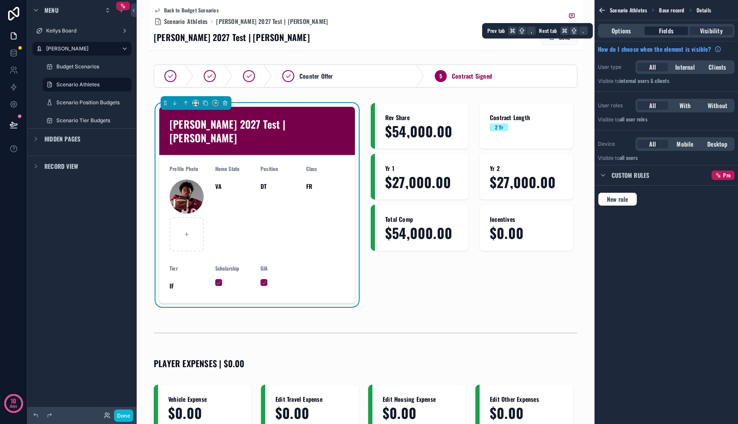
click at [667, 29] on span "Fields" at bounding box center [666, 30] width 15 height 9
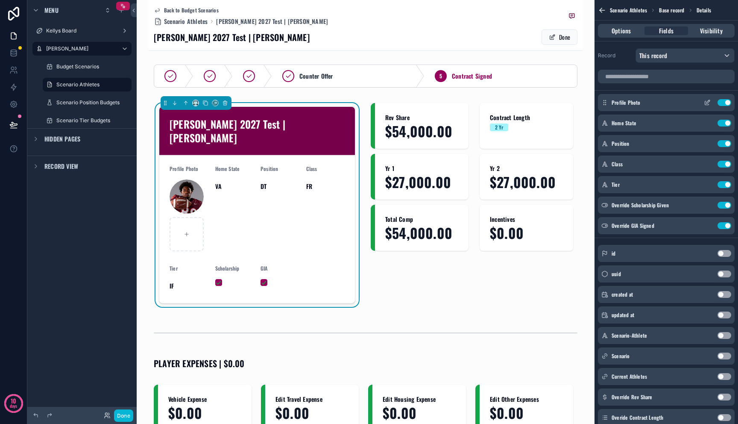
click at [707, 102] on icon "scrollable content" at bounding box center [708, 101] width 3 height 3
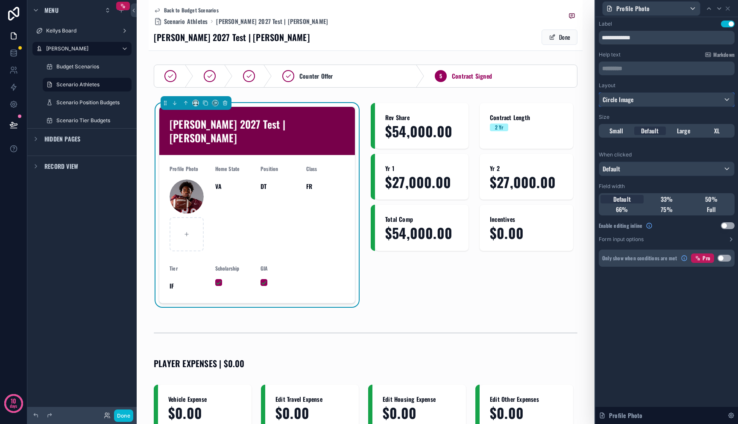
click at [699, 96] on div "Circle Image" at bounding box center [666, 100] width 135 height 14
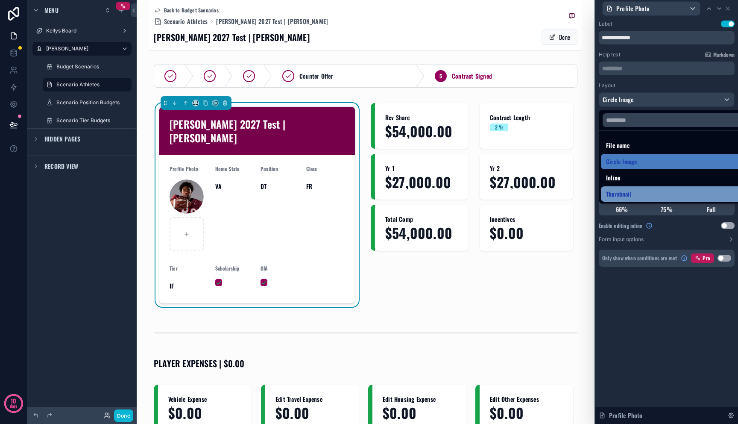
click at [677, 191] on div "Thumbnail" at bounding box center [676, 194] width 141 height 10
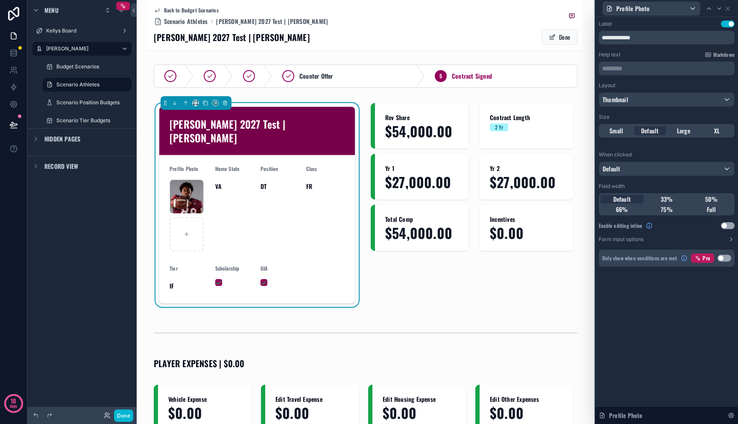
click at [673, 293] on div "**********" at bounding box center [666, 220] width 143 height 407
click at [630, 173] on div "Default" at bounding box center [666, 169] width 135 height 14
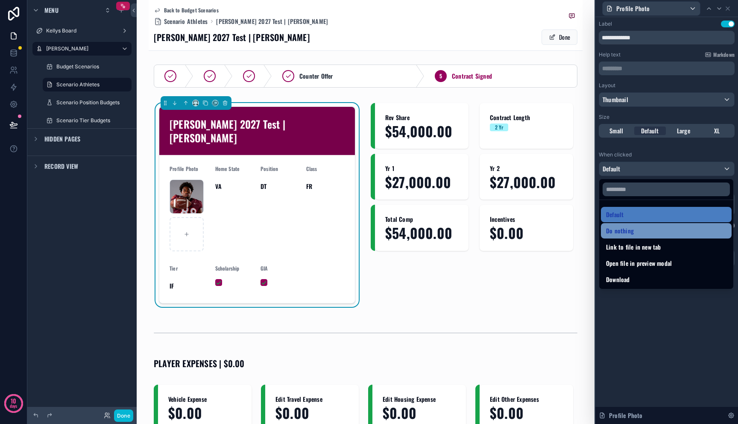
click at [636, 232] on div "Do nothing" at bounding box center [666, 231] width 120 height 10
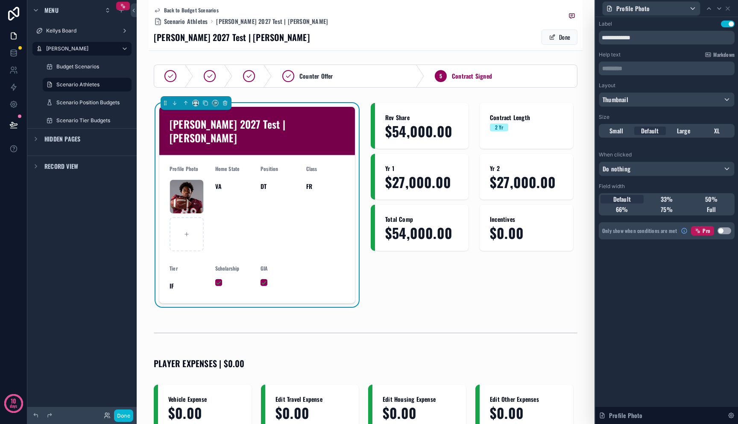
click at [639, 273] on div "**********" at bounding box center [666, 220] width 143 height 407
click at [715, 414] on div "Profile Photo" at bounding box center [666, 415] width 143 height 17
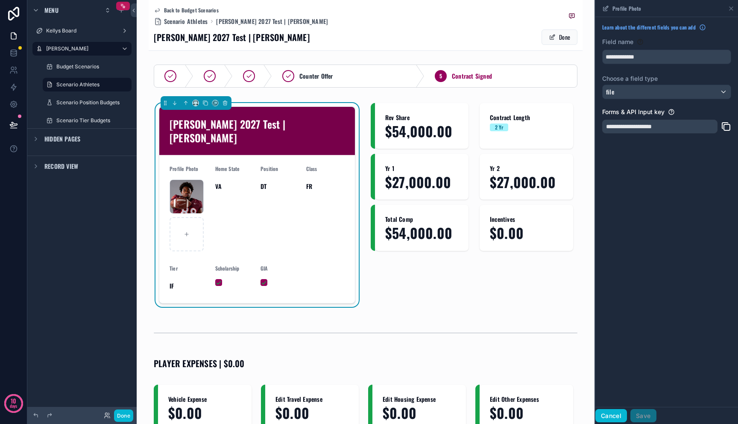
click at [608, 416] on button "Cancel" at bounding box center [611, 416] width 32 height 14
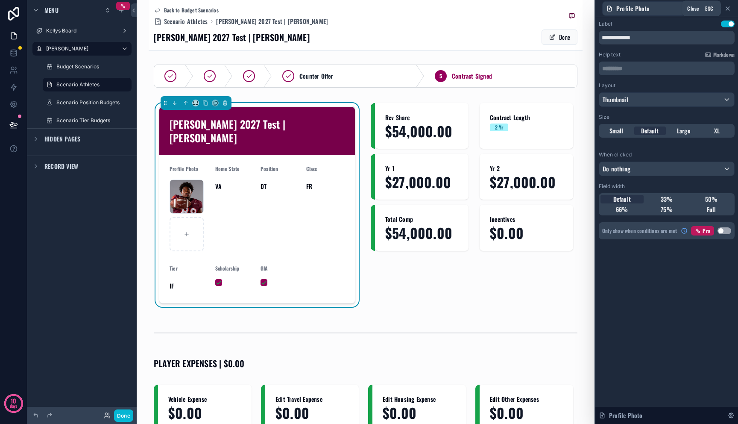
click at [729, 10] on icon at bounding box center [727, 8] width 7 height 7
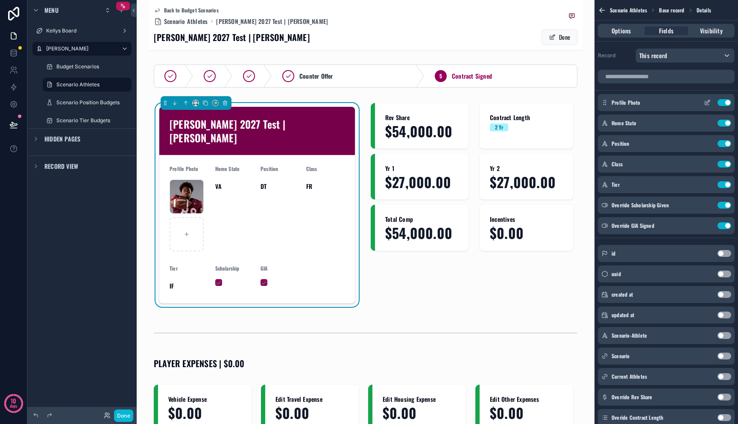
click at [706, 104] on icon "scrollable content" at bounding box center [707, 102] width 7 height 7
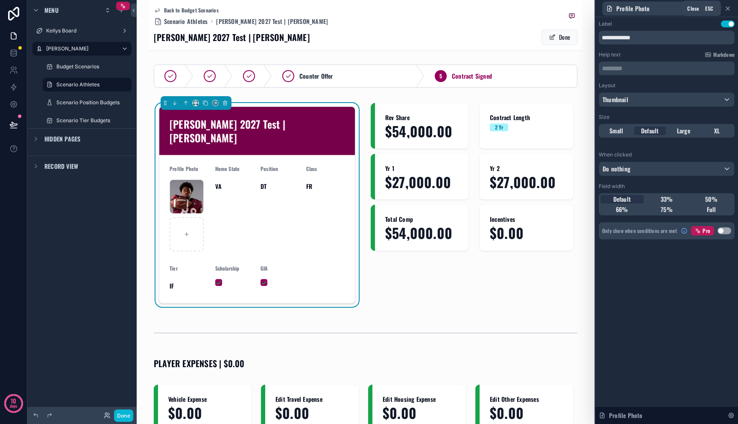
click at [729, 9] on icon at bounding box center [727, 8] width 7 height 7
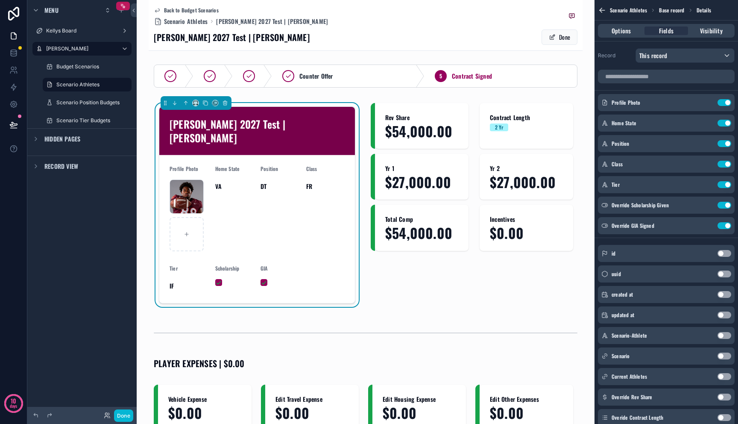
click at [515, 16] on div "Back to Budget Scenarios Scenario Athletes Mitch 2027 Test | Christian Evans" at bounding box center [366, 16] width 424 height 19
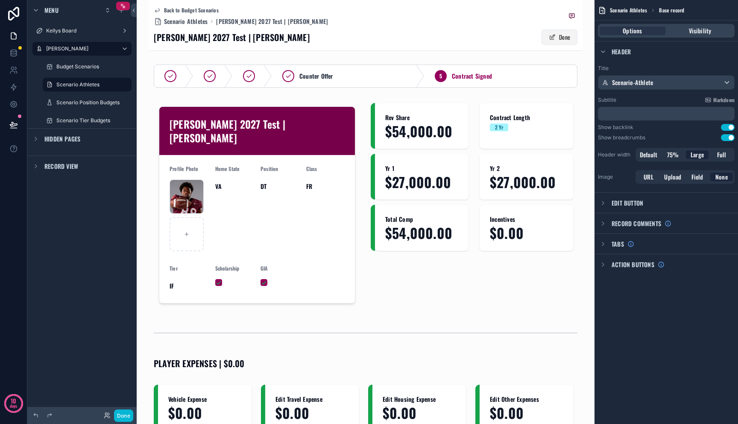
click at [549, 38] on span "scrollable content" at bounding box center [552, 37] width 7 height 7
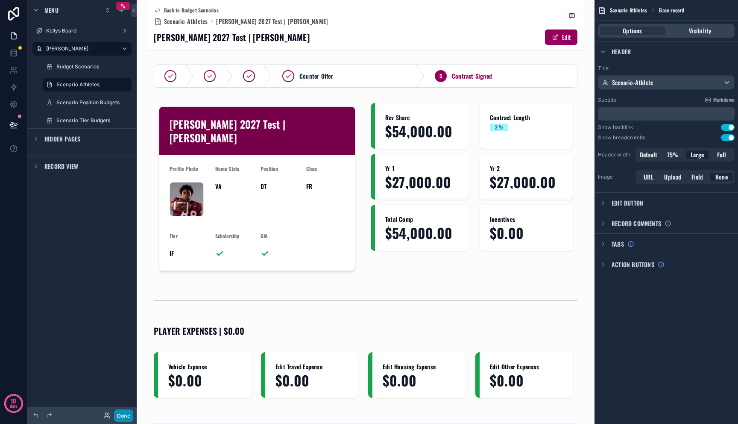
click at [119, 413] on button "Done" at bounding box center [123, 415] width 19 height 12
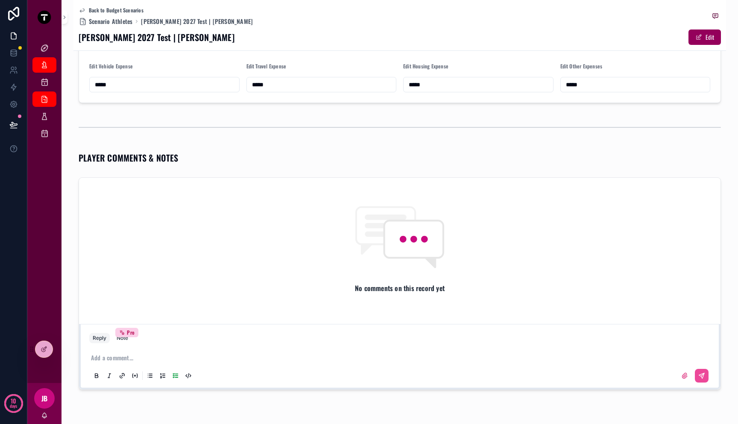
scroll to position [465, 0]
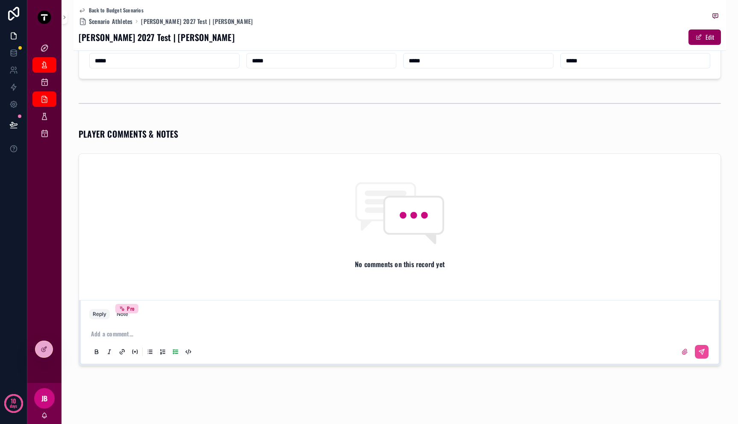
click at [301, 294] on div "No comments on this record yet" at bounding box center [400, 225] width 642 height 143
click at [119, 317] on div "Note Pro" at bounding box center [123, 314] width 12 height 7
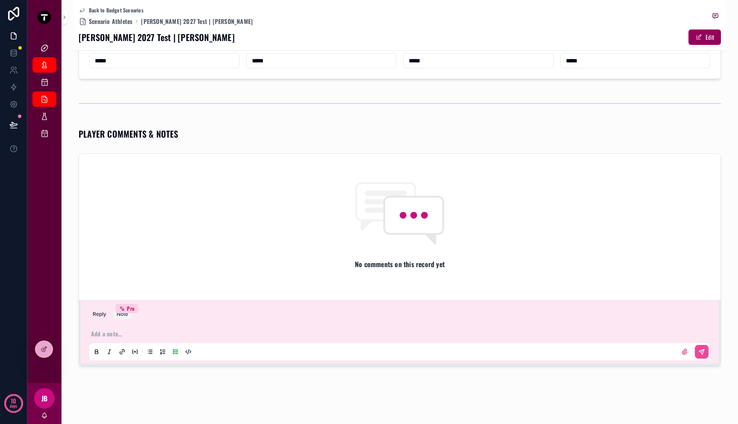
click at [122, 316] on div "Note Pro" at bounding box center [123, 314] width 12 height 7
click at [95, 315] on button "Reply" at bounding box center [99, 314] width 21 height 10
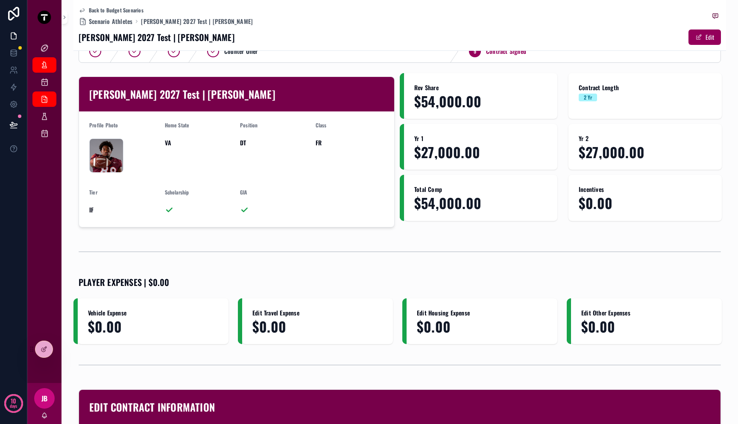
scroll to position [0, 0]
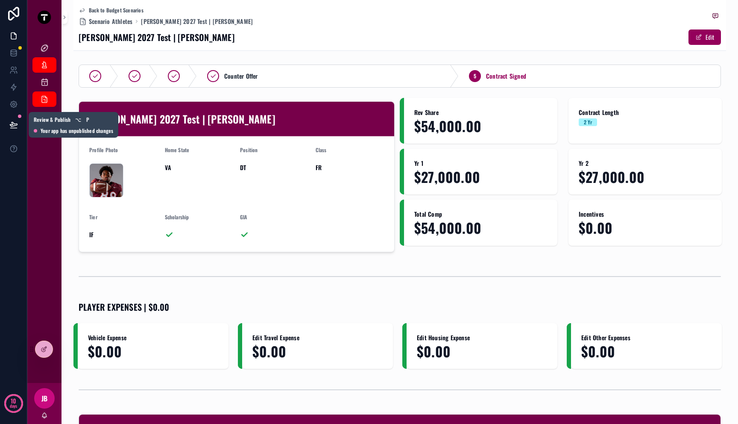
click at [10, 125] on icon at bounding box center [13, 124] width 7 height 4
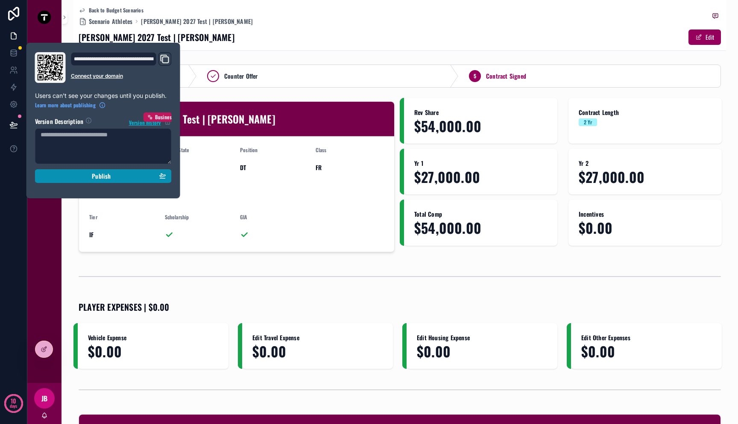
click at [44, 174] on div "Publish" at bounding box center [104, 176] width 126 height 8
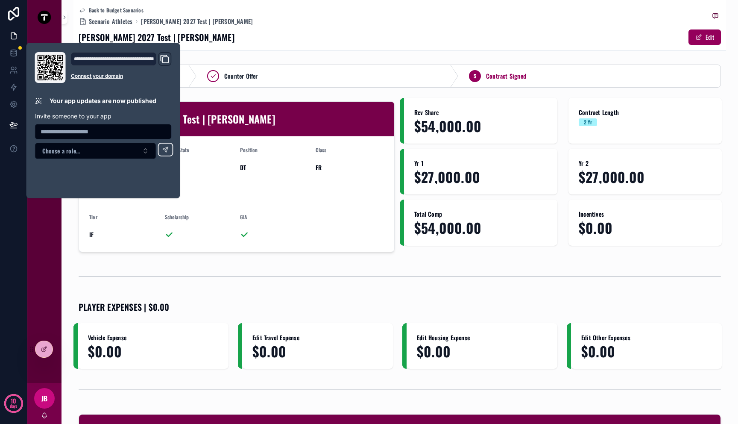
click at [305, 47] on div "Back to Budget Scenarios Scenario Athletes Mitch 2027 Test | Christian Evans Mi…" at bounding box center [400, 25] width 642 height 50
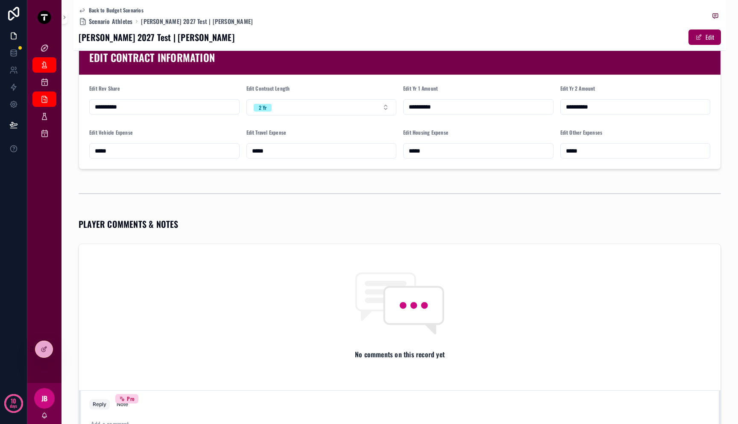
scroll to position [226, 0]
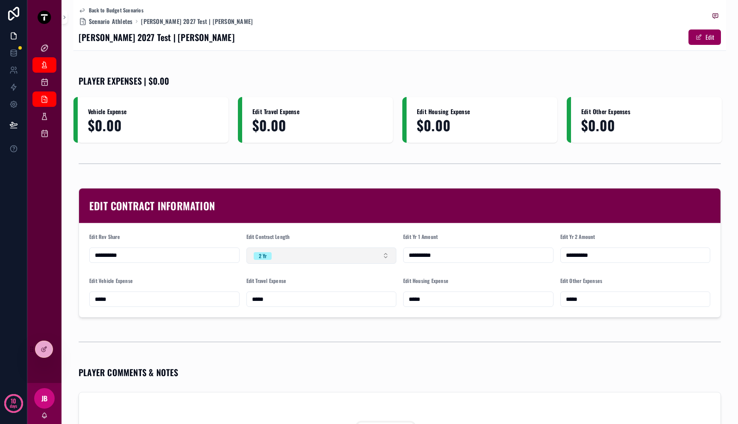
click at [333, 257] on button "2 Yr" at bounding box center [321, 255] width 150 height 16
click at [147, 293] on div "*****" at bounding box center [164, 298] width 150 height 15
click at [147, 301] on input "*****" at bounding box center [165, 299] width 150 height 12
click at [221, 208] on div "EDIT CONTRACT INFORMATION" at bounding box center [399, 206] width 621 height 14
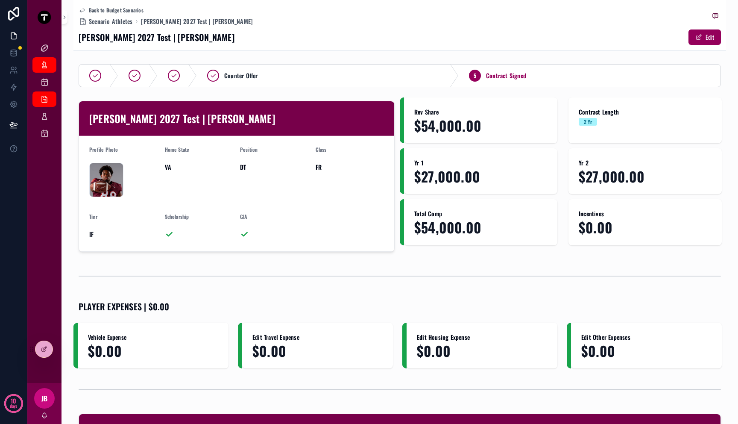
scroll to position [0, 0]
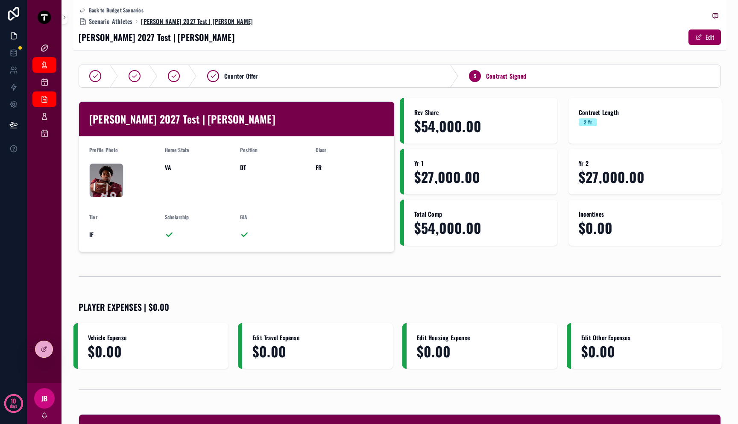
click at [177, 19] on span "[PERSON_NAME] 2027 Test | [PERSON_NAME]" at bounding box center [197, 21] width 112 height 9
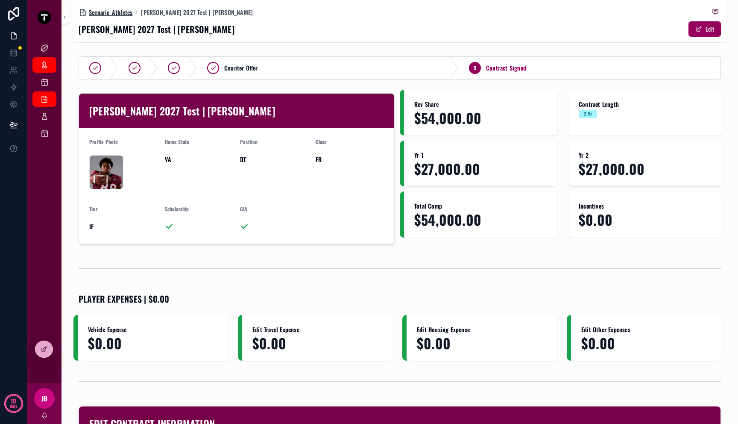
click at [122, 14] on span "Scenario Athletes" at bounding box center [111, 12] width 44 height 9
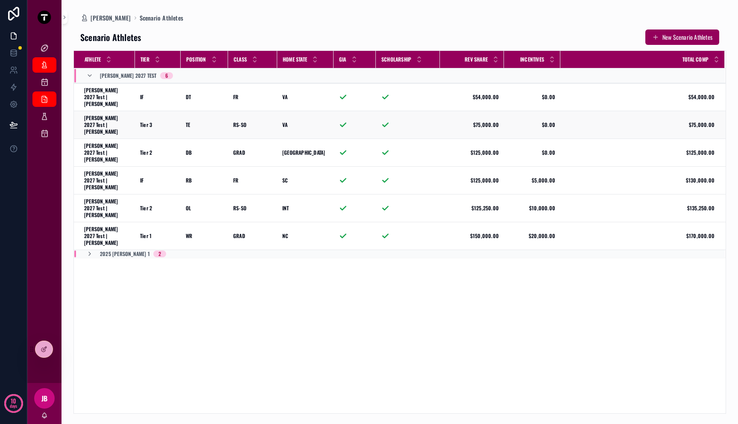
click at [112, 118] on span "[PERSON_NAME] 2027 Test | [PERSON_NAME]" at bounding box center [107, 124] width 46 height 21
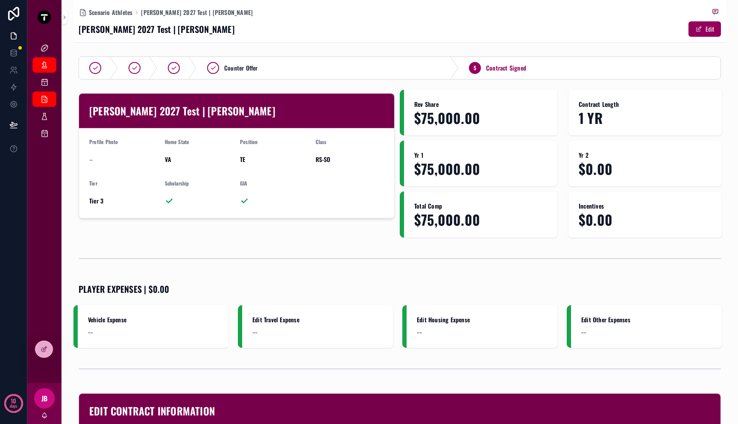
click at [94, 159] on div "--" at bounding box center [123, 159] width 69 height 9
click at [709, 29] on button "Edit" at bounding box center [705, 28] width 32 height 15
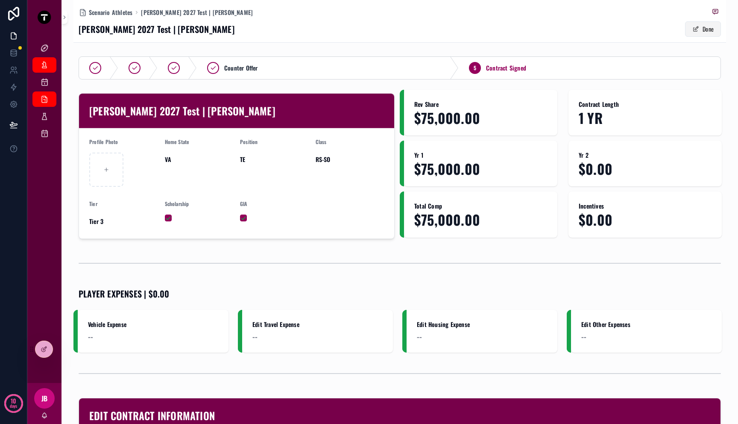
click at [709, 29] on button "Done" at bounding box center [703, 28] width 36 height 15
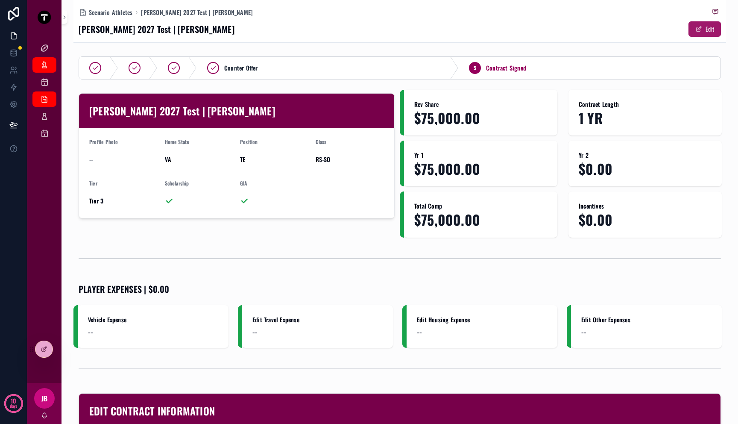
click at [709, 29] on button "Edit" at bounding box center [705, 28] width 32 height 15
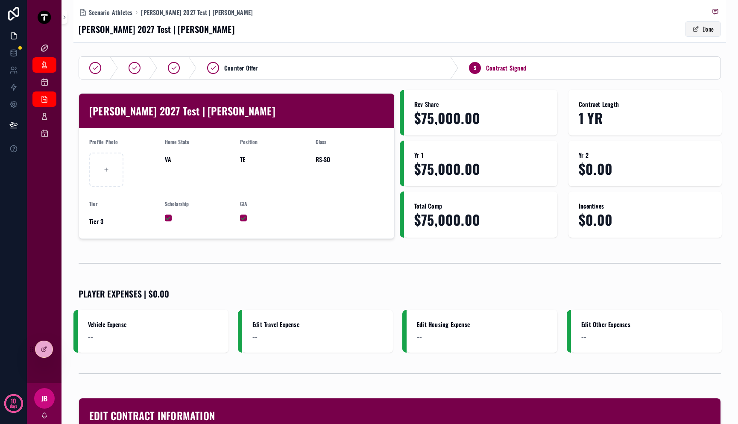
click at [705, 32] on button "Done" at bounding box center [703, 28] width 36 height 15
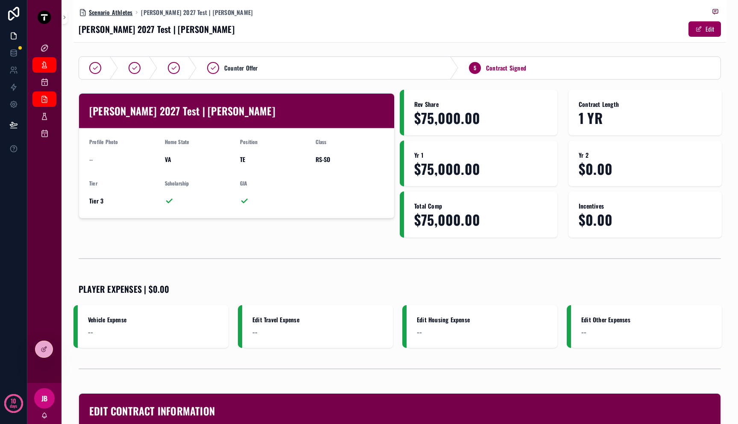
click at [121, 13] on span "Scenario Athletes" at bounding box center [111, 12] width 44 height 9
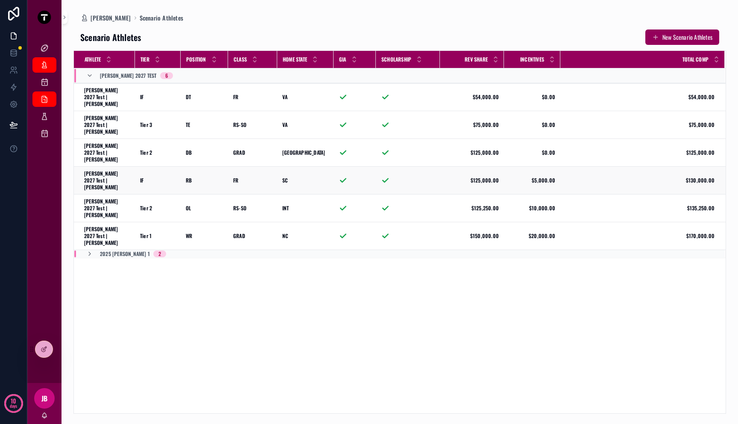
click at [116, 170] on span "[PERSON_NAME] 2027 Test | [PERSON_NAME]" at bounding box center [107, 180] width 46 height 21
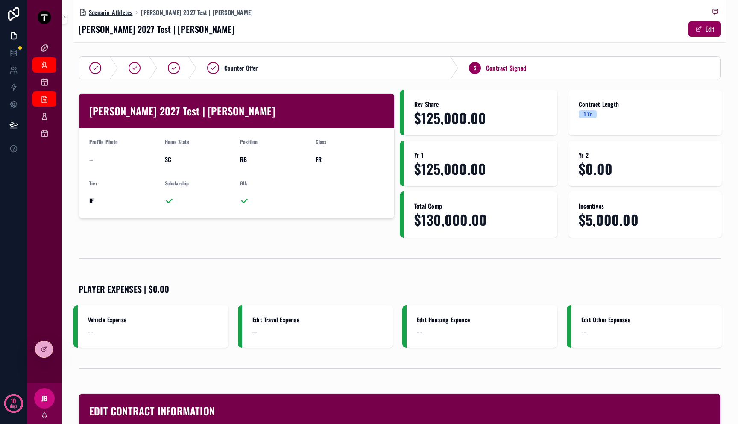
click at [124, 12] on span "Scenario Athletes" at bounding box center [111, 12] width 44 height 9
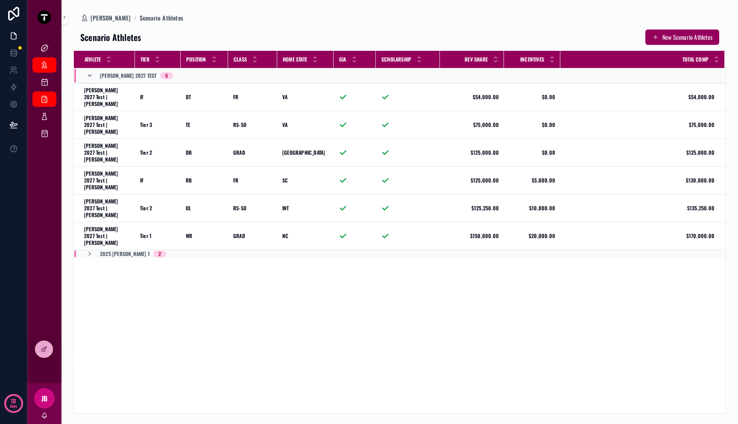
click at [88, 73] on icon "scrollable content" at bounding box center [89, 75] width 7 height 7
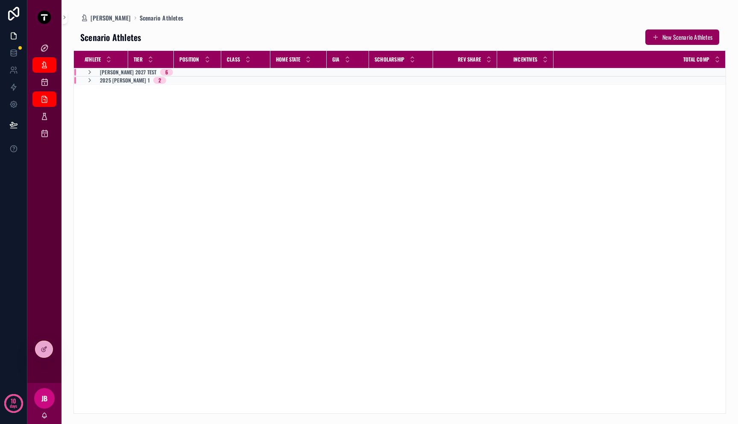
click at [88, 73] on icon "scrollable content" at bounding box center [89, 72] width 7 height 7
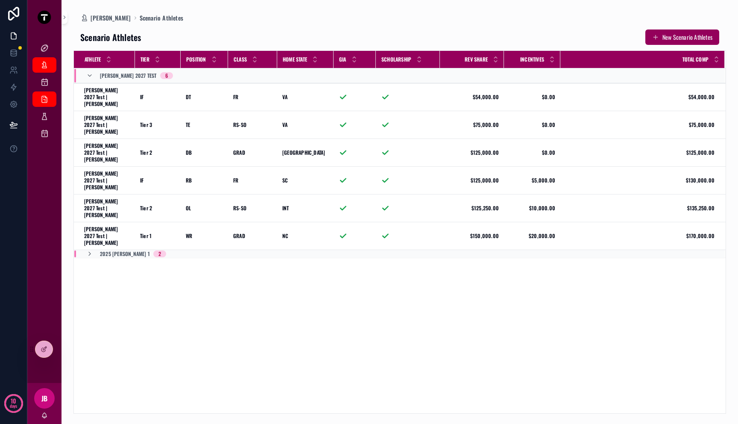
click at [44, 125] on div "Scenario Tier Budgets" at bounding box center [44, 133] width 34 height 17
click at [44, 118] on icon "scrollable content" at bounding box center [44, 116] width 9 height 9
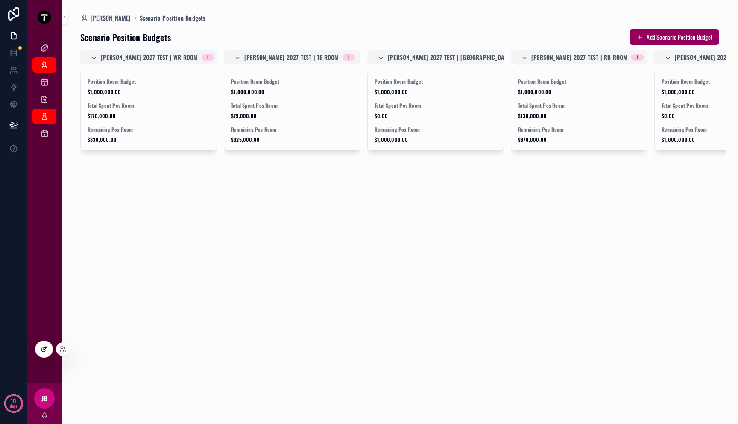
click at [39, 351] on div at bounding box center [43, 349] width 17 height 16
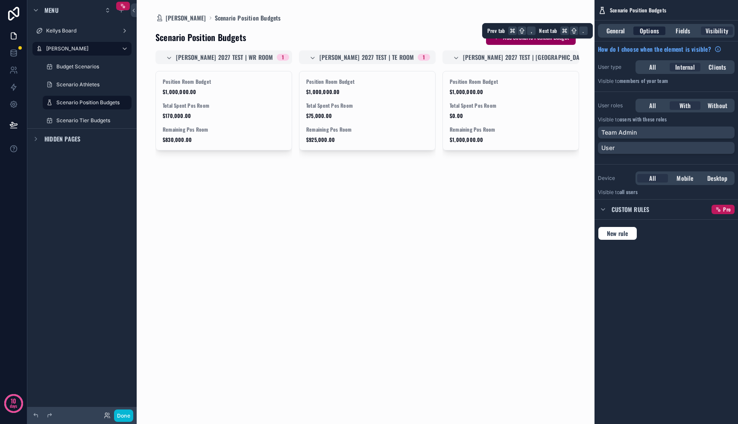
click at [654, 29] on span "Options" at bounding box center [649, 30] width 19 height 9
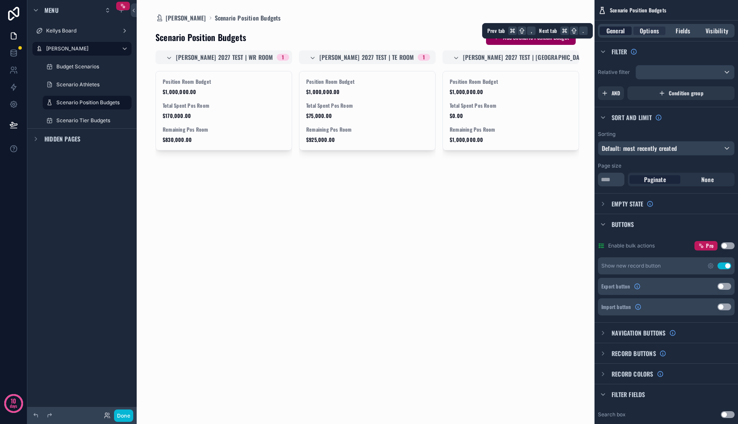
click at [611, 32] on span "General" at bounding box center [616, 30] width 18 height 9
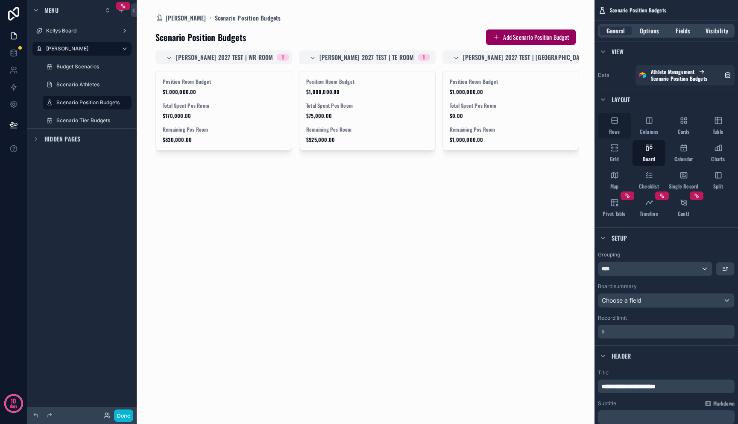
click at [612, 122] on icon "scrollable content" at bounding box center [614, 120] width 9 height 9
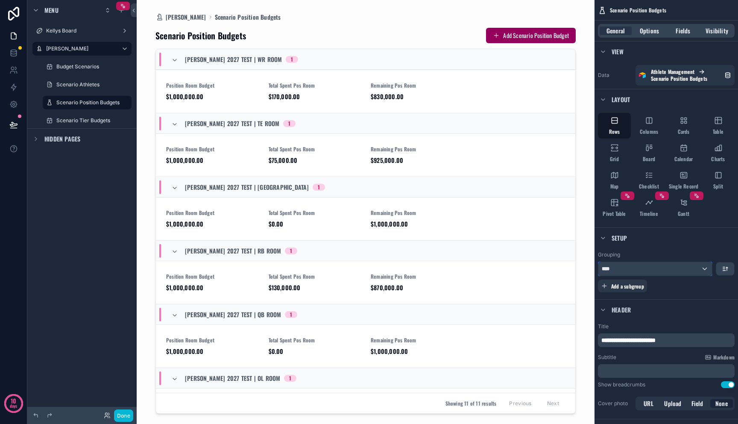
click at [643, 268] on div "****" at bounding box center [655, 269] width 114 height 14
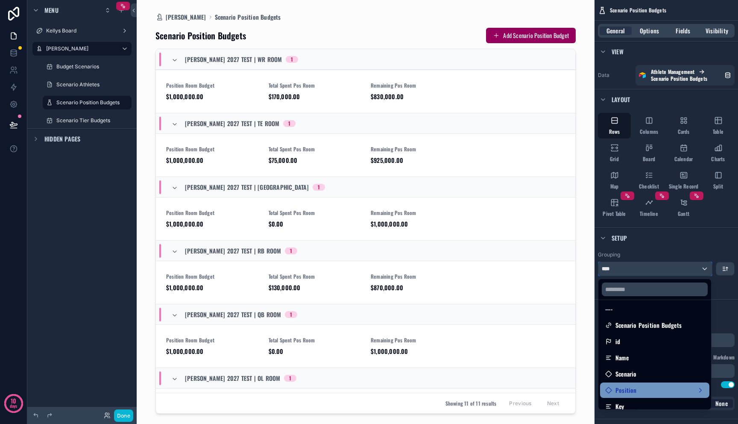
scroll to position [20, 0]
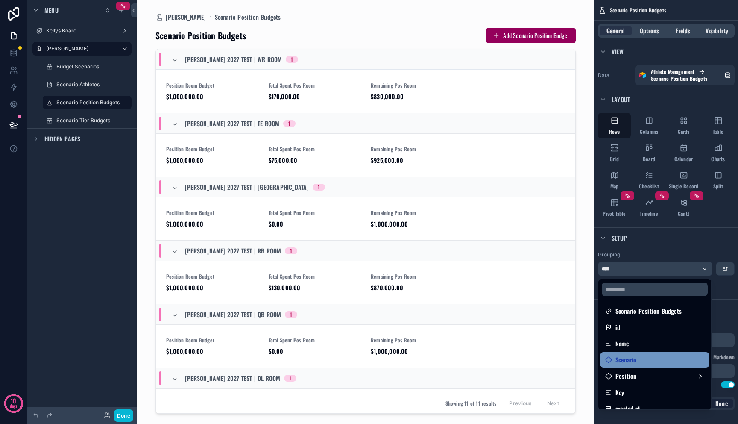
click at [656, 362] on div "Scenario" at bounding box center [654, 360] width 99 height 10
click at [625, 361] on span "Scenario" at bounding box center [626, 360] width 21 height 10
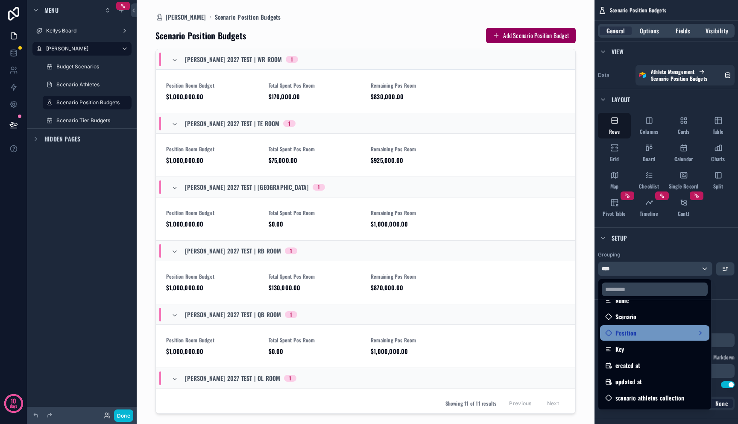
scroll to position [59, 0]
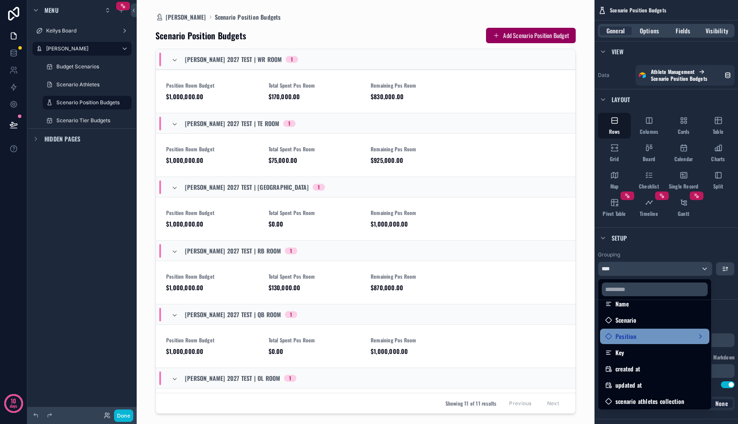
click at [641, 339] on div "Position" at bounding box center [654, 336] width 99 height 10
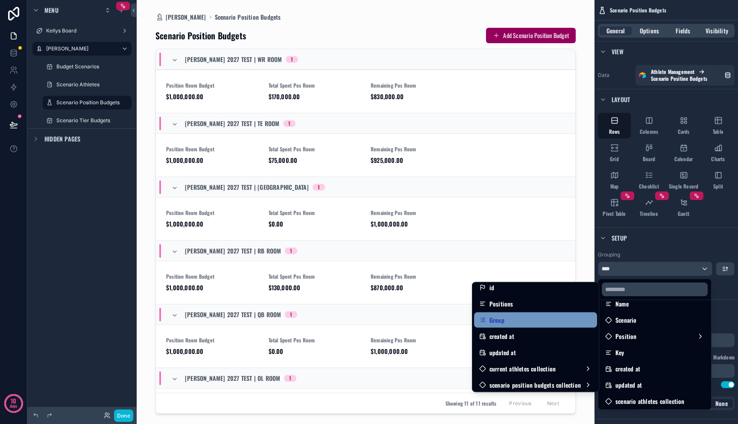
scroll to position [22, 0]
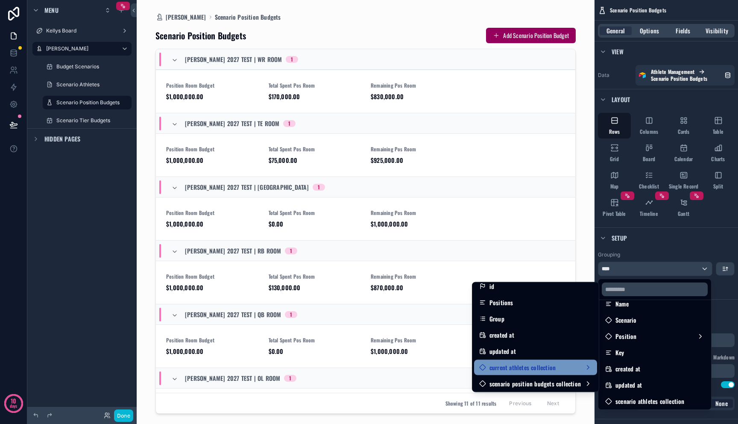
click at [552, 369] on div "current athletes collection" at bounding box center [535, 367] width 113 height 10
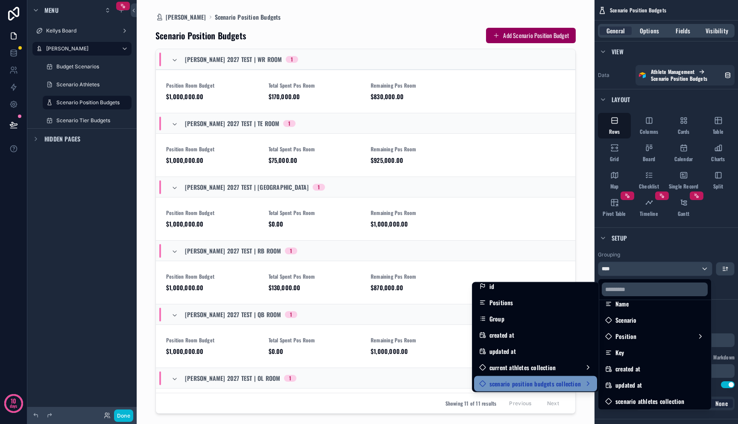
click at [552, 381] on span "scenario position budgets collection" at bounding box center [535, 383] width 91 height 10
click at [552, 383] on span "scenario position budgets collection" at bounding box center [535, 383] width 91 height 10
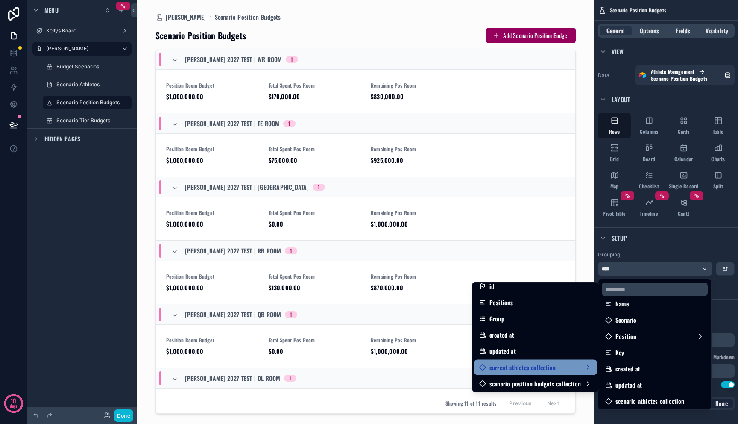
click at [552, 374] on div "current athletes collection" at bounding box center [535, 367] width 123 height 15
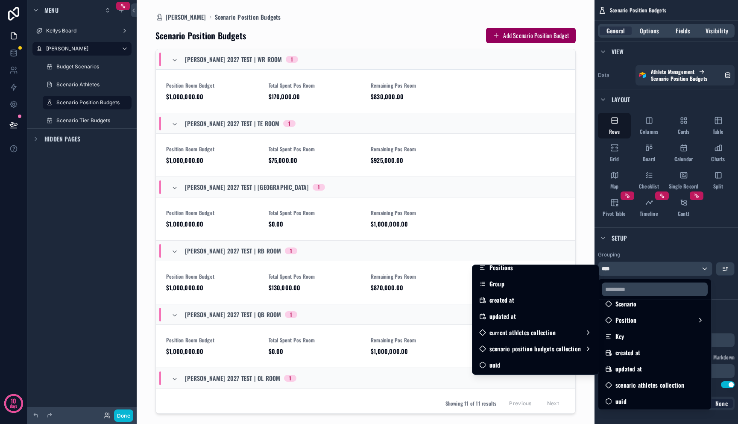
scroll to position [77, 0]
click at [650, 385] on span "scenario athletes collection" at bounding box center [650, 383] width 69 height 10
click at [650, 383] on span "scenario athletes collection" at bounding box center [650, 383] width 69 height 10
click at [654, 316] on div "Position" at bounding box center [654, 319] width 99 height 10
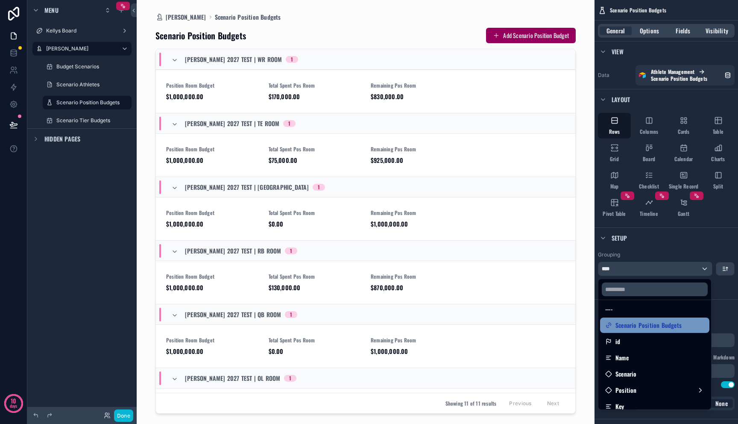
scroll to position [0, 0]
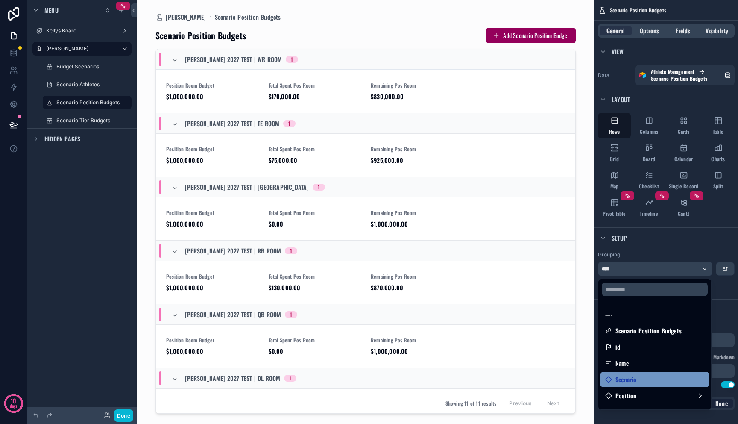
click at [639, 385] on div "Scenario" at bounding box center [654, 379] width 109 height 15
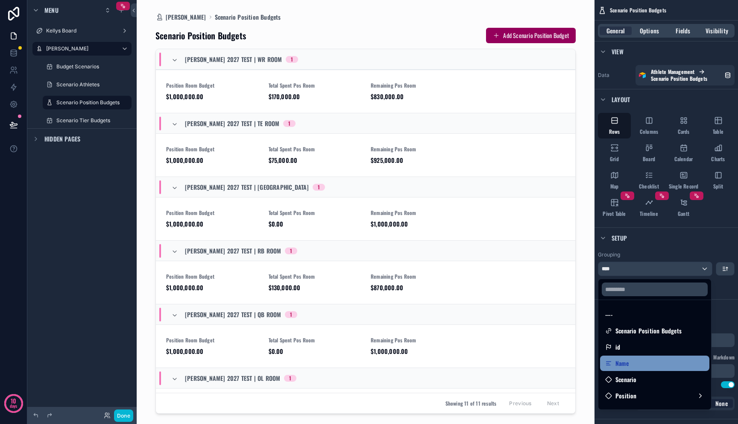
click at [638, 365] on div "Name" at bounding box center [654, 363] width 99 height 10
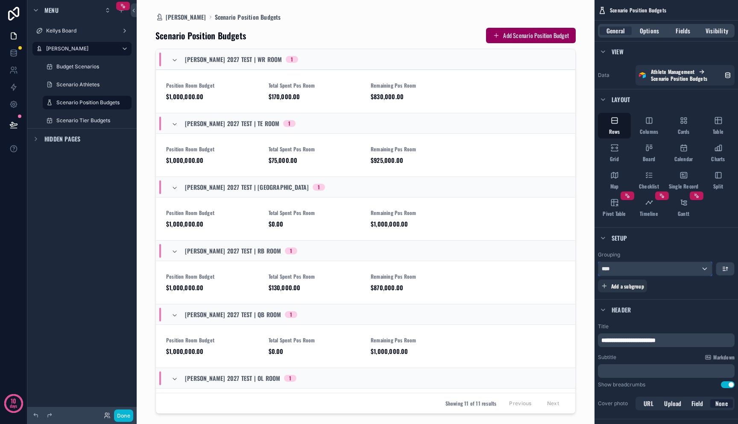
click at [647, 264] on div "****" at bounding box center [655, 269] width 114 height 14
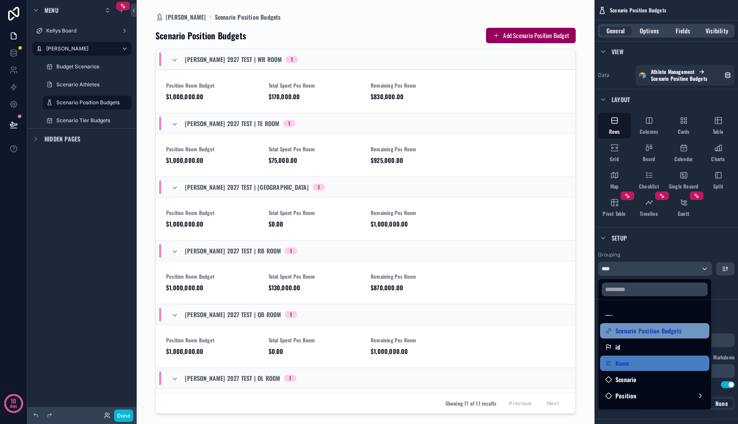
click at [640, 333] on span "Scenario Position Budgets" at bounding box center [649, 330] width 66 height 10
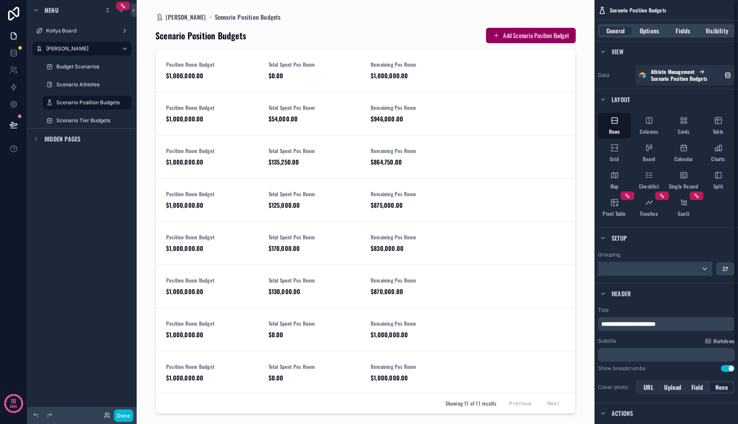
click at [653, 264] on div "scrollable content" at bounding box center [655, 269] width 114 height 14
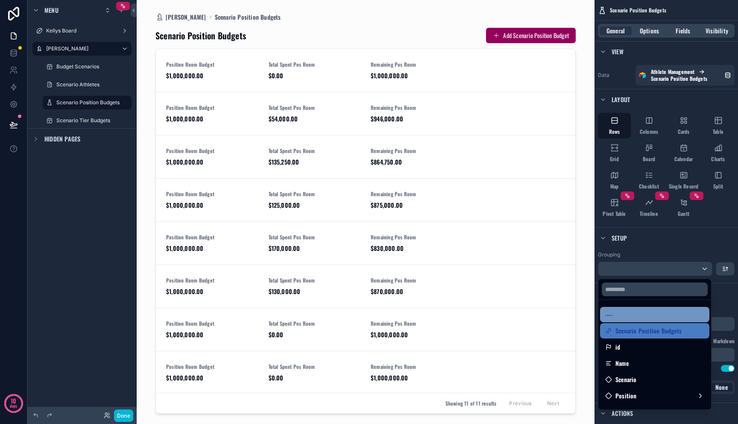
click at [645, 317] on div "----" at bounding box center [654, 314] width 99 height 10
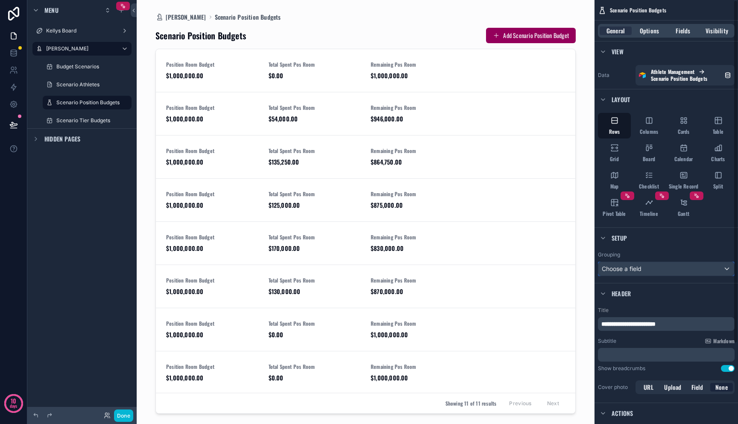
click at [636, 267] on div "Choose a field" at bounding box center [666, 269] width 136 height 14
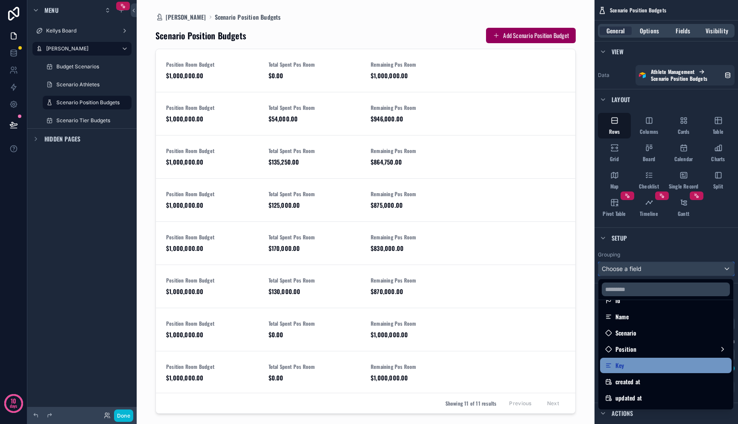
scroll to position [70, 0]
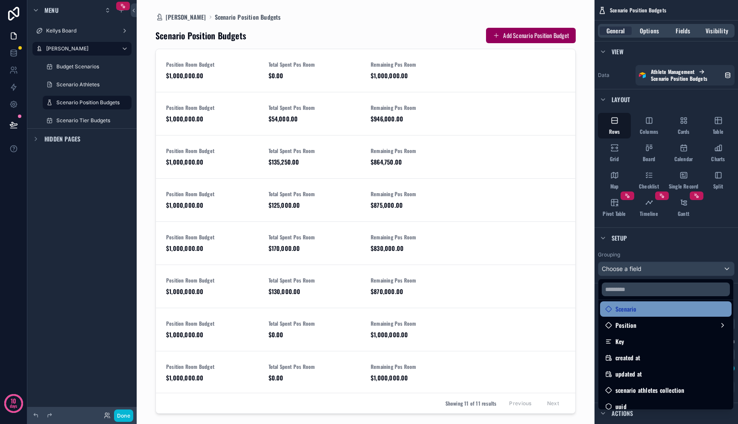
click at [641, 309] on div "Scenario" at bounding box center [665, 309] width 121 height 10
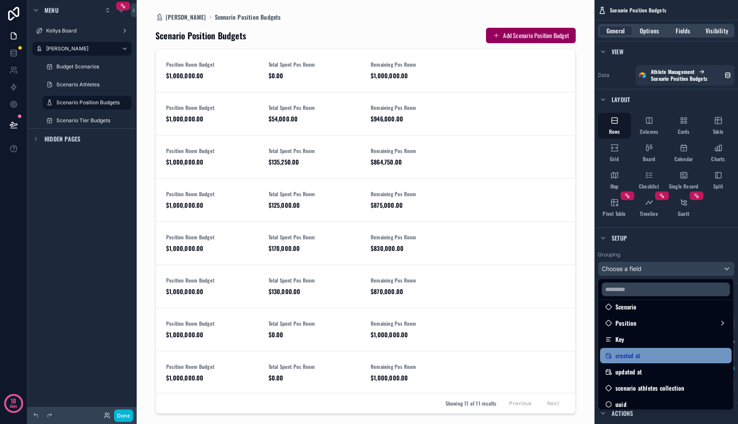
scroll to position [77, 0]
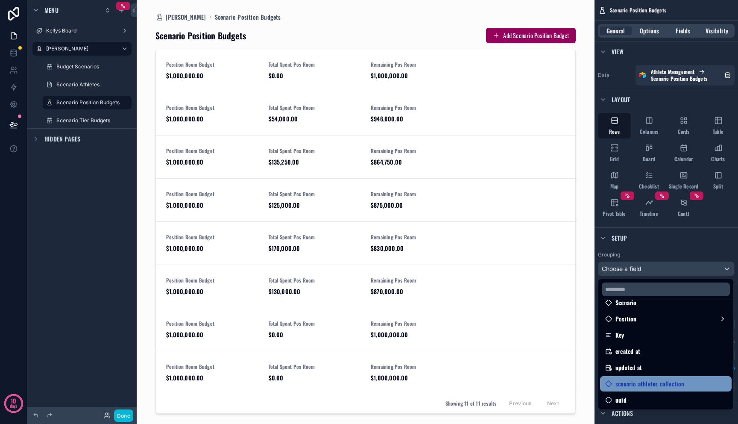
click at [646, 379] on span "scenario athletes collection" at bounding box center [650, 383] width 69 height 10
click at [644, 382] on span "scenario athletes collection" at bounding box center [650, 383] width 69 height 10
click at [649, 262] on div "scrollable content" at bounding box center [369, 212] width 738 height 424
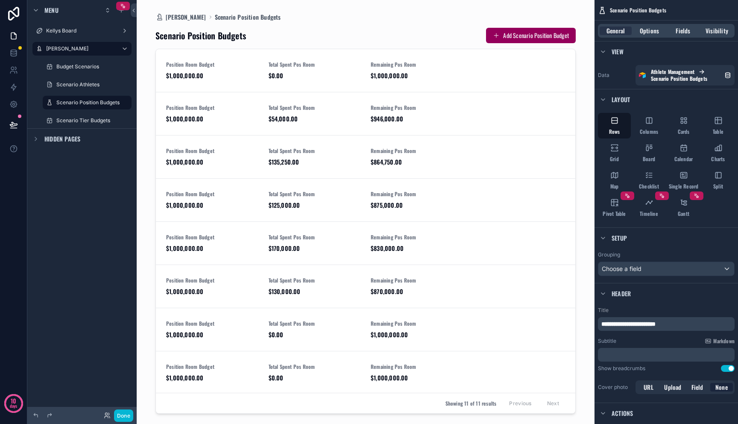
click at [413, 170] on div "scrollable content" at bounding box center [366, 206] width 434 height 413
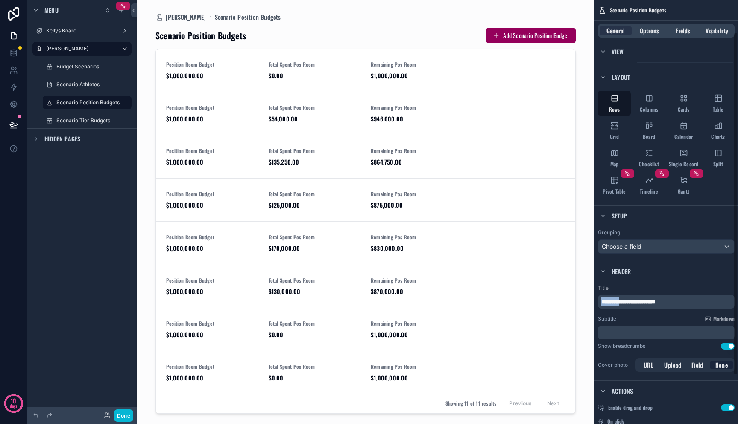
scroll to position [87, 0]
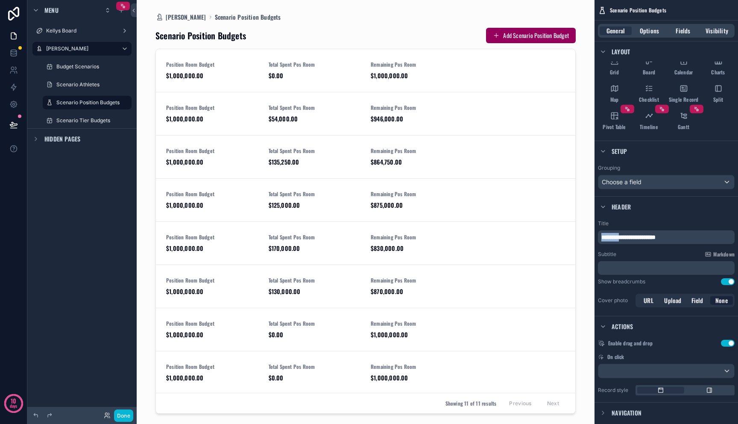
click at [609, 327] on div "Actions" at bounding box center [615, 326] width 35 height 10
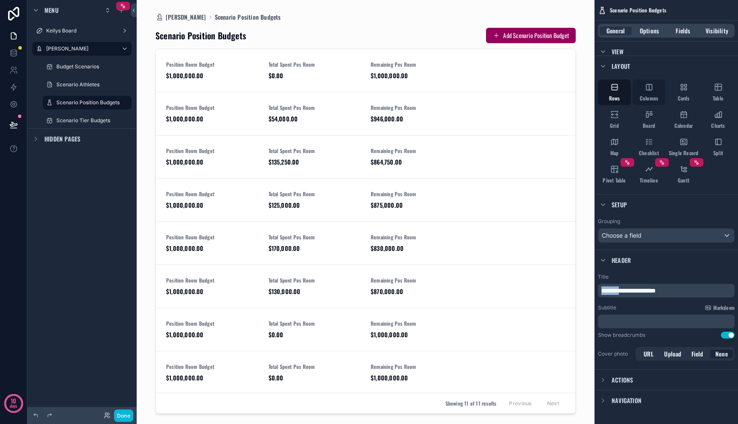
click at [648, 93] on div "Columns" at bounding box center [649, 92] width 33 height 26
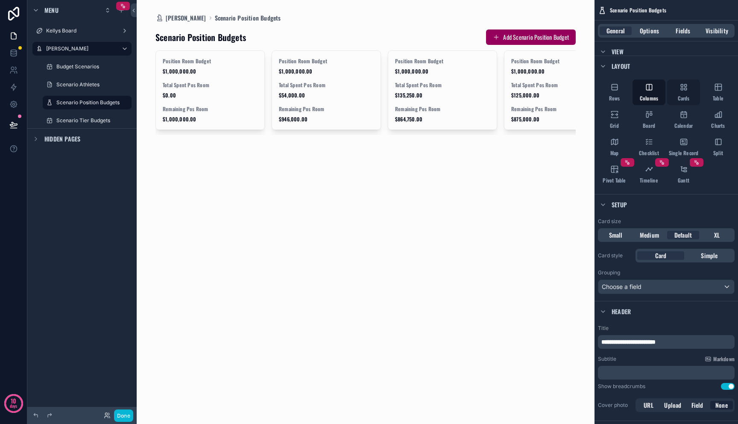
click at [679, 96] on span "Cards" at bounding box center [684, 98] width 12 height 7
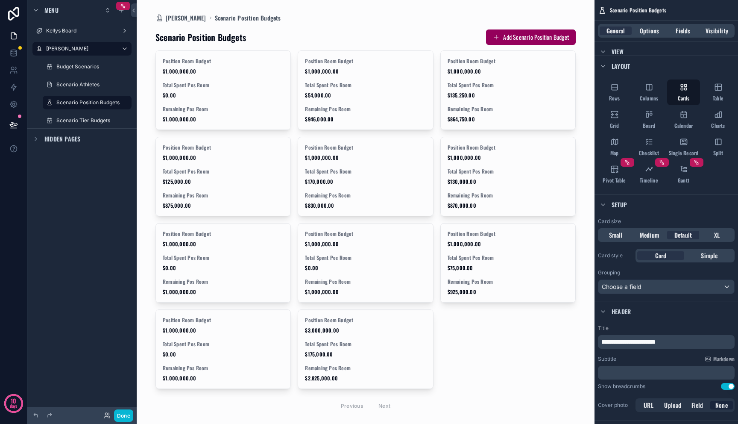
click at [642, 340] on span "**********" at bounding box center [628, 342] width 54 height 6
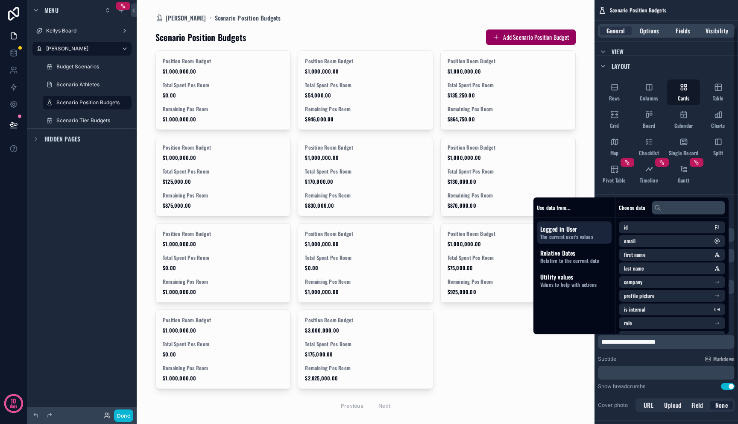
click at [648, 343] on span "**********" at bounding box center [628, 342] width 54 height 6
click at [717, 179] on div "Rows Columns Cards Table Grid Board Calendar Charts Map Checklist Single Record…" at bounding box center [667, 133] width 144 height 114
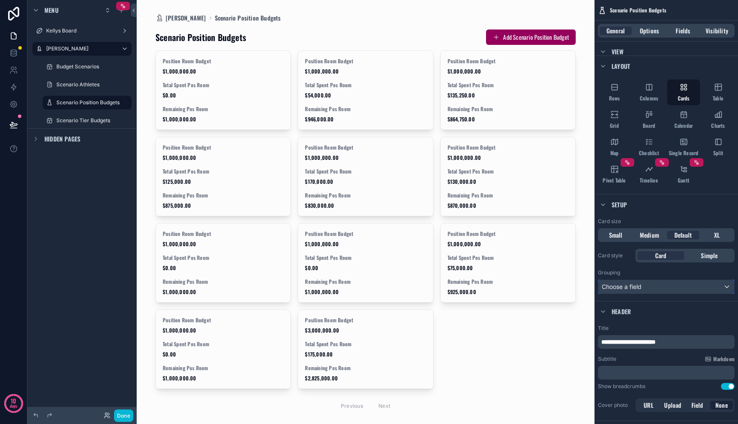
click at [651, 292] on div "Choose a field" at bounding box center [666, 287] width 136 height 14
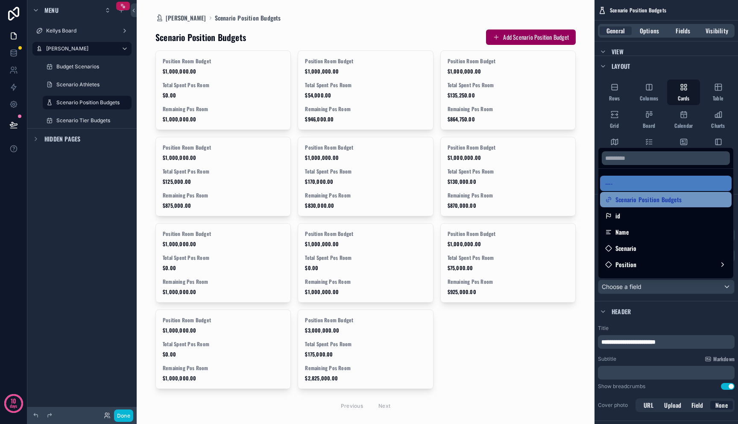
click at [634, 201] on span "Scenario Position Budgets" at bounding box center [649, 199] width 66 height 10
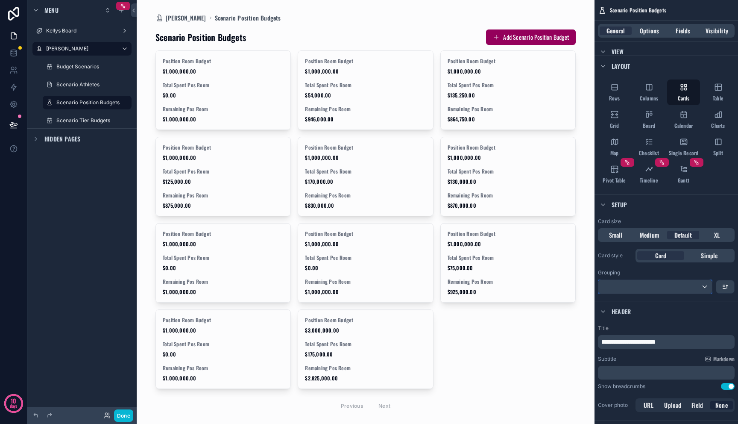
click at [636, 286] on div "scrollable content" at bounding box center [655, 287] width 114 height 14
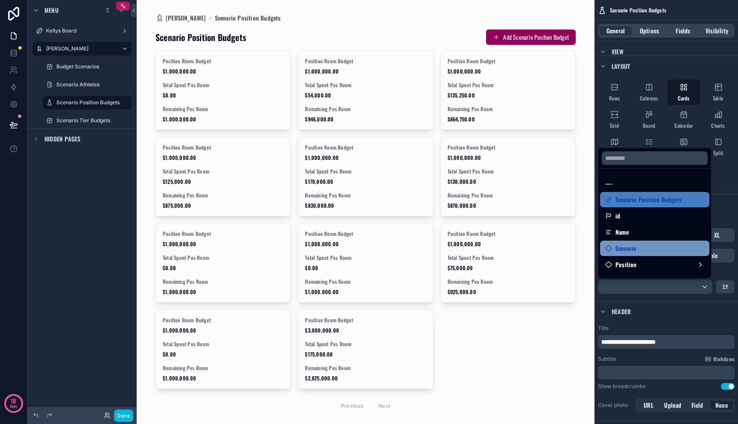
click at [636, 244] on span "Scenario" at bounding box center [626, 248] width 21 height 10
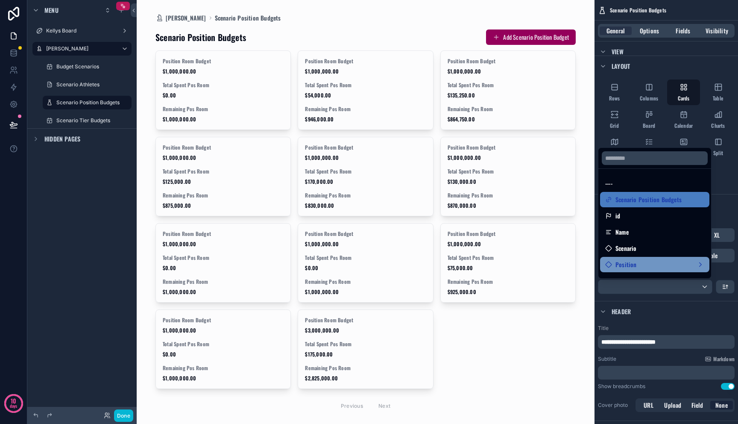
click at [636, 258] on div "Position" at bounding box center [654, 264] width 109 height 15
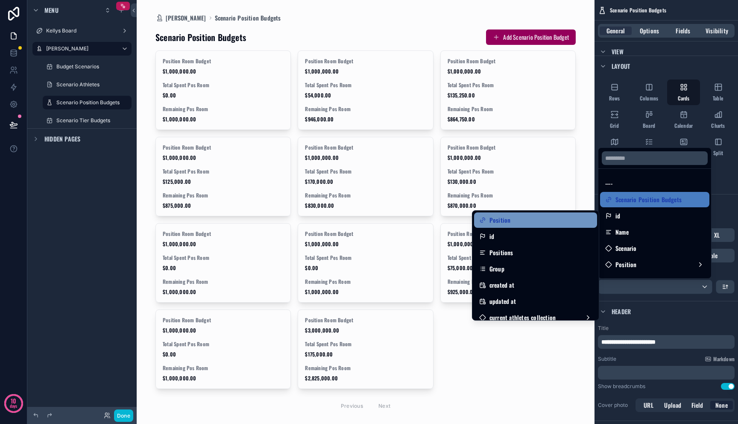
click at [563, 216] on div "Position" at bounding box center [535, 220] width 113 height 10
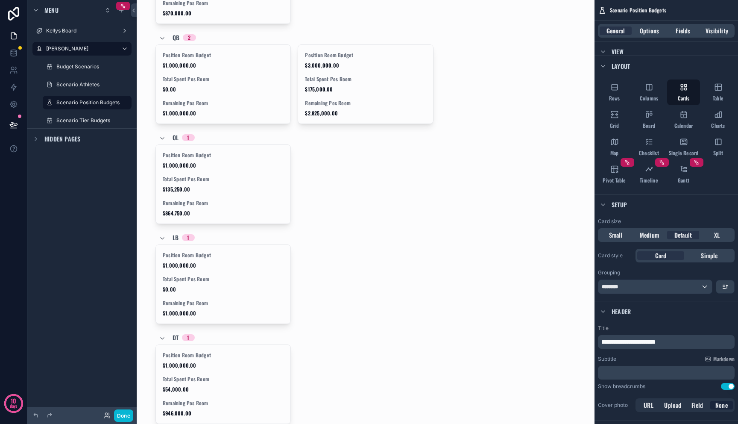
scroll to position [422, 0]
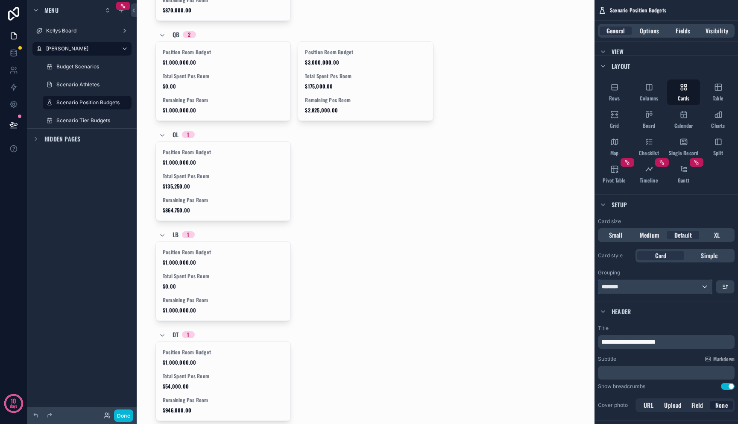
click at [633, 287] on div "********" at bounding box center [655, 287] width 114 height 14
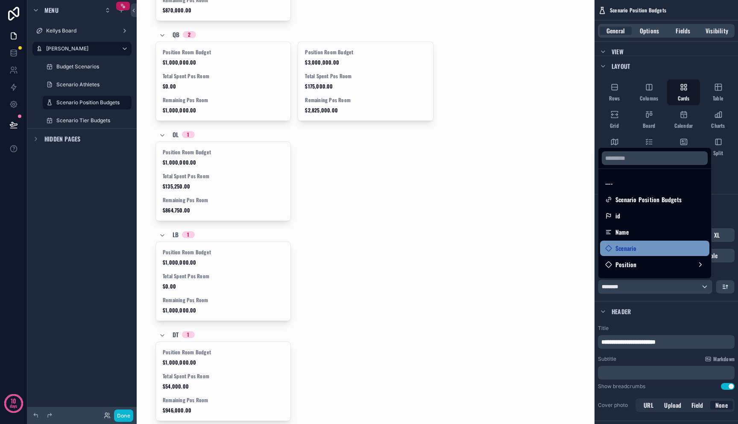
click at [631, 246] on span "Scenario" at bounding box center [626, 248] width 21 height 10
click at [631, 245] on span "Scenario" at bounding box center [626, 248] width 21 height 10
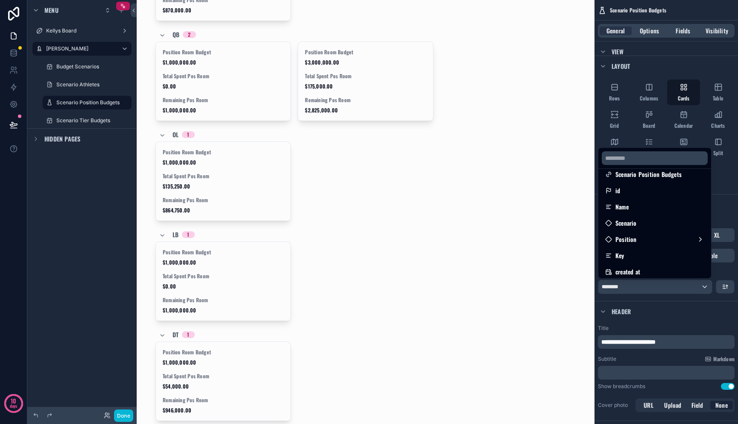
scroll to position [0, 0]
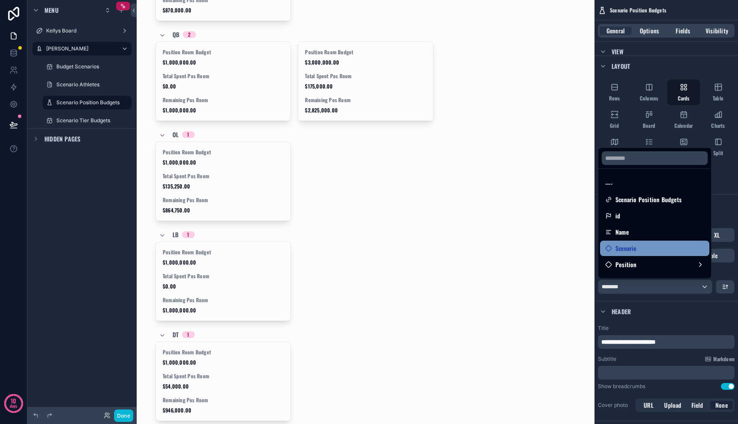
click at [632, 246] on span "Scenario" at bounding box center [626, 248] width 21 height 10
click at [543, 240] on div "LB 1" at bounding box center [365, 235] width 420 height 14
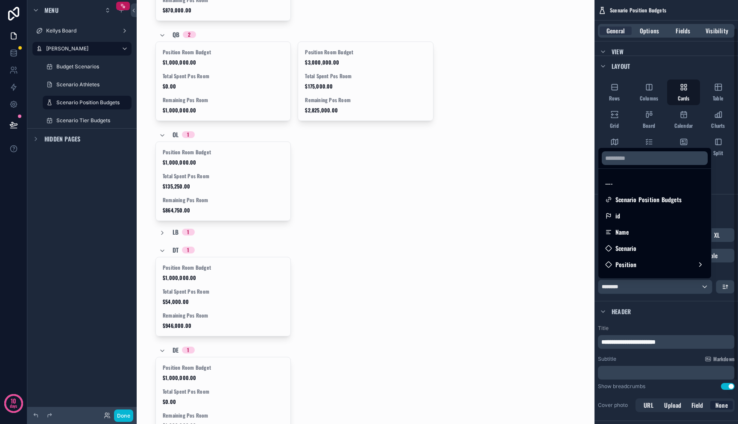
click at [663, 317] on div "scrollable content" at bounding box center [369, 212] width 738 height 424
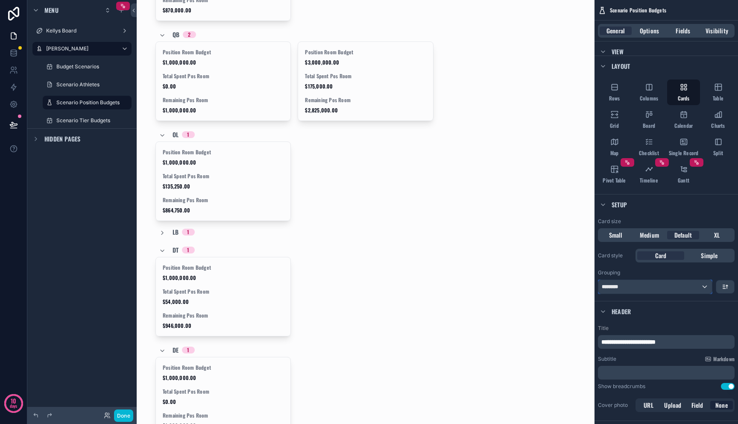
click at [664, 290] on div "********" at bounding box center [655, 287] width 114 height 14
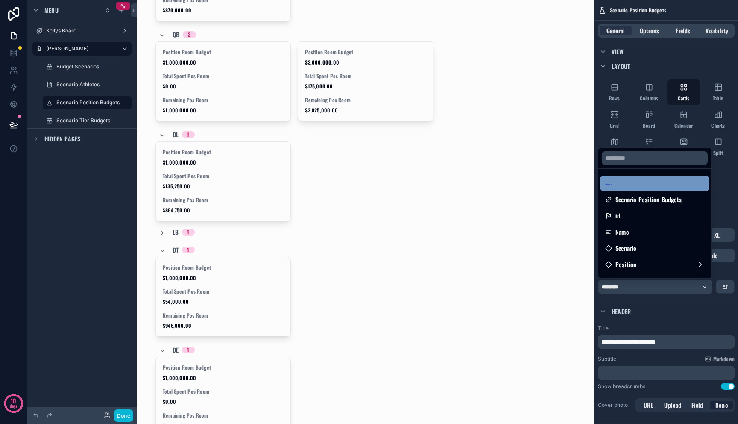
click at [638, 184] on div "----" at bounding box center [654, 183] width 99 height 10
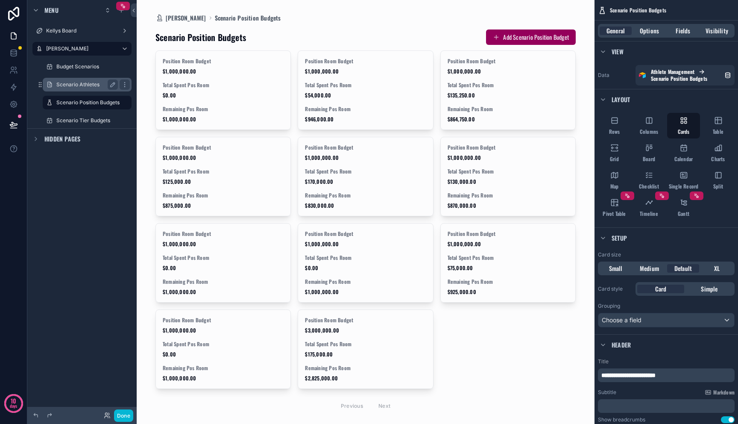
click at [84, 88] on div "Scenario Athletes" at bounding box center [87, 84] width 62 height 10
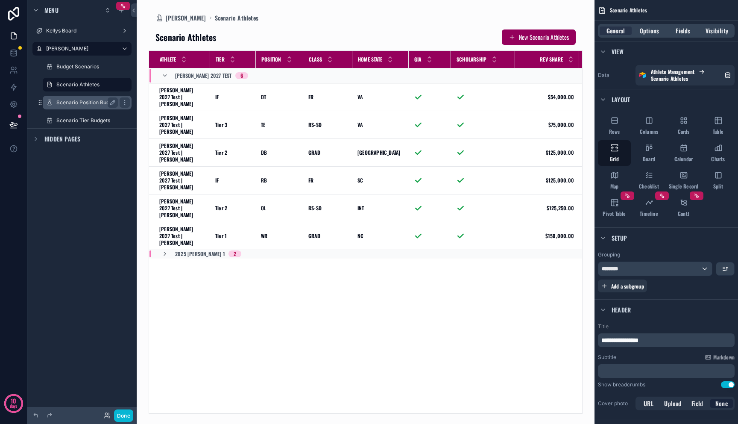
click at [81, 98] on div "Scenario Position Budgets" at bounding box center [87, 102] width 62 height 10
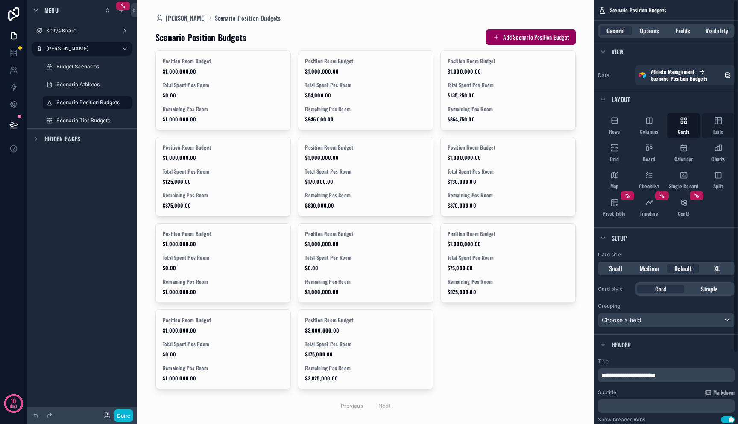
click at [714, 132] on span "Table" at bounding box center [718, 131] width 11 height 7
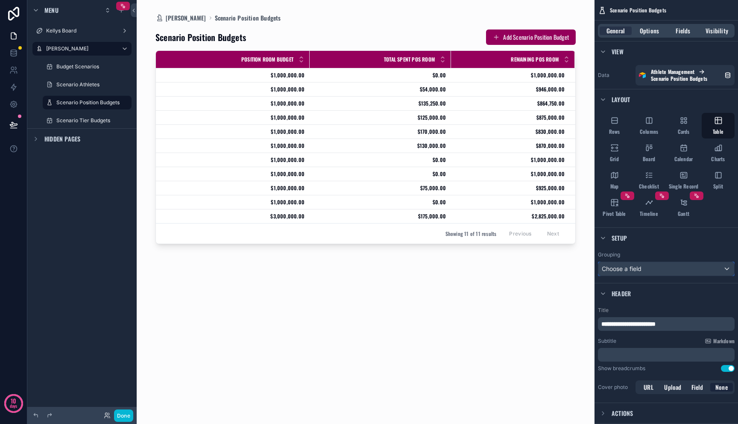
click at [648, 265] on div "Choose a field" at bounding box center [666, 269] width 136 height 14
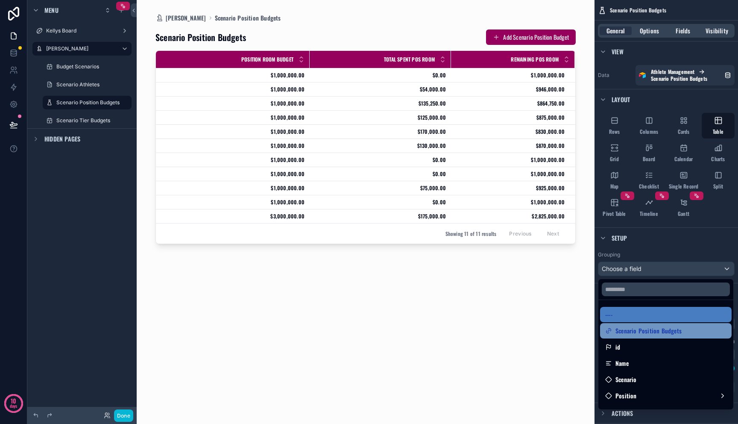
click at [646, 332] on span "Scenario Position Budgets" at bounding box center [649, 330] width 66 height 10
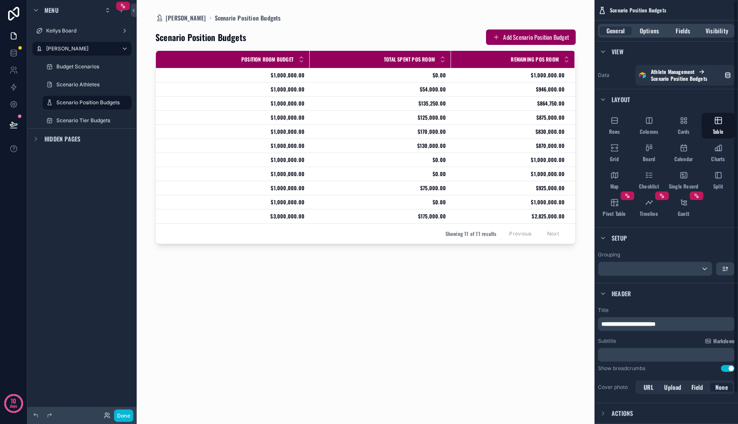
click at [656, 326] on span "**********" at bounding box center [628, 324] width 54 height 6
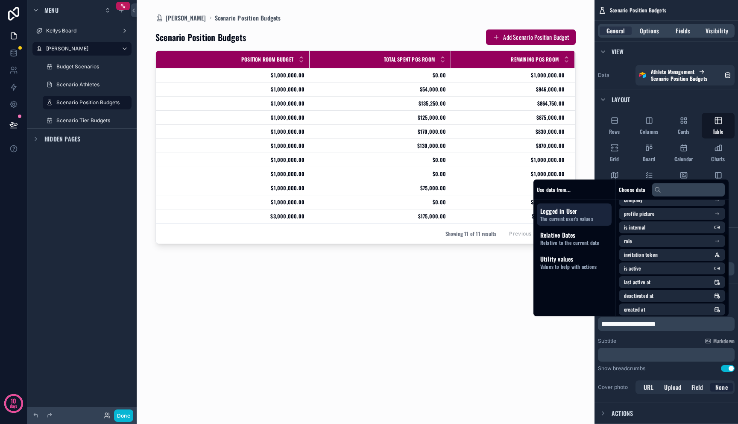
scroll to position [64, 0]
click at [666, 338] on div "Subtitle Markdown" at bounding box center [666, 340] width 137 height 7
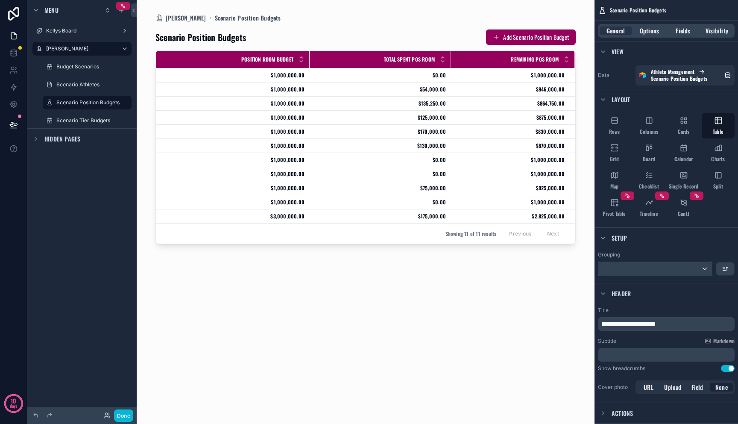
click at [660, 262] on div "scrollable content" at bounding box center [655, 269] width 114 height 14
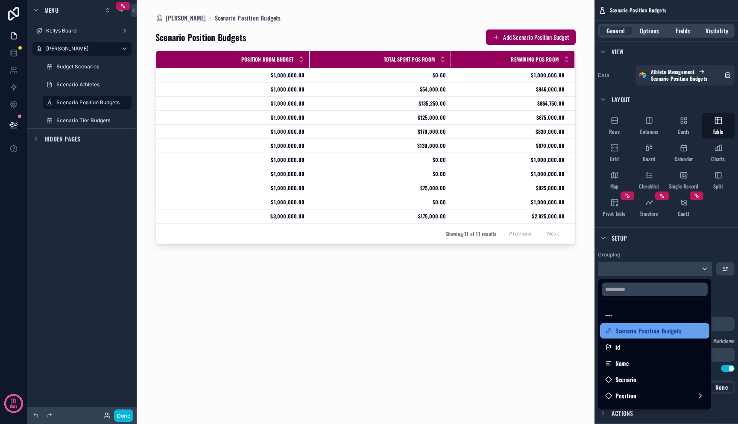
scroll to position [77, 0]
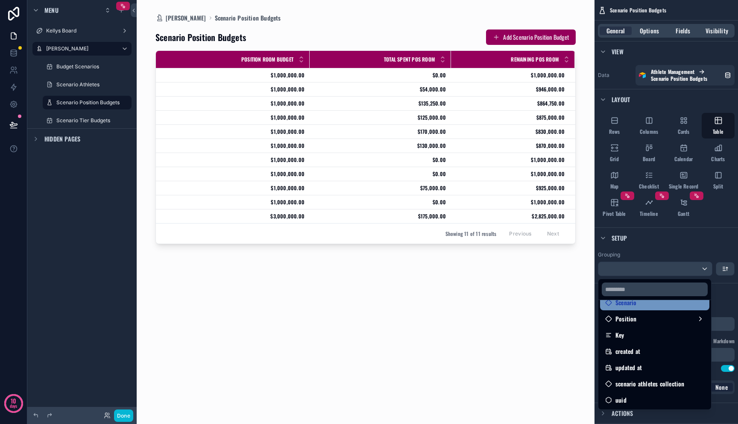
click at [653, 308] on div "Scenario" at bounding box center [654, 302] width 109 height 15
click at [653, 307] on div "Scenario" at bounding box center [654, 302] width 99 height 10
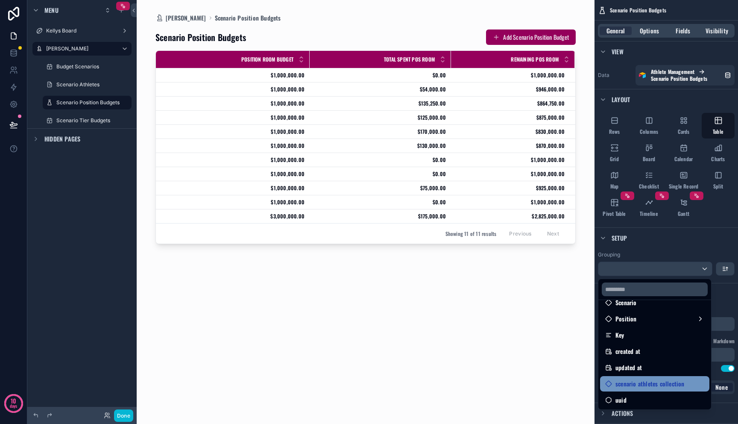
click at [645, 383] on span "scenario athletes collection" at bounding box center [650, 383] width 69 height 10
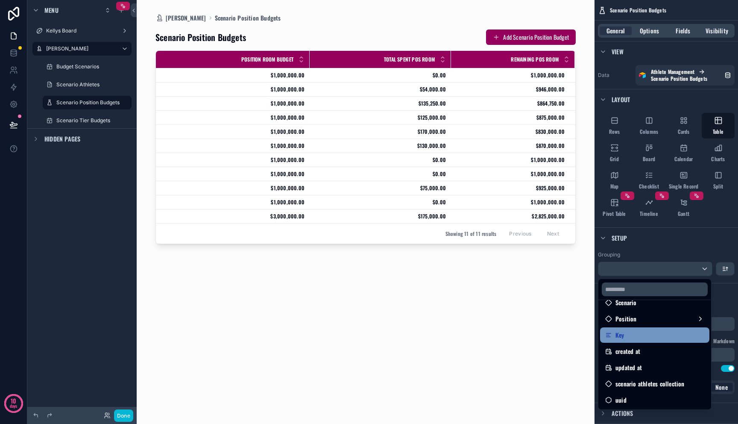
click at [634, 341] on div "Key" at bounding box center [654, 334] width 109 height 15
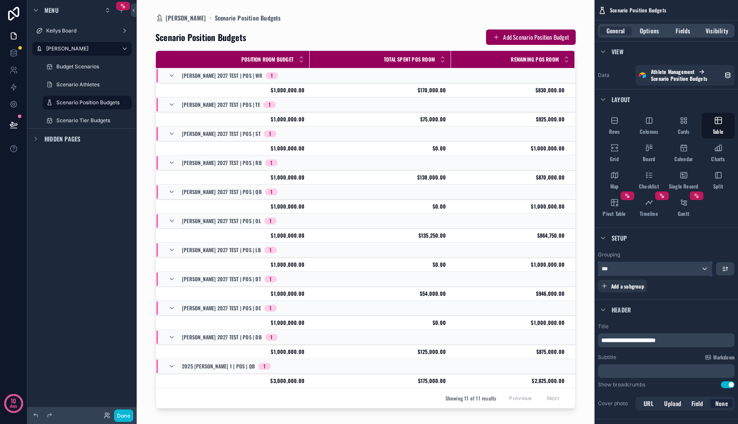
click at [654, 264] on div "***" at bounding box center [655, 269] width 114 height 14
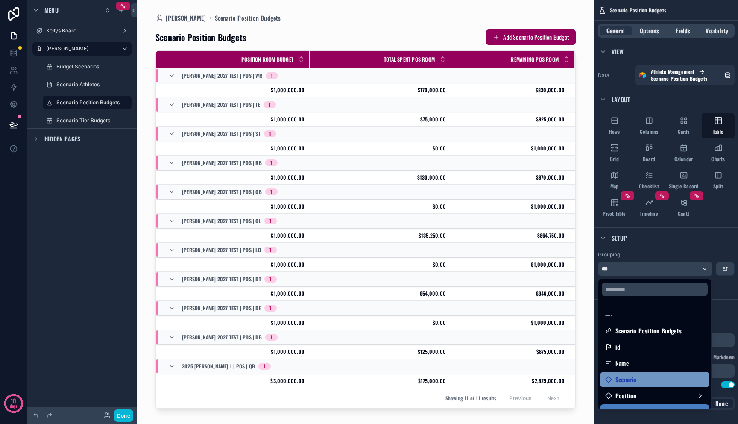
click at [615, 377] on div "Scenario" at bounding box center [621, 379] width 32 height 10
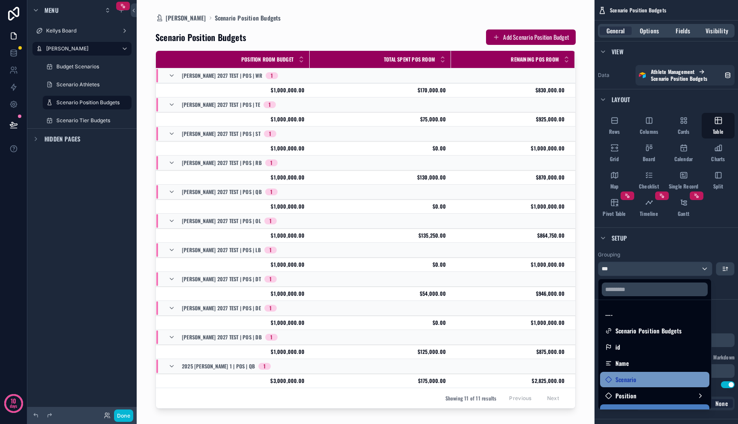
click at [615, 377] on div "Scenario" at bounding box center [621, 379] width 32 height 10
click at [642, 233] on div "scrollable content" at bounding box center [369, 212] width 738 height 424
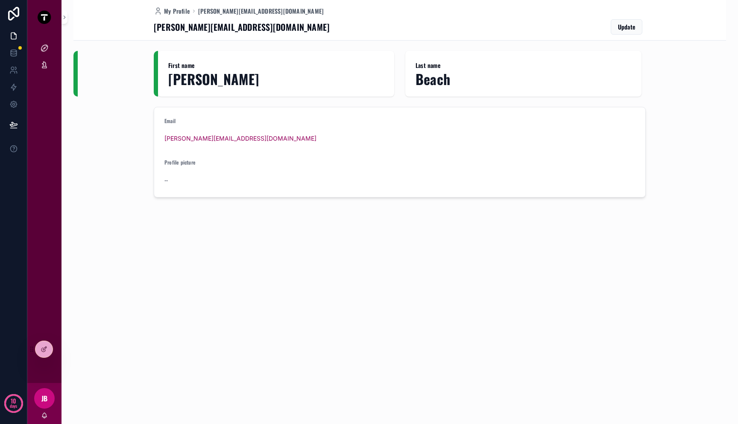
click at [114, 154] on div "Email [PERSON_NAME][EMAIL_ADDRESS][DOMAIN_NAME] Profile picture --" at bounding box center [399, 151] width 653 height 97
click at [45, 354] on div at bounding box center [43, 349] width 17 height 16
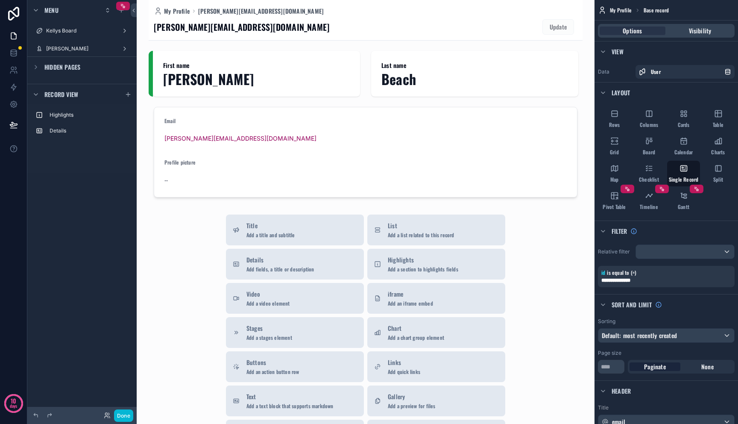
click at [265, 105] on div "scrollable content" at bounding box center [366, 293] width 434 height 587
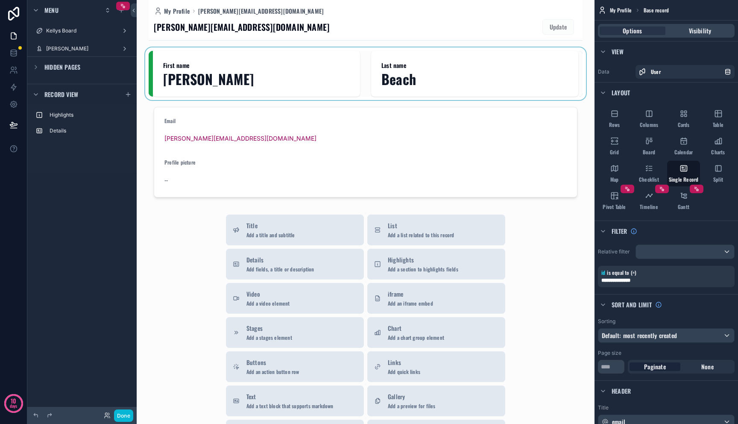
click at [252, 78] on div "scrollable content" at bounding box center [366, 74] width 434 height 46
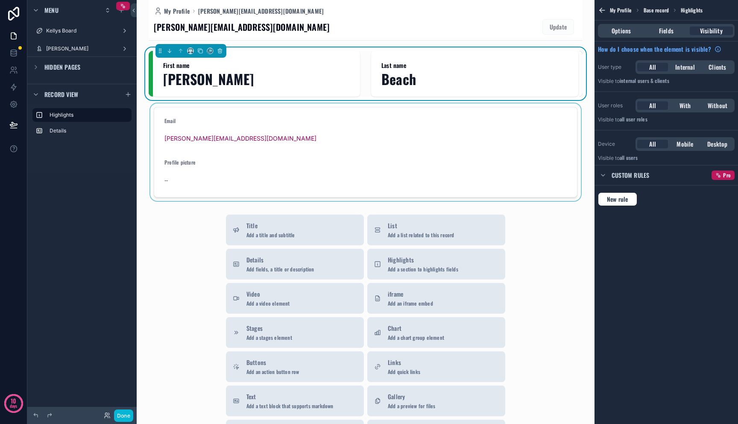
click at [261, 134] on div "scrollable content" at bounding box center [366, 151] width 434 height 97
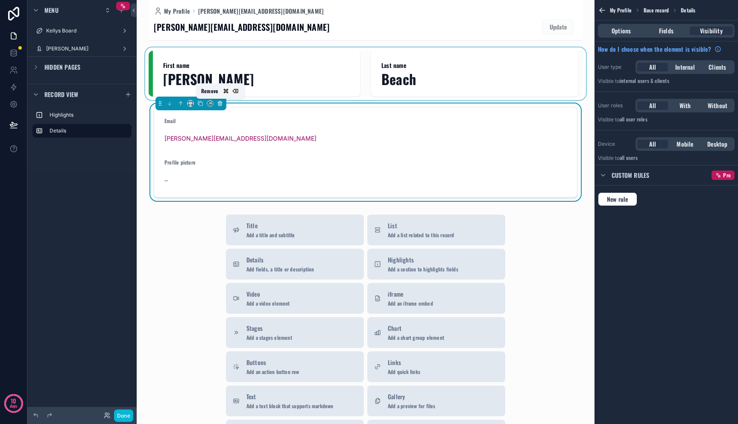
click at [220, 103] on icon "scrollable content" at bounding box center [220, 103] width 6 height 6
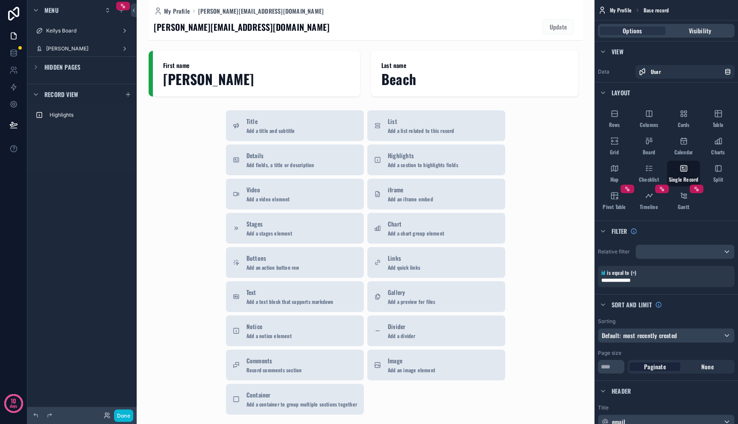
click at [202, 75] on div "scrollable content" at bounding box center [366, 241] width 434 height 483
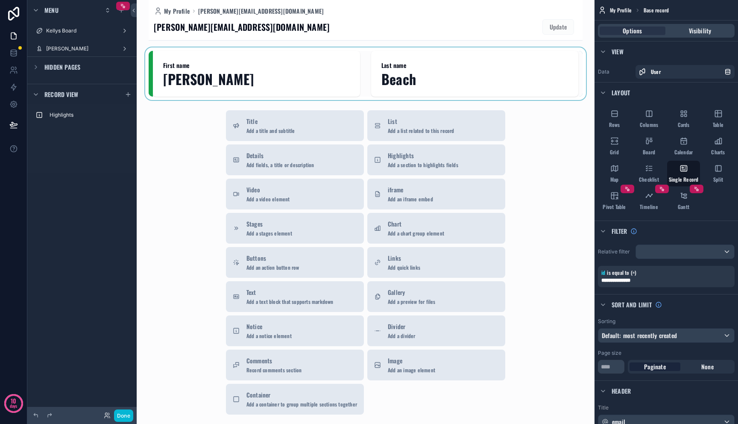
click at [246, 75] on div "scrollable content" at bounding box center [366, 74] width 434 height 46
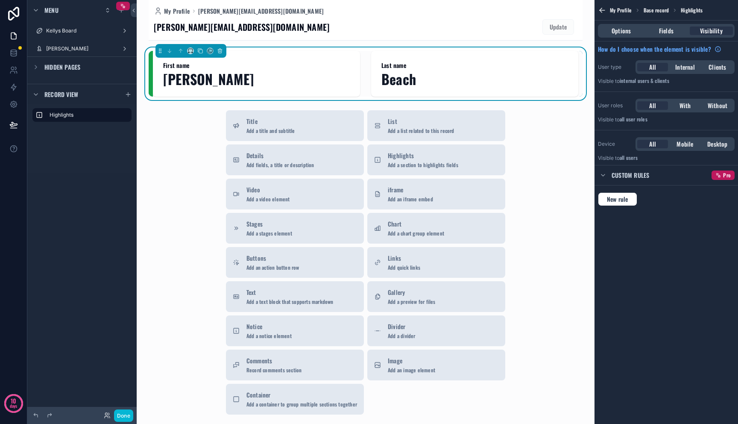
click at [88, 170] on div "Highlights" at bounding box center [81, 138] width 109 height 68
click at [34, 96] on icon "scrollable content" at bounding box center [35, 94] width 7 height 7
click at [88, 131] on div "[PERSON_NAME] Board [PERSON_NAME] Hidden pages Record view" at bounding box center [81, 206] width 109 height 413
click at [52, 45] on label "[PERSON_NAME]" at bounding box center [80, 48] width 68 height 7
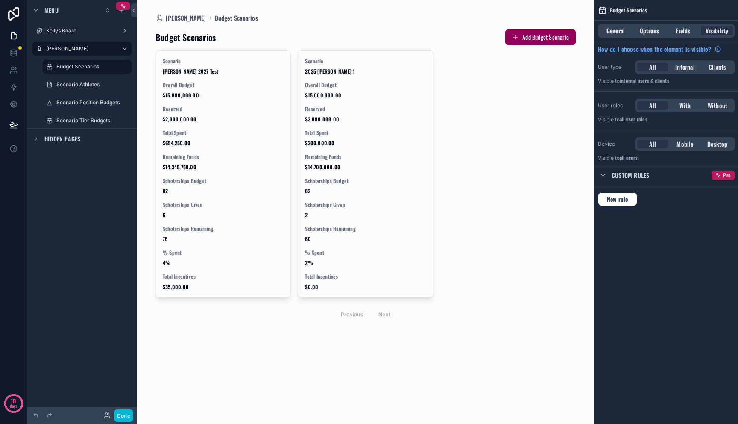
click at [196, 113] on div "scrollable content" at bounding box center [366, 176] width 434 height 352
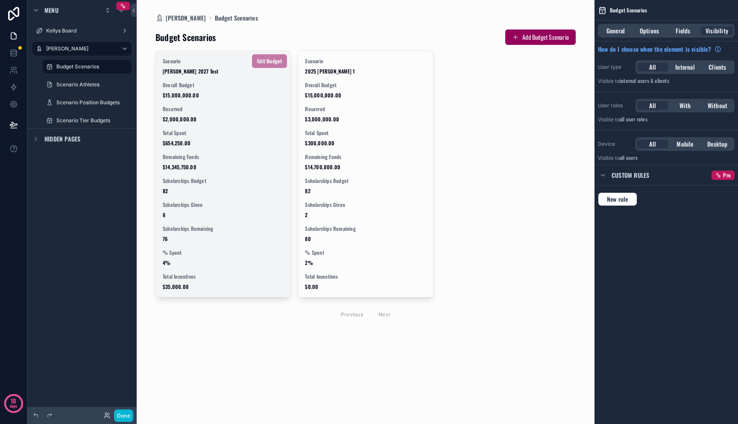
click at [198, 125] on div "Scenario [PERSON_NAME] 2027 Test Overall Budget $15,000,000.00 Reserved $2,000,…" at bounding box center [223, 174] width 135 height 246
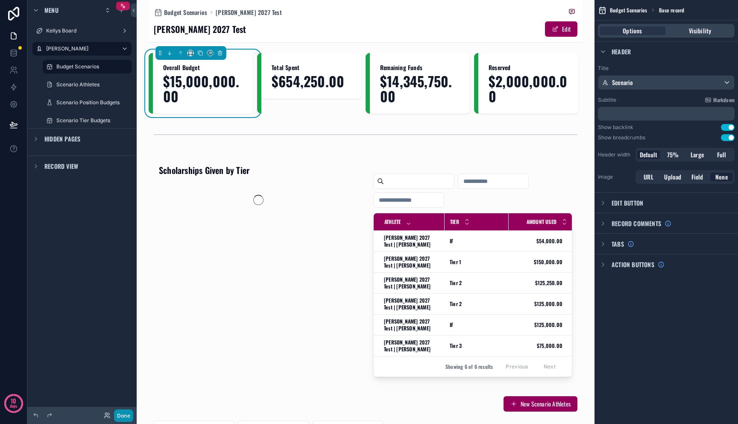
click at [124, 417] on button "Done" at bounding box center [123, 415] width 19 height 12
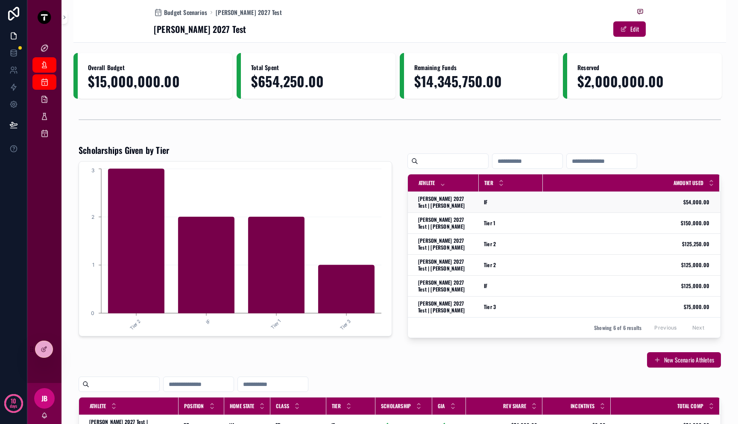
click at [491, 198] on td "IF IF" at bounding box center [511, 202] width 64 height 21
click at [495, 201] on div "IF IF" at bounding box center [511, 202] width 54 height 7
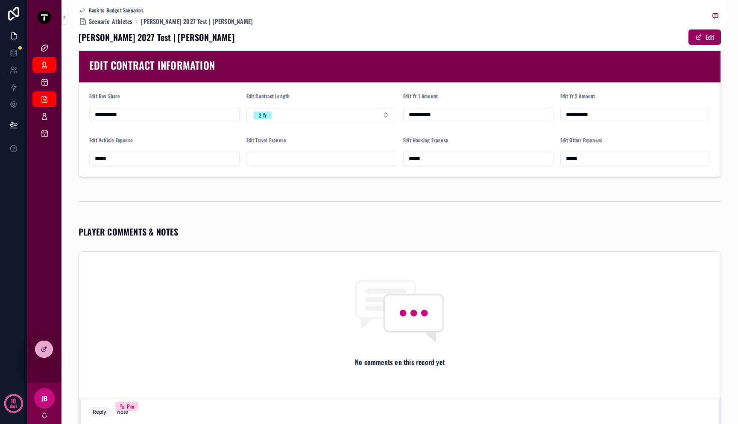
scroll to position [220, 0]
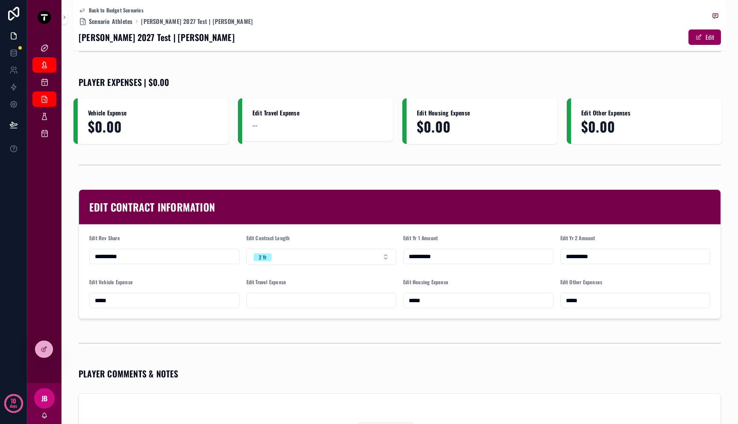
click at [289, 298] on input "scrollable content" at bounding box center [322, 300] width 150 height 12
type input "*****"
click at [304, 331] on div "scrollable content" at bounding box center [399, 343] width 653 height 28
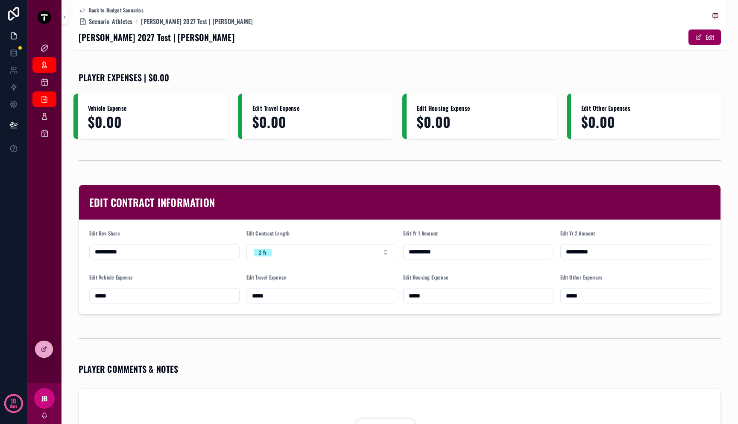
scroll to position [119, 0]
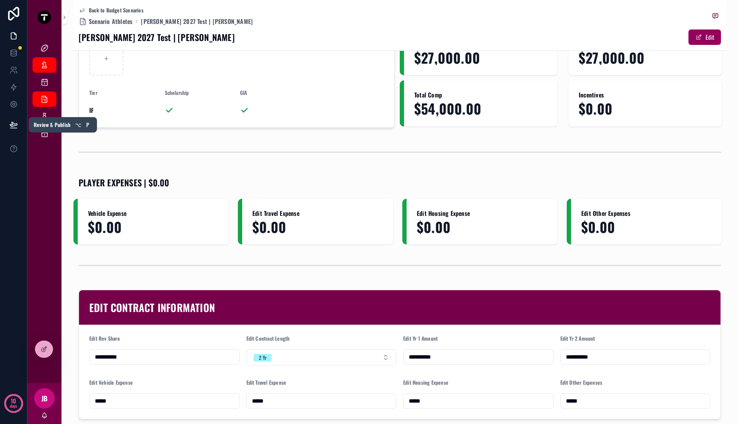
click at [18, 125] on button at bounding box center [13, 125] width 19 height 24
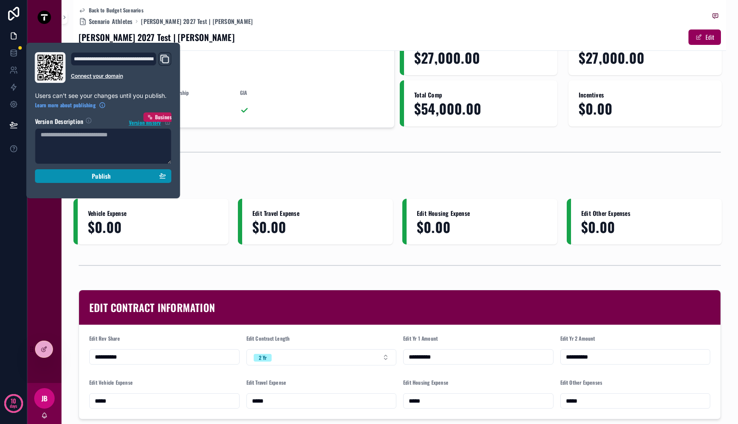
click at [75, 173] on div "Publish" at bounding box center [104, 176] width 126 height 8
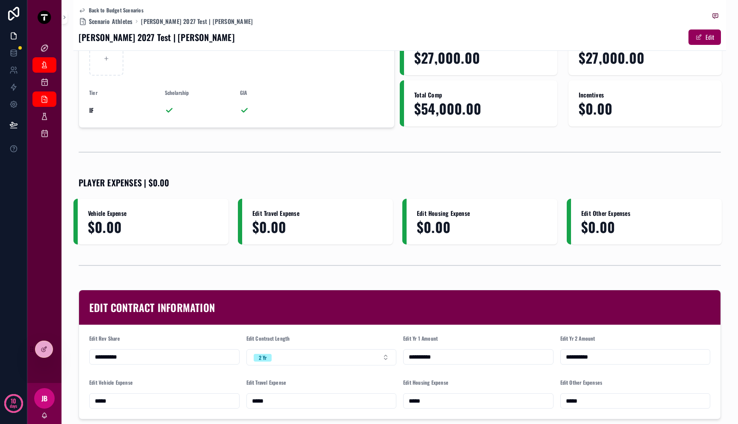
click at [49, 321] on div "Kellys Board [PERSON_NAME] Dashboard Budget Scenarios Scenario Athletes Scenari…" at bounding box center [44, 208] width 34 height 349
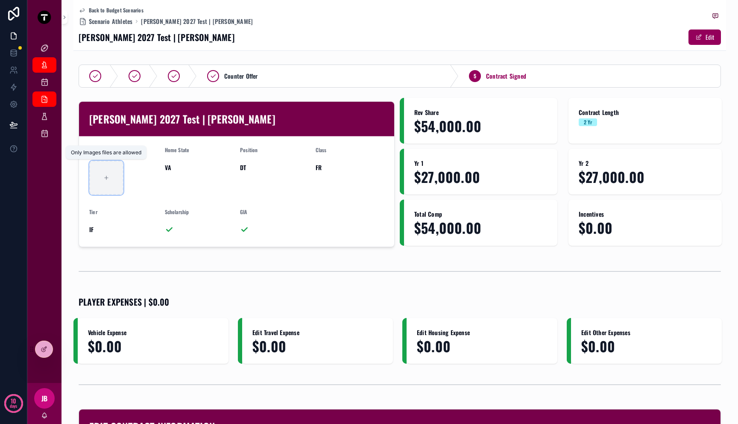
click at [109, 184] on div "scrollable content" at bounding box center [106, 178] width 34 height 34
type input "**********"
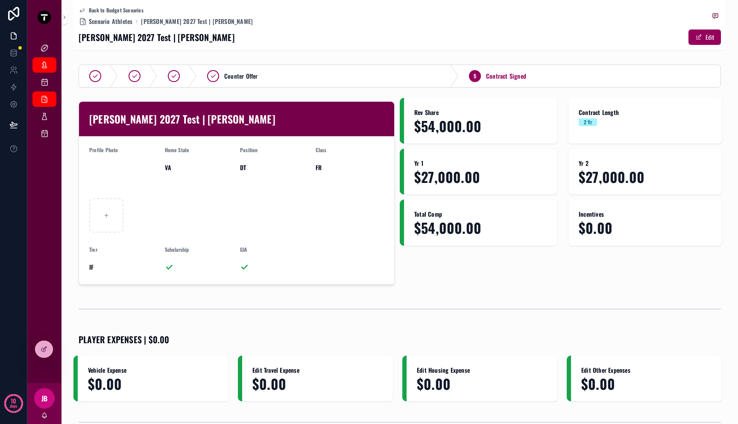
click at [472, 284] on div "Rev Share $54,000.00 Contract Length 2 Yr Yr 1 $27,000.00 Yr 2 $27,000.00 Total…" at bounding box center [563, 193] width 326 height 190
click at [49, 349] on div at bounding box center [43, 349] width 17 height 16
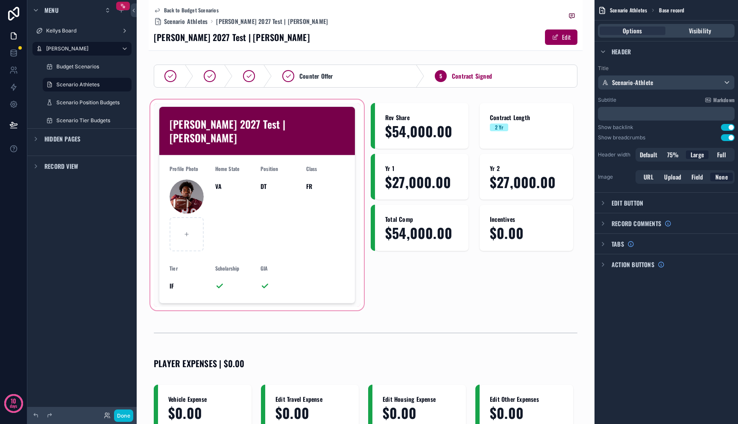
click at [198, 208] on div "scrollable content" at bounding box center [257, 205] width 217 height 214
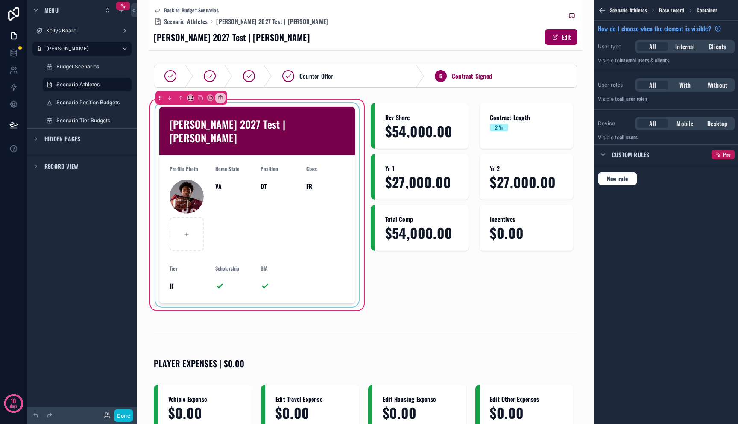
click at [193, 205] on div "scrollable content" at bounding box center [257, 205] width 207 height 204
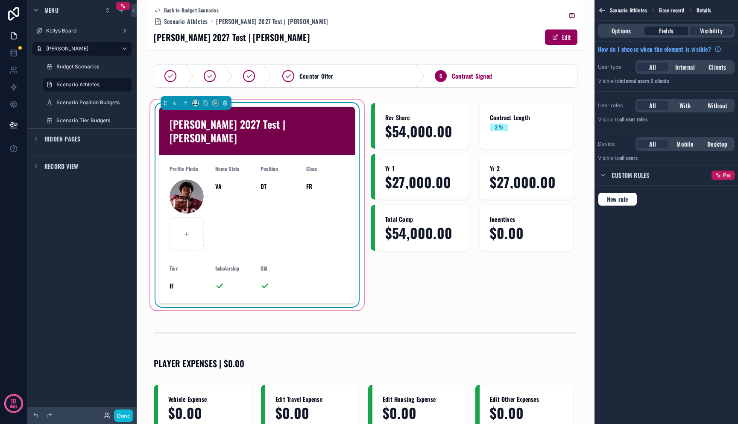
click at [677, 31] on div "Fields" at bounding box center [666, 30] width 43 height 9
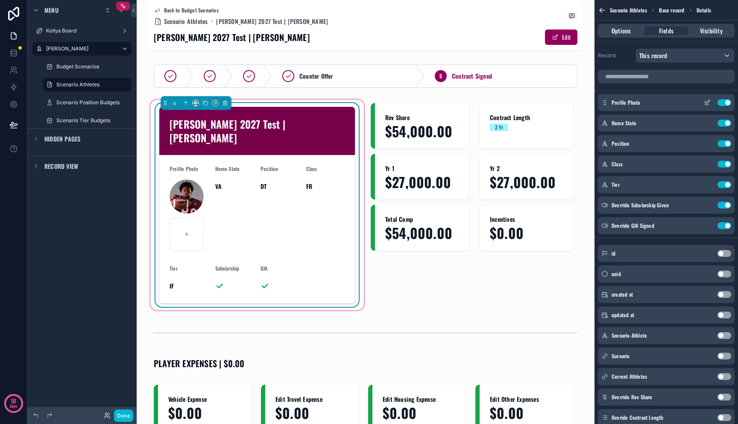
click at [708, 105] on icon "scrollable content" at bounding box center [707, 103] width 4 height 4
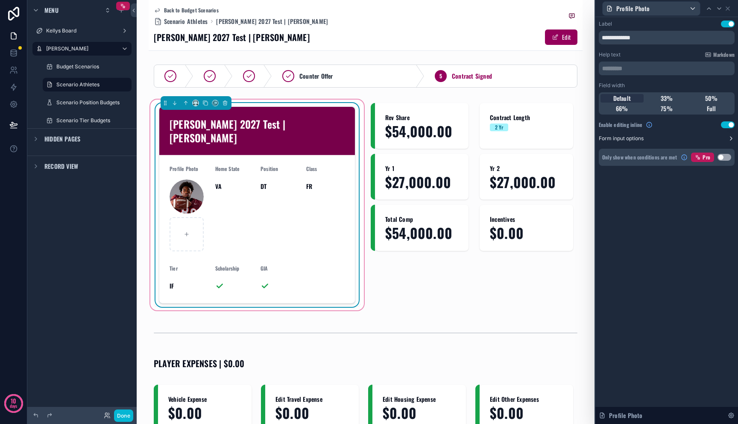
click at [689, 141] on button "Form input options" at bounding box center [667, 138] width 136 height 7
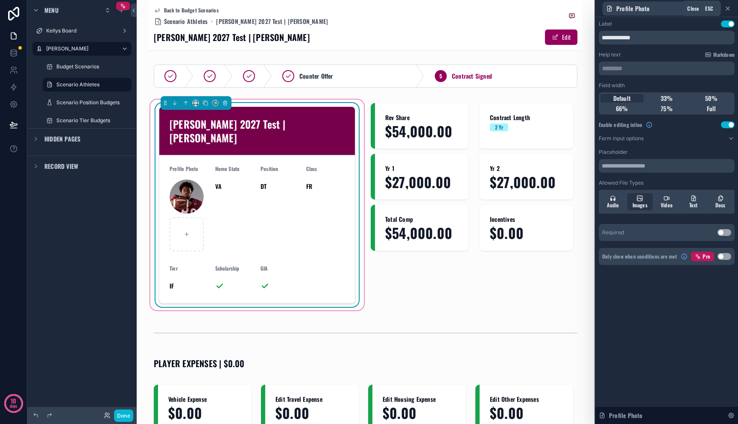
click at [728, 9] on icon at bounding box center [727, 8] width 7 height 7
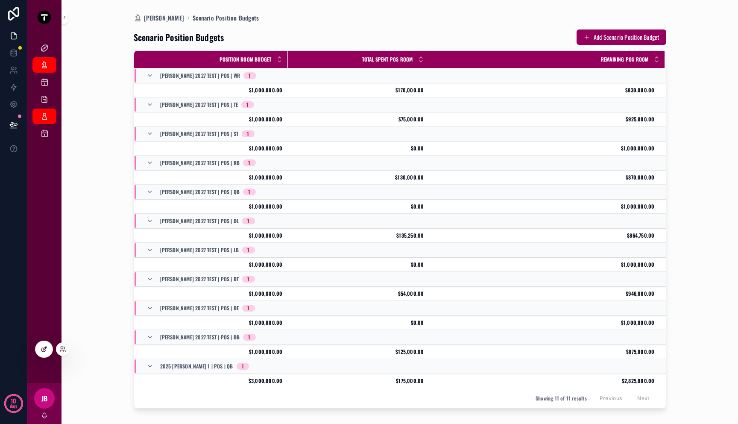
click at [44, 355] on div at bounding box center [43, 349] width 17 height 16
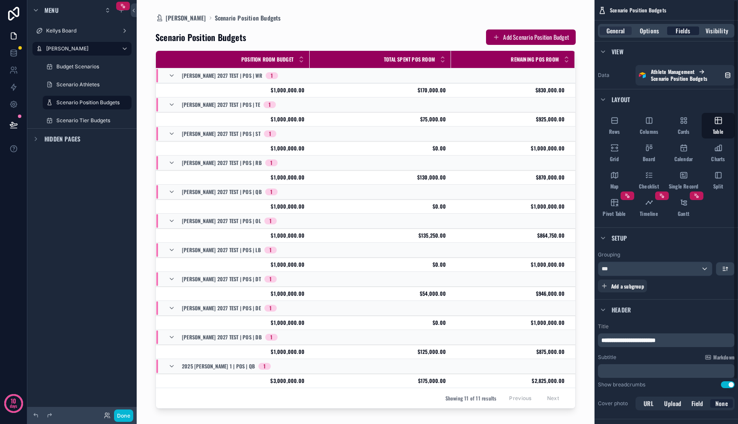
click at [678, 29] on span "Fields" at bounding box center [683, 30] width 15 height 9
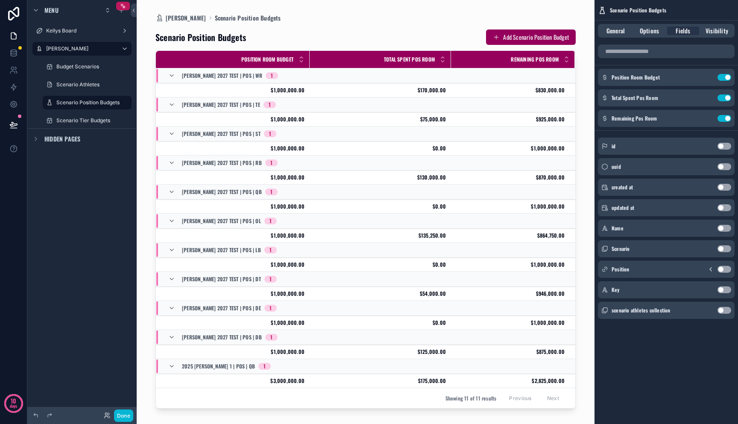
click at [722, 244] on div "Scenario Use setting" at bounding box center [666, 248] width 137 height 17
click at [722, 249] on button "Use setting" at bounding box center [725, 248] width 14 height 7
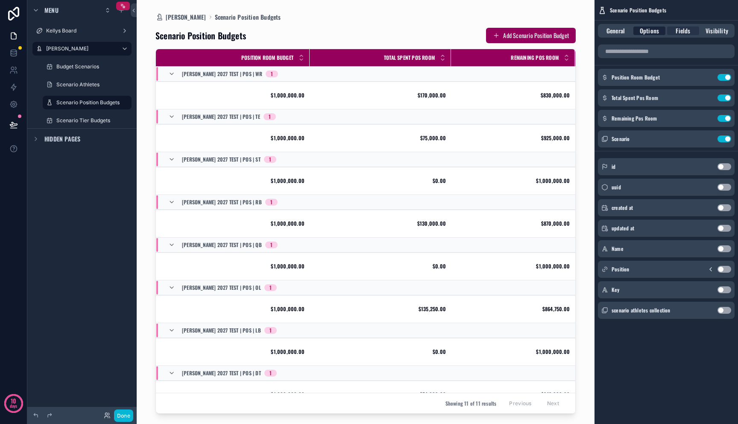
click at [648, 29] on span "Options" at bounding box center [649, 30] width 19 height 9
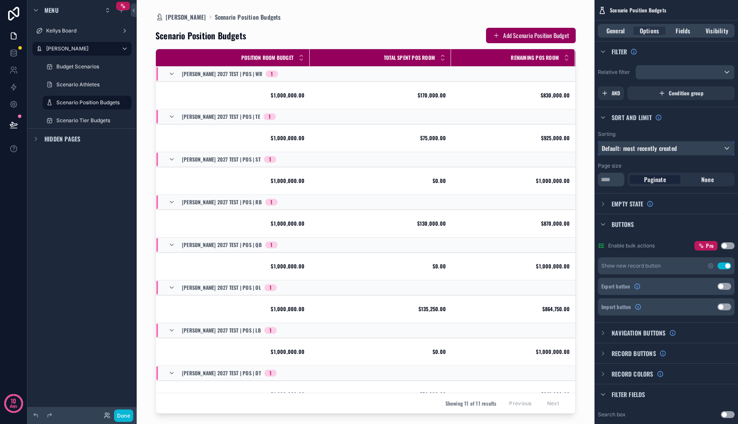
click at [645, 148] on span "Default: most recently created" at bounding box center [639, 148] width 75 height 9
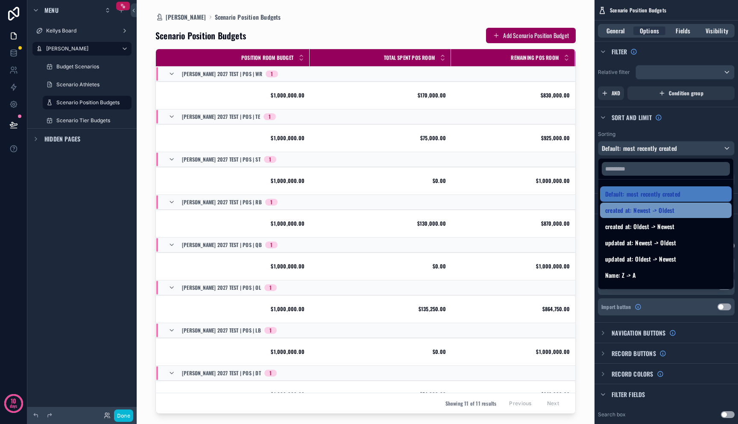
click at [660, 214] on span "created at: Newest -> Oldest" at bounding box center [640, 210] width 70 height 10
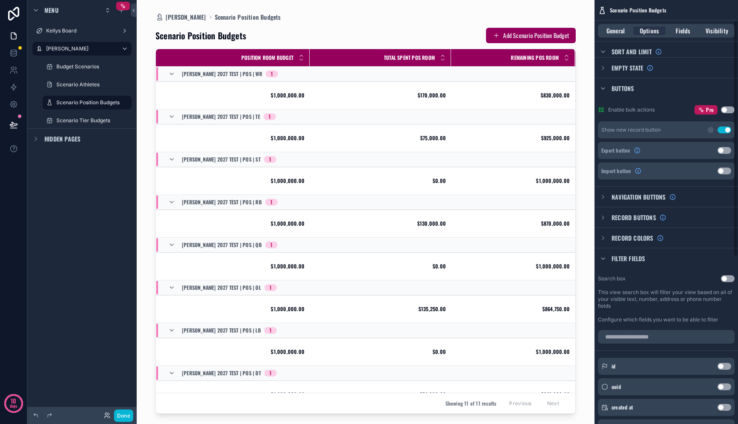
scroll to position [182, 0]
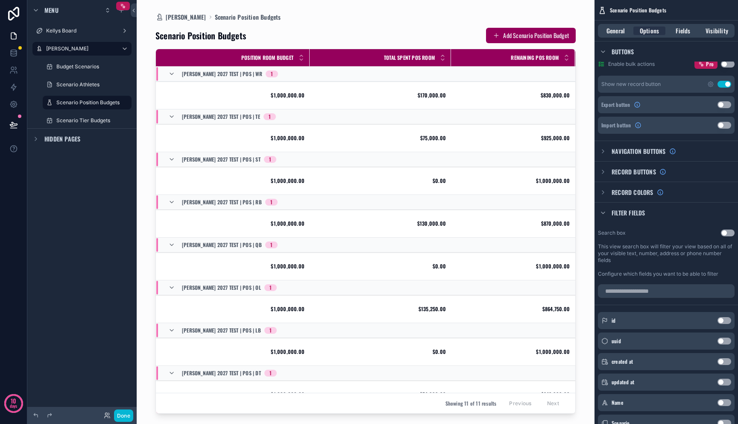
click at [625, 211] on span "Filter fields" at bounding box center [629, 212] width 34 height 9
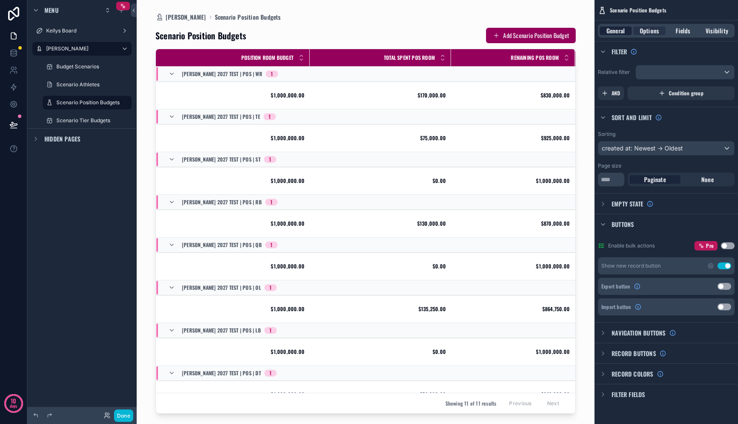
click at [622, 32] on span "General" at bounding box center [616, 30] width 18 height 9
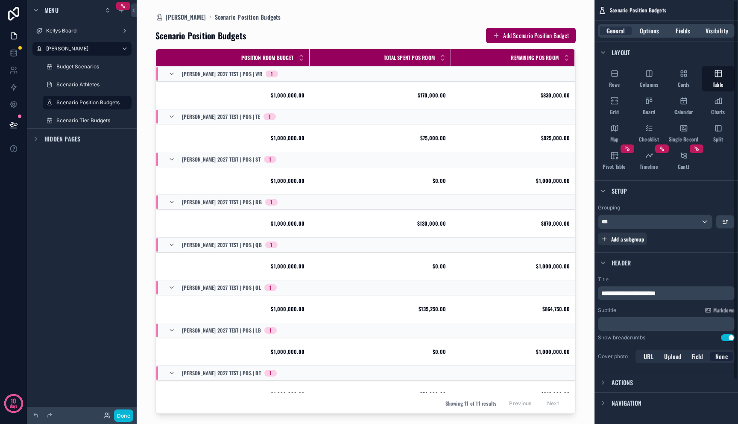
scroll to position [50, 0]
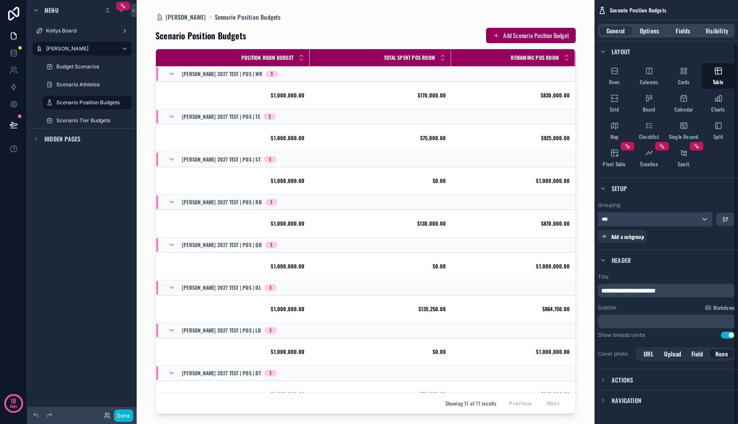
click at [650, 218] on div "***" at bounding box center [655, 219] width 114 height 14
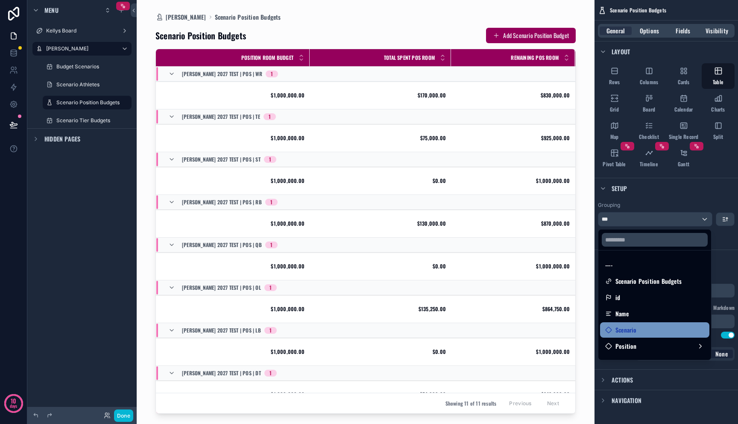
click at [648, 325] on div "Scenario" at bounding box center [654, 330] width 99 height 10
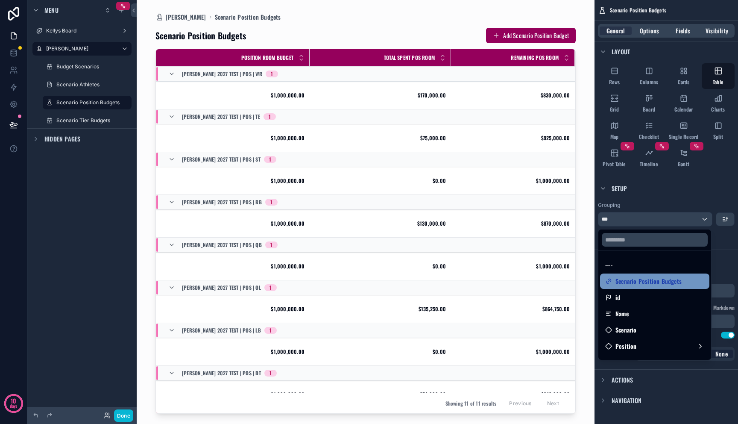
click at [645, 279] on span "Scenario Position Budgets" at bounding box center [649, 281] width 66 height 10
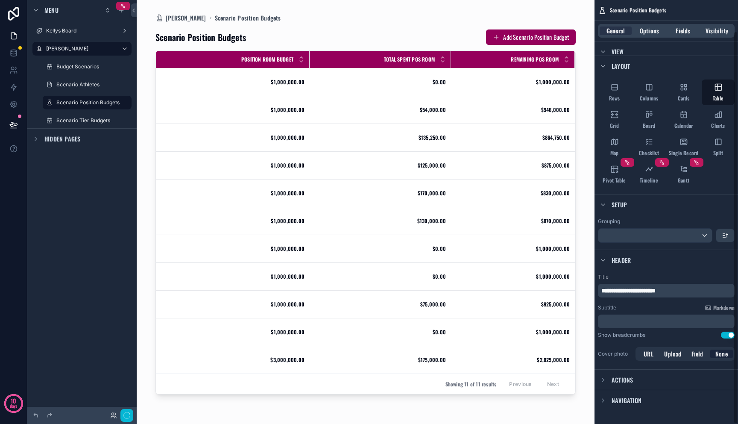
scroll to position [33, 0]
click at [642, 244] on div "Grouping" at bounding box center [667, 230] width 144 height 32
click at [642, 238] on div "scrollable content" at bounding box center [655, 236] width 114 height 14
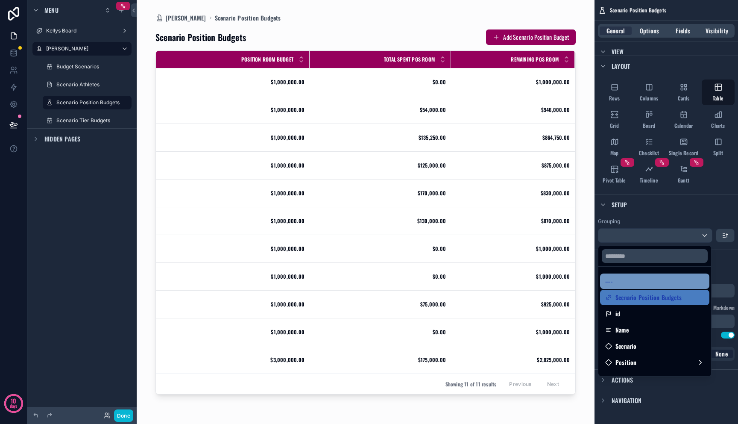
click at [636, 284] on div "----" at bounding box center [654, 281] width 99 height 10
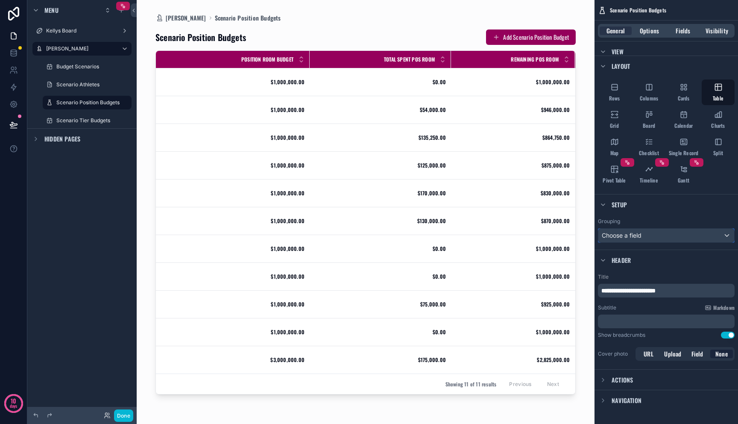
click at [627, 235] on div "Choose a field" at bounding box center [666, 236] width 136 height 14
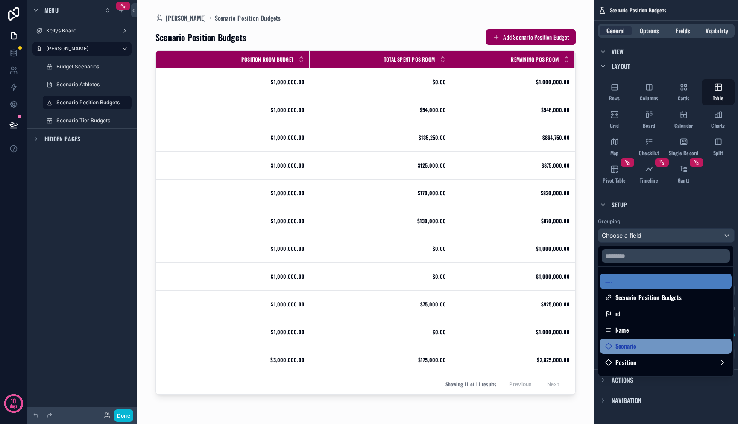
click at [624, 349] on span "Scenario" at bounding box center [626, 346] width 21 height 10
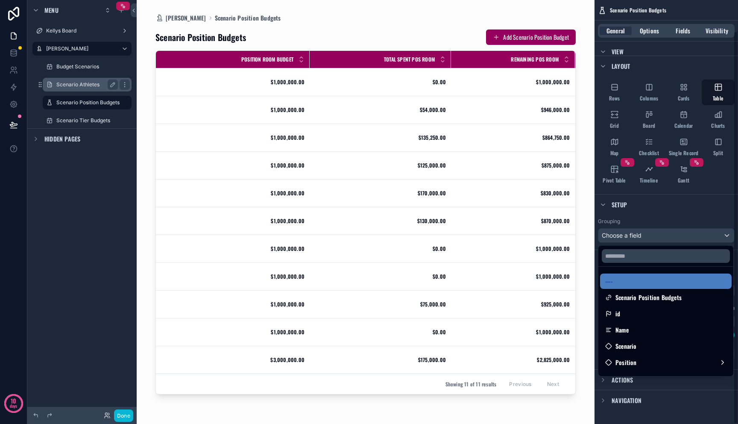
click at [100, 91] on div "scrollable content" at bounding box center [369, 212] width 738 height 424
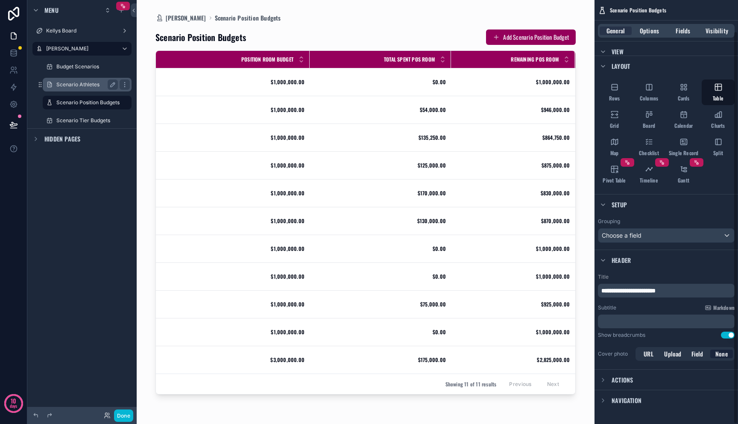
click at [95, 84] on label "Scenario Athletes" at bounding box center [85, 84] width 58 height 7
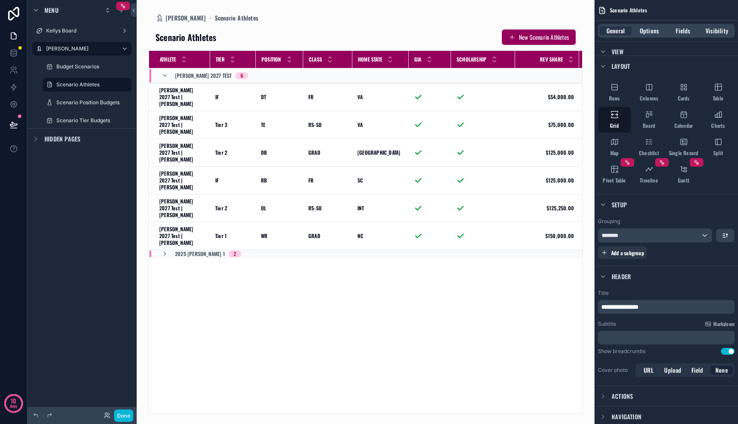
click at [315, 181] on div "scrollable content" at bounding box center [366, 212] width 458 height 424
click at [650, 237] on div "********" at bounding box center [655, 236] width 114 height 14
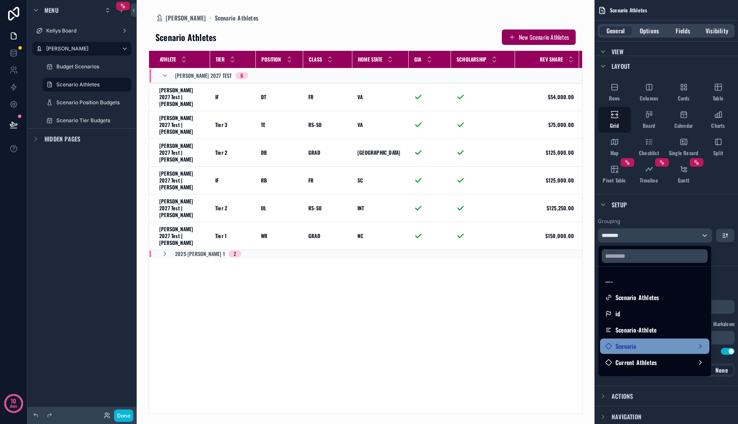
click at [656, 347] on div "Scenario" at bounding box center [654, 346] width 99 height 10
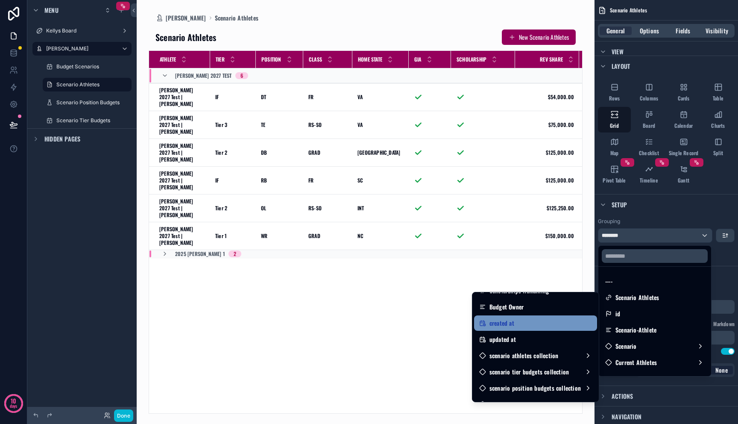
scroll to position [104, 0]
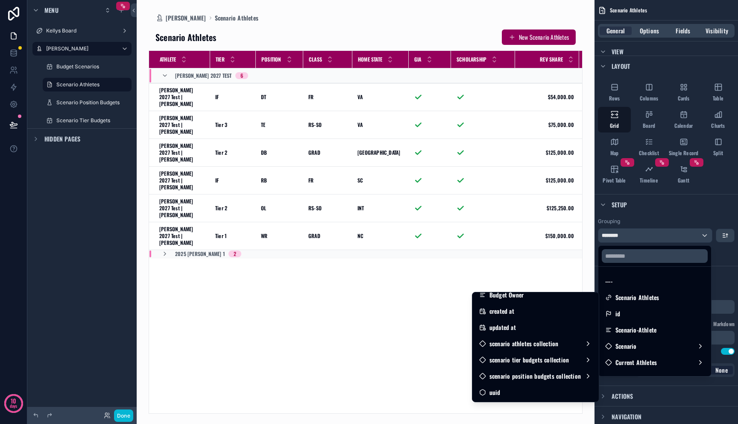
click at [464, 256] on div "Athlete Tier Position Class Home State GIA Scholarship Rev Share Incentives Tot…" at bounding box center [365, 232] width 433 height 362
click at [700, 222] on div "scrollable content" at bounding box center [369, 212] width 738 height 424
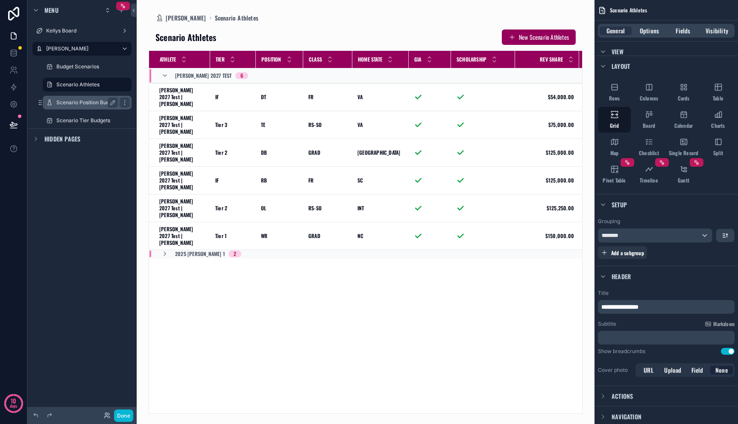
click at [98, 104] on label "Scenario Position Budgets" at bounding box center [87, 102] width 63 height 7
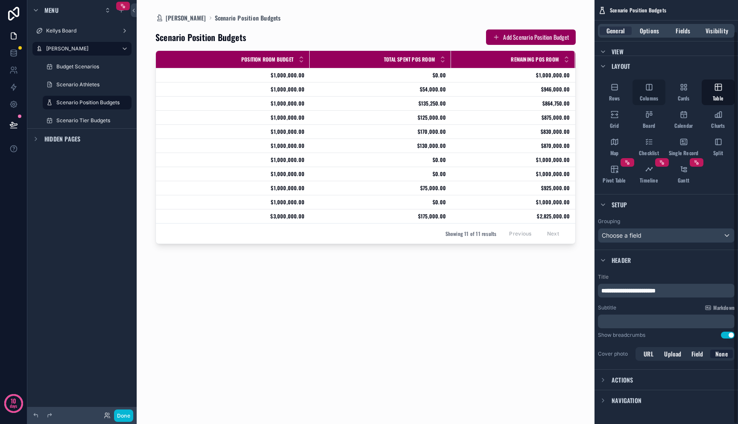
click at [652, 90] on icon "scrollable content" at bounding box center [649, 87] width 9 height 9
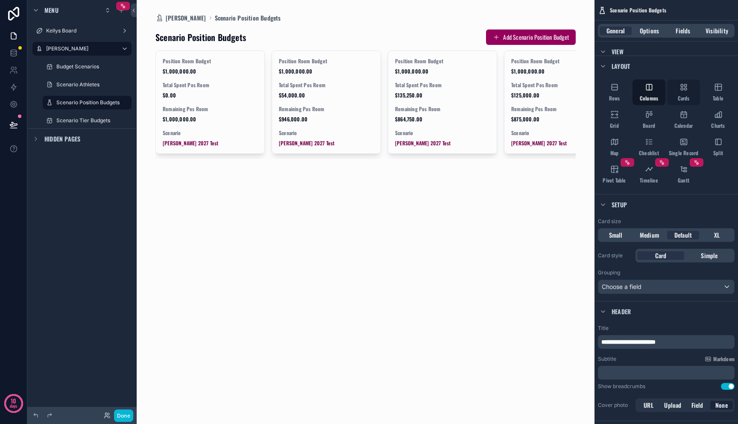
click at [677, 93] on div "Cards" at bounding box center [683, 92] width 33 height 26
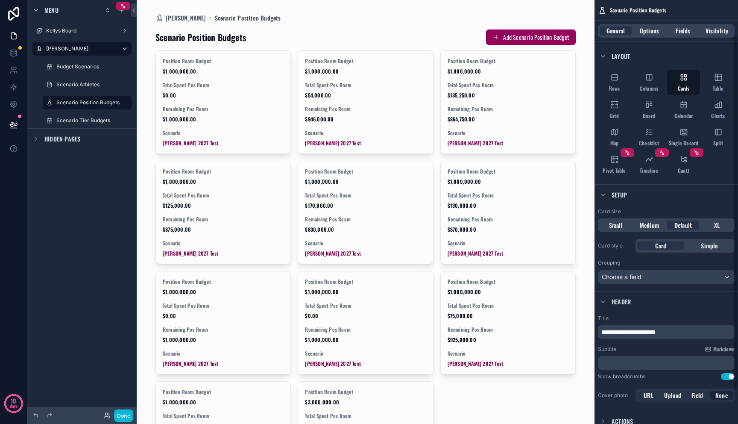
scroll to position [46, 0]
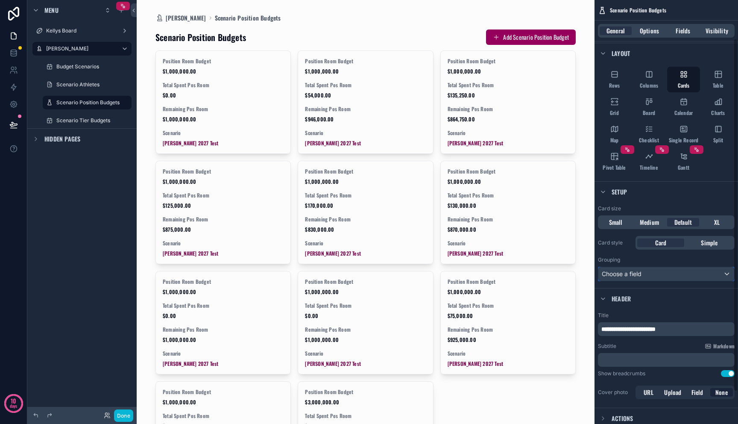
click at [644, 274] on div "Choose a field" at bounding box center [666, 274] width 136 height 14
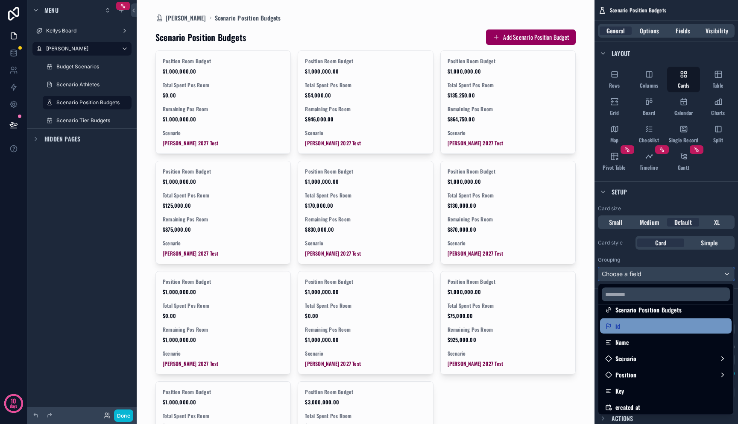
scroll to position [77, 0]
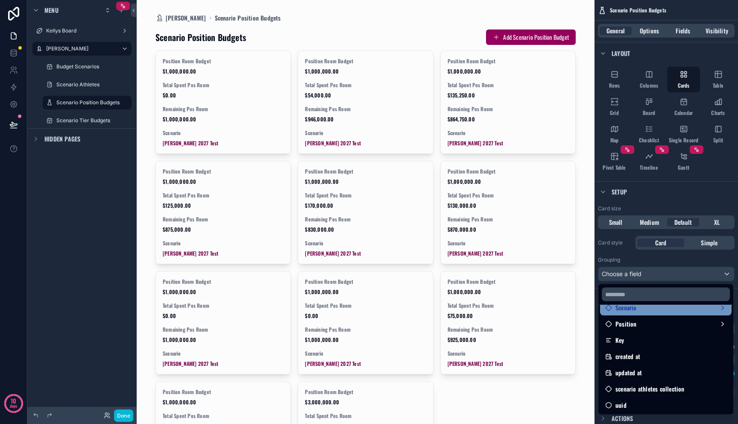
click at [637, 312] on div "Scenario" at bounding box center [665, 307] width 121 height 10
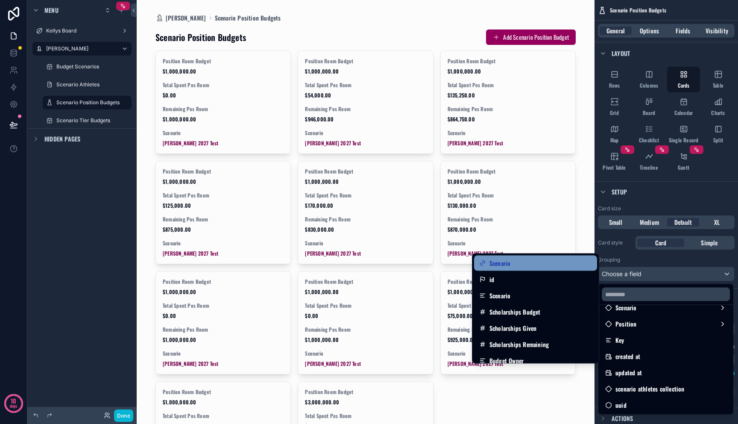
click at [506, 264] on span "Scenario" at bounding box center [500, 263] width 21 height 10
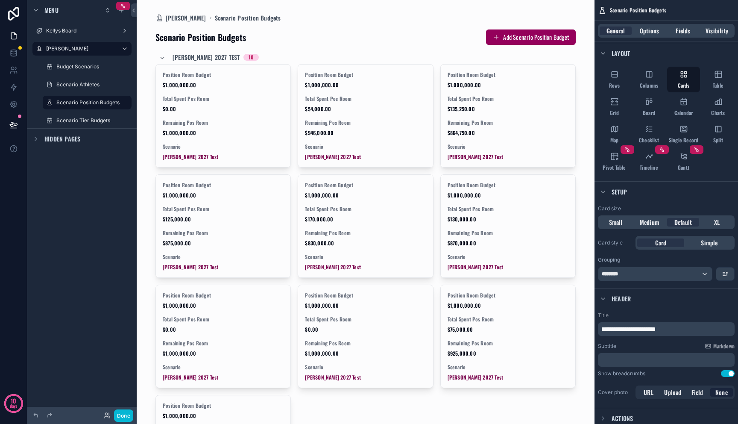
click at [159, 57] on div "scrollable content" at bounding box center [366, 338] width 434 height 676
click at [161, 57] on icon "scrollable content" at bounding box center [162, 58] width 7 height 7
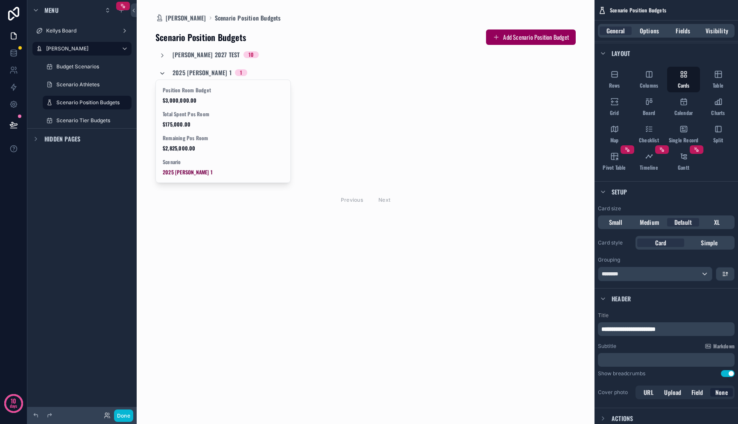
click at [161, 72] on icon "scrollable content" at bounding box center [162, 73] width 7 height 7
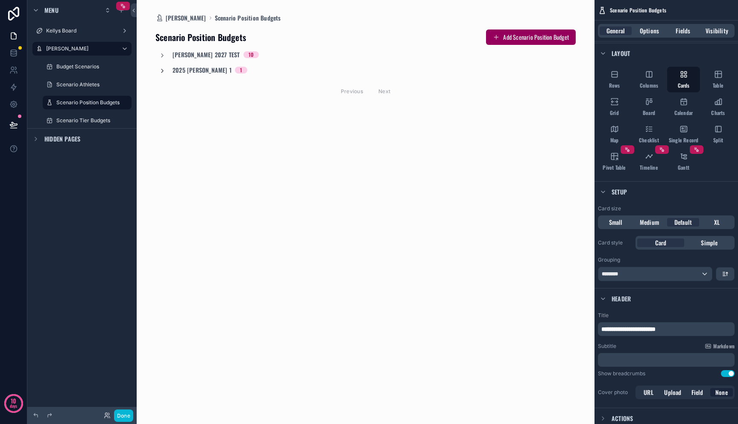
click at [161, 72] on icon "scrollable content" at bounding box center [162, 70] width 7 height 7
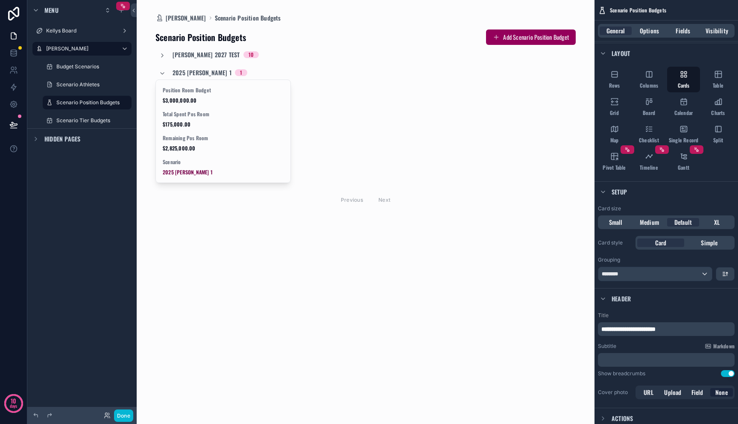
click at [161, 67] on div "2025 [PERSON_NAME] 1 1" at bounding box center [203, 73] width 88 height 14
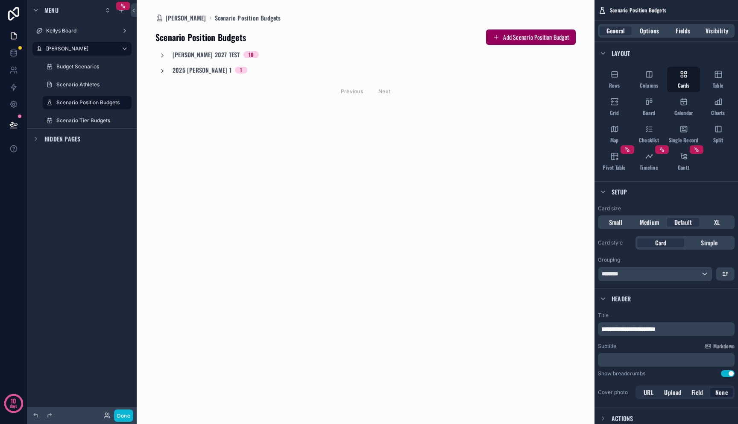
click at [164, 73] on icon "scrollable content" at bounding box center [162, 70] width 7 height 7
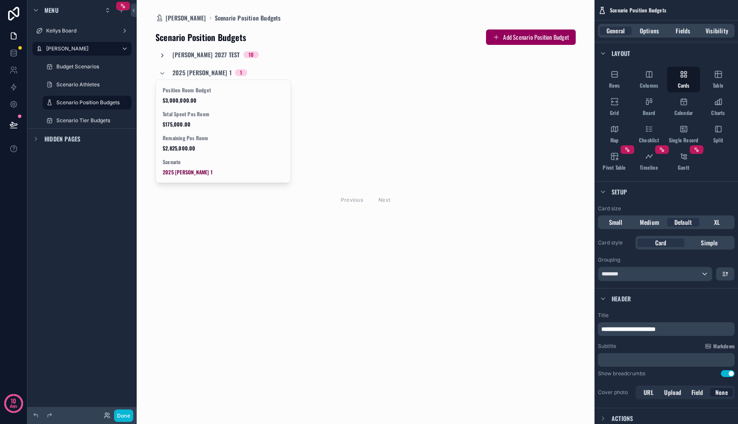
click at [160, 52] on icon "scrollable content" at bounding box center [162, 55] width 7 height 7
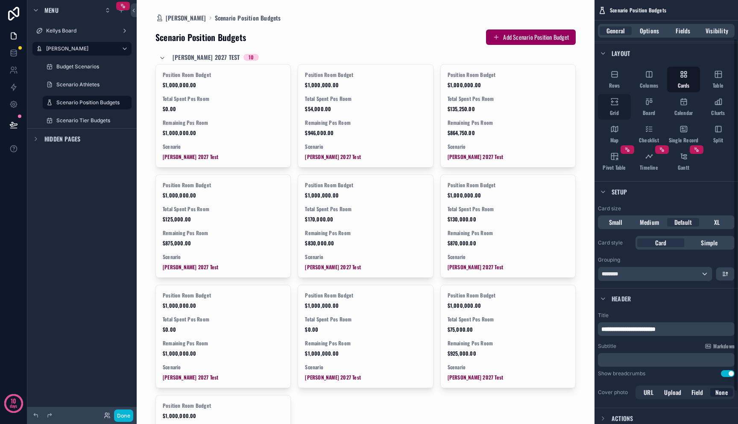
click at [616, 101] on icon "scrollable content" at bounding box center [616, 102] width 3 height 2
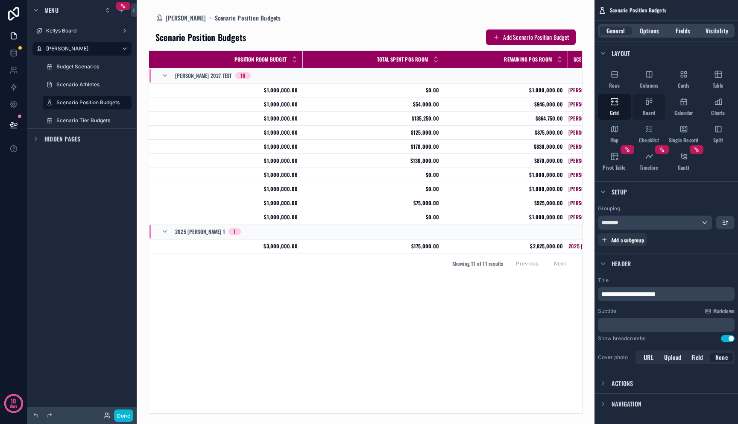
click at [654, 101] on div "Board" at bounding box center [649, 107] width 33 height 26
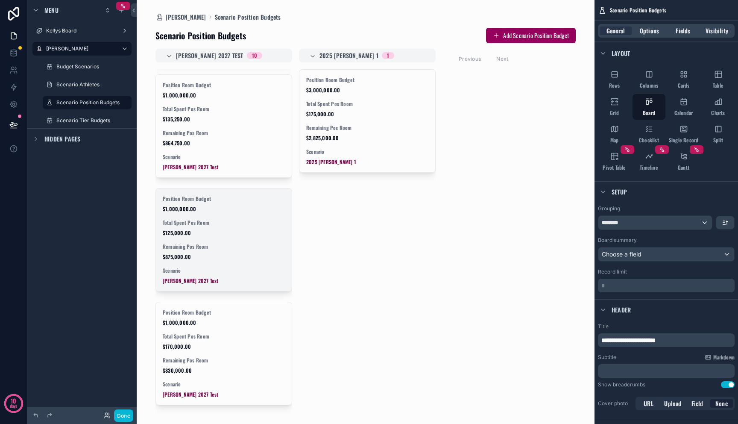
scroll to position [0, 0]
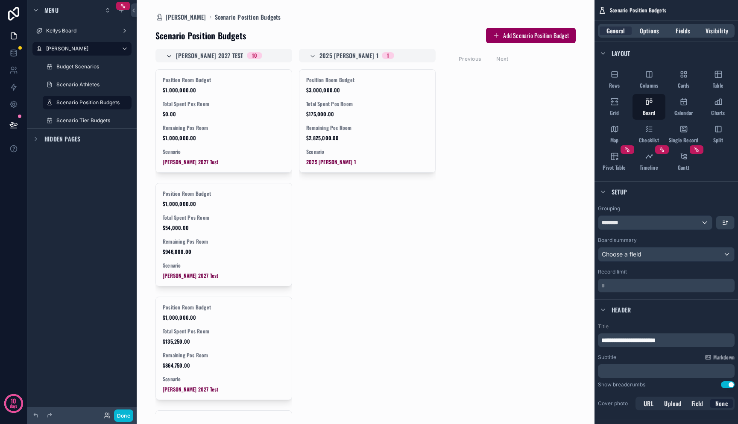
click at [167, 55] on icon "scrollable content" at bounding box center [169, 56] width 7 height 7
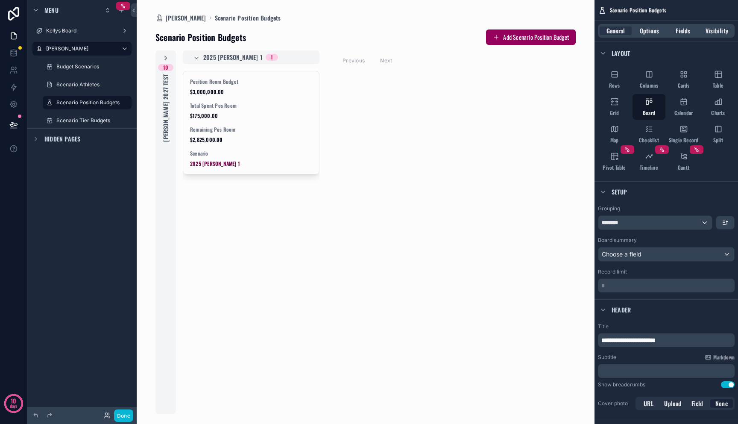
click at [162, 55] on icon "scrollable content" at bounding box center [165, 58] width 7 height 7
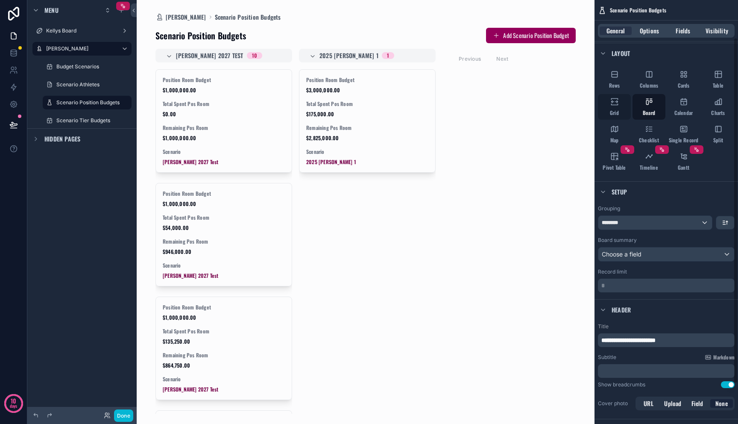
click at [618, 105] on icon "scrollable content" at bounding box center [614, 104] width 6 height 1
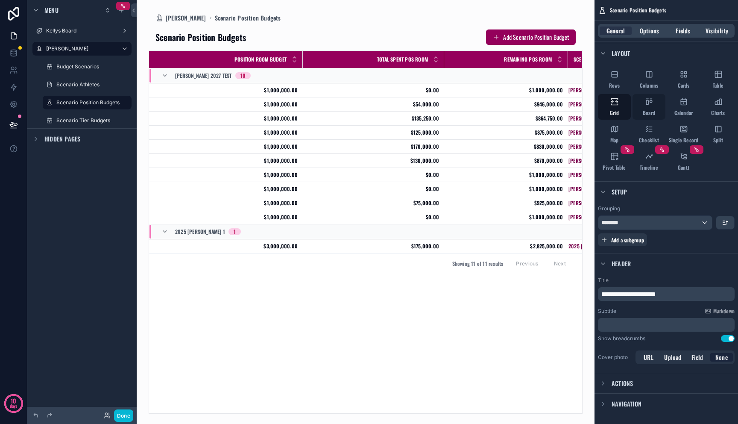
click at [644, 108] on div "Board" at bounding box center [649, 107] width 33 height 26
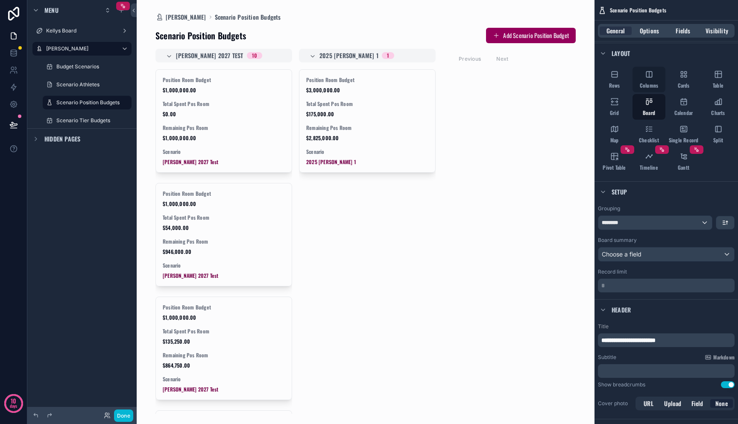
click at [648, 80] on div "Columns" at bounding box center [649, 80] width 33 height 26
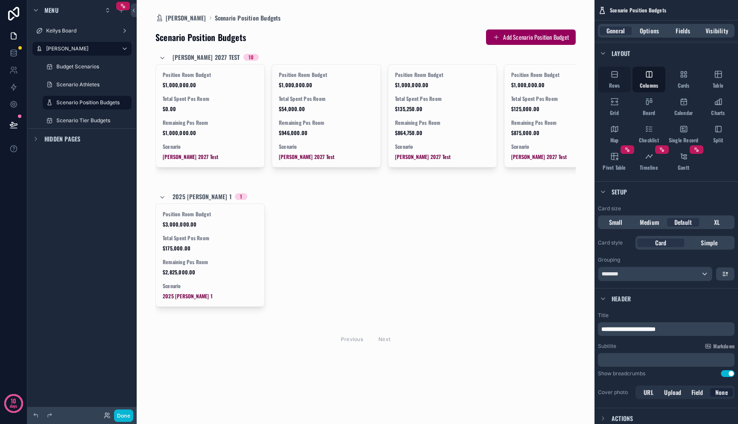
click at [625, 81] on div "Rows" at bounding box center [614, 80] width 33 height 26
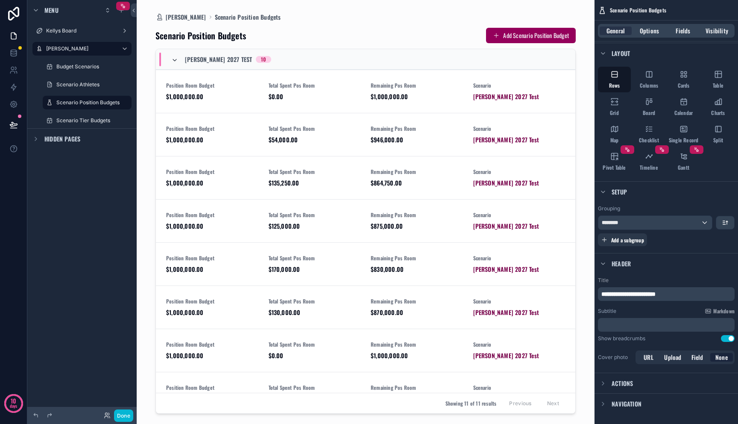
click at [174, 58] on icon "scrollable content" at bounding box center [174, 60] width 7 height 7
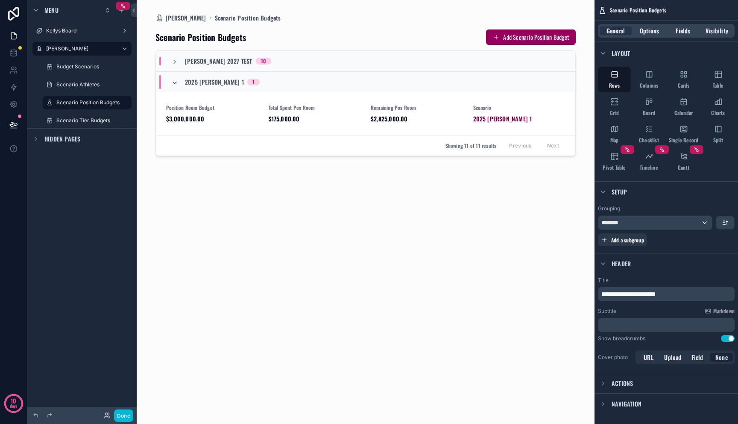
click at [172, 80] on icon "scrollable content" at bounding box center [174, 82] width 7 height 7
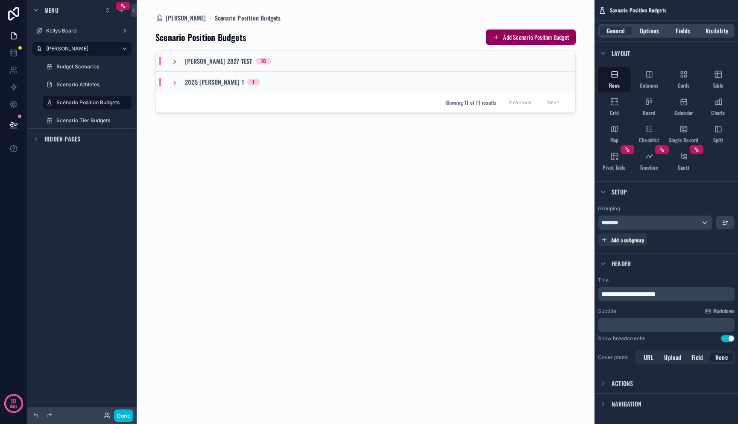
click at [173, 62] on icon "scrollable content" at bounding box center [174, 62] width 7 height 7
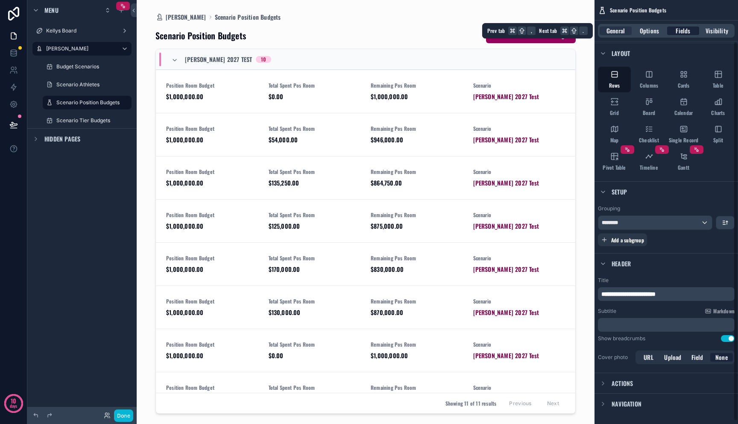
click at [679, 32] on span "Fields" at bounding box center [683, 30] width 15 height 9
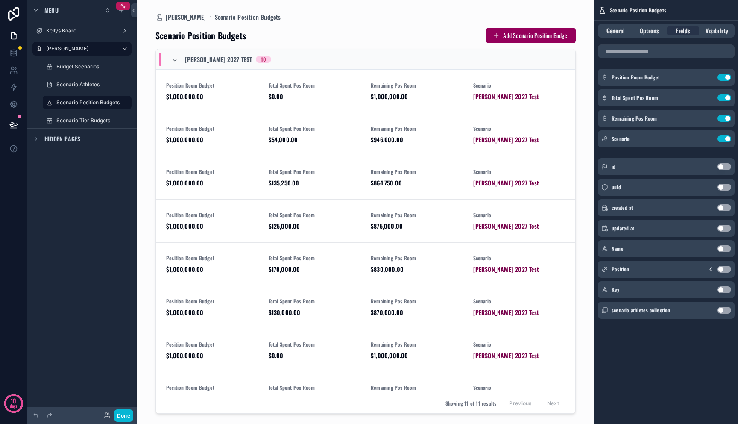
click at [728, 246] on button "Use setting" at bounding box center [725, 248] width 14 height 7
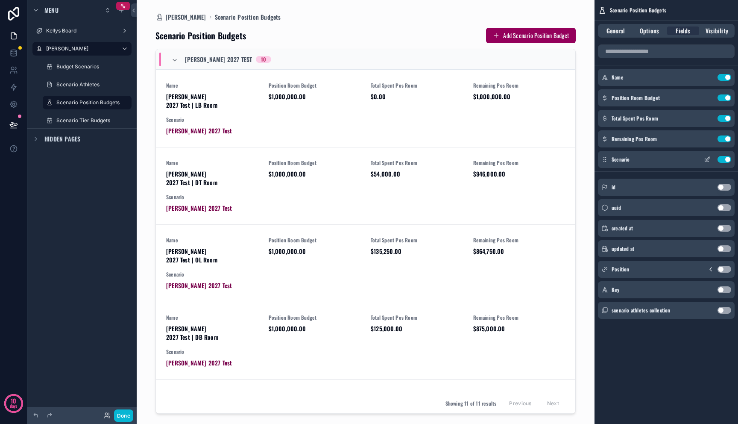
click at [724, 159] on button "Use setting" at bounding box center [725, 159] width 14 height 7
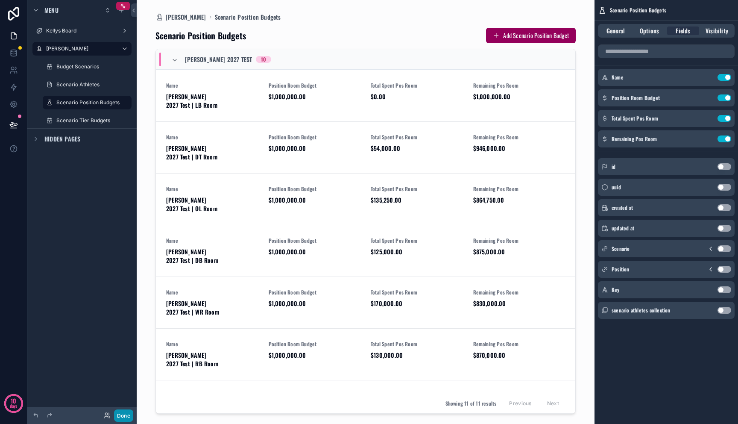
click at [125, 415] on button "Done" at bounding box center [123, 415] width 19 height 12
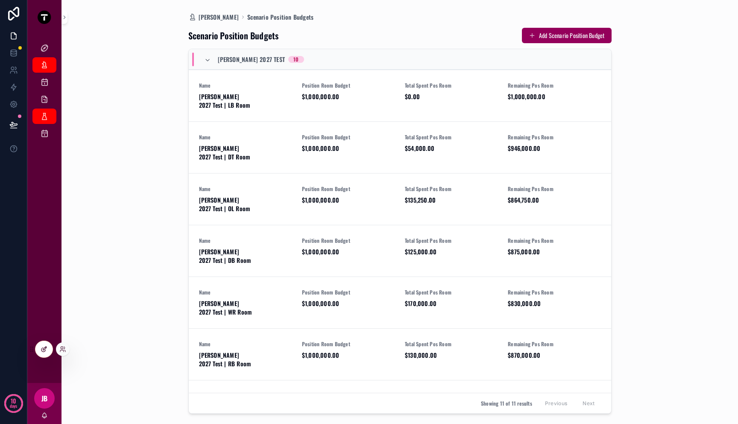
click at [45, 349] on icon at bounding box center [43, 350] width 4 height 4
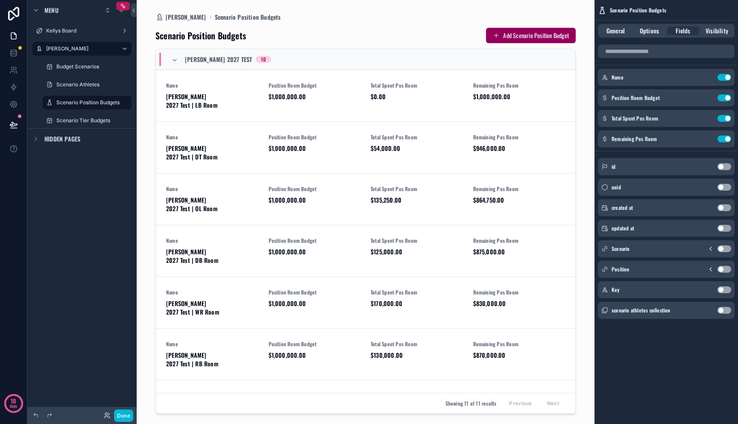
click at [290, 49] on div "[PERSON_NAME] 2027 Test 10" at bounding box center [365, 59] width 419 height 21
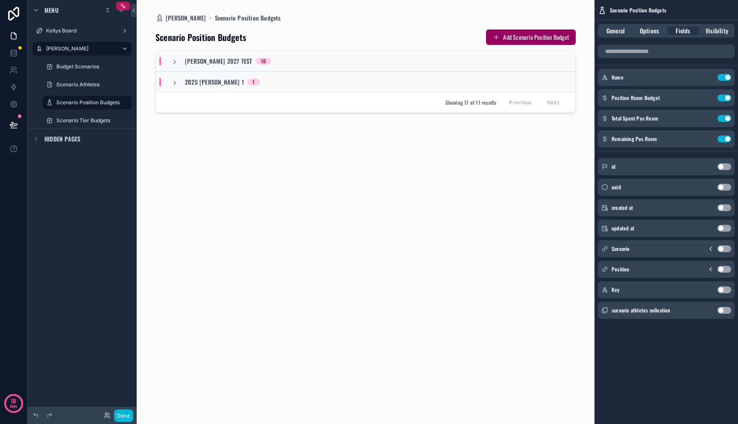
click at [290, 54] on div "[PERSON_NAME] 2027 Test 10" at bounding box center [365, 61] width 419 height 21
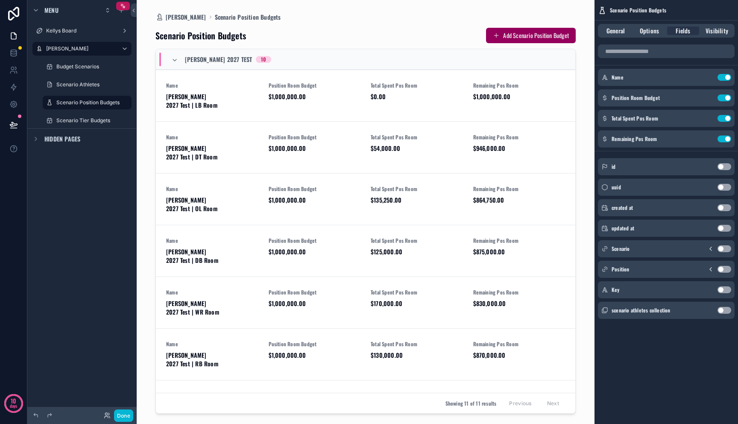
click at [149, 76] on div "[PERSON_NAME] Dashboard Scenario Position Budgets Scenario Position Budgets Add…" at bounding box center [366, 206] width 434 height 413
click at [610, 28] on span "General" at bounding box center [616, 30] width 18 height 9
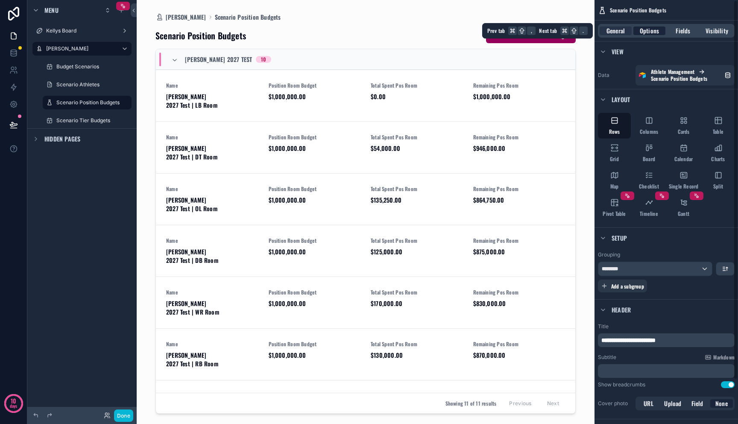
click at [654, 32] on span "Options" at bounding box center [649, 30] width 19 height 9
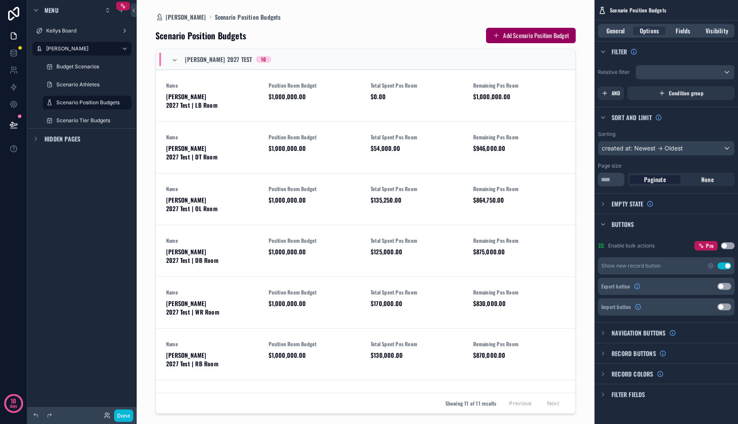
click at [723, 267] on button "Use setting" at bounding box center [725, 265] width 14 height 7
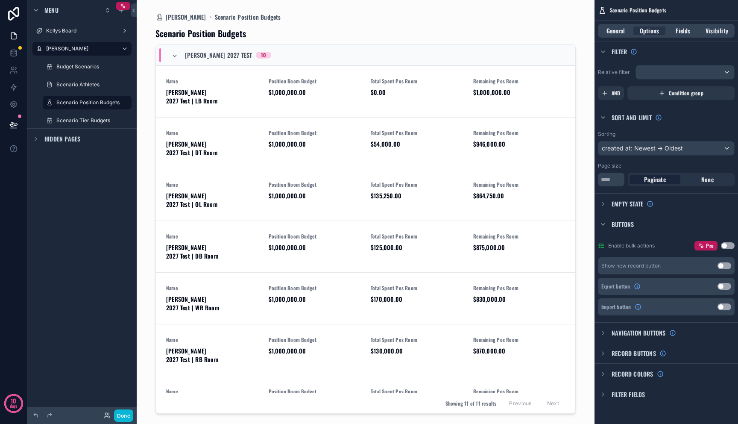
click at [609, 223] on div "Buttons" at bounding box center [616, 224] width 36 height 10
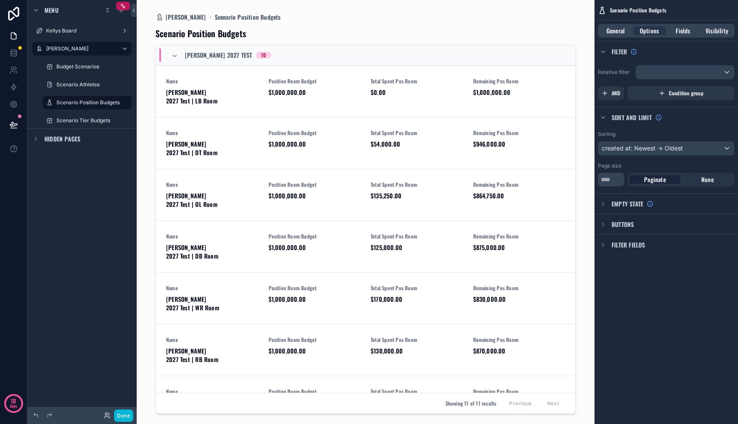
click at [608, 229] on div "Buttons" at bounding box center [667, 224] width 144 height 21
click at [607, 225] on div "scrollable content" at bounding box center [603, 224] width 10 height 10
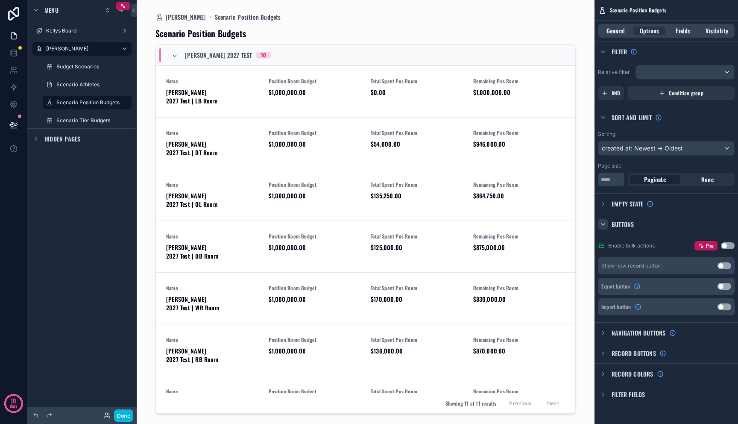
click at [607, 225] on div "scrollable content" at bounding box center [603, 224] width 10 height 10
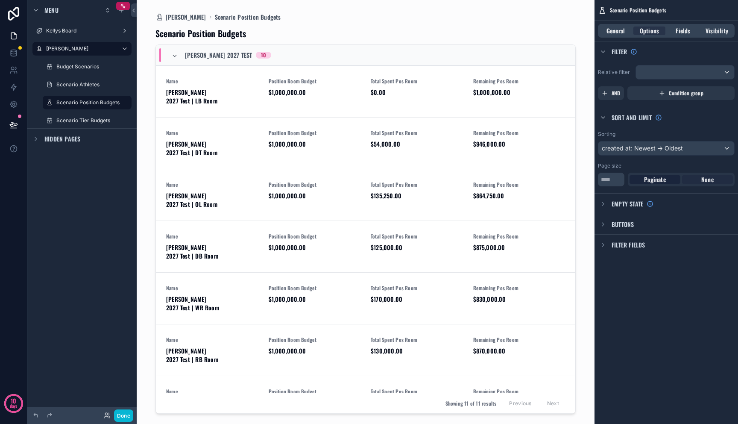
click at [698, 180] on div "None" at bounding box center [707, 179] width 51 height 9
click at [176, 56] on icon "scrollable content" at bounding box center [174, 56] width 7 height 7
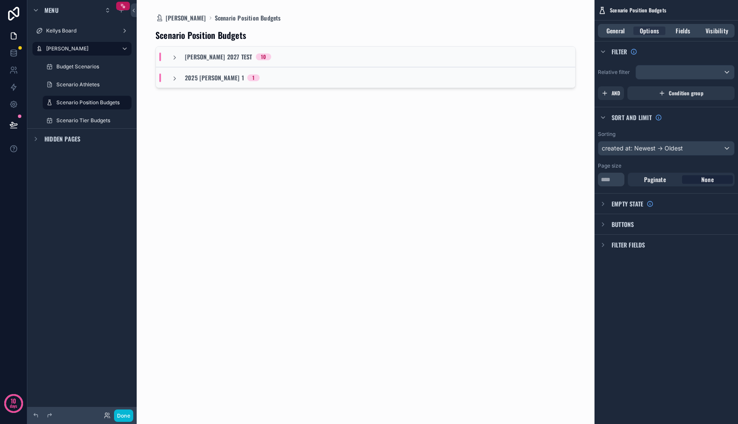
click at [176, 56] on icon "scrollable content" at bounding box center [174, 57] width 7 height 7
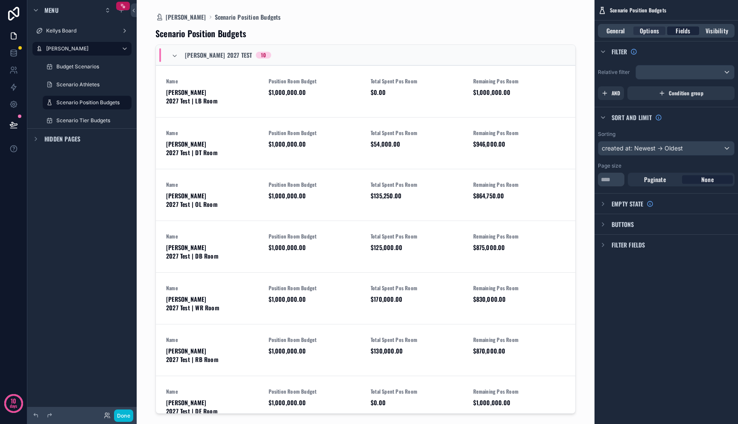
click at [672, 33] on div "Fields" at bounding box center [683, 30] width 32 height 9
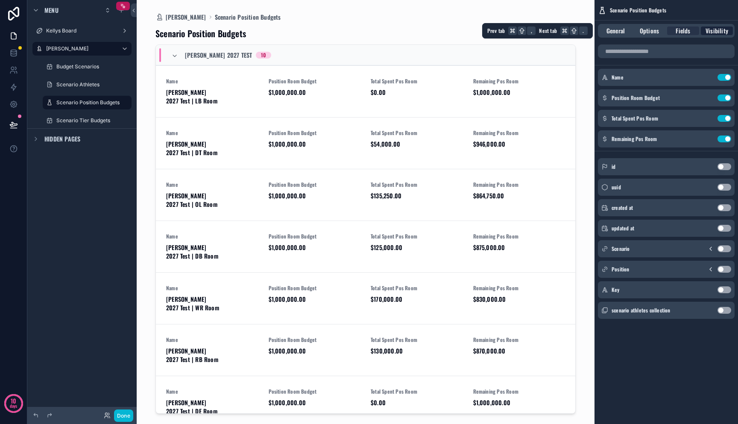
click at [715, 30] on span "Visibility" at bounding box center [717, 30] width 23 height 9
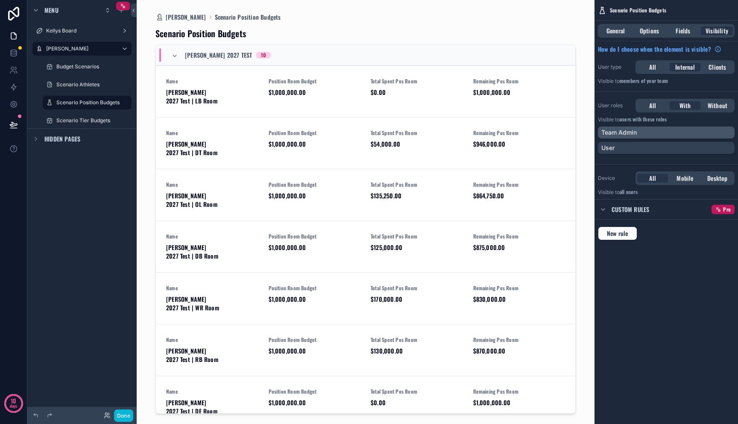
click at [648, 133] on div "Team Admin" at bounding box center [666, 132] width 130 height 9
click at [648, 133] on div "Team Admin" at bounding box center [661, 132] width 120 height 9
click at [58, 29] on label "Kellys Board" at bounding box center [80, 30] width 68 height 7
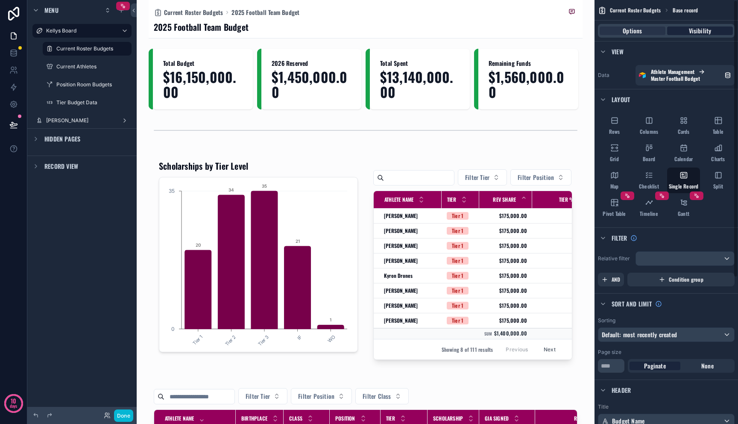
click at [701, 34] on span "Visibility" at bounding box center [700, 30] width 23 height 9
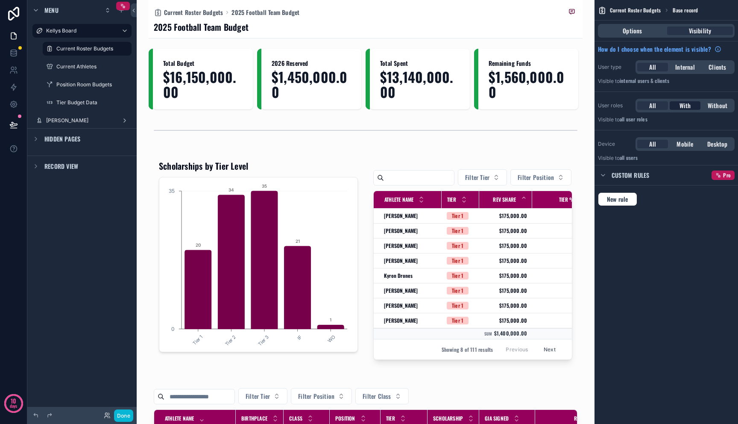
click at [688, 109] on span "With" at bounding box center [686, 105] width 12 height 9
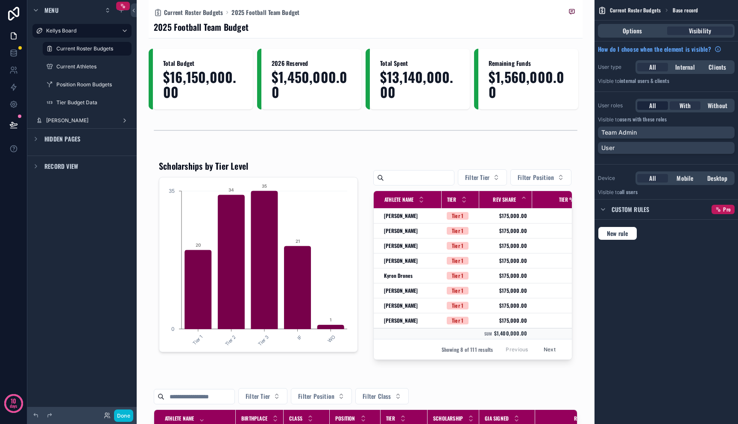
click at [658, 107] on div "All" at bounding box center [652, 105] width 31 height 9
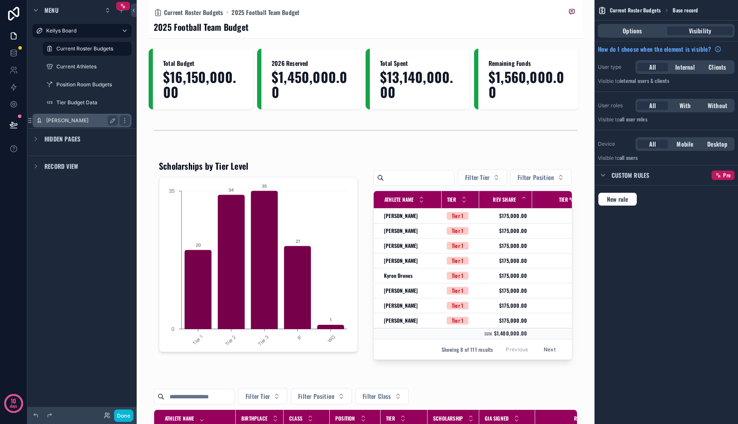
click at [69, 124] on div "[PERSON_NAME]" at bounding box center [82, 120] width 72 height 10
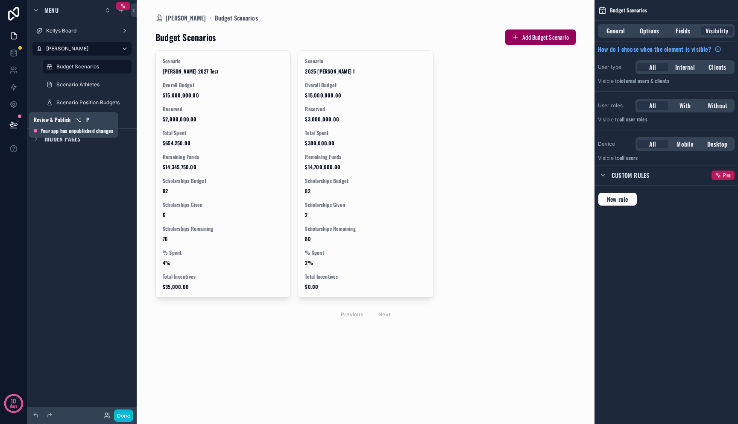
click at [12, 126] on icon at bounding box center [13, 124] width 7 height 4
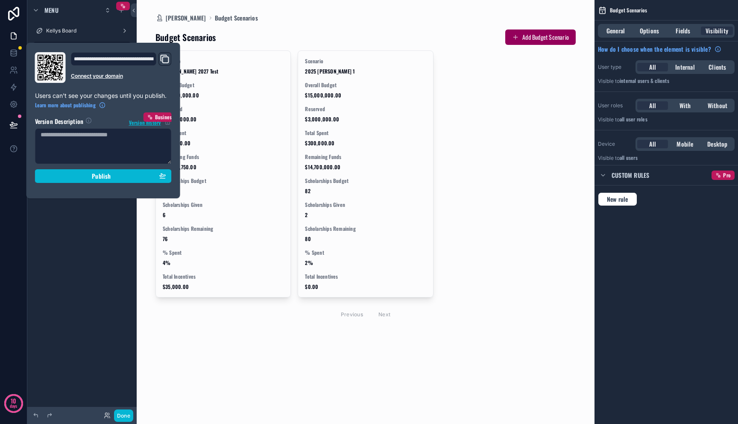
click at [53, 185] on div "**********" at bounding box center [104, 120] width 144 height 137
click at [53, 180] on button "Publish" at bounding box center [103, 176] width 137 height 14
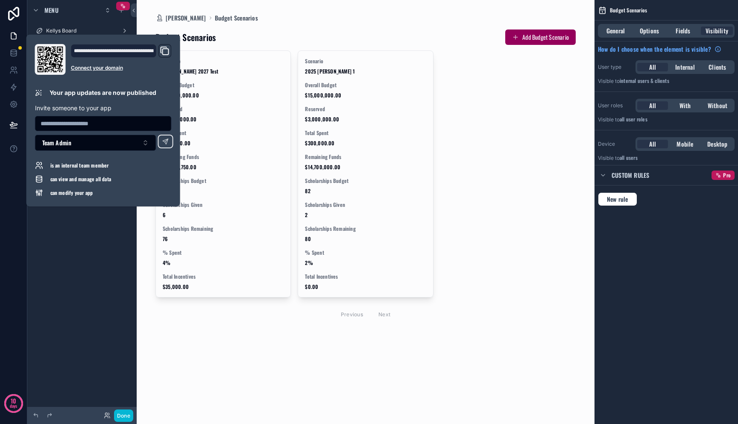
click at [95, 200] on div "**********" at bounding box center [103, 121] width 154 height 172
click at [304, 28] on div "scrollable content" at bounding box center [366, 176] width 434 height 352
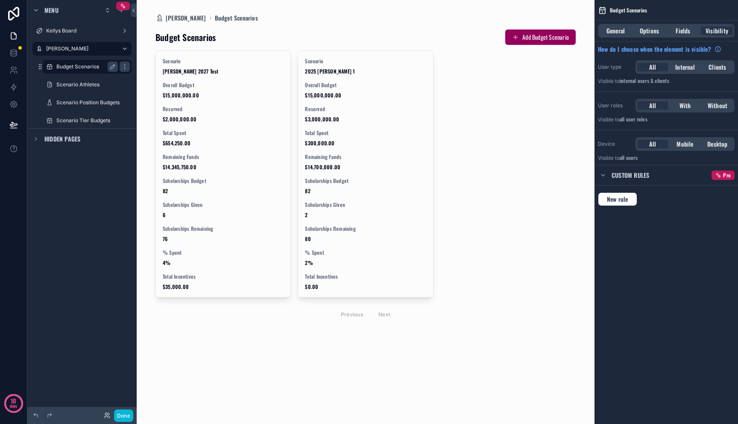
click at [83, 67] on label "Budget Scenarios" at bounding box center [85, 66] width 58 height 7
click at [83, 81] on label "Scenario Athletes" at bounding box center [85, 84] width 58 height 7
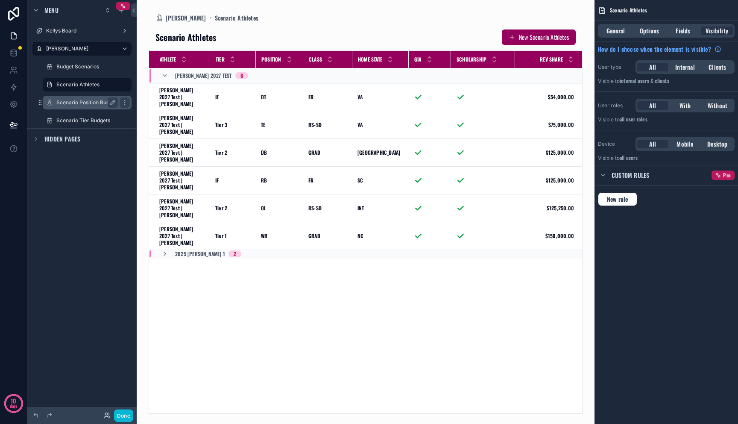
click at [82, 101] on label "Scenario Position Budgets" at bounding box center [87, 102] width 63 height 7
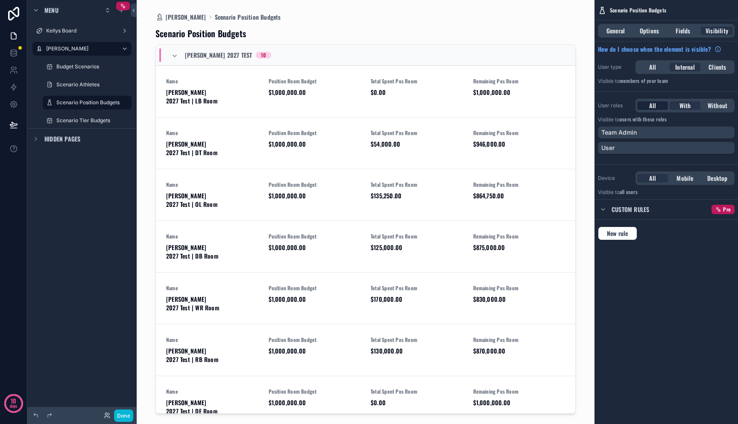
click at [652, 107] on span "All" at bounding box center [652, 105] width 7 height 9
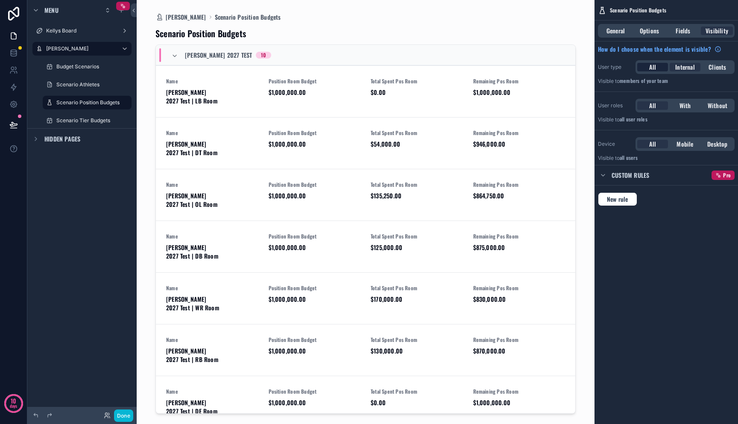
click at [655, 70] on span "All" at bounding box center [652, 67] width 7 height 9
click at [687, 27] on span "Fields" at bounding box center [683, 30] width 15 height 9
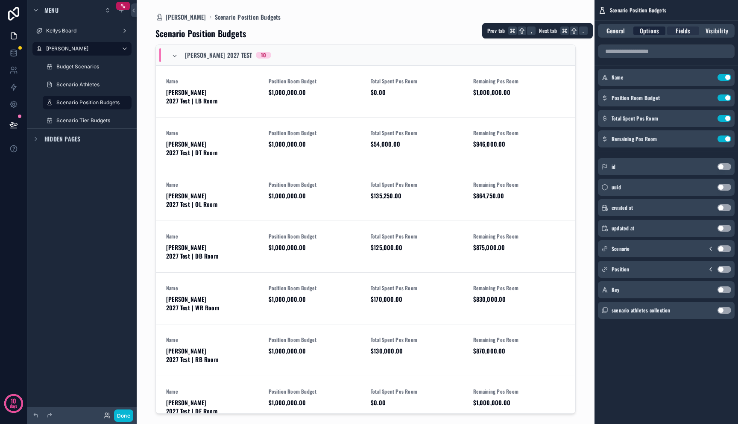
click at [647, 29] on span "Options" at bounding box center [649, 30] width 19 height 9
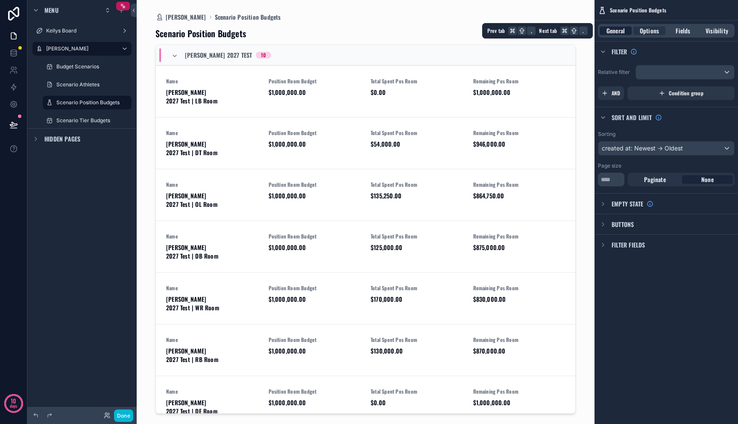
click at [616, 30] on span "General" at bounding box center [616, 30] width 18 height 9
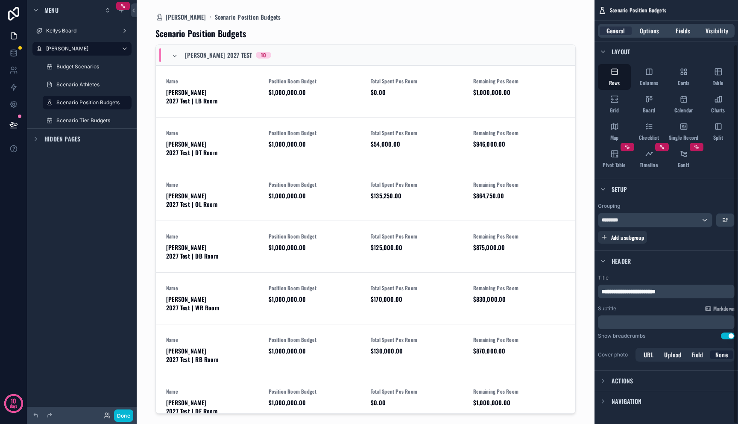
scroll to position [50, 0]
click at [646, 290] on span "**********" at bounding box center [628, 290] width 54 height 6
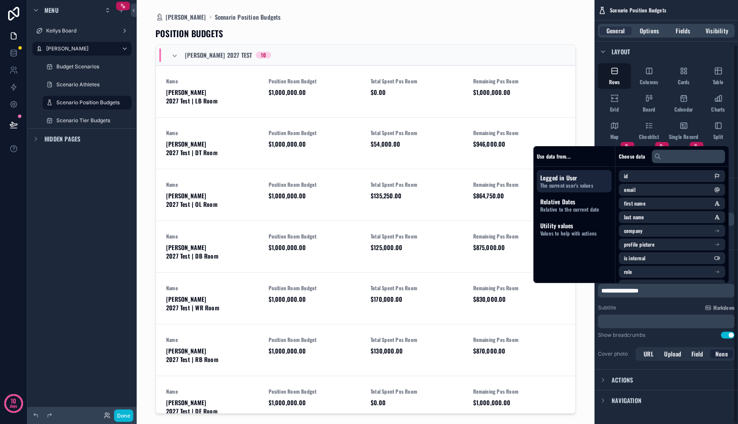
click at [602, 290] on span "**********" at bounding box center [619, 290] width 37 height 6
click at [364, 25] on div "scrollable content" at bounding box center [366, 206] width 434 height 413
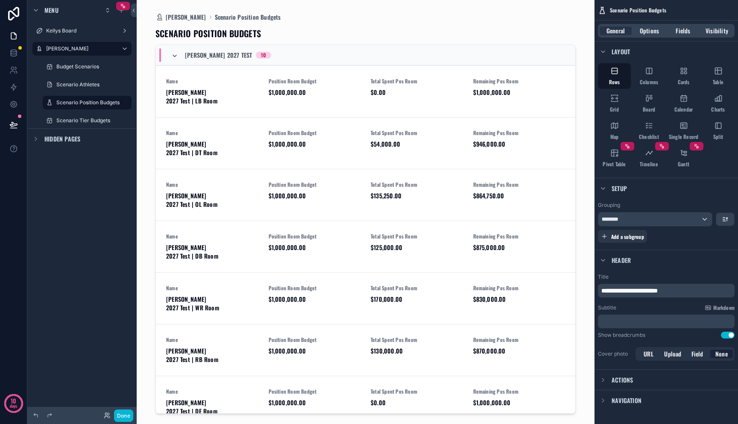
click at [176, 56] on icon "scrollable content" at bounding box center [174, 56] width 7 height 7
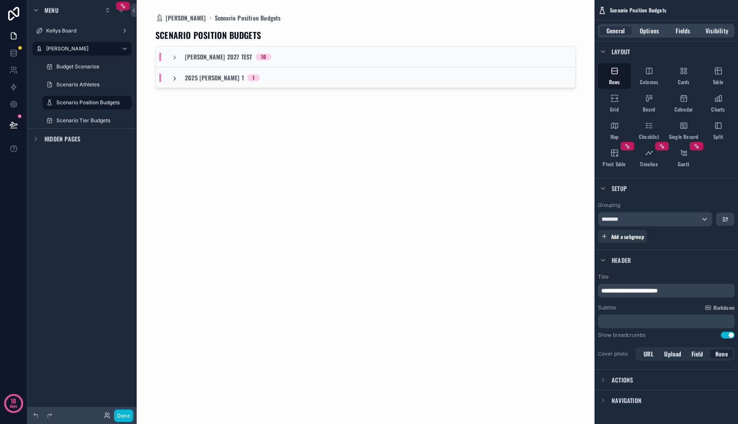
click at [176, 79] on icon "scrollable content" at bounding box center [174, 78] width 7 height 7
click at [13, 128] on icon at bounding box center [13, 124] width 9 height 9
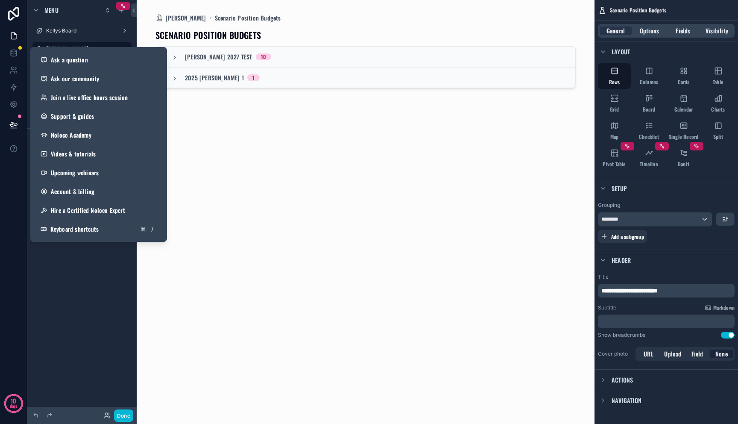
drag, startPoint x: 37, startPoint y: 246, endPoint x: 17, endPoint y: 135, distance: 113.4
click at [37, 246] on div "Menu [PERSON_NAME] Board [PERSON_NAME] Dashboard Budget Scenarios Scenario Athl…" at bounding box center [81, 206] width 109 height 413
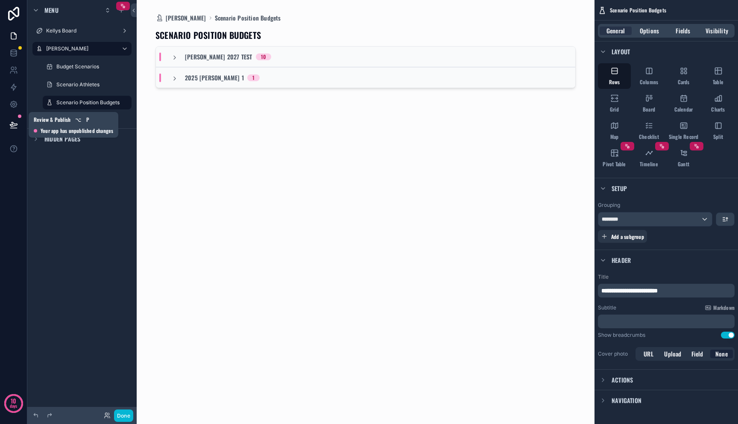
click at [18, 128] on button at bounding box center [13, 125] width 19 height 24
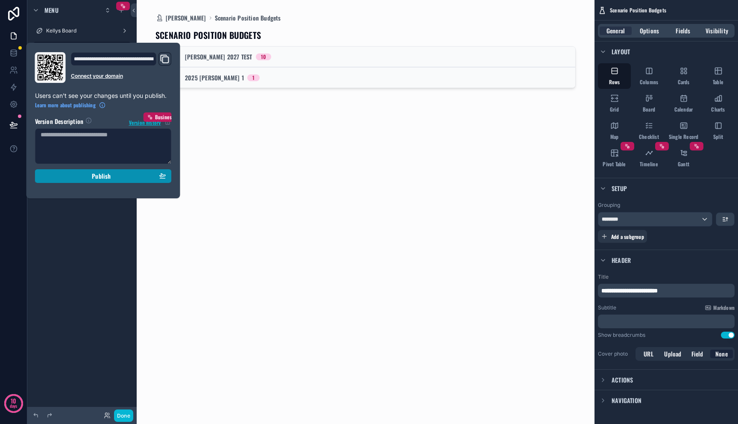
click at [140, 172] on div "Publish" at bounding box center [104, 176] width 126 height 8
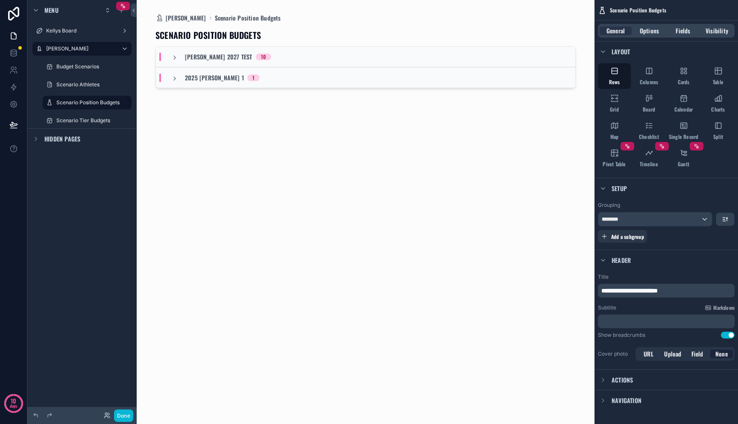
click at [411, 149] on div "SCENARIO POSITION BUDGETS [PERSON_NAME] 2027 Test 10 2025 [PERSON_NAME] 1 1" at bounding box center [365, 217] width 420 height 391
click at [16, 122] on icon at bounding box center [13, 124] width 9 height 9
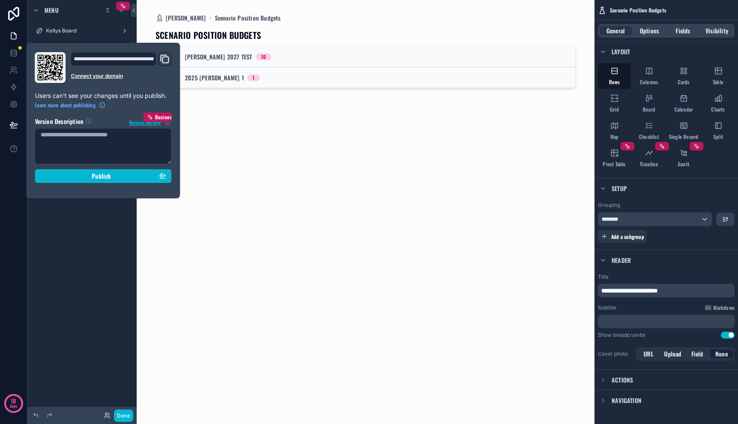
click at [167, 59] on icon "Domain and Custom Link" at bounding box center [165, 59] width 10 height 10
click at [371, 170] on div "SCENARIO POSITION BUDGETS [PERSON_NAME] 2027 Test 10 2025 [PERSON_NAME] 1 1" at bounding box center [365, 217] width 420 height 391
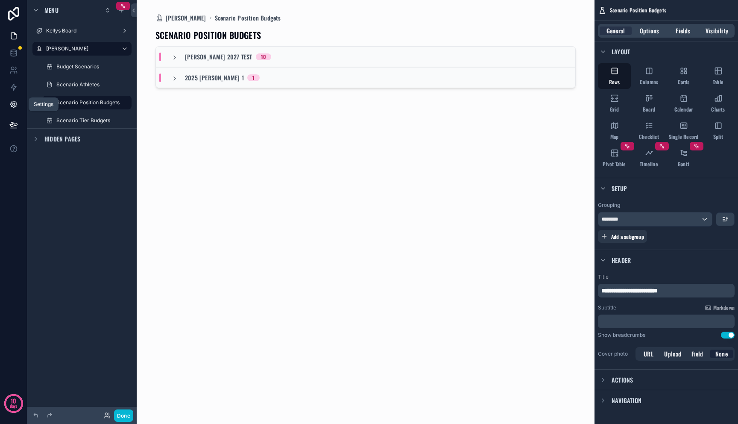
click at [11, 101] on icon at bounding box center [13, 104] width 6 height 6
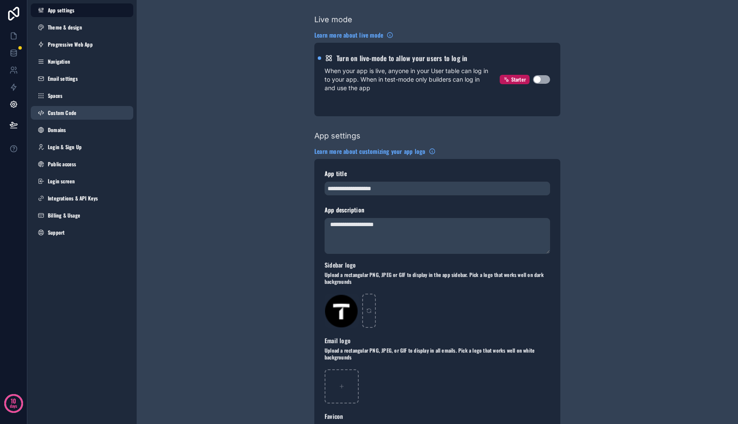
click at [69, 110] on span "Custom Code" at bounding box center [62, 112] width 29 height 7
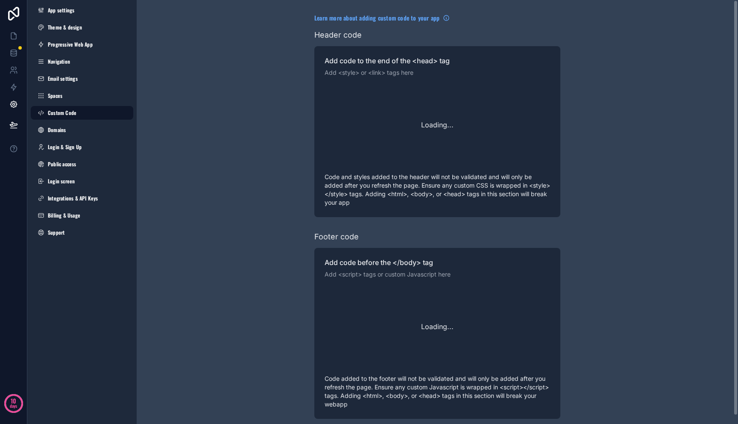
scroll to position [69, 0]
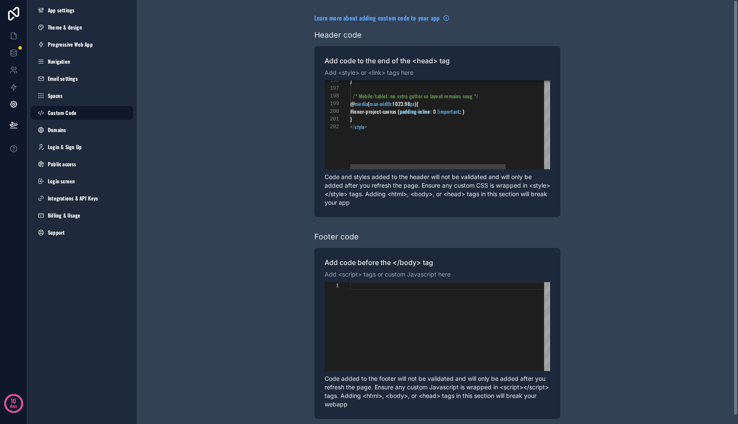
click at [391, 123] on div "</ style >" at bounding box center [478, 127] width 257 height 8
click at [391, 120] on div "}" at bounding box center [478, 119] width 257 height 8
paste textarea "Editor content;Press Alt+F1 for Accessibility Options."
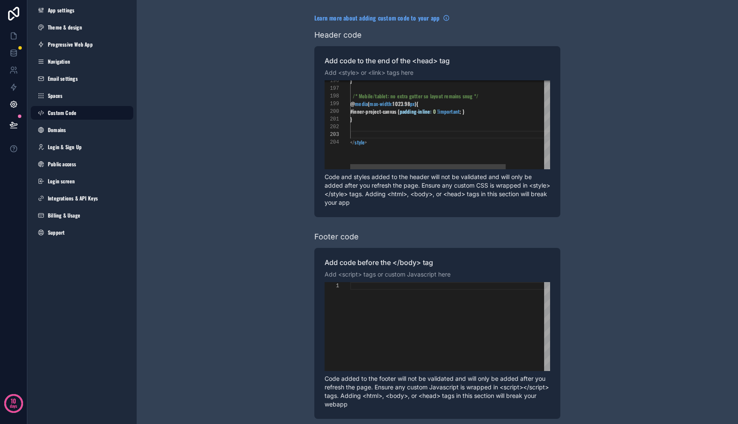
scroll to position [0, 2]
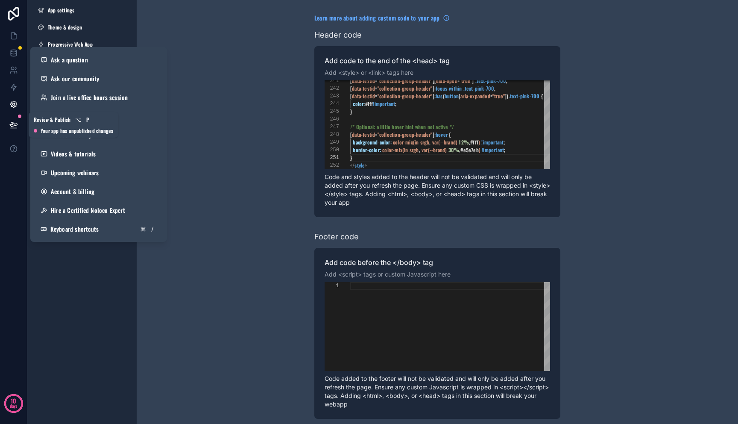
click at [15, 129] on icon at bounding box center [13, 124] width 9 height 9
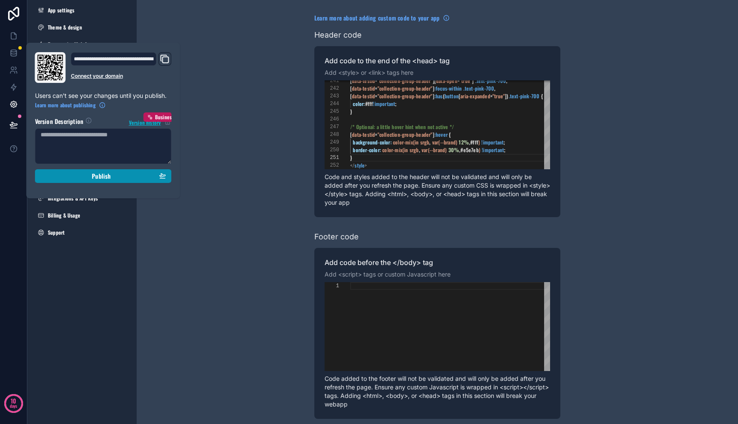
click at [51, 179] on div "Publish" at bounding box center [104, 176] width 126 height 8
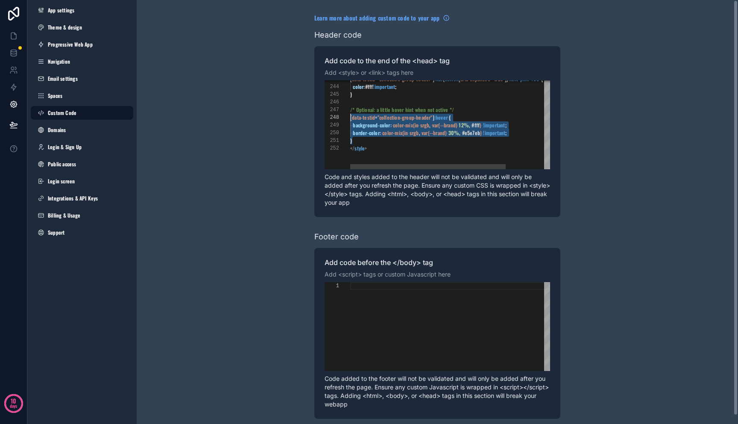
scroll to position [46, 0]
drag, startPoint x: 362, startPoint y: 138, endPoint x: 342, endPoint y: 113, distance: 31.9
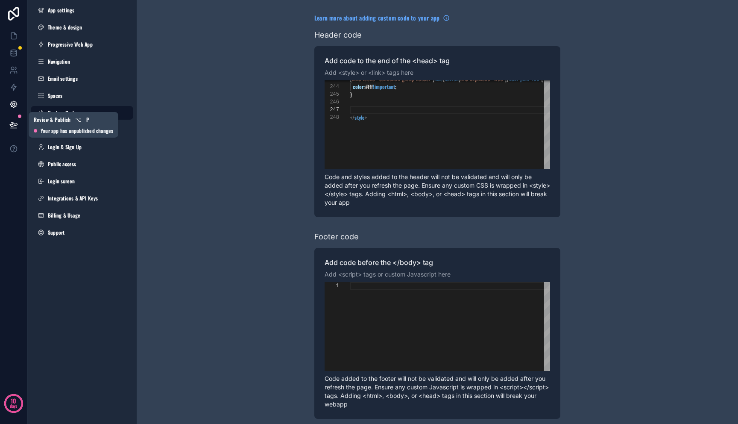
click at [10, 126] on icon at bounding box center [13, 124] width 9 height 9
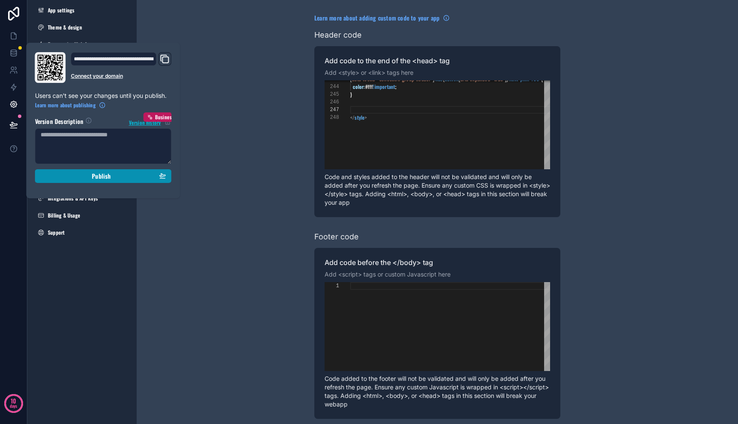
click at [72, 178] on div "Publish" at bounding box center [104, 176] width 126 height 8
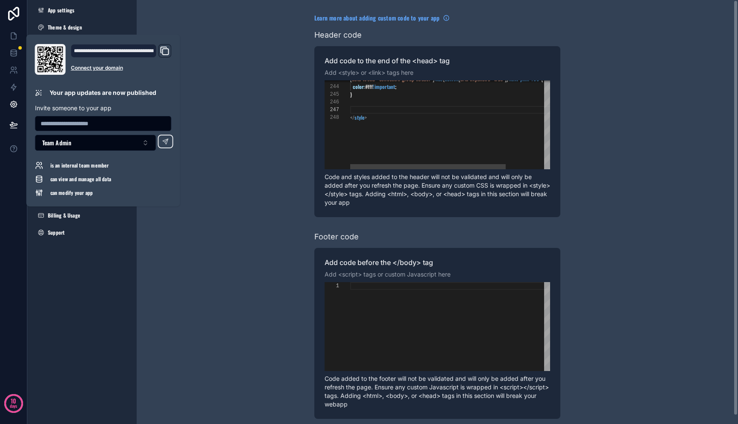
click at [388, 109] on div "scrollable content" at bounding box center [478, 110] width 257 height 8
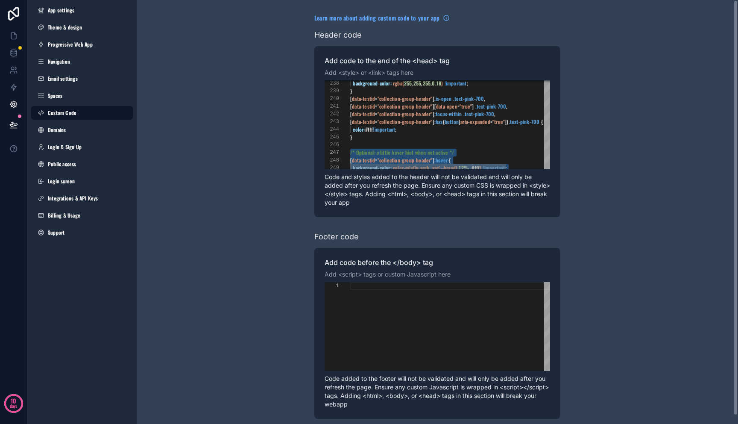
click at [367, 141] on div "scrollable content" at bounding box center [478, 145] width 257 height 8
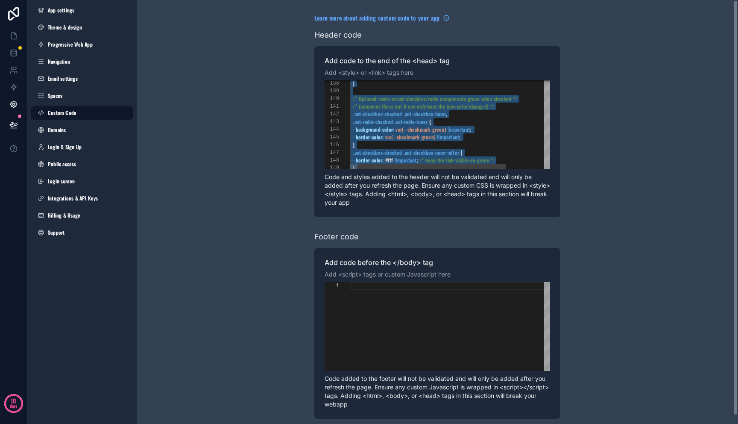
scroll to position [0, 16]
click at [421, 123] on span ".ant-radio-inner" at bounding box center [410, 121] width 33 height 7
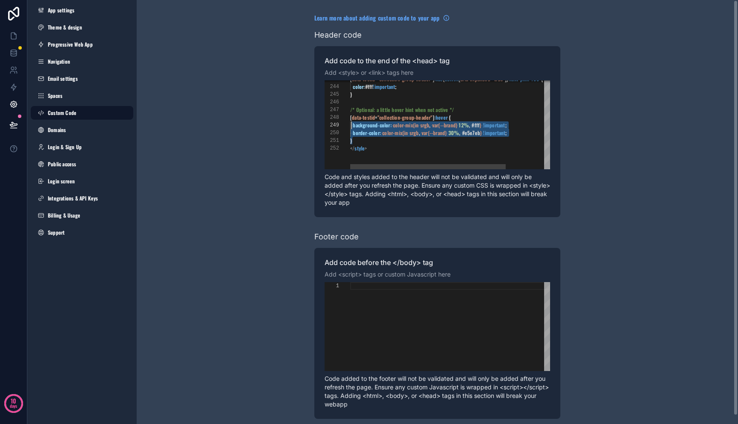
scroll to position [46, 0]
drag, startPoint x: 364, startPoint y: 139, endPoint x: 342, endPoint y: 110, distance: 36.3
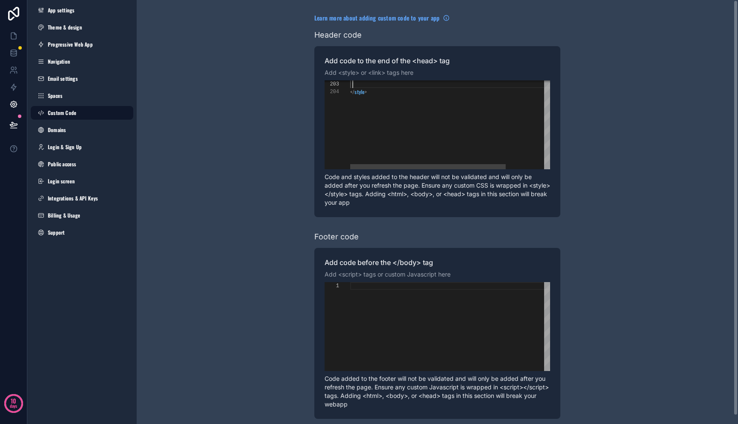
scroll to position [15, 3]
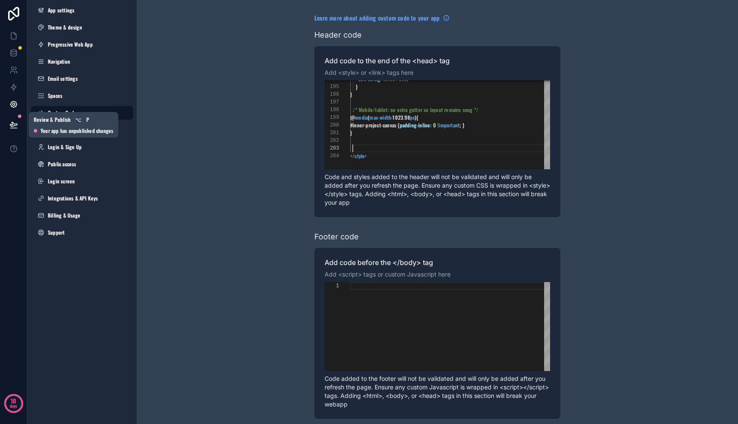
type textarea "**********"
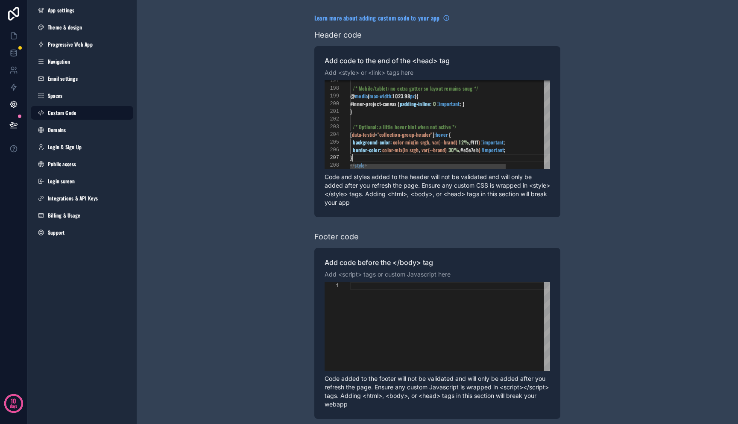
click at [480, 150] on div "**********" at bounding box center [438, 124] width 226 height 89
click at [84, 23] on link "Theme & design" at bounding box center [82, 28] width 103 height 14
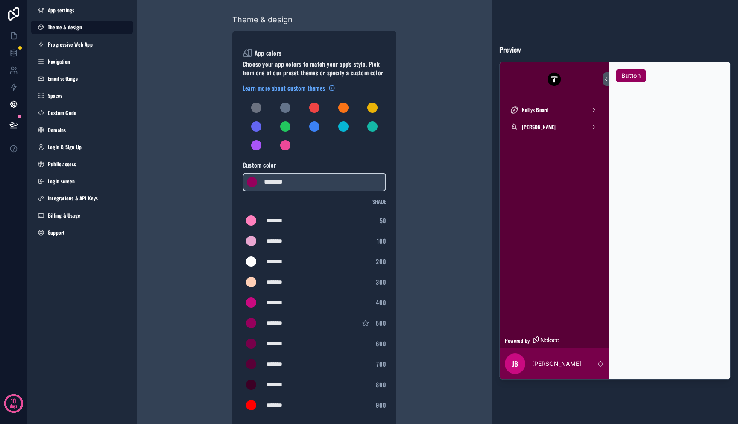
click at [274, 404] on div "*******" at bounding box center [288, 405] width 43 height 9
click at [275, 404] on div "*******" at bounding box center [288, 405] width 43 height 9
type div "*******"
copy div "******"
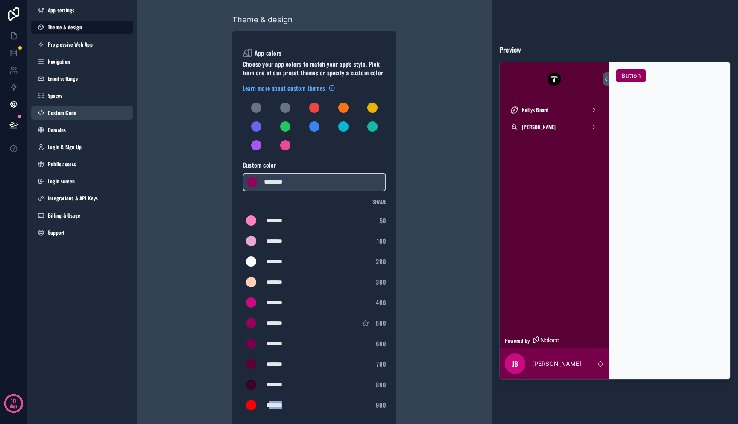
click at [77, 114] on link "Custom Code" at bounding box center [82, 113] width 103 height 14
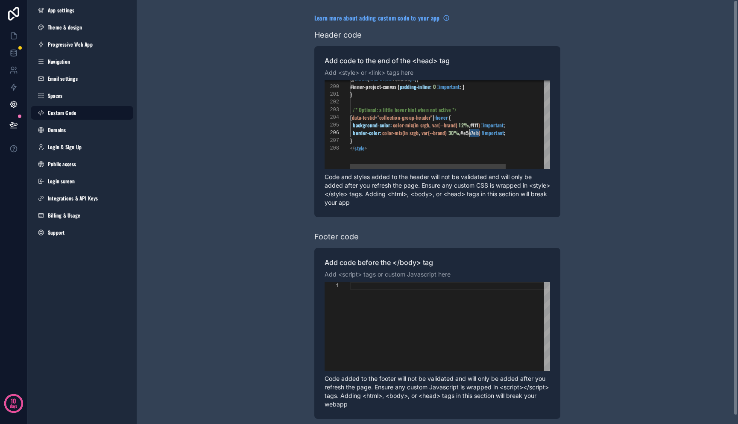
scroll to position [38, 114]
drag, startPoint x: 479, startPoint y: 131, endPoint x: 464, endPoint y: 132, distance: 14.6
paste textarea "Editor content;Press Alt+F1 for Accessibility Options."
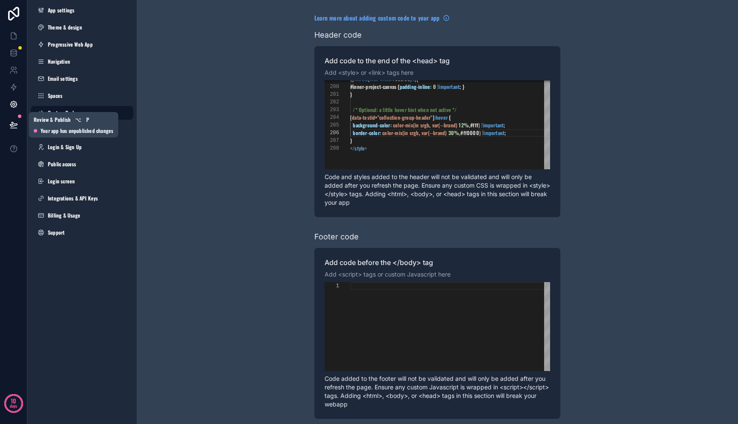
click at [10, 123] on icon at bounding box center [13, 124] width 9 height 9
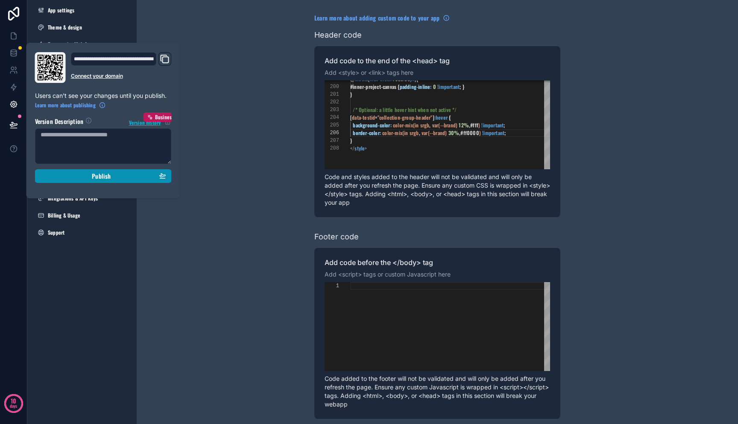
click at [92, 180] on span "Publish" at bounding box center [101, 176] width 19 height 8
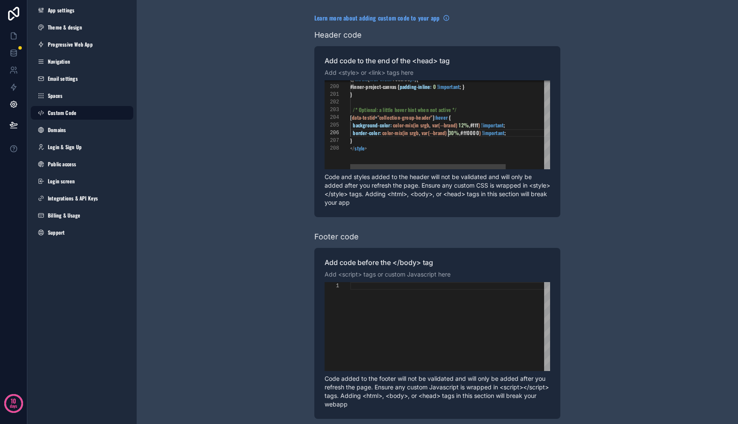
scroll to position [38, 104]
drag, startPoint x: 449, startPoint y: 133, endPoint x: 455, endPoint y: 134, distance: 6.0
drag, startPoint x: 481, startPoint y: 125, endPoint x: 474, endPoint y: 125, distance: 6.8
drag, startPoint x: 480, startPoint y: 123, endPoint x: 475, endPoint y: 123, distance: 4.7
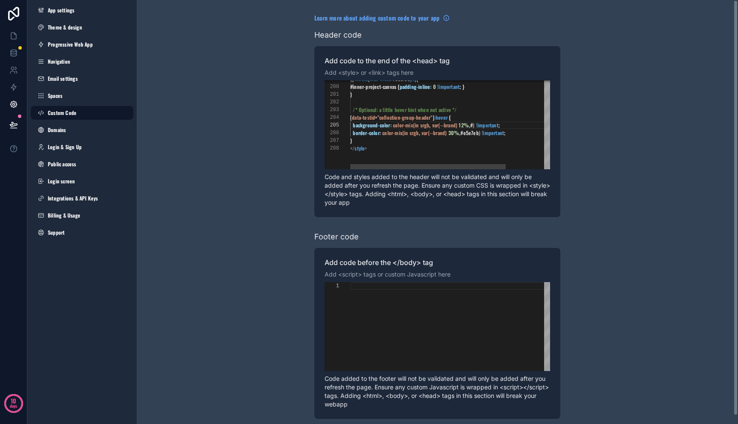
scroll to position [31, 139]
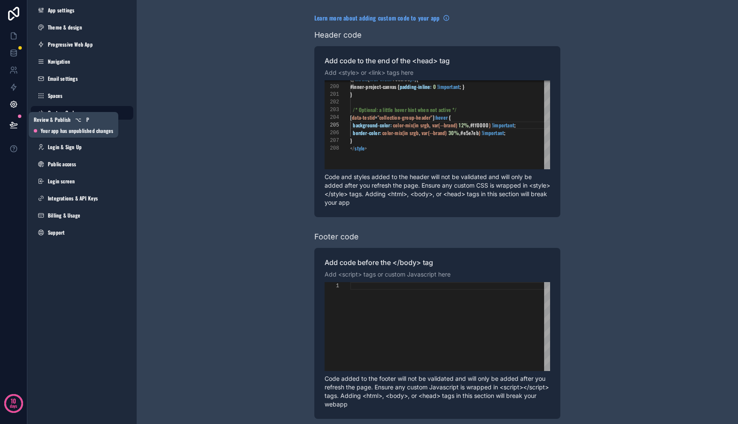
click at [9, 127] on button at bounding box center [13, 125] width 19 height 24
click at [17, 124] on icon at bounding box center [13, 124] width 9 height 9
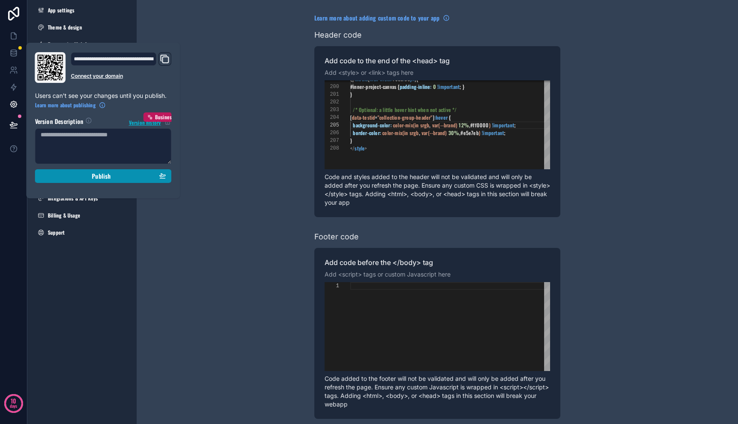
click at [67, 171] on button "Publish" at bounding box center [103, 176] width 137 height 14
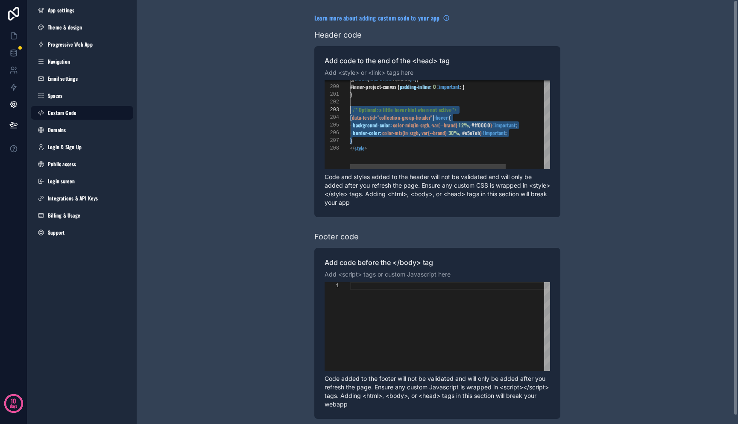
scroll to position [15, 0]
drag, startPoint x: 366, startPoint y: 141, endPoint x: 345, endPoint y: 111, distance: 36.1
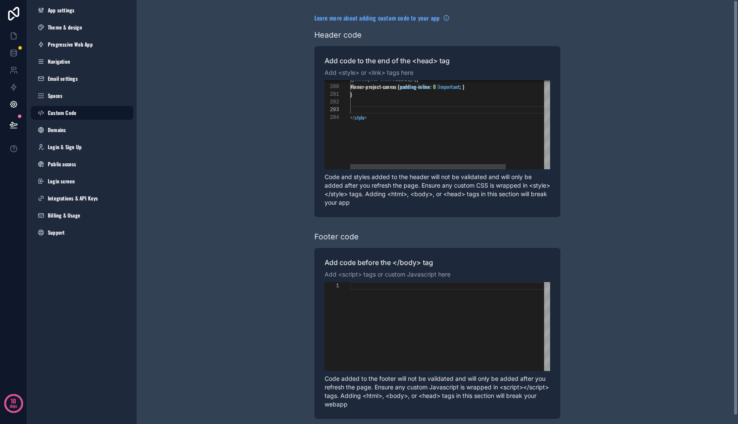
scroll to position [8, 0]
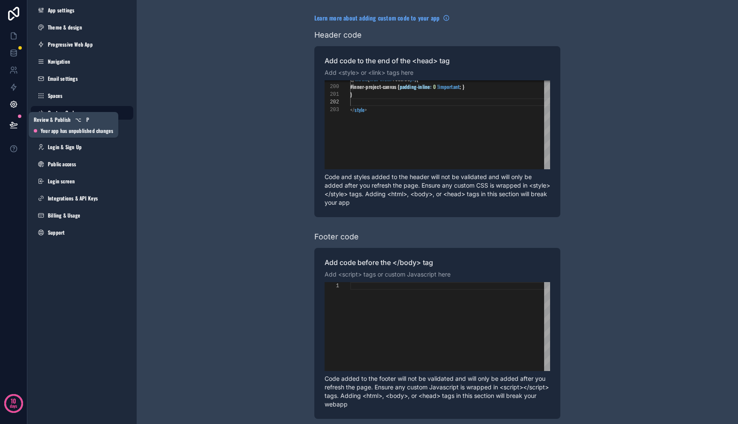
click at [12, 129] on button at bounding box center [13, 125] width 19 height 24
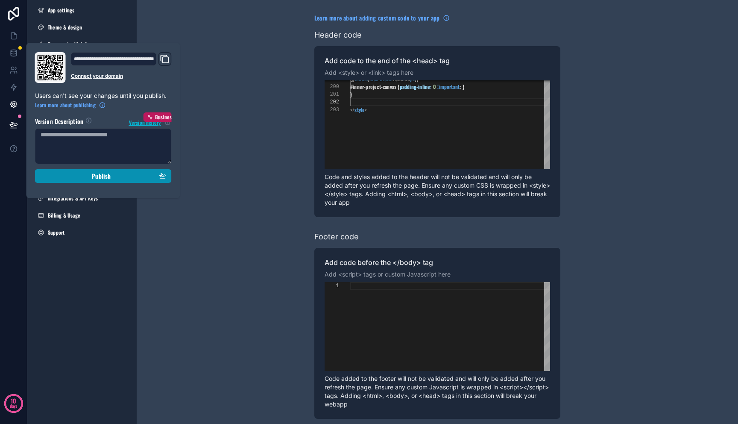
click at [76, 177] on div "Publish" at bounding box center [104, 176] width 126 height 8
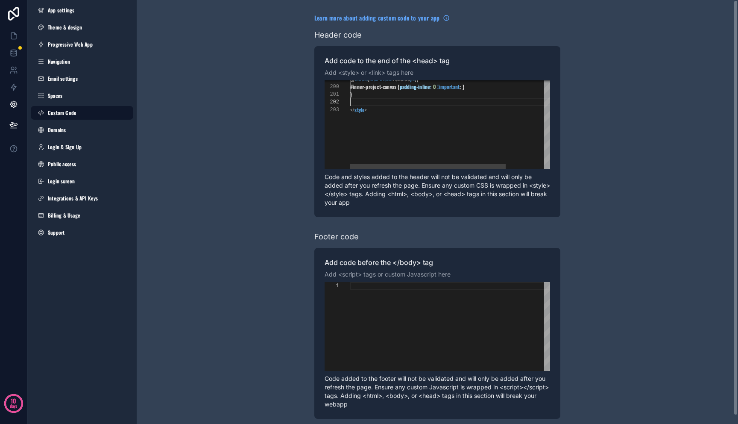
click at [372, 105] on div "scrollable content" at bounding box center [478, 102] width 257 height 8
type textarea "**********"
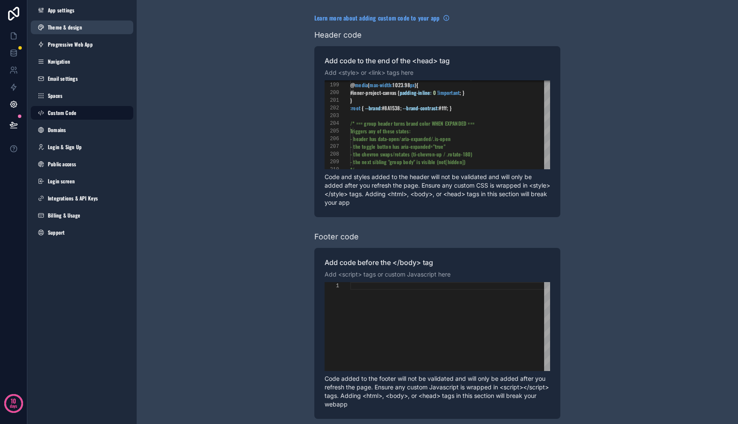
click at [66, 30] on span "Theme & design" at bounding box center [65, 27] width 34 height 7
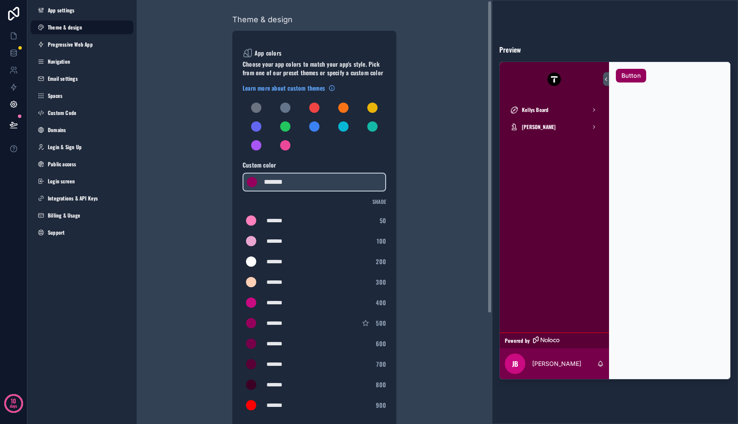
scroll to position [2, 0]
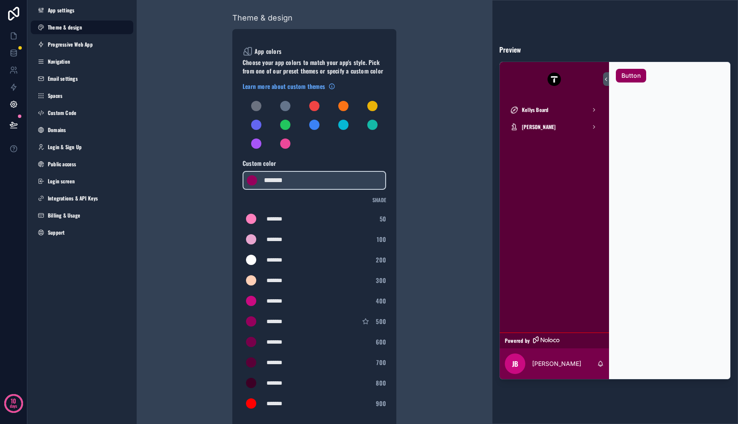
click at [285, 343] on div "*******" at bounding box center [288, 341] width 43 height 9
type div "*******"
copy div "******"
click at [66, 111] on span "Custom Code" at bounding box center [62, 112] width 29 height 7
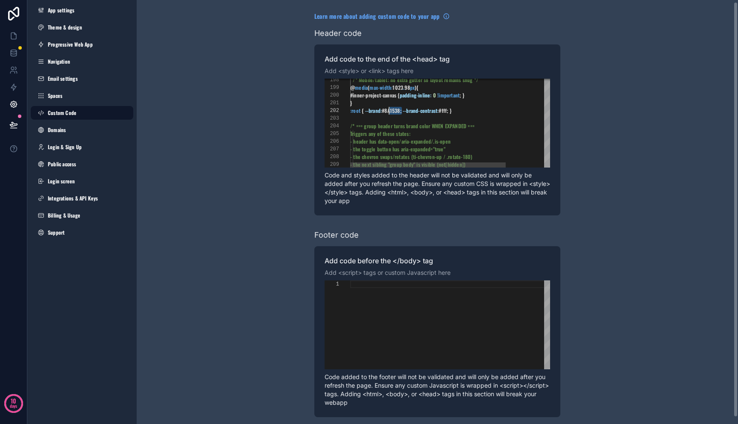
scroll to position [8, 36]
drag, startPoint x: 401, startPoint y: 110, endPoint x: 385, endPoint y: 111, distance: 15.8
paste textarea "Editor content;Press Alt+F1 for Accessibility Options."
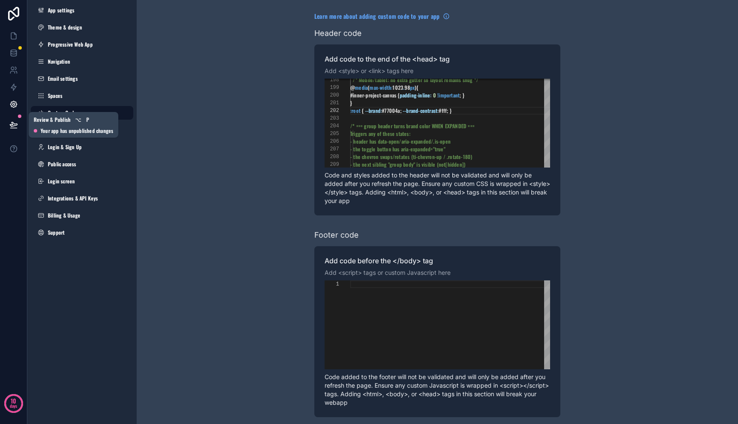
click at [12, 127] on icon at bounding box center [13, 124] width 9 height 9
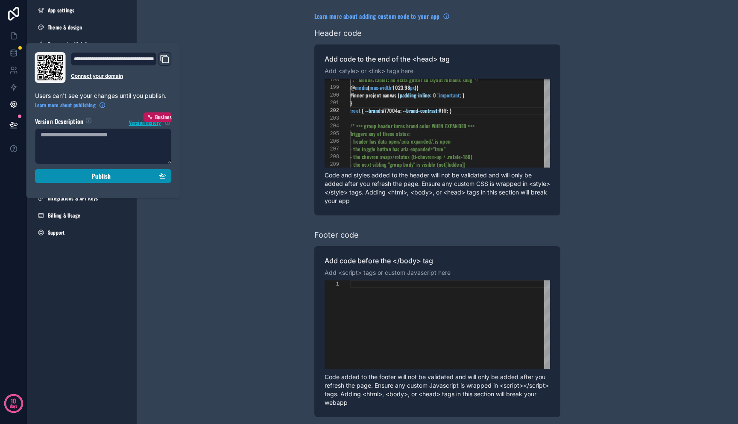
click at [75, 176] on div "Publish" at bounding box center [104, 176] width 126 height 8
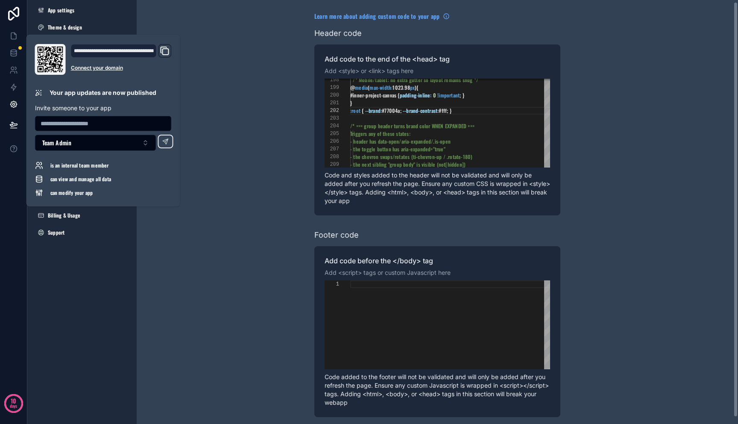
click at [209, 96] on div "Learn more about adding custom code to your app Header code Add code to the end…" at bounding box center [437, 214] width 601 height 432
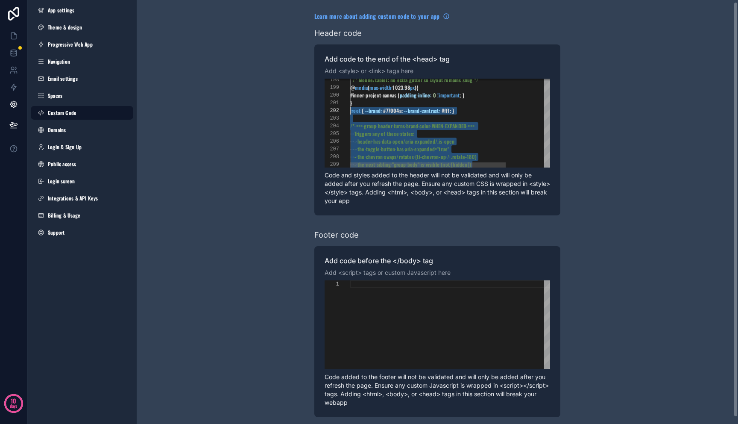
scroll to position [8, 0]
drag, startPoint x: 373, startPoint y: 118, endPoint x: 335, endPoint y: 111, distance: 39.1
click at [422, 126] on span "color" at bounding box center [424, 125] width 11 height 7
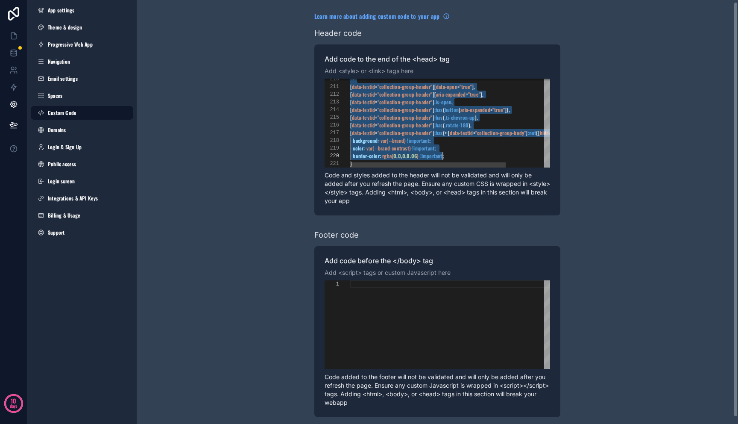
scroll to position [8, 17]
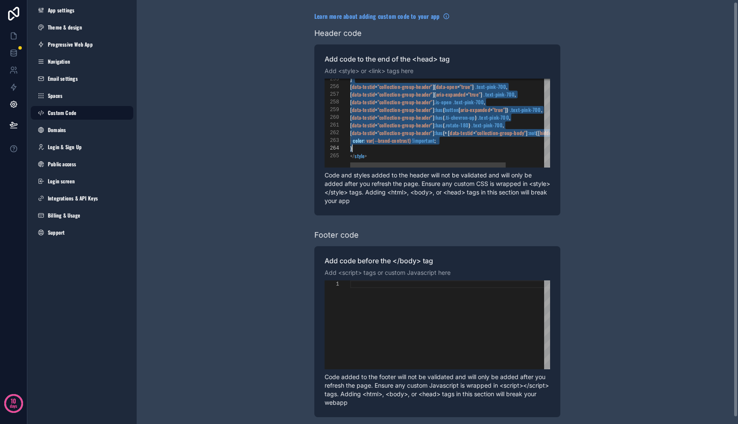
drag, startPoint x: 351, startPoint y: 111, endPoint x: 445, endPoint y: 146, distance: 99.7
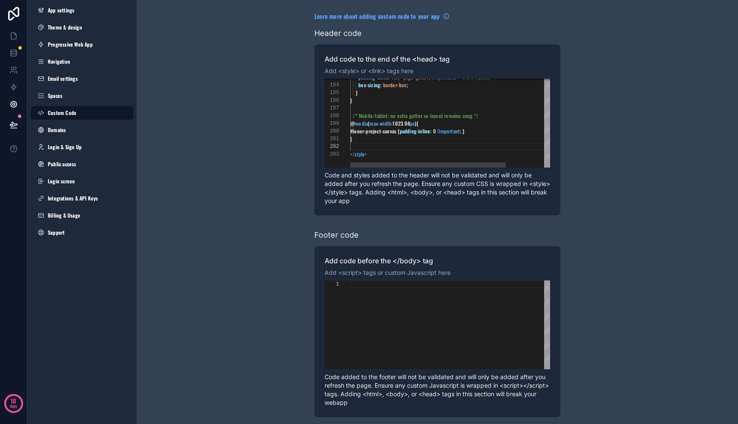
scroll to position [0, 4]
paste textarea "**********"
type textarea "**********"
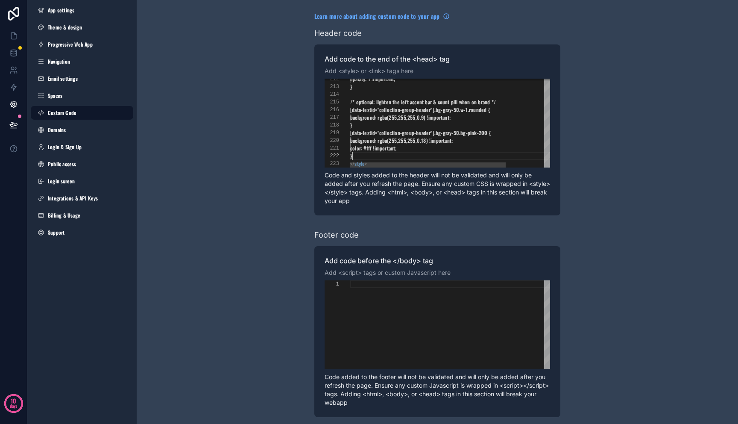
scroll to position [8, 2]
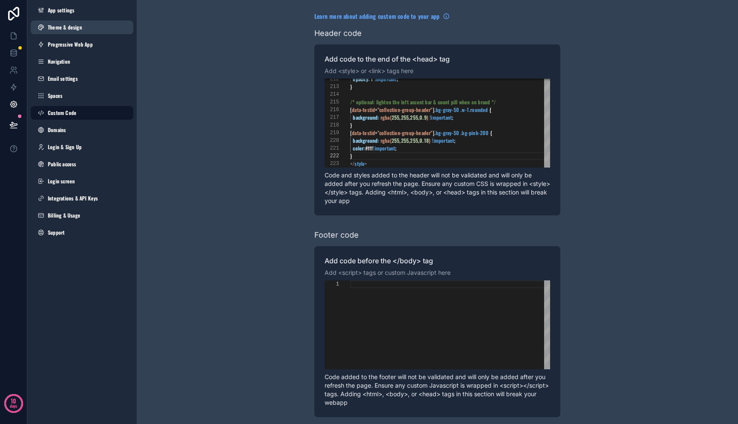
click at [64, 29] on span "Theme & design" at bounding box center [65, 27] width 34 height 7
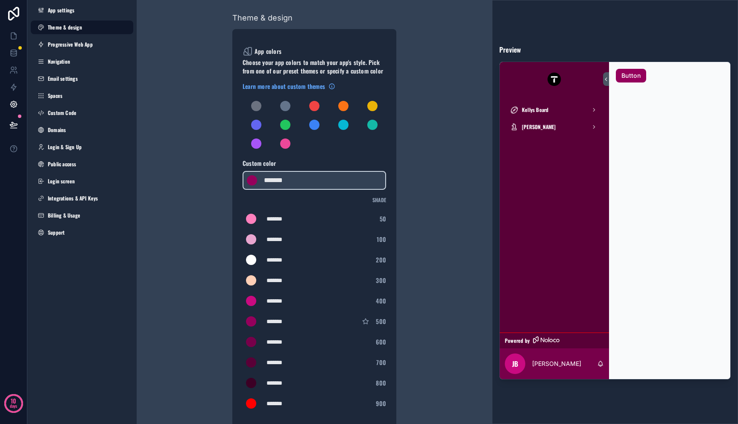
click at [286, 340] on div "*******" at bounding box center [288, 341] width 43 height 9
type div "*******"
copy div "******"
click at [79, 116] on link "Custom Code" at bounding box center [82, 113] width 103 height 14
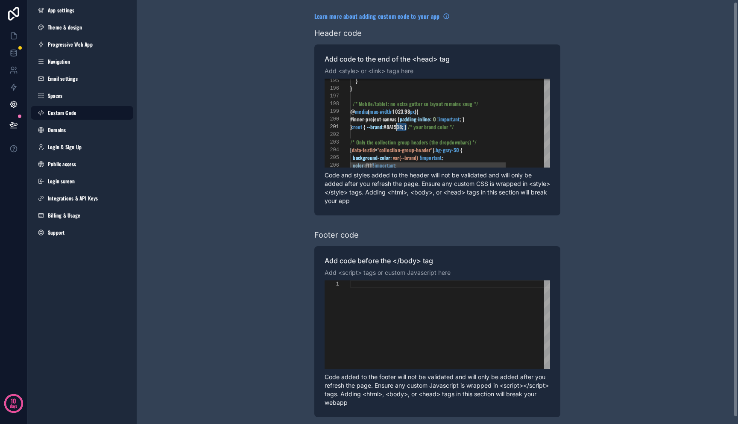
scroll to position [0, 41]
drag, startPoint x: 406, startPoint y: 124, endPoint x: 391, endPoint y: 125, distance: 15.4
paste textarea "Editor content;Press Alt+F1 for Accessibility Options."
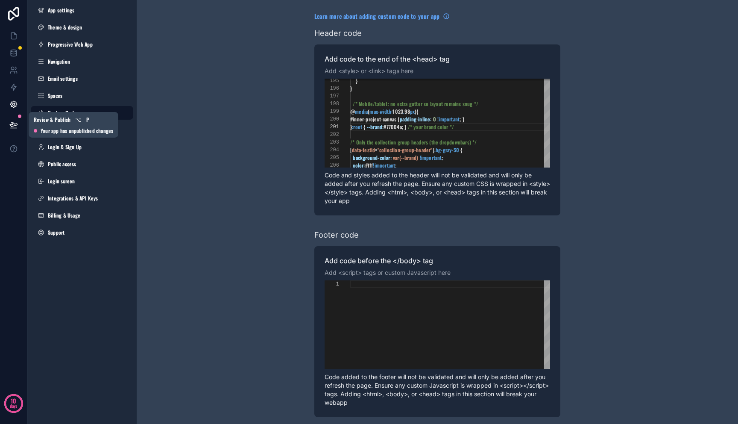
click at [12, 128] on icon at bounding box center [13, 128] width 6 height 0
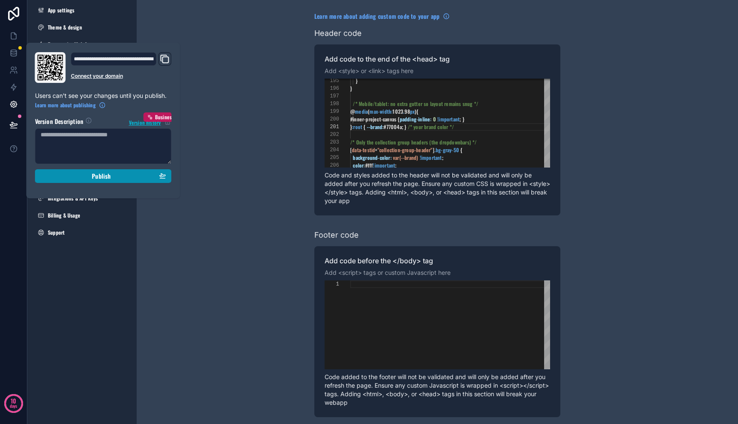
click at [116, 173] on div "Publish" at bounding box center [104, 176] width 126 height 8
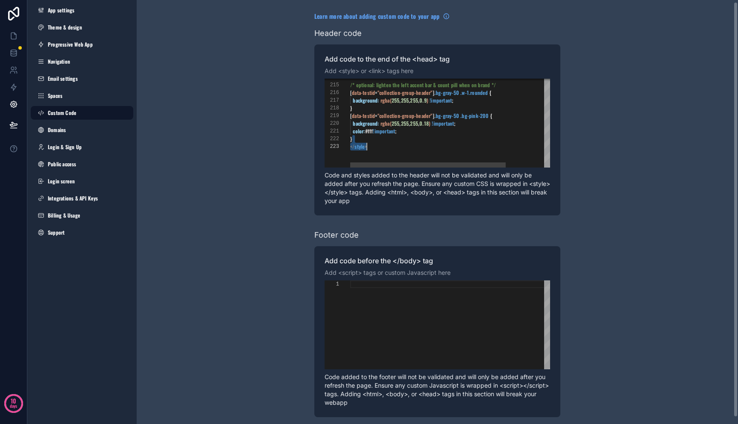
scroll to position [8, 17]
drag, startPoint x: 376, startPoint y: 116, endPoint x: 393, endPoint y: 145, distance: 33.1
click at [392, 141] on div "}" at bounding box center [478, 139] width 257 height 8
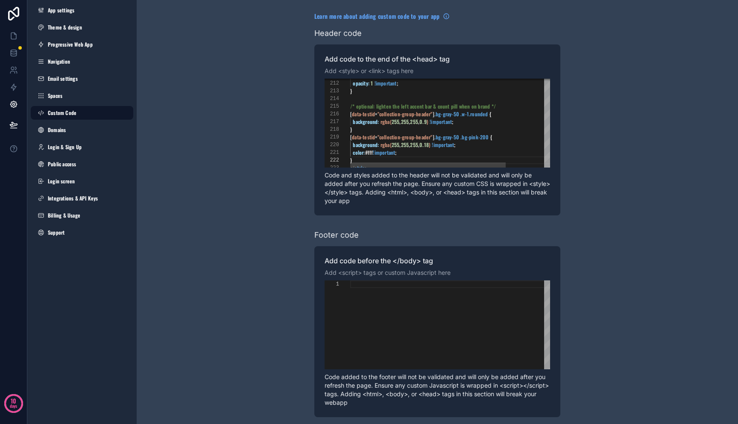
type textarea "**********"
click at [384, 137] on span ""collection-group-header"" at bounding box center [405, 136] width 55 height 7
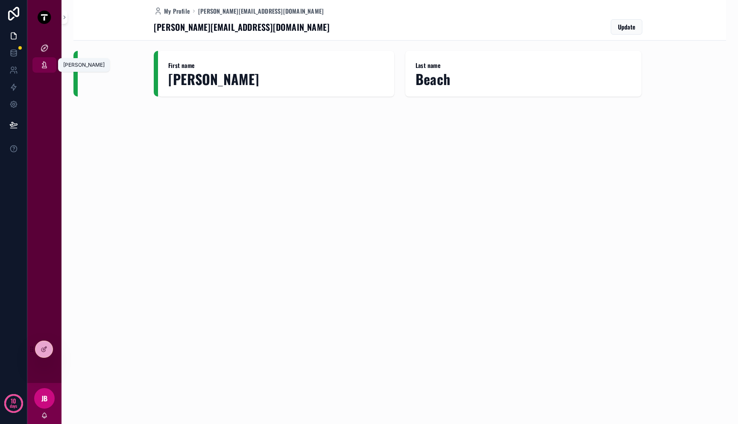
click at [45, 65] on icon "scrollable content" at bounding box center [44, 65] width 9 height 9
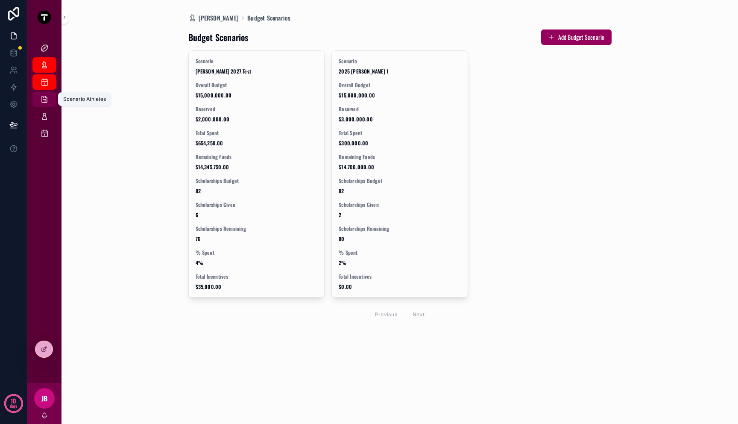
click at [40, 104] on div "Scenario Athletes" at bounding box center [45, 99] width 14 height 14
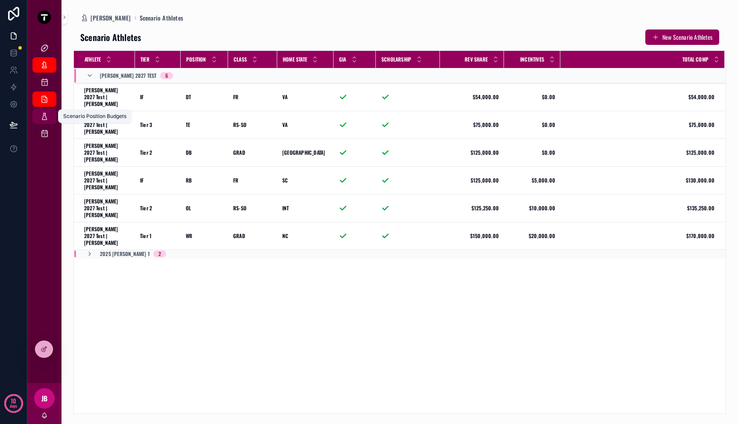
click at [38, 117] on div "Scenario Position Budgets" at bounding box center [45, 116] width 14 height 14
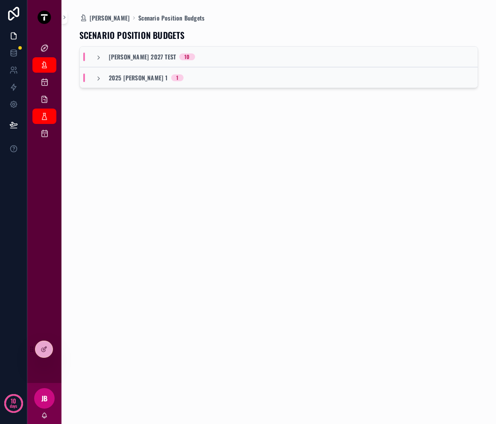
click at [196, 55] on div "[PERSON_NAME] 2027 Test 10" at bounding box center [279, 57] width 399 height 21
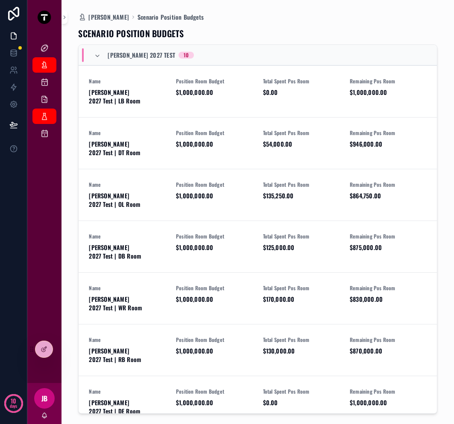
click at [204, 52] on div "[PERSON_NAME] 2027 Test 10" at bounding box center [258, 55] width 358 height 21
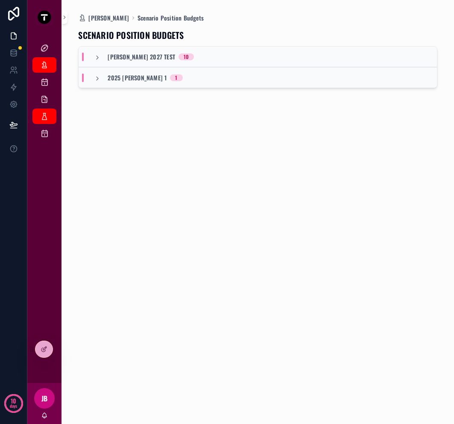
click at [204, 52] on div "[PERSON_NAME] 2027 Test 10" at bounding box center [258, 57] width 358 height 21
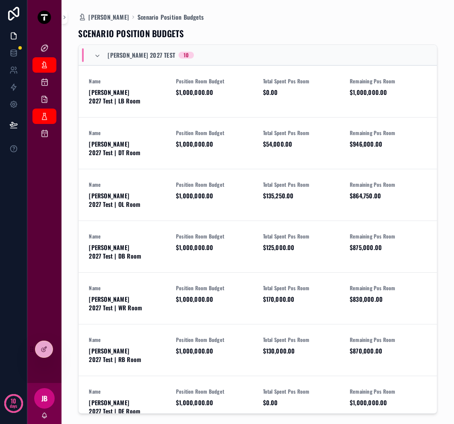
click at [197, 54] on div "[PERSON_NAME] 2027 Test 10" at bounding box center [258, 55] width 358 height 21
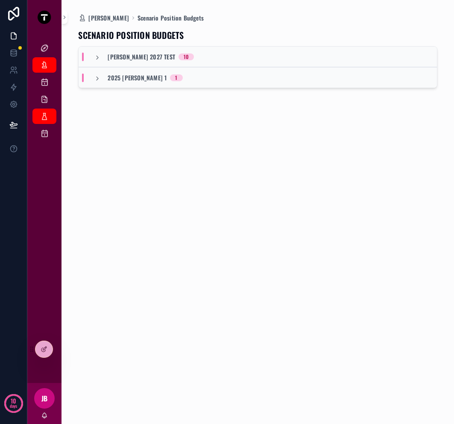
click at [184, 59] on div "[PERSON_NAME] 2027 Test 10" at bounding box center [258, 57] width 358 height 21
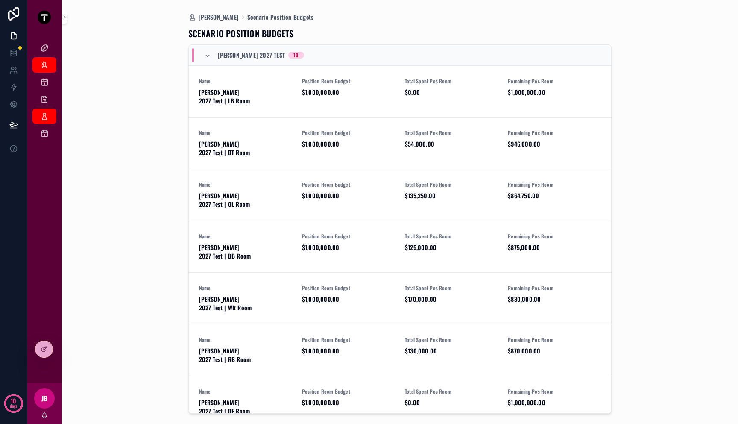
click at [498, 52] on div "[PERSON_NAME] 2027 Test 10" at bounding box center [400, 55] width 422 height 21
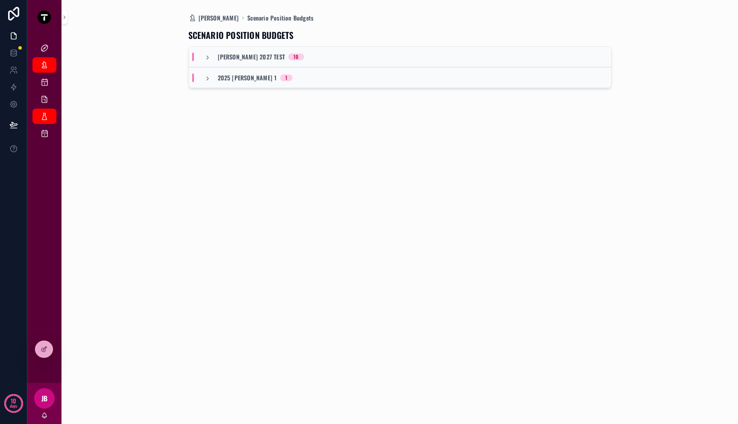
click at [219, 73] on span "2025 [PERSON_NAME] 1" at bounding box center [247, 77] width 59 height 9
click at [208, 81] on icon "scrollable content" at bounding box center [207, 78] width 7 height 7
click at [217, 53] on div "[PERSON_NAME] 2027 Test 10" at bounding box center [254, 57] width 100 height 9
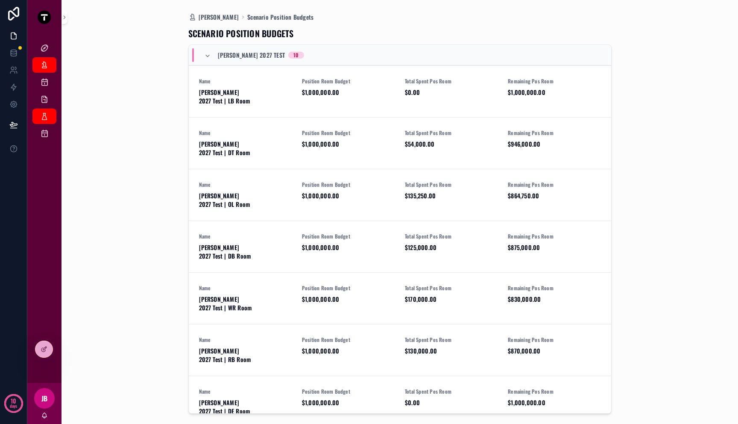
click at [181, 53] on div "[PERSON_NAME] Dashboard Scenario Position Budgets SCENARIO POSITION BUDGETS [PE…" at bounding box center [399, 212] width 653 height 424
click at [226, 56] on span "[PERSON_NAME] 2027 Test" at bounding box center [251, 55] width 67 height 9
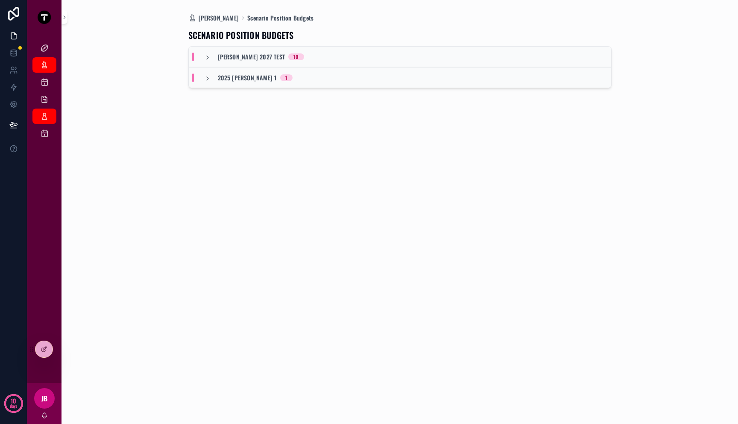
click at [325, 61] on div "[PERSON_NAME] 2027 Test 10" at bounding box center [400, 57] width 422 height 21
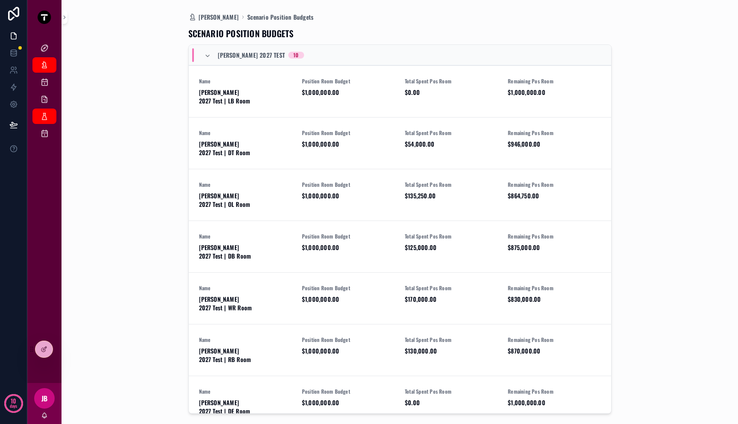
click at [173, 59] on div "[PERSON_NAME] Dashboard Scenario Position Budgets SCENARIO POSITION BUDGETS [PE…" at bounding box center [399, 212] width 653 height 424
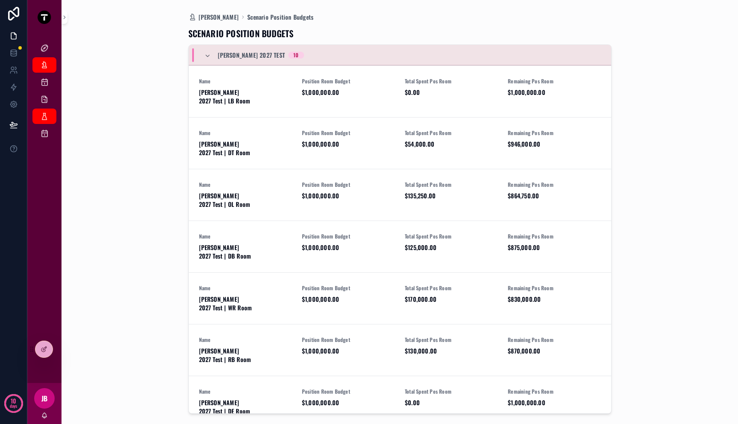
click at [199, 60] on div "[PERSON_NAME] 2027 Test 10" at bounding box center [254, 55] width 120 height 14
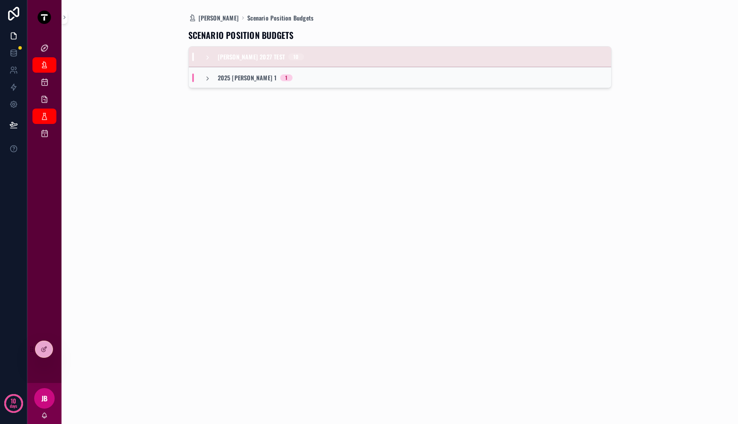
click at [208, 59] on icon "scrollable content" at bounding box center [207, 57] width 7 height 7
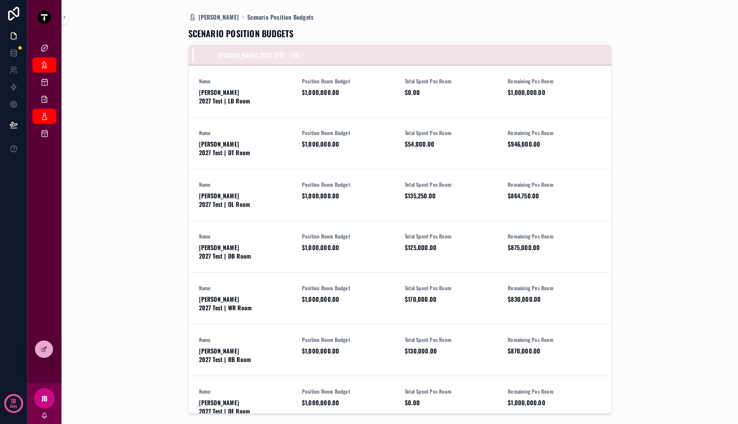
click at [208, 56] on icon "scrollable content" at bounding box center [207, 56] width 7 height 7
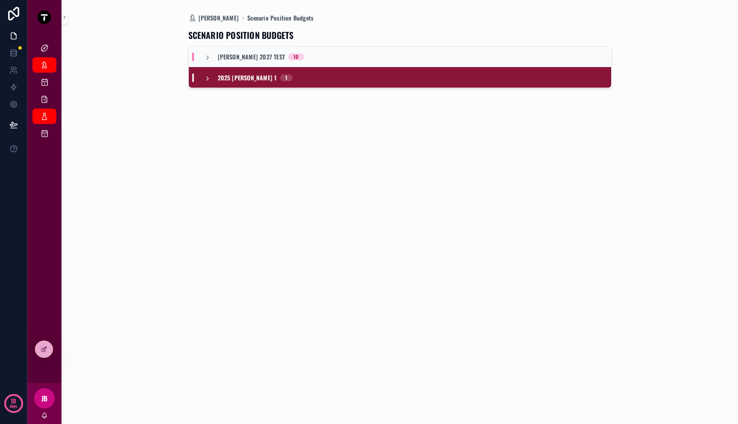
click at [208, 76] on icon "scrollable content" at bounding box center [207, 78] width 7 height 7
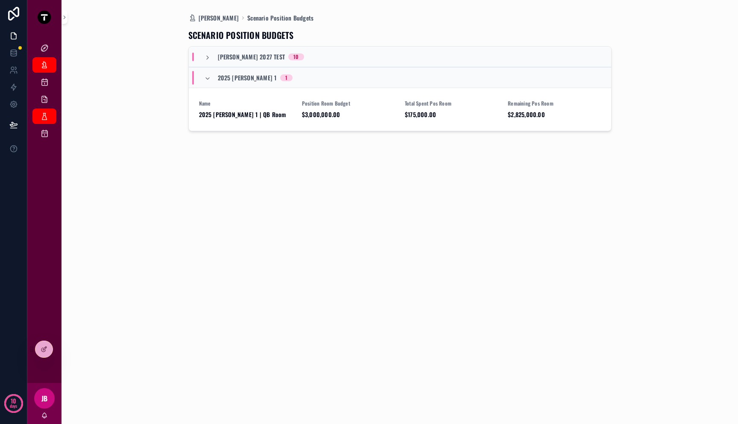
click at [323, 79] on div "2025 [PERSON_NAME] 1 1" at bounding box center [400, 77] width 422 height 21
click at [299, 55] on div "[PERSON_NAME] 2027 Test 10" at bounding box center [400, 57] width 422 height 21
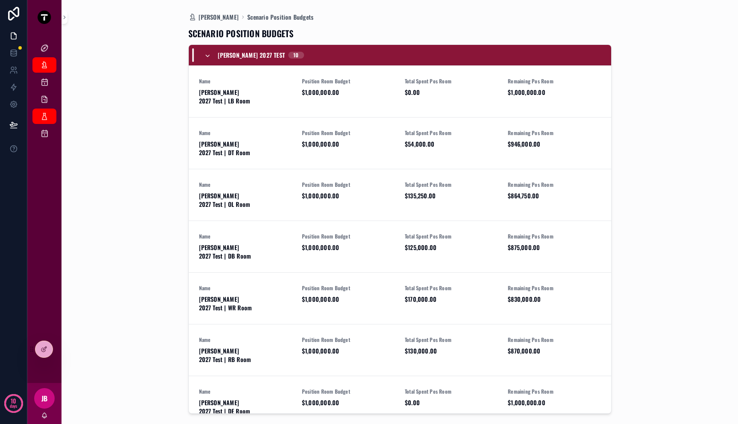
click at [210, 53] on icon "scrollable content" at bounding box center [207, 56] width 7 height 7
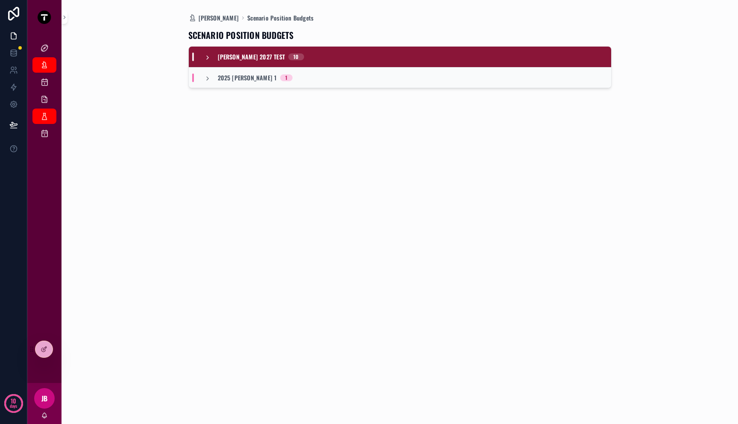
click at [210, 57] on icon "scrollable content" at bounding box center [207, 57] width 7 height 7
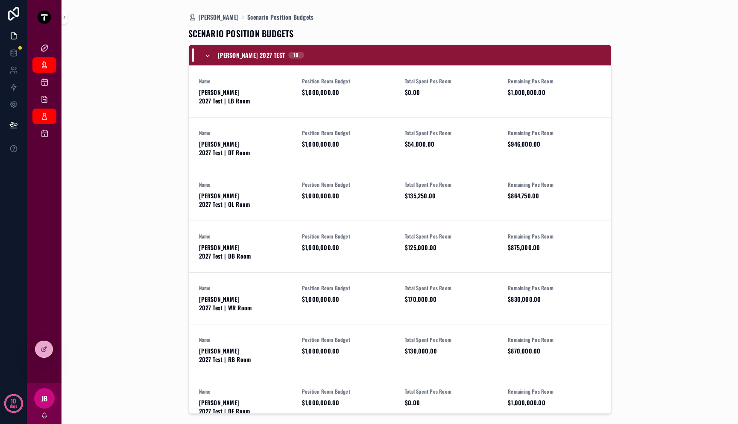
click at [210, 57] on icon "scrollable content" at bounding box center [207, 56] width 7 height 7
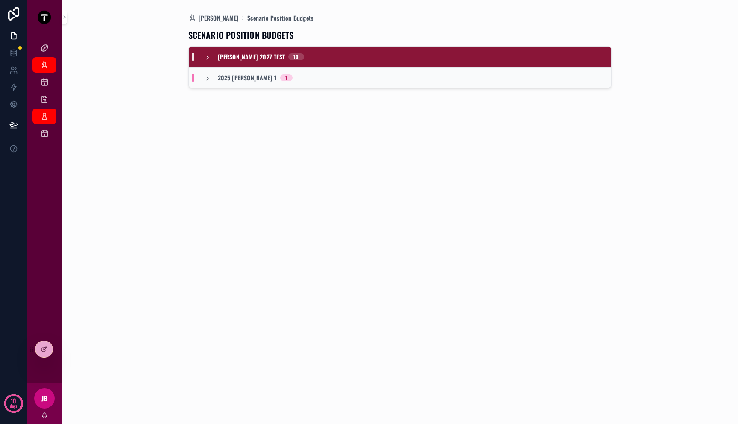
click at [210, 57] on icon "scrollable content" at bounding box center [207, 57] width 7 height 7
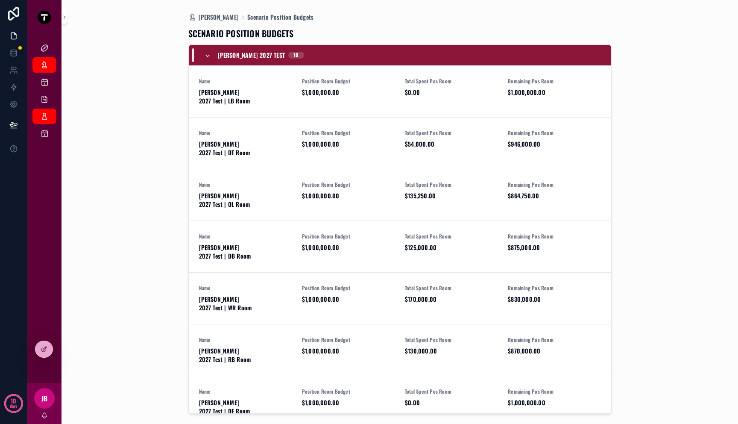
click at [210, 57] on icon "scrollable content" at bounding box center [207, 56] width 7 height 7
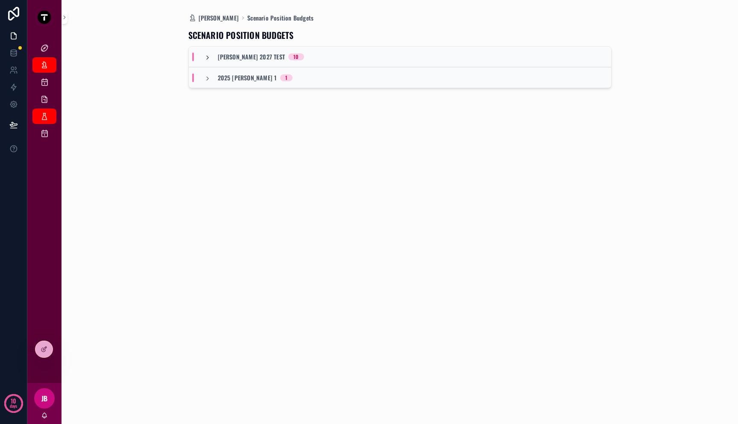
click at [210, 60] on div "[PERSON_NAME] 2027 Test 10" at bounding box center [254, 57] width 100 height 9
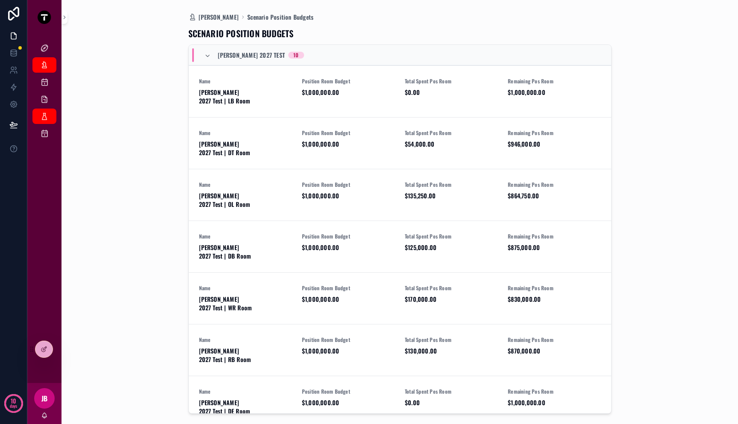
click at [210, 61] on div "[PERSON_NAME] 2027 Test 10" at bounding box center [254, 55] width 100 height 14
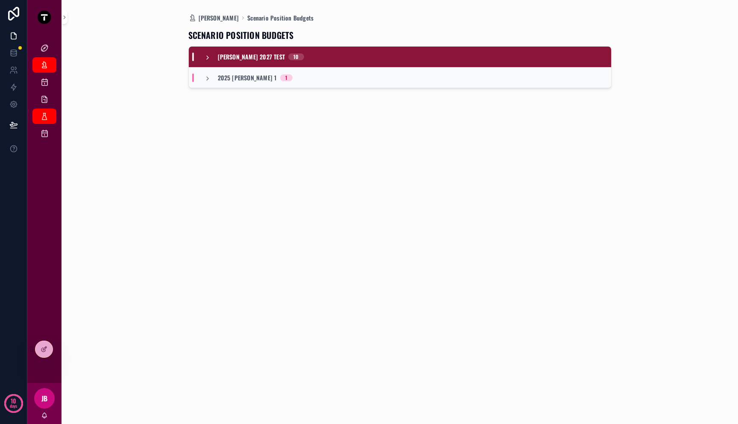
click at [209, 58] on icon "scrollable content" at bounding box center [207, 57] width 7 height 7
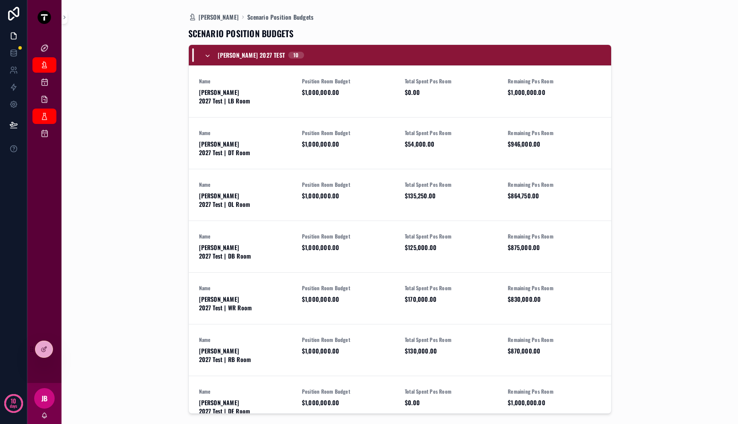
click at [209, 58] on icon "scrollable content" at bounding box center [207, 56] width 7 height 7
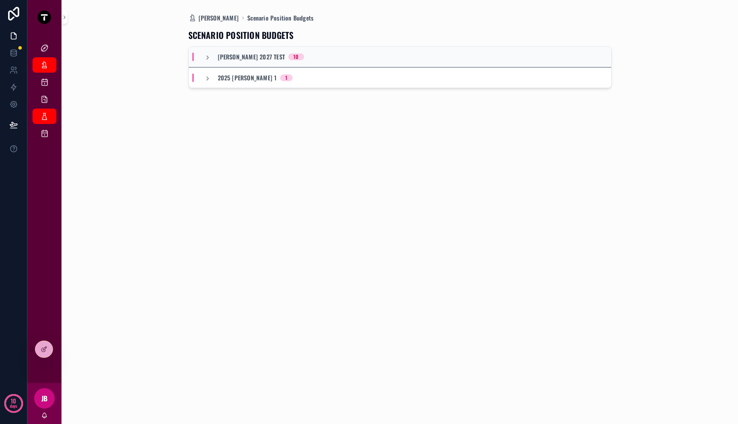
click at [302, 79] on div "2025 [PERSON_NAME] 1 1" at bounding box center [400, 77] width 422 height 21
click at [297, 56] on div "[PERSON_NAME] 2027 Test 10" at bounding box center [400, 57] width 422 height 21
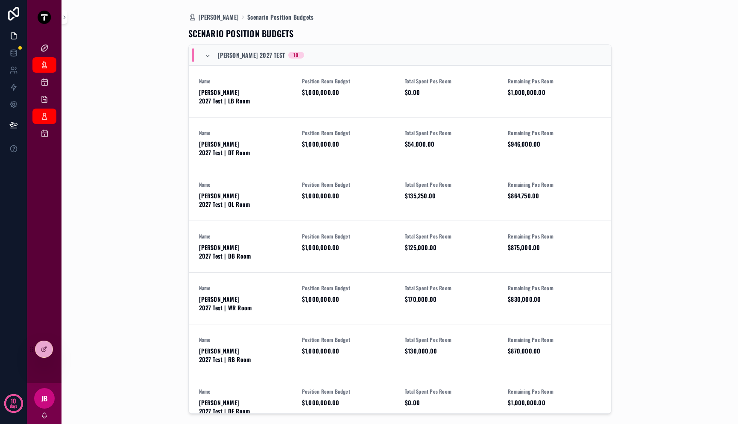
click at [297, 50] on div "[PERSON_NAME] 2027 Test 10" at bounding box center [400, 55] width 422 height 21
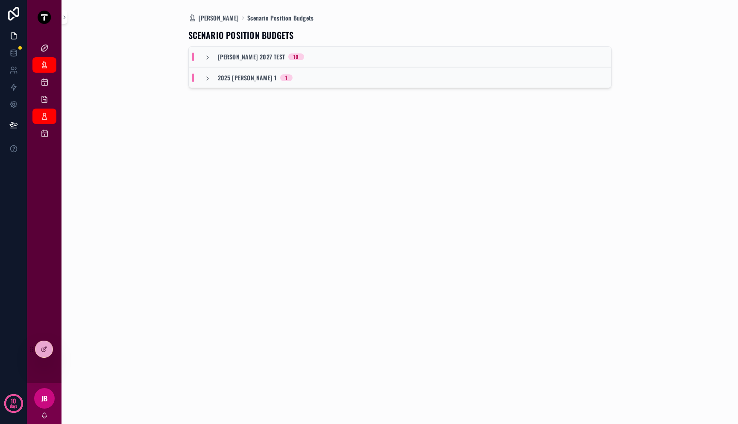
click at [297, 52] on div "[PERSON_NAME] 2027 Test 10" at bounding box center [400, 57] width 422 height 21
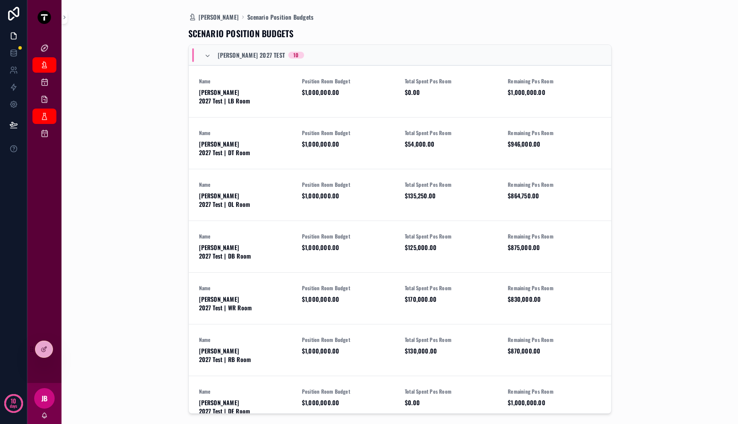
click at [319, 59] on div "[PERSON_NAME] 2027 Test 10" at bounding box center [400, 55] width 422 height 21
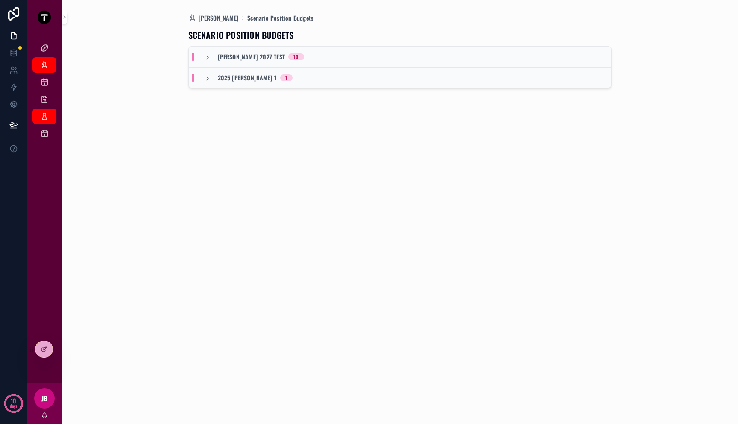
click at [298, 71] on div "2025 [PERSON_NAME] 1 1" at bounding box center [400, 77] width 422 height 21
click at [298, 58] on div "[PERSON_NAME] 2027 Test 10" at bounding box center [400, 57] width 422 height 21
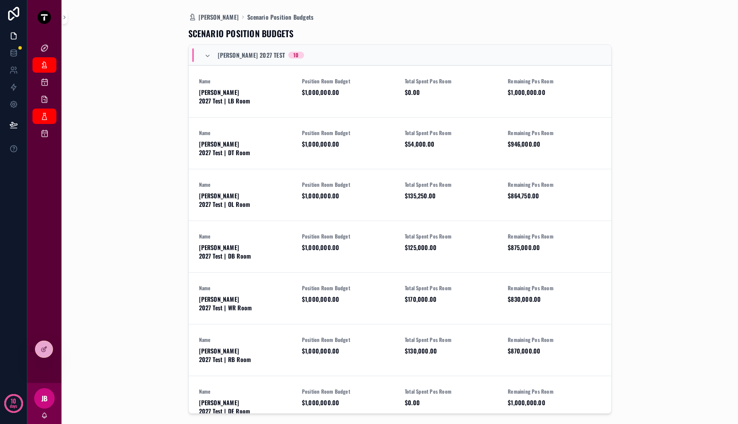
click at [298, 58] on div "[PERSON_NAME] 2027 Test 10" at bounding box center [400, 55] width 422 height 21
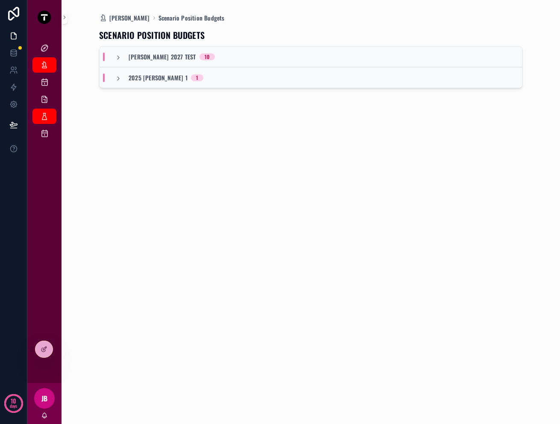
click at [532, 219] on div "[PERSON_NAME] Scenario Position Budgets SCENARIO POSITION BUDGETS [PERSON_NAME]…" at bounding box center [310, 212] width 475 height 424
click at [453, 240] on div "SCENARIO POSITION BUDGETS [PERSON_NAME] 2027 Test 10 2025 [PERSON_NAME] 1 1" at bounding box center [310, 217] width 423 height 391
click at [325, 64] on div "[PERSON_NAME] 2027 Test 10" at bounding box center [311, 57] width 422 height 21
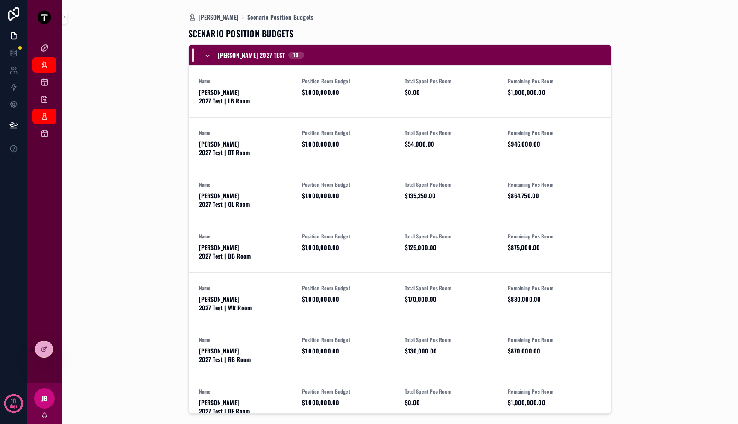
click at [161, 79] on div "[PERSON_NAME] Dashboard Scenario Position Budgets SCENARIO POSITION BUDGETS [PE…" at bounding box center [399, 212] width 653 height 424
click at [206, 55] on icon "scrollable content" at bounding box center [207, 56] width 7 height 7
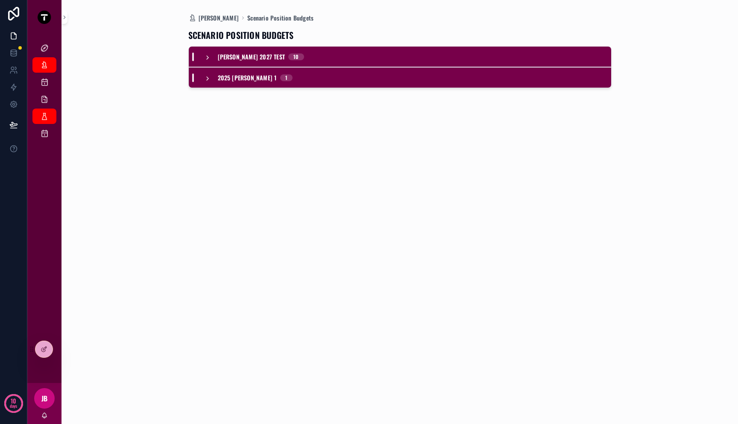
click at [206, 56] on icon "scrollable content" at bounding box center [207, 57] width 7 height 7
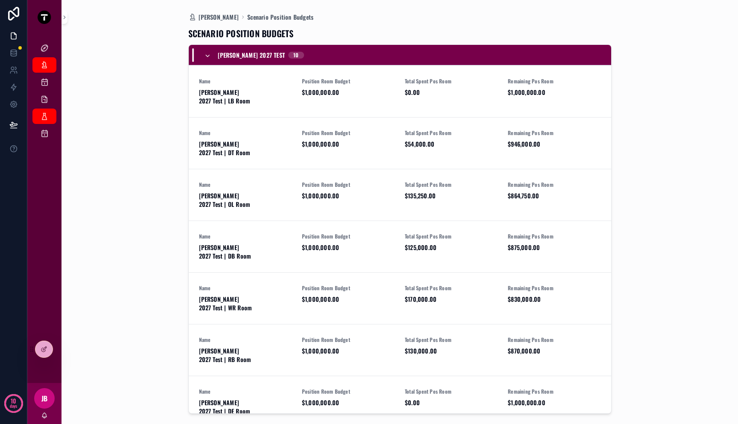
click at [206, 57] on icon "scrollable content" at bounding box center [207, 56] width 7 height 7
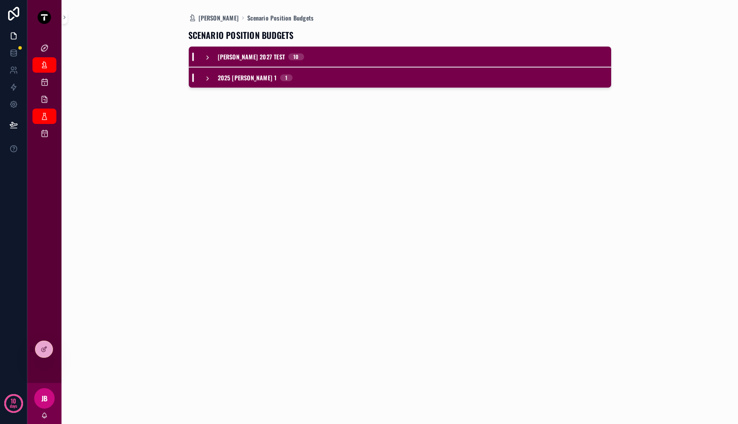
click at [206, 82] on div "2025 [PERSON_NAME] 1 1" at bounding box center [400, 77] width 422 height 21
click at [206, 82] on div "2025 [PERSON_NAME] 1 1" at bounding box center [248, 78] width 88 height 14
click at [203, 60] on div "[PERSON_NAME] 2027 Test 10" at bounding box center [254, 57] width 120 height 9
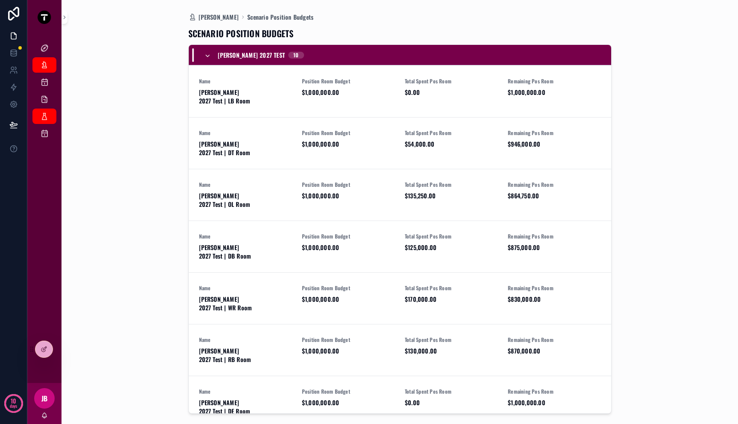
click at [208, 57] on icon "scrollable content" at bounding box center [207, 56] width 7 height 7
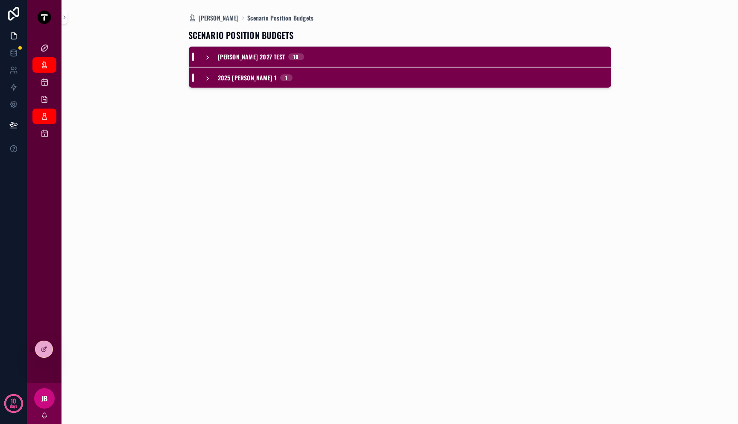
click at [143, 91] on div "[PERSON_NAME] Scenario Position Budgets SCENARIO POSITION BUDGETS [PERSON_NAME]…" at bounding box center [399, 212] width 653 height 424
click at [287, 56] on div "[PERSON_NAME] 2027 Test 10" at bounding box center [254, 57] width 120 height 9
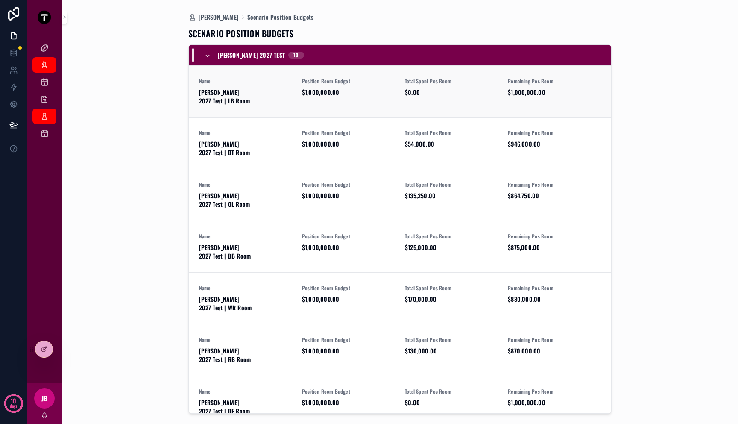
click at [238, 95] on span "[PERSON_NAME] 2027 Test | LB Room" at bounding box center [245, 96] width 93 height 17
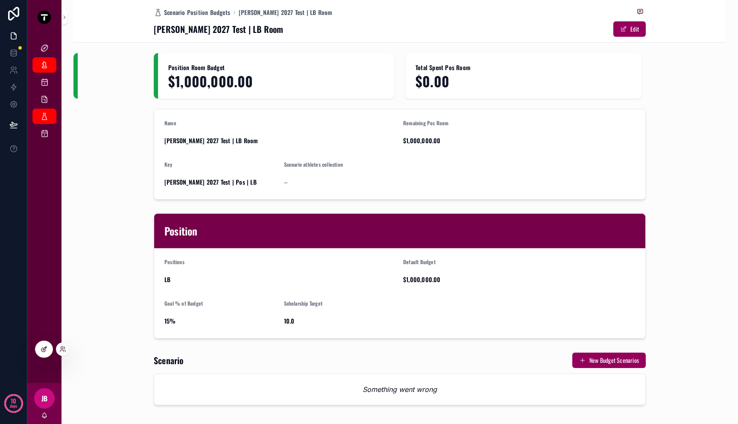
click at [40, 345] on div at bounding box center [43, 349] width 17 height 16
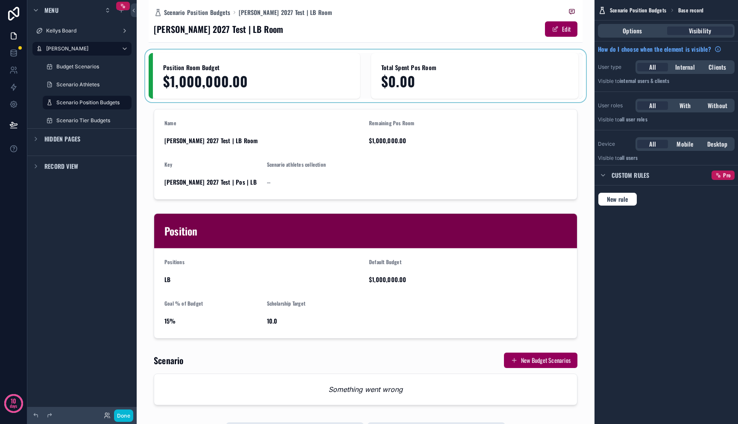
click at [250, 88] on div "scrollable content" at bounding box center [366, 76] width 434 height 46
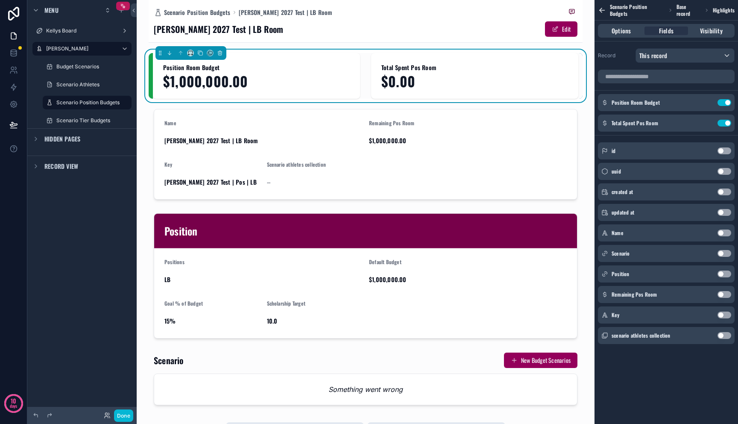
click at [259, 79] on span "$1,000,000.00" at bounding box center [256, 80] width 187 height 15
click at [190, 53] on icon "scrollable content" at bounding box center [191, 53] width 6 height 6
click at [198, 162] on span "Full width" at bounding box center [206, 166] width 25 height 10
click at [120, 414] on button "Done" at bounding box center [123, 415] width 19 height 12
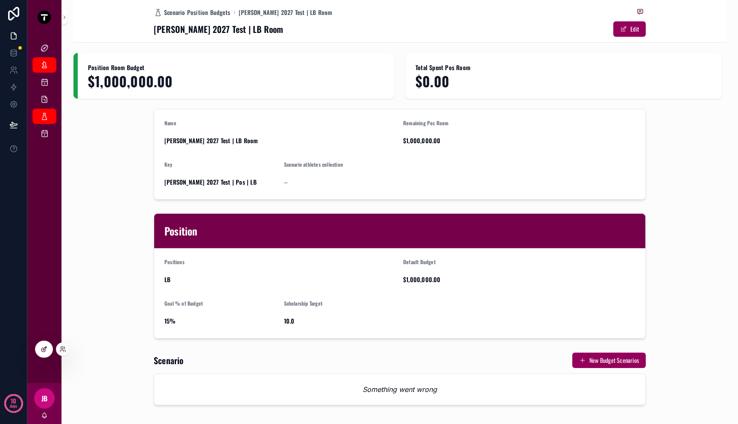
click at [42, 349] on icon at bounding box center [44, 349] width 7 height 7
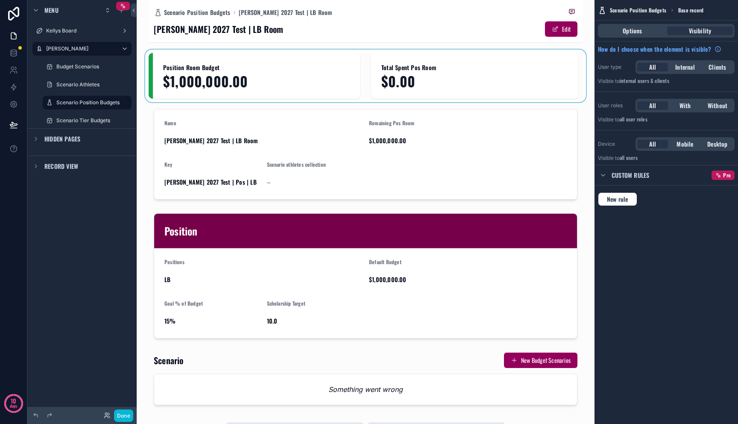
click at [438, 84] on div "scrollable content" at bounding box center [366, 76] width 434 height 46
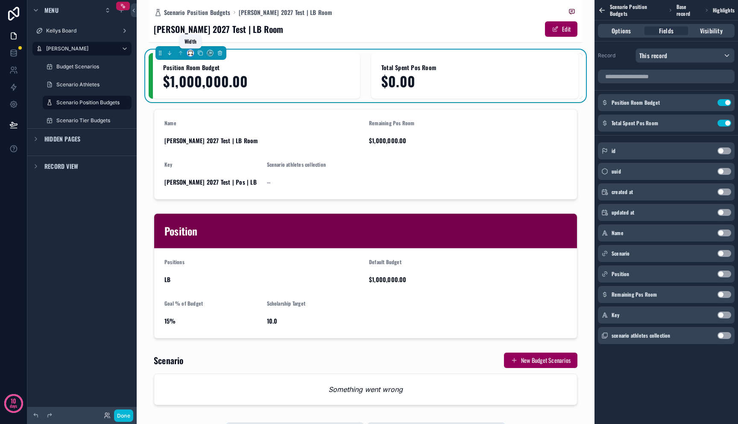
click at [192, 54] on icon "scrollable content" at bounding box center [191, 53] width 6 height 6
click at [206, 89] on span "25%" at bounding box center [200, 85] width 12 height 10
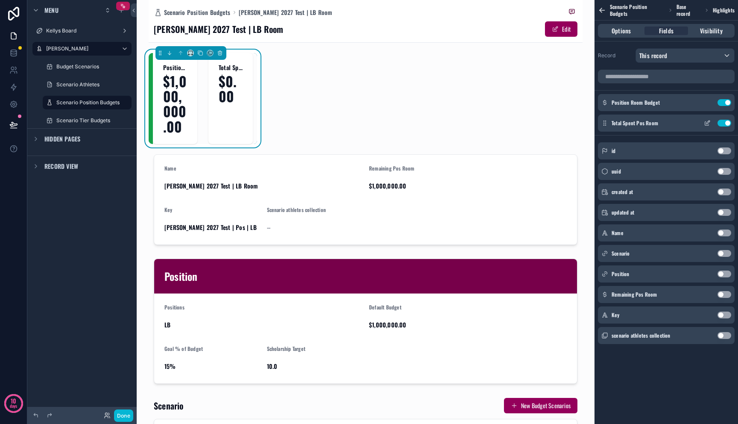
click at [560, 125] on button "Use setting" at bounding box center [725, 123] width 14 height 7
click at [197, 99] on div "Position Room Budget $1,000,000.00" at bounding box center [203, 98] width 108 height 91
click at [173, 103] on span "$1,000,000.00" at bounding box center [175, 103] width 24 height 60
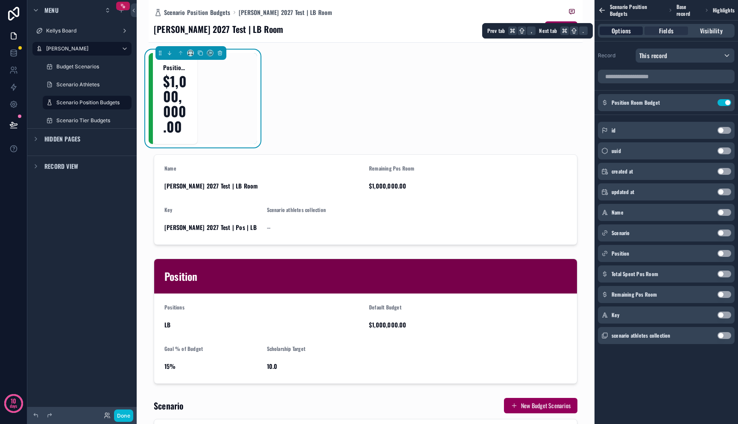
click at [560, 31] on div "Options" at bounding box center [621, 30] width 43 height 9
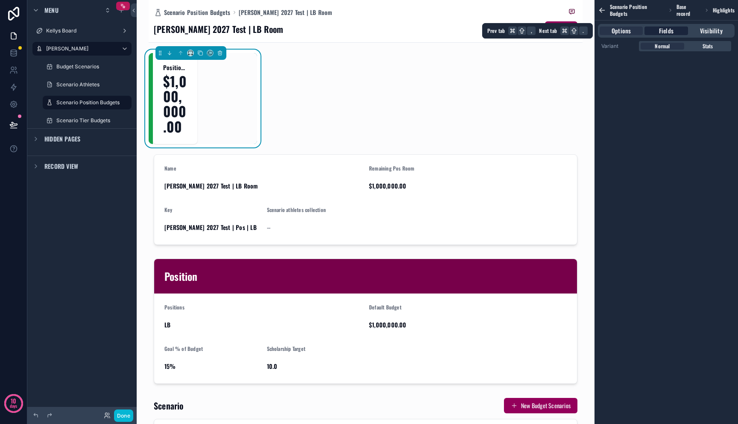
click at [560, 32] on div "Fields" at bounding box center [666, 30] width 43 height 9
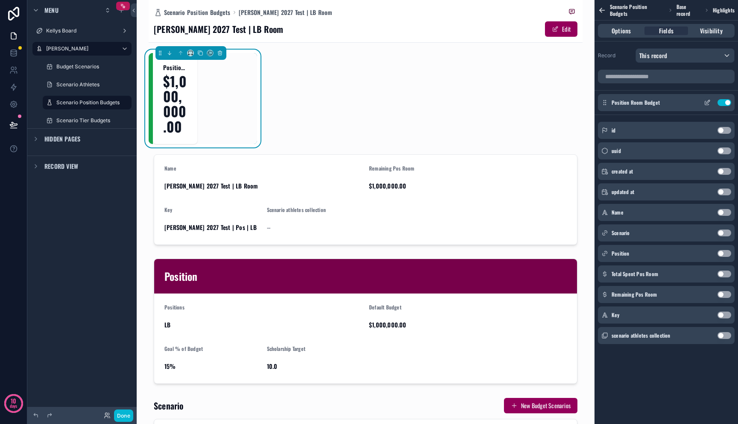
click at [560, 102] on icon "scrollable content" at bounding box center [707, 102] width 7 height 7
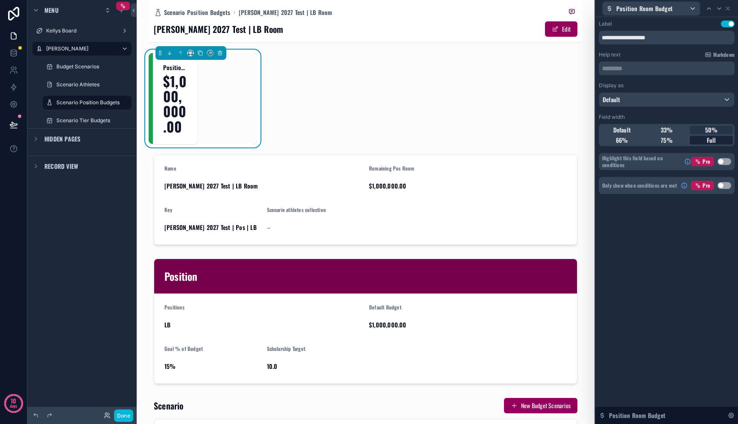
click at [560, 141] on span "Full" at bounding box center [711, 140] width 9 height 9
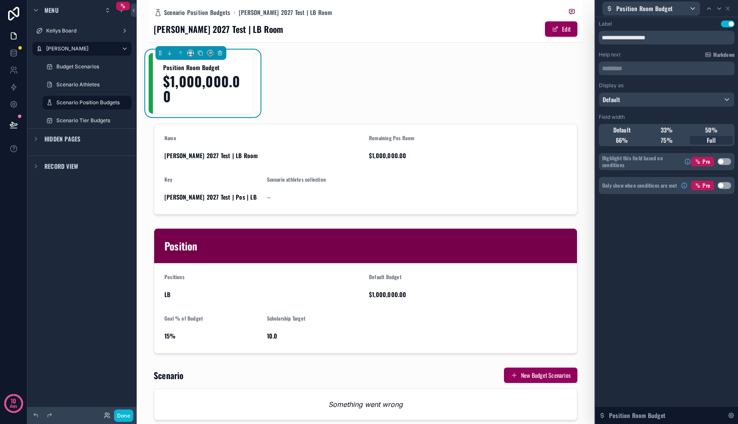
click at [345, 82] on div "Position Room Budget $1,000,000.00 Name [PERSON_NAME] 2027 Test | LB Room Remai…" at bounding box center [366, 238] width 434 height 370
click at [210, 70] on span "Position Room Budget" at bounding box center [202, 67] width 79 height 9
click at [199, 54] on icon "scrollable content" at bounding box center [200, 53] width 6 height 6
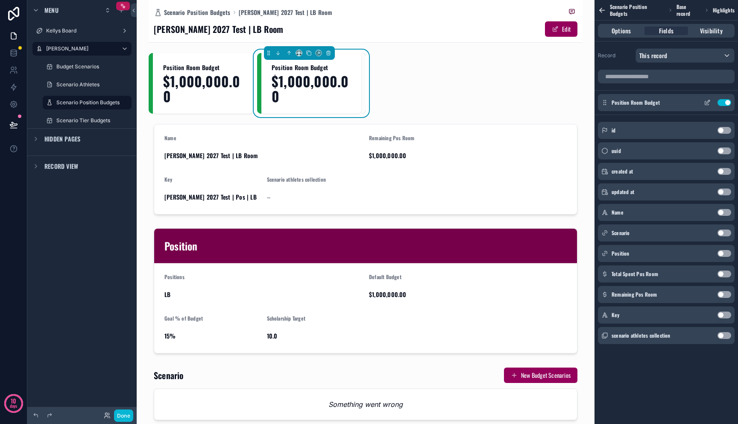
click at [560, 106] on button "Use setting" at bounding box center [725, 102] width 14 height 7
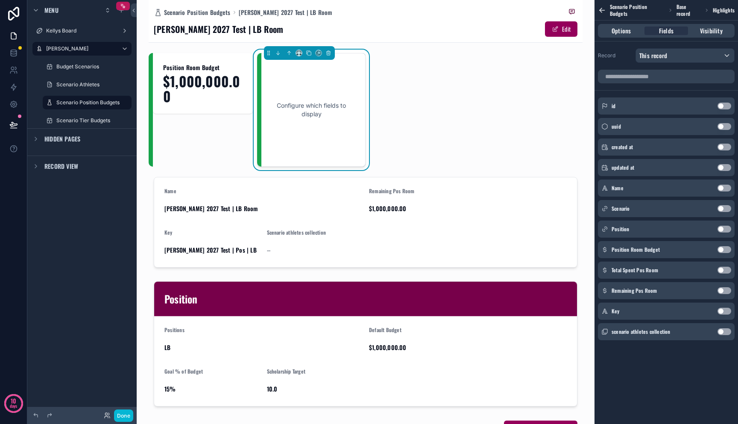
click at [560, 269] on button "Use setting" at bounding box center [725, 270] width 14 height 7
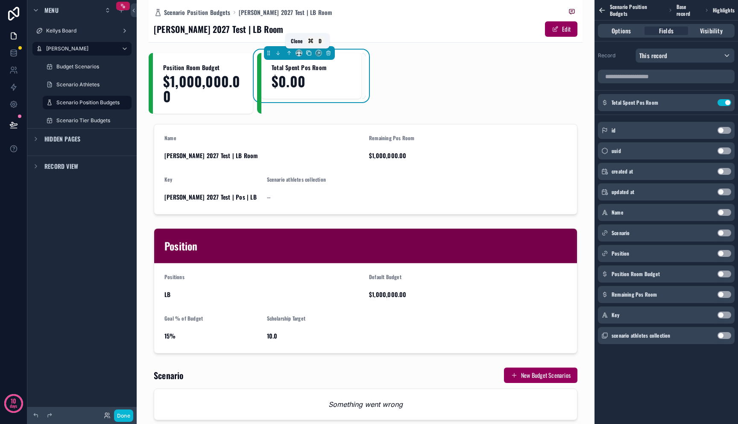
click at [308, 53] on icon "scrollable content" at bounding box center [309, 53] width 6 height 6
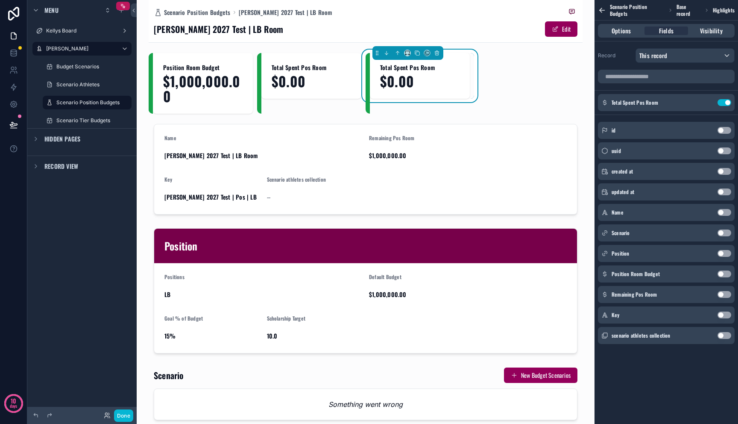
click at [560, 293] on button "Use setting" at bounding box center [725, 294] width 14 height 7
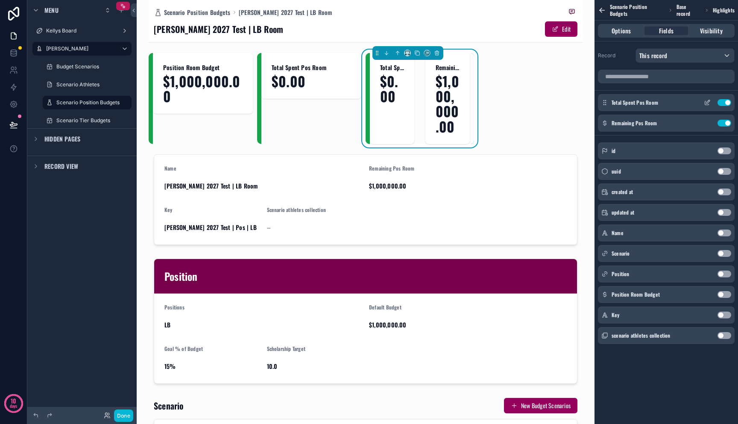
click at [560, 101] on button "Use setting" at bounding box center [725, 102] width 14 height 7
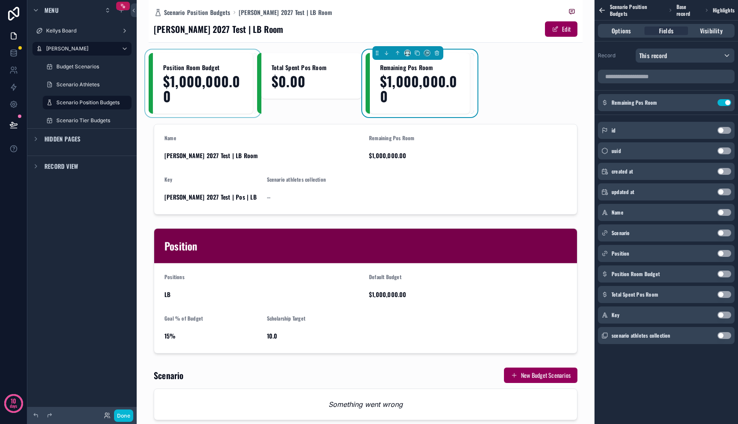
click at [232, 102] on div "scrollable content" at bounding box center [203, 83] width 108 height 61
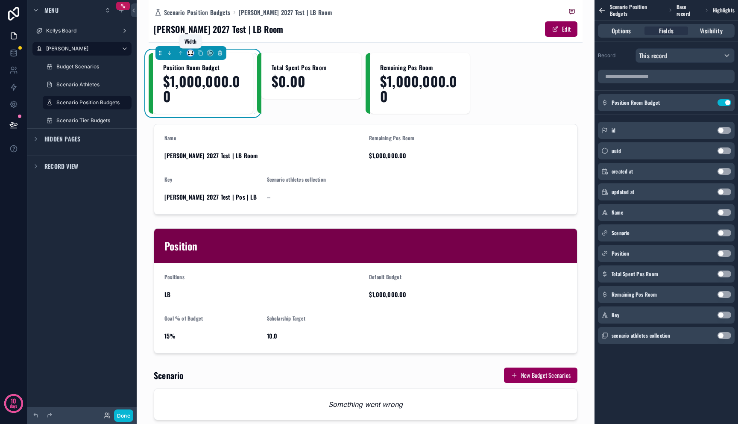
click at [188, 53] on icon "scrollable content" at bounding box center [191, 53] width 6 height 6
click at [199, 101] on span "33%" at bounding box center [200, 102] width 12 height 10
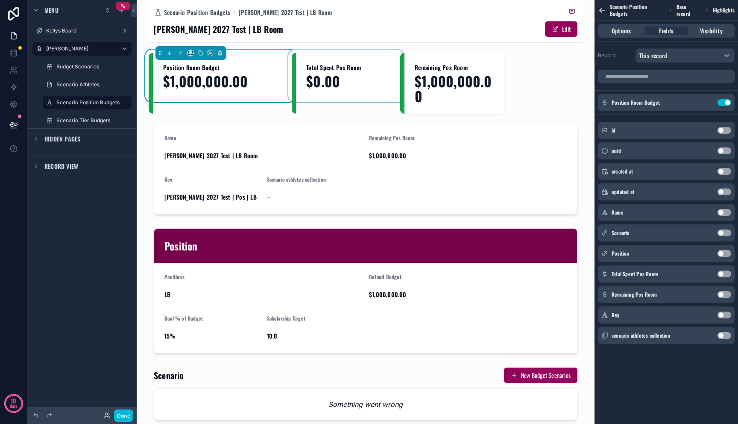
click at [329, 86] on div "scrollable content" at bounding box center [346, 83] width 108 height 61
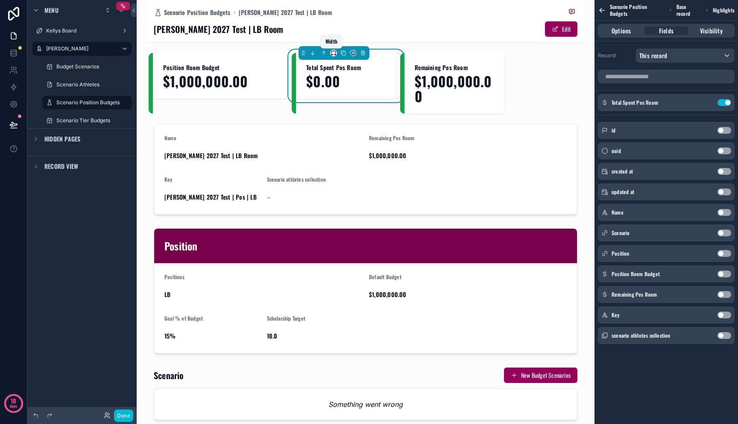
click at [334, 54] on icon "scrollable content" at bounding box center [334, 53] width 6 height 6
click at [342, 103] on span "33%" at bounding box center [342, 102] width 12 height 10
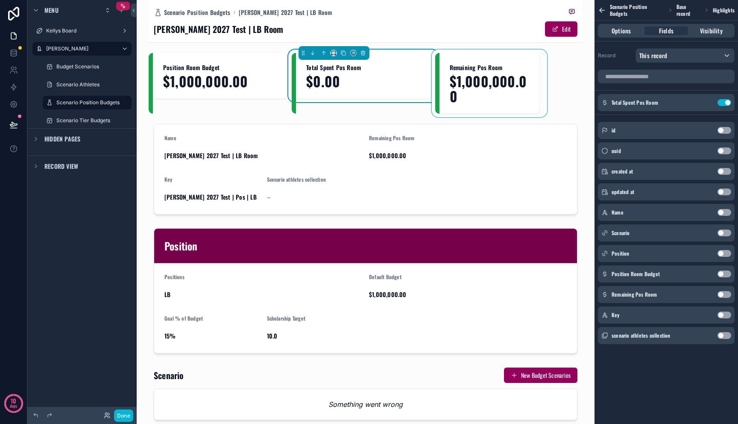
click at [478, 84] on div "scrollable content" at bounding box center [489, 83] width 108 height 61
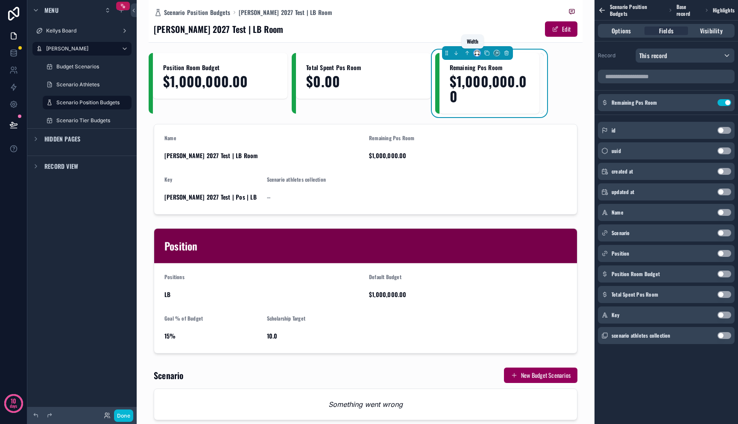
click at [478, 54] on icon "scrollable content" at bounding box center [478, 55] width 1 height 2
click at [480, 106] on span "33%" at bounding box center [483, 102] width 12 height 10
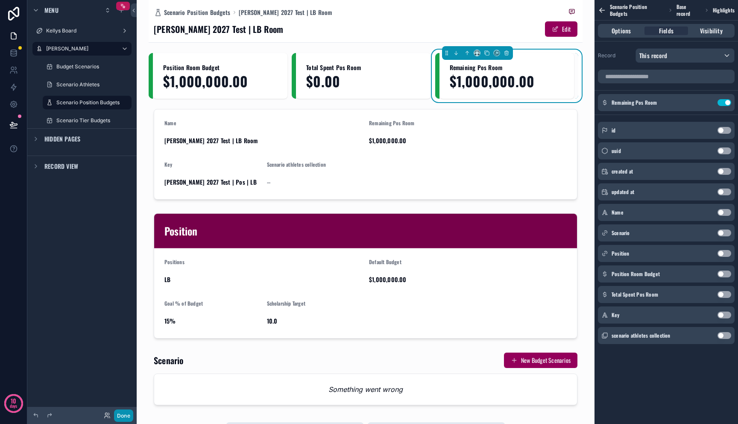
click at [126, 415] on button "Done" at bounding box center [123, 415] width 19 height 12
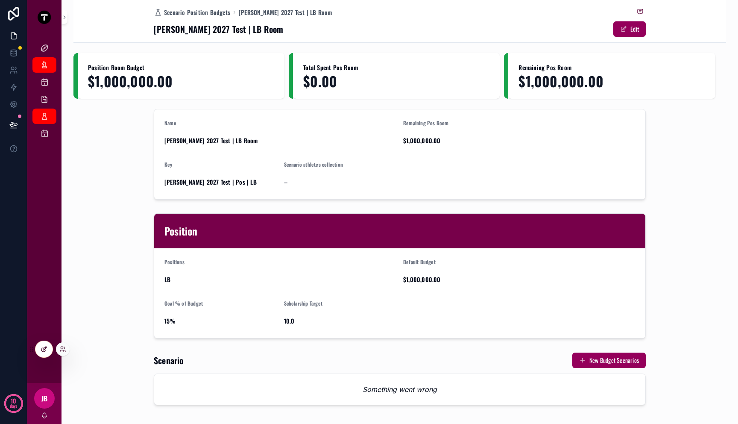
click at [44, 354] on div at bounding box center [43, 349] width 17 height 16
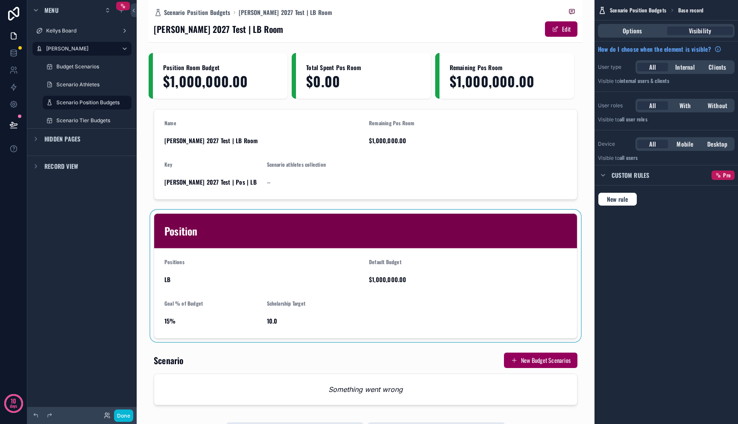
click at [151, 214] on div "scrollable content" at bounding box center [366, 276] width 434 height 132
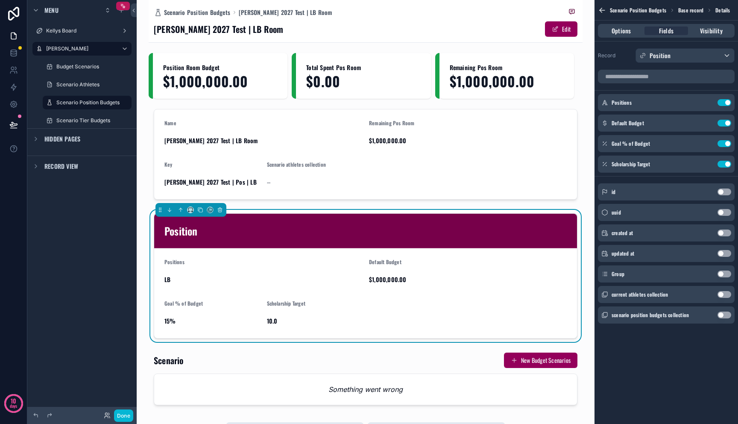
click at [148, 202] on div "Scenario Position Budgets [PERSON_NAME] 2027 Test | LB Room [PERSON_NAME] 2027 …" at bounding box center [366, 212] width 458 height 424
click at [85, 194] on div "[PERSON_NAME] Board [PERSON_NAME] Dashboard Budget Scenarios Scenario Athletes …" at bounding box center [81, 206] width 109 height 413
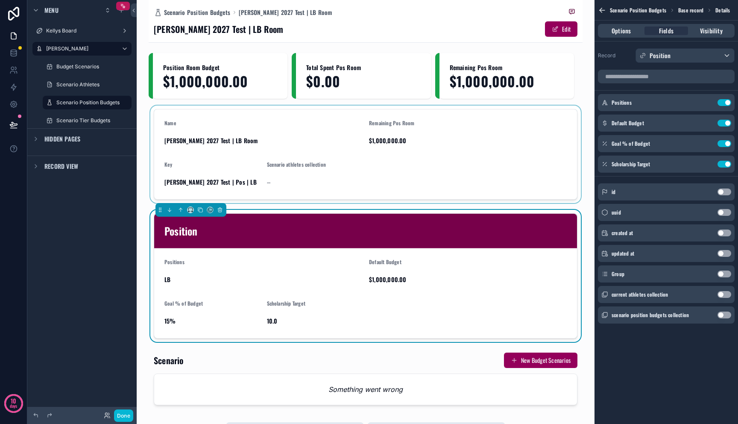
click at [232, 134] on div "scrollable content" at bounding box center [366, 154] width 434 height 97
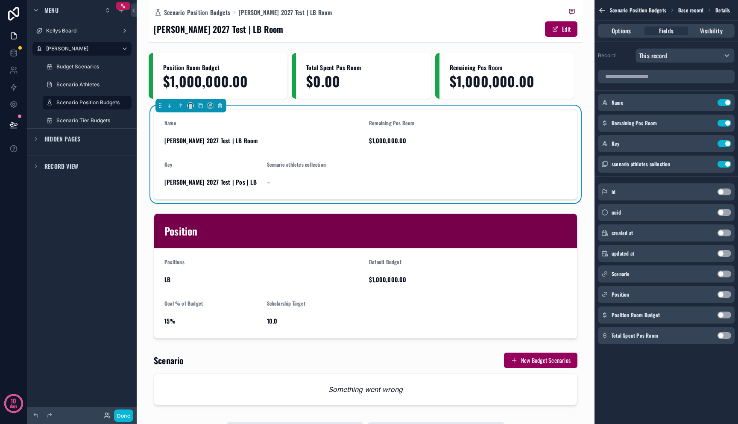
click at [148, 207] on div "Scenario Position Budgets [PERSON_NAME] 2027 Test | LB Room [PERSON_NAME] 2027 …" at bounding box center [366, 212] width 458 height 424
click at [44, 164] on span "Record view" at bounding box center [61, 166] width 34 height 9
click at [132, 167] on div "scrollable content" at bounding box center [128, 166] width 10 height 10
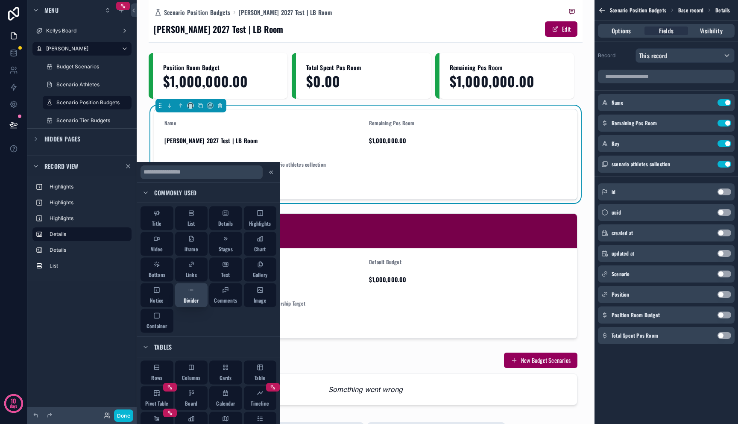
click at [190, 293] on icon at bounding box center [191, 290] width 7 height 7
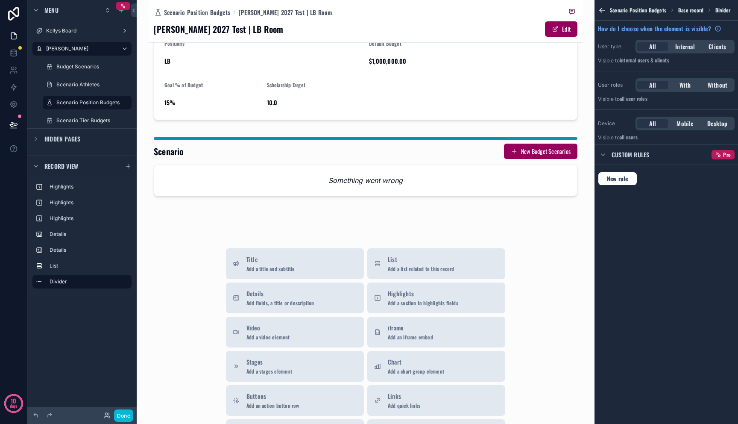
scroll to position [0, 0]
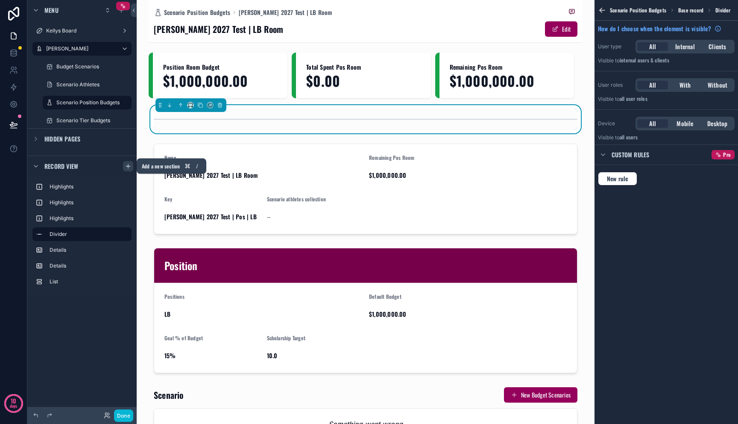
click at [126, 164] on icon "scrollable content" at bounding box center [128, 166] width 7 height 7
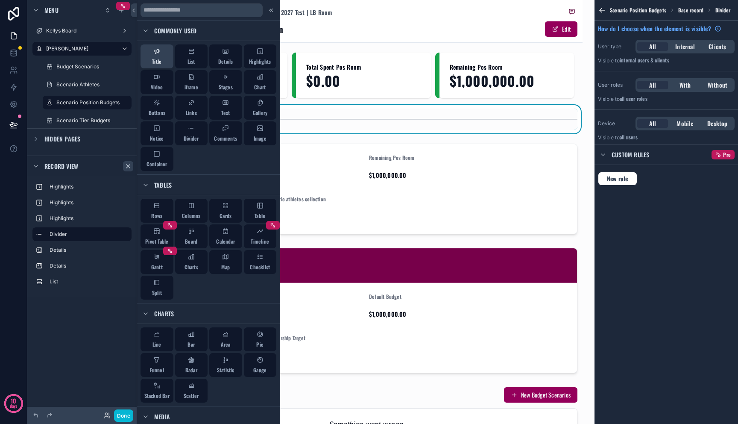
click at [157, 58] on span "Title" at bounding box center [156, 61] width 9 height 7
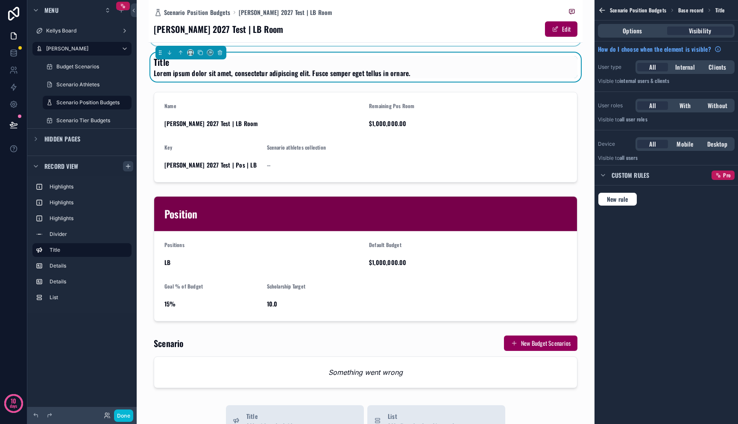
scroll to position [0, 0]
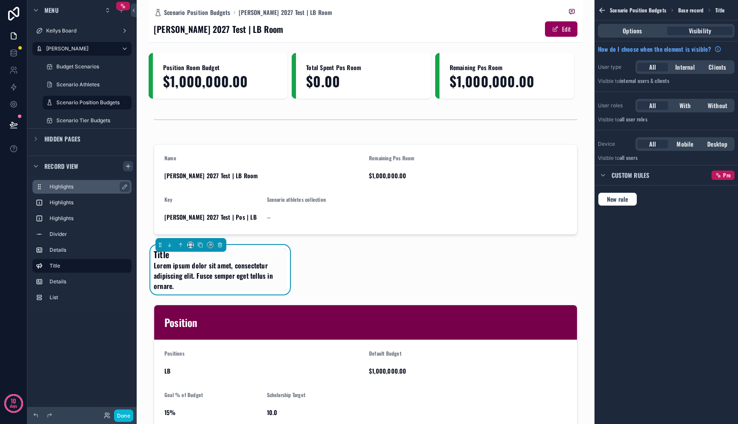
click at [70, 181] on div "Highlights" at bounding box center [81, 187] width 99 height 14
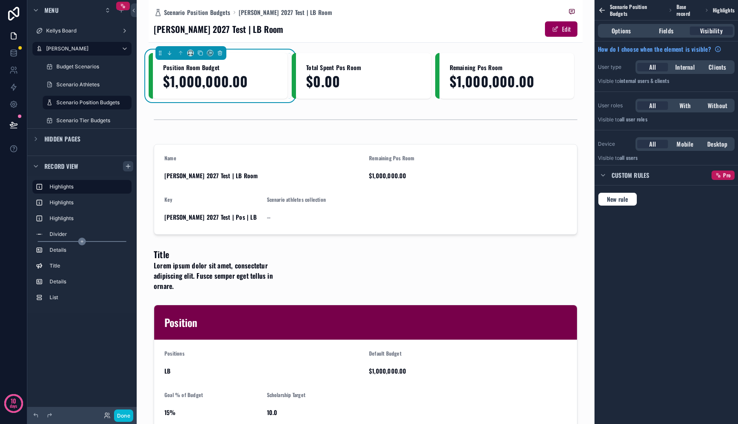
click at [60, 241] on div "scrollable content" at bounding box center [82, 241] width 89 height 1
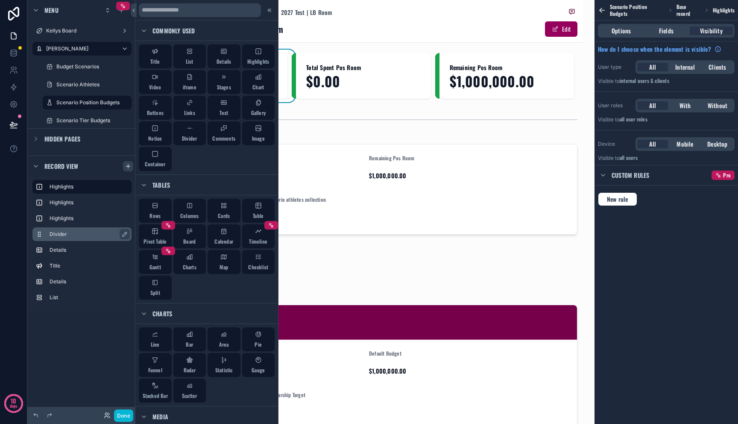
click at [60, 237] on label "Divider" at bounding box center [87, 234] width 75 height 7
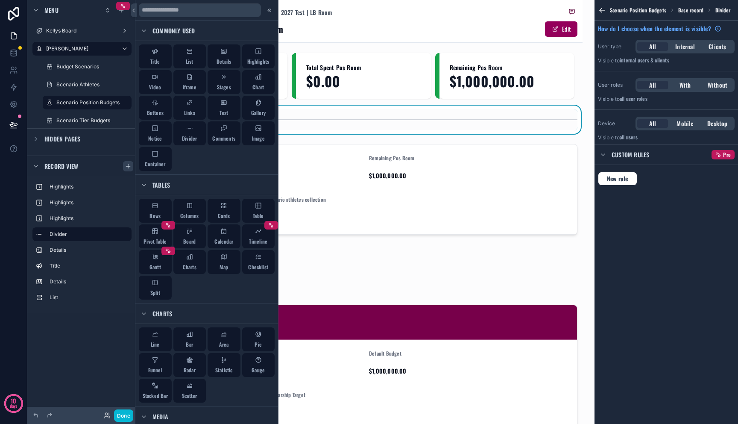
click at [341, 126] on div "scrollable content" at bounding box center [366, 119] width 424 height 21
click at [270, 10] on icon at bounding box center [270, 10] width 1 height 3
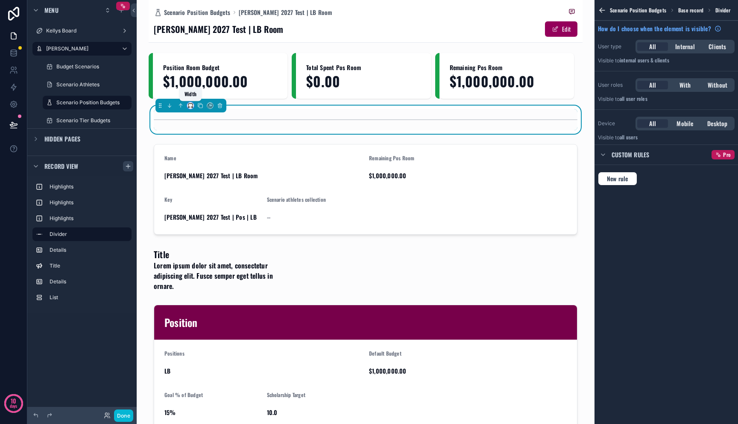
click at [191, 107] on icon "scrollable content" at bounding box center [191, 106] width 6 height 6
click at [206, 220] on span "Full width" at bounding box center [206, 219] width 25 height 10
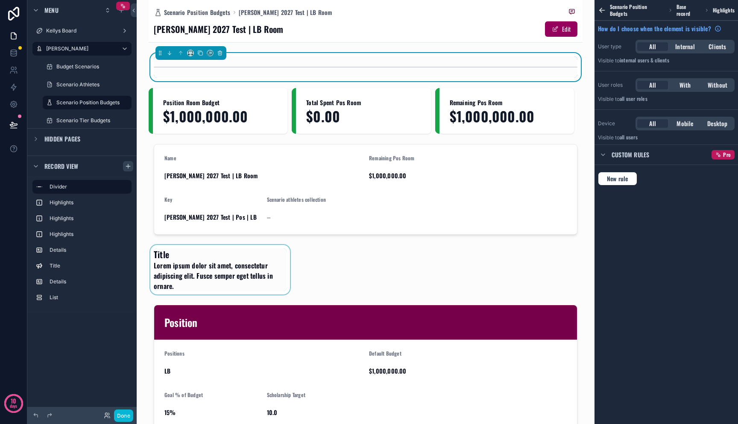
click at [156, 259] on div "scrollable content" at bounding box center [220, 270] width 143 height 50
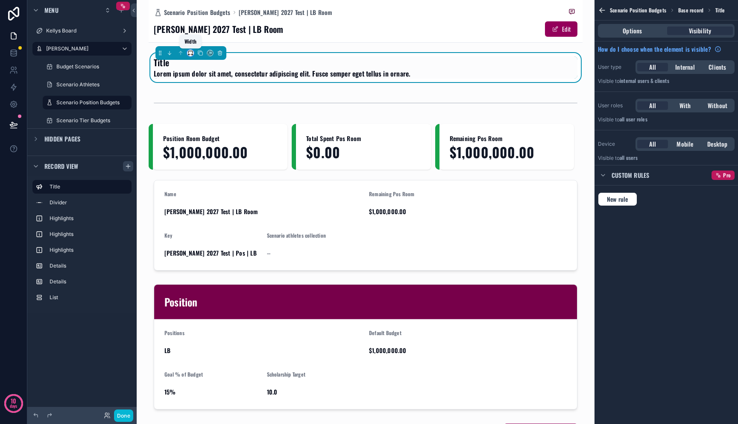
click at [193, 54] on icon "scrollable content" at bounding box center [191, 53] width 6 height 6
click at [204, 168] on span "Full width" at bounding box center [206, 166] width 25 height 10
click at [560, 31] on div "Options" at bounding box center [633, 30] width 66 height 9
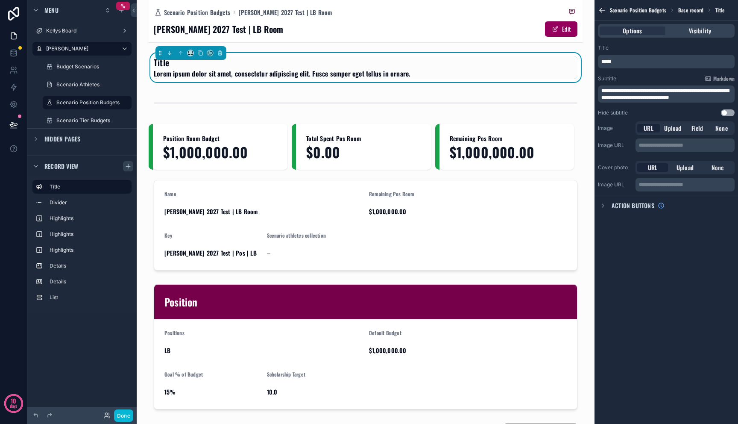
click at [560, 89] on span "**********" at bounding box center [665, 94] width 128 height 12
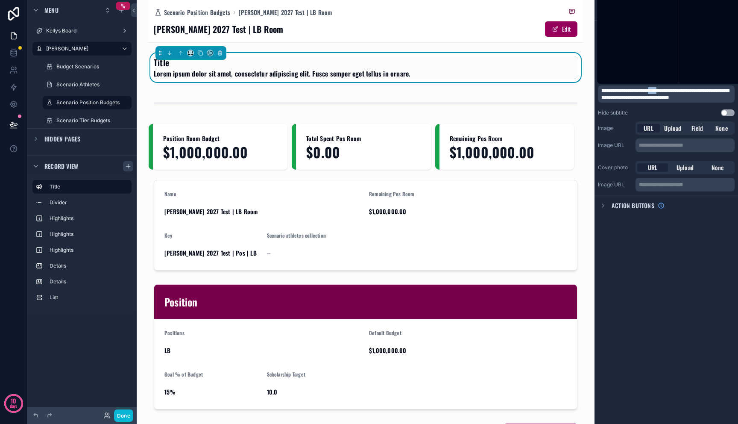
click at [560, 89] on span "**********" at bounding box center [665, 94] width 128 height 12
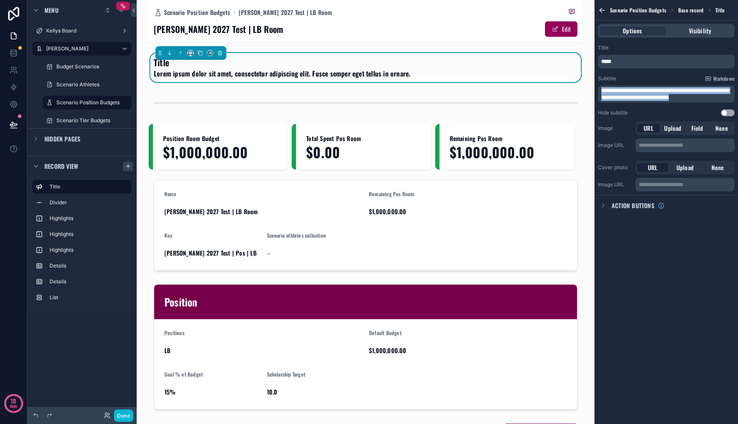
click at [560, 89] on span "**********" at bounding box center [665, 94] width 128 height 12
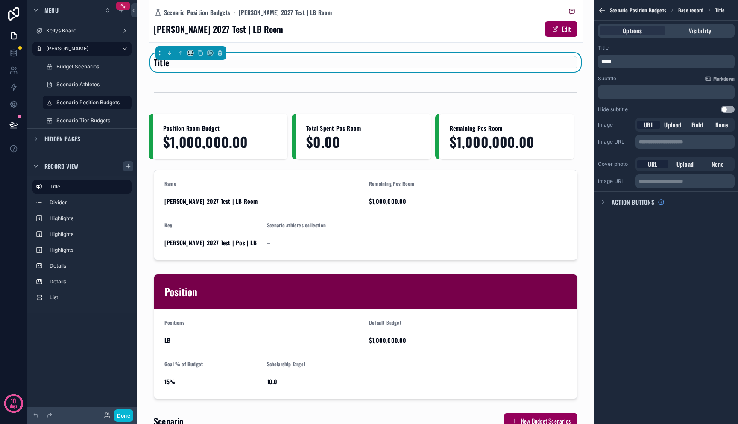
click at [560, 59] on p "*****" at bounding box center [667, 61] width 132 height 7
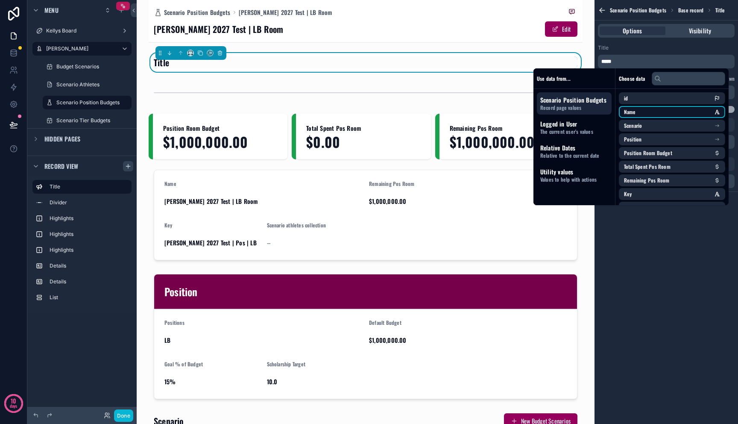
click at [560, 108] on li "Name" at bounding box center [672, 112] width 106 height 12
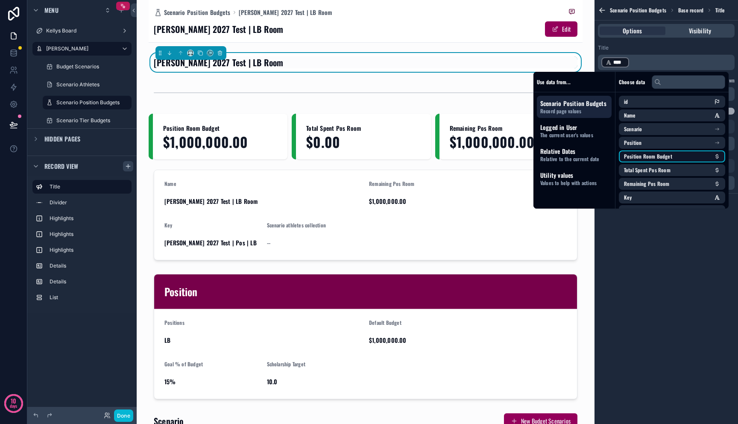
click at [560, 157] on span "Position Room Budget" at bounding box center [648, 156] width 48 height 7
click at [560, 143] on li "Position" at bounding box center [672, 143] width 106 height 12
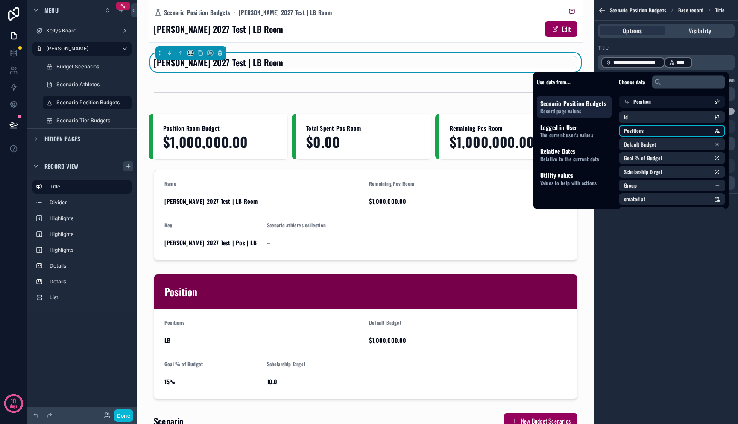
click at [560, 129] on li "Positions" at bounding box center [672, 131] width 106 height 12
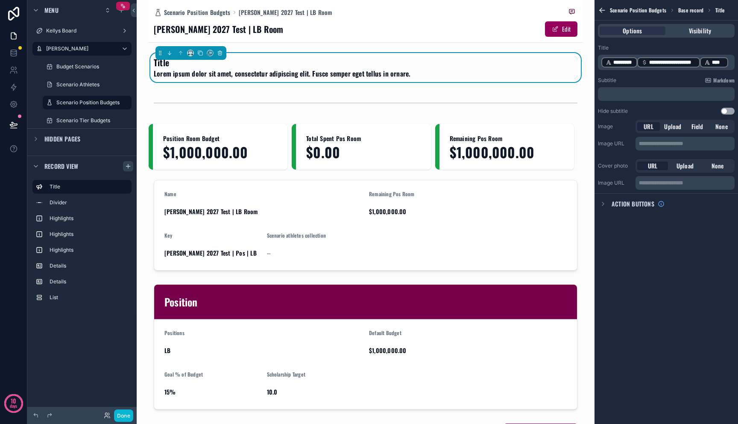
drag, startPoint x: 732, startPoint y: 64, endPoint x: 716, endPoint y: 63, distance: 16.3
click at [560, 63] on p "**********" at bounding box center [667, 62] width 132 height 12
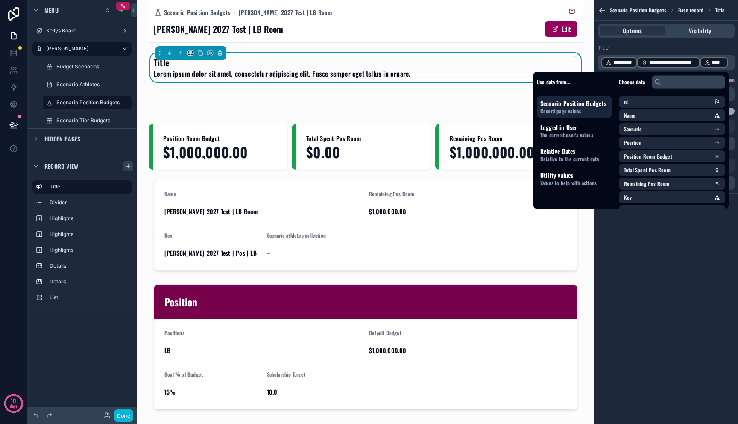
click at [560, 60] on span "****" at bounding box center [718, 62] width 12 height 7
click at [560, 61] on p "﻿ ********* ﻿ ﻿" at bounding box center [667, 62] width 132 height 12
click at [560, 63] on p "﻿ ********* ﻿ ﻿" at bounding box center [667, 62] width 132 height 12
click at [560, 306] on div "**********" at bounding box center [667, 212] width 144 height 424
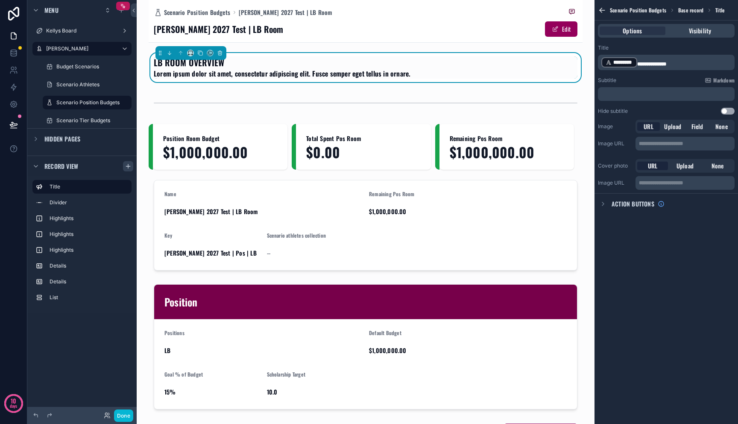
click at [560, 100] on div "﻿" at bounding box center [666, 94] width 137 height 14
click at [560, 97] on p "﻿" at bounding box center [667, 94] width 132 height 7
click at [560, 94] on p "﻿" at bounding box center [667, 94] width 132 height 7
click at [386, 65] on h1 "LB ROOM OVERVIEW" at bounding box center [282, 62] width 257 height 12
click at [385, 70] on span "Lorem ipsum dolor sit amet, consectetur adipiscing elit. Fusce semper eget tell…" at bounding box center [282, 73] width 257 height 10
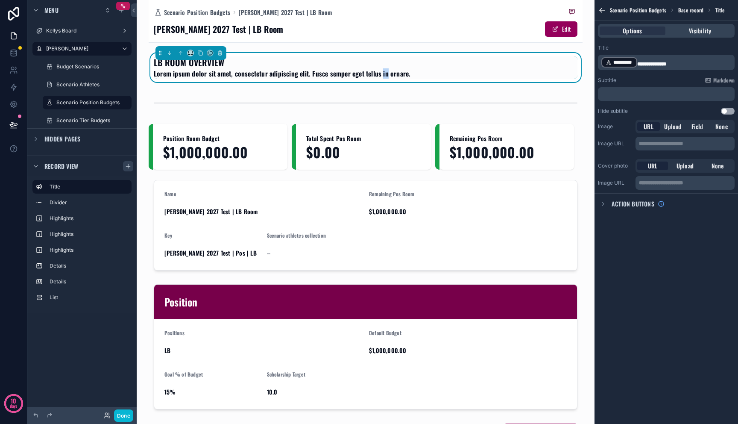
click at [385, 70] on span "Lorem ipsum dolor sit amet, consectetur adipiscing elit. Fusce semper eget tell…" at bounding box center [282, 73] width 257 height 10
click at [560, 87] on div "﻿" at bounding box center [666, 94] width 137 height 14
click at [560, 111] on button "Use setting" at bounding box center [728, 111] width 14 height 7
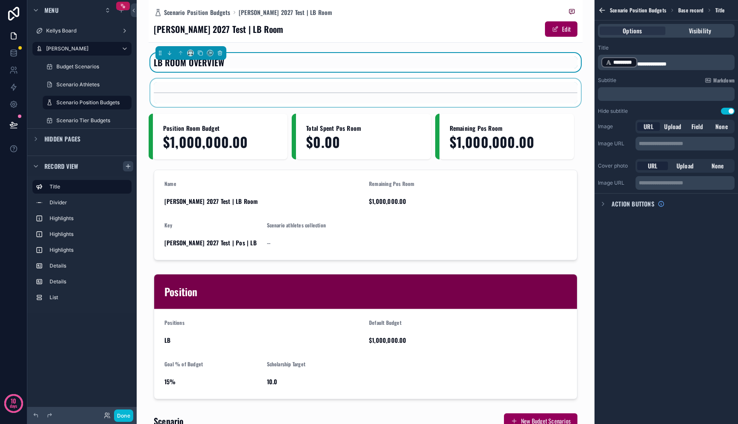
click at [448, 97] on div "scrollable content" at bounding box center [366, 93] width 434 height 28
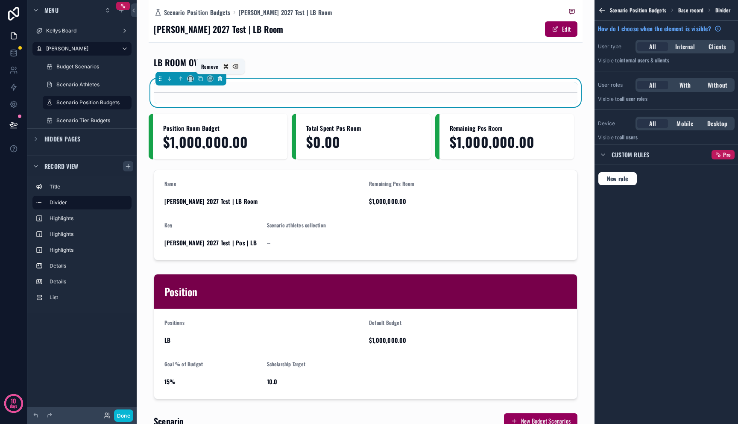
click at [219, 77] on icon "scrollable content" at bounding box center [220, 79] width 6 height 6
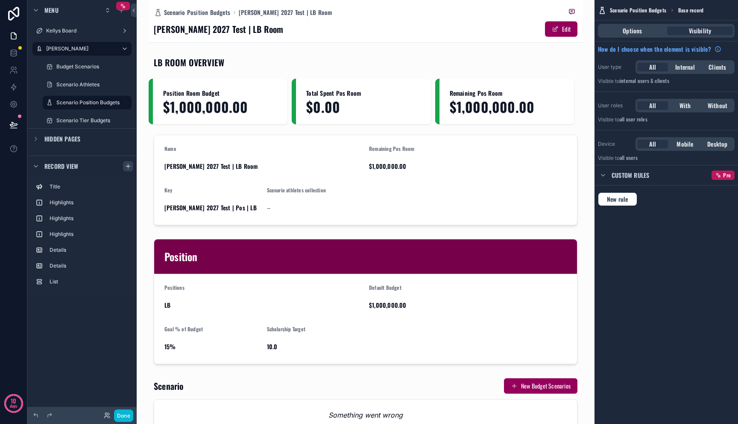
click at [560, 283] on div "Scenario Position Budgets Base record Options Visibility How do I choose when t…" at bounding box center [667, 212] width 144 height 424
click at [214, 11] on span "Scenario Position Budgets" at bounding box center [197, 12] width 66 height 9
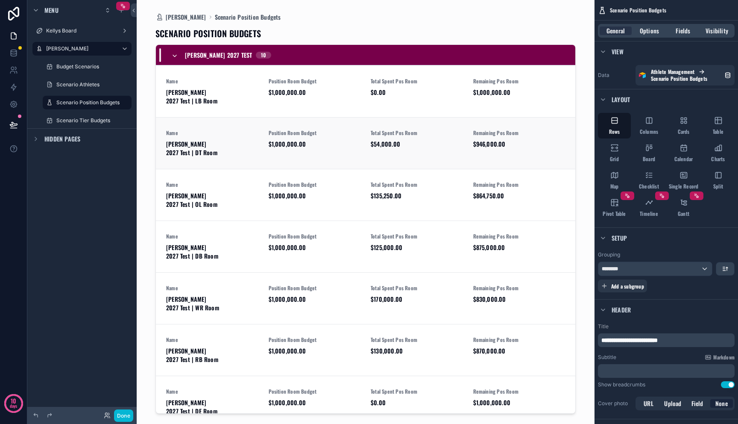
click at [227, 129] on div "Name [PERSON_NAME] 2027 Test | DT Room" at bounding box center [212, 142] width 92 height 27
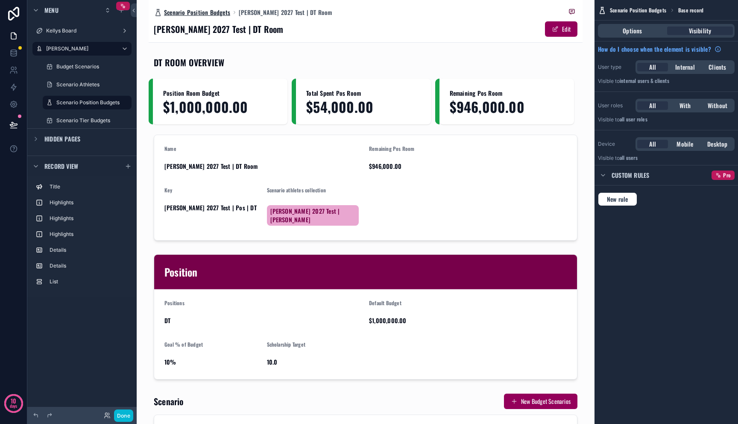
click at [205, 14] on span "Scenario Position Budgets" at bounding box center [197, 12] width 66 height 9
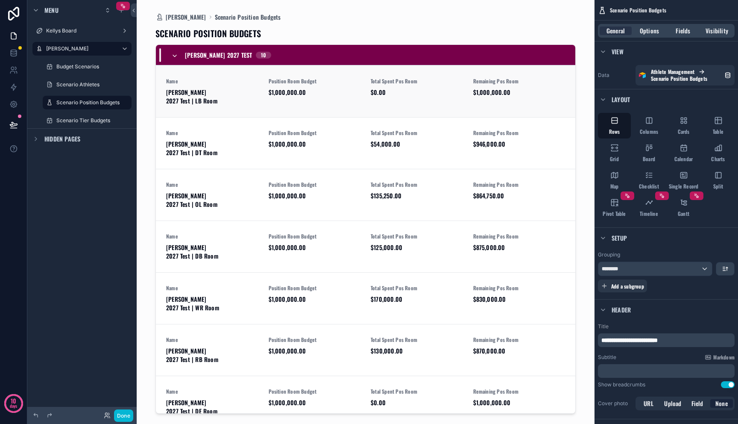
click at [216, 86] on div "Name [PERSON_NAME] 2027 Test | LB Room" at bounding box center [212, 91] width 92 height 27
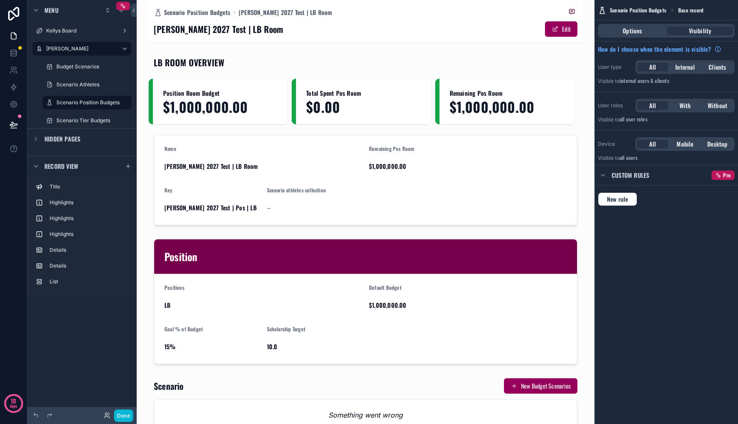
click at [86, 320] on div "Menu Kellys Board [PERSON_NAME] Dashboard Budget Scenarios Scenario Athletes Sc…" at bounding box center [81, 206] width 109 height 413
click at [128, 162] on div "scrollable content" at bounding box center [128, 166] width 10 height 10
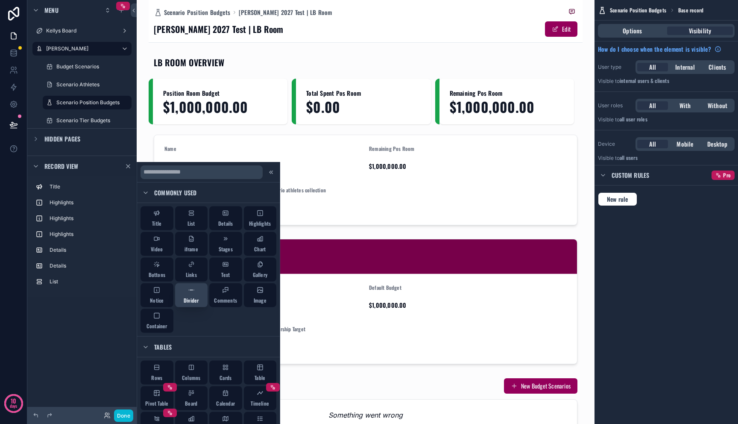
click at [197, 299] on button "Divider" at bounding box center [191, 295] width 33 height 24
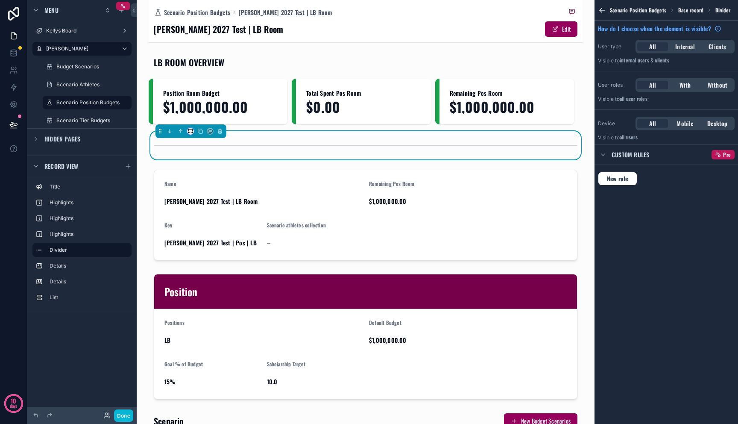
click at [192, 133] on icon "scrollable content" at bounding box center [192, 133] width 1 height 2
click at [196, 242] on span "Full width" at bounding box center [206, 245] width 25 height 10
click at [125, 418] on button "Done" at bounding box center [123, 415] width 19 height 12
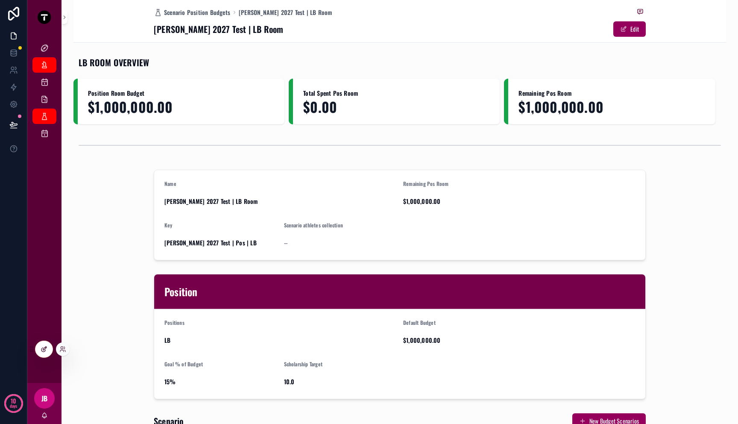
click at [44, 351] on icon at bounding box center [44, 349] width 7 height 7
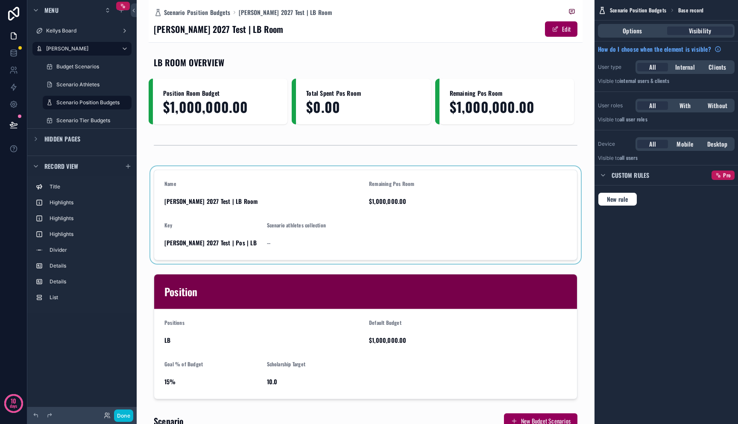
click at [265, 197] on div "scrollable content" at bounding box center [366, 214] width 434 height 97
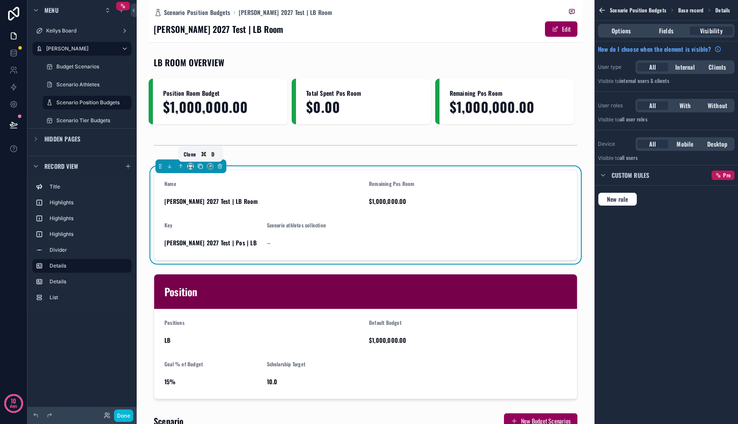
click at [202, 169] on icon "scrollable content" at bounding box center [200, 166] width 6 height 6
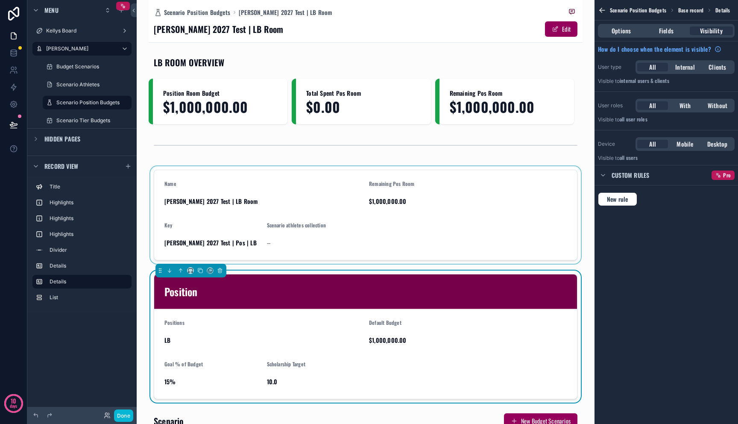
click at [207, 208] on div "scrollable content" at bounding box center [366, 214] width 434 height 97
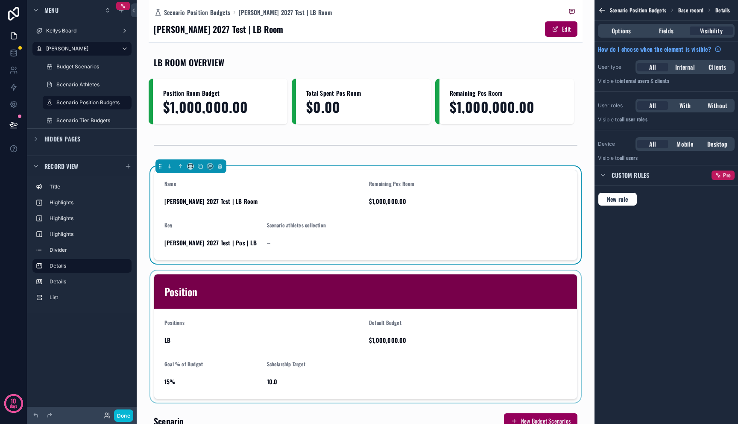
click at [182, 295] on div "scrollable content" at bounding box center [366, 336] width 434 height 132
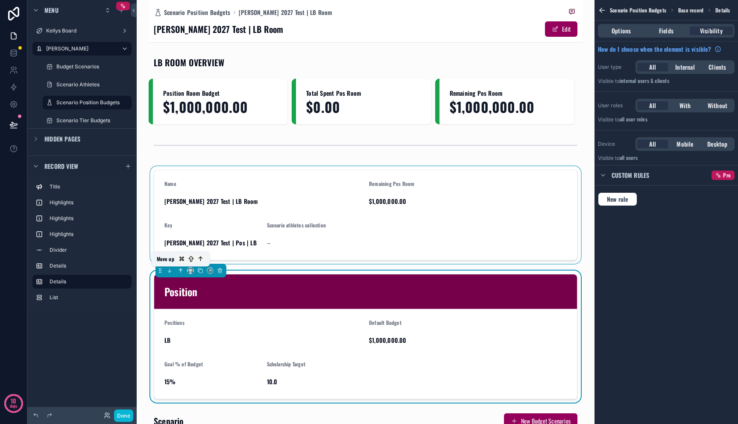
click at [182, 270] on icon "scrollable content" at bounding box center [182, 270] width 2 height 2
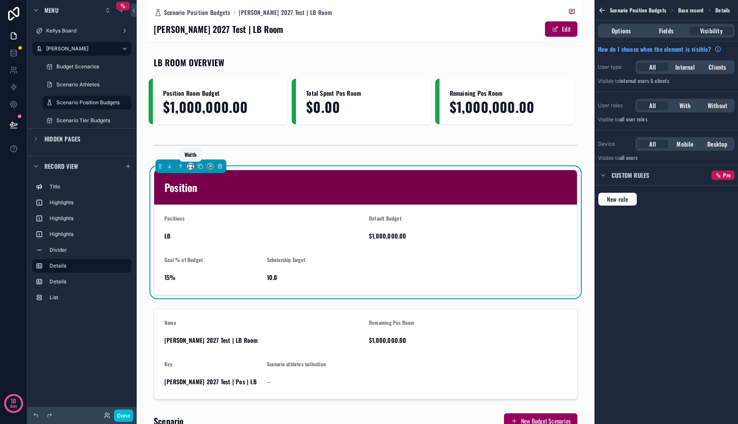
click at [189, 167] on icon "scrollable content" at bounding box center [191, 166] width 6 height 6
click at [204, 216] on span "33%" at bounding box center [200, 215] width 12 height 10
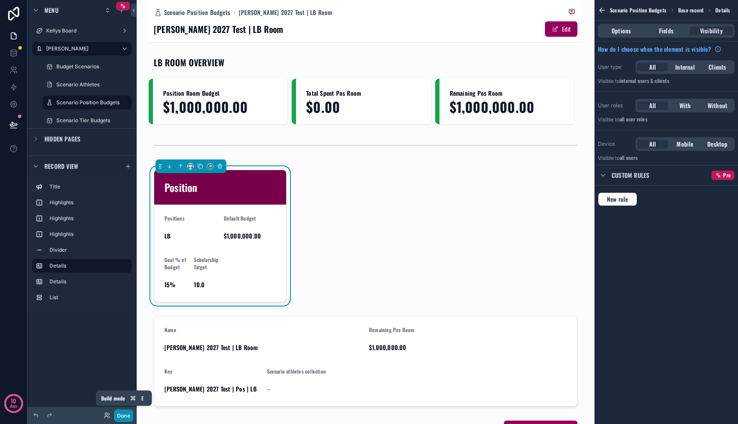
click at [126, 411] on button "Done" at bounding box center [123, 415] width 19 height 12
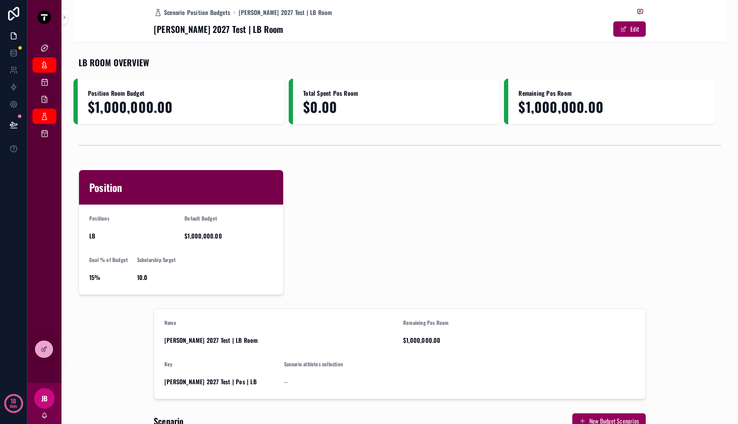
click at [91, 374] on div "Name [PERSON_NAME] 2027 Test | LB Room Remaining Pos Room $1,000,000.00 Key [PE…" at bounding box center [399, 353] width 653 height 97
click at [49, 351] on div at bounding box center [43, 349] width 17 height 16
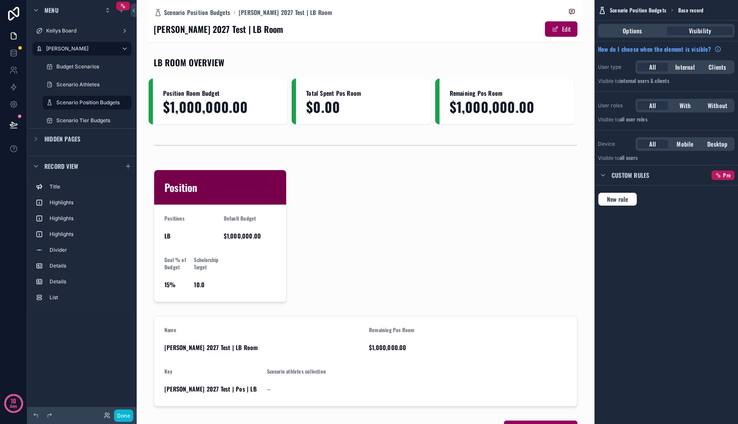
click at [325, 264] on div "LB ROOM OVERVIEW Position Room Budget $1,000,000.00 Total Spent Pos Room $0.00 …" at bounding box center [366, 264] width 434 height 423
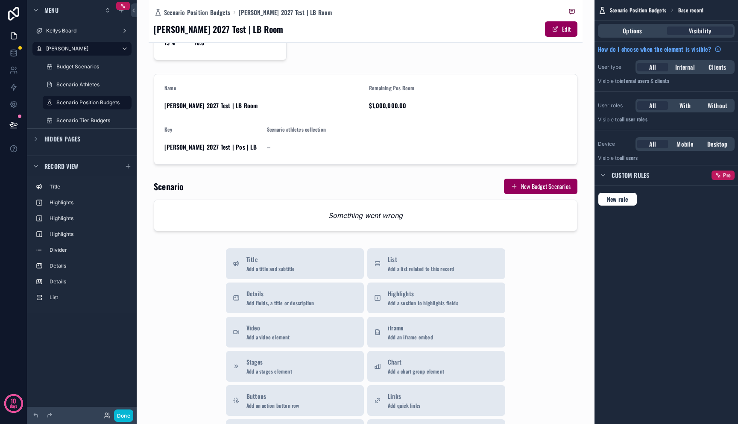
scroll to position [149, 0]
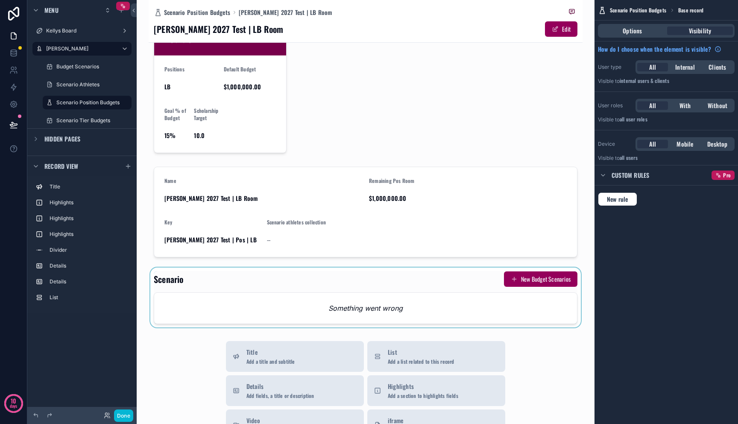
click at [269, 296] on div "scrollable content" at bounding box center [366, 297] width 434 height 60
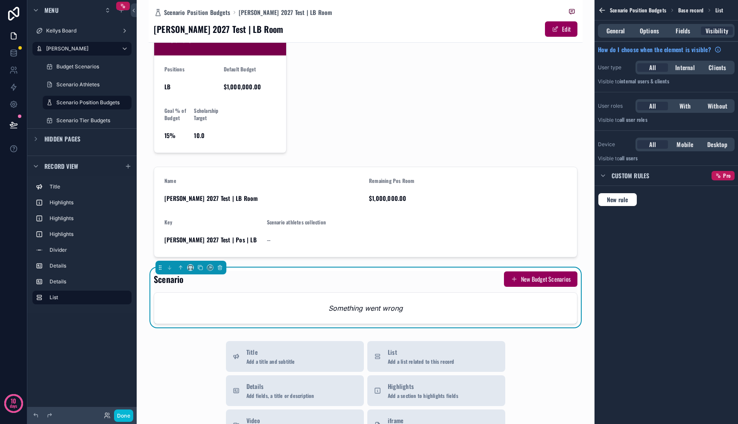
click at [270, 304] on div "Something went wrong" at bounding box center [365, 308] width 423 height 31
click at [560, 33] on span "General" at bounding box center [616, 30] width 18 height 9
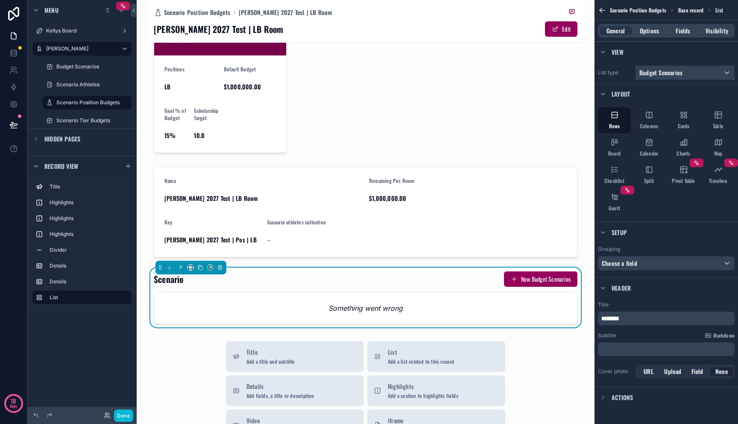
click at [560, 76] on span "Budget Scenarios" at bounding box center [660, 72] width 43 height 9
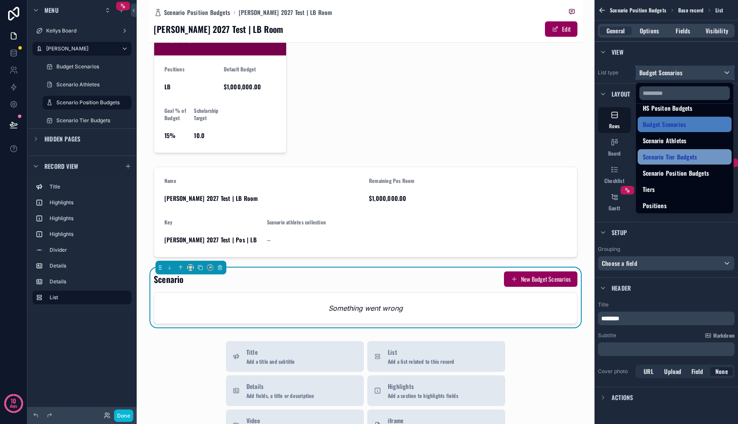
scroll to position [167, 0]
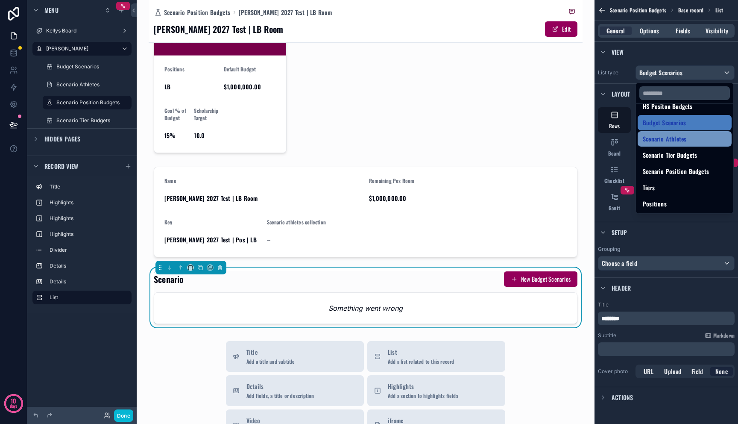
click at [560, 139] on span "Scenario Athletes" at bounding box center [665, 139] width 44 height 10
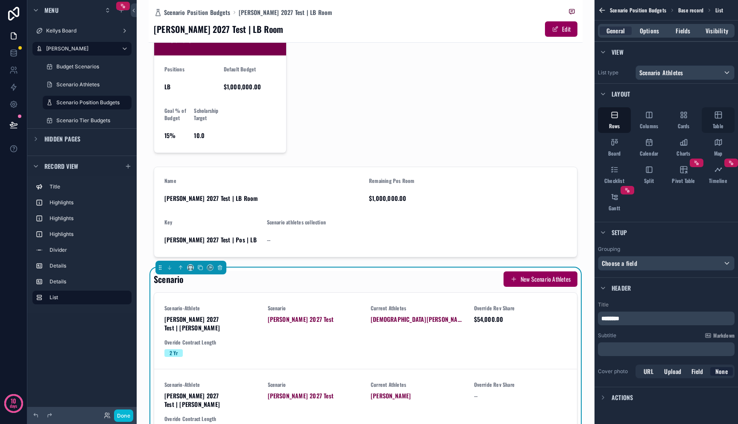
click at [560, 111] on div "Table" at bounding box center [718, 120] width 33 height 26
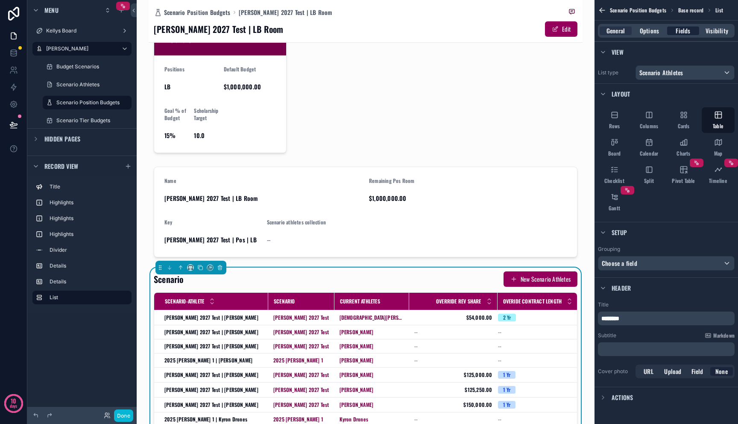
click at [560, 34] on div "Fields" at bounding box center [683, 30] width 32 height 9
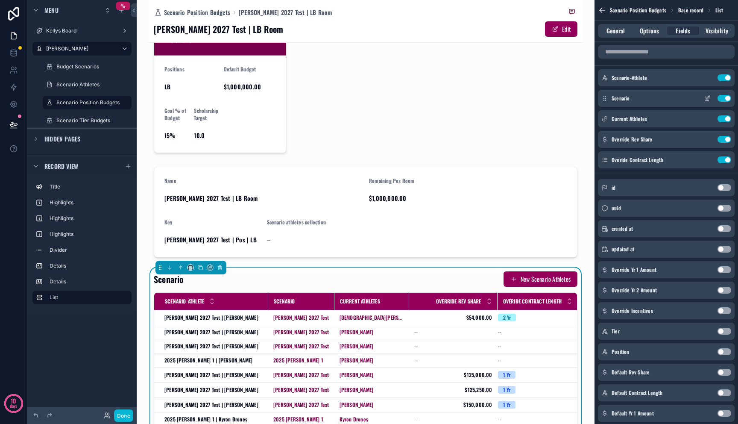
click at [560, 101] on button "Use setting" at bounding box center [725, 98] width 14 height 7
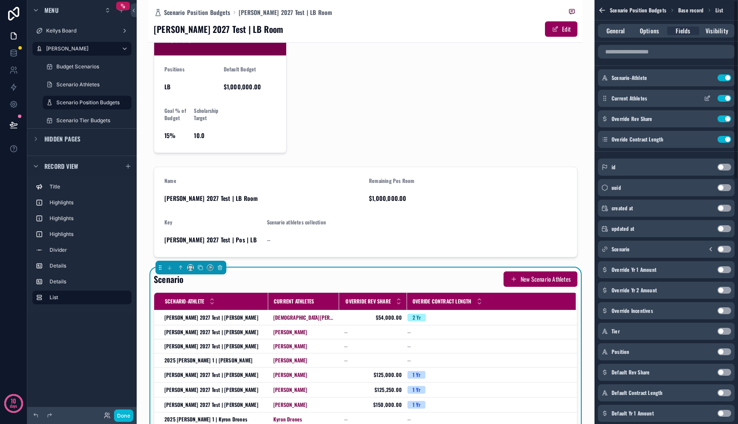
click at [560, 102] on div "Current Athletes Use setting" at bounding box center [666, 98] width 137 height 17
click at [560, 101] on button "Use setting" at bounding box center [725, 98] width 14 height 7
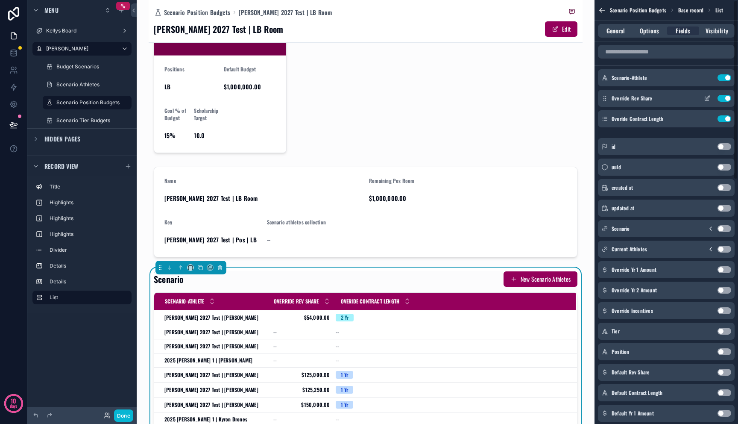
click at [560, 100] on button "Use setting" at bounding box center [725, 98] width 14 height 7
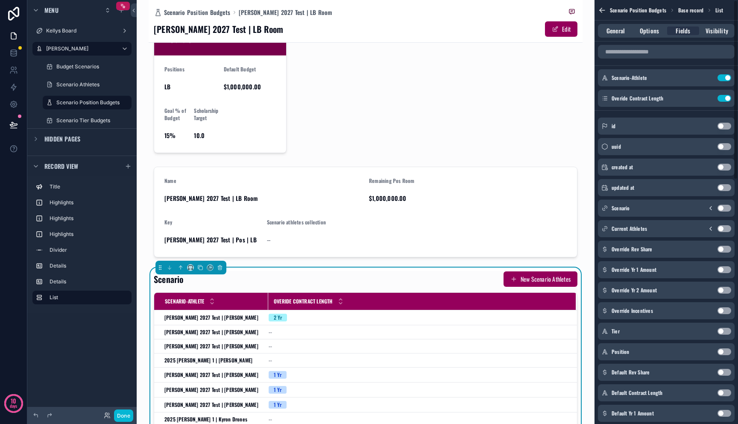
click at [560, 100] on button "Use setting" at bounding box center [725, 98] width 14 height 7
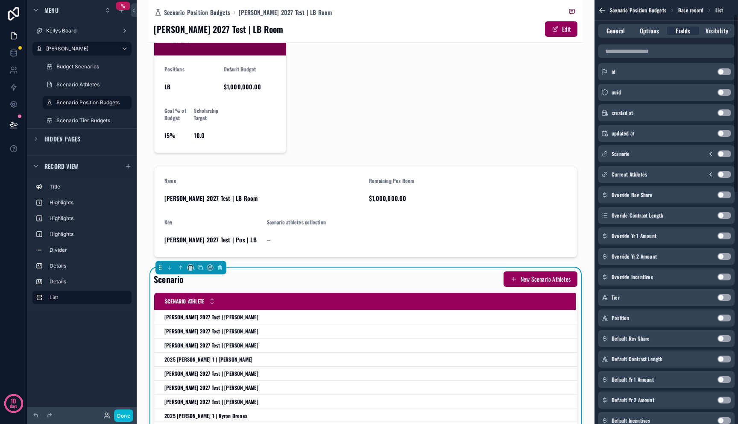
scroll to position [34, 0]
click at [560, 297] on button "Use setting" at bounding box center [725, 297] width 14 height 7
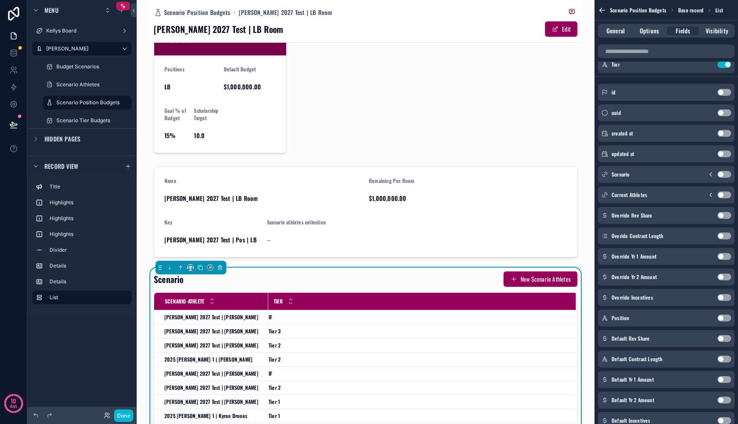
click at [560, 314] on button "Use setting" at bounding box center [725, 317] width 14 height 7
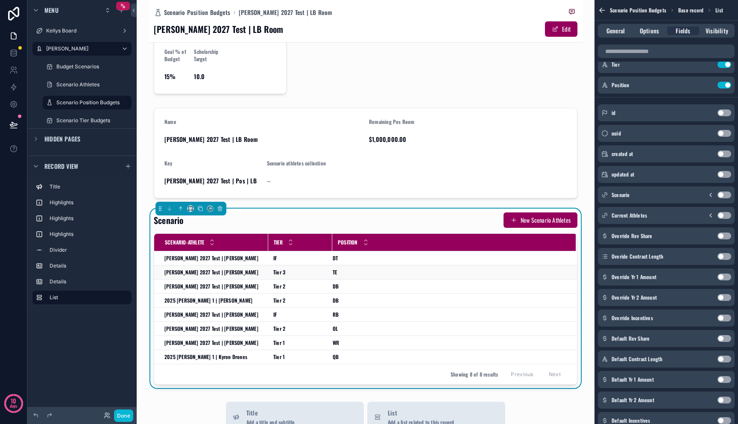
scroll to position [105, 0]
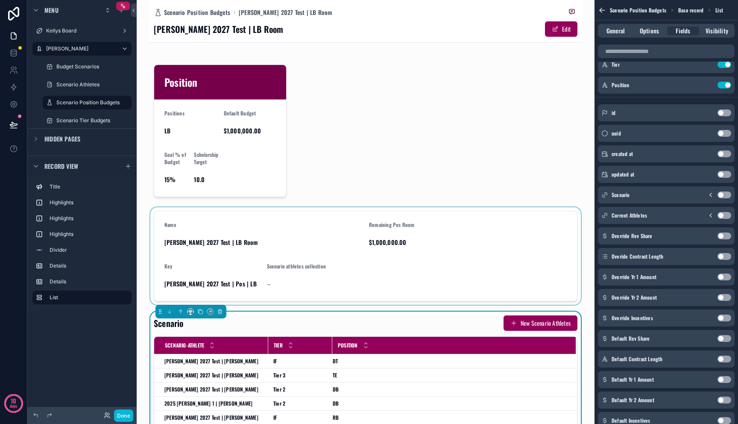
click at [354, 249] on div "scrollable content" at bounding box center [366, 255] width 434 height 97
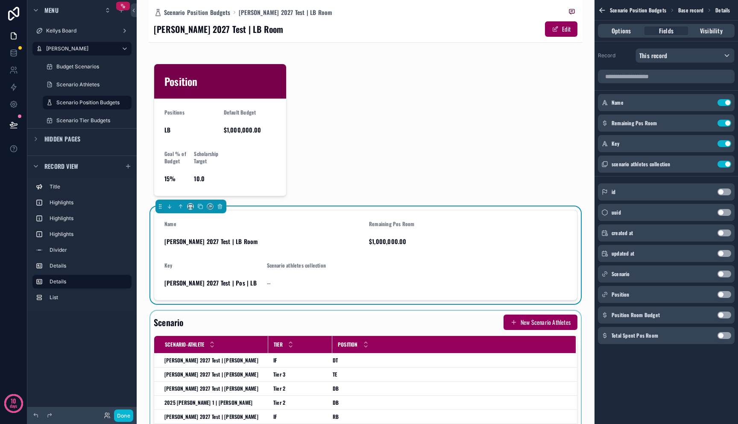
scroll to position [107, 0]
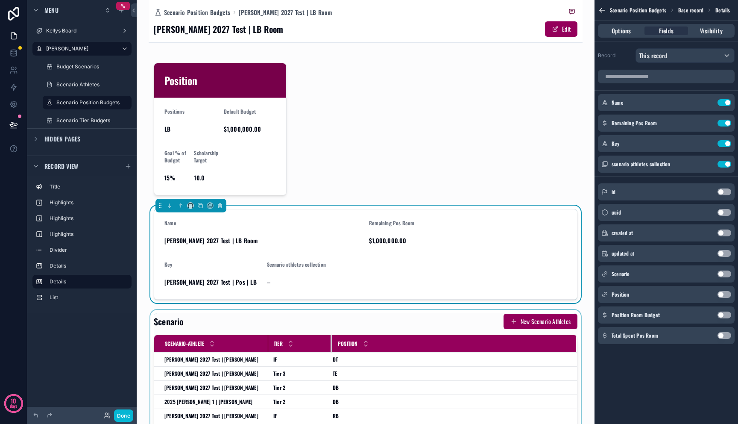
click at [332, 352] on div "scrollable content" at bounding box center [332, 343] width 3 height 17
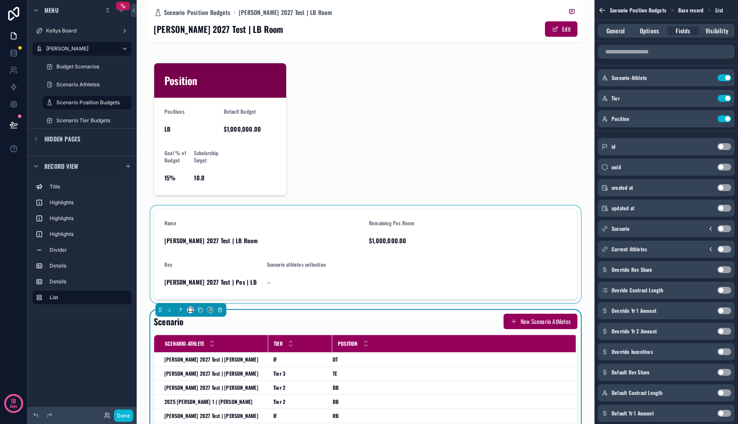
click at [188, 308] on button "scrollable content" at bounding box center [190, 309] width 7 height 7
click at [196, 277] on div "66%" at bounding box center [206, 271] width 35 height 15
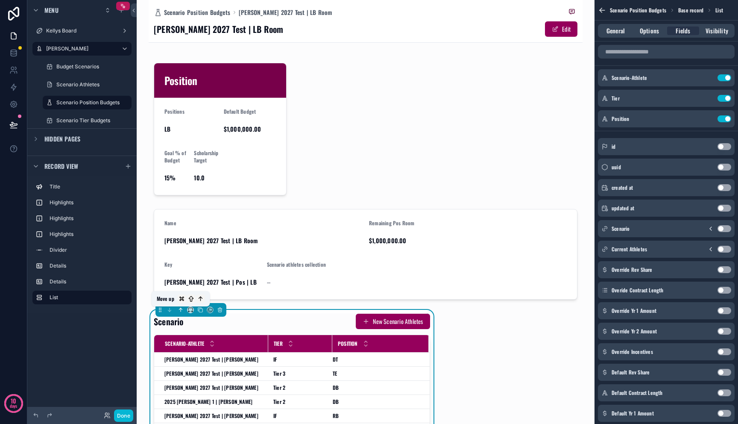
click at [181, 311] on icon "scrollable content" at bounding box center [181, 310] width 6 height 6
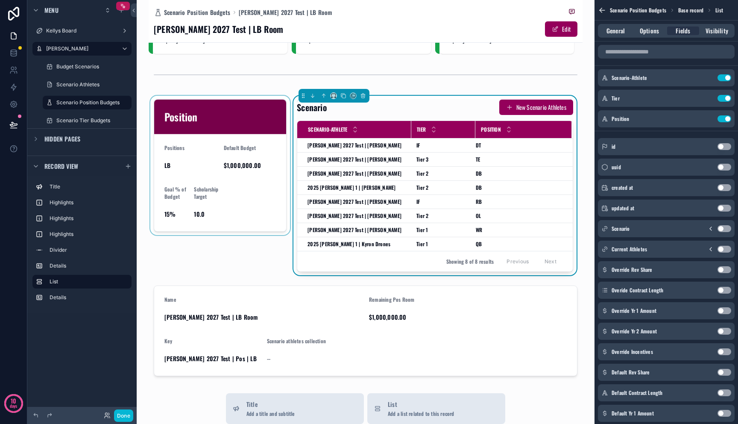
scroll to position [2, 0]
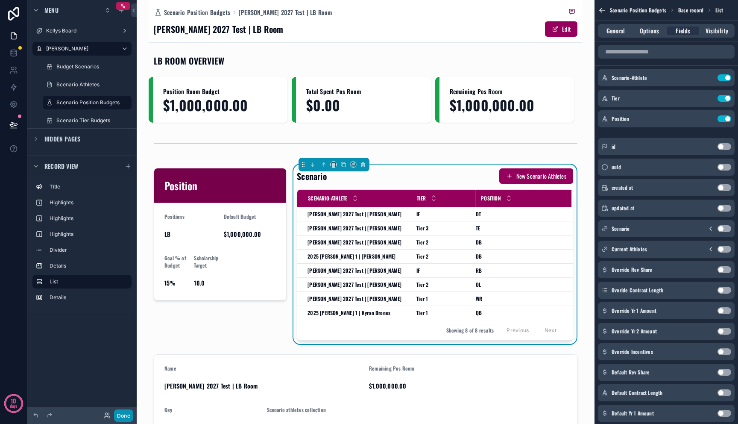
click at [116, 416] on button "Done" at bounding box center [123, 415] width 19 height 12
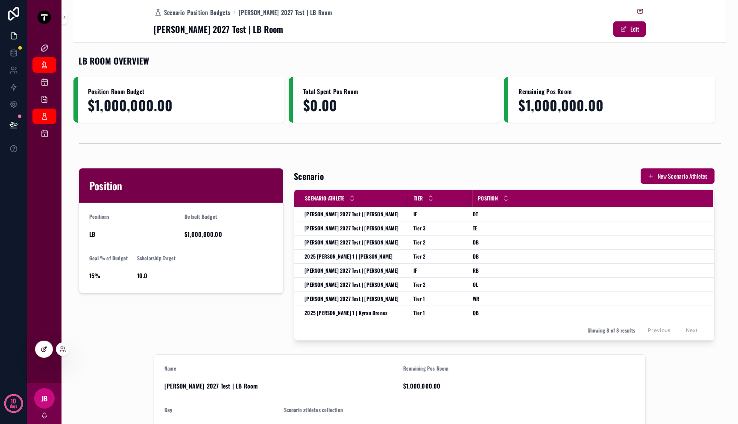
click at [43, 346] on icon at bounding box center [44, 349] width 7 height 7
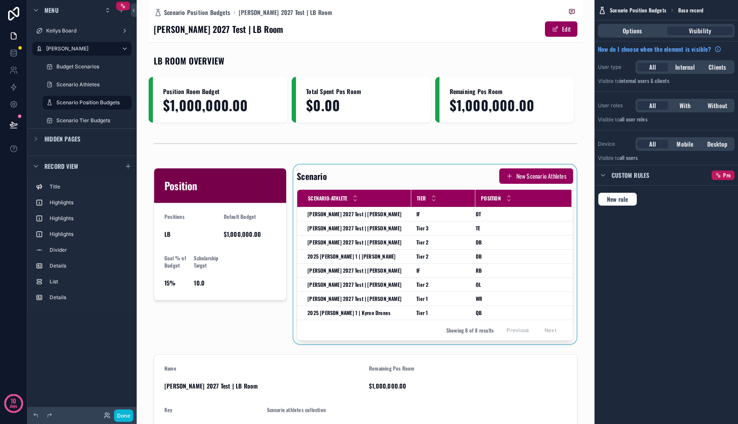
click at [328, 186] on div "scrollable content" at bounding box center [435, 253] width 287 height 179
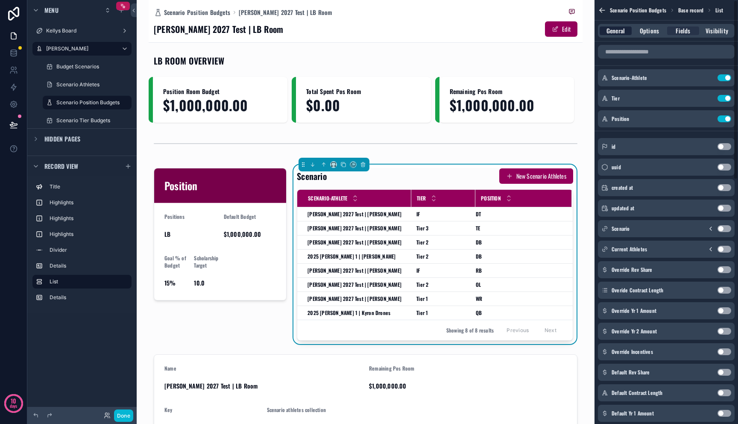
click at [560, 32] on span "General" at bounding box center [616, 30] width 18 height 9
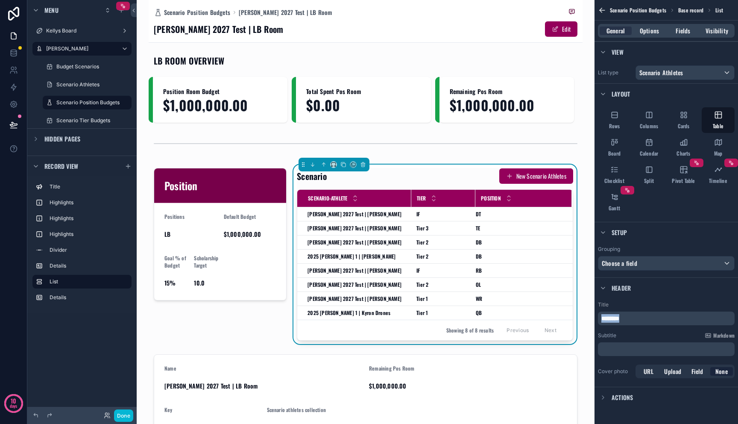
drag, startPoint x: 638, startPoint y: 320, endPoint x: 570, endPoint y: 315, distance: 68.1
click at [560, 315] on div "Kellys Board [PERSON_NAME] Dashboard Budget Scenarios Scenario Athletes Scenari…" at bounding box center [437, 212] width 601 height 424
click at [560, 396] on span "Actions" at bounding box center [622, 397] width 21 height 9
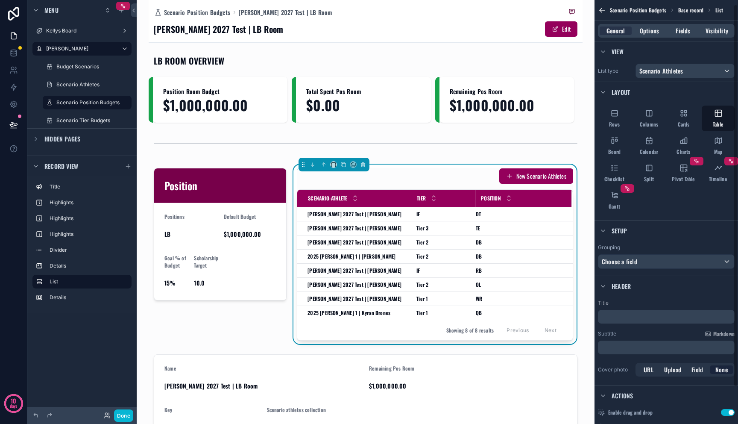
scroll to position [0, 0]
click at [560, 27] on span "Options" at bounding box center [649, 30] width 19 height 9
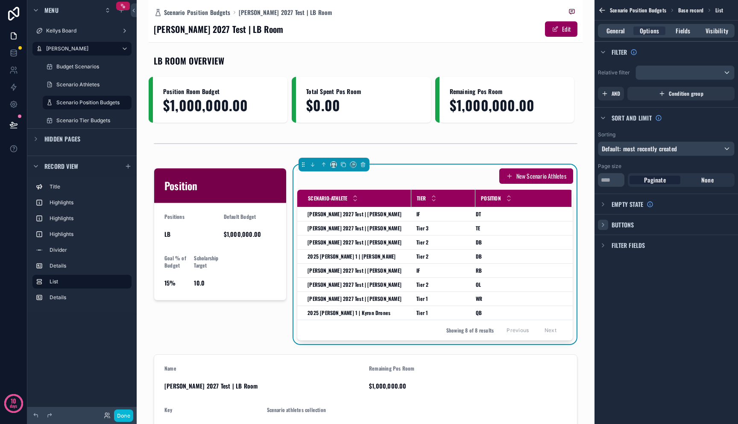
click at [560, 224] on icon "scrollable content" at bounding box center [603, 224] width 7 height 7
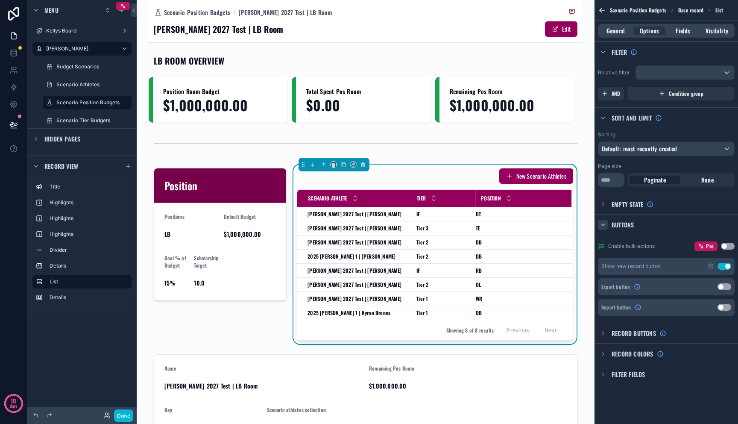
click at [560, 267] on button "Use setting" at bounding box center [725, 266] width 14 height 7
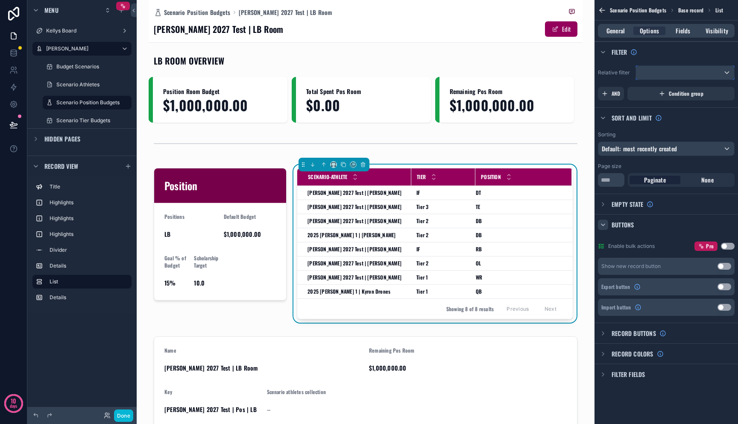
click at [560, 71] on div "scrollable content" at bounding box center [685, 73] width 98 height 14
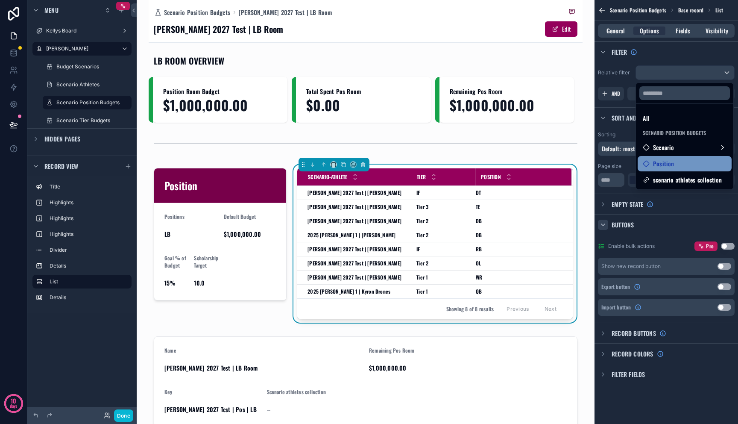
click at [560, 167] on span "Position" at bounding box center [663, 163] width 21 height 10
click at [560, 166] on span "Position" at bounding box center [663, 163] width 21 height 10
click at [560, 71] on div "scrollable content" at bounding box center [369, 212] width 738 height 424
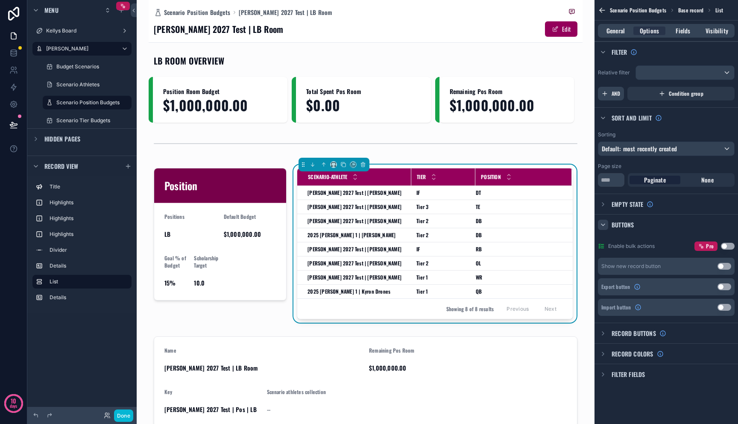
click at [560, 90] on span "AND" at bounding box center [616, 93] width 9 height 7
click at [560, 87] on icon "scrollable content" at bounding box center [713, 87] width 5 height 5
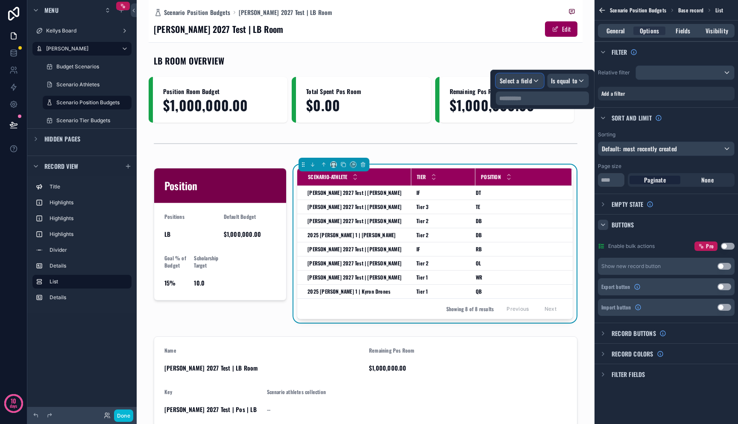
click at [534, 80] on div "Select a field" at bounding box center [519, 81] width 47 height 14
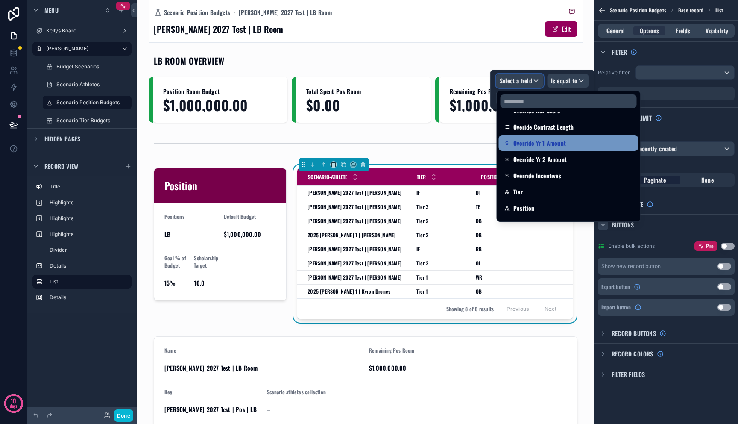
scroll to position [142, 0]
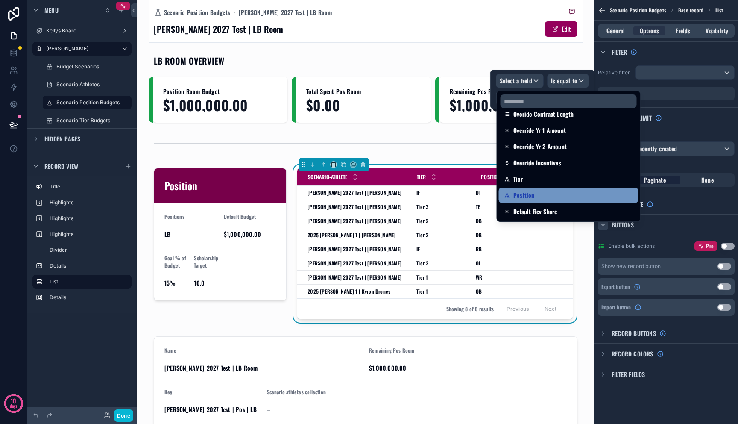
click at [548, 193] on div "Position" at bounding box center [568, 195] width 129 height 10
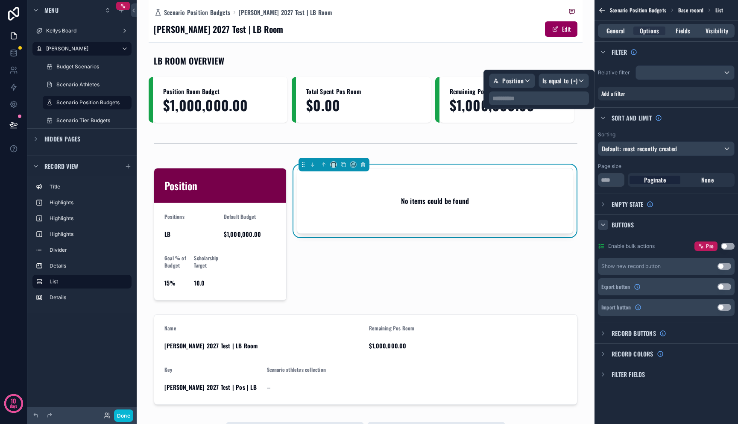
click at [558, 101] on p "**********" at bounding box center [540, 98] width 95 height 9
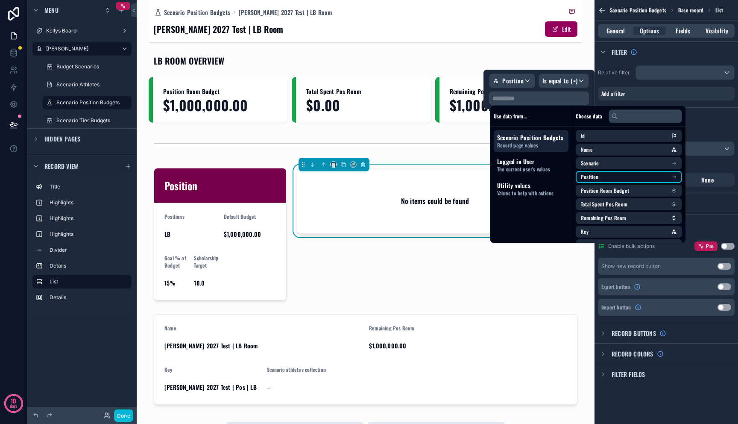
click at [560, 177] on li "Position" at bounding box center [629, 177] width 106 height 12
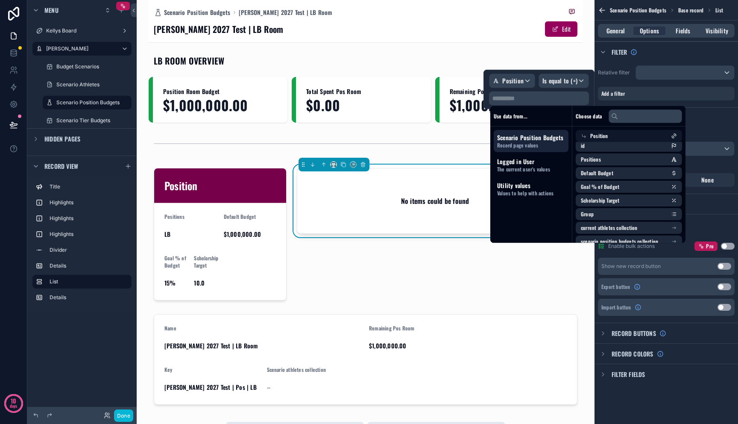
scroll to position [0, 0]
click at [553, 221] on div "Use data from... Scenario Position Budgets Record page values Logged in User Th…" at bounding box center [531, 174] width 82 height 137
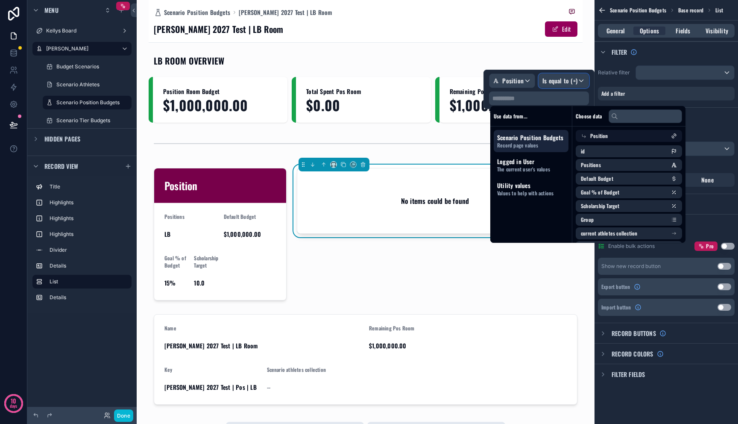
click at [552, 86] on div "Is equal to (=)" at bounding box center [564, 81] width 50 height 14
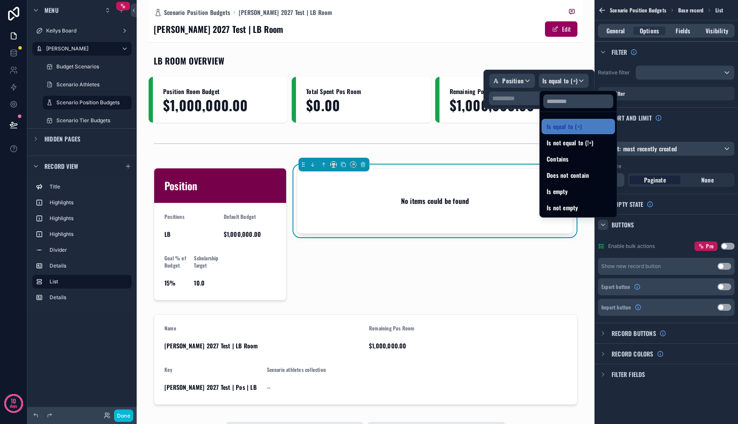
click at [515, 94] on div at bounding box center [539, 89] width 111 height 39
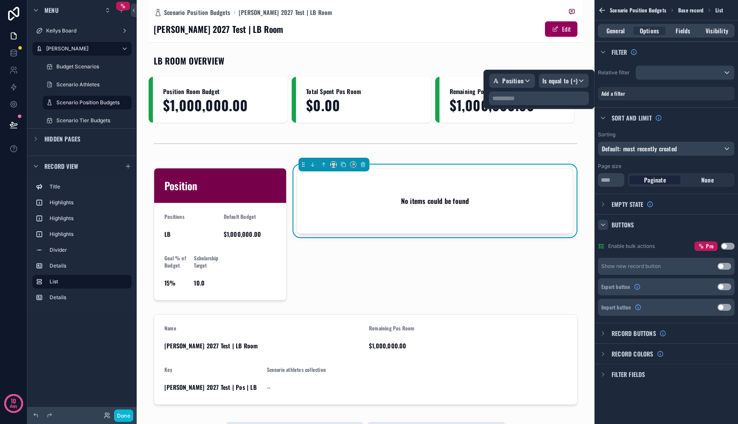
click at [517, 98] on p "**********" at bounding box center [540, 98] width 95 height 9
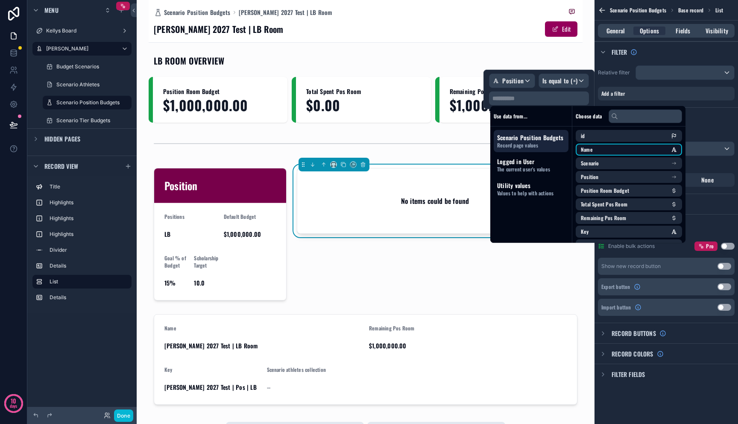
click at [560, 151] on li "Name" at bounding box center [629, 150] width 106 height 12
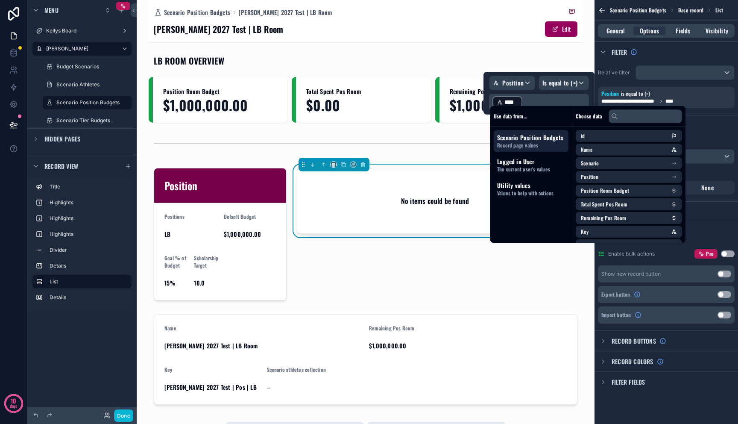
click at [450, 241] on div "No items could be found" at bounding box center [435, 233] width 287 height 139
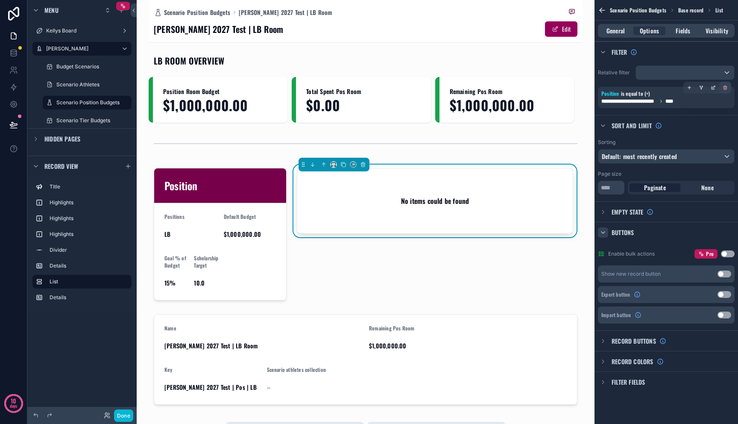
click at [560, 88] on icon "scrollable content" at bounding box center [725, 87] width 5 height 5
click at [334, 296] on div "No items could be found" at bounding box center [435, 233] width 287 height 139
click at [403, 205] on h2 "No items could be found" at bounding box center [435, 201] width 68 height 10
click at [560, 384] on span "Filter fields" at bounding box center [629, 382] width 34 height 9
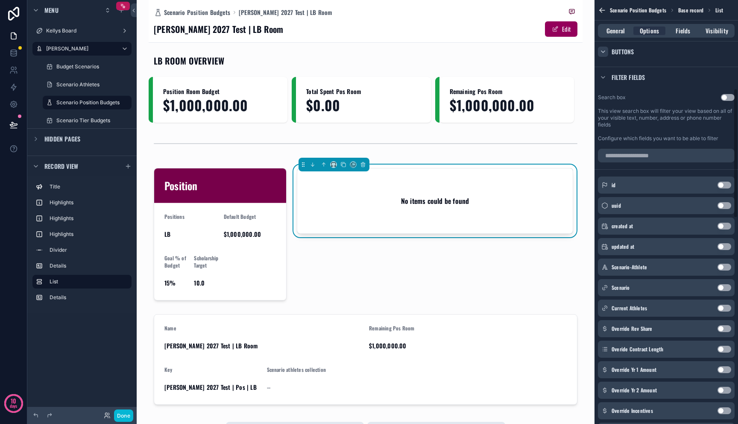
scroll to position [252, 0]
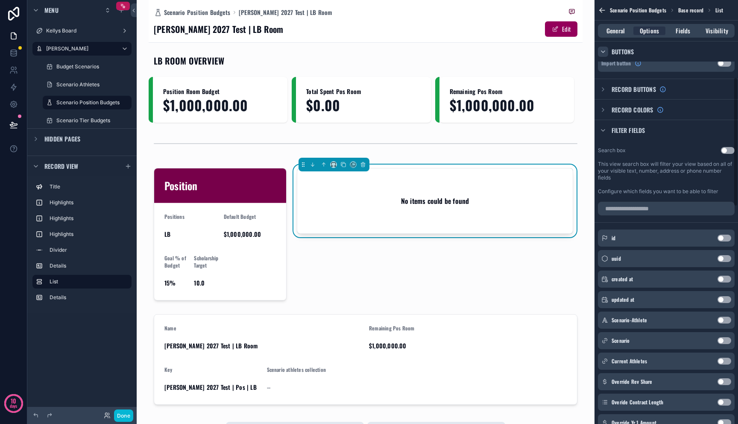
click at [560, 150] on button "Use setting" at bounding box center [728, 150] width 14 height 7
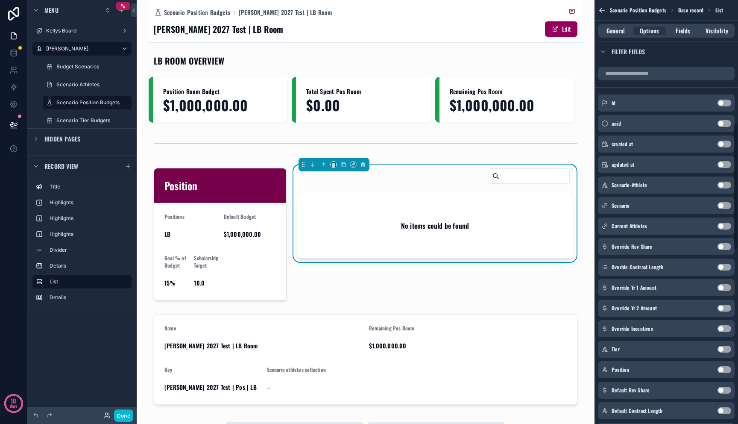
scroll to position [408, 0]
click at [560, 347] on button "Use setting" at bounding box center [725, 348] width 14 height 7
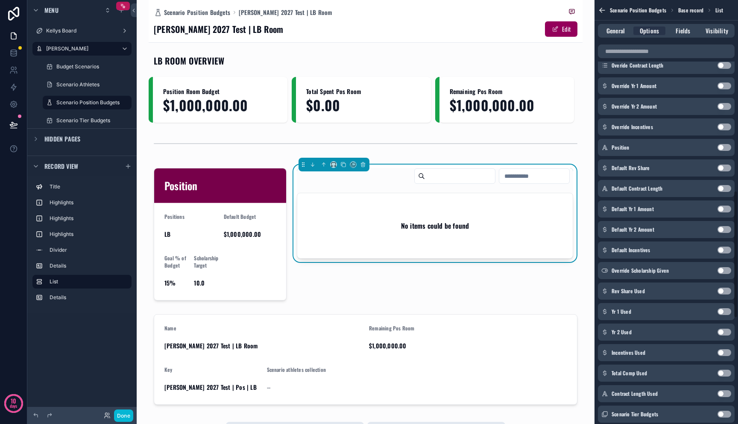
scroll to position [776, 0]
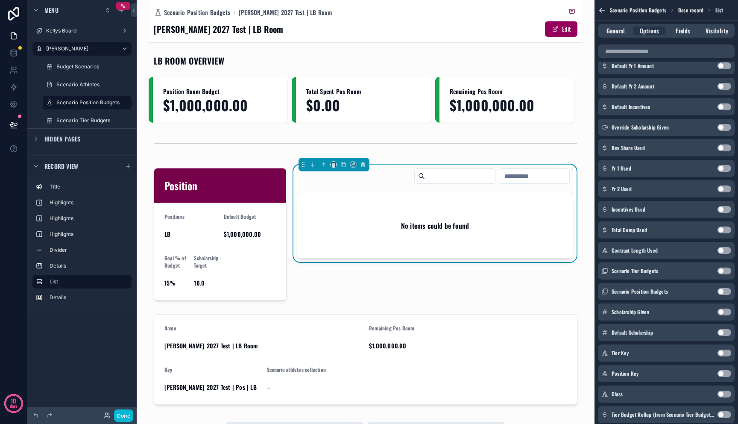
click at [560, 146] on button "Use setting" at bounding box center [725, 147] width 14 height 7
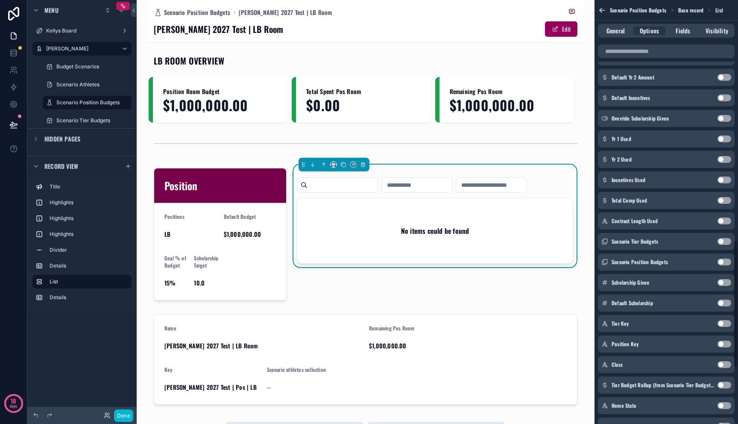
scroll to position [809, 0]
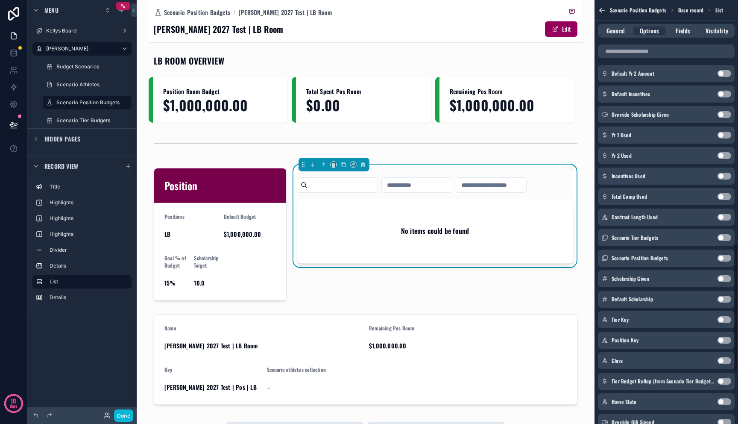
click at [560, 194] on button "Use setting" at bounding box center [725, 196] width 14 height 7
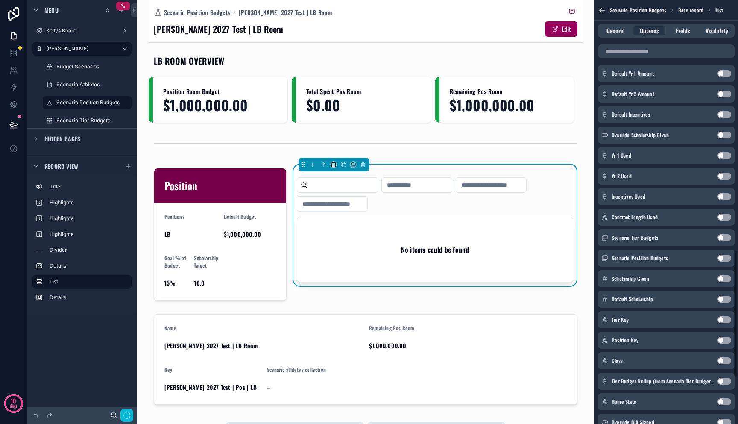
scroll to position [830, 0]
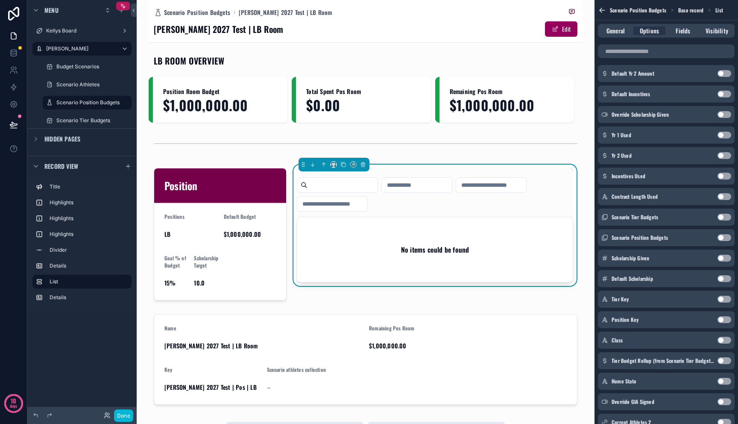
click at [560, 199] on button "Use setting" at bounding box center [725, 196] width 14 height 7
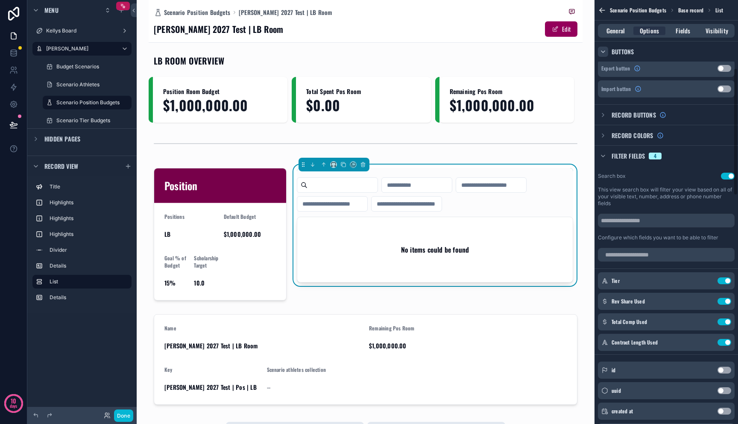
scroll to position [226, 0]
click at [560, 327] on div "Total Comp Used Use setting" at bounding box center [666, 321] width 137 height 17
click at [560, 325] on div "Total Comp Used Use setting" at bounding box center [666, 321] width 137 height 17
click at [560, 319] on button "Use setting" at bounding box center [725, 321] width 14 height 7
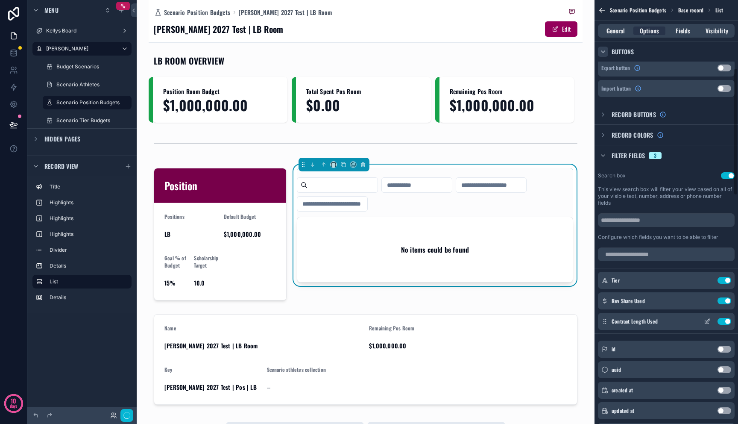
click at [560, 324] on div "Contract Length Used Use setting" at bounding box center [666, 321] width 137 height 17
click at [560, 323] on button "Use setting" at bounding box center [725, 321] width 14 height 7
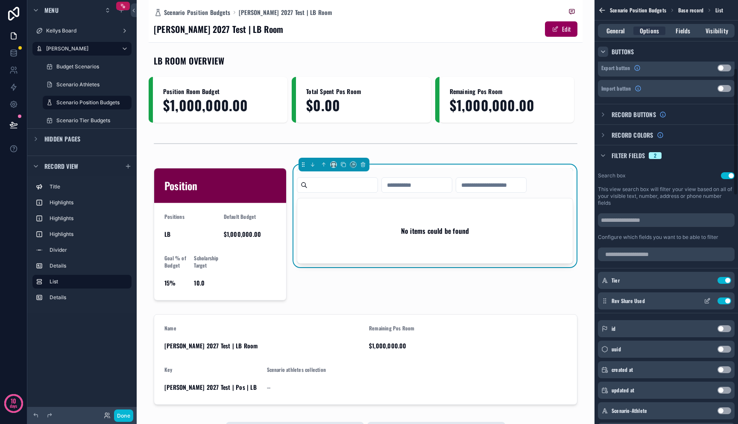
click at [560, 303] on button "Use setting" at bounding box center [725, 300] width 14 height 7
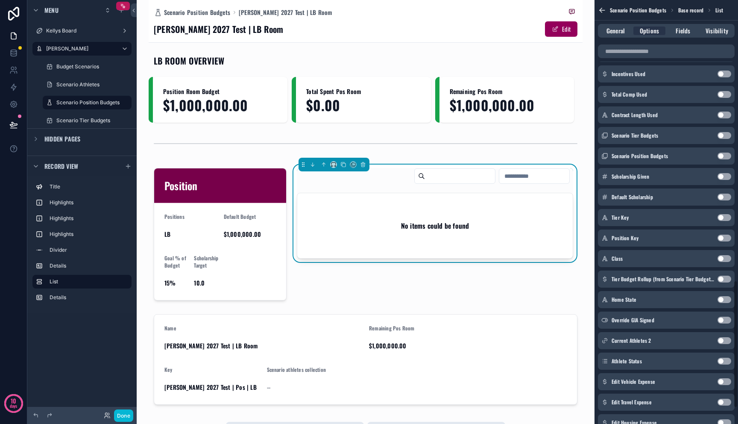
scroll to position [911, 0]
click at [560, 299] on button "Use setting" at bounding box center [725, 299] width 14 height 7
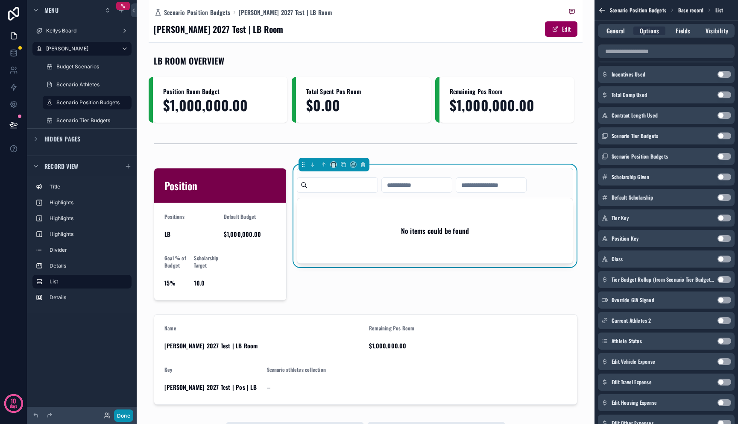
click at [122, 414] on button "Done" at bounding box center [123, 415] width 19 height 12
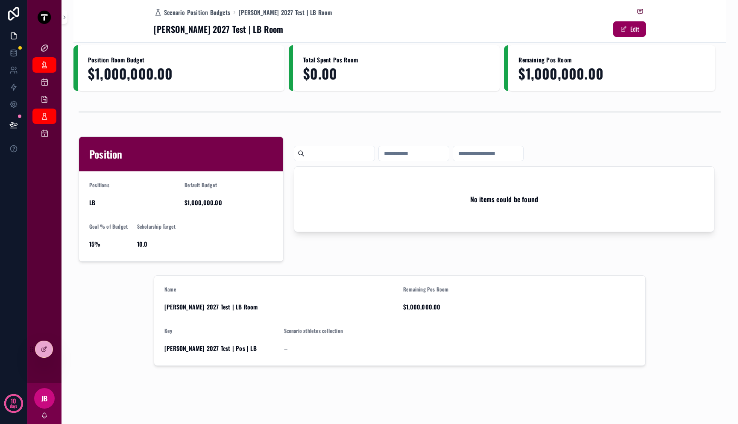
scroll to position [34, 0]
click at [47, 342] on div at bounding box center [43, 349] width 17 height 16
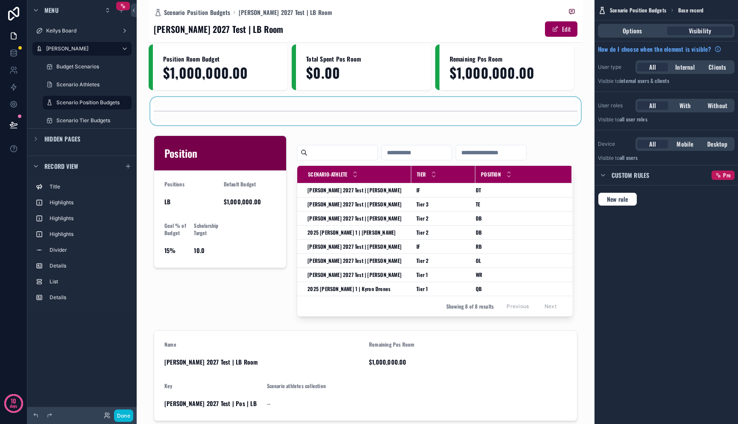
click at [192, 111] on div "scrollable content" at bounding box center [366, 111] width 434 height 28
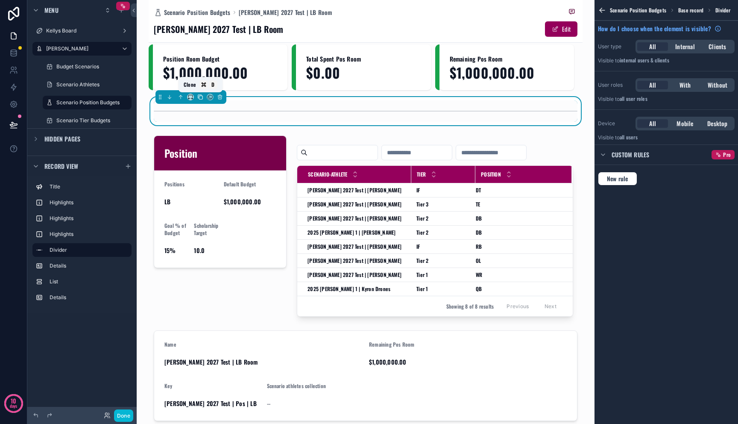
click at [200, 97] on icon "scrollable content" at bounding box center [200, 97] width 6 height 6
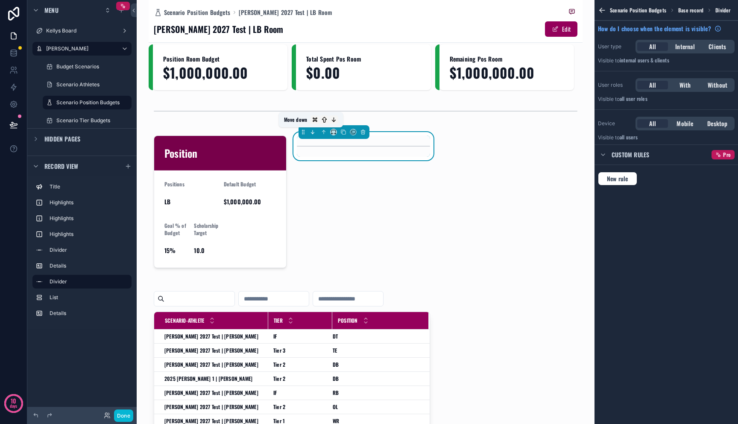
click at [312, 132] on icon "scrollable content" at bounding box center [313, 132] width 6 height 6
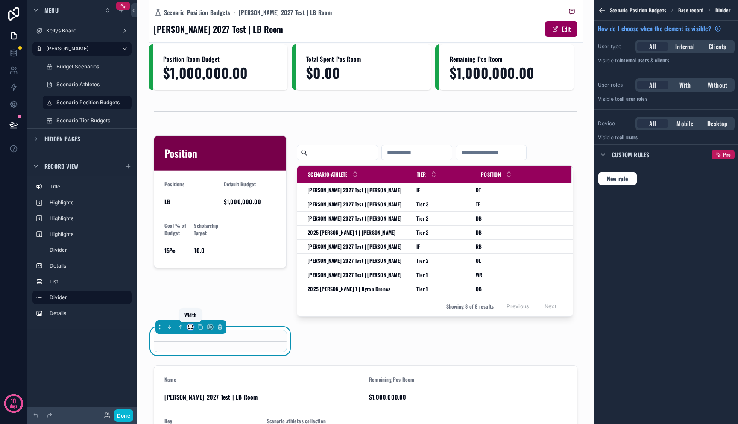
click at [191, 329] on icon "scrollable content" at bounding box center [191, 327] width 6 height 6
click at [198, 315] on span "Full width" at bounding box center [206, 319] width 25 height 10
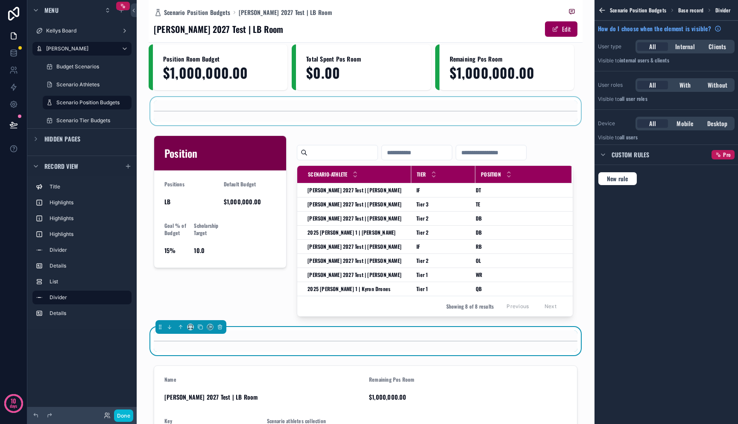
click at [217, 108] on div "scrollable content" at bounding box center [366, 111] width 434 height 28
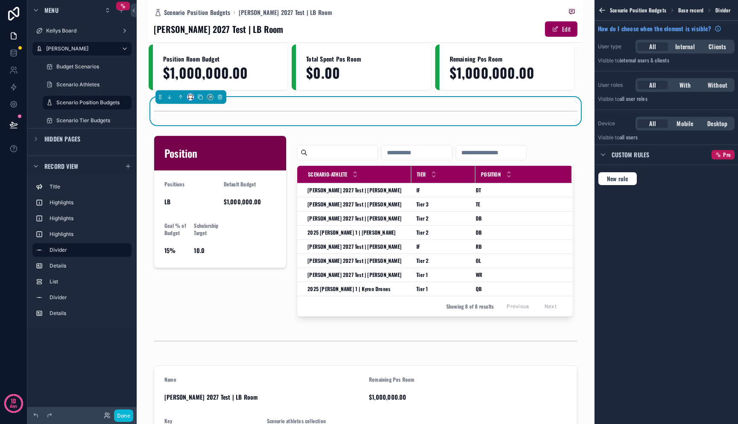
click at [193, 97] on icon "scrollable content" at bounding box center [191, 97] width 6 height 6
click at [317, 120] on div "scrollable content" at bounding box center [369, 212] width 738 height 424
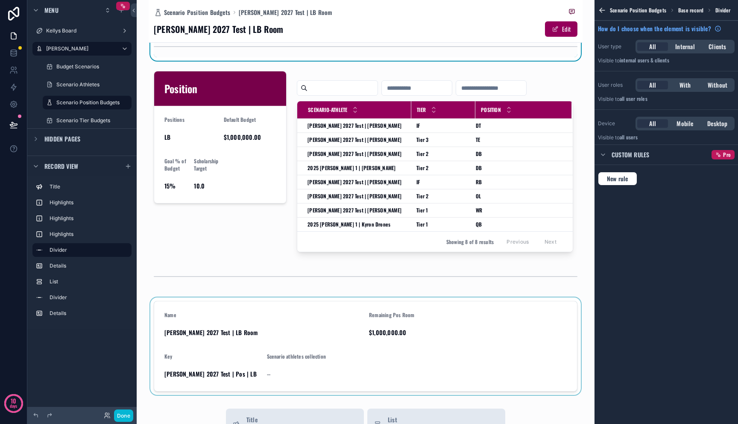
scroll to position [96, 0]
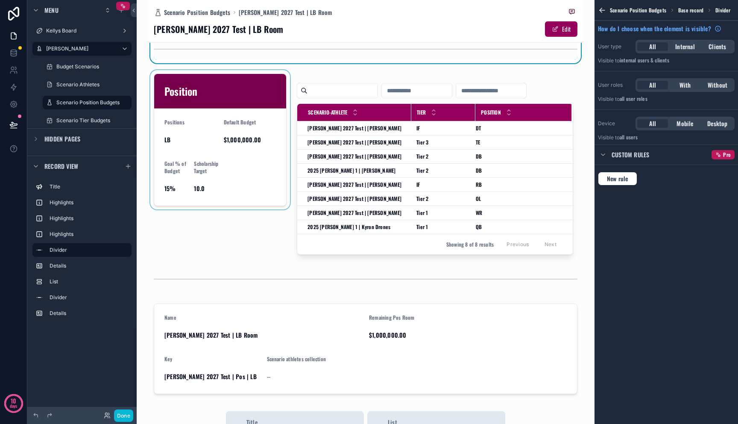
click at [224, 167] on div "scrollable content" at bounding box center [220, 164] width 143 height 188
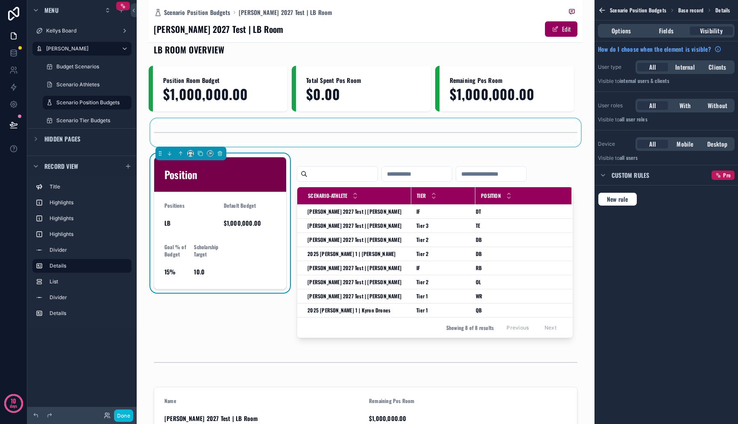
scroll to position [10, 0]
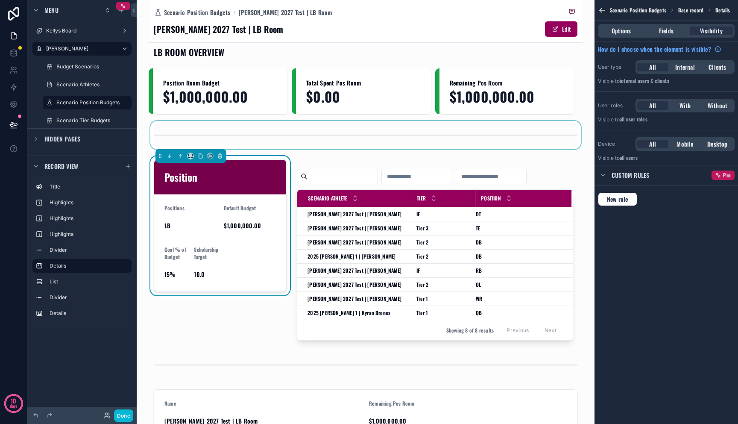
click at [233, 251] on form "Positions LB Default Budget $1,000,000.00 Goal % of Budget 15% Scholarship Targ…" at bounding box center [220, 242] width 132 height 97
click at [560, 26] on div "Options Fields Visibility" at bounding box center [666, 31] width 137 height 14
click at [560, 29] on div "Options" at bounding box center [621, 30] width 43 height 9
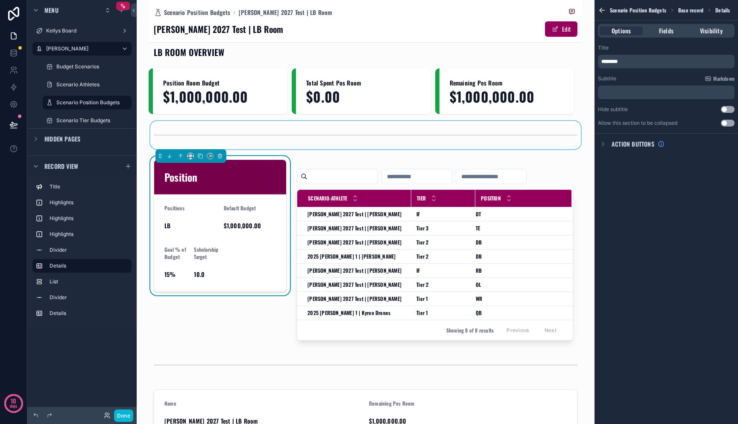
click at [560, 65] on div "********" at bounding box center [666, 62] width 137 height 14
click at [560, 60] on p "********" at bounding box center [667, 61] width 132 height 7
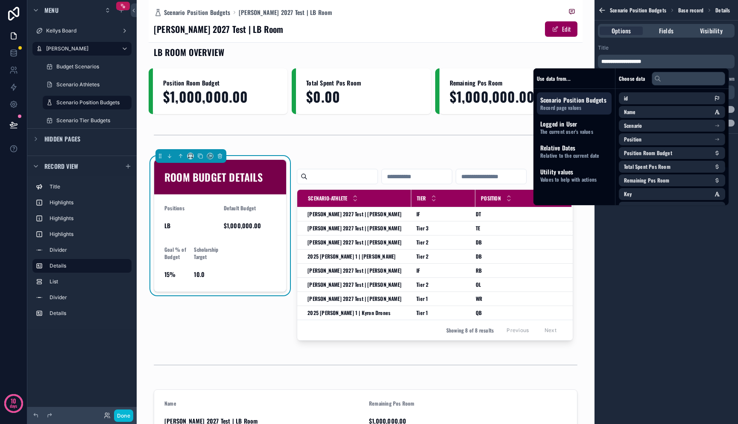
click at [560, 240] on div "**********" at bounding box center [667, 212] width 144 height 424
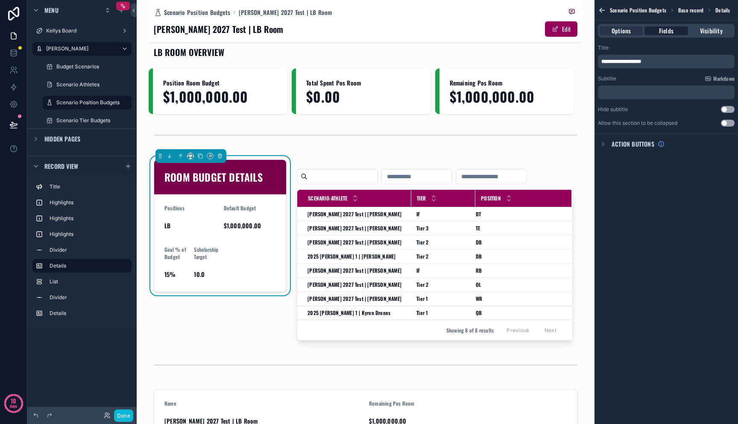
click at [560, 33] on span "Fields" at bounding box center [666, 30] width 15 height 9
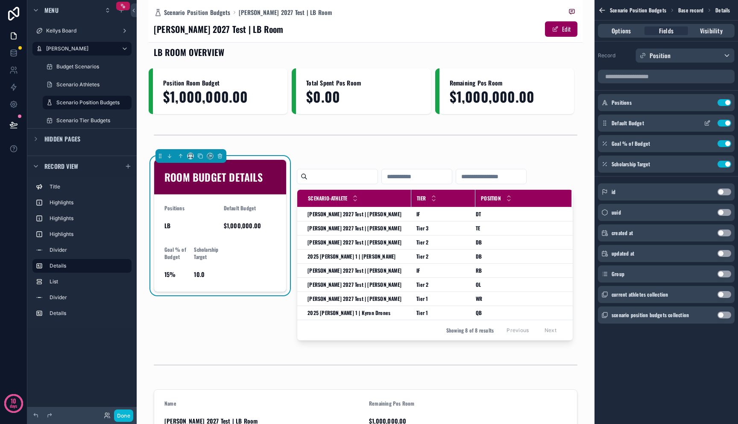
click at [560, 126] on button "Use setting" at bounding box center [725, 123] width 14 height 7
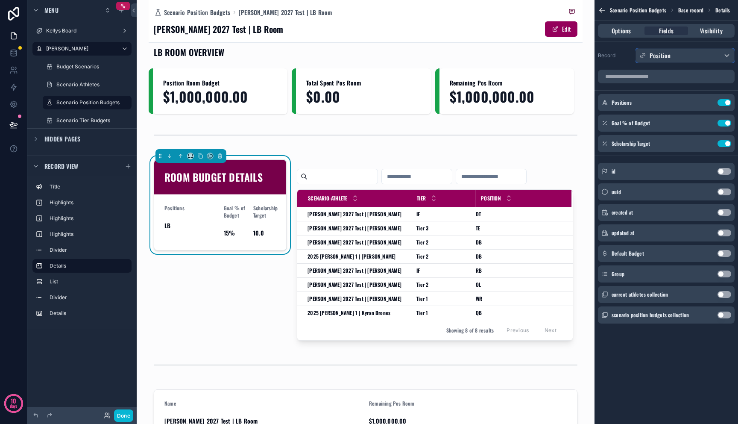
click at [560, 56] on div "Position" at bounding box center [685, 56] width 98 height 14
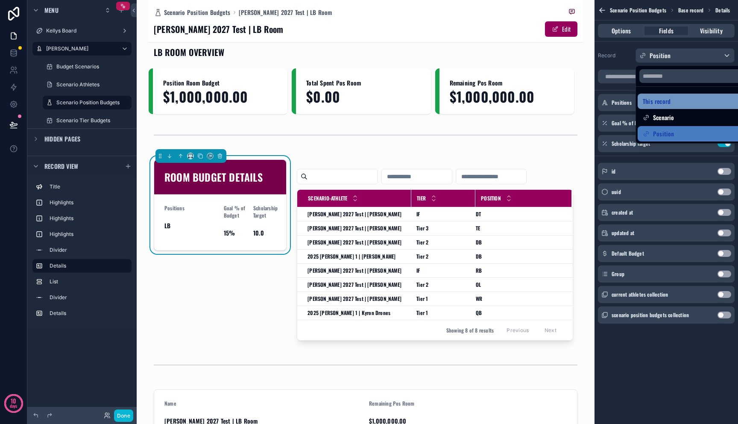
click at [560, 104] on div "This record" at bounding box center [695, 101] width 104 height 10
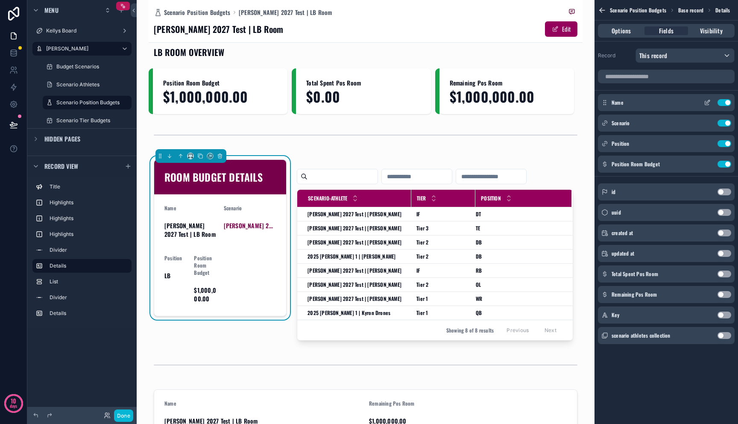
click at [560, 105] on button "Use setting" at bounding box center [725, 102] width 14 height 7
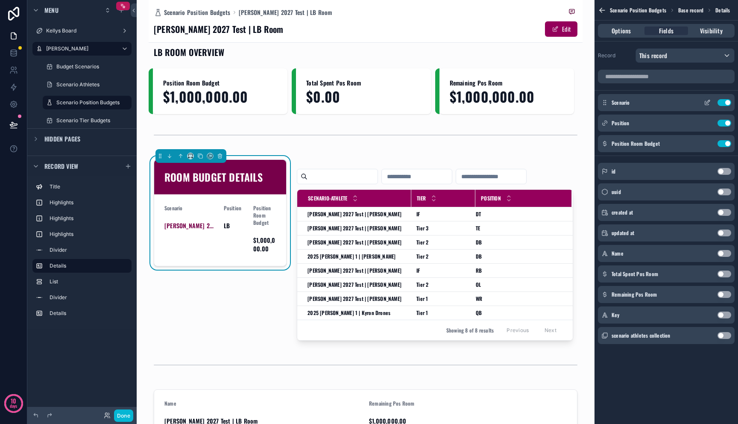
click at [560, 106] on div "Scenario Use setting" at bounding box center [666, 102] width 137 height 17
click at [560, 102] on button "Use setting" at bounding box center [725, 102] width 14 height 7
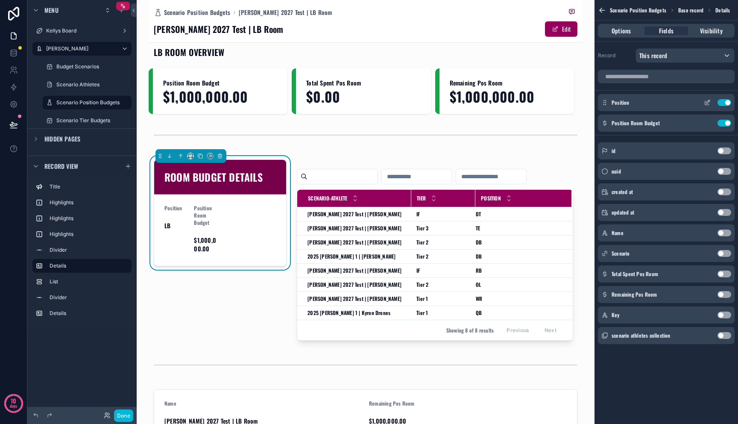
click at [560, 103] on button "Use setting" at bounding box center [725, 102] width 14 height 7
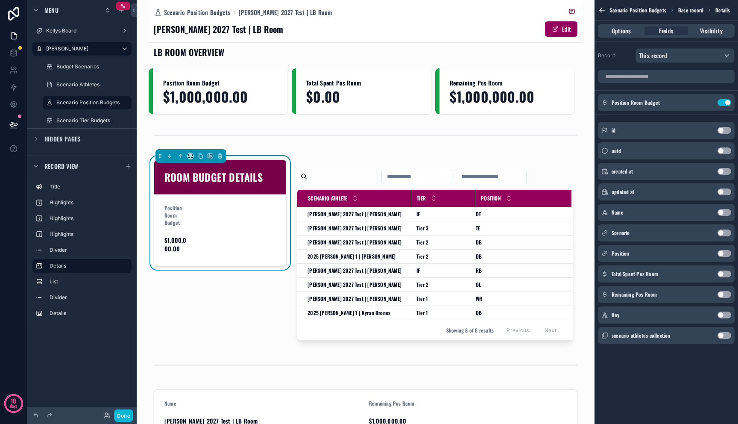
click at [560, 276] on button "Use setting" at bounding box center [725, 273] width 14 height 7
click at [560, 291] on button "Use setting" at bounding box center [725, 294] width 14 height 7
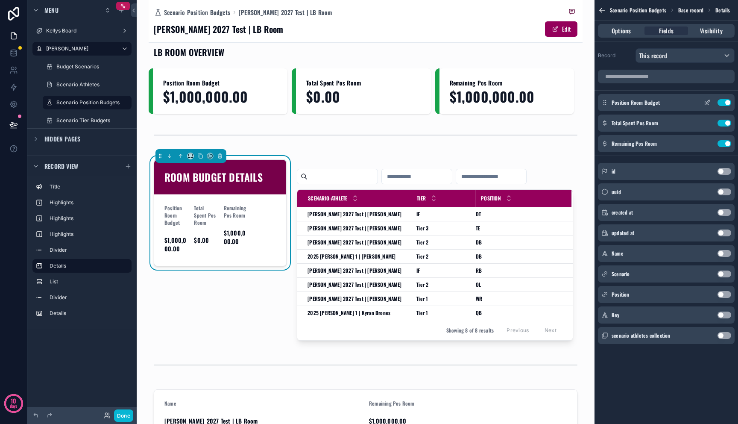
click at [560, 100] on icon "scrollable content" at bounding box center [707, 102] width 7 height 7
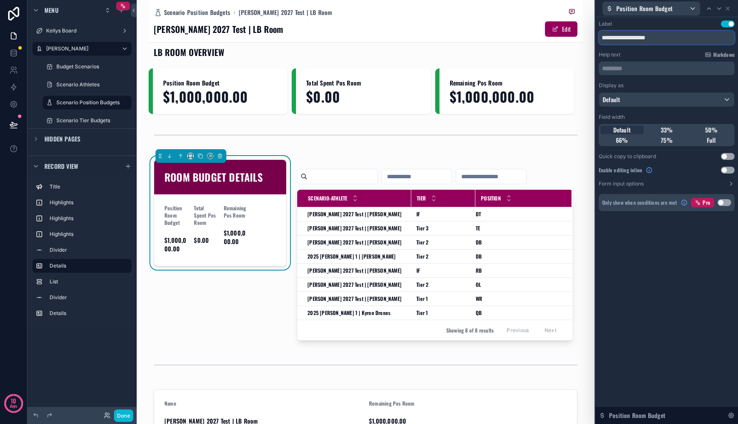
drag, startPoint x: 626, startPoint y: 36, endPoint x: 613, endPoint y: 37, distance: 13.2
click at [560, 37] on input "**********" at bounding box center [667, 38] width 136 height 14
type input "**********"
click at [560, 128] on span "33%" at bounding box center [667, 130] width 12 height 9
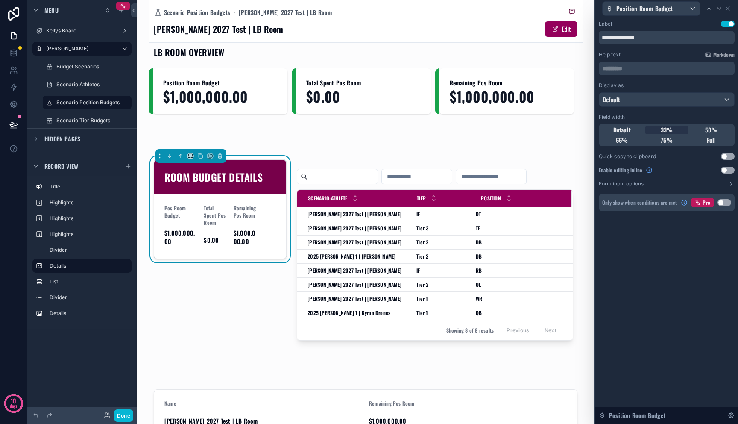
click at [560, 170] on button "Use setting" at bounding box center [728, 170] width 14 height 7
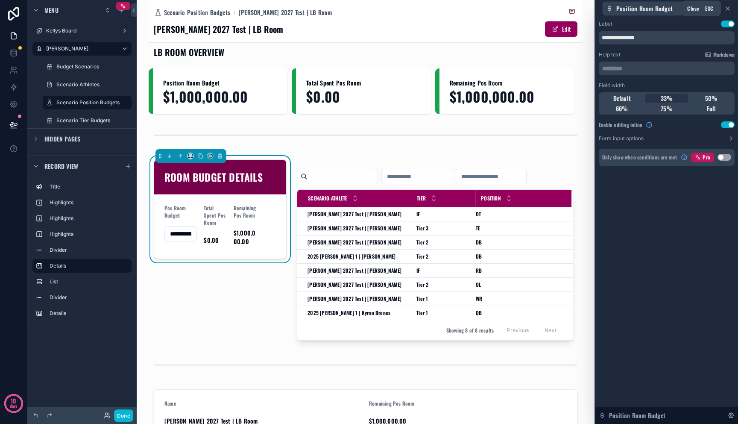
click at [560, 7] on icon at bounding box center [727, 8] width 3 height 3
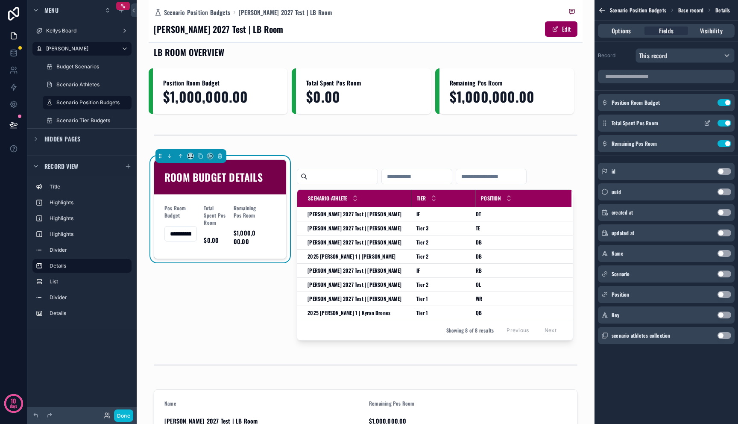
click at [560, 123] on icon "scrollable content" at bounding box center [708, 121] width 3 height 3
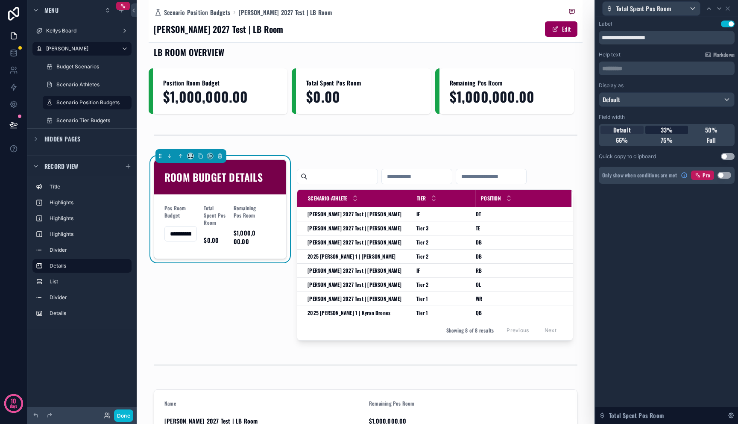
click at [560, 129] on span "33%" at bounding box center [667, 130] width 12 height 9
drag, startPoint x: 634, startPoint y: 36, endPoint x: 712, endPoint y: 43, distance: 77.6
click at [560, 43] on input "**********" at bounding box center [667, 38] width 136 height 14
type input "**********"
click at [560, 10] on icon at bounding box center [727, 8] width 7 height 7
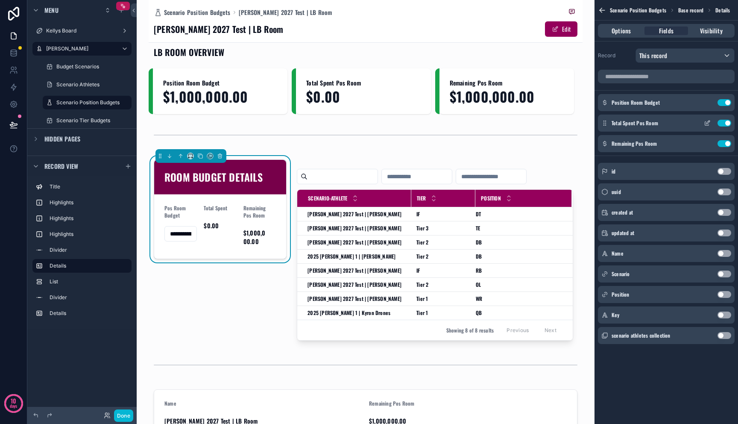
click at [560, 127] on div "Total Spent Pos Room Use setting" at bounding box center [666, 122] width 137 height 17
click at [560, 122] on button "Use setting" at bounding box center [725, 123] width 14 height 7
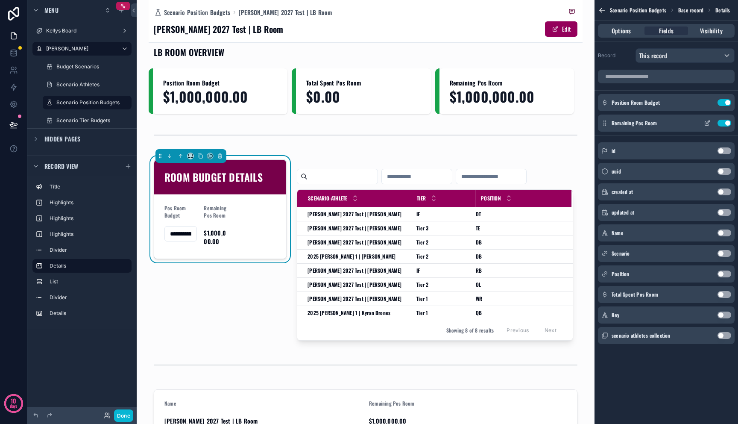
click at [560, 124] on button "Use setting" at bounding box center [725, 123] width 14 height 7
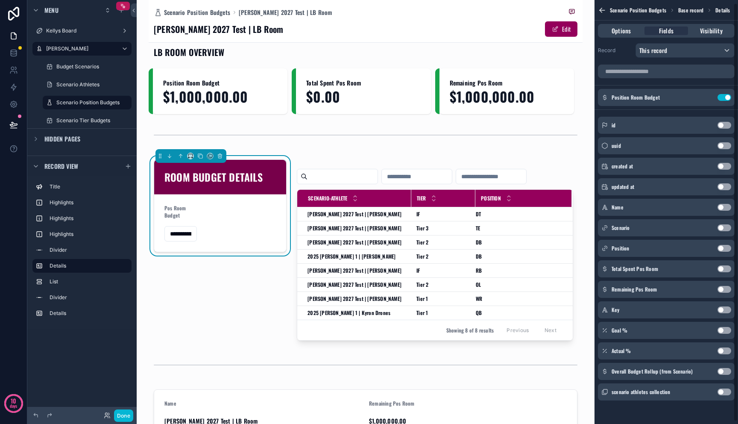
scroll to position [6, 0]
click at [560, 330] on button "Use setting" at bounding box center [725, 329] width 14 height 7
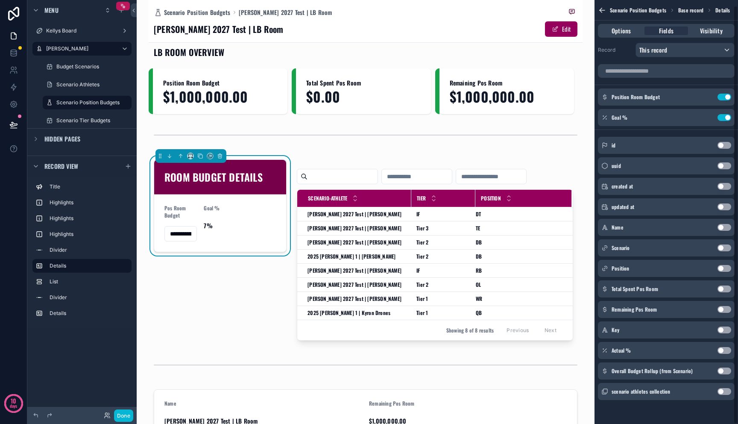
click at [560, 349] on button "Use setting" at bounding box center [725, 350] width 14 height 7
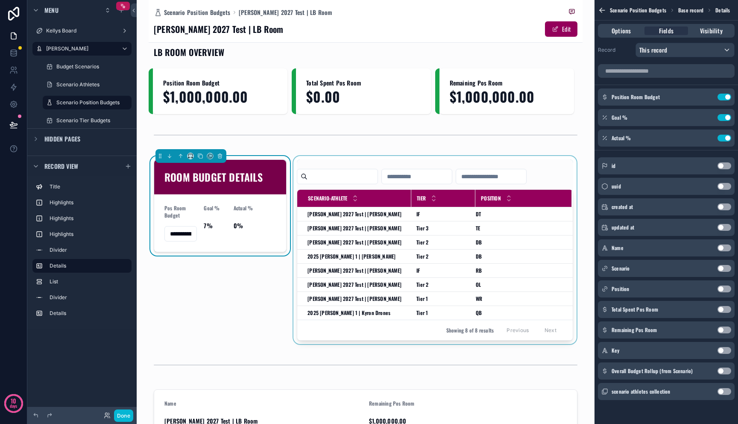
click at [490, 265] on div "scrollable content" at bounding box center [435, 250] width 287 height 188
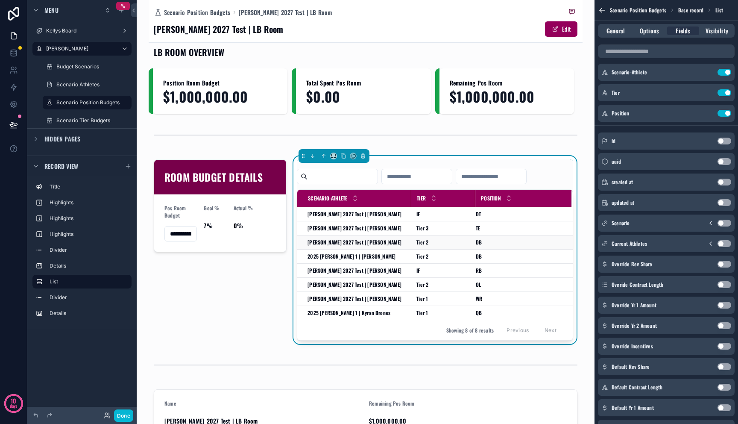
click at [487, 243] on div "DB DB" at bounding box center [519, 242] width 86 height 7
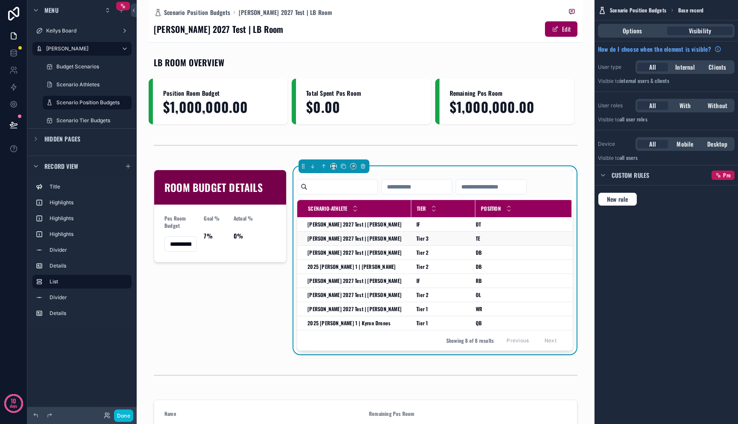
click at [492, 233] on td "TE TE" at bounding box center [523, 239] width 97 height 14
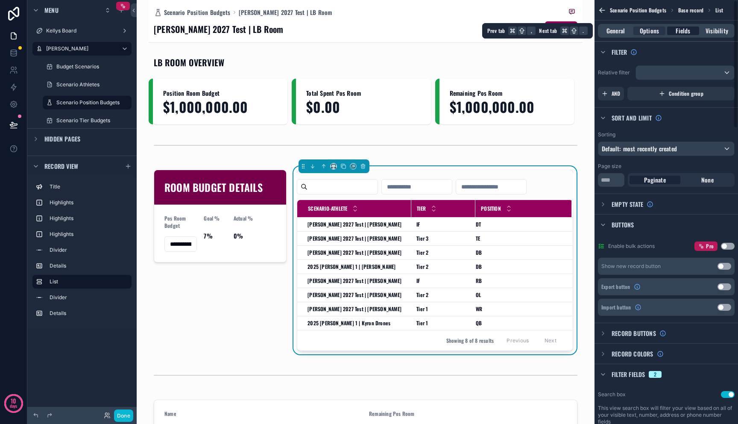
click at [560, 29] on span "Fields" at bounding box center [683, 30] width 15 height 9
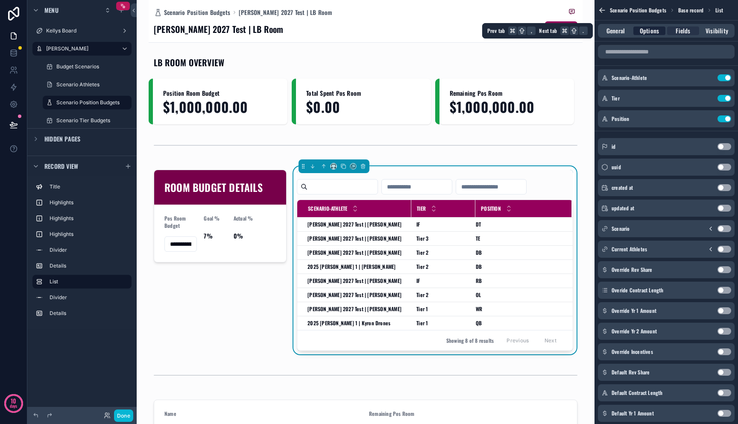
click at [560, 30] on span "Options" at bounding box center [649, 30] width 19 height 9
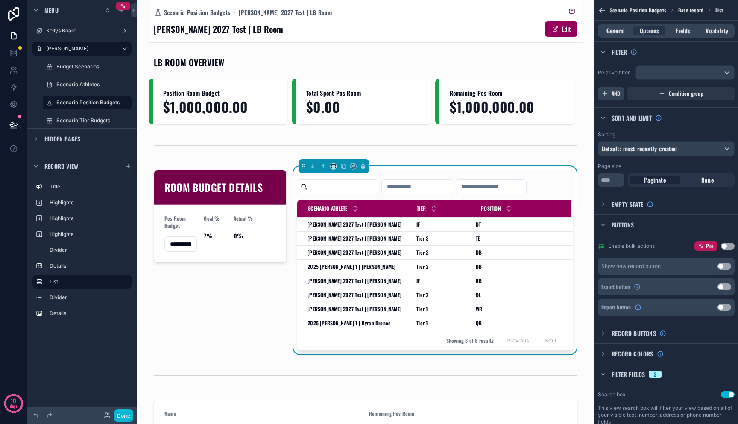
click at [560, 93] on span "AND" at bounding box center [616, 93] width 9 height 7
click at [560, 97] on div "Add a filter" at bounding box center [666, 94] width 137 height 14
click at [560, 86] on div "scrollable content" at bounding box center [713, 88] width 12 height 12
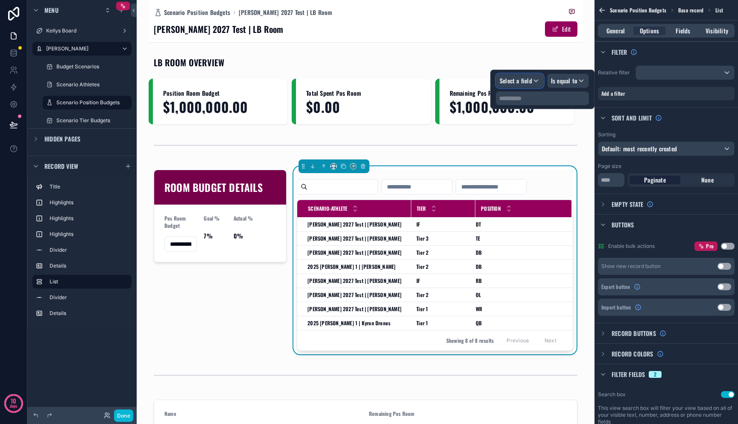
click at [529, 77] on span "Select a field" at bounding box center [516, 80] width 32 height 9
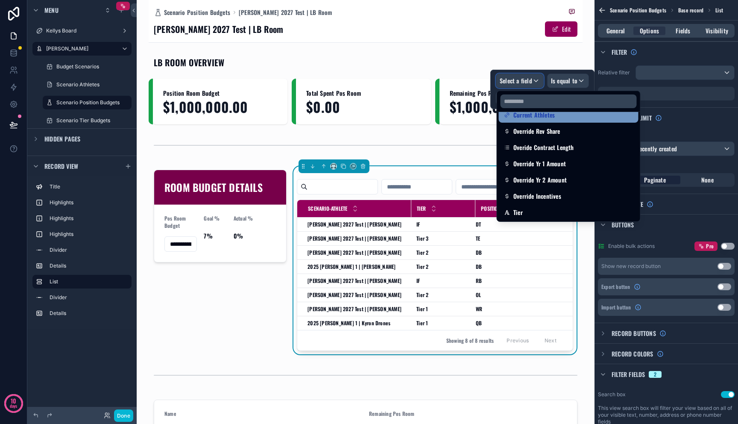
scroll to position [140, 0]
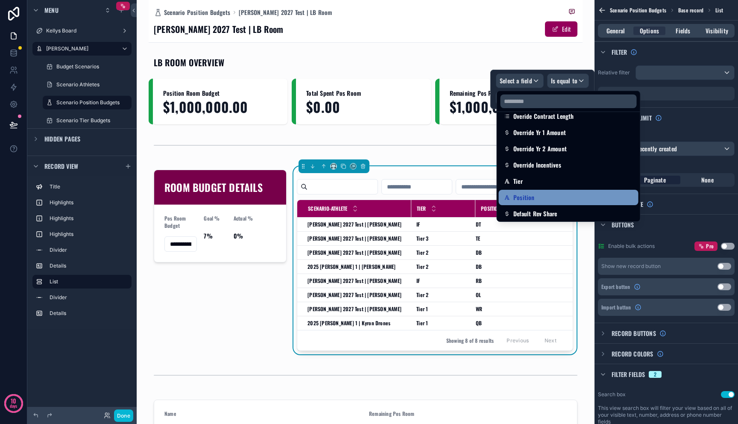
click at [547, 193] on div "Position" at bounding box center [568, 197] width 129 height 10
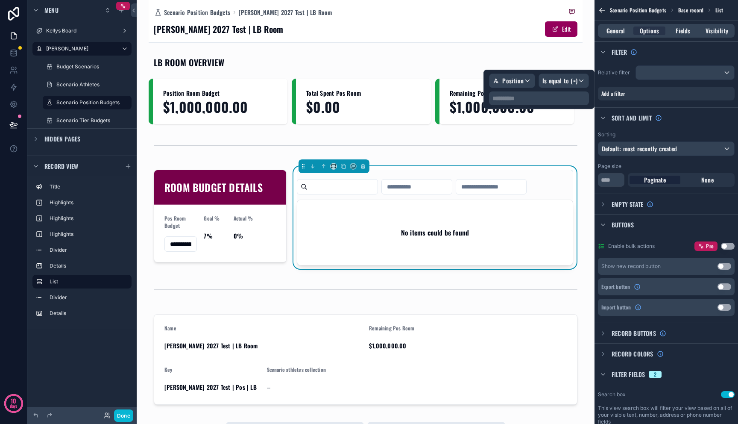
click at [551, 100] on p "**********" at bounding box center [540, 98] width 95 height 9
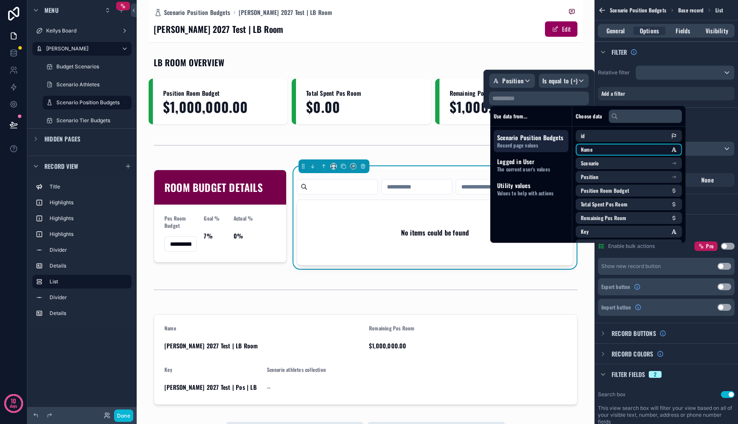
click at [560, 150] on li "Name" at bounding box center [629, 150] width 106 height 12
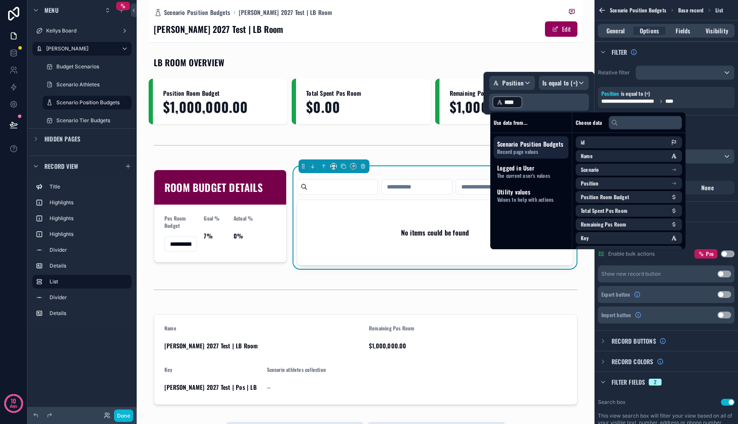
click at [560, 277] on div "**********" at bounding box center [366, 212] width 458 height 424
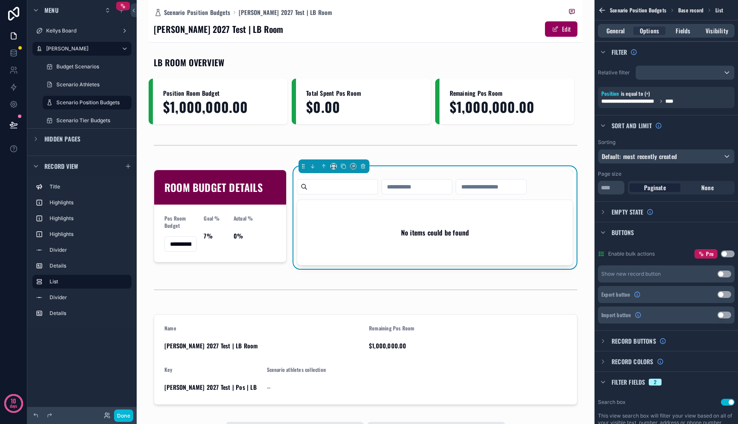
click at [560, 264] on div "**********" at bounding box center [366, 212] width 458 height 424
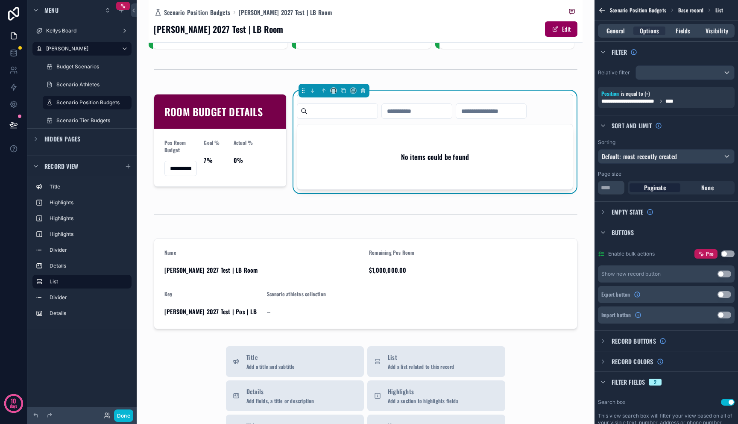
scroll to position [80, 0]
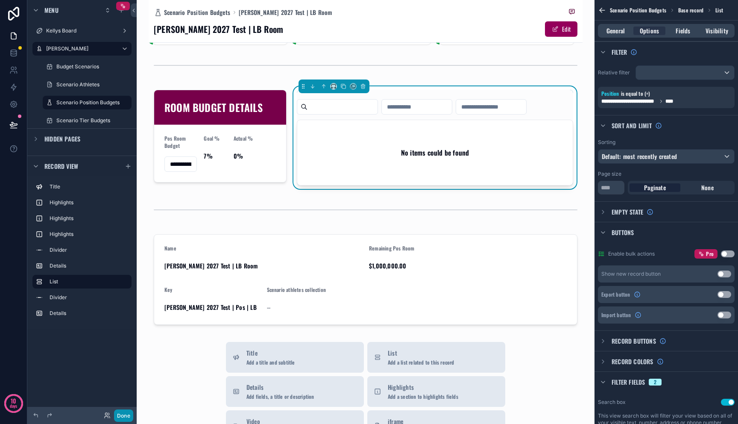
click at [129, 411] on button "Done" at bounding box center [123, 415] width 19 height 12
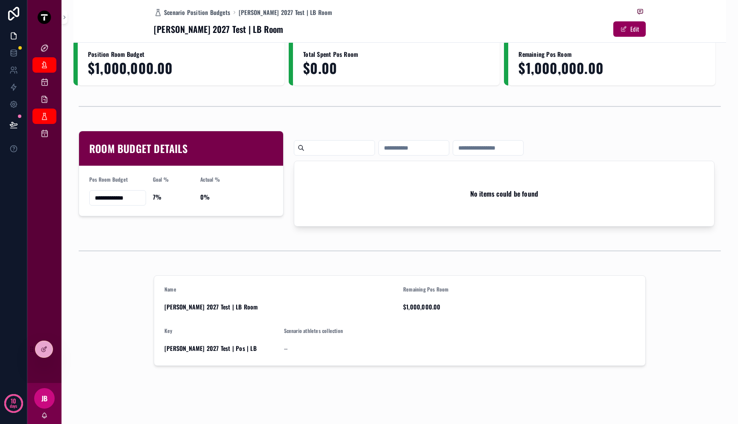
scroll to position [39, 0]
click at [129, 366] on div "Name Mitch 2027 Test | LB Room Remaining Pos Room $1,000,000.00 Key Mitch 2027 …" at bounding box center [399, 320] width 653 height 97
click at [186, 183] on div "Goal %" at bounding box center [173, 181] width 41 height 11
click at [46, 349] on icon at bounding box center [44, 349] width 7 height 7
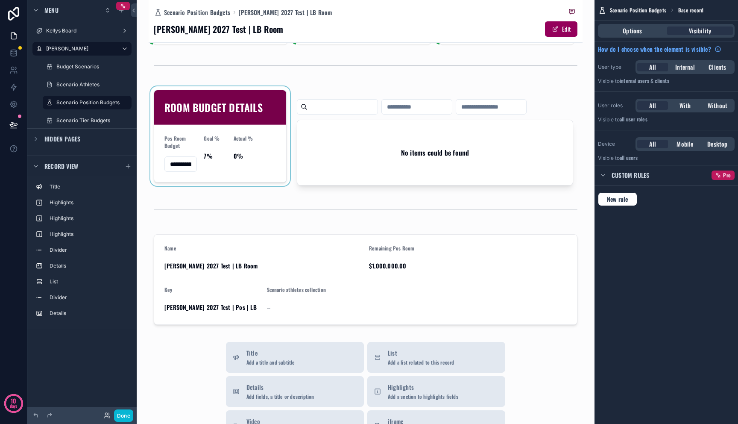
click at [260, 140] on div "scrollable content" at bounding box center [220, 137] width 143 height 103
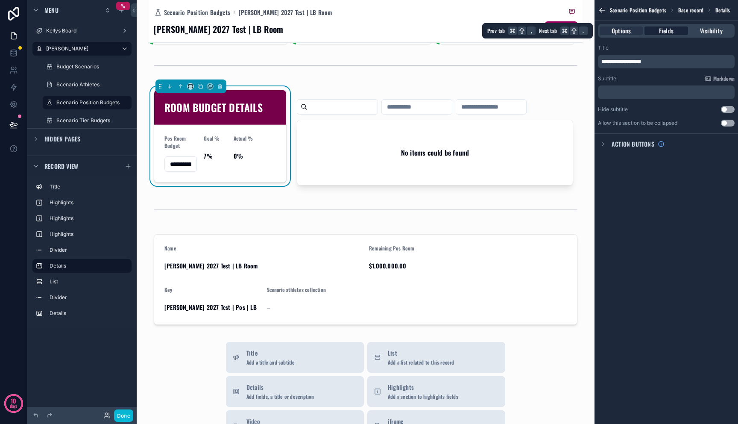
click at [560, 31] on span "Fields" at bounding box center [666, 30] width 15 height 9
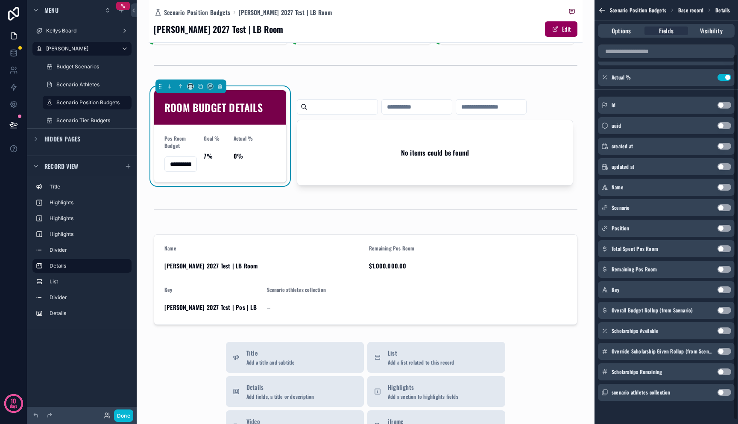
scroll to position [67, 0]
click at [560, 330] on button "Use setting" at bounding box center [725, 329] width 14 height 7
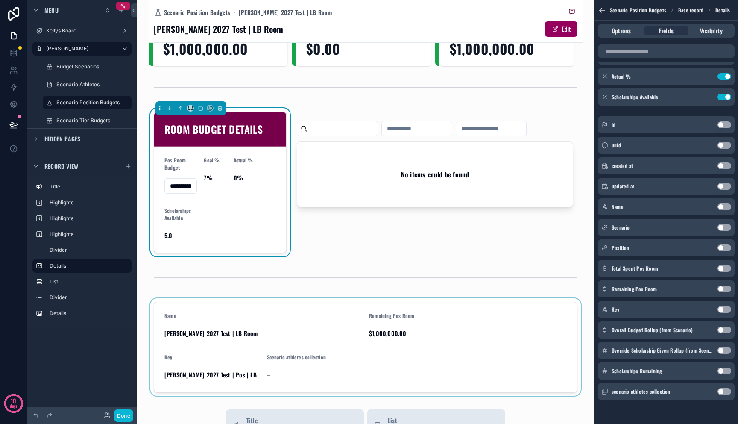
scroll to position [0, 0]
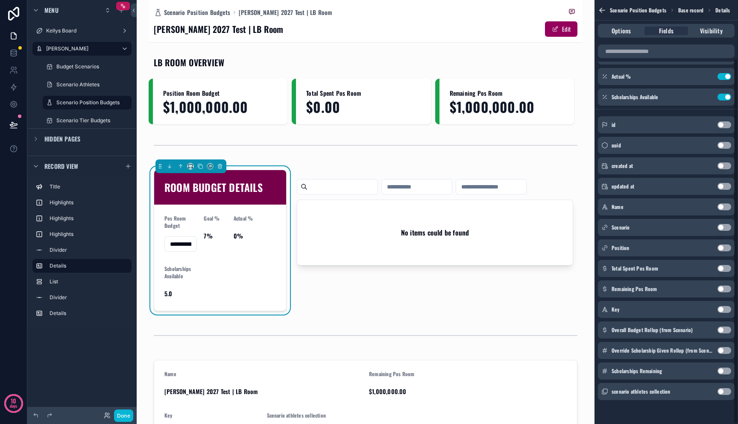
click at [560, 368] on button "Use setting" at bounding box center [725, 370] width 14 height 7
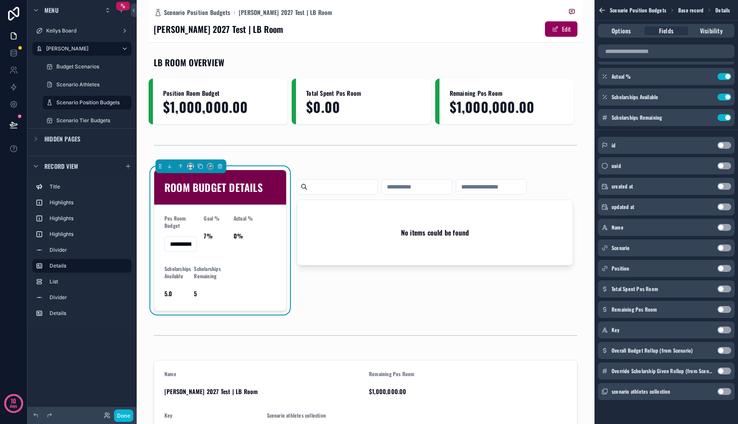
click at [560, 373] on button "Use setting" at bounding box center [725, 370] width 14 height 7
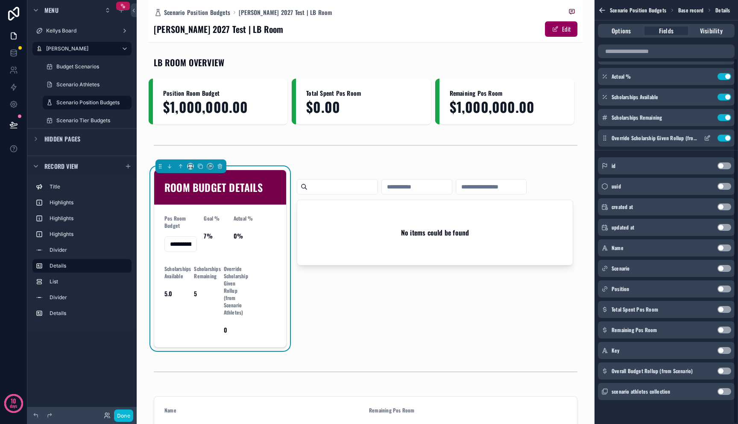
click at [560, 138] on icon "scrollable content" at bounding box center [708, 136] width 3 height 3
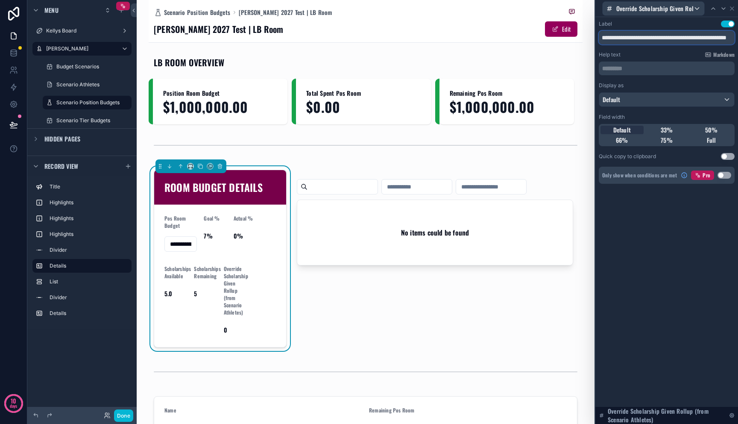
click at [560, 36] on input "**********" at bounding box center [667, 38] width 136 height 14
type input "*"
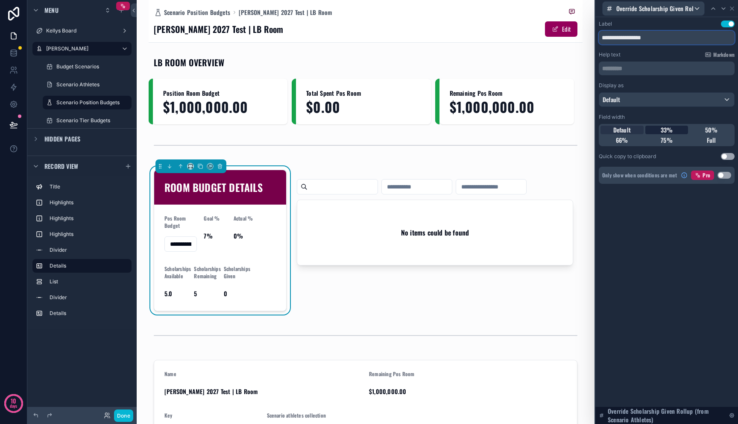
type input "**********"
click at [560, 127] on div "33%" at bounding box center [666, 130] width 43 height 9
click at [560, 129] on div "33%" at bounding box center [666, 130] width 43 height 9
click at [560, 9] on icon at bounding box center [731, 8] width 3 height 3
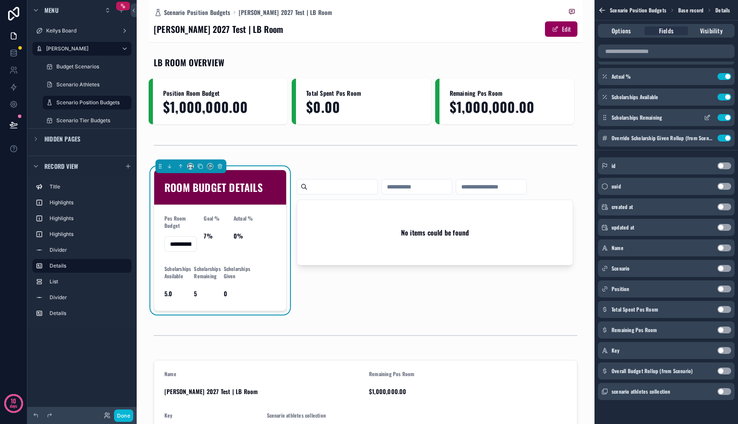
click at [560, 117] on icon "scrollable content" at bounding box center [708, 116] width 3 height 3
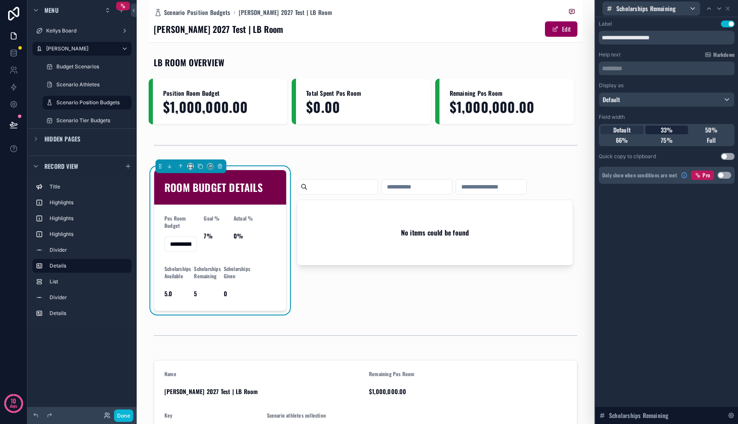
click at [560, 130] on span "33%" at bounding box center [667, 130] width 12 height 9
click at [560, 7] on icon at bounding box center [727, 8] width 7 height 7
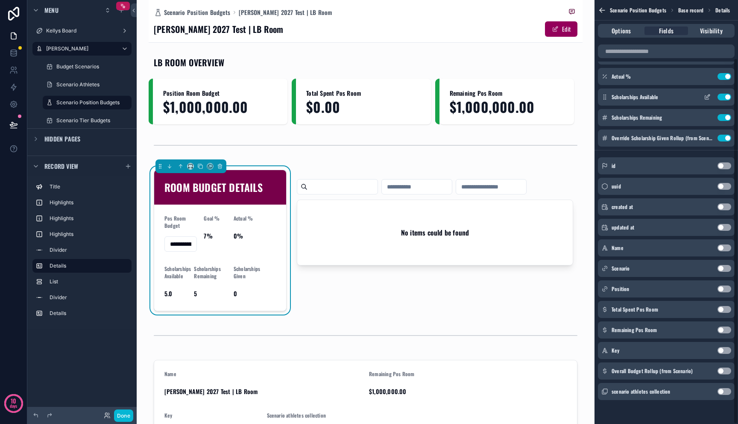
click at [560, 99] on icon "scrollable content" at bounding box center [707, 98] width 4 height 4
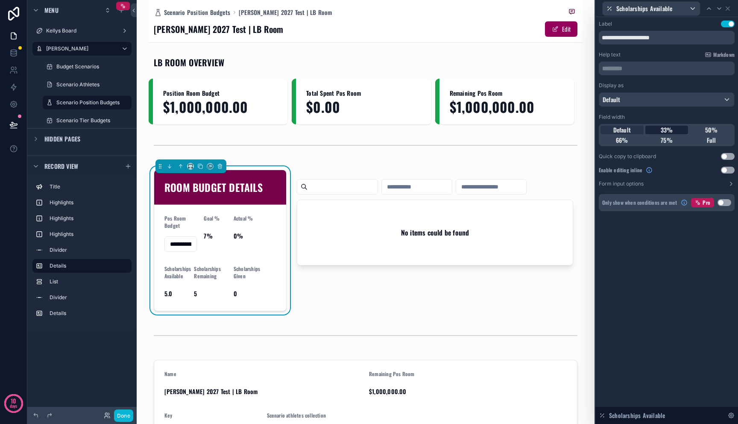
click at [560, 131] on span "33%" at bounding box center [667, 130] width 12 height 9
click at [560, 9] on icon at bounding box center [727, 8] width 7 height 7
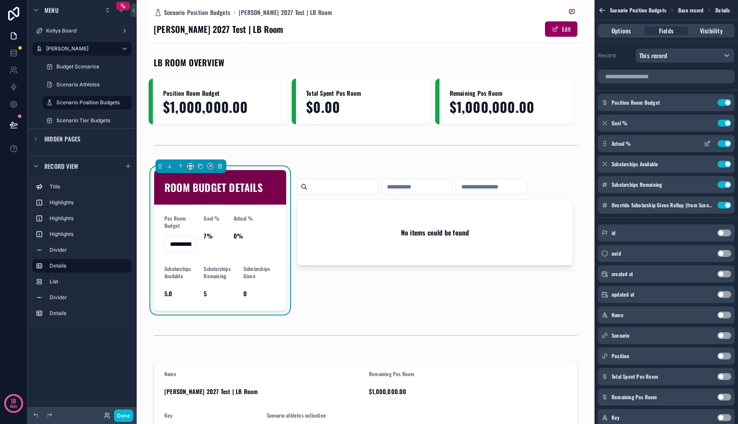
click at [560, 144] on icon "scrollable content" at bounding box center [707, 143] width 7 height 7
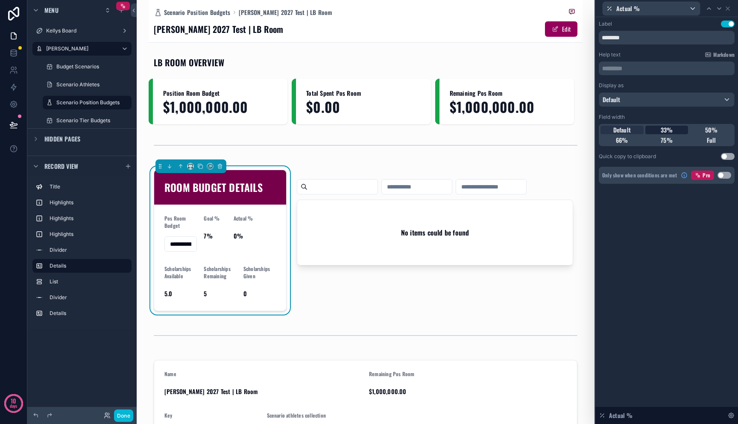
click at [560, 131] on div "33%" at bounding box center [666, 130] width 43 height 9
click at [560, 131] on span "33%" at bounding box center [667, 130] width 12 height 9
click at [560, 11] on icon at bounding box center [727, 8] width 7 height 7
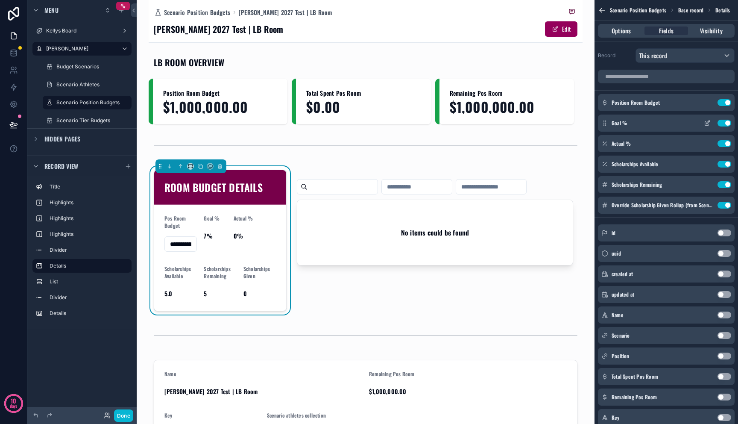
click at [560, 122] on icon "scrollable content" at bounding box center [708, 121] width 3 height 3
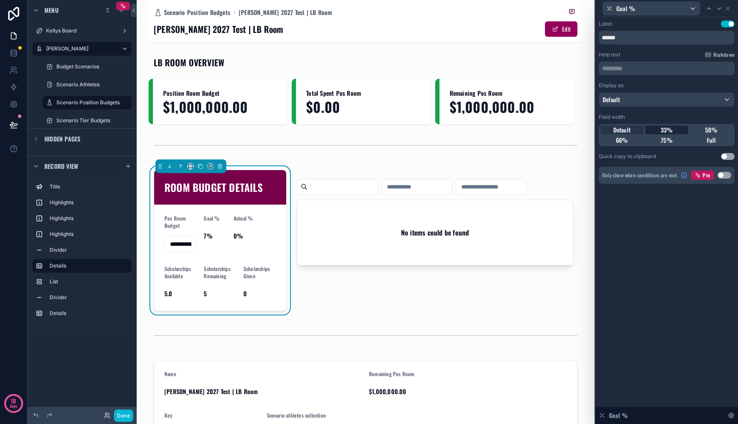
click at [560, 130] on span "33%" at bounding box center [667, 130] width 12 height 9
click at [560, 12] on icon at bounding box center [727, 8] width 7 height 7
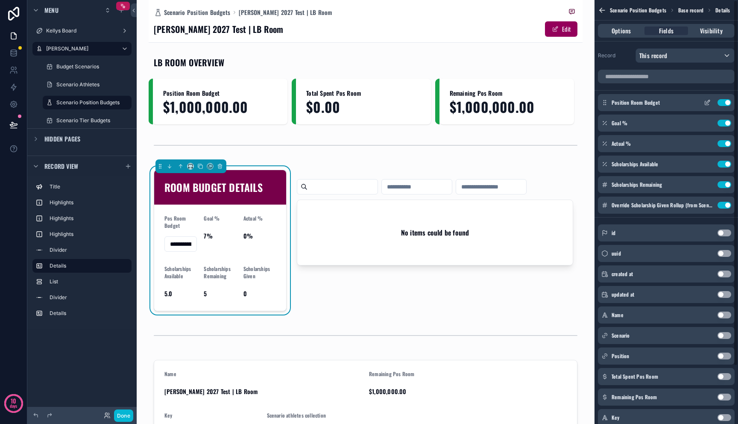
click at [560, 103] on icon "scrollable content" at bounding box center [708, 101] width 3 height 3
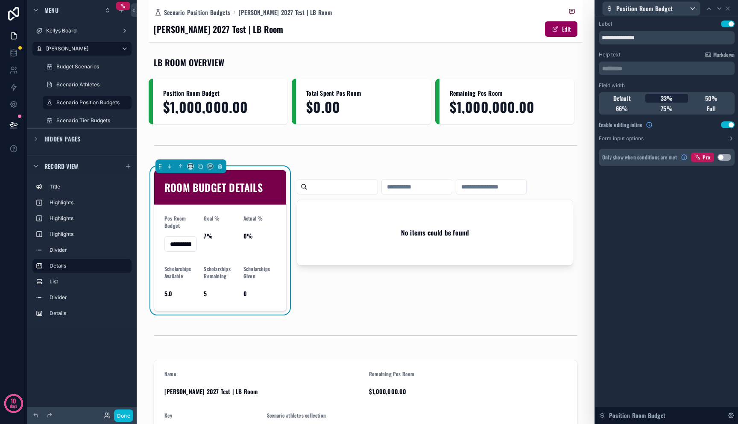
click at [560, 98] on span "33%" at bounding box center [667, 98] width 12 height 9
click at [560, 8] on icon at bounding box center [727, 8] width 7 height 7
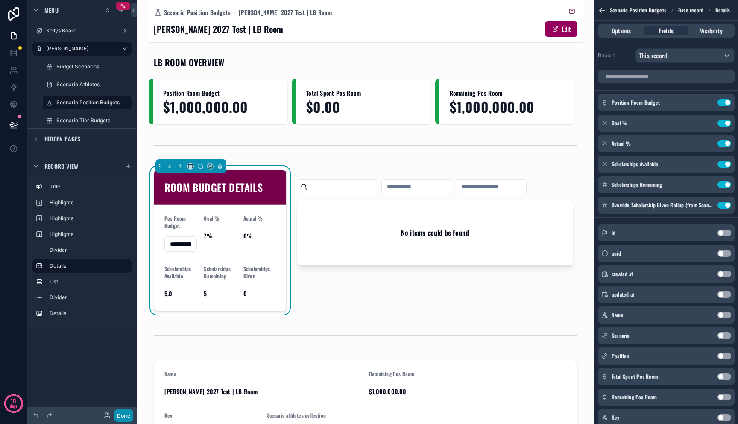
click at [126, 413] on button "Done" at bounding box center [123, 415] width 19 height 12
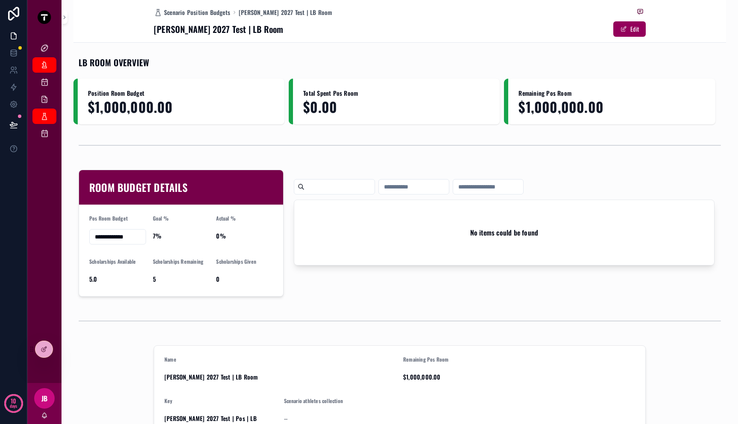
click at [129, 232] on input "**********" at bounding box center [118, 237] width 56 height 12
click at [129, 239] on input "**********" at bounding box center [118, 237] width 56 height 12
click at [129, 236] on input "**********" at bounding box center [118, 237] width 56 height 12
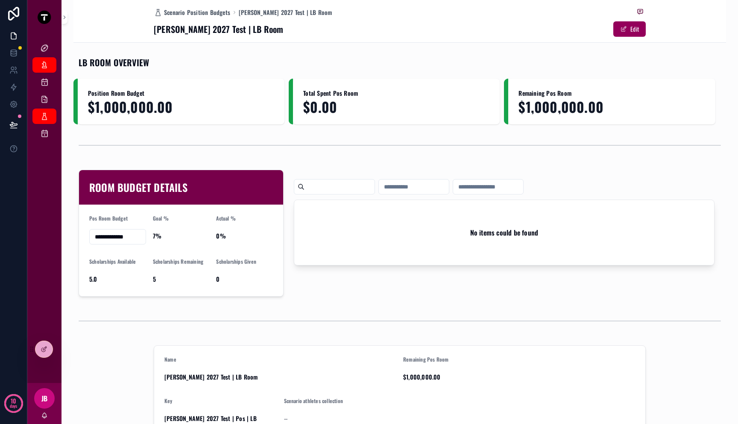
click at [99, 276] on span "5.0" at bounding box center [117, 279] width 57 height 9
click at [38, 348] on div at bounding box center [43, 349] width 17 height 16
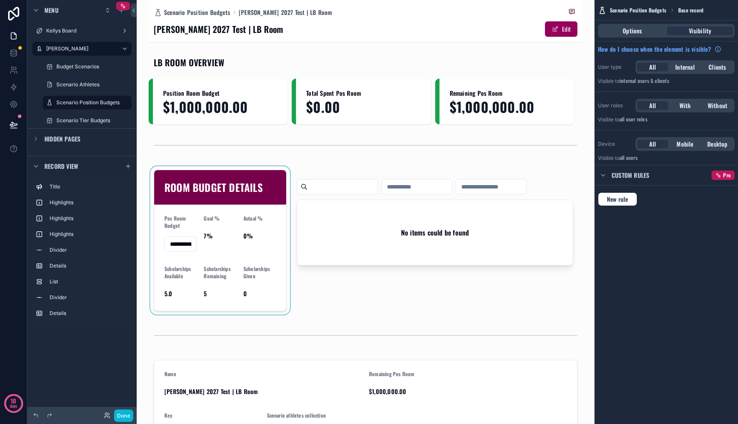
click at [180, 299] on div "scrollable content" at bounding box center [220, 240] width 143 height 148
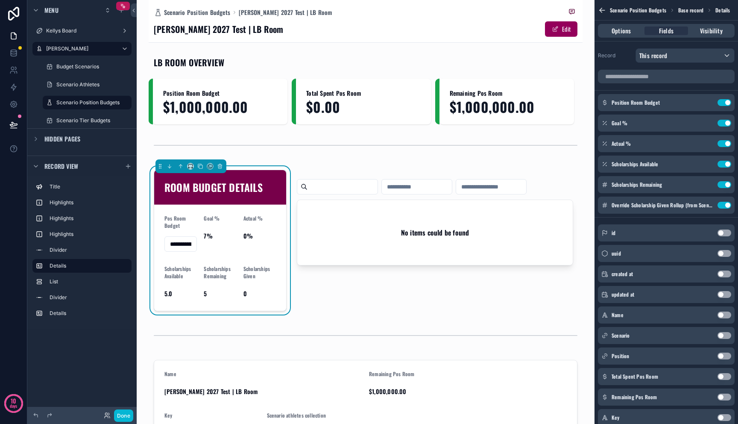
click at [175, 296] on span "5.0" at bounding box center [180, 293] width 32 height 9
click at [162, 289] on form "**********" at bounding box center [220, 258] width 132 height 106
click at [560, 164] on icon "scrollable content" at bounding box center [708, 162] width 3 height 3
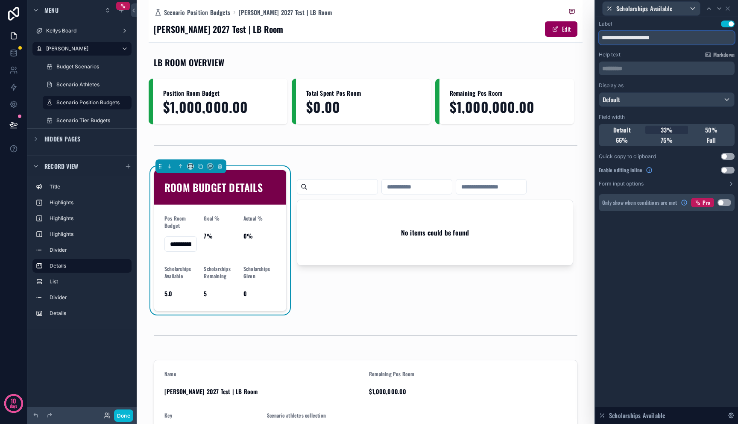
drag, startPoint x: 644, startPoint y: 37, endPoint x: 695, endPoint y: 56, distance: 54.2
click at [560, 57] on div "**********" at bounding box center [667, 116] width 136 height 191
type input "**********"
click at [560, 169] on button "Use setting" at bounding box center [728, 170] width 14 height 7
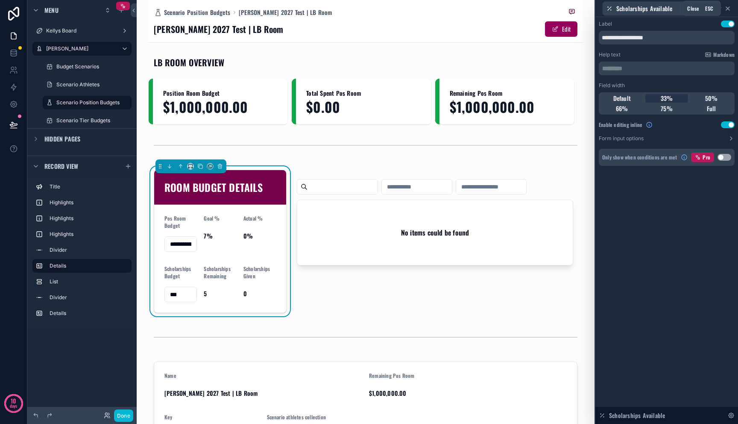
click at [560, 9] on icon at bounding box center [727, 8] width 7 height 7
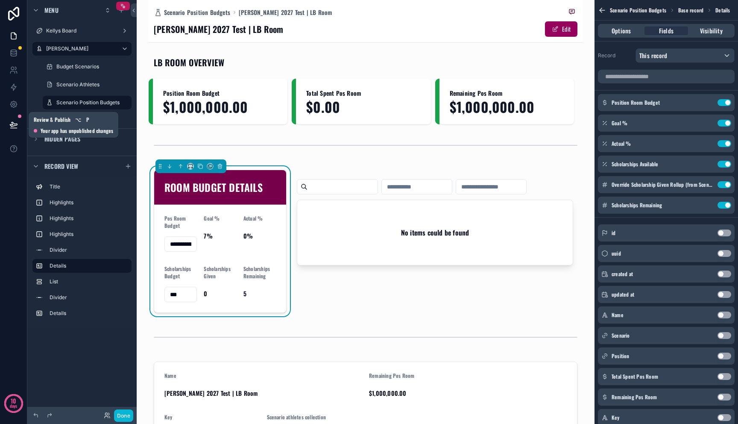
click at [18, 124] on icon at bounding box center [13, 124] width 9 height 9
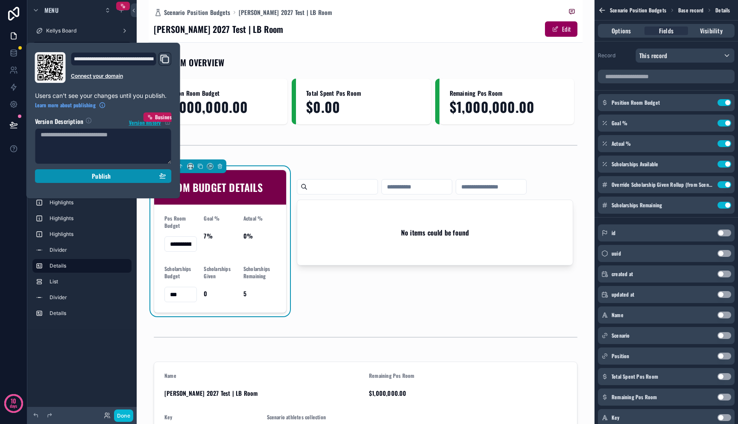
click at [62, 173] on div "Publish" at bounding box center [104, 176] width 126 height 8
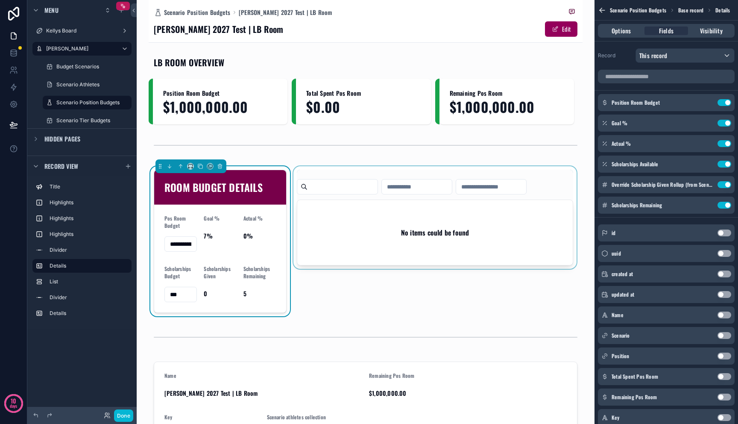
click at [440, 312] on div "scrollable content" at bounding box center [435, 241] width 287 height 150
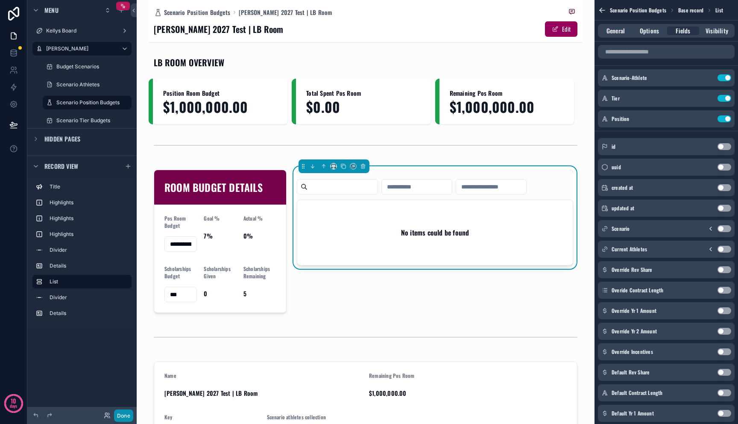
click at [122, 418] on button "Done" at bounding box center [123, 415] width 19 height 12
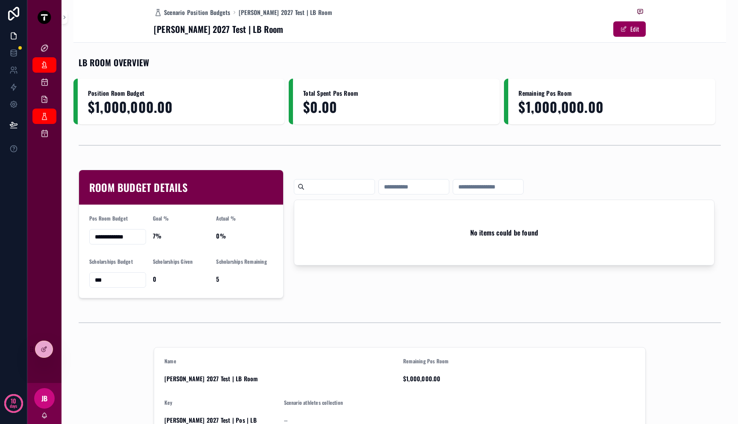
click at [133, 237] on input "**********" at bounding box center [118, 237] width 56 height 12
click at [114, 283] on input "***" at bounding box center [118, 280] width 56 height 12
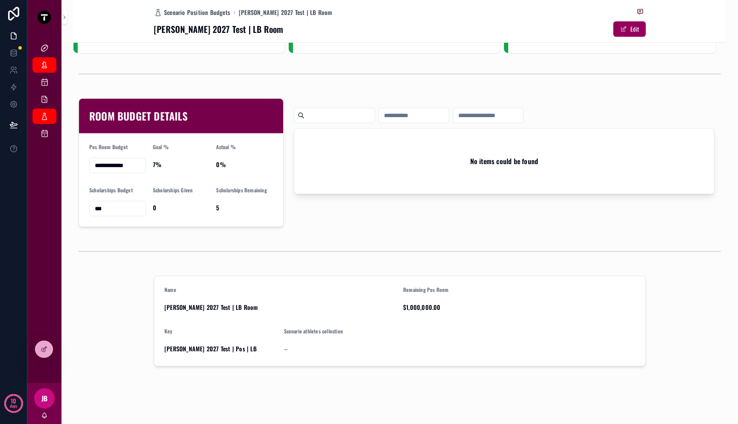
scroll to position [73, 0]
click at [398, 282] on form "Name Mitch 2027 Test | LB Room Remaining Pos Room $1,000,000.00 Key Mitch 2027 …" at bounding box center [399, 321] width 491 height 90
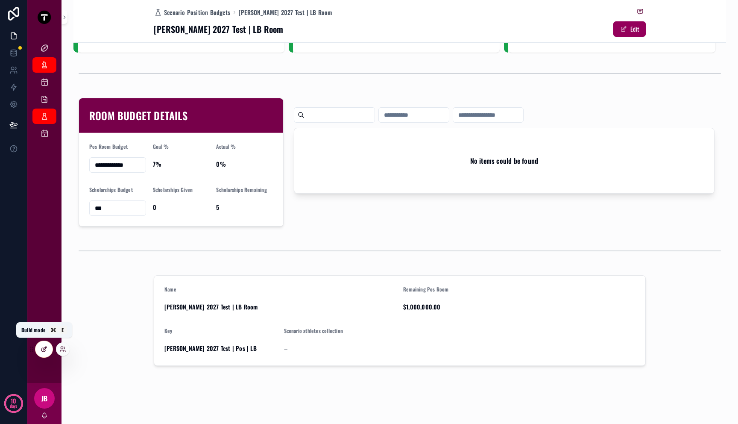
click at [39, 349] on div at bounding box center [43, 349] width 17 height 16
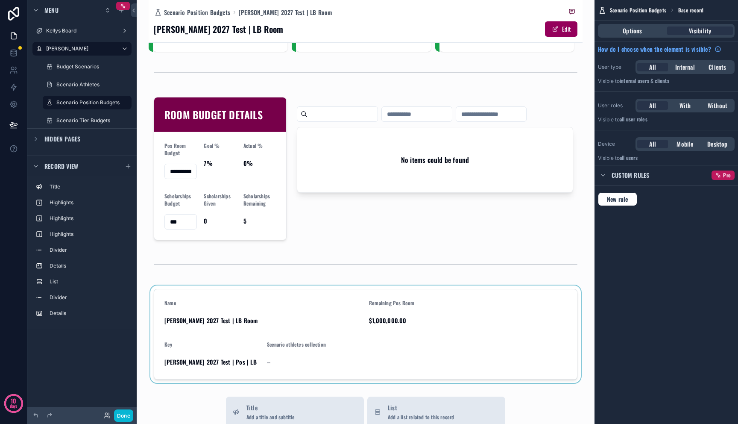
click at [311, 298] on div "scrollable content" at bounding box center [366, 333] width 434 height 97
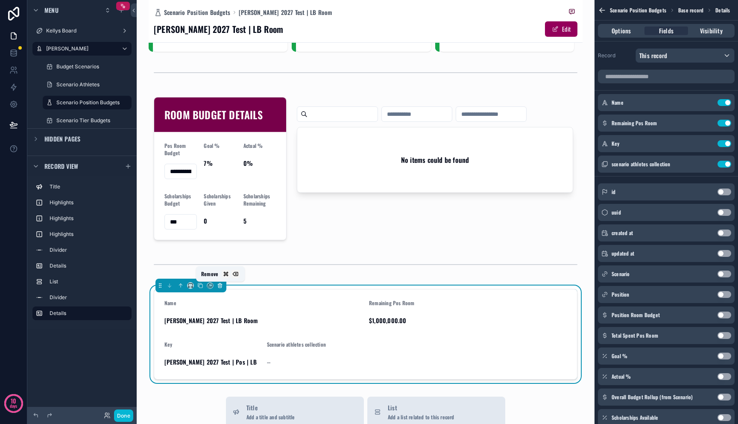
click at [223, 286] on button "scrollable content" at bounding box center [219, 285] width 9 height 9
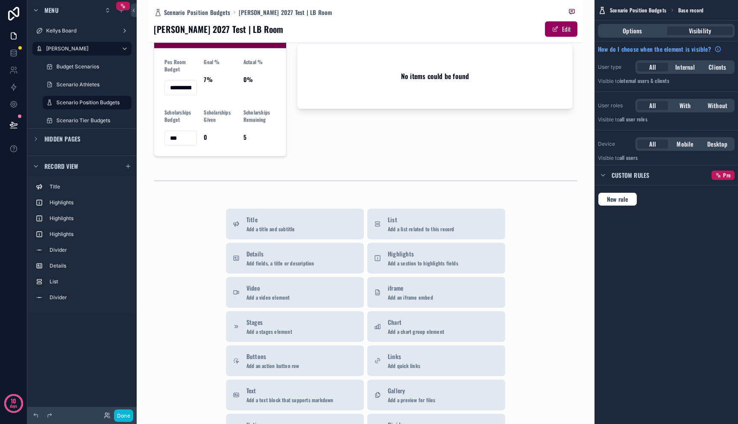
scroll to position [274, 0]
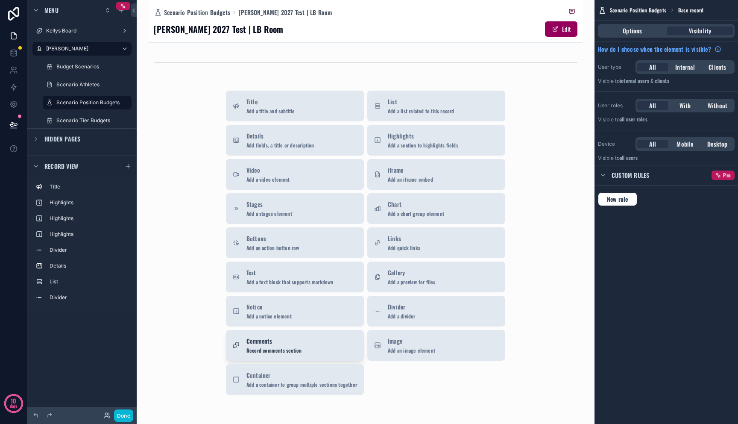
click at [334, 346] on div "Comments Record comments section" at bounding box center [295, 345] width 124 height 17
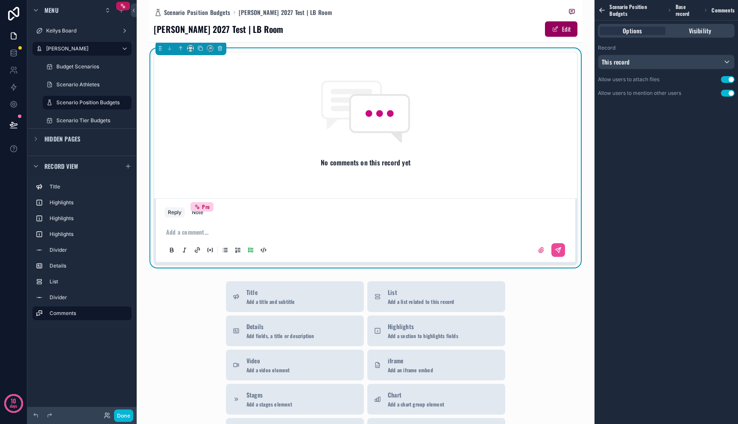
scroll to position [320, 0]
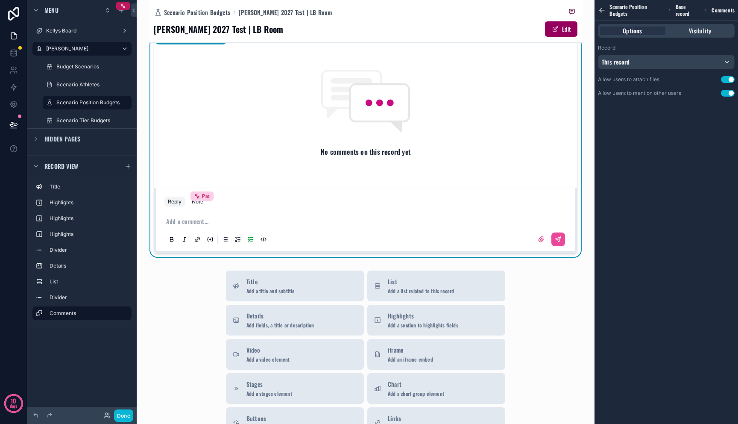
click at [319, 281] on div "Title Add a title and subtitle" at bounding box center [295, 285] width 124 height 17
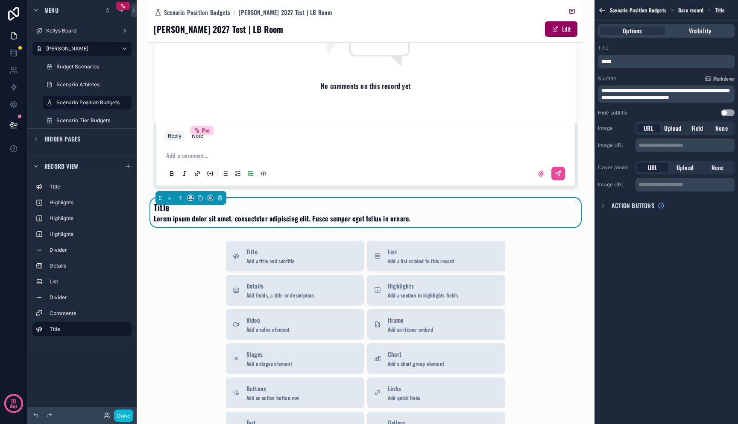
scroll to position [387, 0]
click at [179, 196] on icon "scrollable content" at bounding box center [180, 196] width 2 height 2
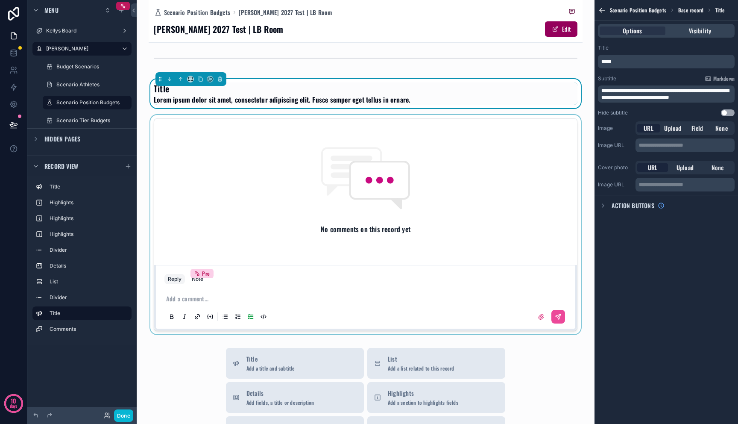
scroll to position [262, 0]
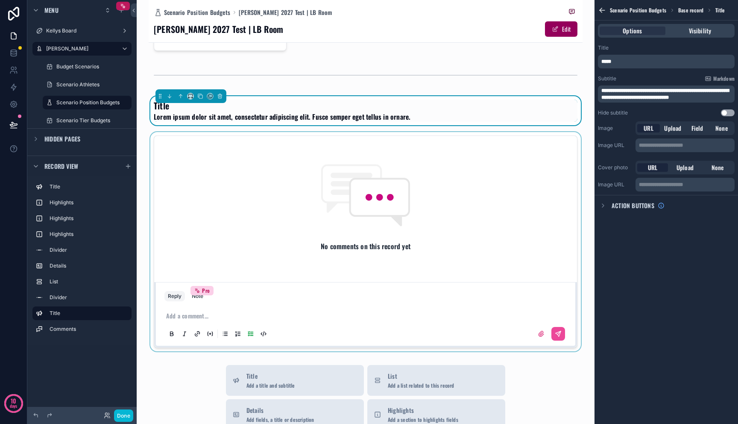
click at [203, 169] on div "scrollable content" at bounding box center [366, 241] width 434 height 219
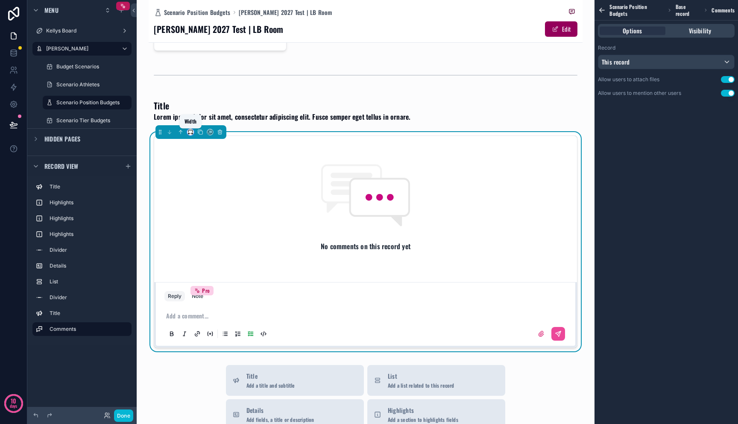
click at [193, 133] on icon "scrollable content" at bounding box center [191, 132] width 6 height 6
click at [199, 247] on span "Full width" at bounding box center [206, 246] width 25 height 10
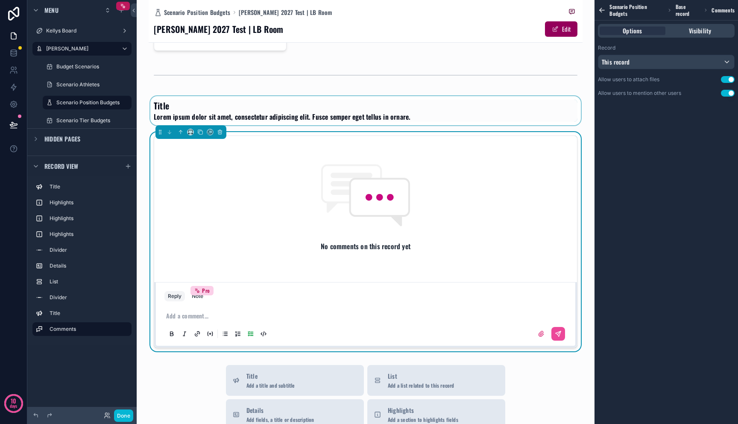
click at [237, 115] on div "scrollable content" at bounding box center [366, 110] width 434 height 29
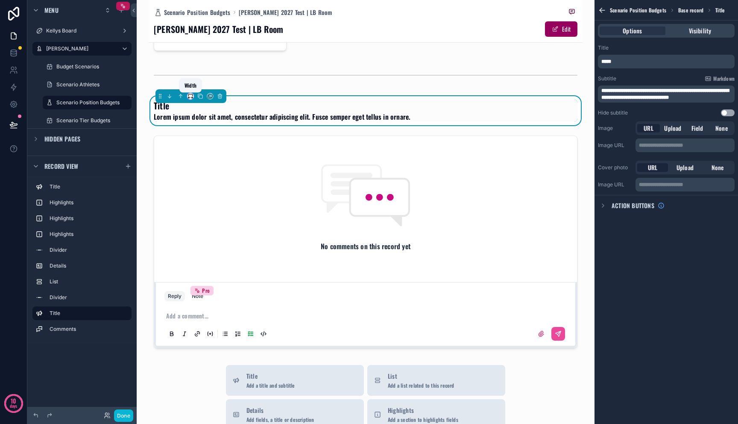
click at [192, 97] on icon "scrollable content" at bounding box center [191, 96] width 6 height 6
click at [204, 210] on span "Full width" at bounding box center [206, 210] width 25 height 10
click at [182, 114] on span "Lorem ipsum dolor sit amet, consectetur adipiscing elit. Fusce semper eget tell…" at bounding box center [282, 116] width 257 height 10
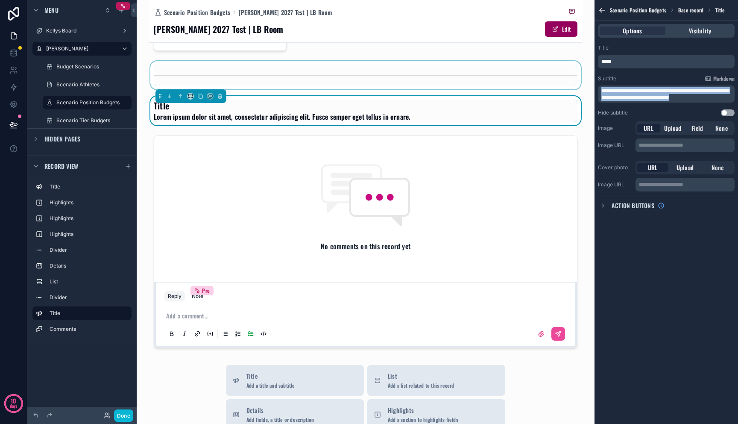
drag, startPoint x: 692, startPoint y: 96, endPoint x: 566, endPoint y: 66, distance: 129.5
click at [560, 66] on div "**********" at bounding box center [437, 212] width 601 height 424
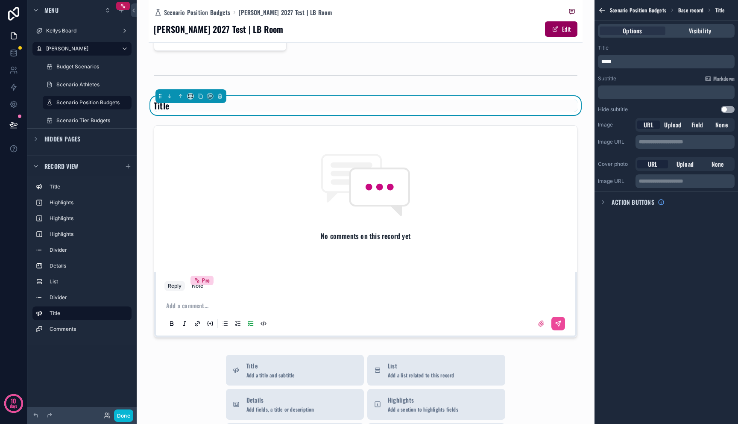
click at [560, 64] on p "*****" at bounding box center [667, 61] width 132 height 7
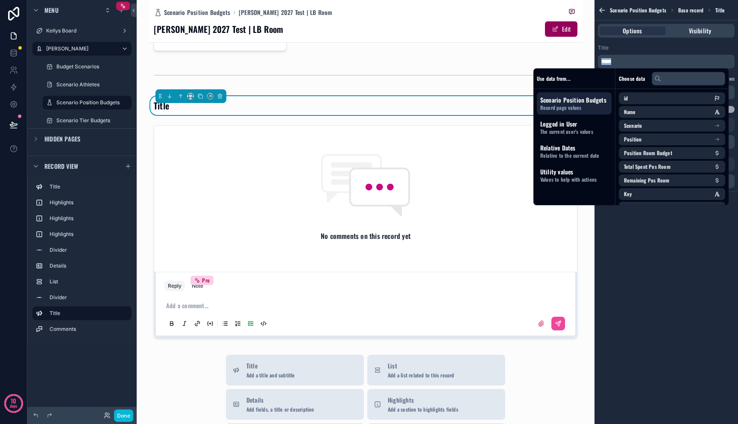
click at [560, 64] on p "*****" at bounding box center [667, 61] width 132 height 7
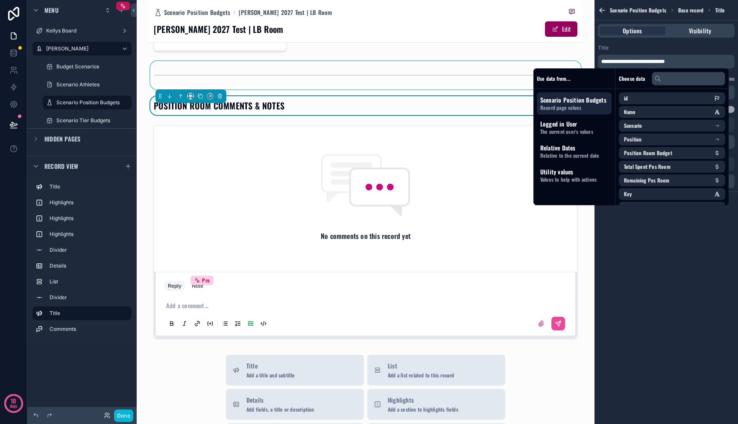
click at [486, 85] on div "scrollable content" at bounding box center [366, 75] width 434 height 28
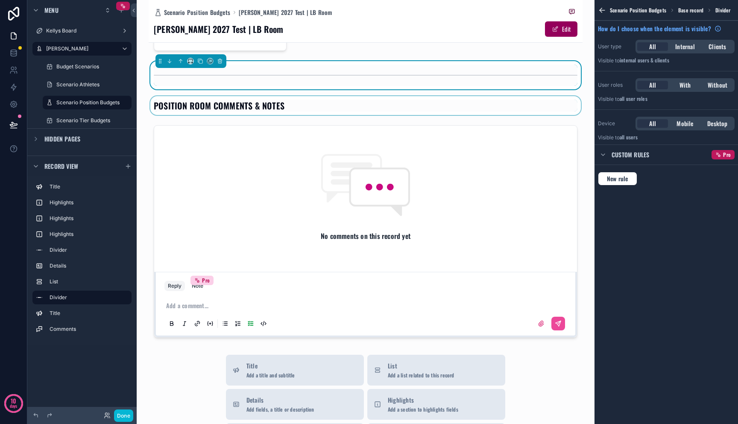
click at [560, 110] on div "scrollable content" at bounding box center [366, 105] width 434 height 19
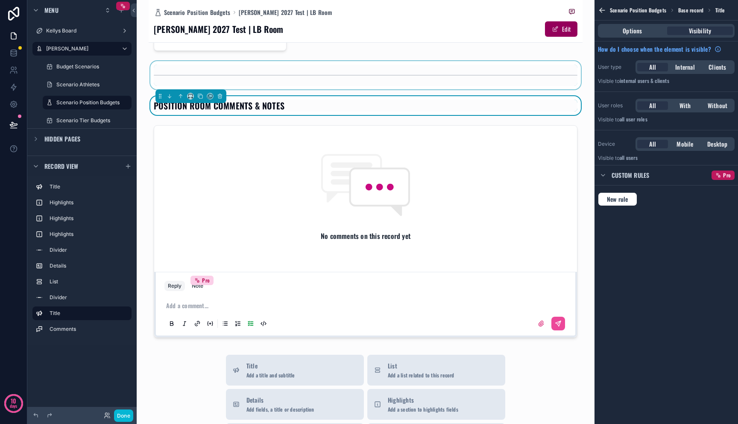
click at [560, 100] on div "**********" at bounding box center [366, 212] width 458 height 424
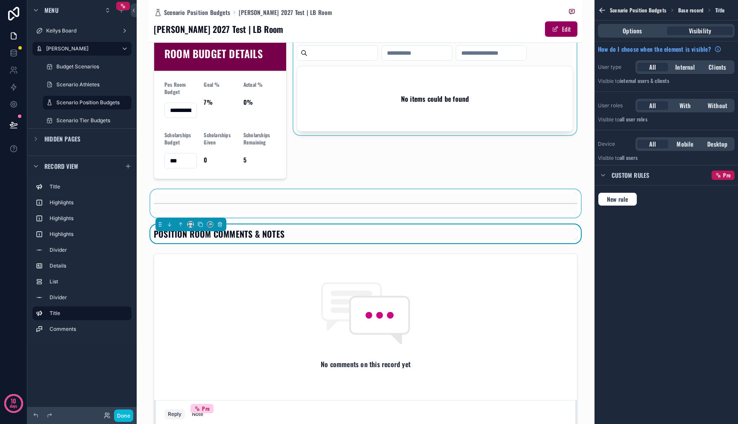
scroll to position [0, 0]
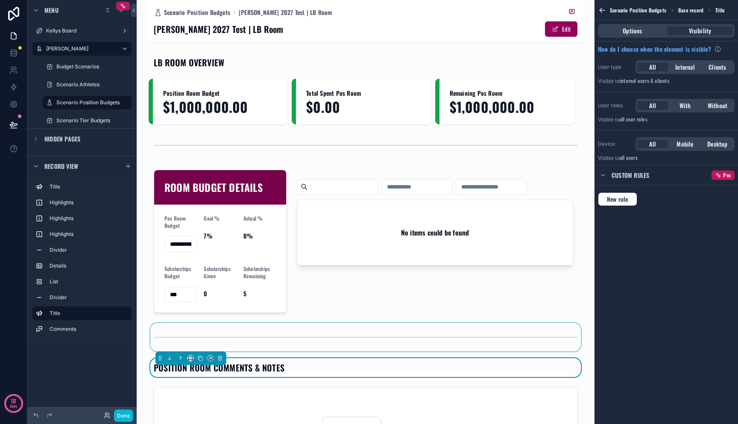
click at [525, 18] on div "Scenario Position Budgets Mitch 2027 Test | LB Room Mitch 2027 Test | LB Room E…" at bounding box center [366, 21] width 424 height 42
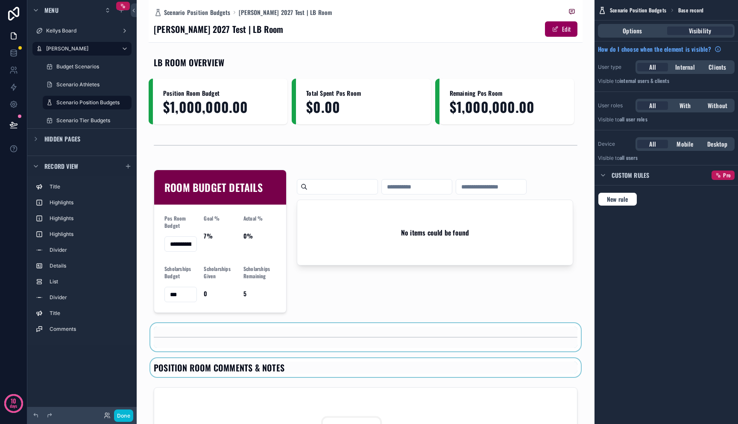
click at [401, 20] on div "Scenario Position Budgets Mitch 2027 Test | LB Room Mitch 2027 Test | LB Room E…" at bounding box center [366, 21] width 424 height 42
click at [560, 32] on span "Options" at bounding box center [632, 30] width 19 height 9
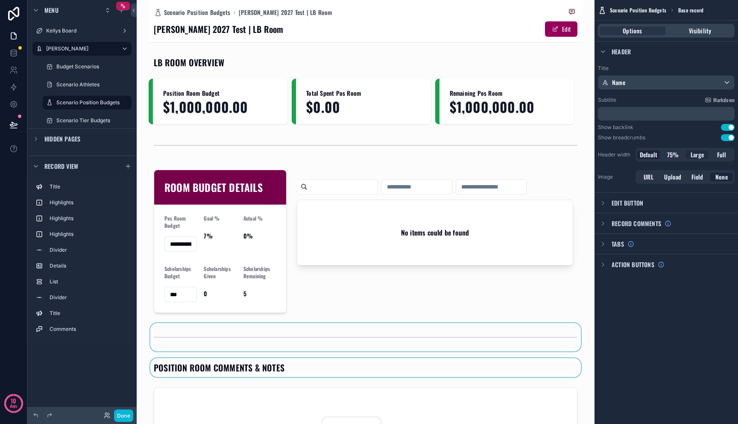
click at [560, 158] on div "Large" at bounding box center [697, 154] width 23 height 9
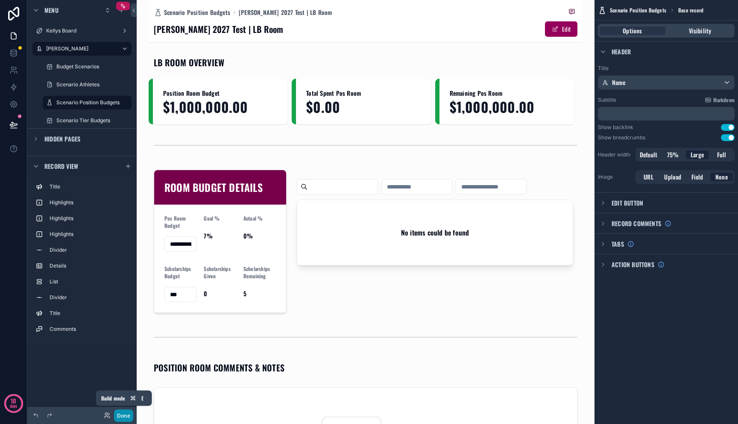
click at [128, 412] on button "Done" at bounding box center [123, 415] width 19 height 12
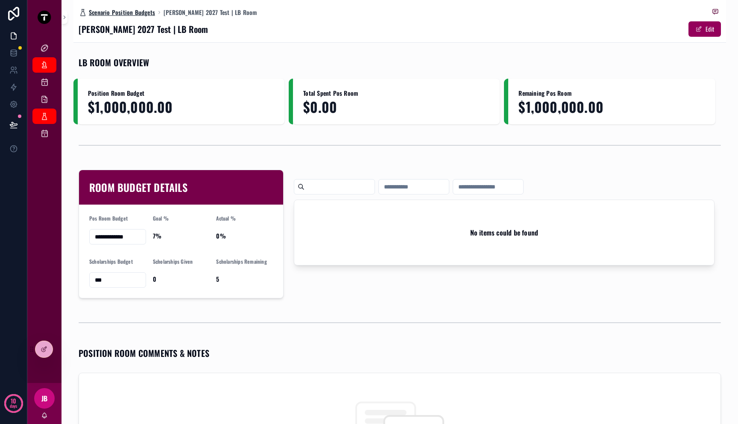
click at [131, 12] on span "Scenario Position Budgets" at bounding box center [122, 12] width 66 height 9
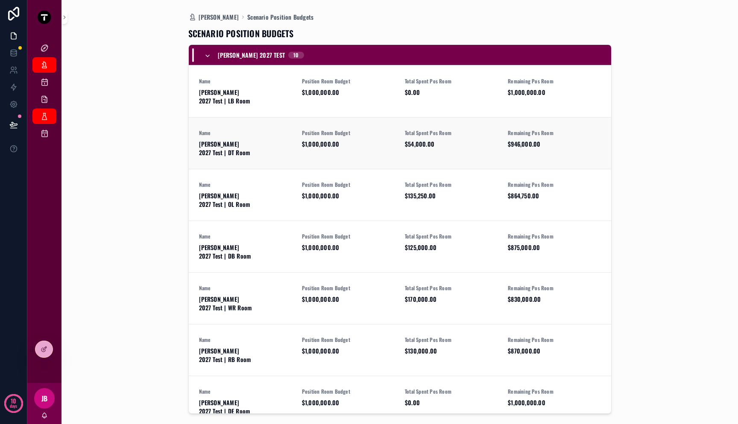
click at [280, 129] on span "Name" at bounding box center [245, 132] width 93 height 7
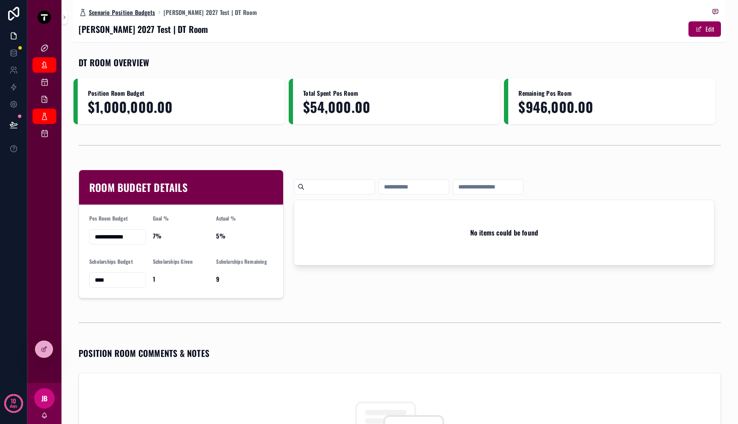
click at [142, 11] on span "Scenario Position Budgets" at bounding box center [122, 12] width 66 height 9
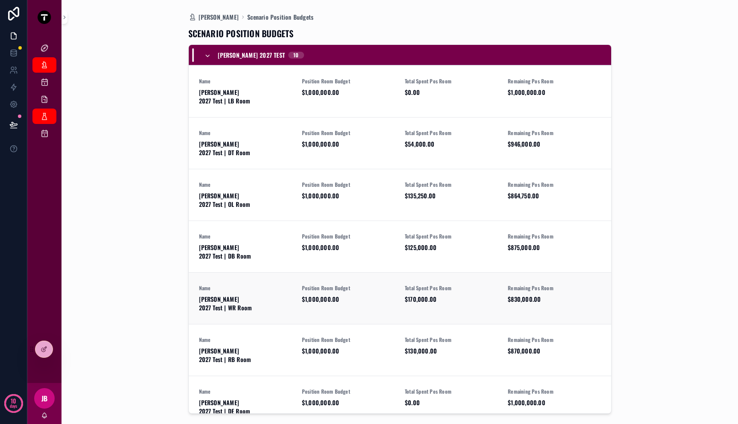
click at [315, 295] on span "$1,000,000.00" at bounding box center [348, 299] width 93 height 9
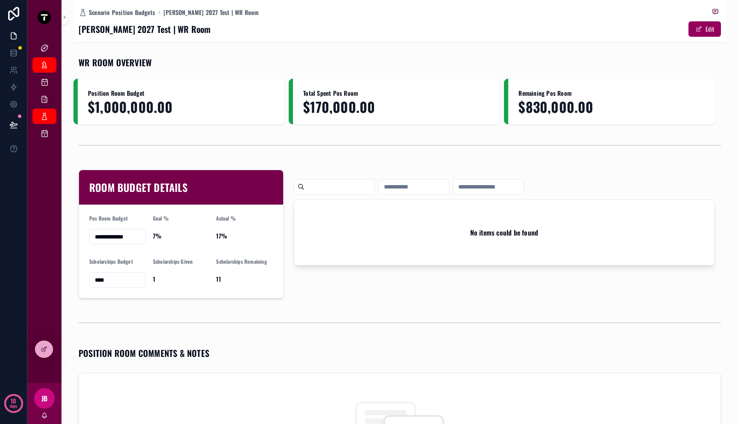
click at [341, 270] on div "No items could be found" at bounding box center [504, 233] width 431 height 135
click at [45, 349] on icon at bounding box center [44, 347] width 3 height 3
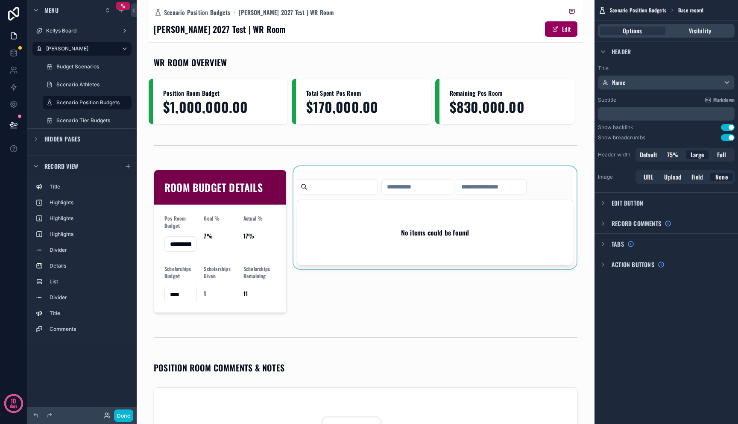
click at [410, 234] on div "scrollable content" at bounding box center [435, 241] width 287 height 150
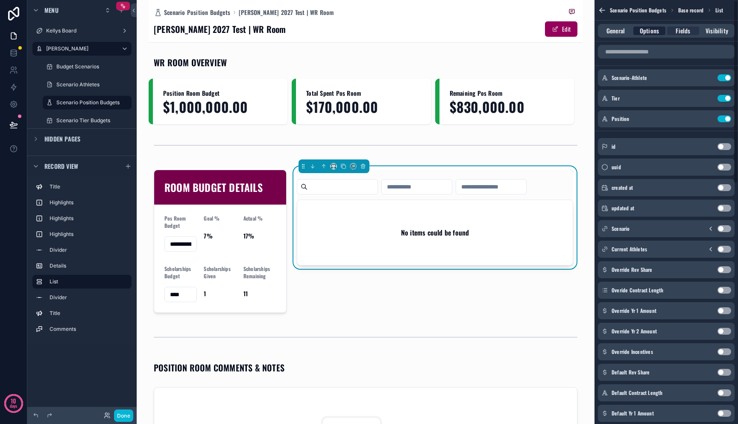
click at [560, 34] on span "Options" at bounding box center [649, 30] width 19 height 9
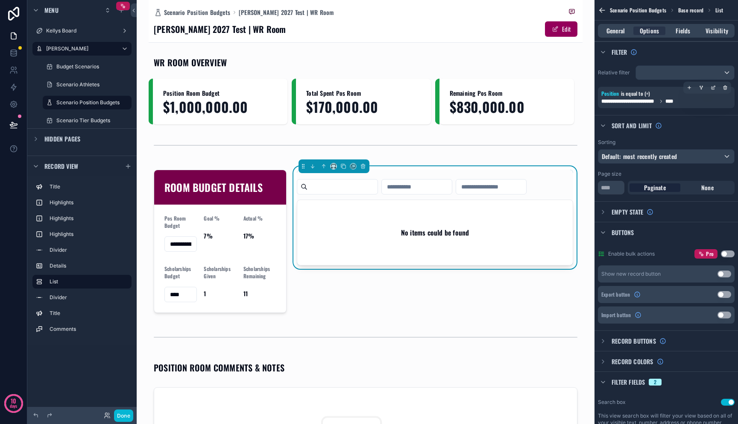
click at [560, 101] on span "**********" at bounding box center [639, 101] width 76 height 7
click at [560, 88] on icon "scrollable content" at bounding box center [714, 86] width 3 height 3
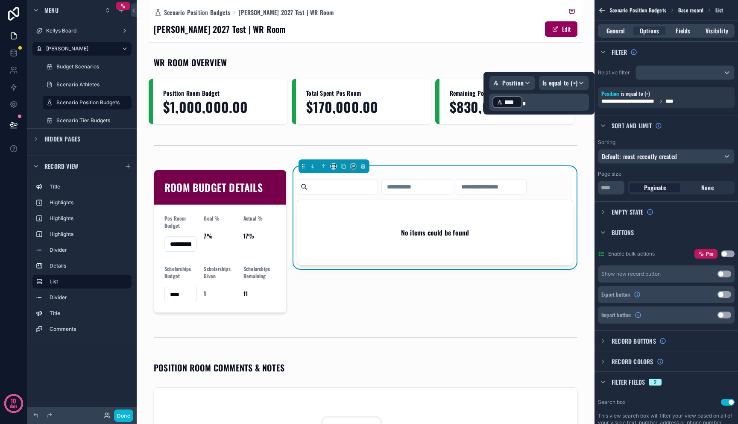
click at [531, 103] on p "﻿ **** ﻿" at bounding box center [540, 102] width 95 height 14
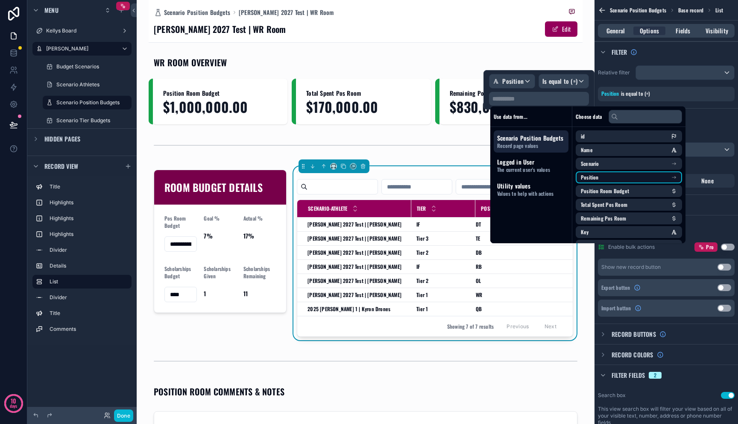
click at [560, 179] on li "Position" at bounding box center [629, 177] width 106 height 12
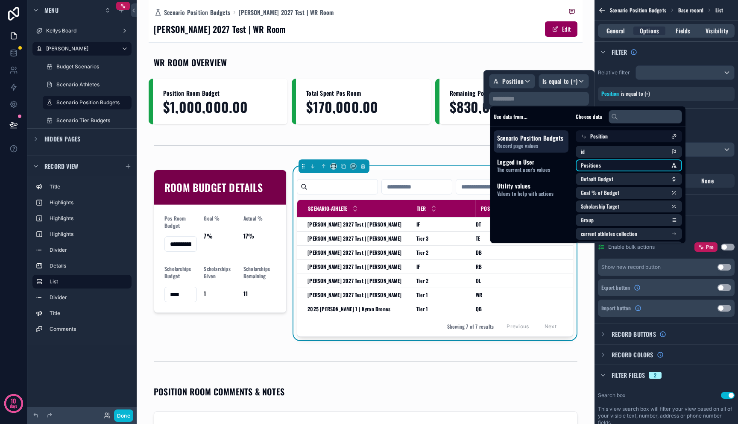
click at [560, 167] on li "Positions" at bounding box center [629, 165] width 106 height 12
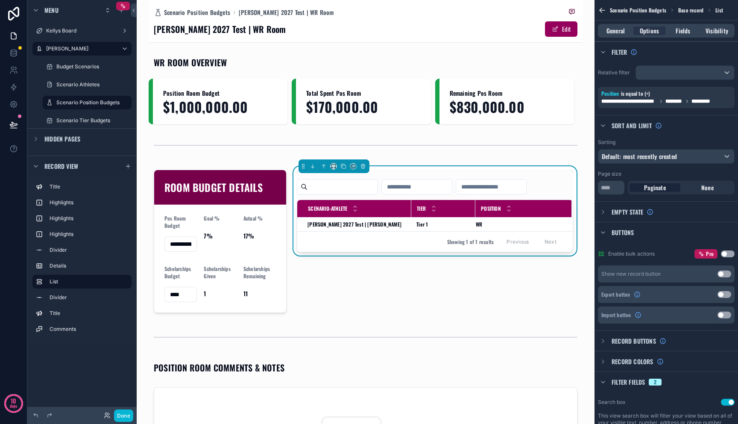
click at [525, 286] on div "Scenario-Athlete Tier Position Mitch 2027 Test | Donavon Greene Mitch 2027 Test…" at bounding box center [435, 241] width 287 height 150
click at [405, 282] on div "Scenario-Athlete Tier Position Mitch 2027 Test | Donavon Greene Mitch 2027 Test…" at bounding box center [435, 241] width 287 height 150
click at [560, 31] on span "Fields" at bounding box center [683, 30] width 15 height 9
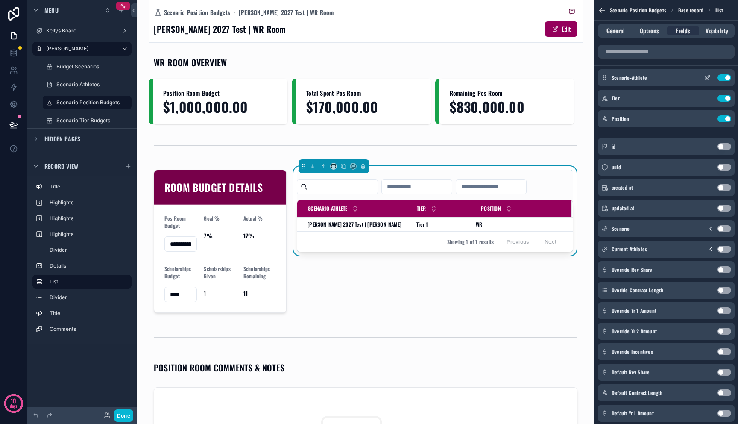
click at [560, 80] on icon "scrollable content" at bounding box center [707, 77] width 7 height 7
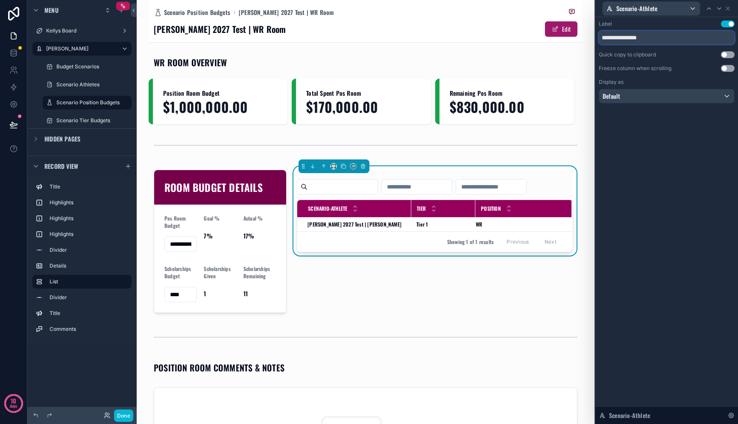
drag, startPoint x: 630, startPoint y: 37, endPoint x: 557, endPoint y: 22, distance: 73.7
click at [560, 26] on div "**********" at bounding box center [369, 212] width 738 height 424
type input "*******"
click at [560, 175] on div "Label Use setting ******* Quick copy to clipboard Use setting Freeze column whe…" at bounding box center [666, 220] width 143 height 407
click at [560, 8] on icon at bounding box center [727, 8] width 3 height 3
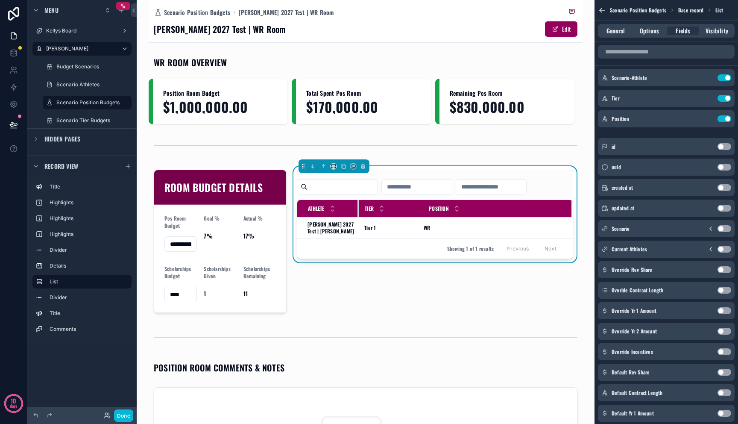
drag, startPoint x: 408, startPoint y: 208, endPoint x: 349, endPoint y: 211, distance: 59.0
click at [349, 211] on th "Athlete" at bounding box center [328, 209] width 62 height 18
drag, startPoint x: 419, startPoint y: 209, endPoint x: 396, endPoint y: 211, distance: 24.0
click at [398, 211] on div "scrollable content" at bounding box center [399, 208] width 3 height 17
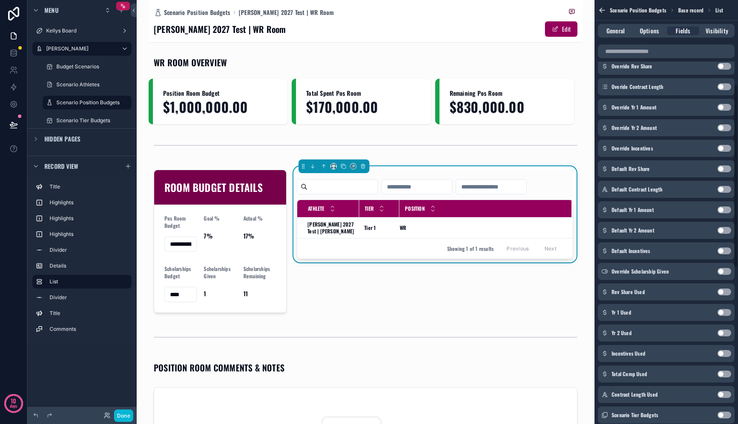
scroll to position [207, 0]
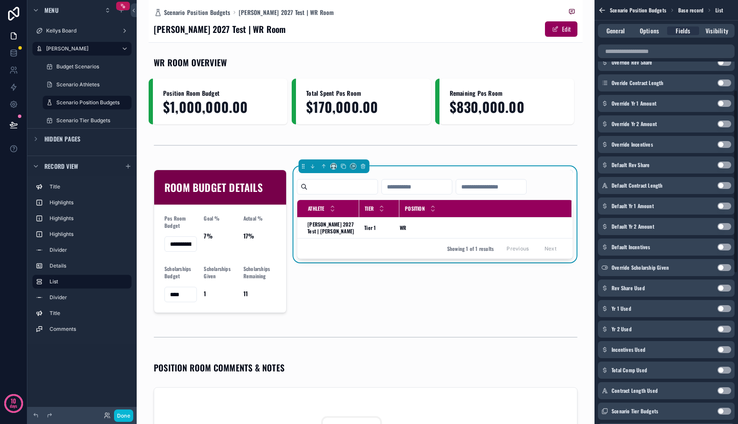
click at [560, 288] on button "Use setting" at bounding box center [725, 287] width 14 height 7
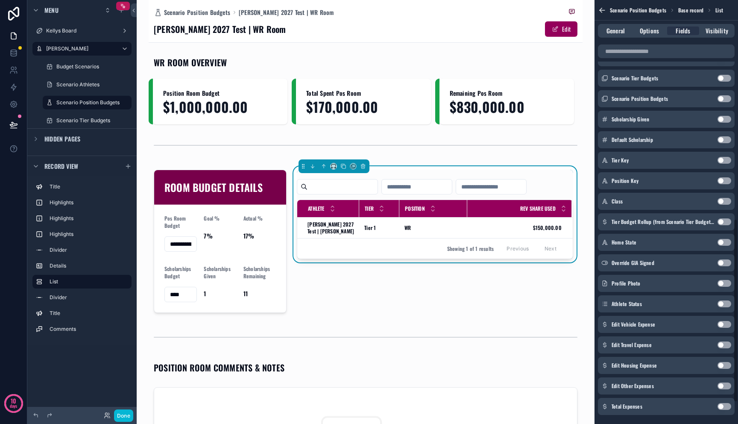
scroll to position [555, 0]
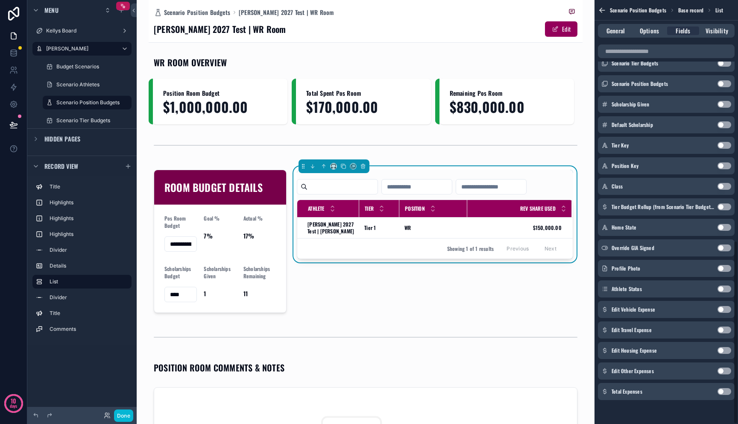
click at [560, 390] on button "Use setting" at bounding box center [725, 391] width 14 height 7
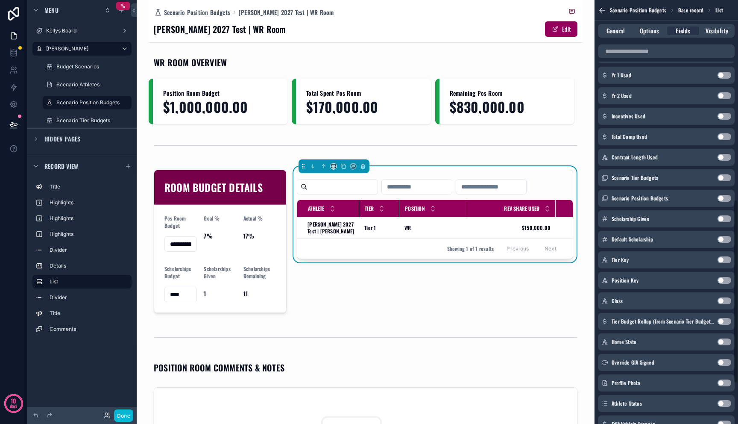
scroll to position [460, 0]
click at [560, 301] on button "Use setting" at bounding box center [725, 301] width 14 height 7
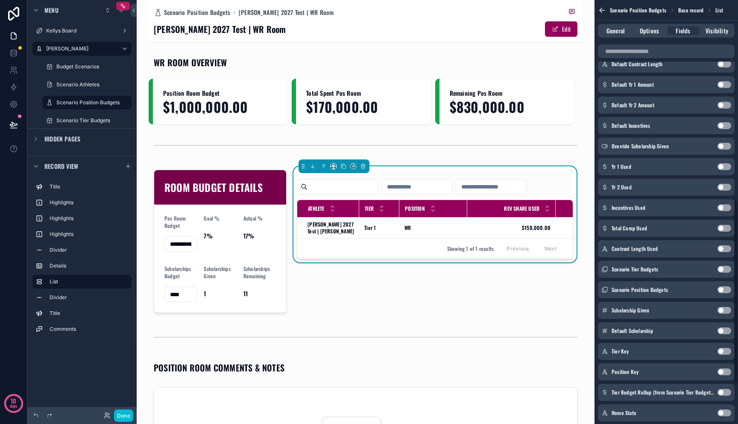
scroll to position [388, 0]
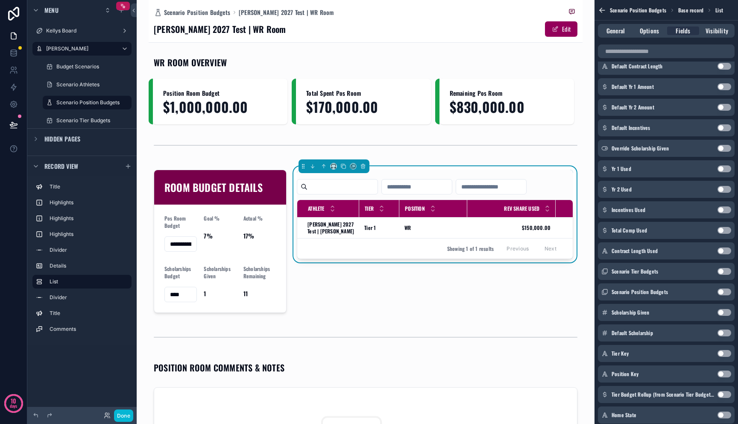
click at [560, 228] on button "Use setting" at bounding box center [725, 230] width 14 height 7
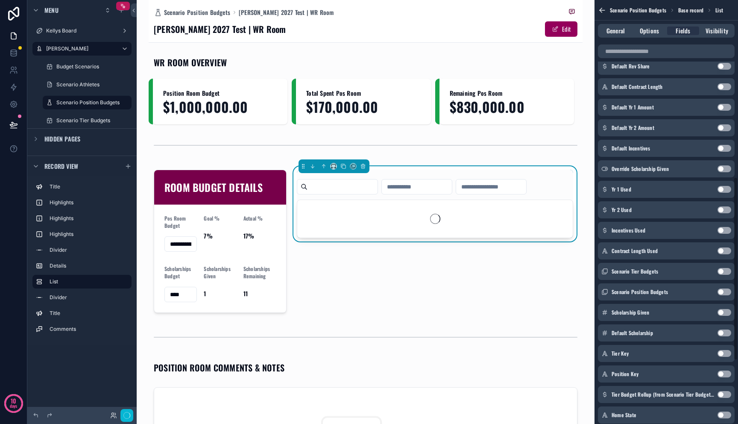
scroll to position [408, 0]
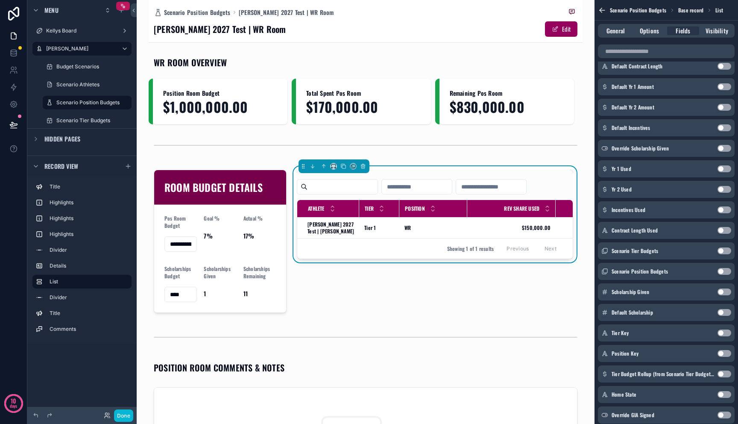
click at [560, 211] on button "Use setting" at bounding box center [725, 209] width 14 height 7
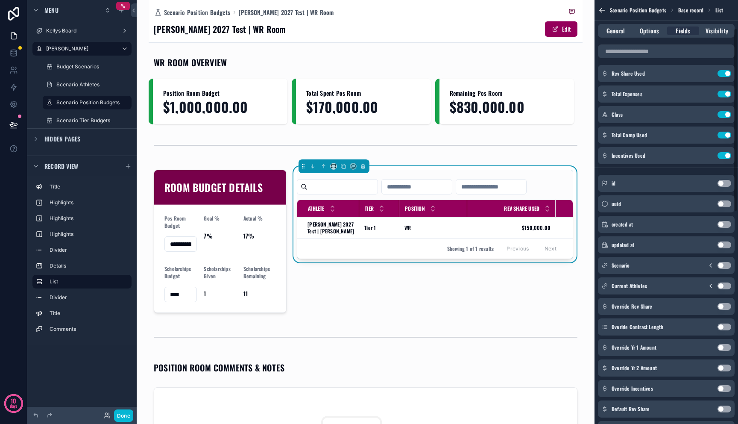
scroll to position [0, 0]
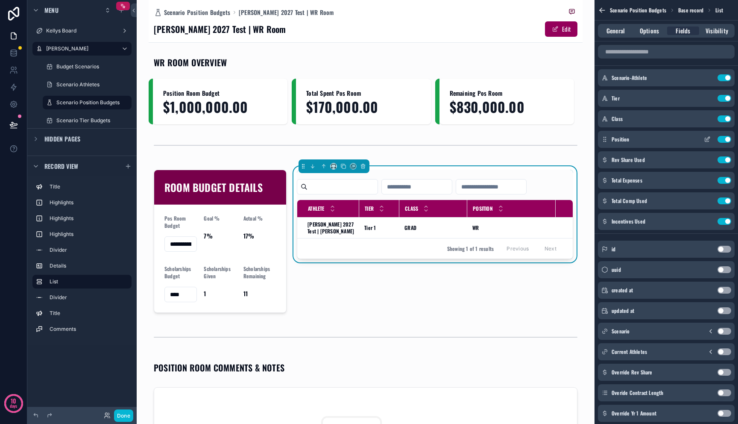
click at [560, 140] on button "Use setting" at bounding box center [725, 139] width 14 height 7
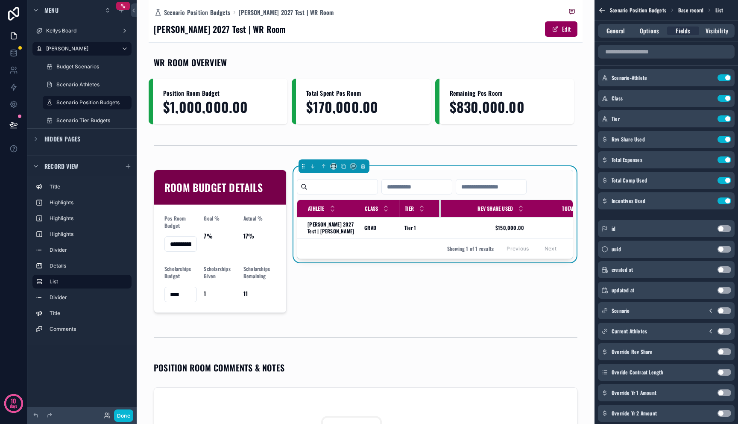
drag, startPoint x: 463, startPoint y: 206, endPoint x: 437, endPoint y: 209, distance: 26.7
click at [439, 209] on div "scrollable content" at bounding box center [440, 208] width 3 height 17
drag, startPoint x: 525, startPoint y: 208, endPoint x: 503, endPoint y: 207, distance: 22.7
click at [505, 207] on div "scrollable content" at bounding box center [506, 208] width 3 height 17
click at [560, 136] on icon "scrollable content" at bounding box center [707, 139] width 7 height 7
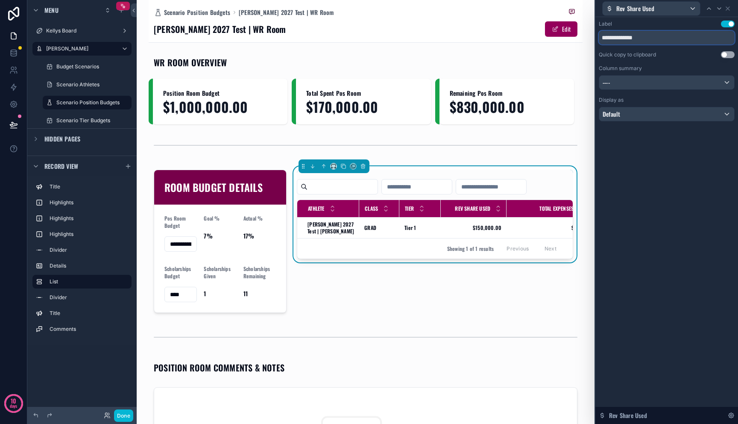
drag, startPoint x: 660, startPoint y: 39, endPoint x: 633, endPoint y: 36, distance: 27.9
click at [560, 36] on input "**********" at bounding box center [667, 38] width 136 height 14
type input "*********"
click at [560, 8] on icon at bounding box center [727, 8] width 7 height 7
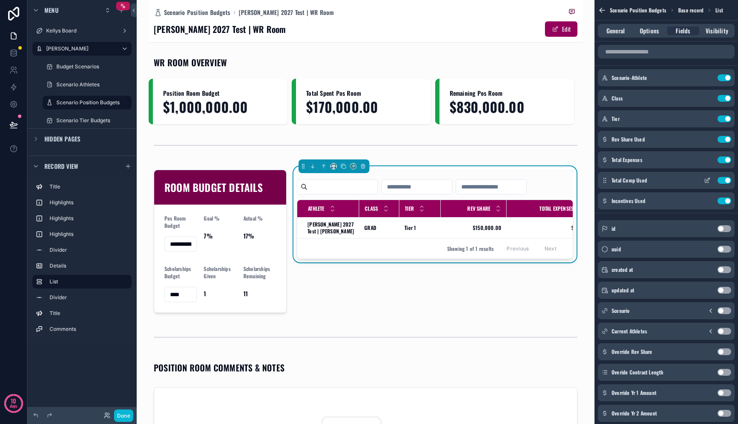
click at [560, 181] on icon "scrollable content" at bounding box center [707, 180] width 7 height 7
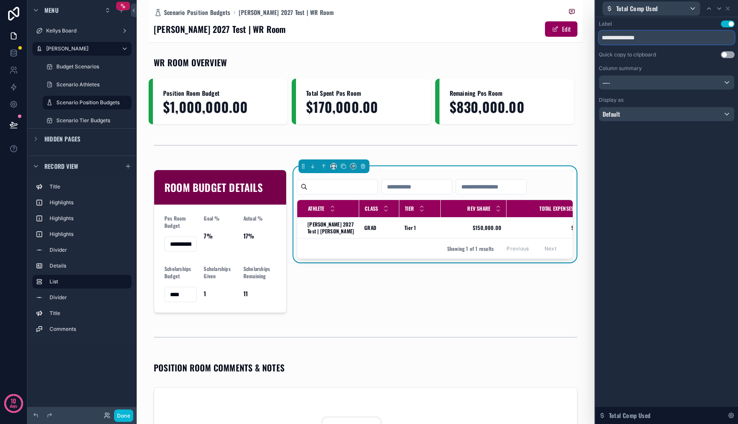
drag, startPoint x: 635, startPoint y: 35, endPoint x: 678, endPoint y: 43, distance: 44.2
click at [560, 43] on input "**********" at bounding box center [667, 38] width 136 height 14
type input "**********"
click at [560, 9] on icon at bounding box center [727, 8] width 7 height 7
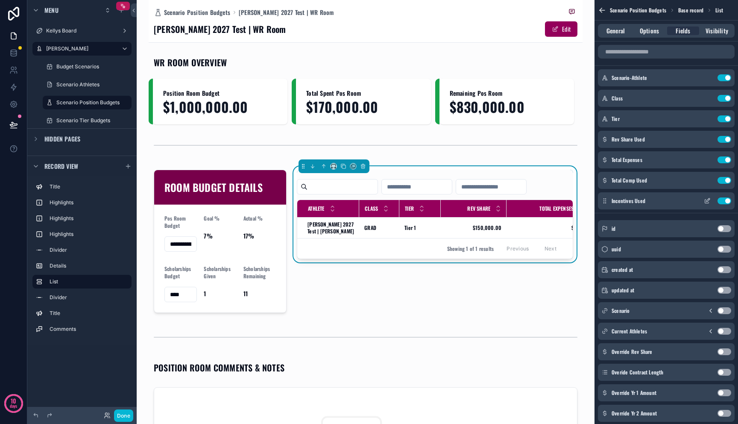
click at [560, 200] on icon "scrollable content" at bounding box center [707, 200] width 7 height 7
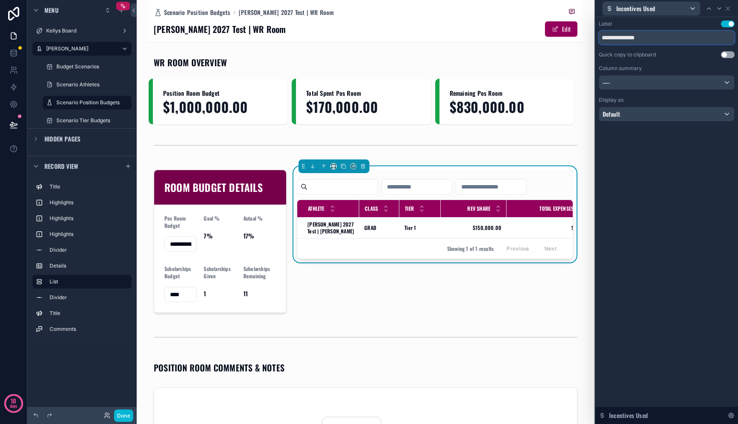
drag, startPoint x: 631, startPoint y: 33, endPoint x: 681, endPoint y: 42, distance: 50.4
click at [560, 42] on input "**********" at bounding box center [667, 38] width 136 height 14
type input "**********"
click at [560, 9] on icon at bounding box center [727, 8] width 7 height 7
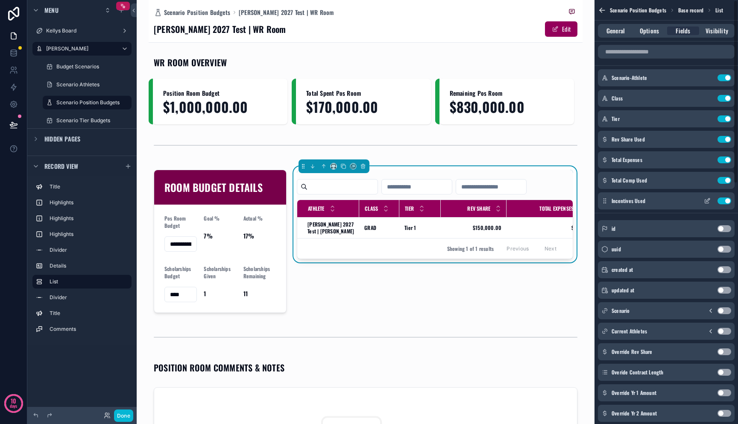
click at [560, 202] on button "Use setting" at bounding box center [725, 200] width 14 height 7
click at [126, 417] on button "Done" at bounding box center [123, 415] width 19 height 12
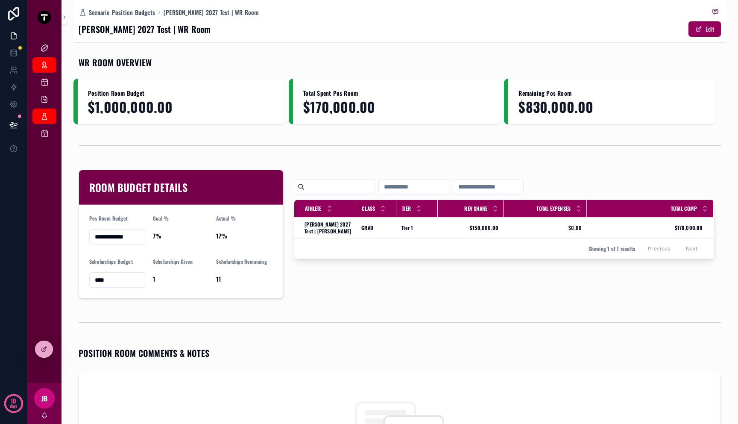
click at [405, 185] on input "scrollable content" at bounding box center [414, 187] width 70 height 12
type input "*"
click at [147, 12] on span "Scenario Position Budgets" at bounding box center [122, 12] width 66 height 9
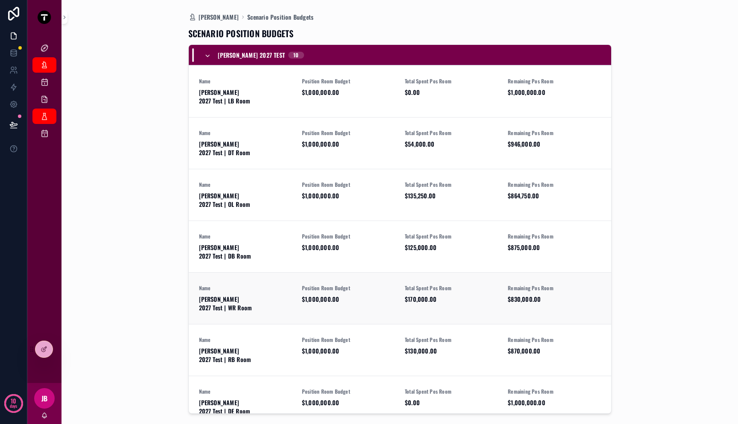
click at [237, 272] on link "Name Mitch 2027 Test | WR Room Position Room Budget $1,000,000.00 Total Spent P…" at bounding box center [400, 298] width 422 height 52
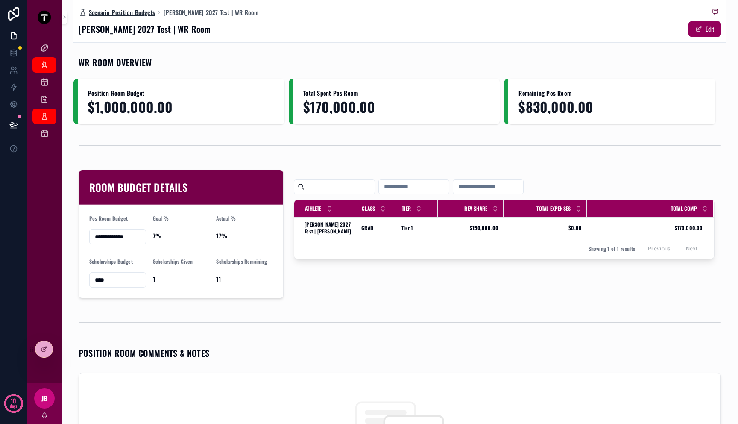
click at [144, 12] on span "Scenario Position Budgets" at bounding box center [122, 12] width 66 height 9
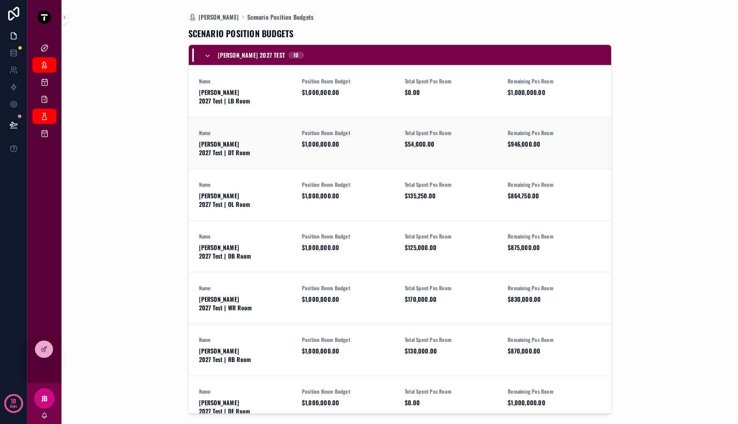
click at [214, 129] on span "Name" at bounding box center [245, 132] width 93 height 7
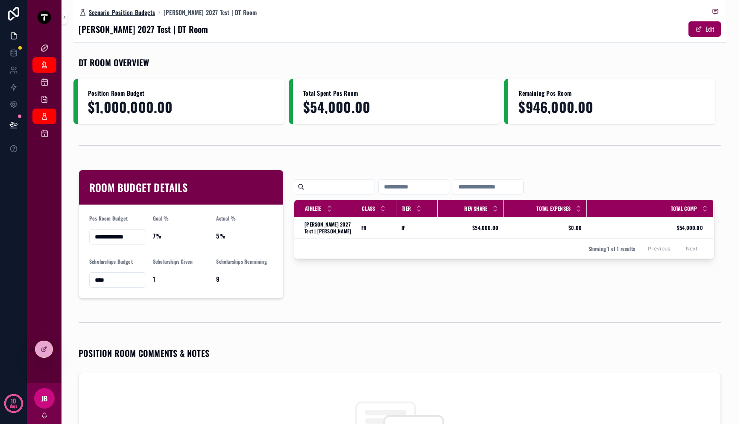
click at [135, 13] on span "Scenario Position Budgets" at bounding box center [122, 12] width 66 height 9
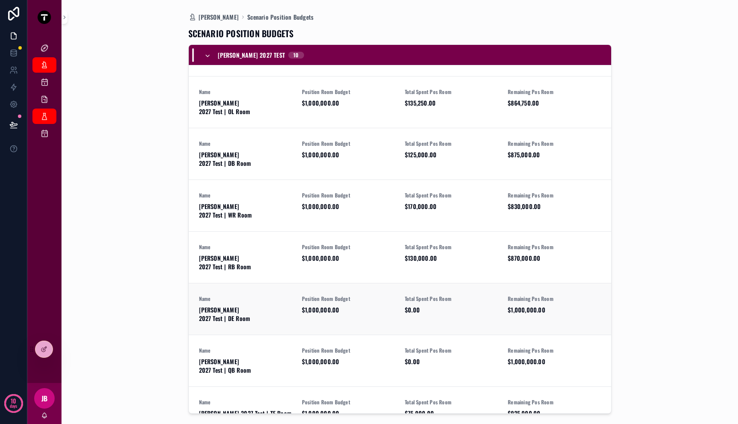
scroll to position [104, 0]
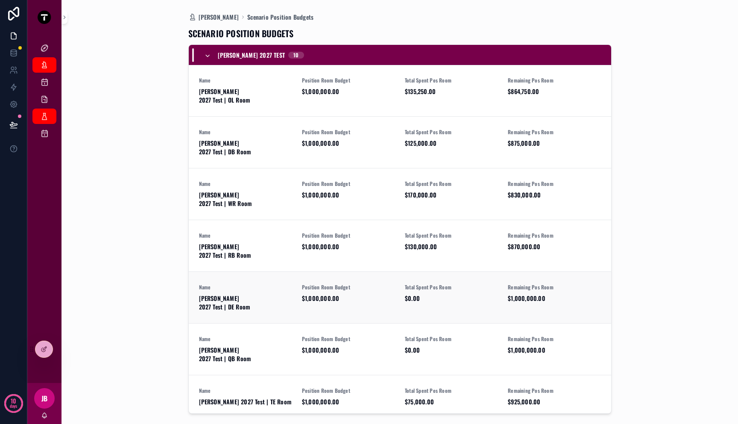
click at [326, 294] on span "$1,000,000.00" at bounding box center [348, 298] width 93 height 9
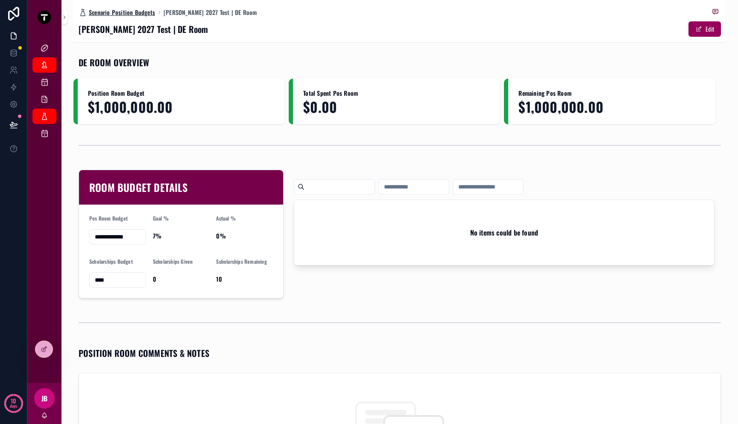
click at [124, 13] on span "Scenario Position Budgets" at bounding box center [122, 12] width 66 height 9
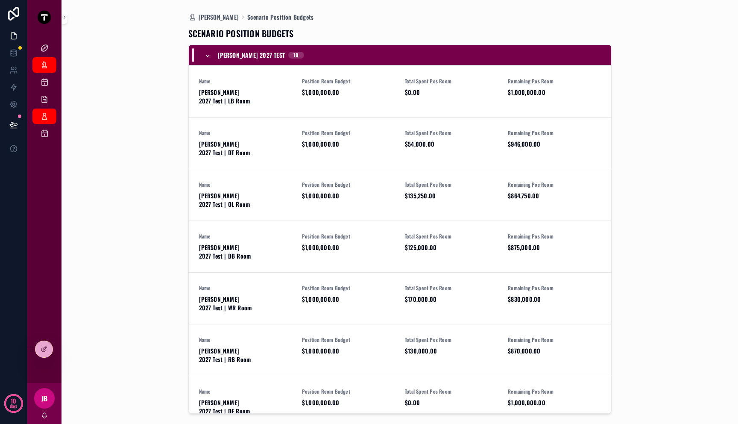
click at [208, 47] on div "[PERSON_NAME] 2027 Test 10" at bounding box center [400, 55] width 422 height 21
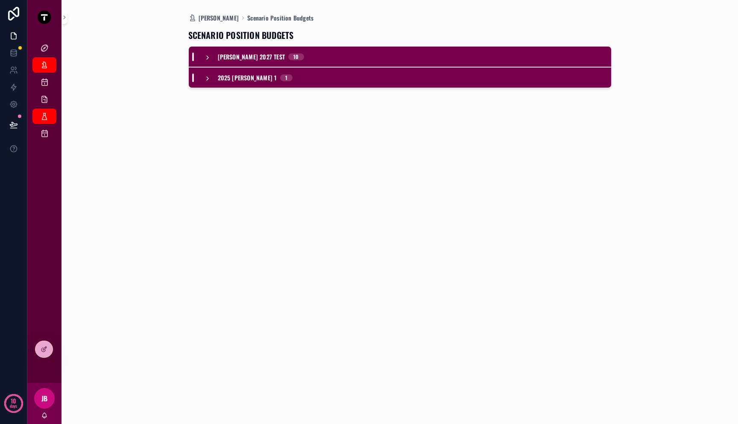
click at [205, 77] on icon "scrollable content" at bounding box center [207, 78] width 7 height 7
click at [218, 16] on span "[PERSON_NAME]" at bounding box center [219, 18] width 41 height 9
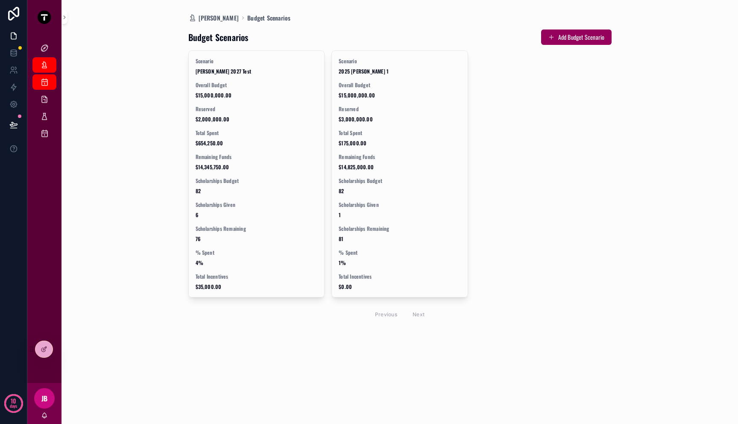
click at [141, 123] on div "Mitch Dashboard Budget Scenarios Budget Scenarios Add Budget Scenario Scenario …" at bounding box center [399, 212] width 653 height 424
click at [9, 123] on icon at bounding box center [13, 124] width 9 height 9
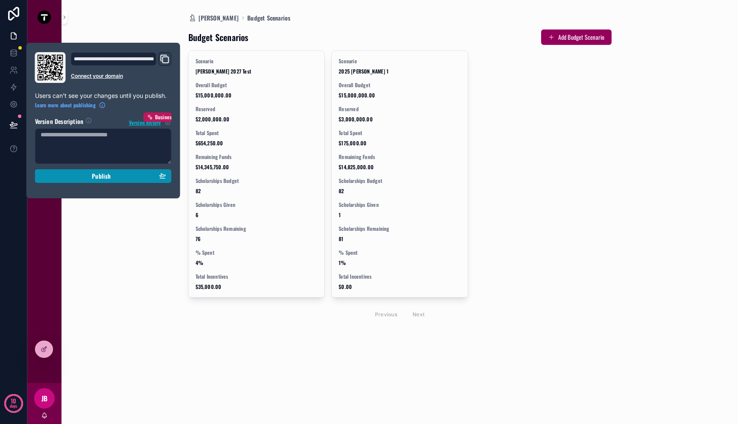
click at [115, 177] on div "Publish" at bounding box center [104, 176] width 126 height 8
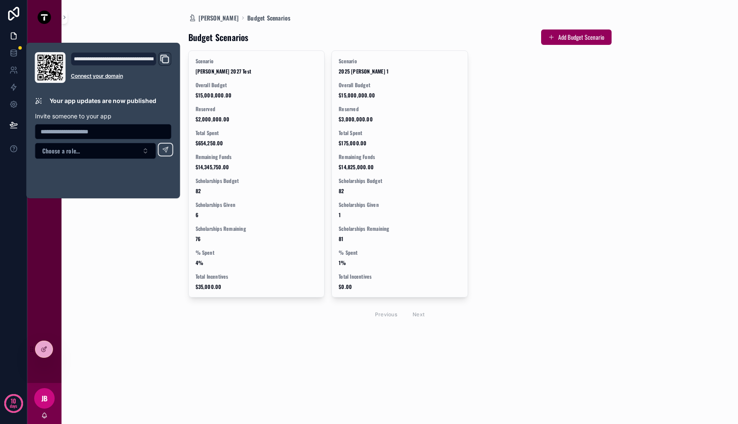
click at [149, 254] on div "Mitch Dashboard Budget Scenarios Budget Scenarios Add Budget Scenario Scenario …" at bounding box center [399, 212] width 653 height 424
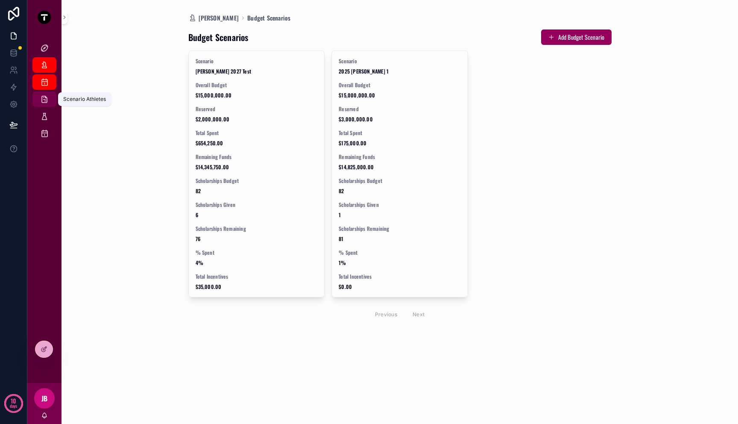
click at [45, 101] on icon "scrollable content" at bounding box center [44, 99] width 9 height 9
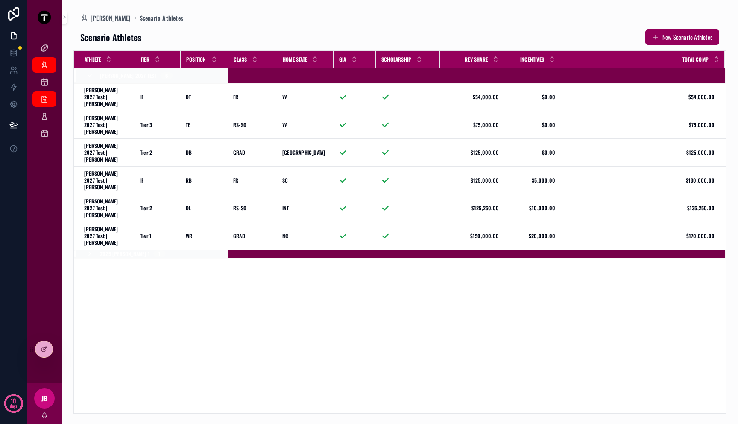
click at [264, 74] on td "scrollable content" at bounding box center [252, 75] width 49 height 15
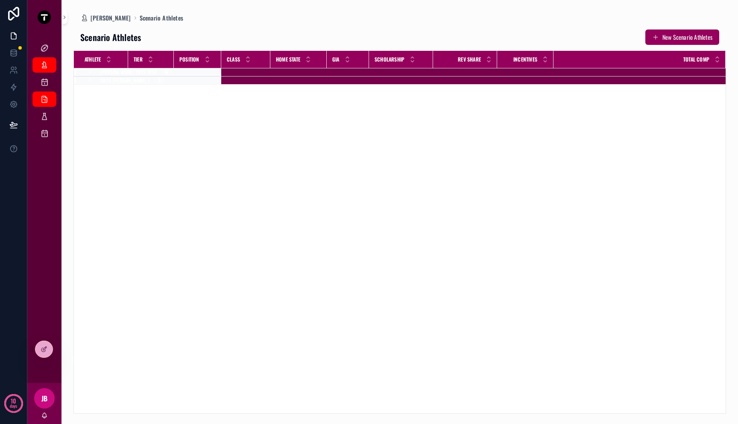
click at [264, 74] on td "scrollable content" at bounding box center [245, 72] width 49 height 8
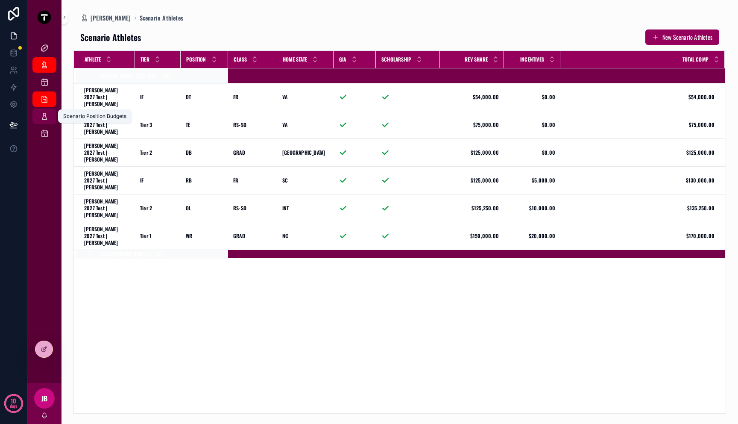
click at [40, 116] on icon "scrollable content" at bounding box center [44, 116] width 9 height 9
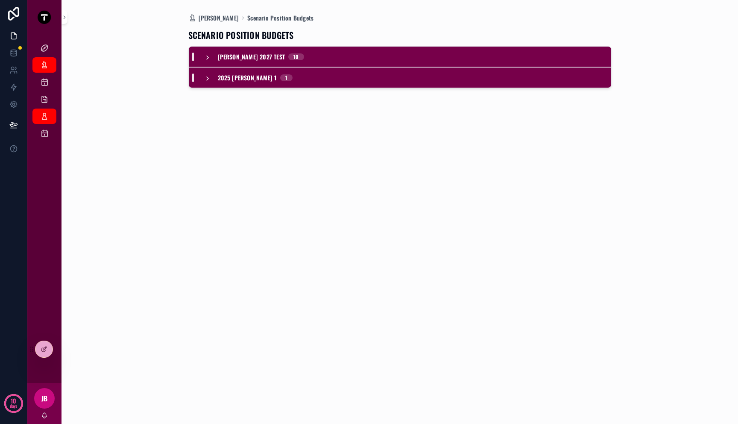
click at [309, 85] on div "2025 [PERSON_NAME] 1 1" at bounding box center [400, 77] width 422 height 21
click at [309, 83] on div "2025 [PERSON_NAME] 1 1" at bounding box center [400, 77] width 422 height 21
click at [300, 47] on div "[PERSON_NAME] 2027 Test 10" at bounding box center [400, 57] width 422 height 21
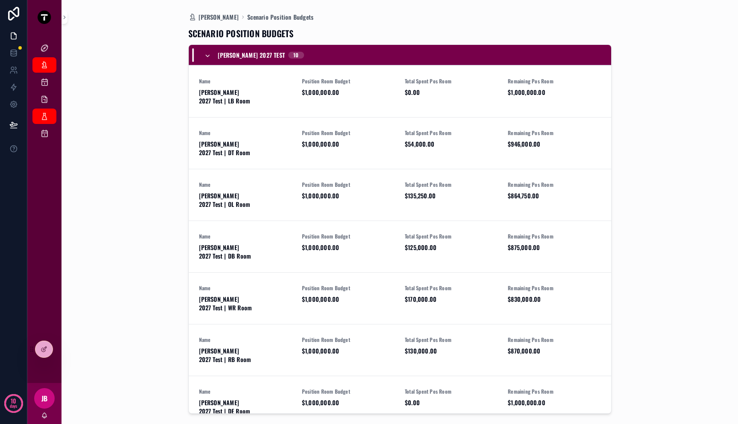
click at [300, 48] on div "[PERSON_NAME] 2027 Test 10" at bounding box center [400, 55] width 422 height 21
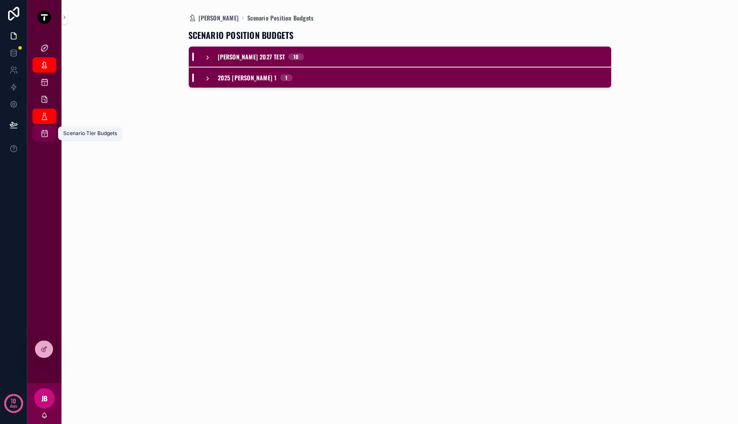
click at [45, 133] on icon "scrollable content" at bounding box center [44, 133] width 9 height 9
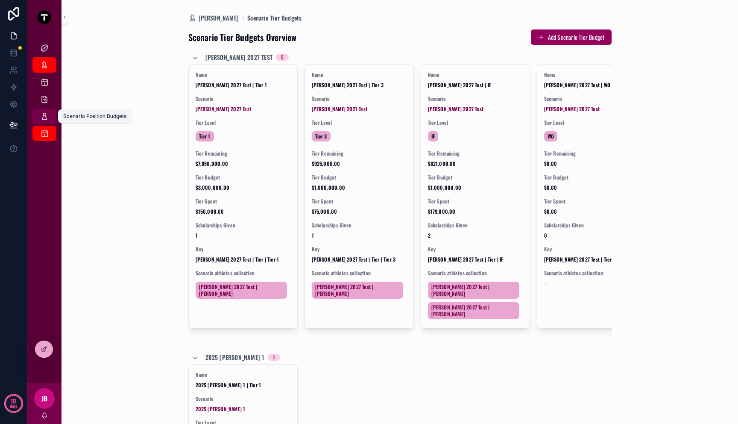
click at [49, 120] on div "Scenario Position Budgets" at bounding box center [45, 116] width 14 height 14
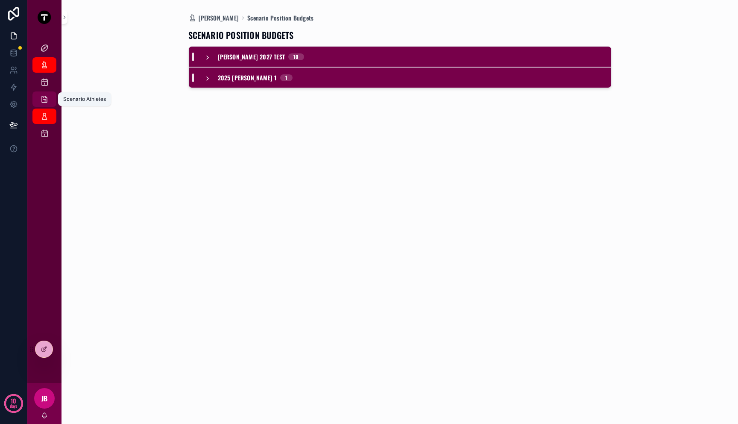
click at [49, 97] on div "Scenario Athletes" at bounding box center [45, 99] width 14 height 14
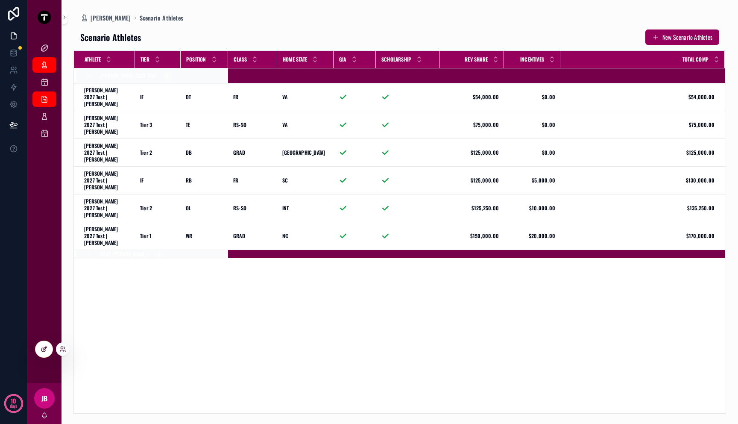
click at [41, 351] on icon at bounding box center [44, 349] width 7 height 7
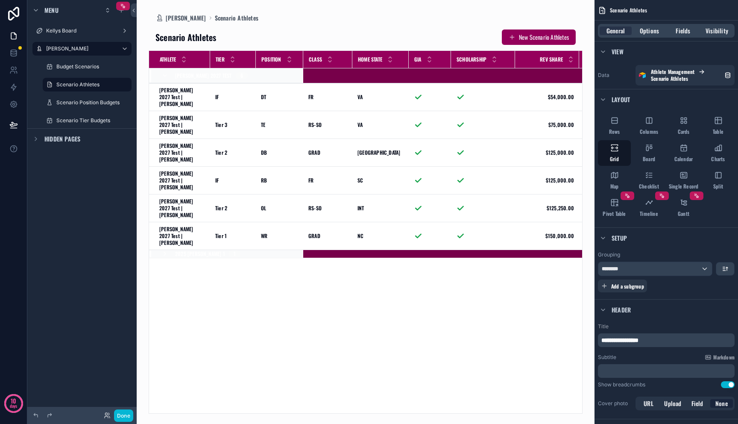
click at [312, 235] on div "scrollable content" at bounding box center [366, 212] width 458 height 424
click at [560, 124] on div "Table" at bounding box center [718, 126] width 33 height 26
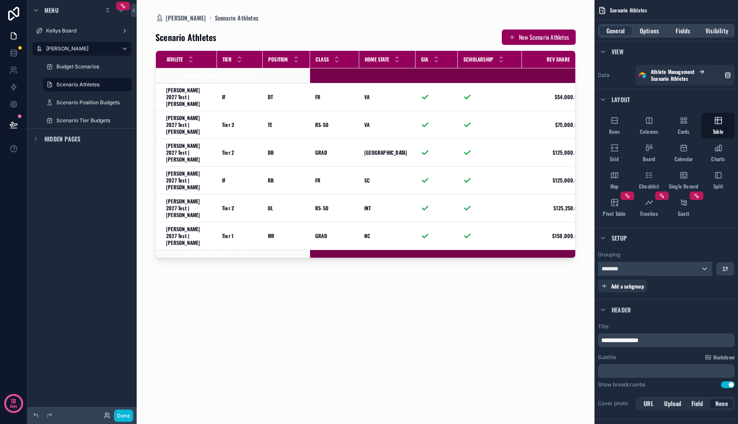
click at [560, 272] on div "********" at bounding box center [655, 269] width 114 height 14
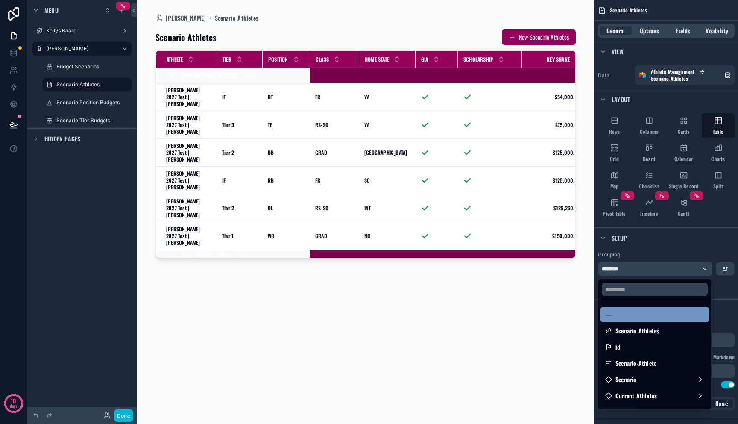
click at [560, 318] on div "----" at bounding box center [654, 314] width 99 height 10
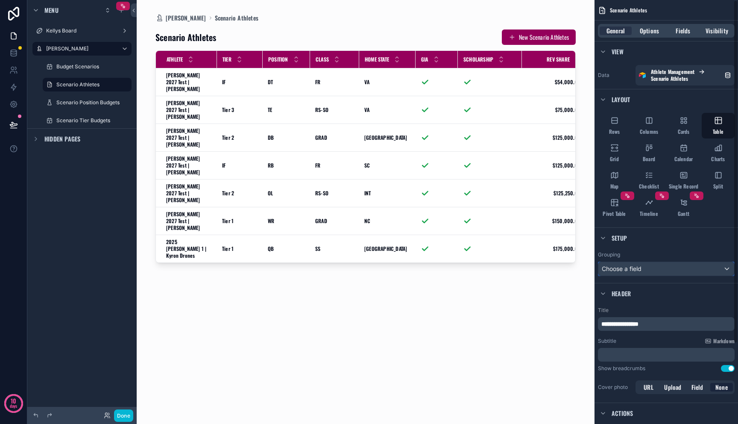
click at [560, 273] on div "Choose a field" at bounding box center [666, 269] width 136 height 14
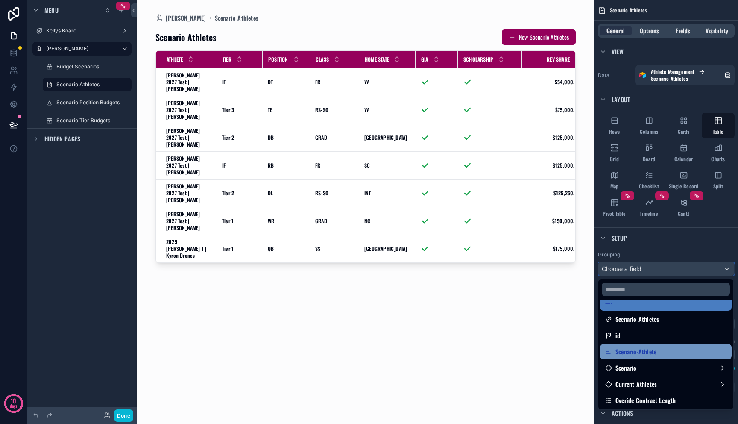
scroll to position [15, 0]
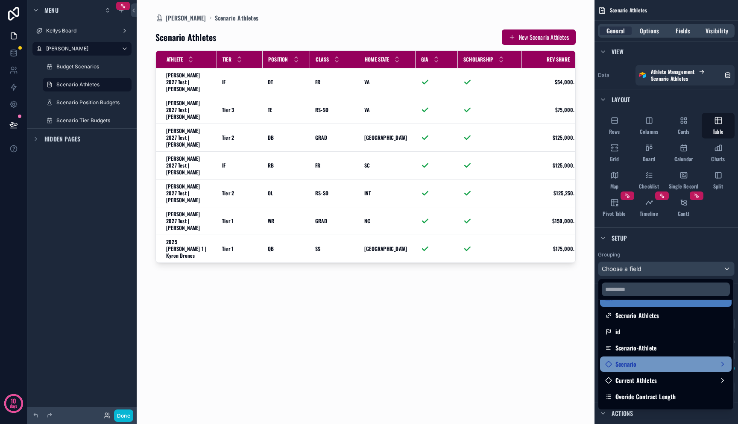
click at [560, 360] on div "Scenario" at bounding box center [665, 364] width 121 height 10
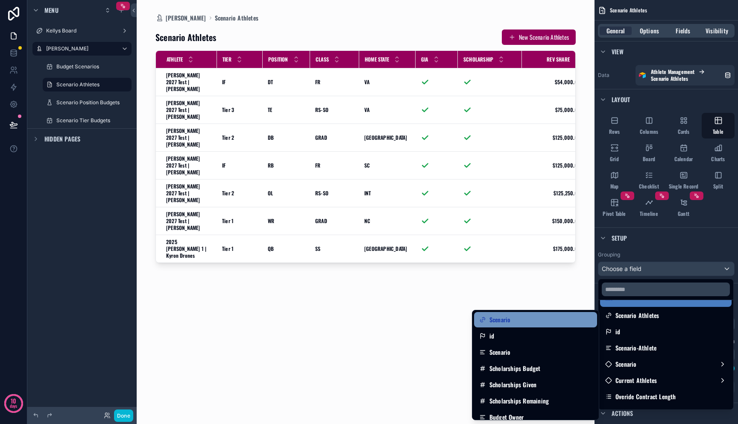
click at [560, 317] on div "Scenario" at bounding box center [535, 319] width 113 height 10
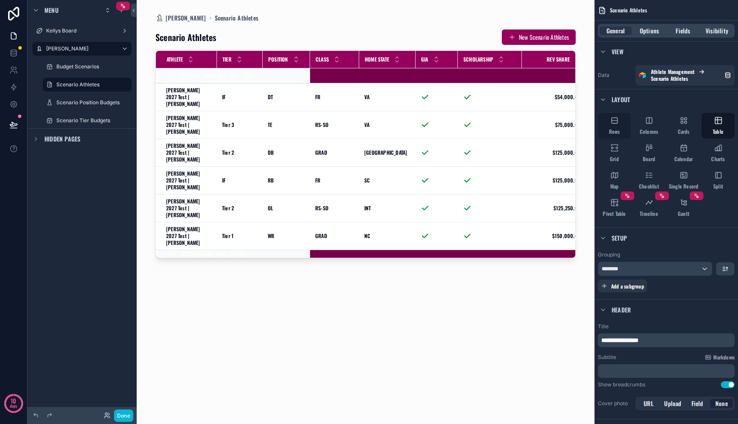
click at [560, 125] on div "Rows" at bounding box center [614, 126] width 33 height 26
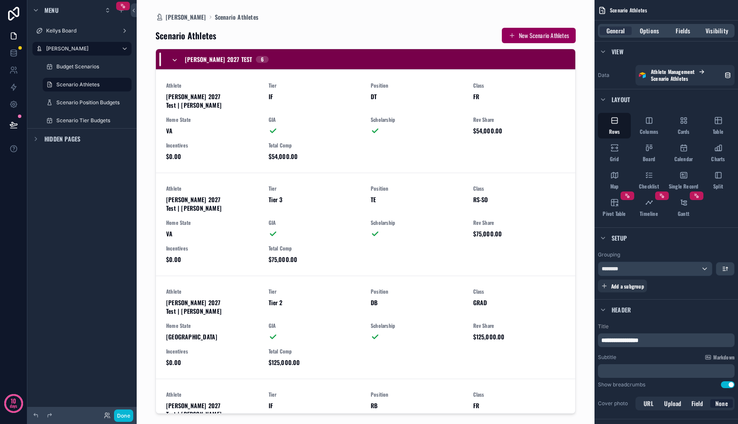
click at [176, 62] on icon "scrollable content" at bounding box center [174, 60] width 7 height 7
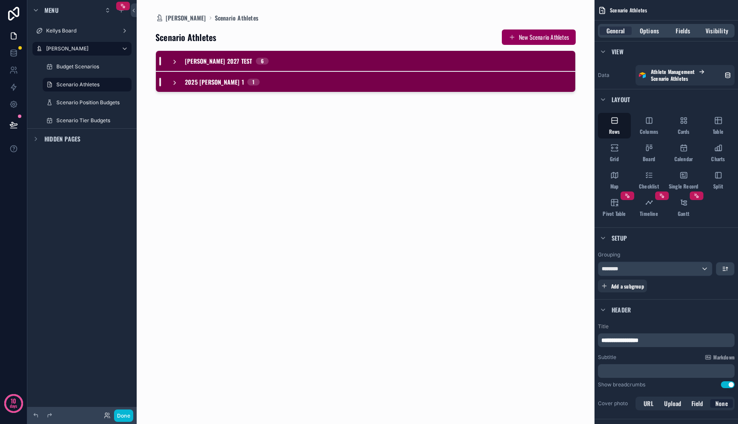
click at [176, 62] on icon "scrollable content" at bounding box center [174, 62] width 7 height 7
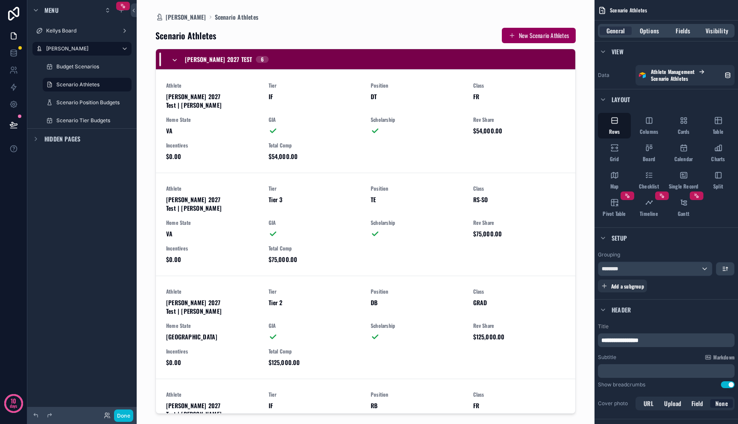
click at [176, 62] on icon "scrollable content" at bounding box center [174, 60] width 7 height 7
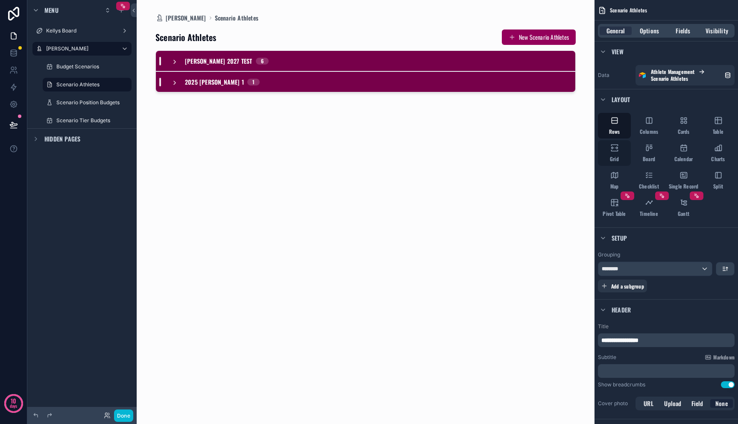
click at [560, 147] on div "Grid" at bounding box center [614, 153] width 33 height 26
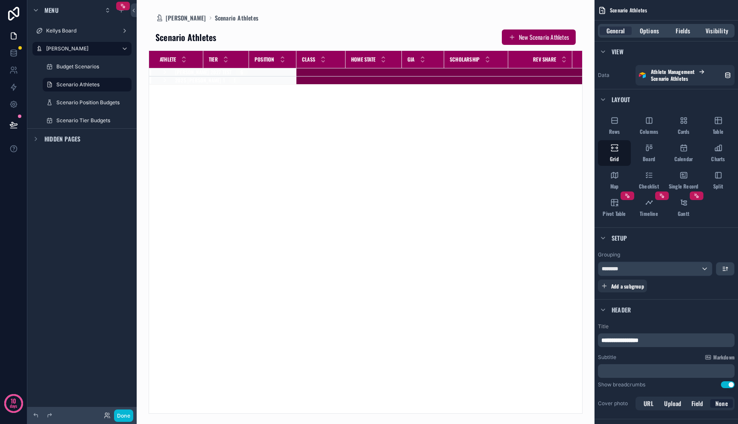
click at [299, 72] on td "scrollable content" at bounding box center [320, 72] width 49 height 8
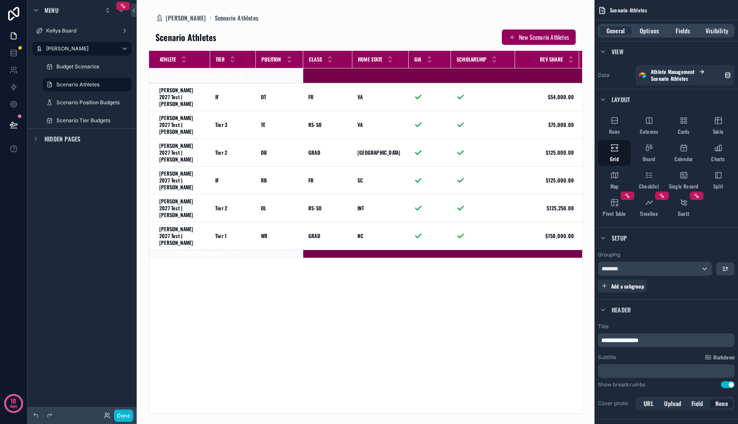
click at [342, 217] on div "Athlete Tier Position Class Home State GIA Scholarship Rev Share Incentives Tot…" at bounding box center [365, 232] width 433 height 362
click at [340, 250] on td "scrollable content" at bounding box center [327, 254] width 49 height 8
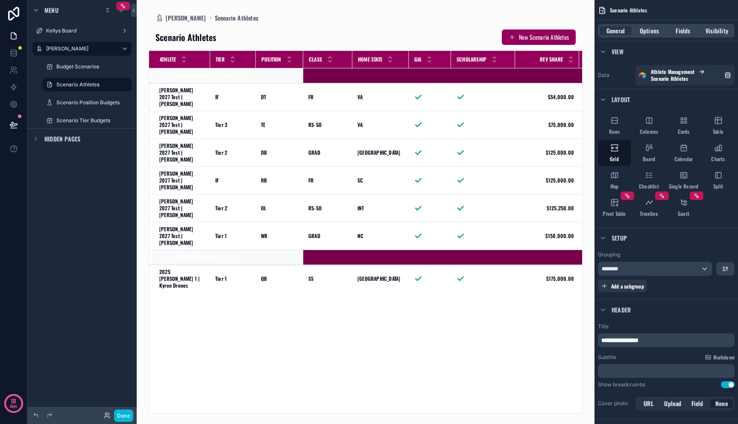
click at [346, 283] on div "Athlete Tier Position Class Home State GIA Scholarship Rev Share Incentives Tot…" at bounding box center [365, 232] width 433 height 362
click at [119, 415] on button "Done" at bounding box center [123, 415] width 19 height 12
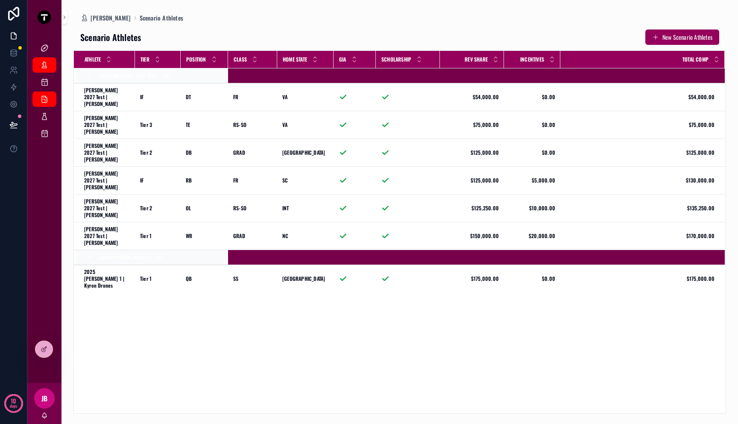
click at [247, 337] on div "Athlete Tier Position Class Home State GIA Scholarship Rev Share Incentives Tot…" at bounding box center [400, 232] width 652 height 362
click at [527, 276] on div "Athlete Tier Position Class Home State GIA Scholarship Rev Share Incentives Tot…" at bounding box center [400, 232] width 652 height 362
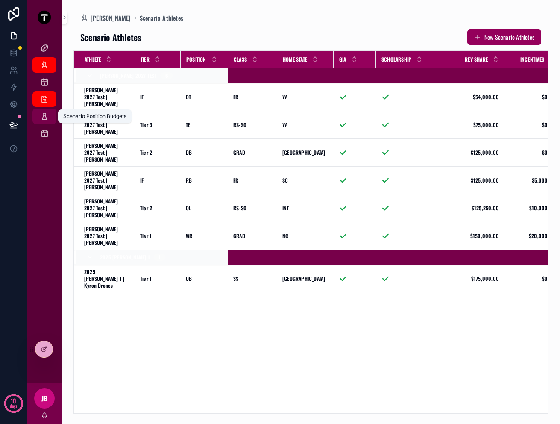
click at [48, 119] on icon "scrollable content" at bounding box center [44, 116] width 9 height 9
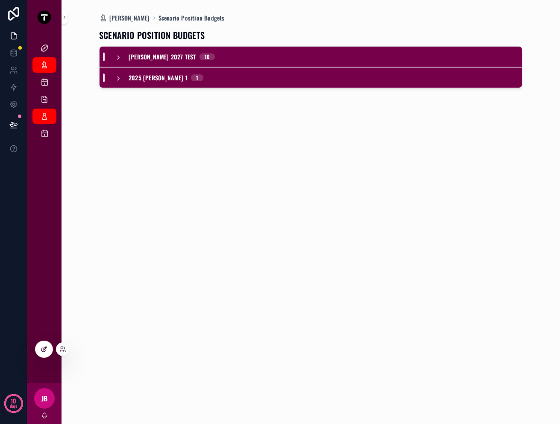
click at [40, 353] on div at bounding box center [43, 349] width 17 height 16
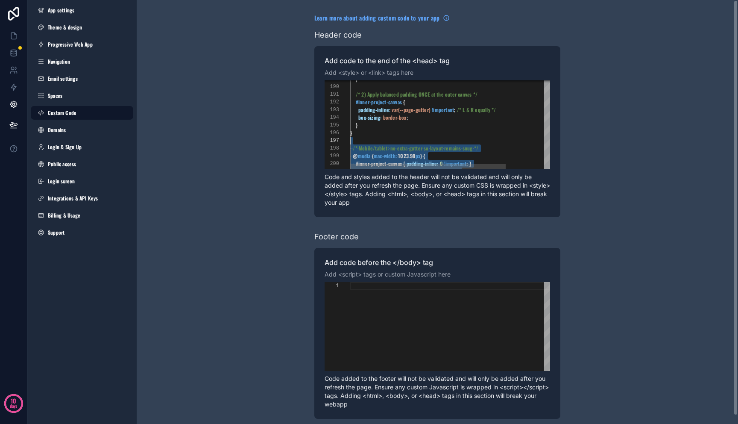
scroll to position [54, 0]
drag, startPoint x: 379, startPoint y: 139, endPoint x: 349, endPoint y: 146, distance: 30.8
paste textarea "**********"
type textarea "**********"
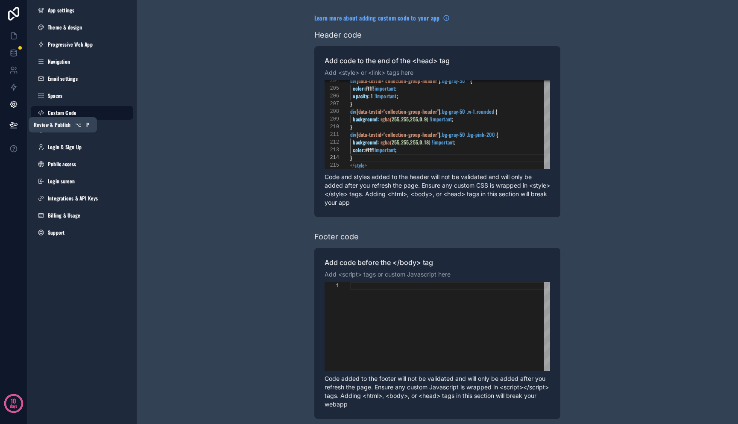
click at [10, 126] on icon at bounding box center [13, 124] width 7 height 4
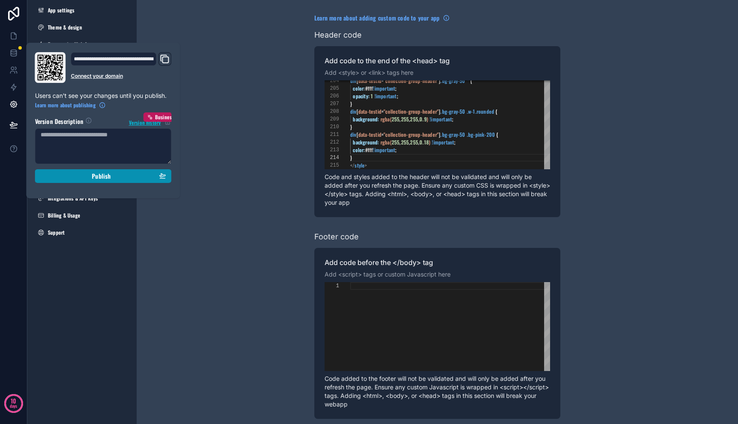
click at [82, 173] on div "Publish" at bounding box center [104, 176] width 126 height 8
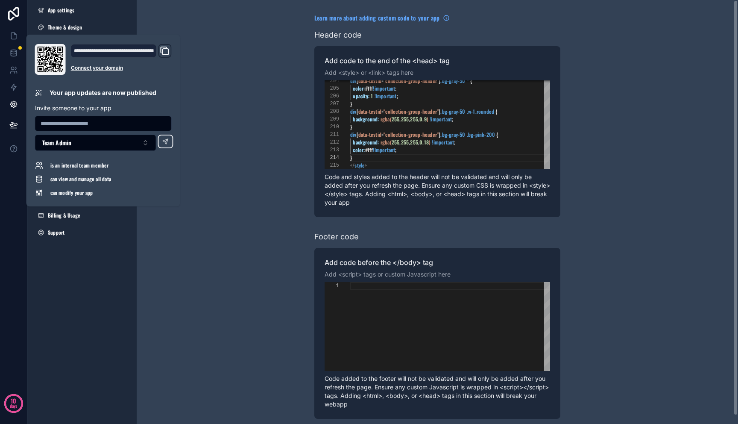
click at [242, 92] on div "**********" at bounding box center [437, 216] width 601 height 432
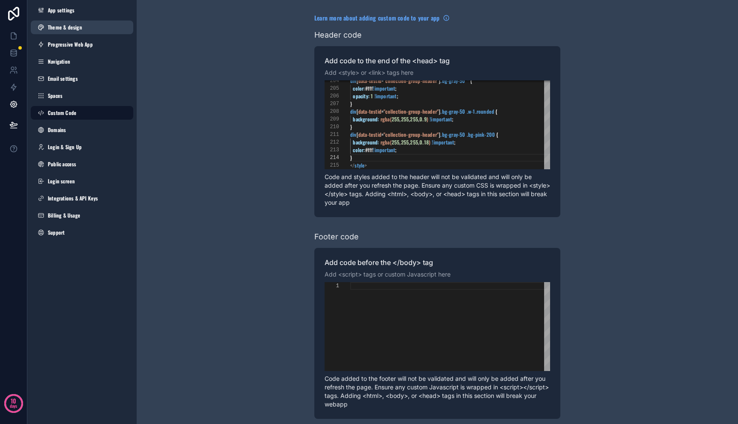
click at [97, 30] on link "Theme & design" at bounding box center [82, 28] width 103 height 14
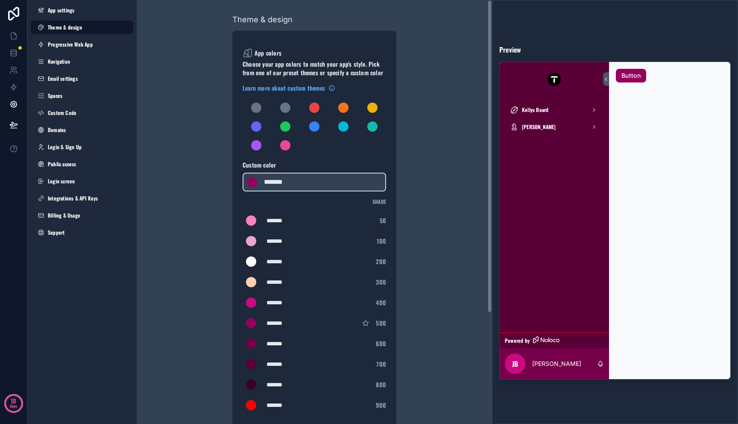
click at [286, 346] on div "*******" at bounding box center [288, 343] width 43 height 9
type div "*******"
copy div "******"
click at [94, 113] on link "Custom Code" at bounding box center [82, 113] width 103 height 14
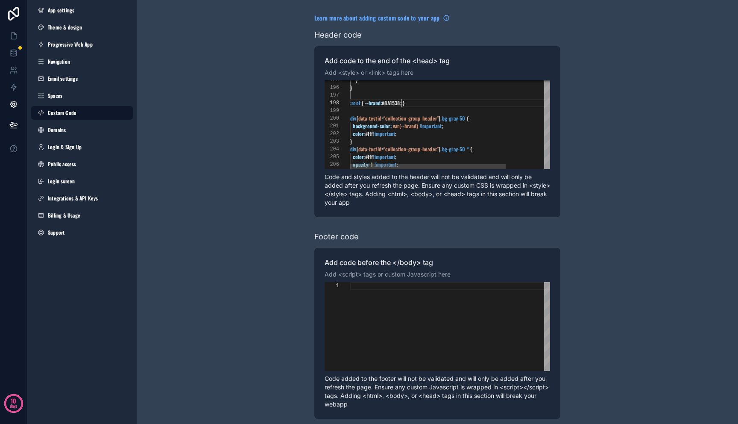
scroll to position [54, 36]
drag, startPoint x: 402, startPoint y: 103, endPoint x: 386, endPoint y: 103, distance: 16.2
paste textarea "Editor content;Press Alt+F1 for Accessibility Options."
type textarea "**********"
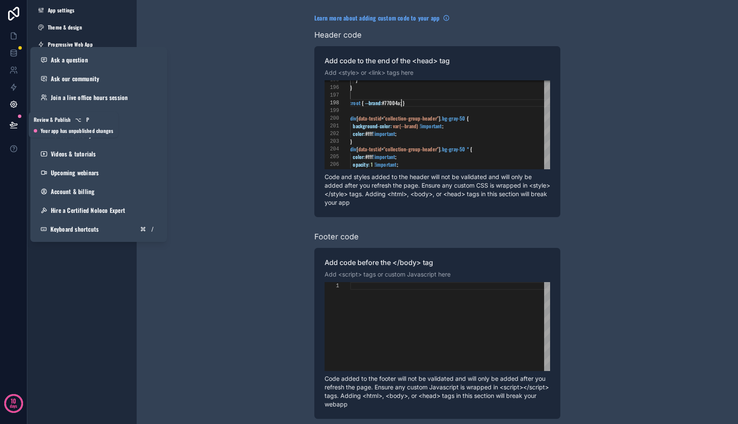
click at [14, 123] on icon at bounding box center [13, 124] width 7 height 4
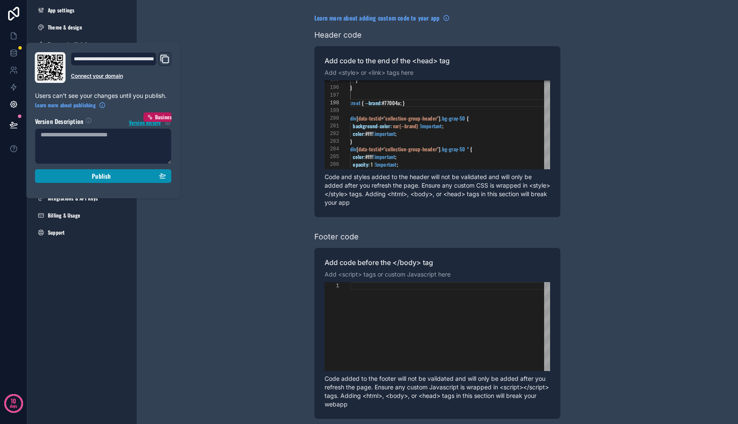
click at [76, 178] on div "Publish" at bounding box center [104, 176] width 126 height 8
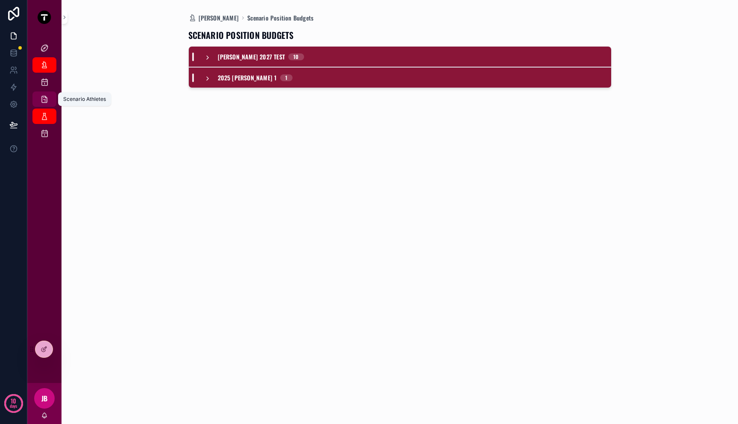
click at [44, 100] on icon "scrollable content" at bounding box center [44, 99] width 9 height 9
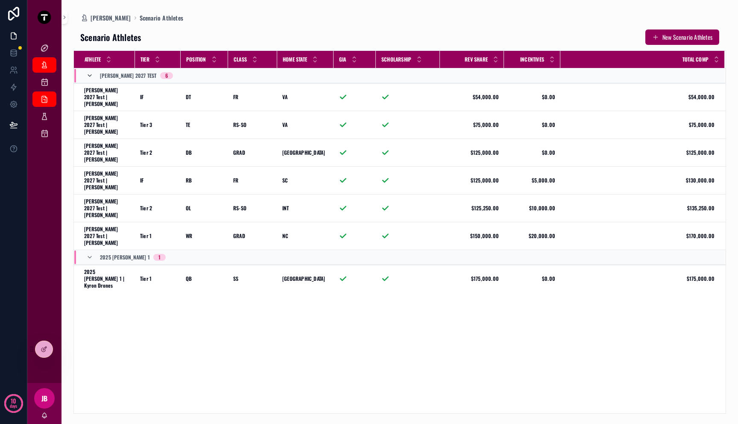
click at [88, 73] on icon "scrollable content" at bounding box center [89, 75] width 7 height 7
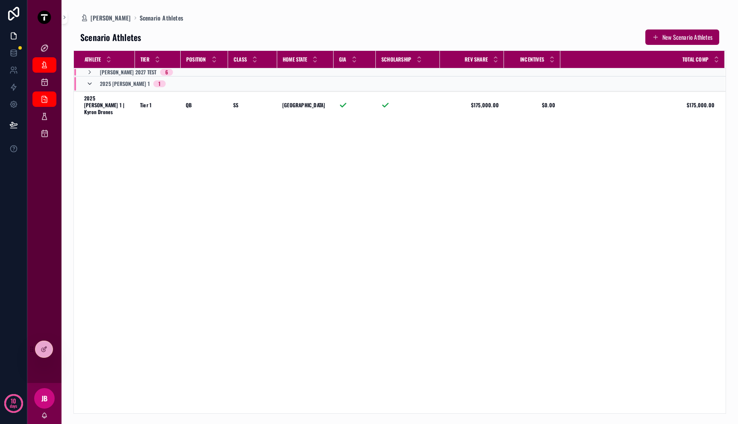
click at [88, 80] on icon "scrollable content" at bounding box center [89, 83] width 7 height 7
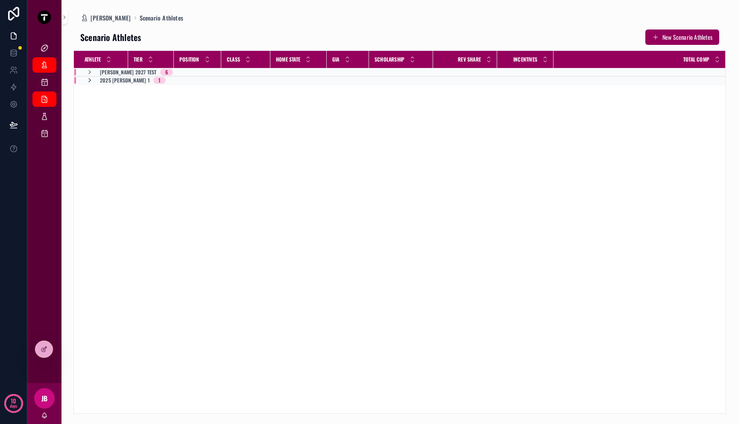
click at [90, 77] on icon "scrollable content" at bounding box center [89, 80] width 7 height 7
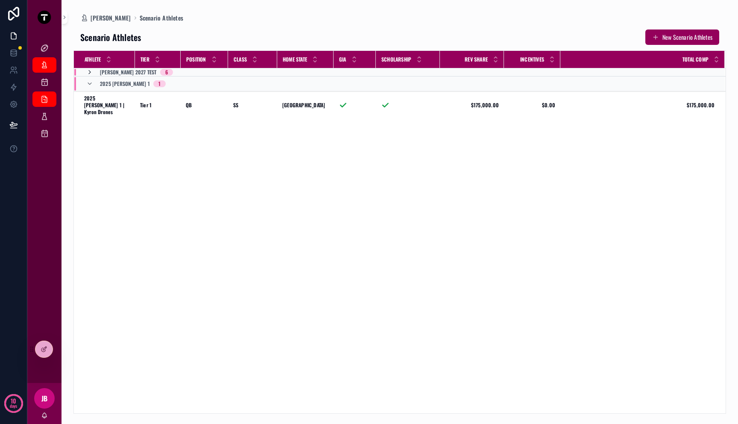
click at [88, 73] on icon "scrollable content" at bounding box center [89, 72] width 7 height 7
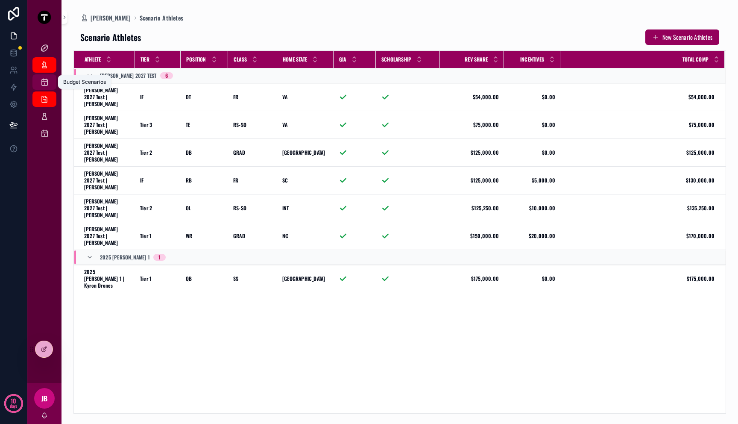
click at [35, 87] on link "Budget Scenarios" at bounding box center [44, 81] width 24 height 15
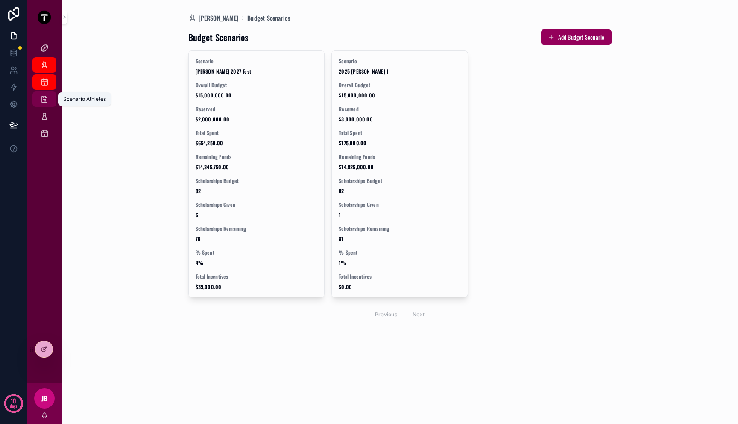
click at [44, 100] on icon "scrollable content" at bounding box center [44, 99] width 9 height 9
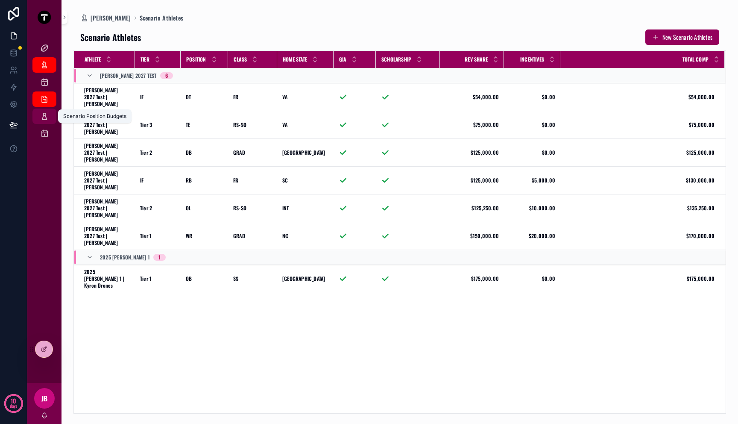
click at [44, 121] on div "Scenario Position Budgets" at bounding box center [45, 116] width 14 height 14
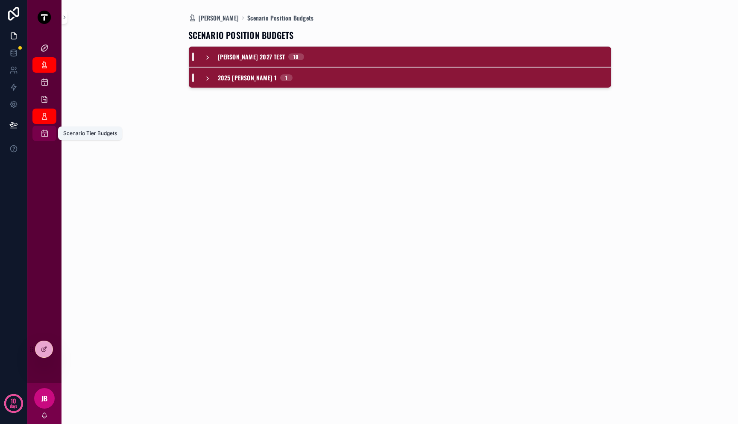
click at [44, 132] on icon "scrollable content" at bounding box center [44, 133] width 9 height 9
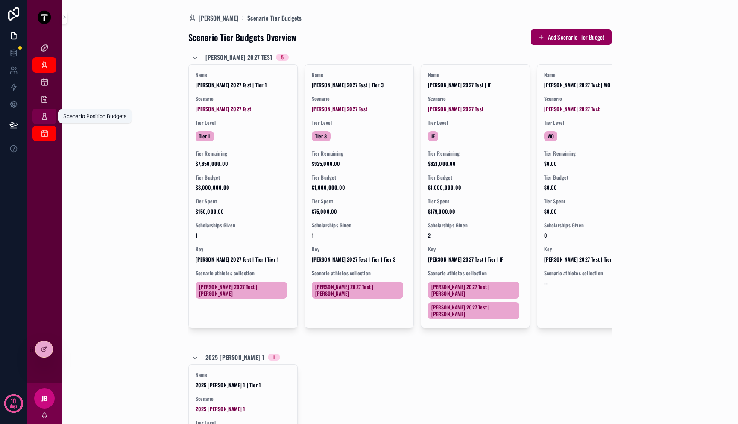
click at [44, 120] on icon "scrollable content" at bounding box center [44, 116] width 9 height 9
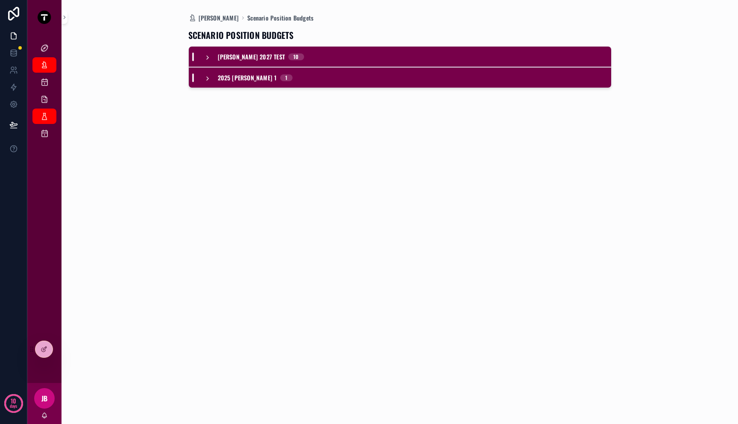
click at [317, 54] on div "[PERSON_NAME] 2027 Test 10" at bounding box center [400, 57] width 422 height 21
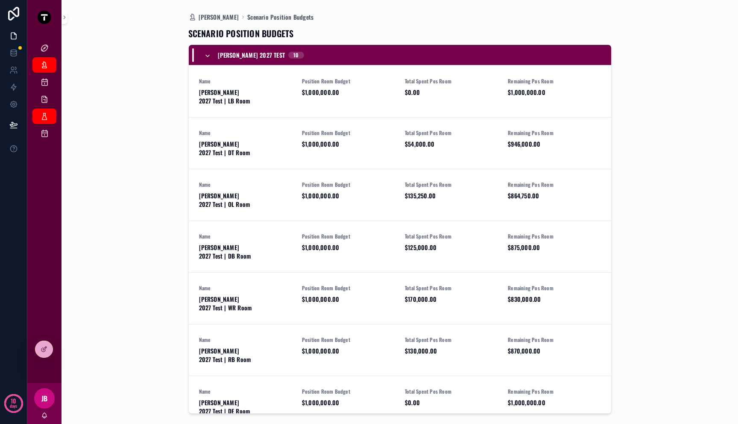
click at [317, 59] on div "[PERSON_NAME] 2027 Test 10" at bounding box center [400, 55] width 422 height 21
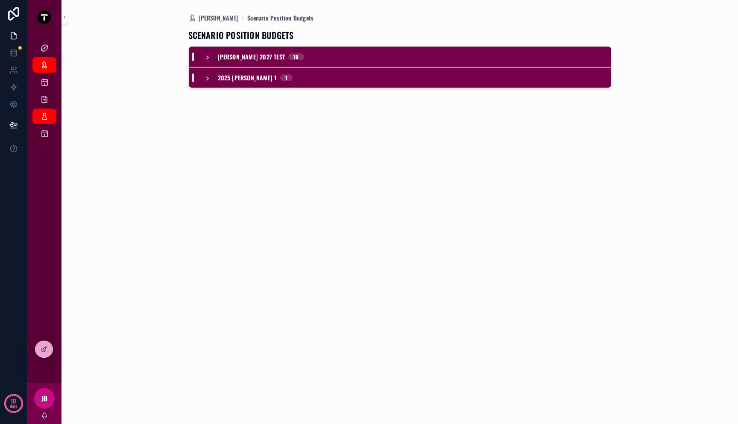
click at [197, 146] on div "SCENARIO POSITION BUDGETS [PERSON_NAME] 2027 Test 10 2025 [PERSON_NAME] 1 1" at bounding box center [399, 217] width 423 height 391
click at [46, 351] on icon at bounding box center [44, 349] width 7 height 7
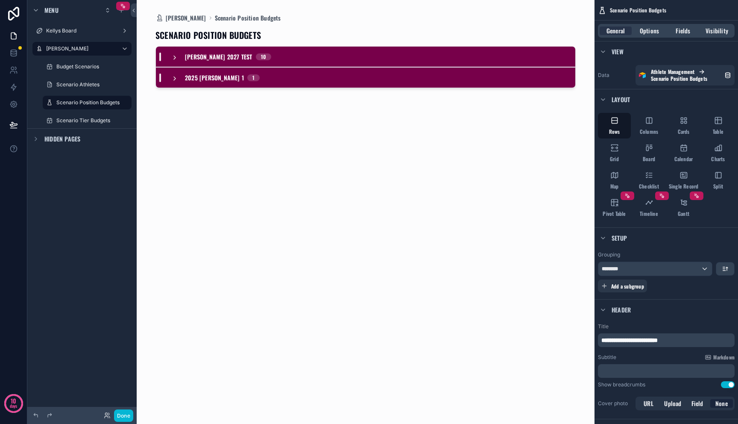
click at [74, 138] on span "Hidden pages" at bounding box center [62, 139] width 36 height 9
click at [74, 144] on div "Hidden pages" at bounding box center [81, 138] width 109 height 21
click at [322, 104] on div "scrollable content" at bounding box center [366, 206] width 434 height 413
click at [310, 60] on div "[PERSON_NAME] 2027 Test 10" at bounding box center [365, 57] width 419 height 21
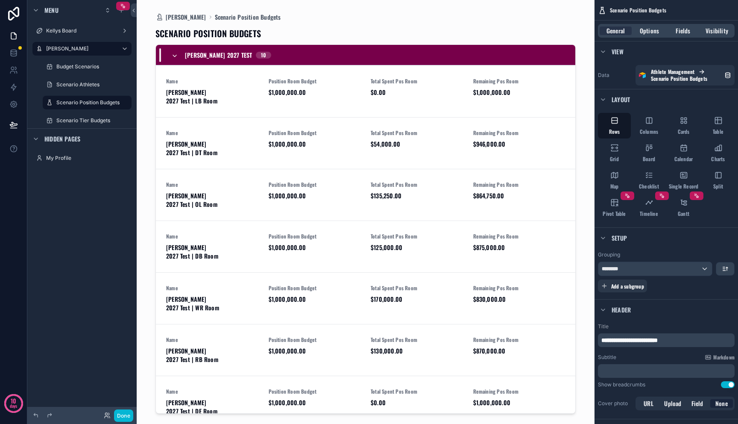
click at [310, 60] on div "[PERSON_NAME] 2027 Test 10" at bounding box center [365, 55] width 419 height 21
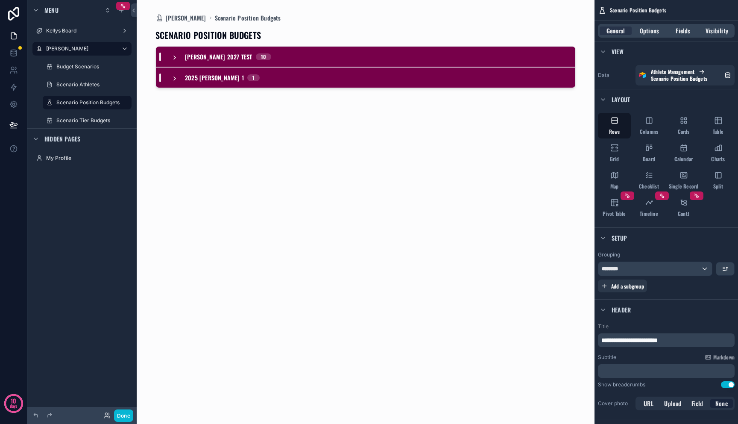
click at [171, 165] on div "SCENARIO POSITION BUDGETS [PERSON_NAME] 2027 Test 10 2025 [PERSON_NAME] 1 1" at bounding box center [365, 217] width 420 height 391
click at [614, 55] on span "View" at bounding box center [618, 51] width 12 height 9
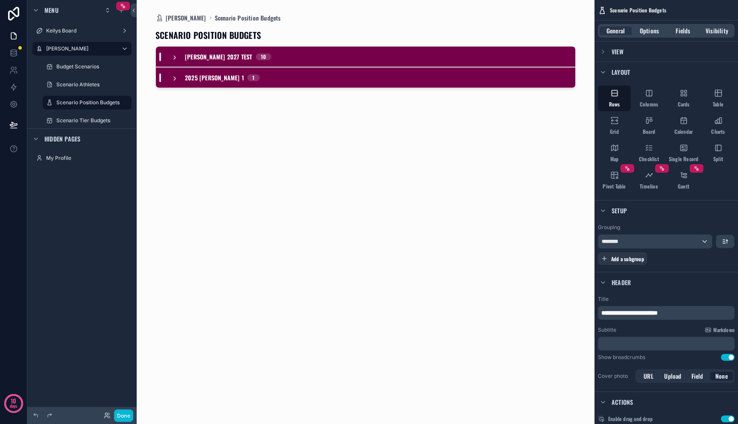
click at [614, 54] on span "View" at bounding box center [618, 51] width 12 height 9
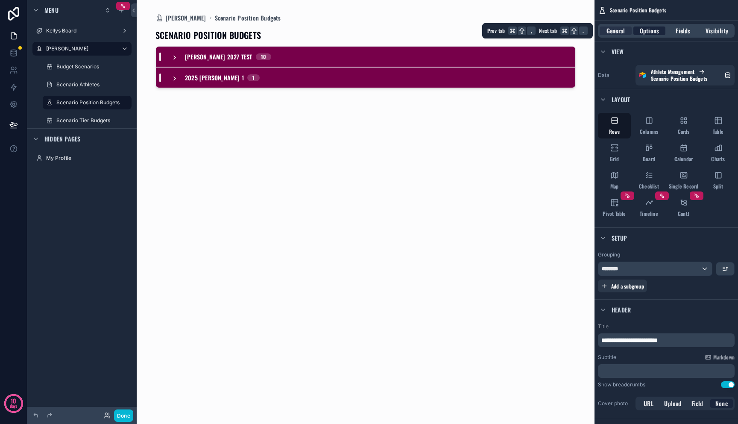
click at [657, 35] on div "General Options Fields Visibility" at bounding box center [666, 31] width 137 height 14
click at [656, 29] on span "Options" at bounding box center [649, 30] width 19 height 9
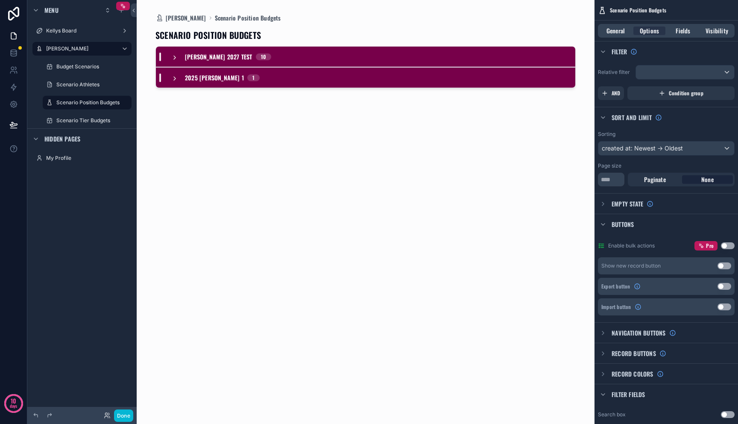
click at [628, 223] on span "Buttons" at bounding box center [623, 224] width 22 height 9
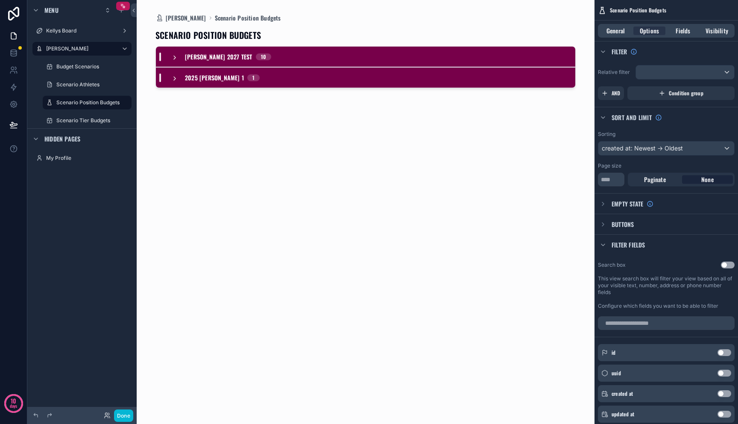
click at [628, 241] on span "Filter fields" at bounding box center [629, 244] width 34 height 9
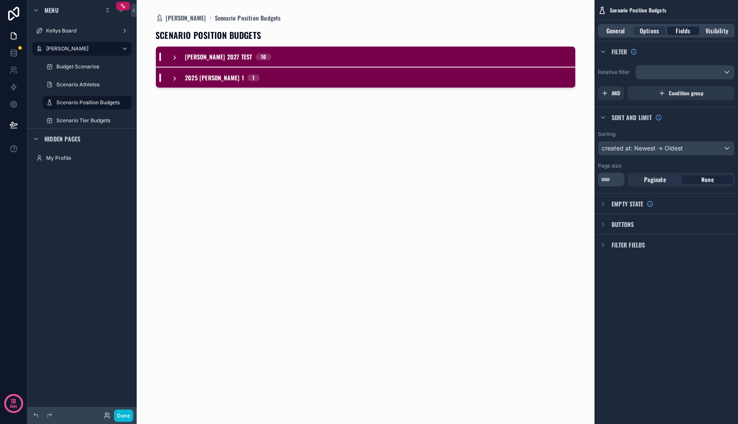
click at [678, 29] on span "Fields" at bounding box center [683, 30] width 15 height 9
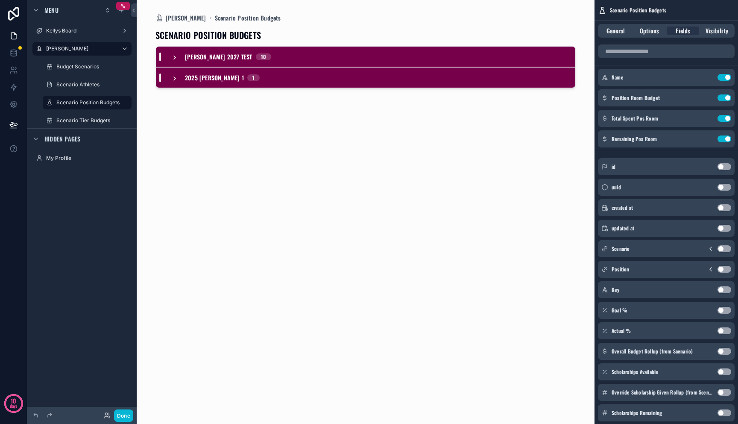
click at [459, 66] on div "[PERSON_NAME] 2027 Test 10" at bounding box center [365, 57] width 419 height 21
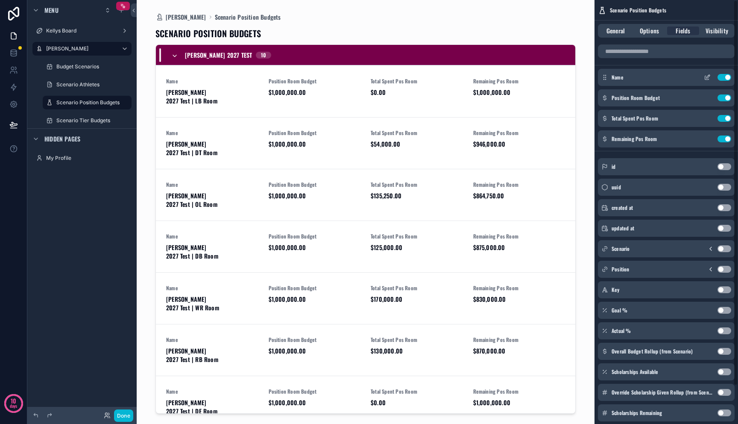
click at [721, 78] on button "Use setting" at bounding box center [725, 77] width 14 height 7
click at [707, 35] on div "General Options Fields Visibility" at bounding box center [666, 31] width 137 height 14
click at [718, 29] on span "Visibility" at bounding box center [717, 30] width 23 height 9
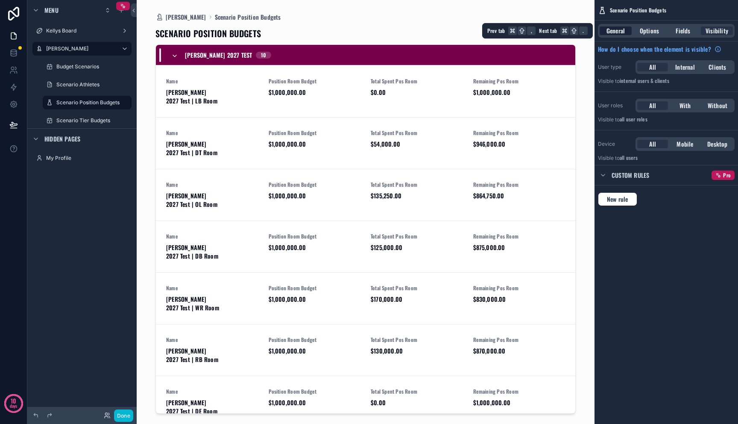
click at [608, 34] on span "General" at bounding box center [616, 30] width 18 height 9
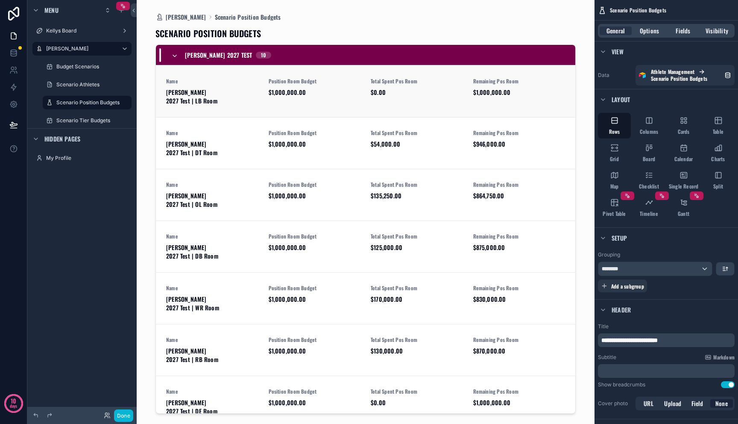
click at [338, 86] on div "Position Room Budget $1,000,000.00" at bounding box center [315, 87] width 92 height 19
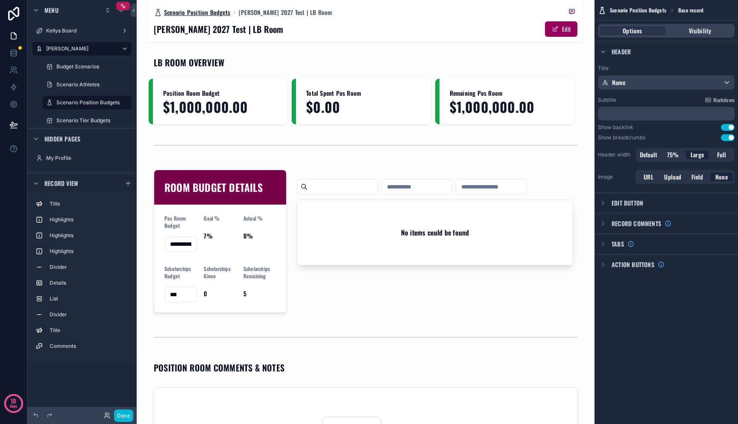
click at [201, 8] on span "Scenario Position Budgets" at bounding box center [197, 12] width 66 height 9
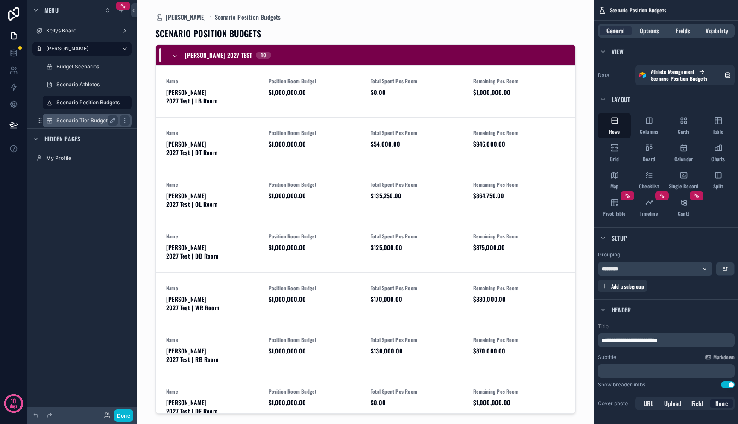
click at [94, 120] on label "Scenario Tier Budgets" at bounding box center [85, 120] width 58 height 7
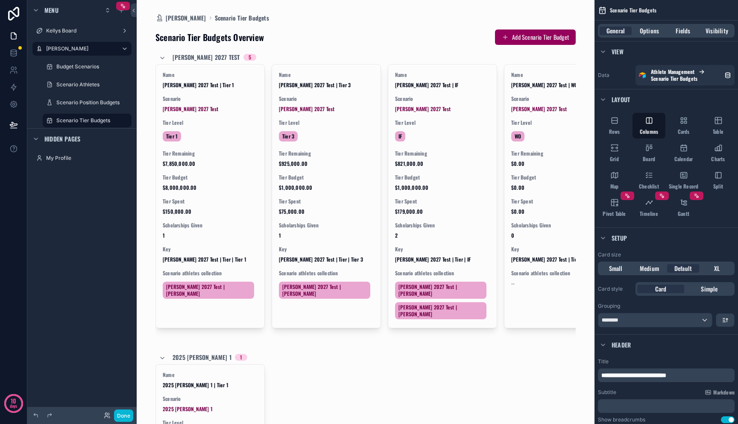
click at [164, 57] on div "scrollable content" at bounding box center [366, 335] width 434 height 670
click at [164, 57] on icon "scrollable content" at bounding box center [162, 58] width 7 height 7
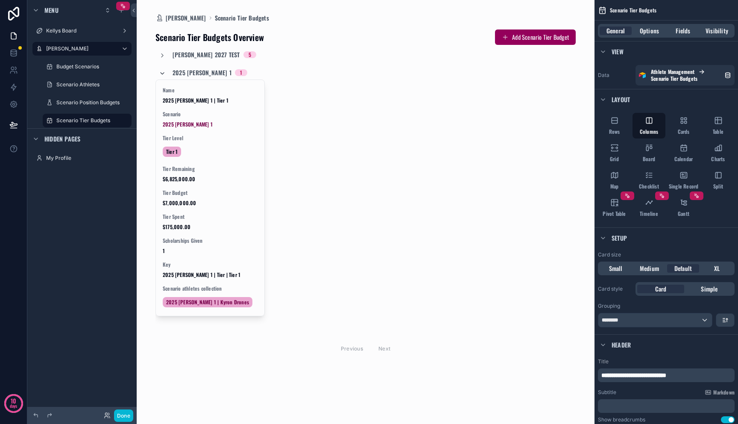
click at [164, 73] on icon "scrollable content" at bounding box center [162, 73] width 7 height 7
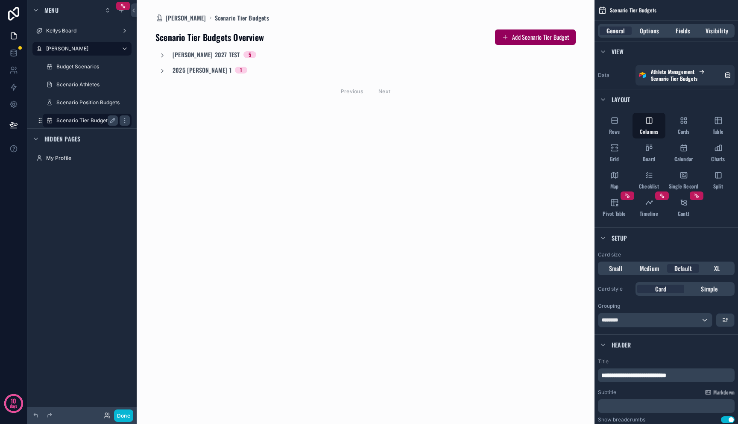
click at [93, 118] on label "Scenario Tier Budgets" at bounding box center [85, 120] width 58 height 7
click at [612, 123] on icon "scrollable content" at bounding box center [614, 120] width 9 height 9
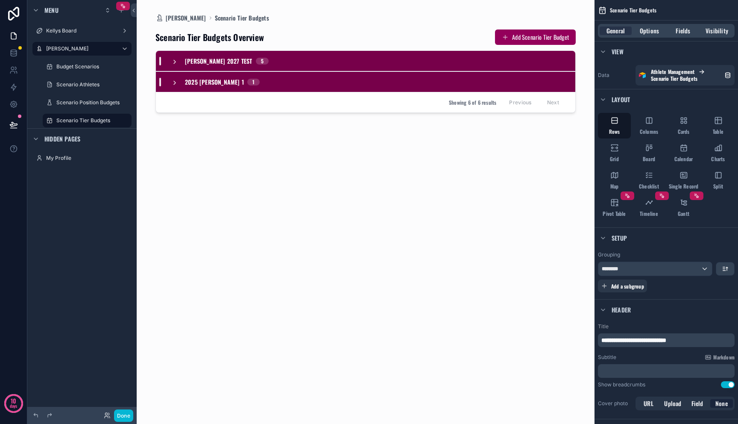
click at [174, 85] on icon "scrollable content" at bounding box center [174, 82] width 7 height 7
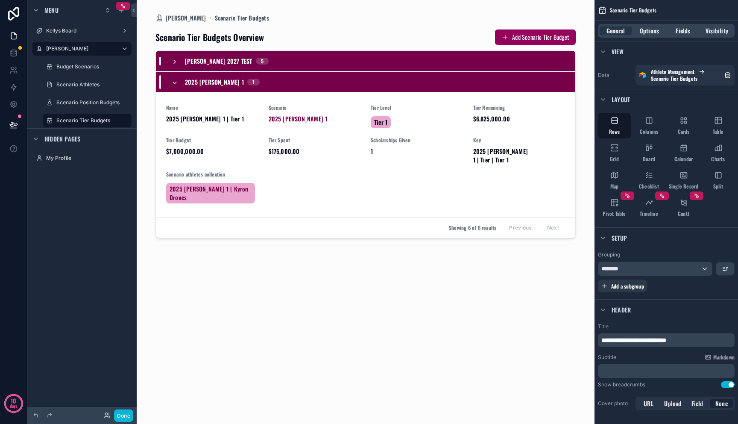
click at [175, 64] on icon "scrollable content" at bounding box center [174, 62] width 7 height 7
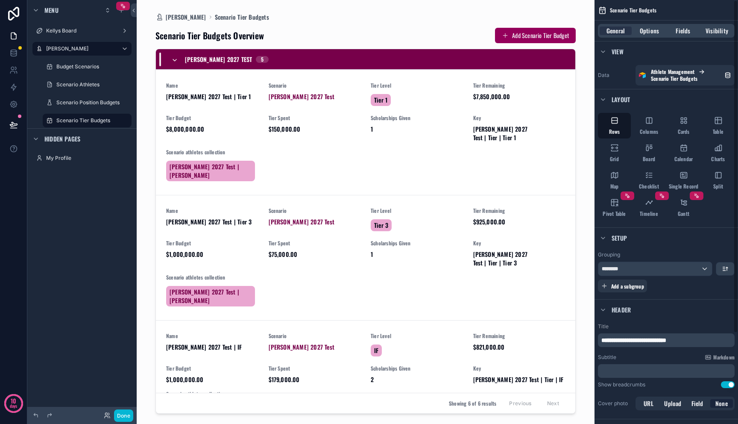
click at [680, 37] on div "General Options Fields Visibility" at bounding box center [666, 31] width 137 height 14
click at [680, 31] on span "Fields" at bounding box center [683, 30] width 15 height 9
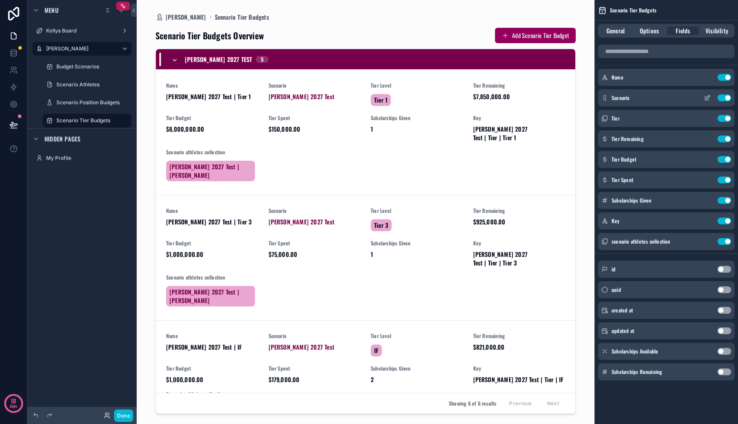
click at [725, 97] on button "Use setting" at bounding box center [725, 97] width 14 height 7
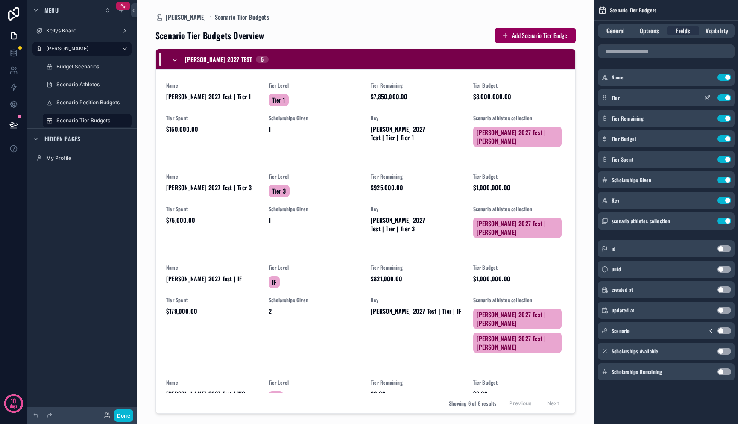
click at [732, 95] on div "Tier Use setting" at bounding box center [666, 97] width 137 height 17
click at [724, 98] on button "Use setting" at bounding box center [725, 97] width 14 height 7
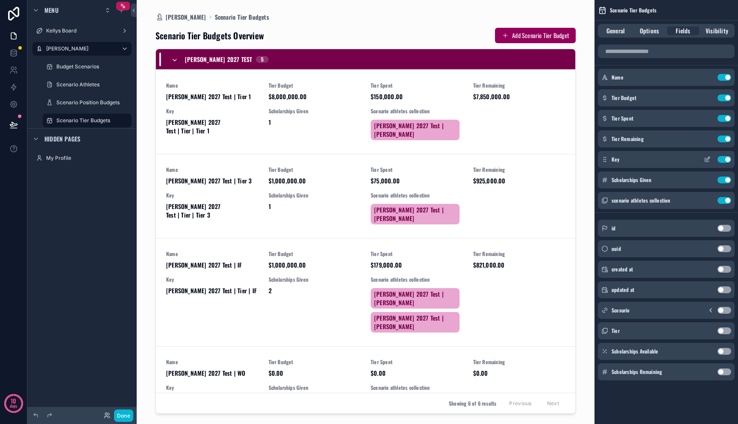
click at [728, 157] on button "Use setting" at bounding box center [725, 159] width 14 height 7
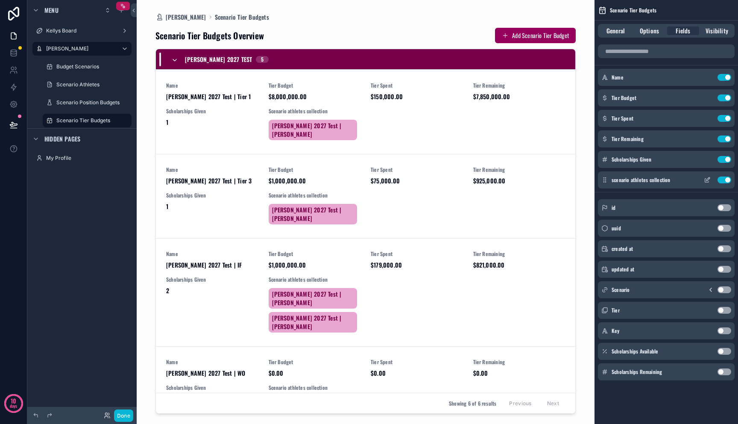
click at [727, 178] on button "Use setting" at bounding box center [725, 179] width 14 height 7
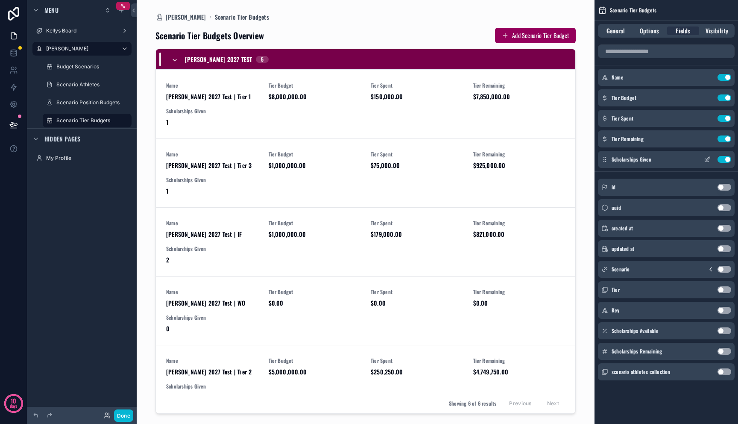
click at [724, 161] on button "Use setting" at bounding box center [725, 159] width 14 height 7
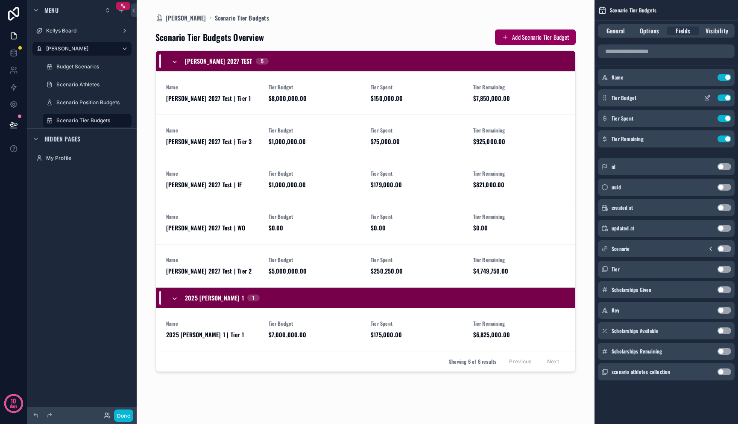
click at [706, 98] on icon "scrollable content" at bounding box center [707, 97] width 7 height 7
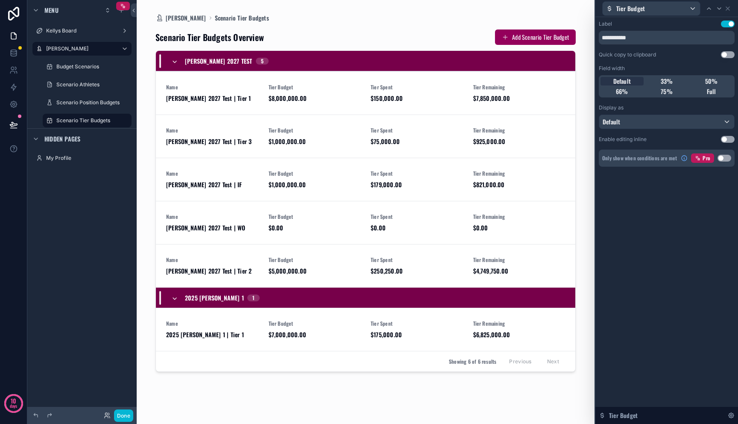
click at [724, 142] on button "Use setting" at bounding box center [728, 139] width 14 height 7
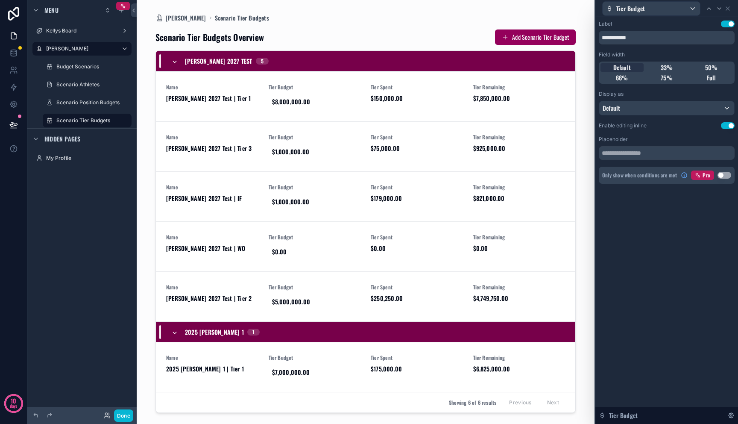
click at [688, 26] on div "Label Use setting" at bounding box center [667, 24] width 136 height 7
click at [668, 65] on span "33%" at bounding box center [667, 67] width 12 height 9
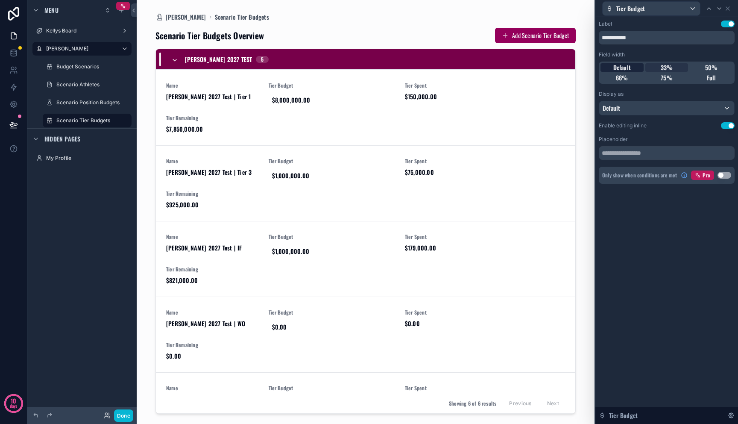
click at [629, 65] on span "Default" at bounding box center [622, 67] width 18 height 9
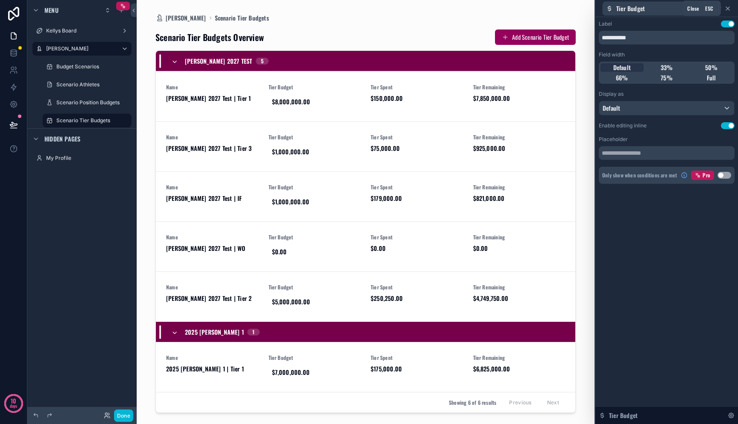
click at [730, 10] on icon at bounding box center [727, 8] width 7 height 7
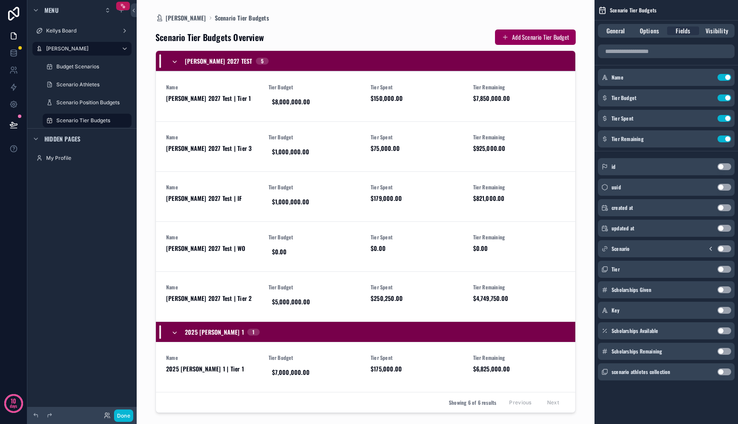
click at [173, 331] on icon "scrollable content" at bounding box center [174, 332] width 7 height 7
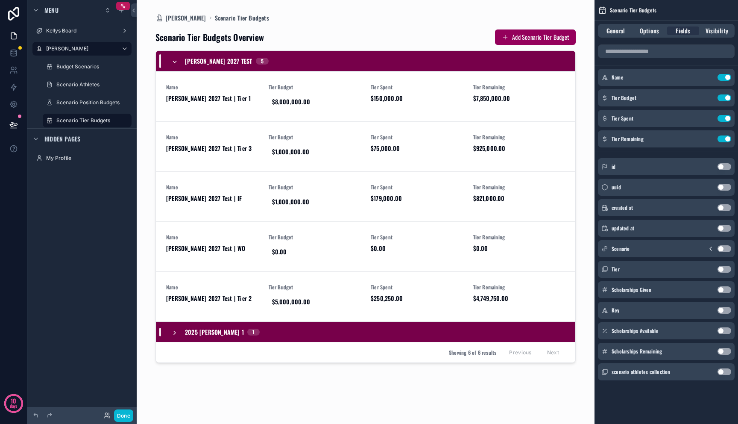
click at [723, 269] on button "Use setting" at bounding box center [725, 269] width 14 height 7
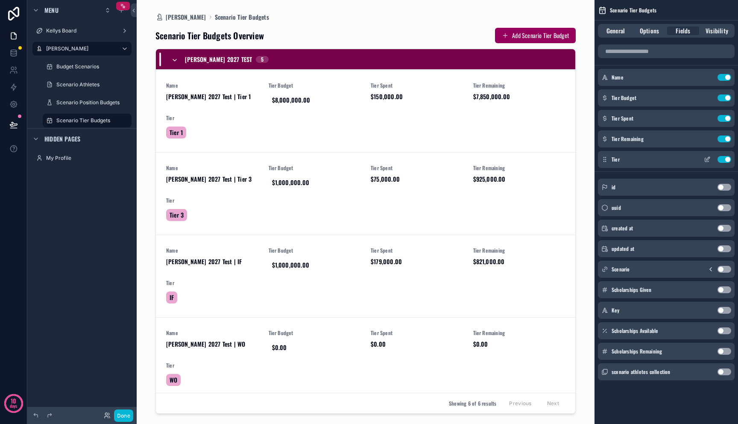
click at [726, 158] on button "Use setting" at bounding box center [725, 159] width 14 height 7
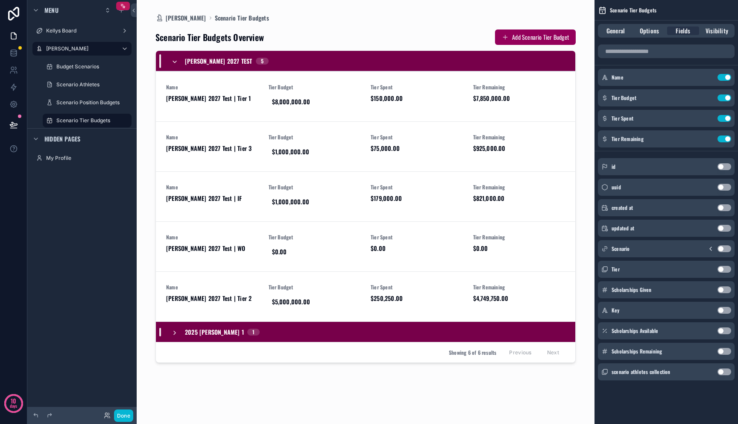
click at [646, 36] on div "General Options Fields Visibility" at bounding box center [666, 31] width 137 height 14
click at [647, 25] on div "General Options Fields Visibility" at bounding box center [666, 31] width 137 height 14
click at [648, 29] on span "Options" at bounding box center [649, 30] width 19 height 9
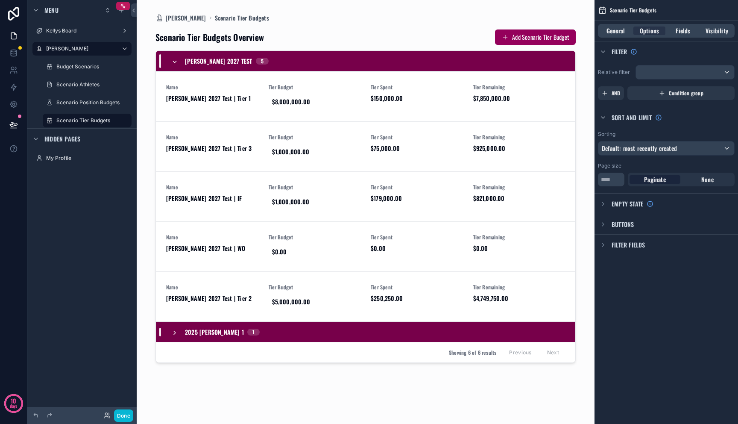
click at [623, 230] on div "Buttons" at bounding box center [667, 224] width 144 height 21
click at [623, 223] on span "Buttons" at bounding box center [623, 224] width 22 height 9
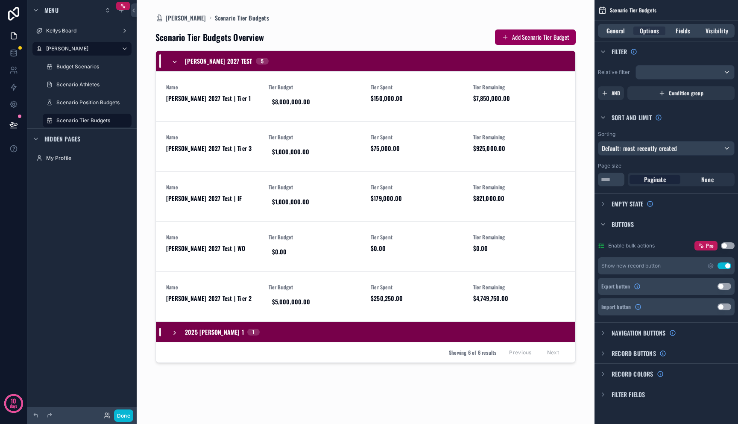
click at [727, 265] on button "Use setting" at bounding box center [725, 265] width 14 height 7
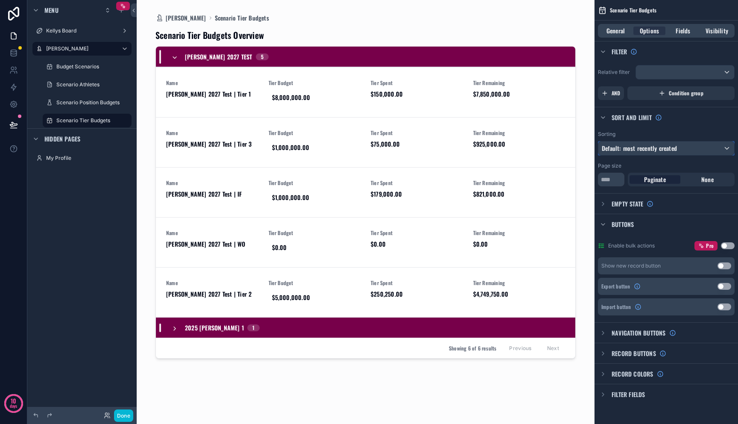
click at [643, 148] on span "Default: most recently created" at bounding box center [639, 148] width 75 height 9
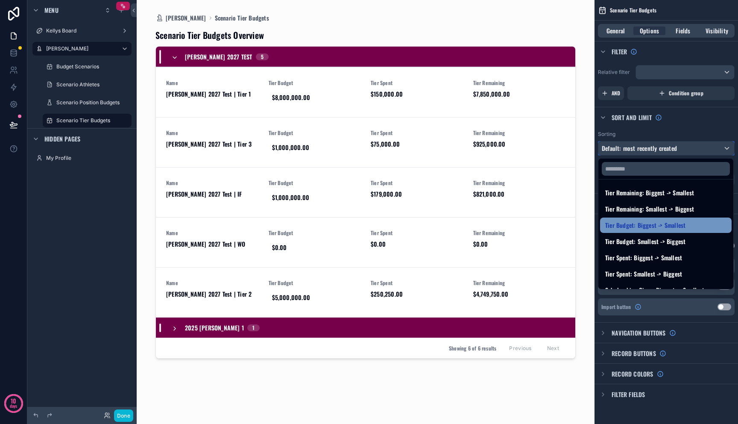
scroll to position [117, 0]
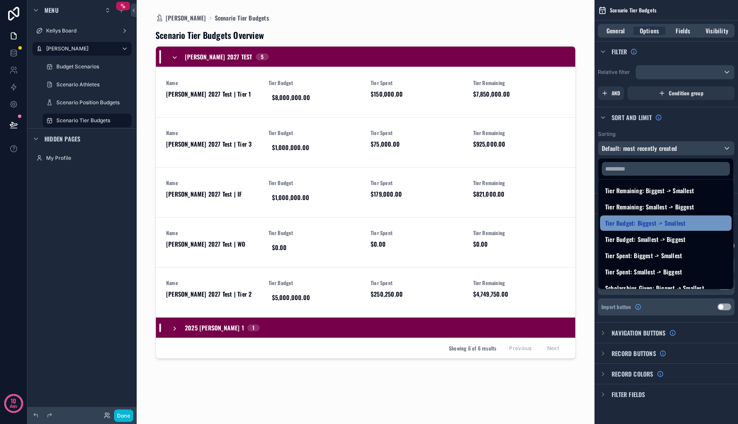
click at [649, 223] on span "Tier Budget: Biggest -> Smallest" at bounding box center [645, 223] width 80 height 10
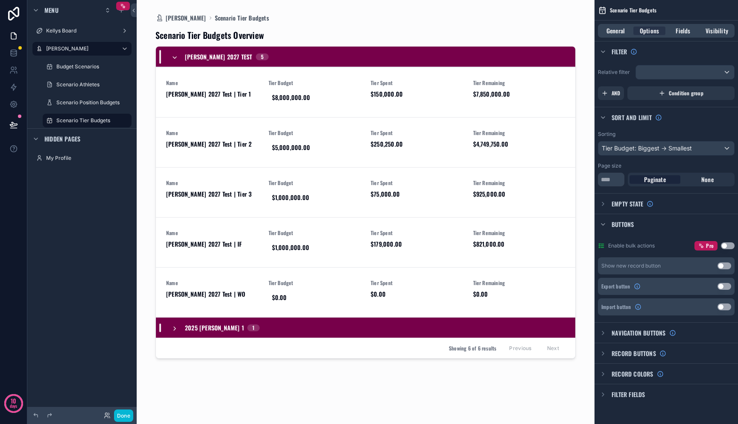
click at [490, 401] on div "Scenario Tier Budgets Overview [PERSON_NAME] 2027 Test 5 Name [PERSON_NAME] 202…" at bounding box center [365, 217] width 420 height 391
click at [88, 106] on div "Scenario Position Budgets" at bounding box center [87, 102] width 62 height 10
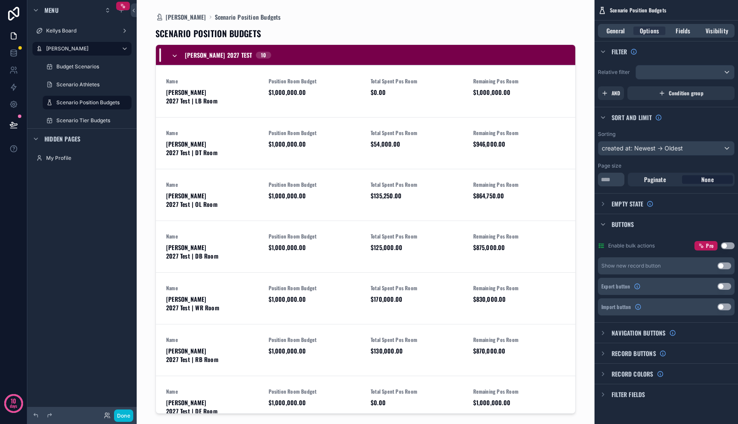
click at [173, 55] on icon "scrollable content" at bounding box center [174, 56] width 7 height 7
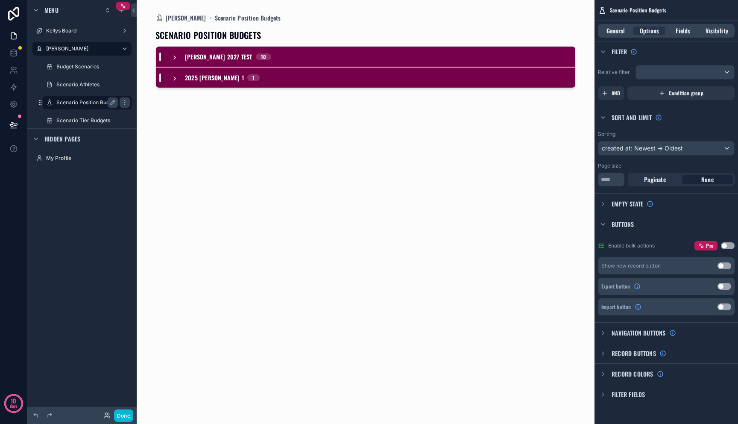
click at [71, 101] on label "Scenario Position Budgets" at bounding box center [87, 102] width 63 height 7
click at [71, 90] on div "Scenario Athletes" at bounding box center [86, 85] width 85 height 14
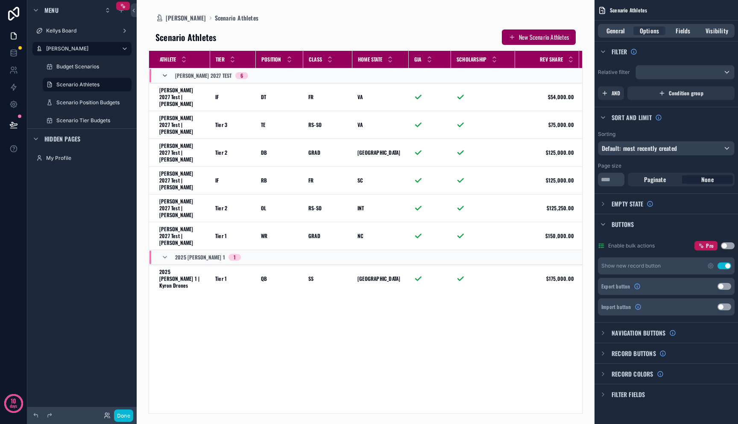
click at [166, 75] on icon "scrollable content" at bounding box center [164, 75] width 7 height 7
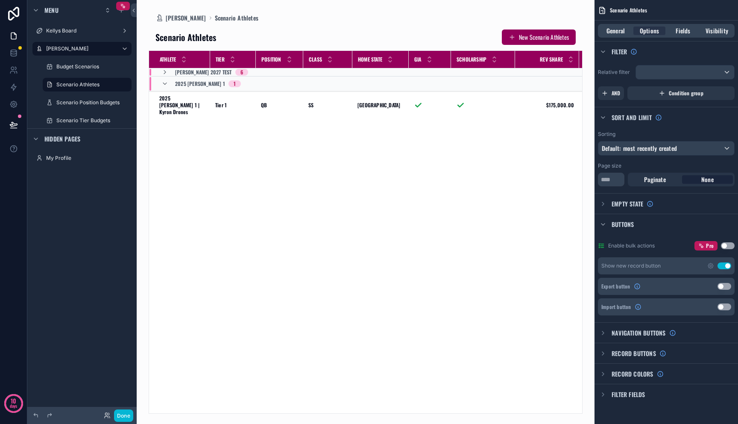
click at [166, 75] on icon "scrollable content" at bounding box center [164, 72] width 7 height 7
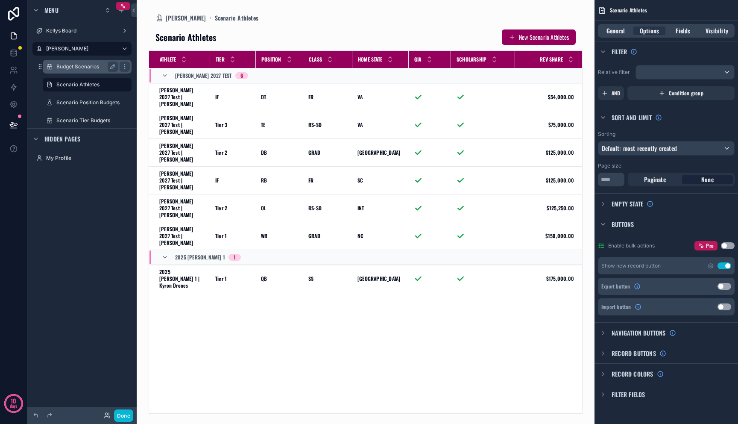
click at [70, 70] on div "Budget Scenarios" at bounding box center [87, 67] width 62 height 10
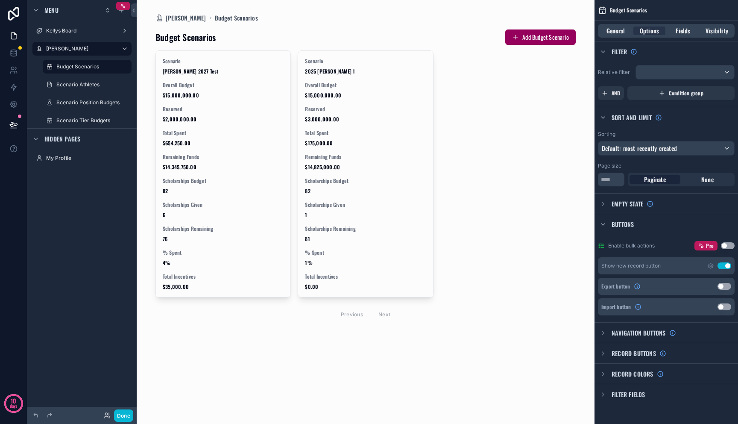
click at [200, 279] on div "scrollable content" at bounding box center [366, 176] width 434 height 352
click at [688, 31] on span "Fields" at bounding box center [683, 30] width 15 height 9
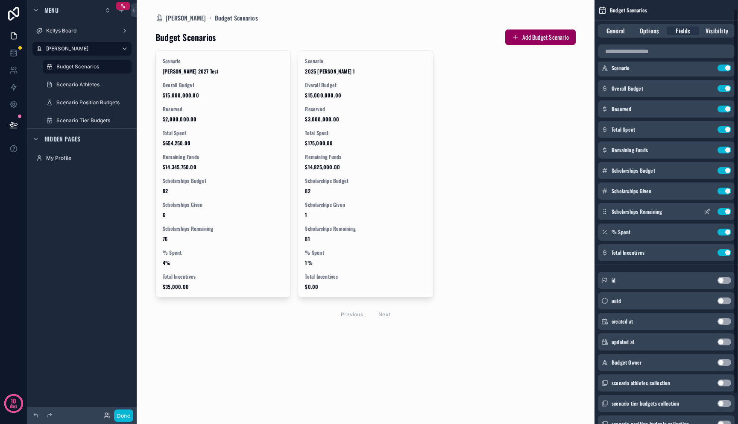
scroll to position [42, 0]
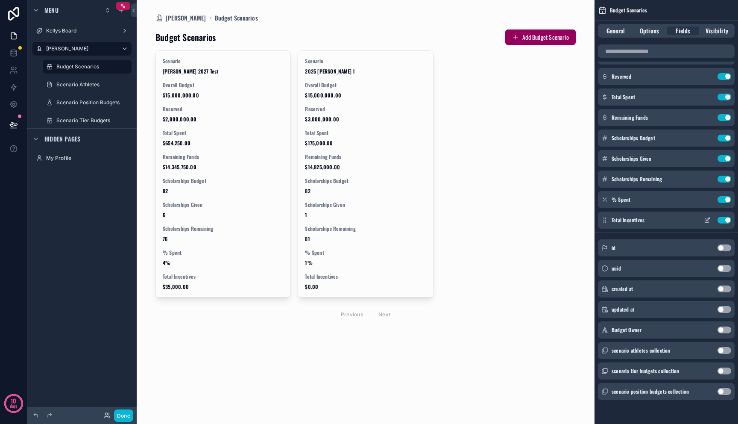
click at [726, 220] on button "Use setting" at bounding box center [725, 220] width 14 height 7
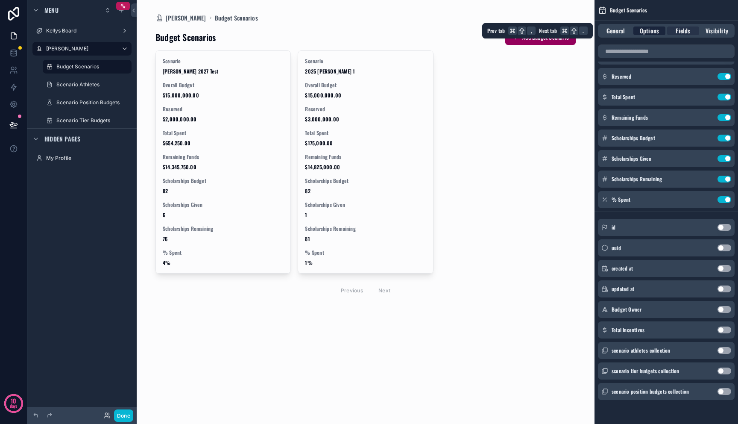
click at [649, 29] on span "Options" at bounding box center [649, 30] width 19 height 9
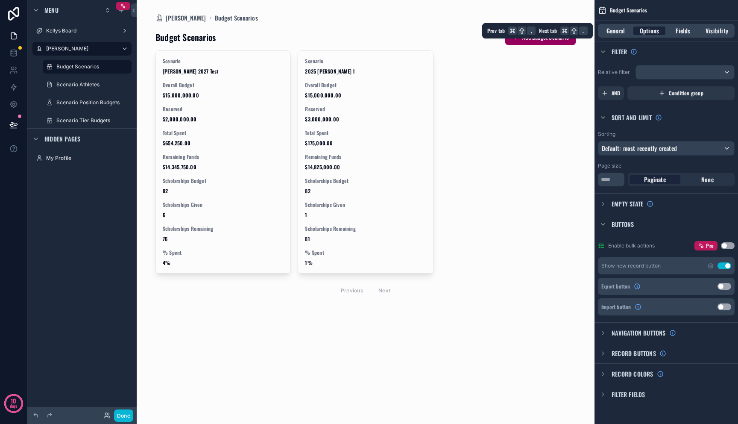
scroll to position [0, 0]
click at [617, 30] on span "General" at bounding box center [616, 30] width 18 height 9
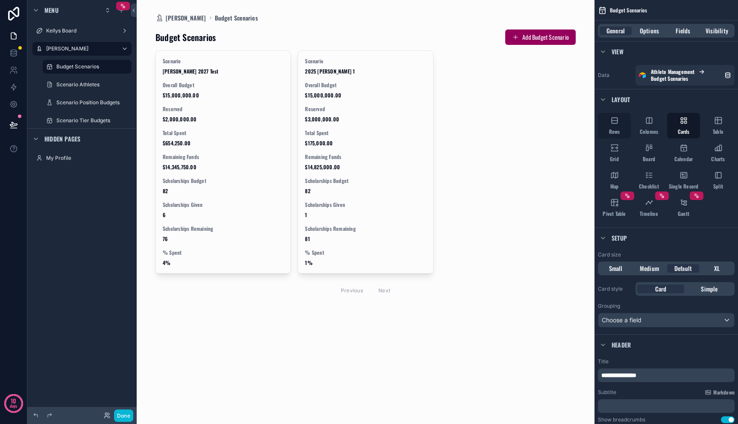
click at [618, 114] on div "Rows" at bounding box center [614, 126] width 33 height 26
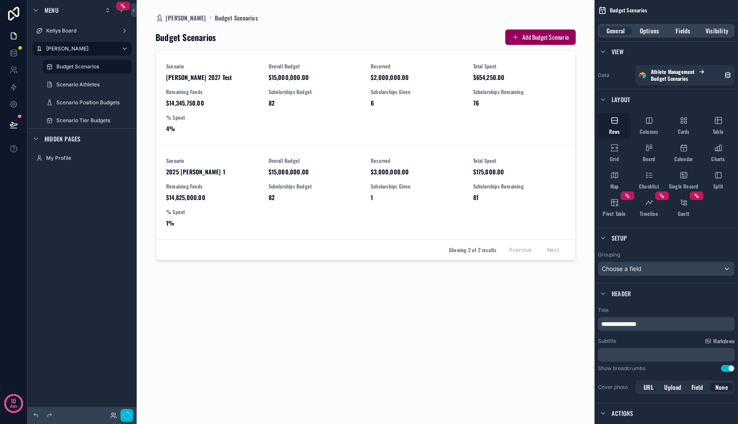
click at [618, 120] on icon "scrollable content" at bounding box center [614, 120] width 9 height 9
click at [652, 131] on span "Columns" at bounding box center [649, 131] width 18 height 7
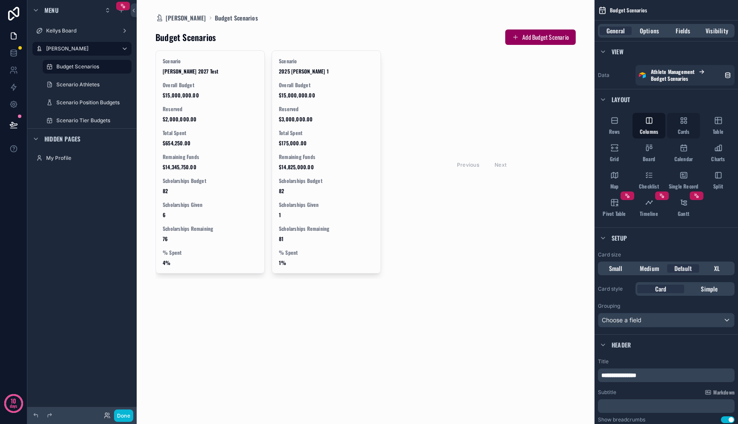
click at [688, 132] on span "Cards" at bounding box center [684, 131] width 12 height 7
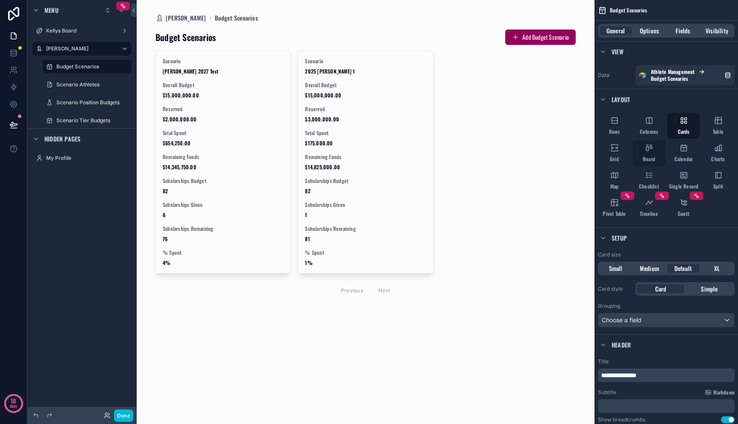
click at [654, 156] on span "Board" at bounding box center [649, 158] width 12 height 7
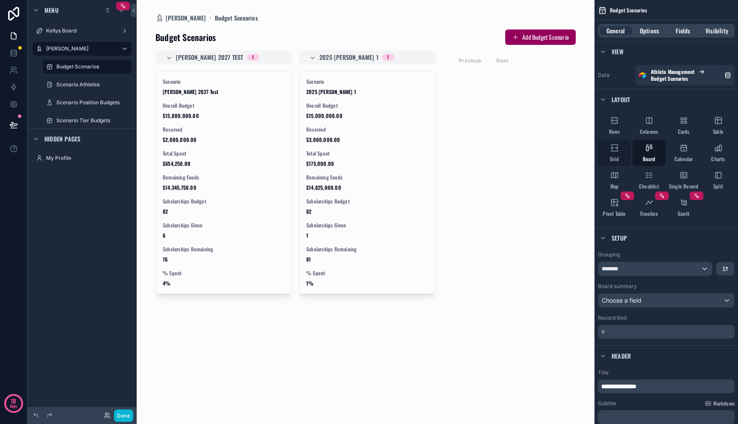
click at [619, 155] on div "Grid" at bounding box center [614, 153] width 33 height 26
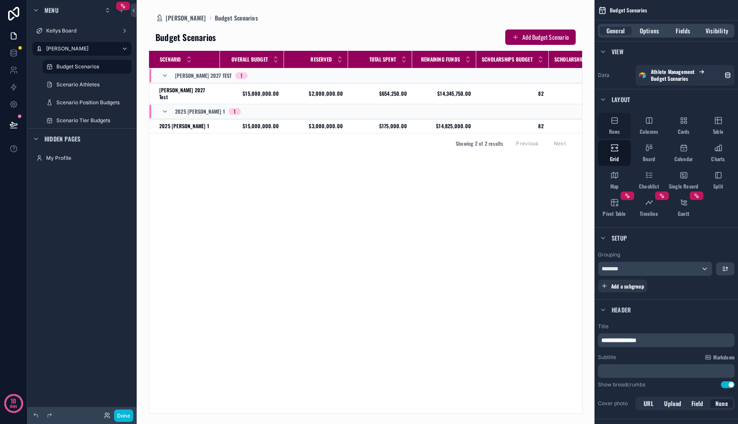
click at [618, 126] on div "Rows" at bounding box center [614, 126] width 33 height 26
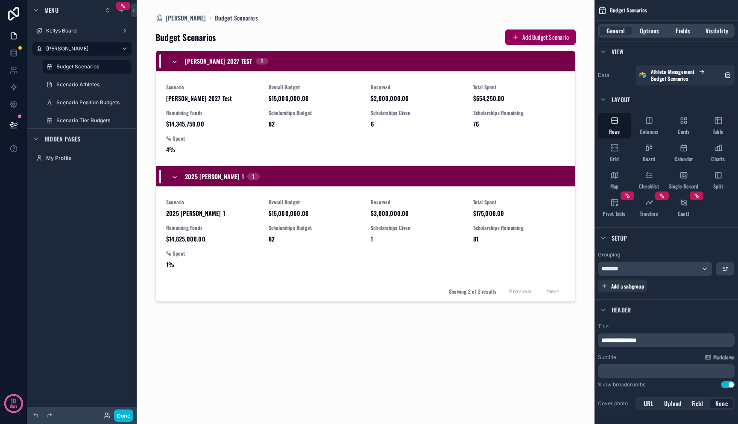
click at [174, 174] on icon "scrollable content" at bounding box center [174, 177] width 7 height 7
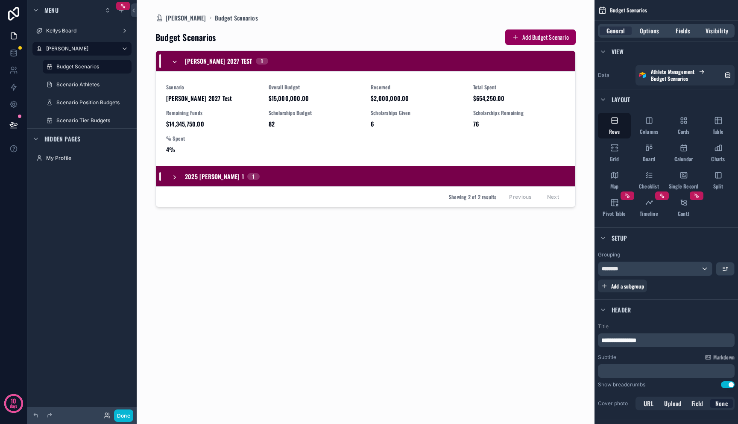
click at [179, 58] on div "[PERSON_NAME] 2027 Test 1" at bounding box center [219, 61] width 97 height 14
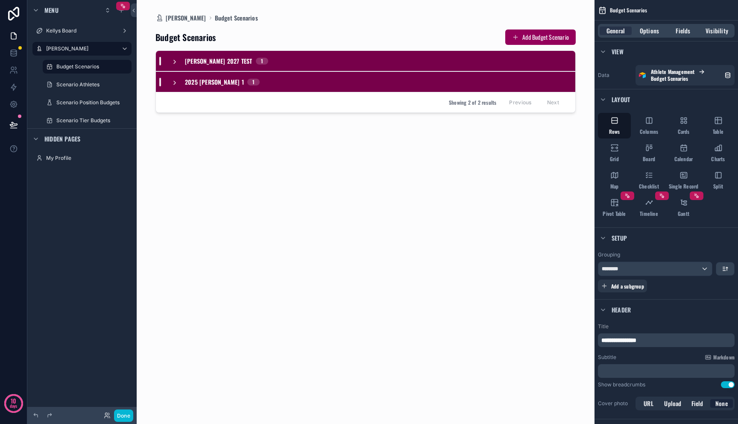
click at [179, 58] on div "[PERSON_NAME] 2027 Test 1" at bounding box center [219, 61] width 97 height 9
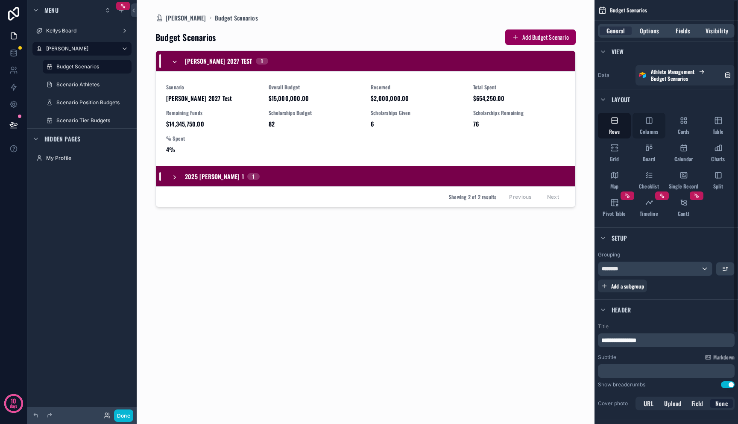
click at [646, 127] on div "Columns" at bounding box center [649, 126] width 33 height 26
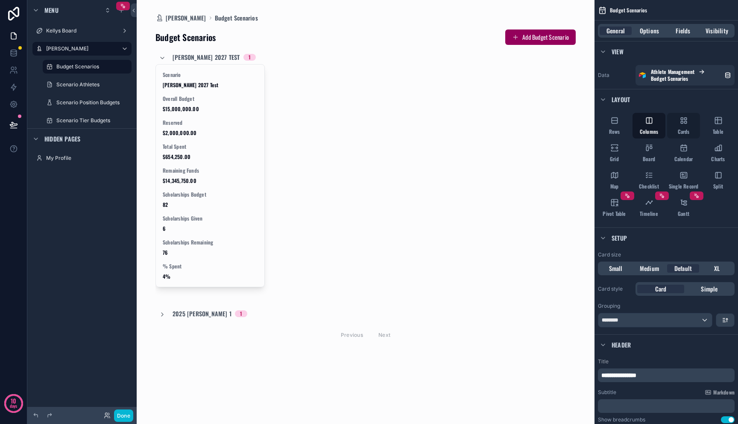
click at [685, 131] on span "Cards" at bounding box center [684, 131] width 12 height 7
click at [644, 154] on div "Board" at bounding box center [649, 153] width 33 height 26
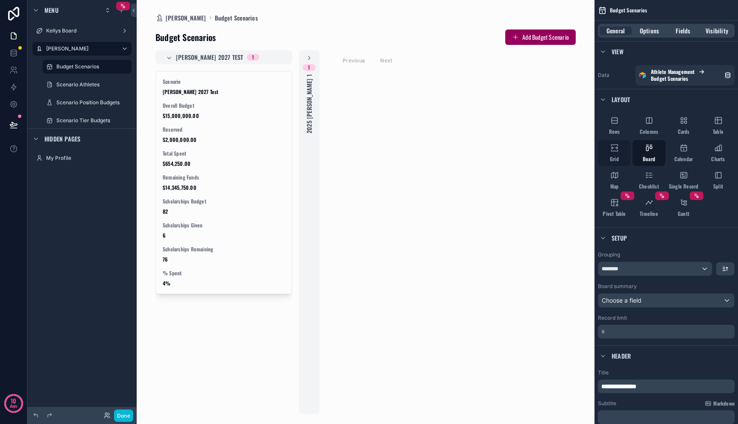
click at [625, 155] on div "Grid" at bounding box center [614, 153] width 33 height 26
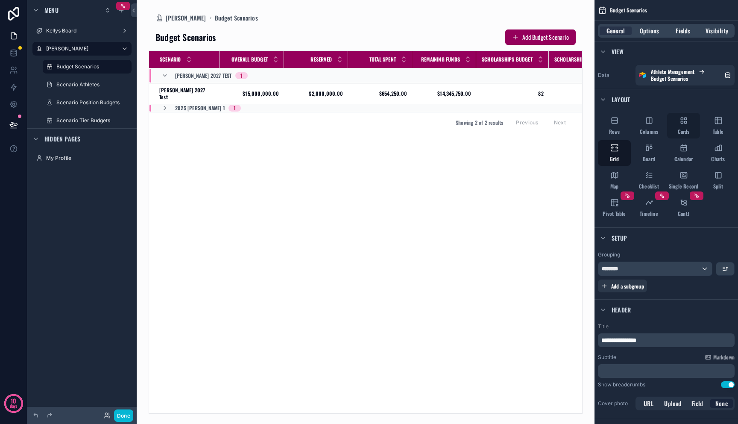
click at [683, 134] on span "Cards" at bounding box center [684, 131] width 12 height 7
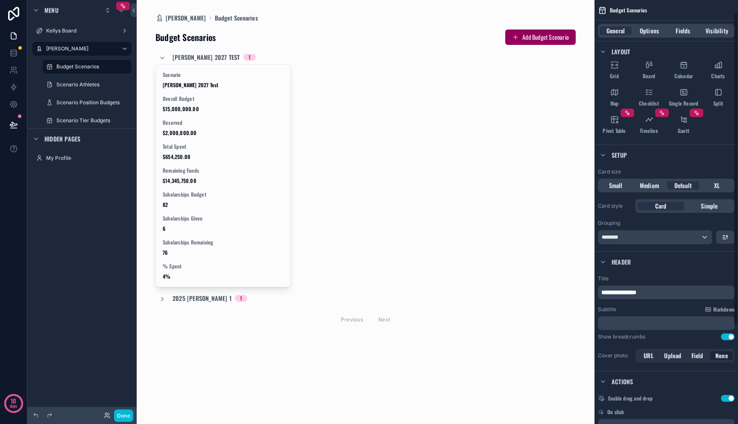
scroll to position [136, 0]
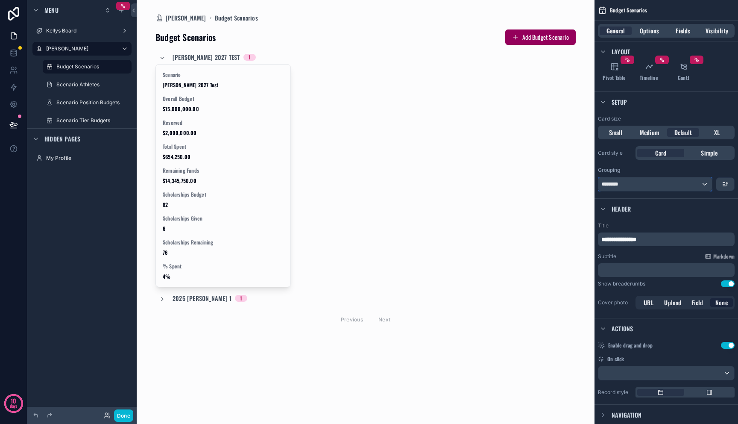
click at [647, 188] on div "********" at bounding box center [655, 184] width 114 height 14
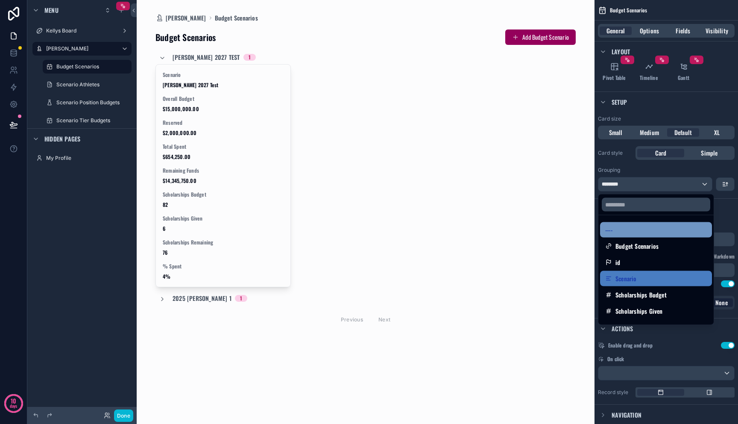
click at [637, 233] on div "----" at bounding box center [656, 230] width 102 height 10
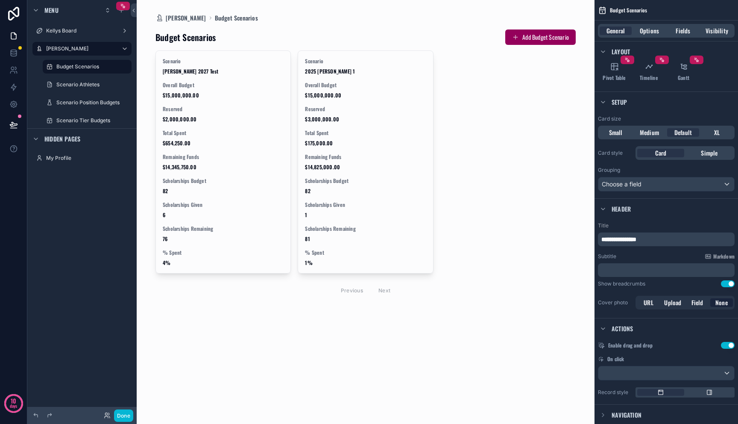
click at [512, 180] on div "Scenario [PERSON_NAME] 2027 Test Overall Budget $15,000,000.00 Reserved $2,000,…" at bounding box center [365, 175] width 420 height 250
click at [466, 123] on div "Scenario [PERSON_NAME] 2027 Test Overall Budget $15,000,000.00 Reserved $2,000,…" at bounding box center [365, 175] width 420 height 250
click at [12, 122] on icon at bounding box center [13, 124] width 7 height 4
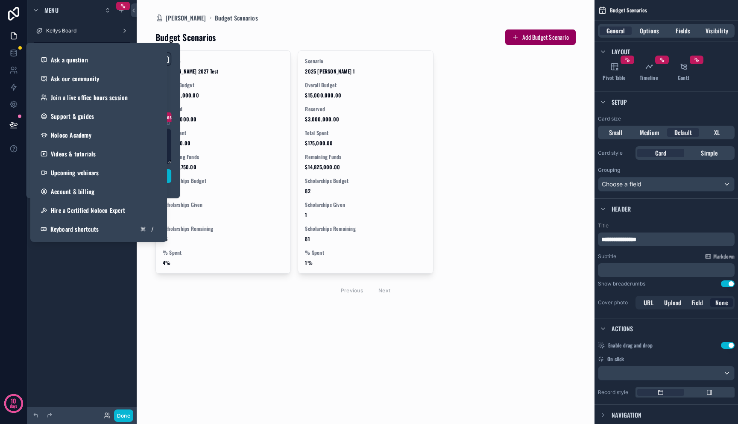
drag, startPoint x: 71, startPoint y: 293, endPoint x: 65, endPoint y: 270, distance: 23.3
click at [71, 292] on div "[PERSON_NAME] Board [PERSON_NAME] Dashboard Budget Scenarios Scenario Athletes …" at bounding box center [81, 206] width 109 height 413
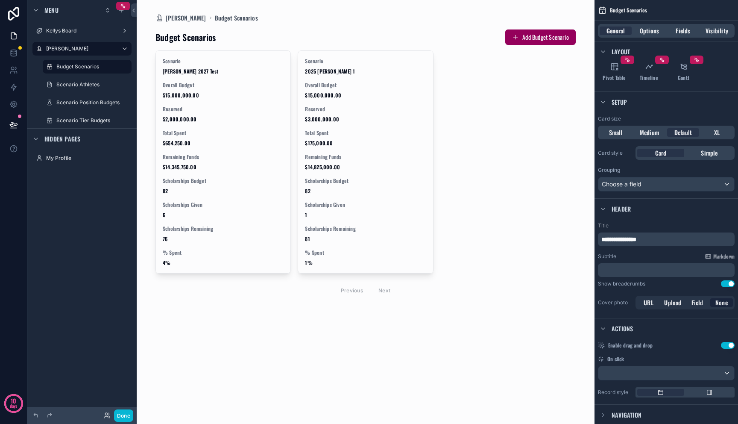
drag, startPoint x: 64, startPoint y: 208, endPoint x: 20, endPoint y: 130, distance: 89.0
click at [64, 208] on div "[PERSON_NAME] Board [PERSON_NAME] Dashboard Budget Scenarios Scenario Athletes …" at bounding box center [81, 206] width 109 height 413
click at [17, 122] on icon at bounding box center [13, 124] width 9 height 9
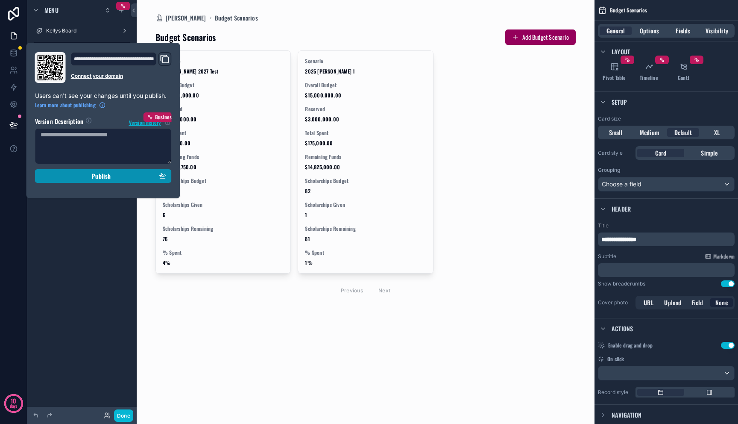
click at [81, 179] on div "Publish" at bounding box center [104, 176] width 126 height 8
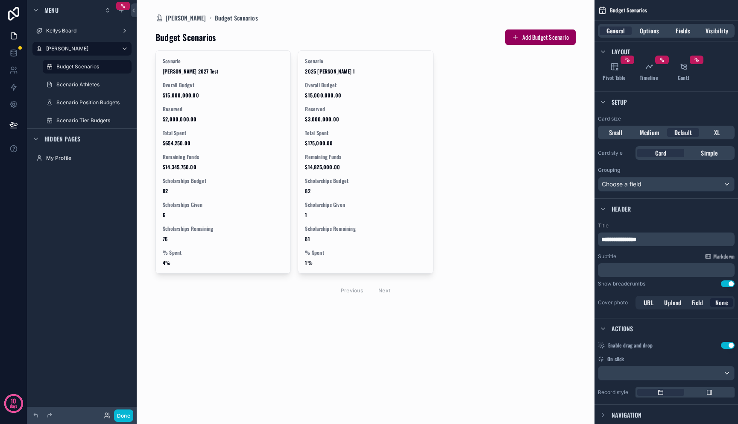
click at [254, 325] on div "Budget Scenarios Add Budget Scenario Scenario [PERSON_NAME] 2027 Test Overall B…" at bounding box center [365, 174] width 420 height 305
click at [90, 86] on label "Scenario Athletes" at bounding box center [85, 84] width 58 height 7
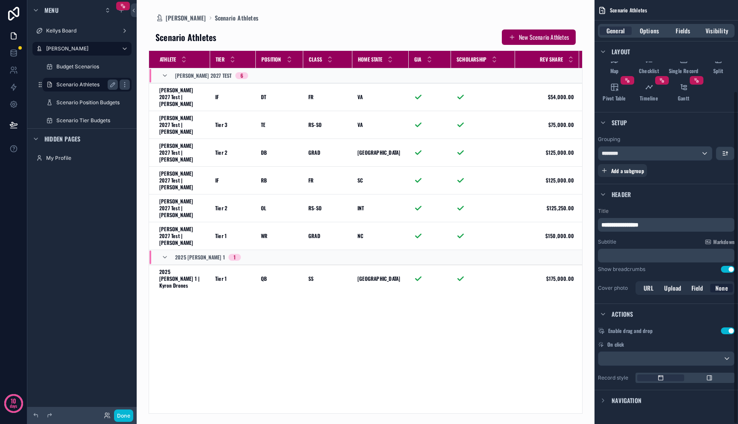
scroll to position [115, 0]
click at [223, 97] on div "scrollable content" at bounding box center [366, 212] width 458 height 424
click at [223, 94] on div "IF IF" at bounding box center [232, 97] width 35 height 7
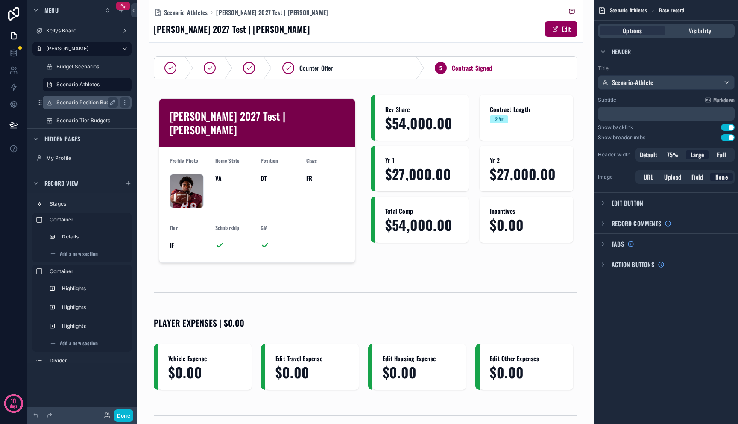
click at [83, 104] on label "Scenario Position Budgets" at bounding box center [87, 102] width 63 height 7
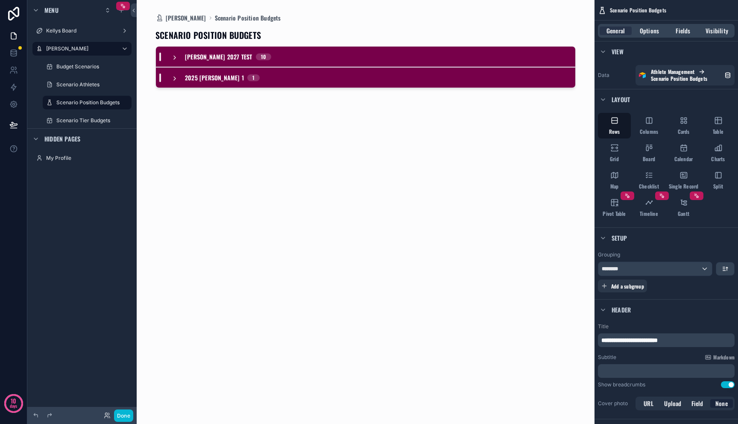
click at [174, 84] on div "2025 [PERSON_NAME] 1 1" at bounding box center [365, 77] width 419 height 21
click at [181, 56] on div "[PERSON_NAME] 2027 Test 10" at bounding box center [221, 57] width 100 height 9
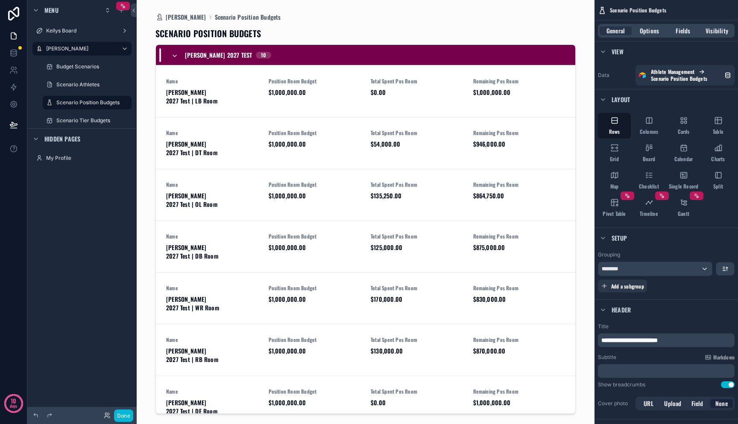
click at [181, 56] on div "[PERSON_NAME] 2027 Test 10" at bounding box center [221, 55] width 100 height 14
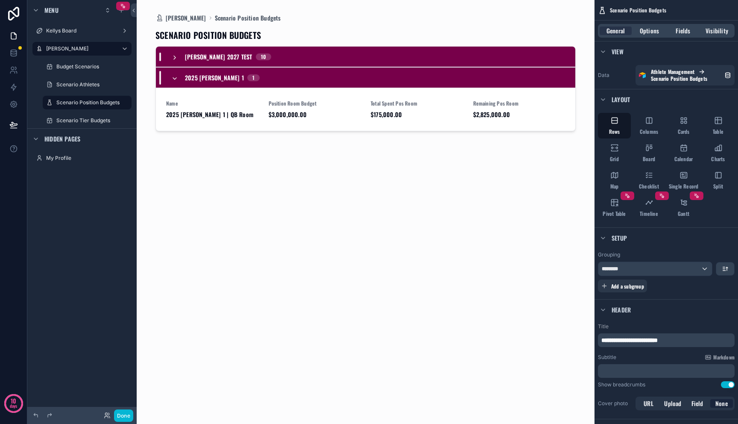
click at [176, 71] on div "2025 [PERSON_NAME] 1 1" at bounding box center [215, 78] width 88 height 14
click at [177, 60] on icon "scrollable content" at bounding box center [174, 57] width 7 height 7
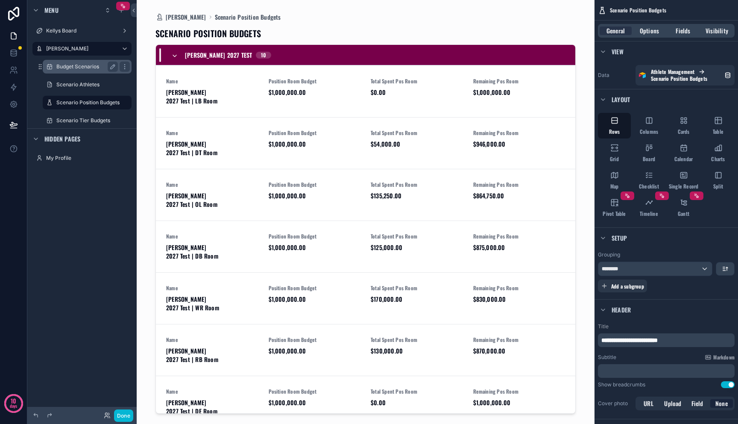
click at [94, 69] on label "Budget Scenarios" at bounding box center [85, 66] width 58 height 7
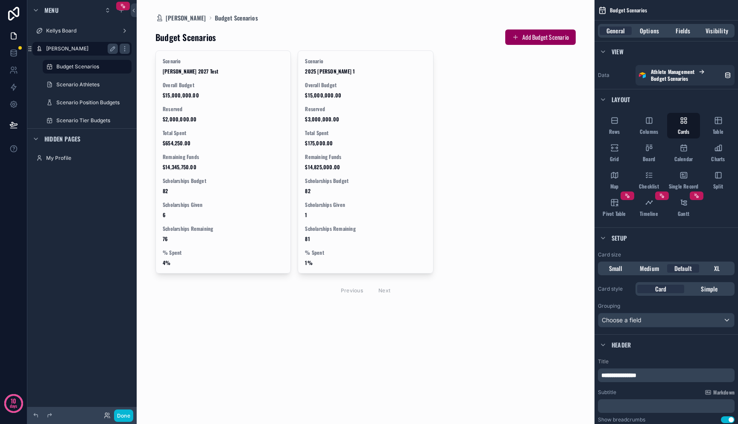
click at [72, 53] on div "[PERSON_NAME]" at bounding box center [82, 49] width 72 height 10
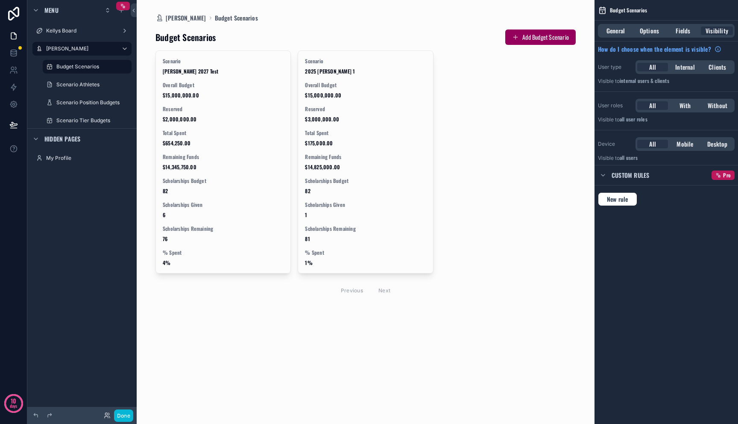
click at [207, 145] on div "scrollable content" at bounding box center [366, 164] width 434 height 328
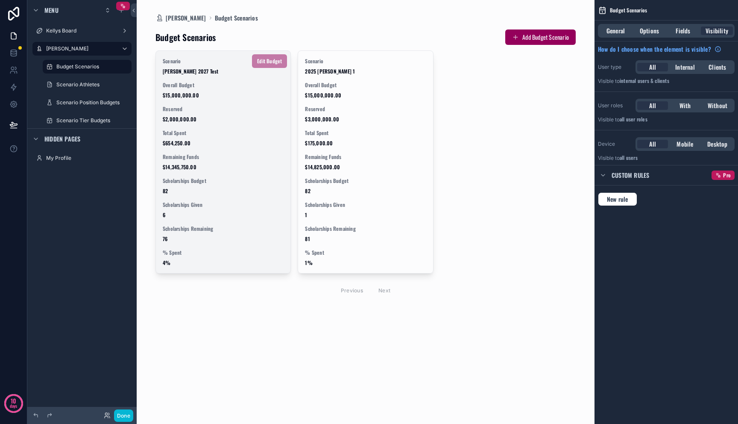
click at [209, 131] on span "Total Spent" at bounding box center [223, 132] width 121 height 7
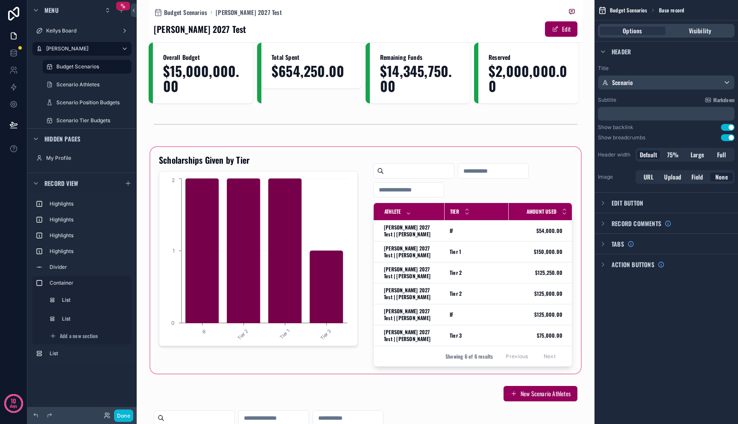
scroll to position [13, 0]
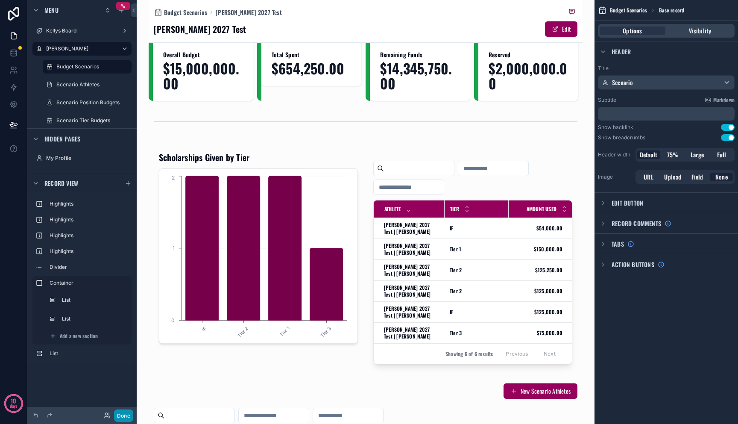
click at [120, 417] on button "Done" at bounding box center [123, 415] width 19 height 12
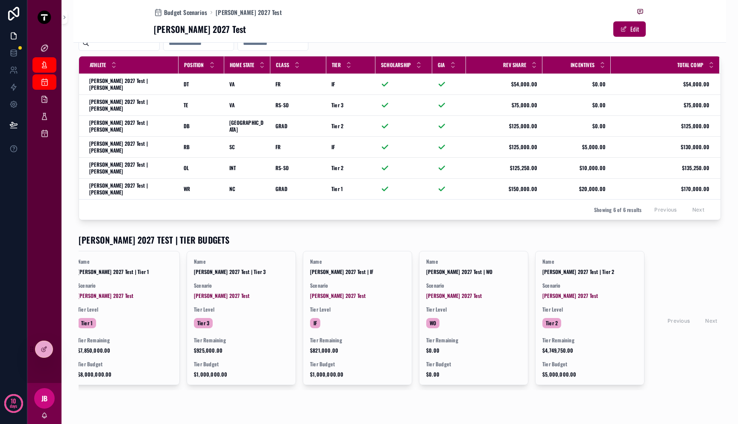
scroll to position [0, 0]
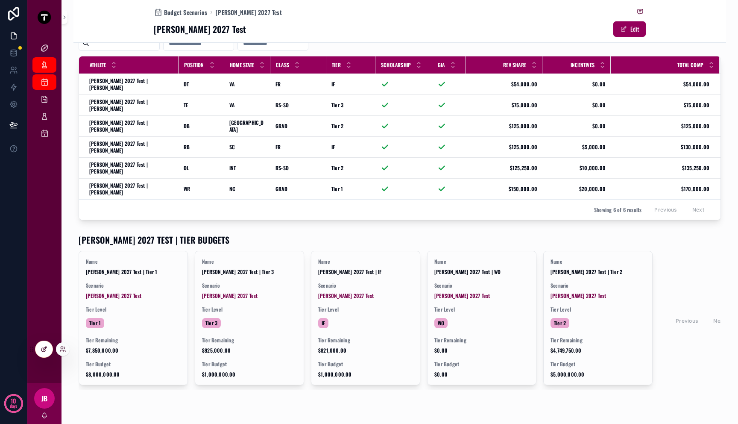
click at [43, 345] on div at bounding box center [43, 349] width 17 height 16
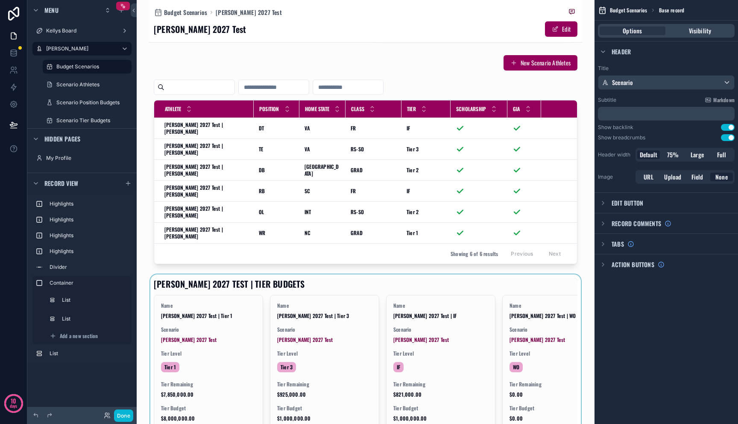
click at [321, 325] on div "scrollable content" at bounding box center [366, 355] width 434 height 163
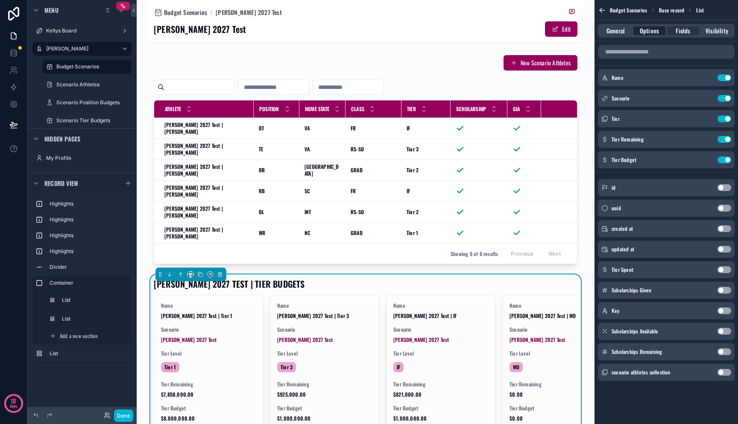
click at [649, 32] on span "Options" at bounding box center [649, 30] width 19 height 9
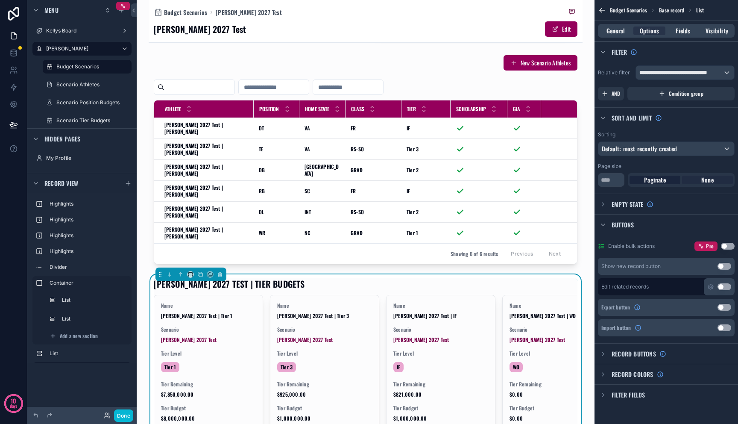
click at [715, 180] on div "None" at bounding box center [707, 180] width 51 height 9
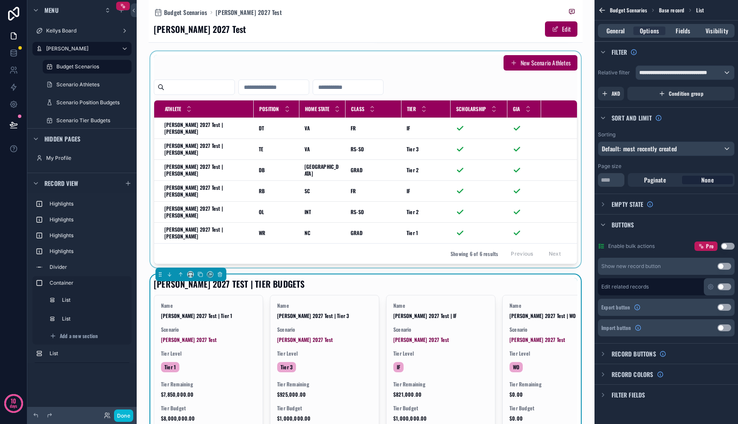
scroll to position [437, 0]
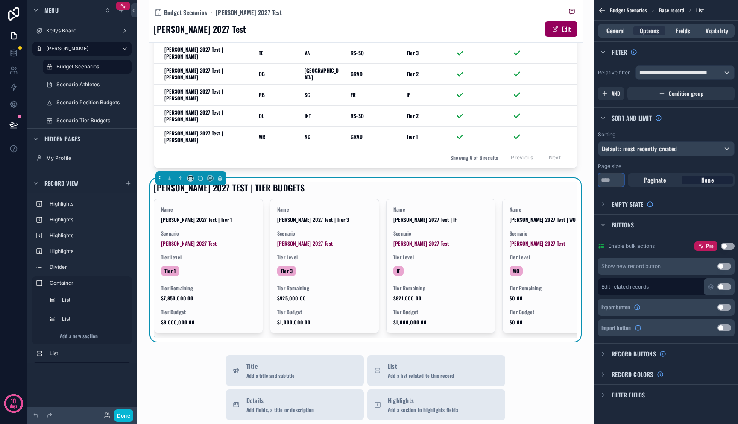
click at [610, 180] on input "**" at bounding box center [611, 180] width 26 height 14
type input "*"
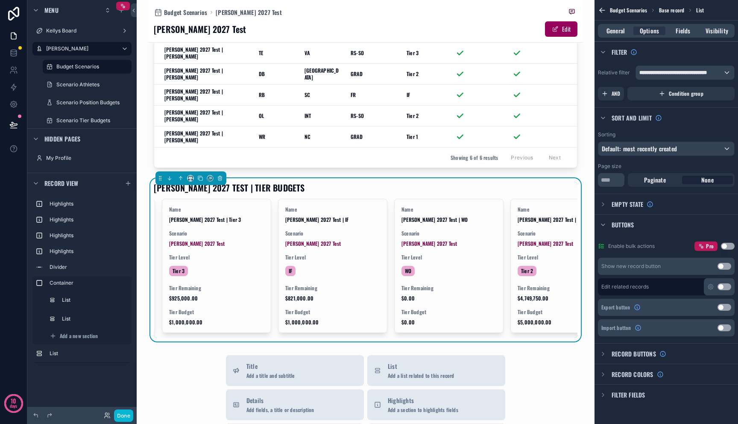
scroll to position [0, 152]
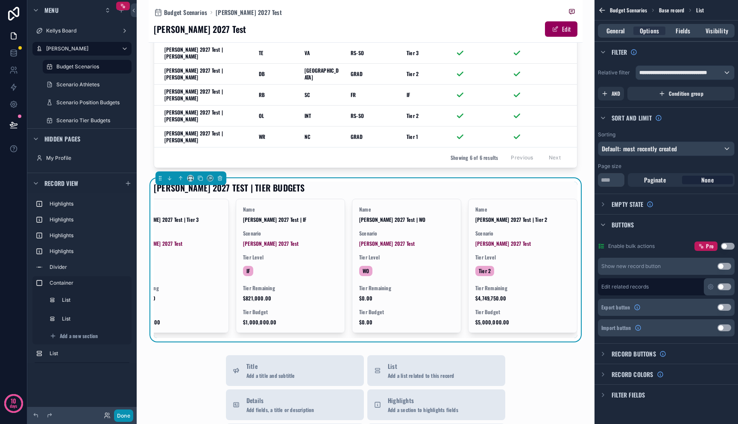
click at [120, 413] on button "Done" at bounding box center [123, 415] width 19 height 12
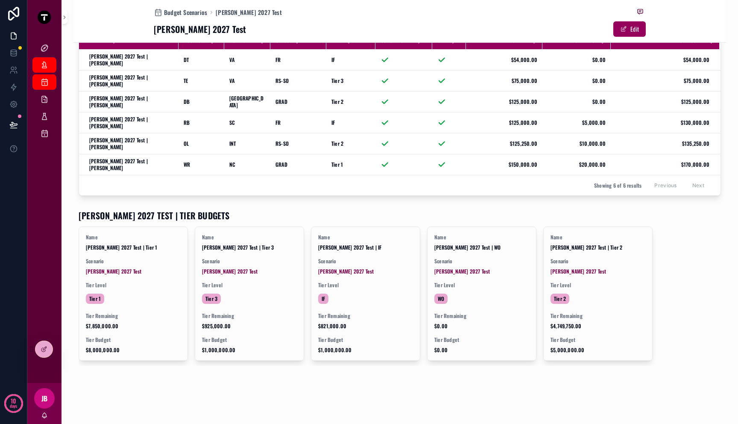
scroll to position [334, 0]
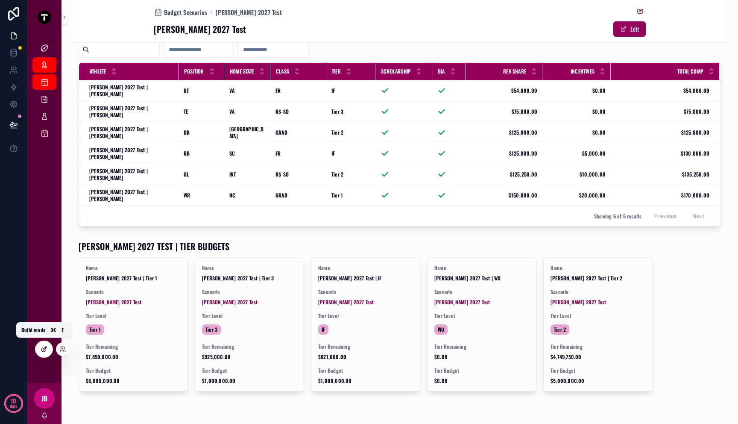
click at [45, 351] on icon at bounding box center [44, 349] width 7 height 7
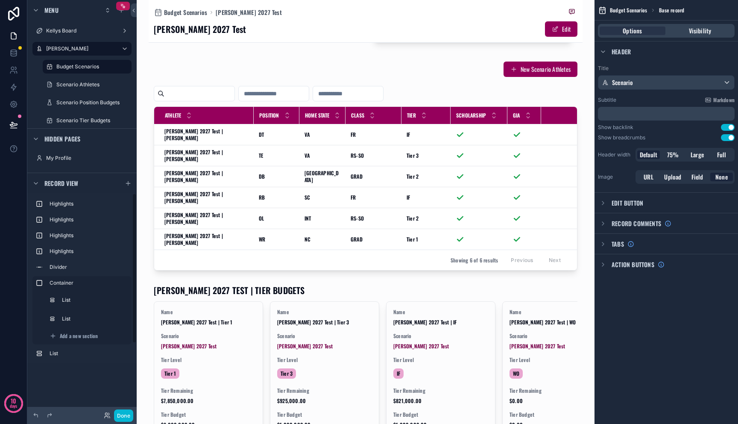
scroll to position [437, 0]
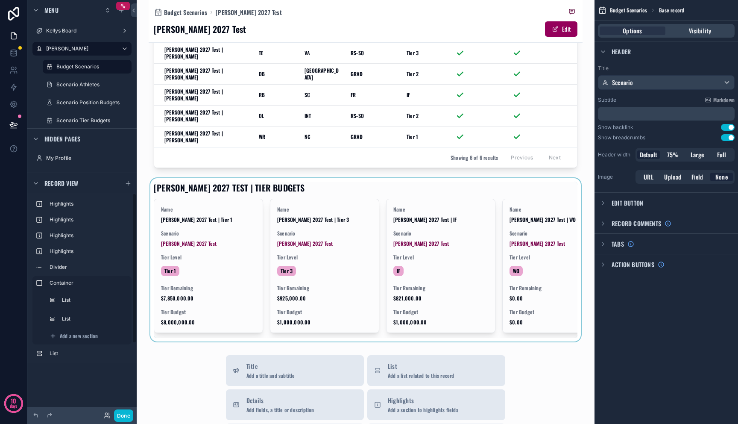
click at [287, 240] on div "scrollable content" at bounding box center [366, 259] width 434 height 163
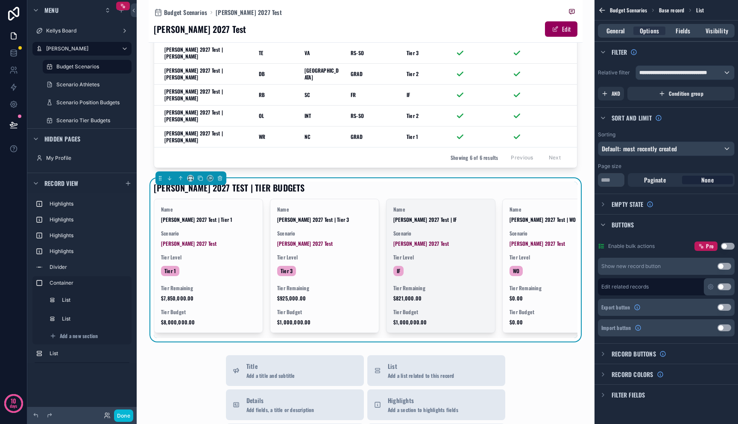
click at [467, 230] on span "Scenario" at bounding box center [440, 233] width 95 height 7
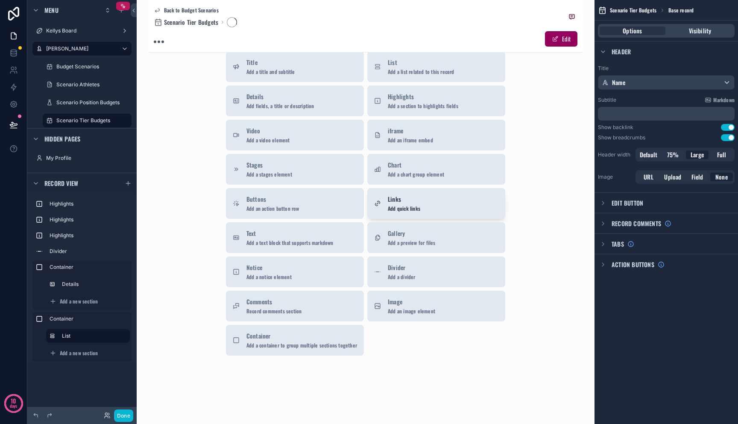
scroll to position [279, 0]
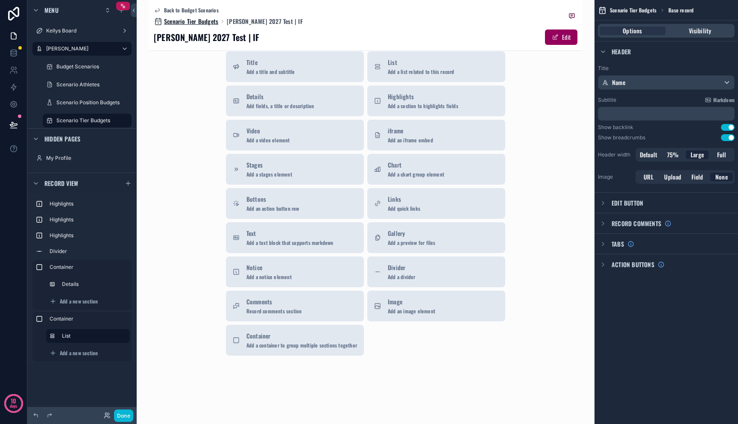
click at [198, 21] on span "Scenario Tier Budgets" at bounding box center [191, 21] width 54 height 9
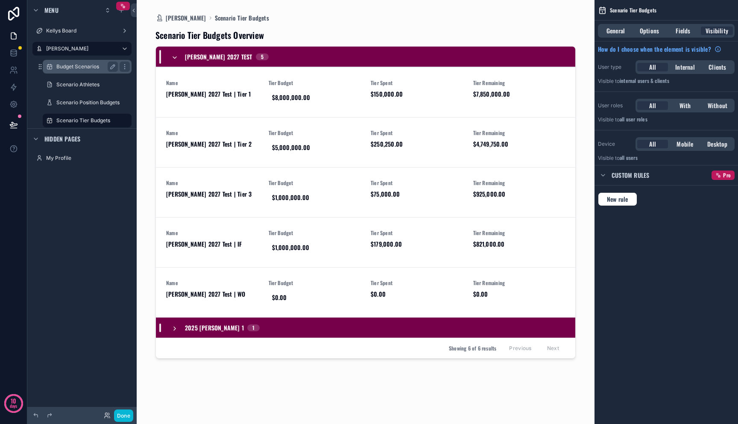
click at [85, 70] on div "Budget Scenarios" at bounding box center [87, 67] width 62 height 10
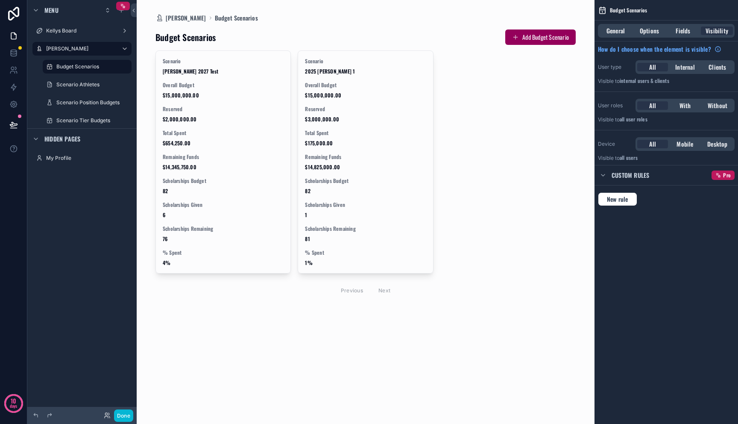
click at [230, 79] on div "scrollable content" at bounding box center [366, 164] width 434 height 328
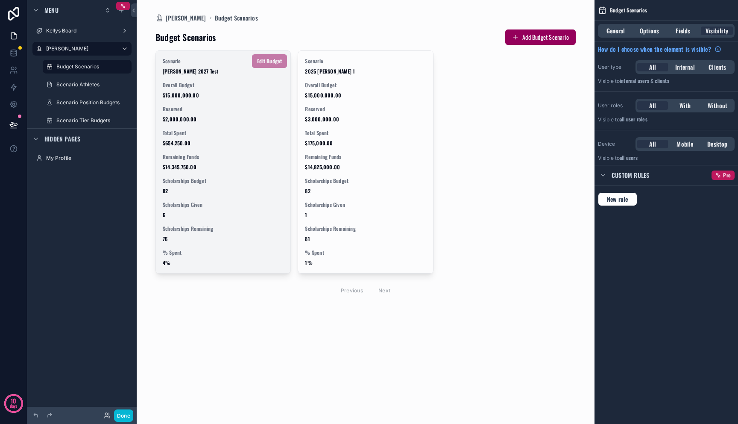
click at [229, 104] on div "Scenario [PERSON_NAME] 2027 Test Overall Budget $15,000,000.00 Reserved $2,000,…" at bounding box center [223, 162] width 135 height 222
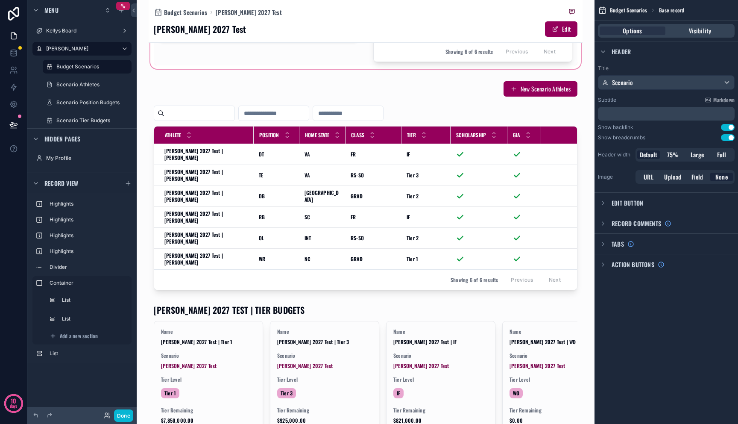
scroll to position [317, 0]
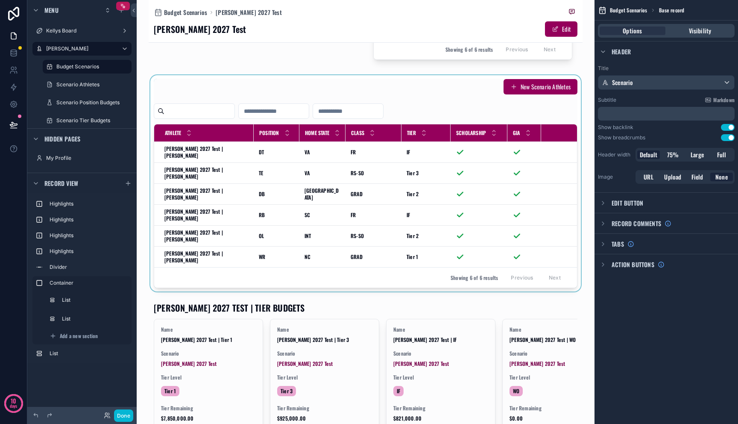
click at [355, 192] on div "scrollable content" at bounding box center [366, 183] width 434 height 216
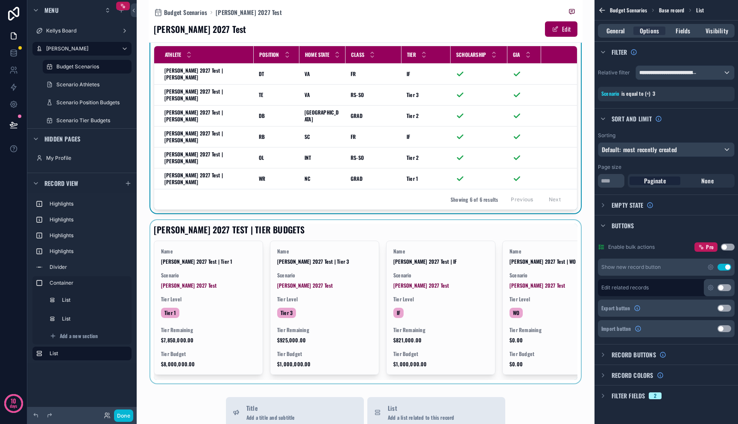
scroll to position [436, 0]
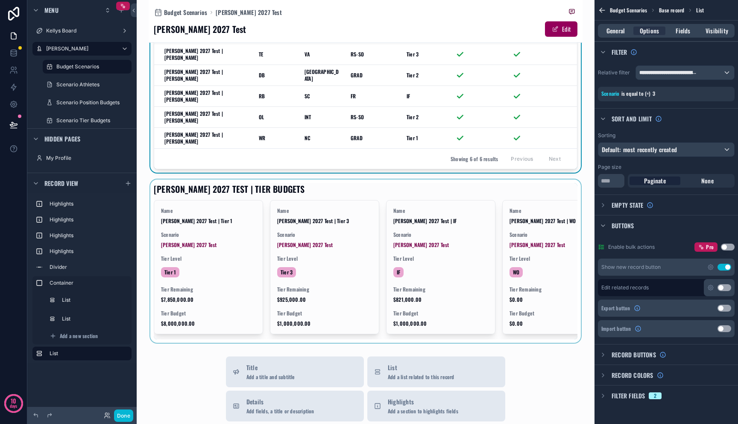
click at [345, 223] on div "scrollable content" at bounding box center [366, 260] width 434 height 163
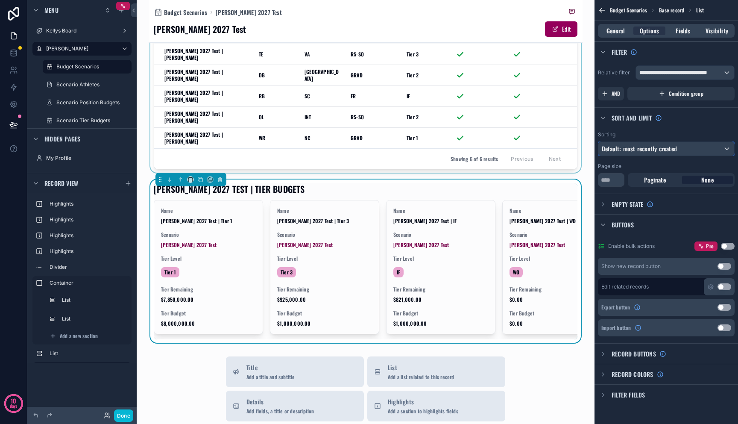
click at [642, 152] on span "Default: most recently created" at bounding box center [639, 148] width 75 height 9
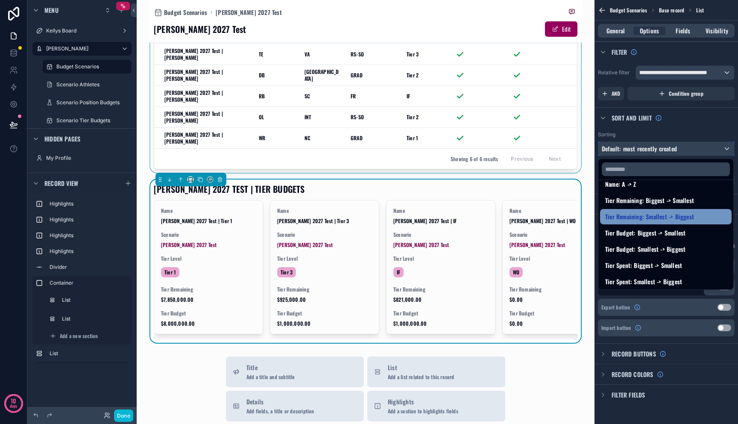
scroll to position [111, 0]
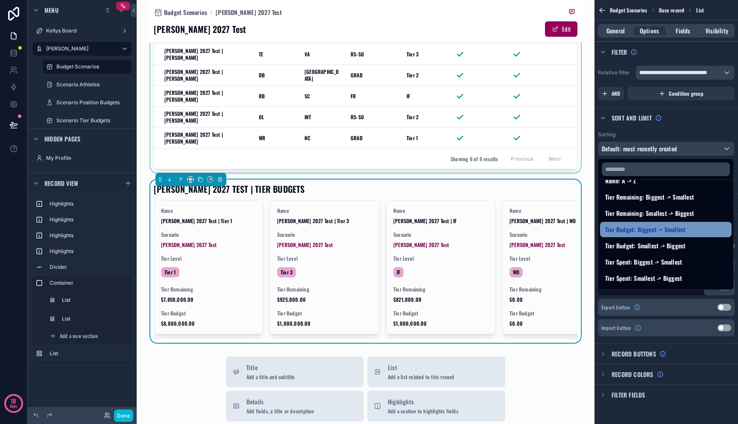
click at [652, 230] on span "Tier Budget: Biggest -> Smallest" at bounding box center [645, 229] width 80 height 10
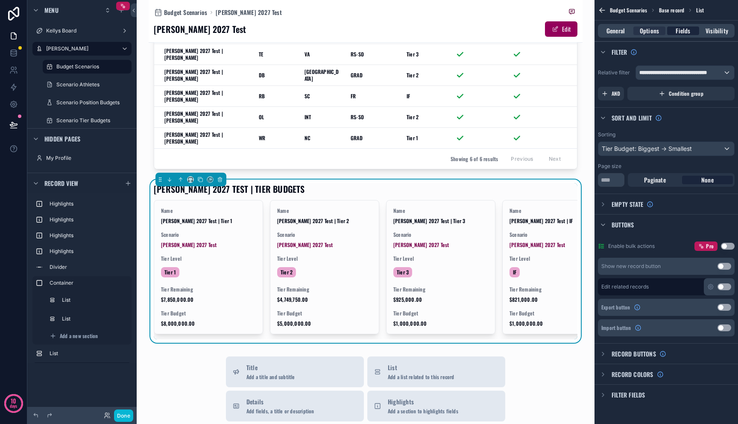
click at [677, 33] on span "Fields" at bounding box center [683, 30] width 15 height 9
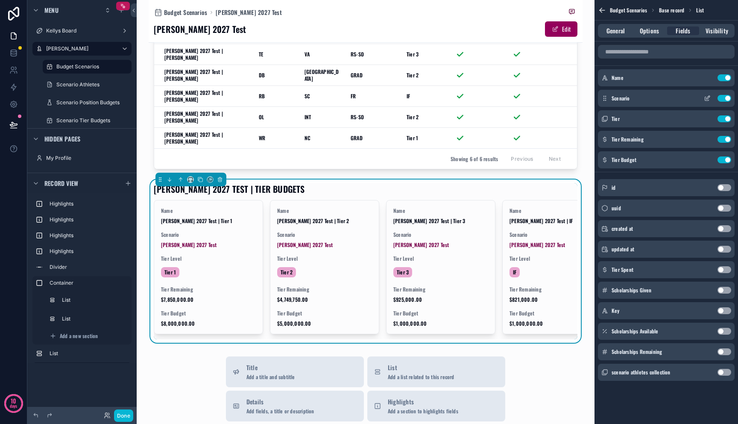
click at [727, 97] on button "Use setting" at bounding box center [725, 98] width 14 height 7
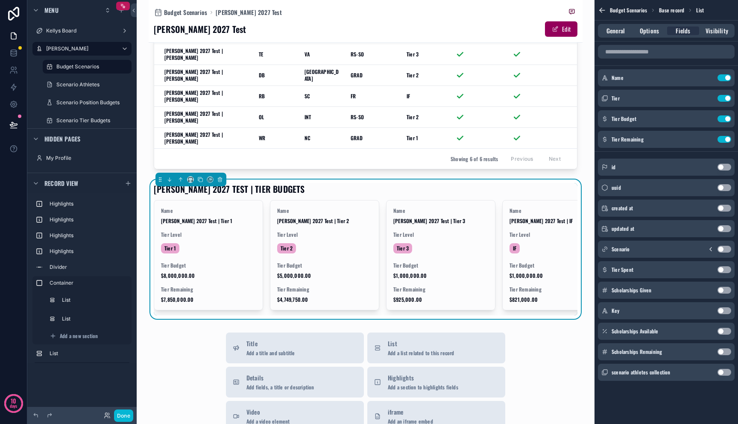
click at [721, 270] on button "Use setting" at bounding box center [725, 269] width 14 height 7
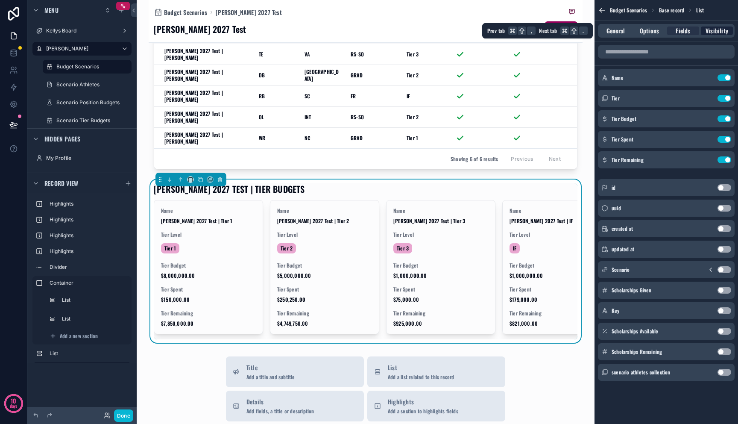
click at [717, 28] on span "Visibility" at bounding box center [717, 30] width 23 height 9
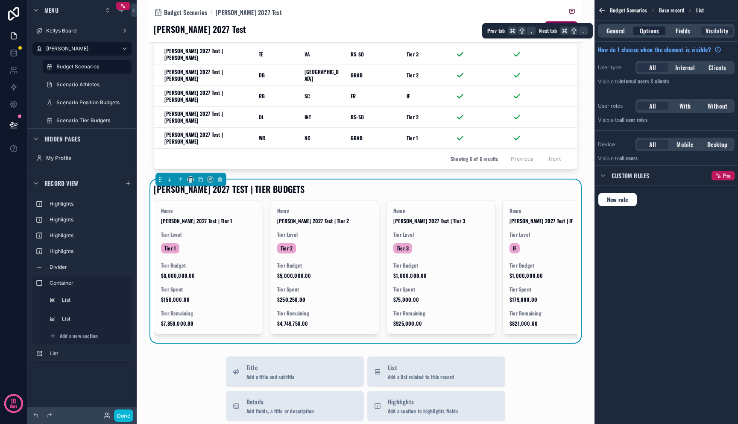
click at [655, 29] on span "Options" at bounding box center [649, 30] width 19 height 9
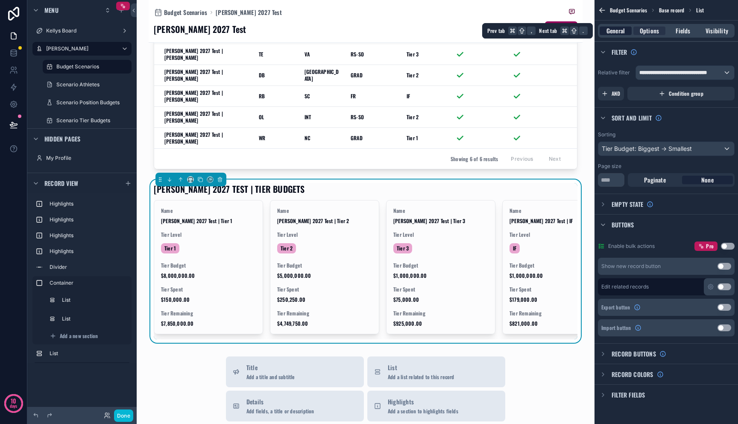
click at [615, 30] on span "General" at bounding box center [616, 30] width 18 height 9
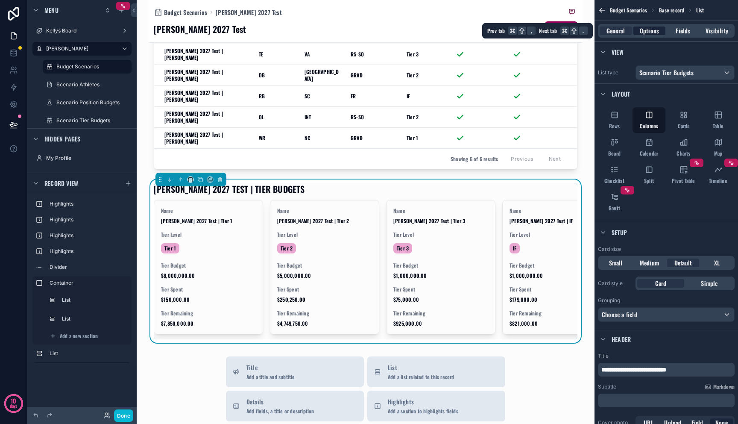
click at [645, 31] on span "Options" at bounding box center [649, 30] width 19 height 9
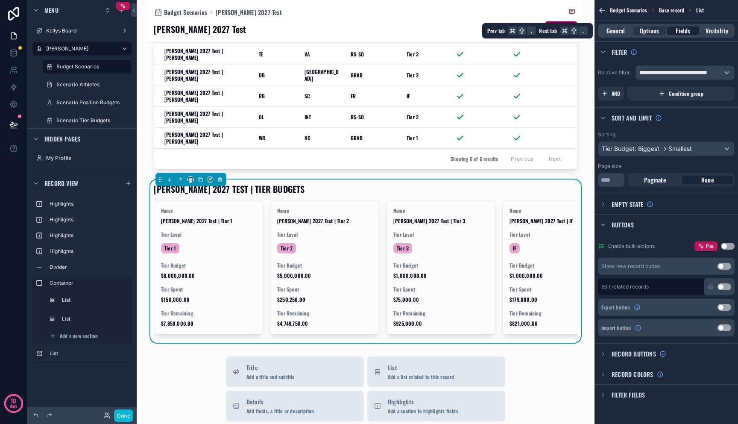
click at [673, 34] on div "Fields" at bounding box center [683, 30] width 32 height 9
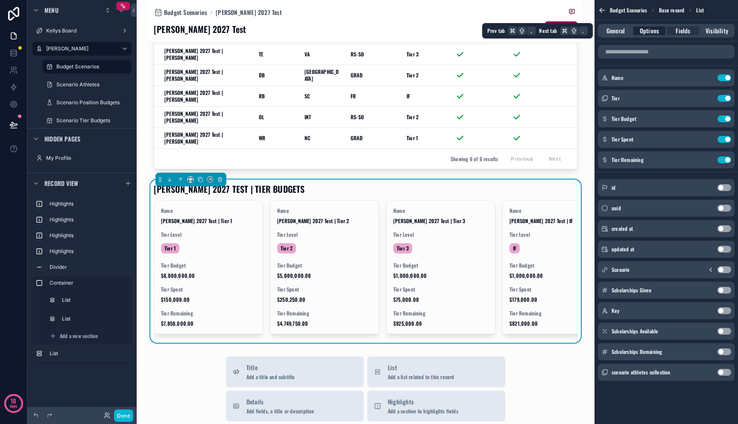
click at [646, 33] on span "Options" at bounding box center [649, 30] width 19 height 9
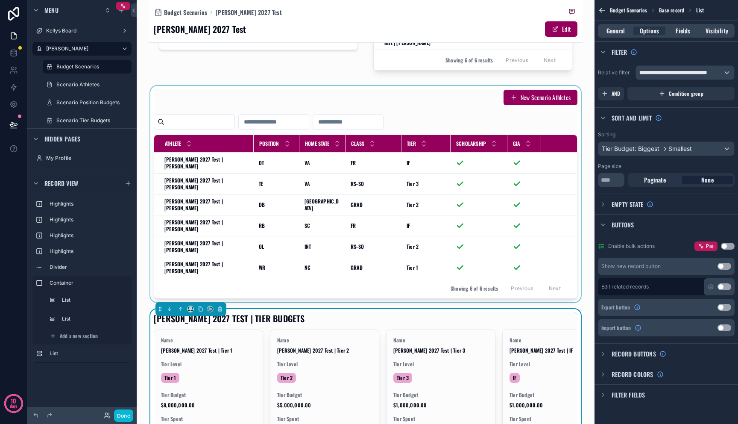
scroll to position [251, 0]
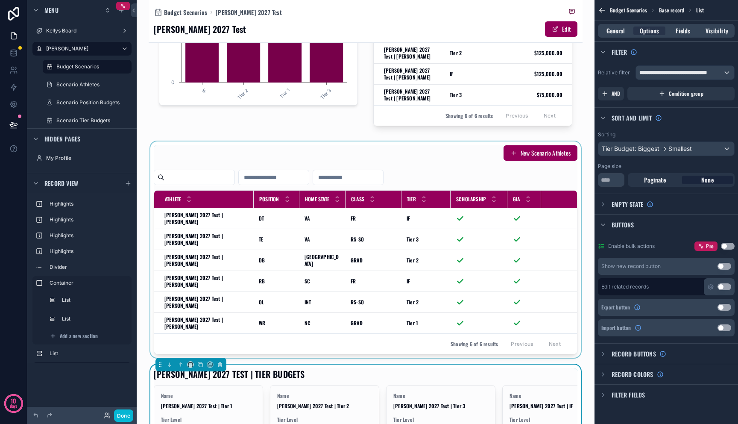
click at [391, 161] on div "scrollable content" at bounding box center [366, 249] width 434 height 216
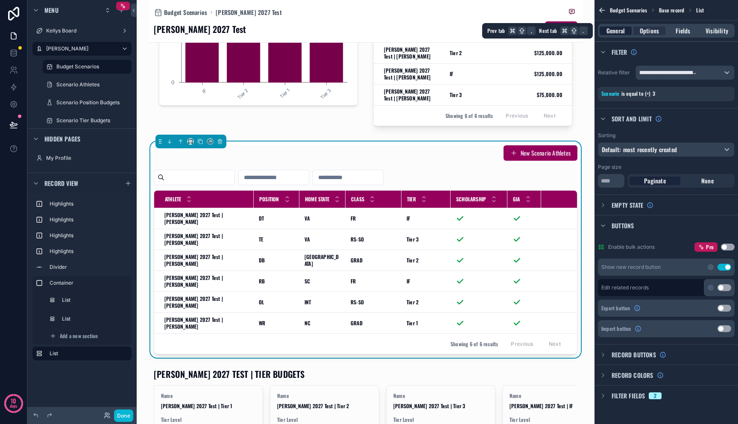
click at [619, 33] on span "General" at bounding box center [616, 30] width 18 height 9
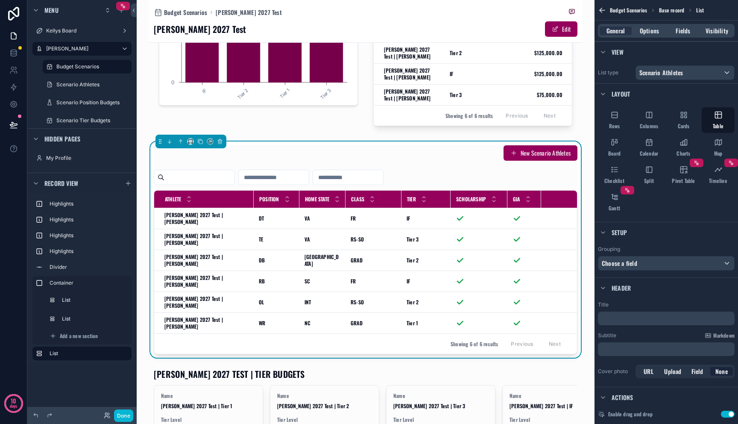
click at [629, 319] on p "﻿" at bounding box center [667, 318] width 132 height 9
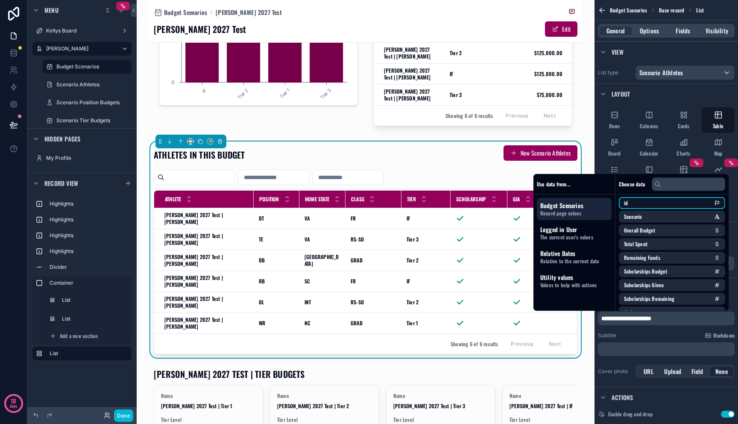
scroll to position [2, 0]
click at [437, 164] on div "ATHLETES IN THIS BUDGET New Scenario Athletes" at bounding box center [366, 155] width 424 height 20
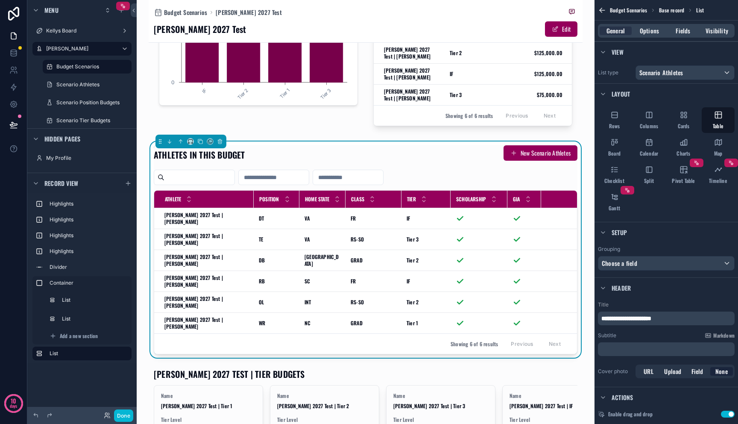
click at [320, 148] on div "Overall Budget $15,000,000.00 Total Spent $654,250.00 Remaining Funds $14,345,7…" at bounding box center [366, 164] width 434 height 725
click at [433, 343] on div "Overall Budget $15,000,000.00 Total Spent $654,250.00 Remaining Funds $14,345,7…" at bounding box center [366, 164] width 434 height 725
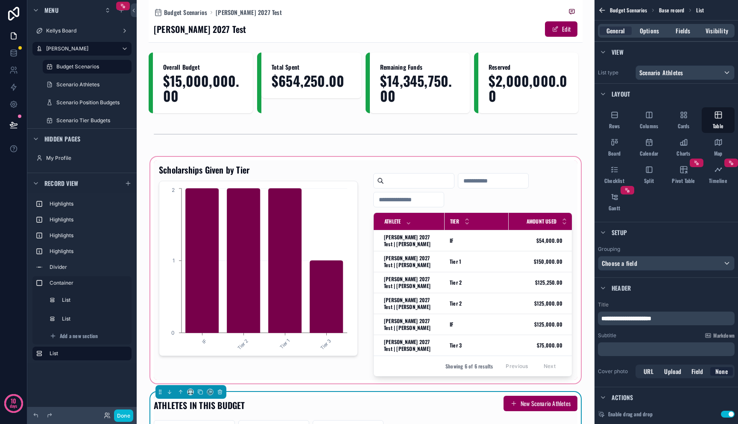
scroll to position [0, 0]
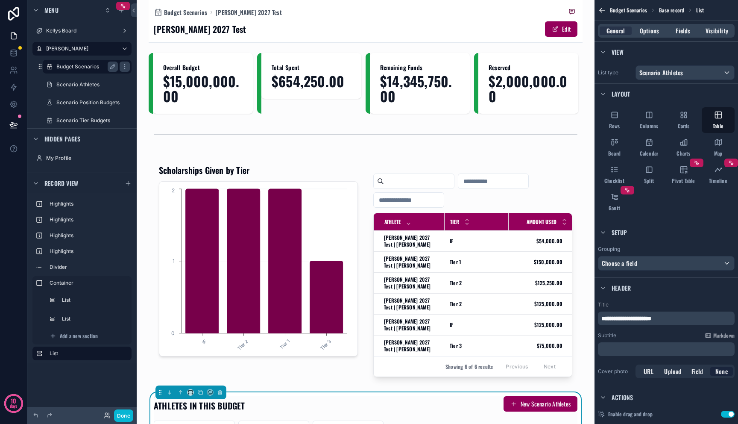
click at [96, 64] on label "Budget Scenarios" at bounding box center [85, 66] width 58 height 7
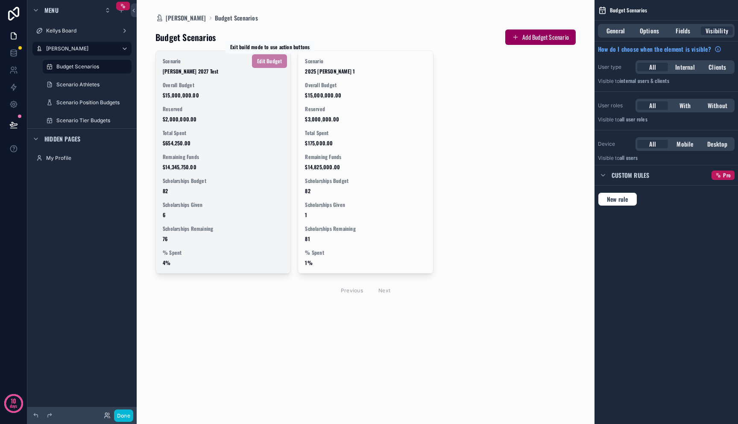
click at [278, 60] on span "Edit Budget" at bounding box center [269, 60] width 35 height 10
click at [270, 58] on span "Edit Budget" at bounding box center [269, 60] width 35 height 10
click at [270, 60] on span "Edit Budget" at bounding box center [269, 60] width 35 height 10
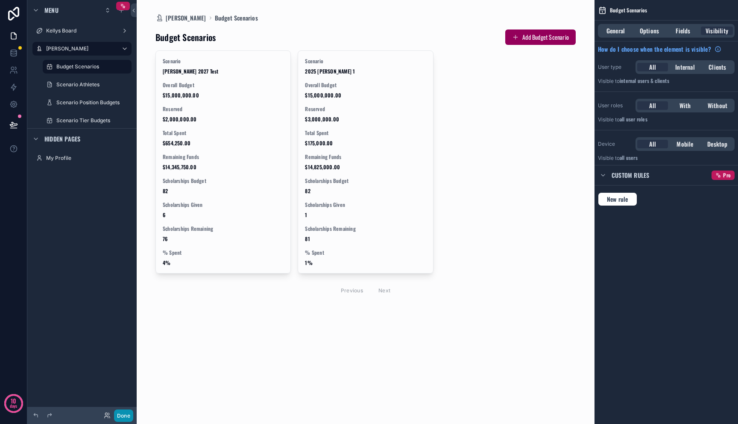
click at [128, 417] on button "Done" at bounding box center [123, 415] width 19 height 12
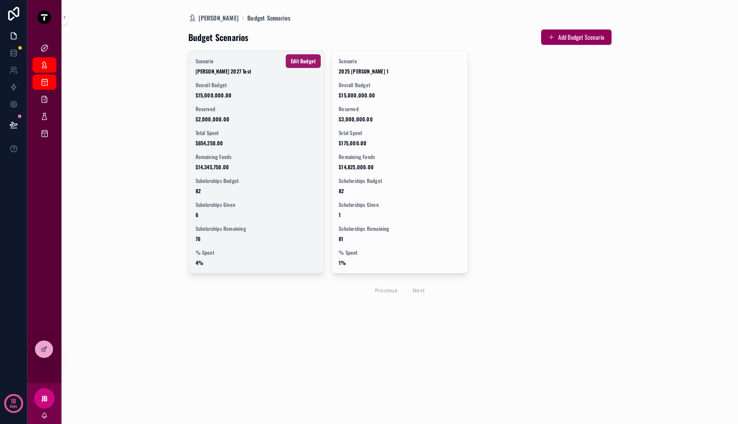
click at [307, 59] on span "Edit Budget" at bounding box center [303, 61] width 25 height 7
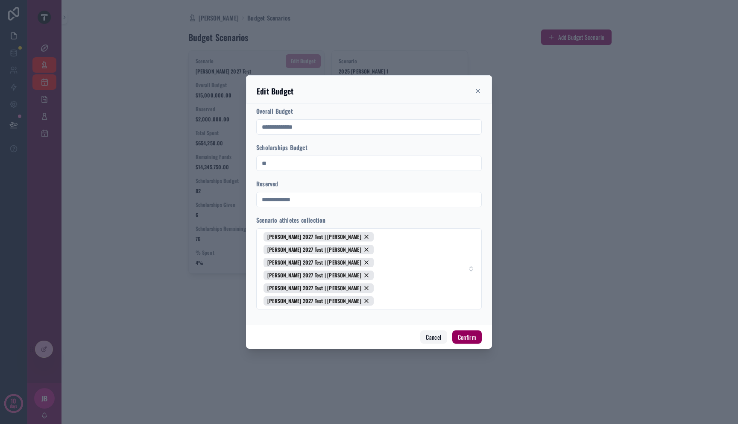
click at [439, 330] on button "Cancel" at bounding box center [433, 337] width 26 height 14
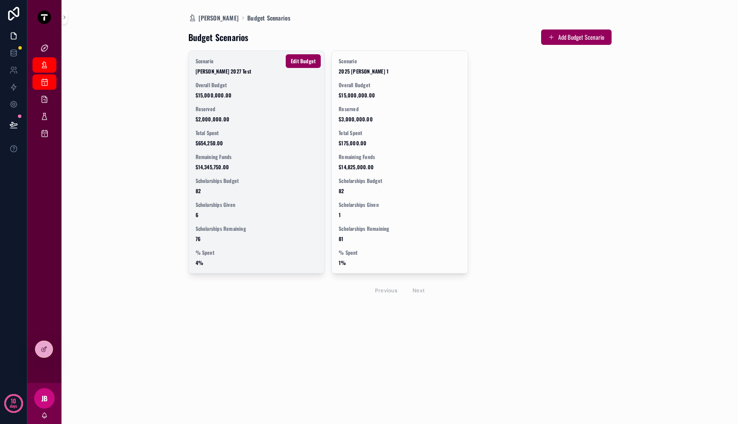
click at [268, 164] on span "$14,345,750.00" at bounding box center [257, 167] width 122 height 7
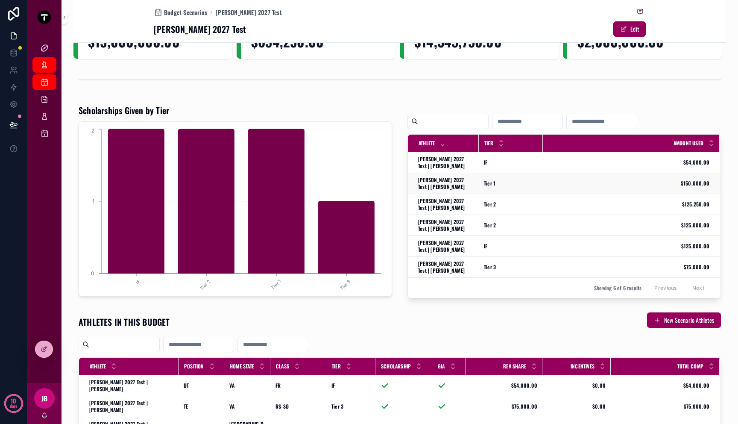
scroll to position [41, 0]
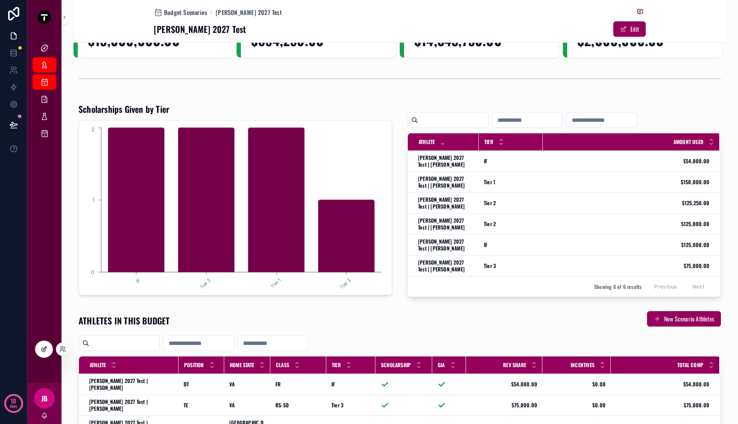
click at [41, 350] on icon at bounding box center [43, 350] width 4 height 4
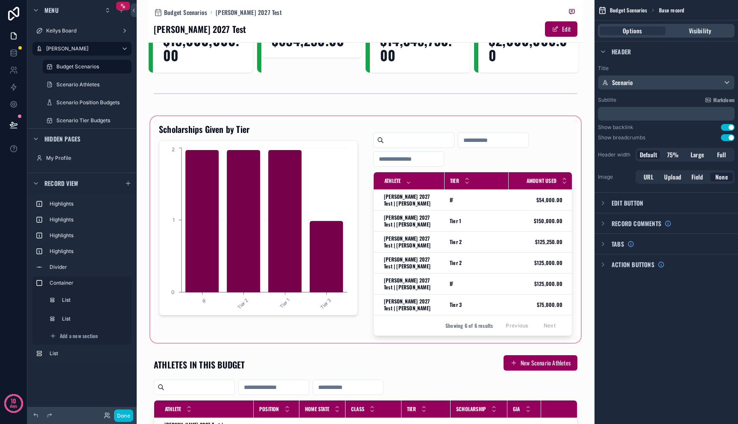
click at [510, 240] on div "scrollable content" at bounding box center [366, 229] width 434 height 230
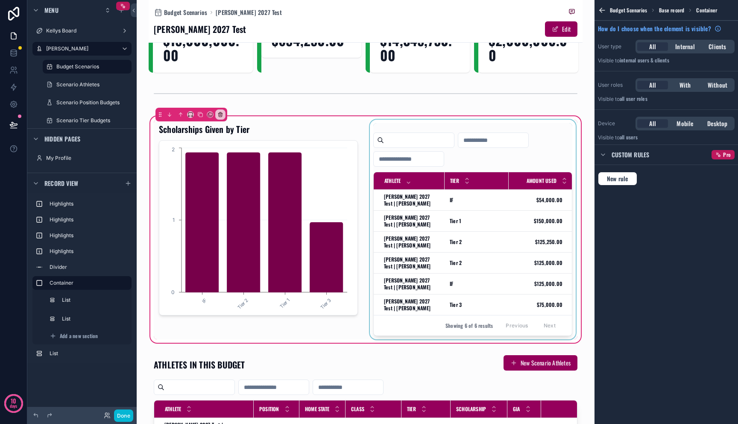
click at [509, 234] on div "scrollable content" at bounding box center [472, 230] width 209 height 220
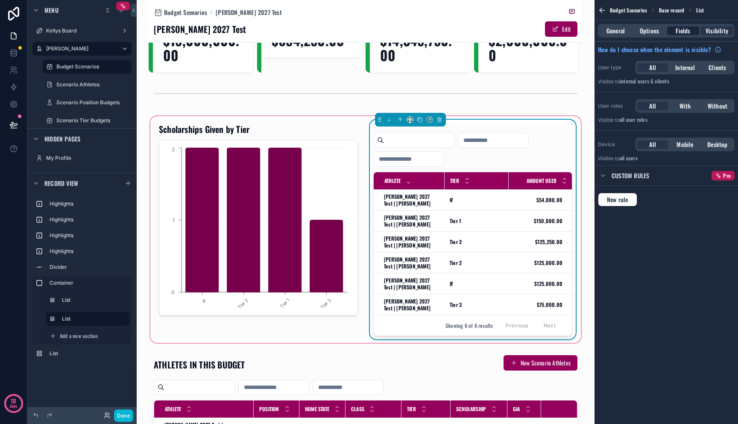
click at [681, 35] on span "Fields" at bounding box center [683, 30] width 15 height 9
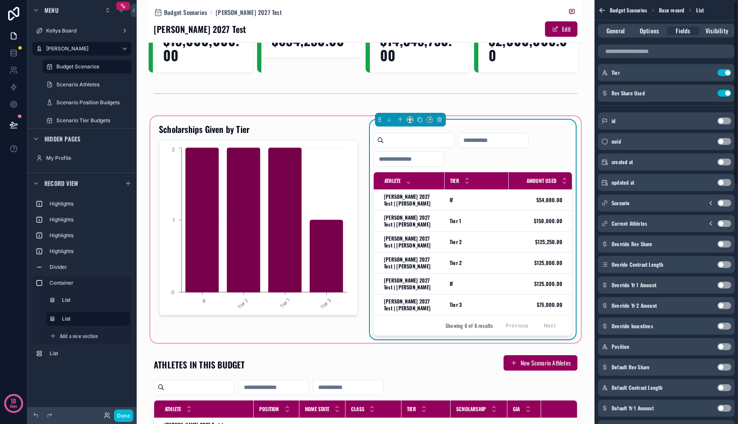
scroll to position [56, 0]
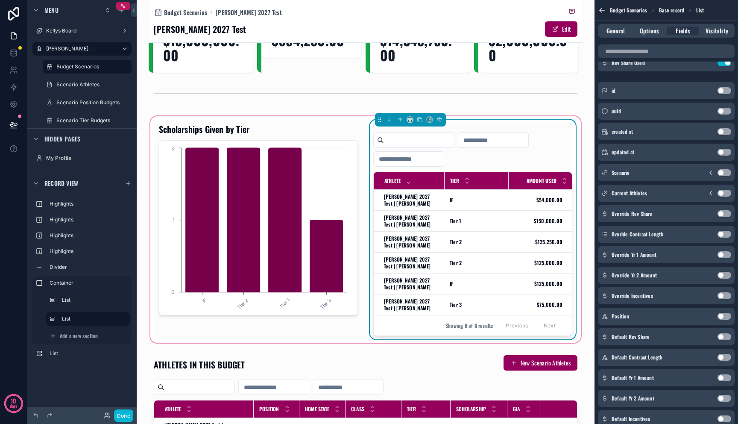
click at [722, 314] on button "Use setting" at bounding box center [725, 316] width 14 height 7
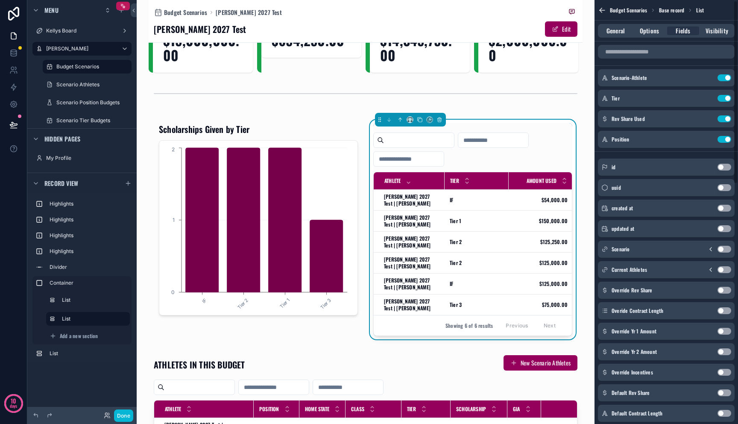
scroll to position [0, 0]
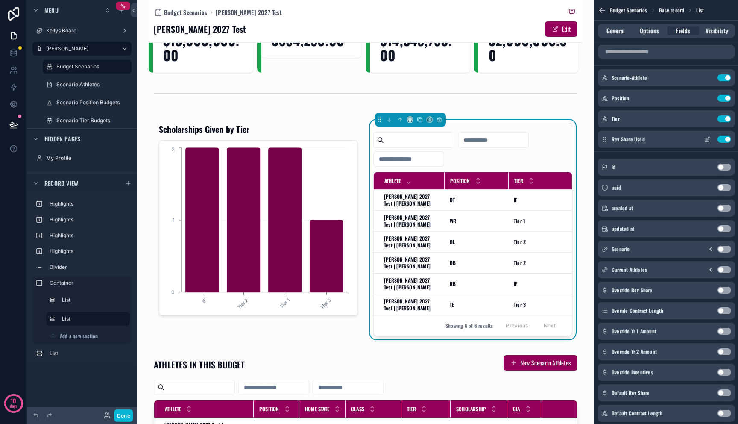
click at [708, 139] on icon "scrollable content" at bounding box center [708, 138] width 3 height 3
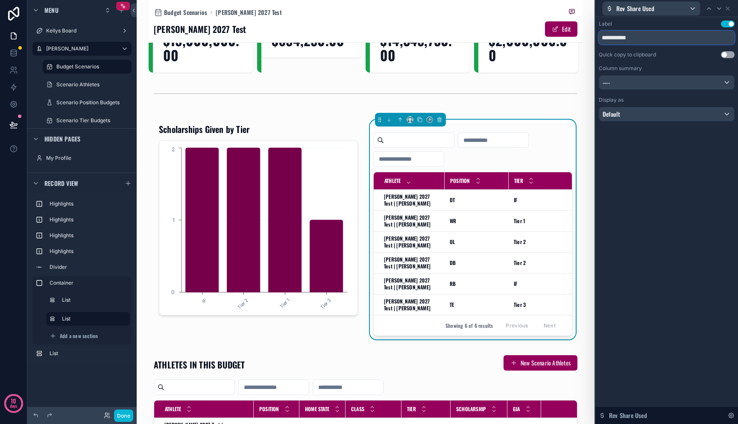
drag, startPoint x: 656, startPoint y: 39, endPoint x: 583, endPoint y: 29, distance: 73.2
click at [587, 30] on div "**********" at bounding box center [369, 212] width 738 height 424
type input "*********"
click at [729, 9] on icon at bounding box center [727, 8] width 7 height 7
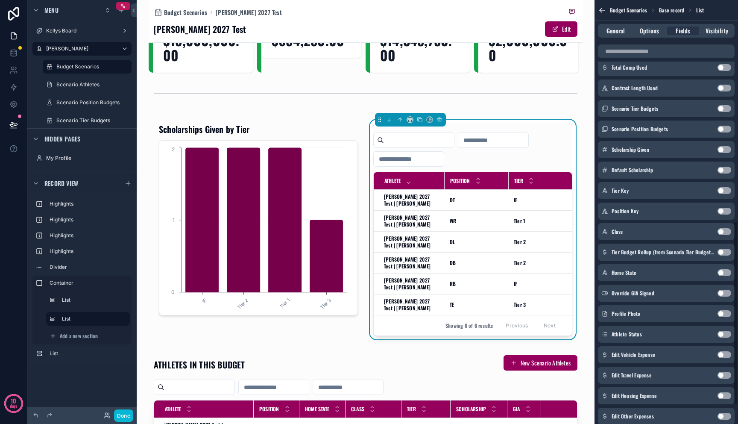
scroll to position [555, 0]
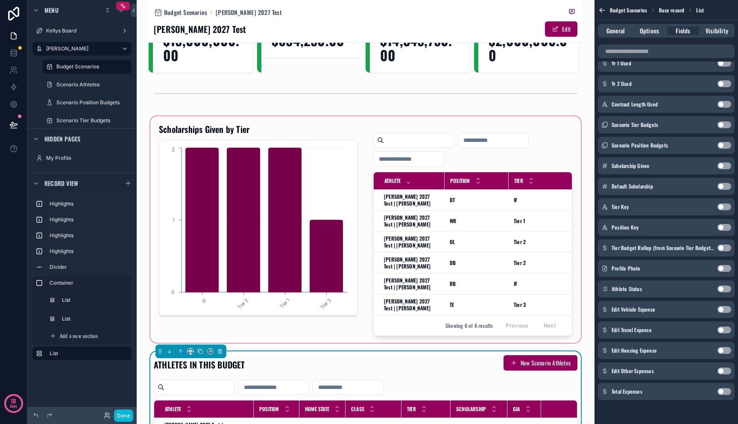
click at [445, 344] on div "scrollable content" at bounding box center [366, 229] width 434 height 230
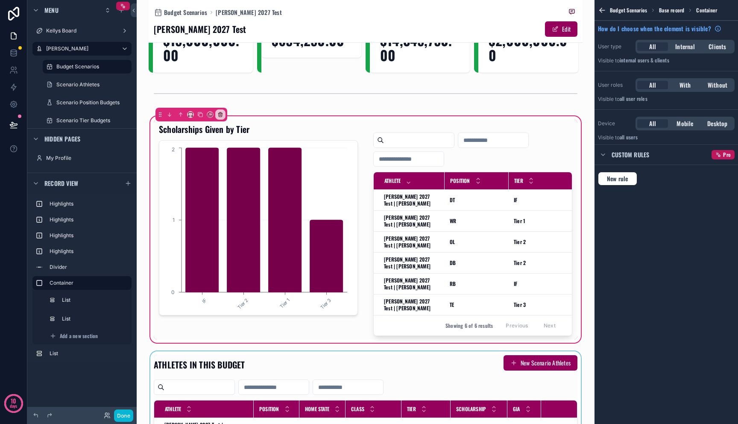
scroll to position [0, 0]
click at [127, 417] on button "Done" at bounding box center [123, 415] width 19 height 12
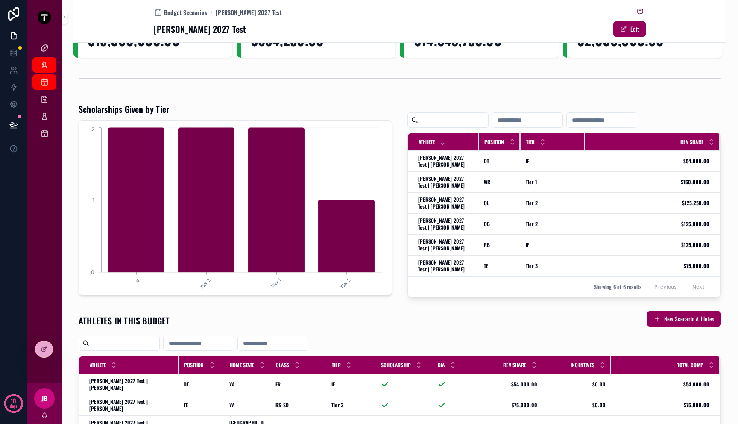
drag, startPoint x: 538, startPoint y: 142, endPoint x: 507, endPoint y: 150, distance: 31.3
click at [507, 150] on th "Position" at bounding box center [500, 142] width 42 height 18
drag, startPoint x: 580, startPoint y: 143, endPoint x: 550, endPoint y: 148, distance: 30.4
click at [551, 148] on div "scrollable content" at bounding box center [552, 141] width 3 height 17
